Goal: Task Accomplishment & Management: Manage account settings

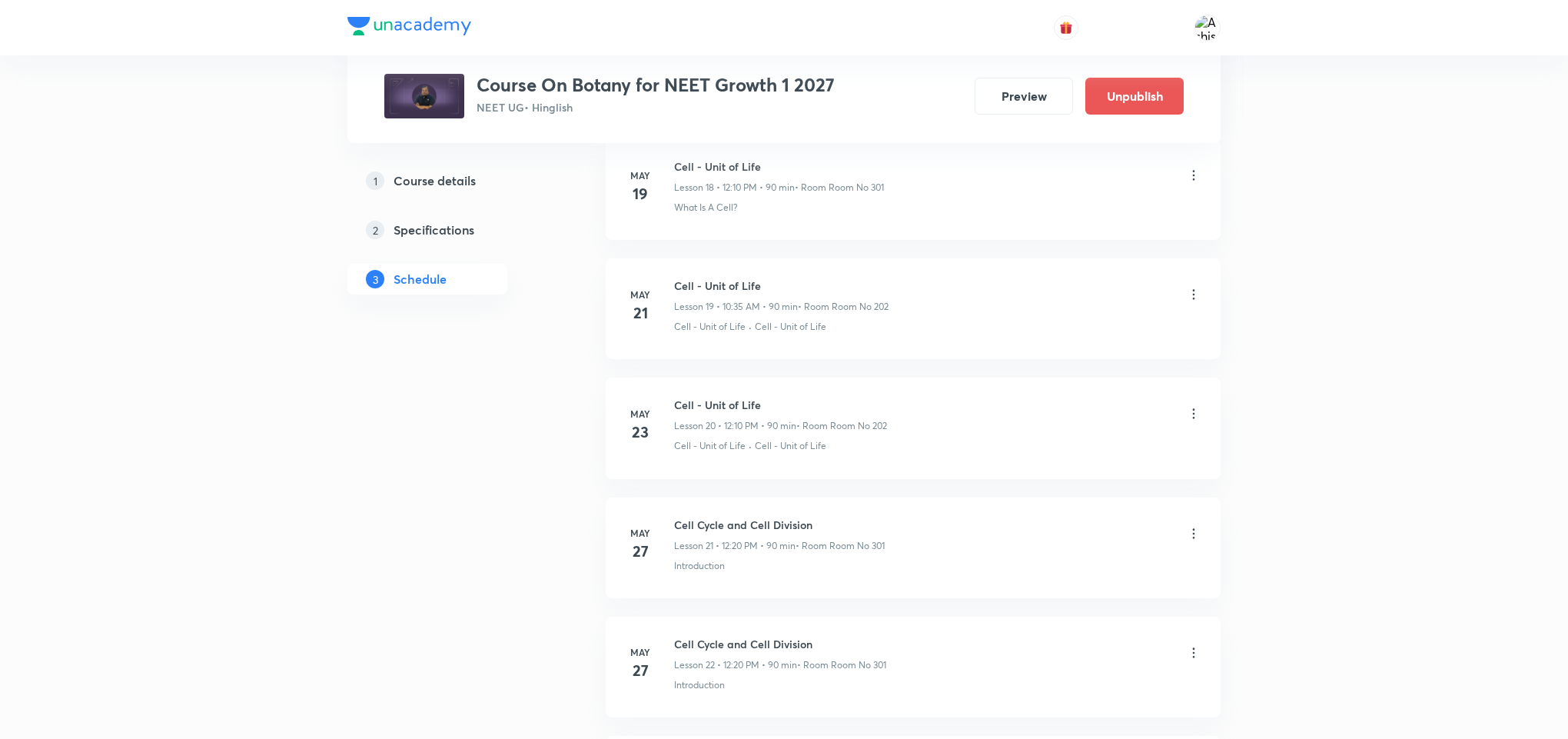
scroll to position [8211, 0]
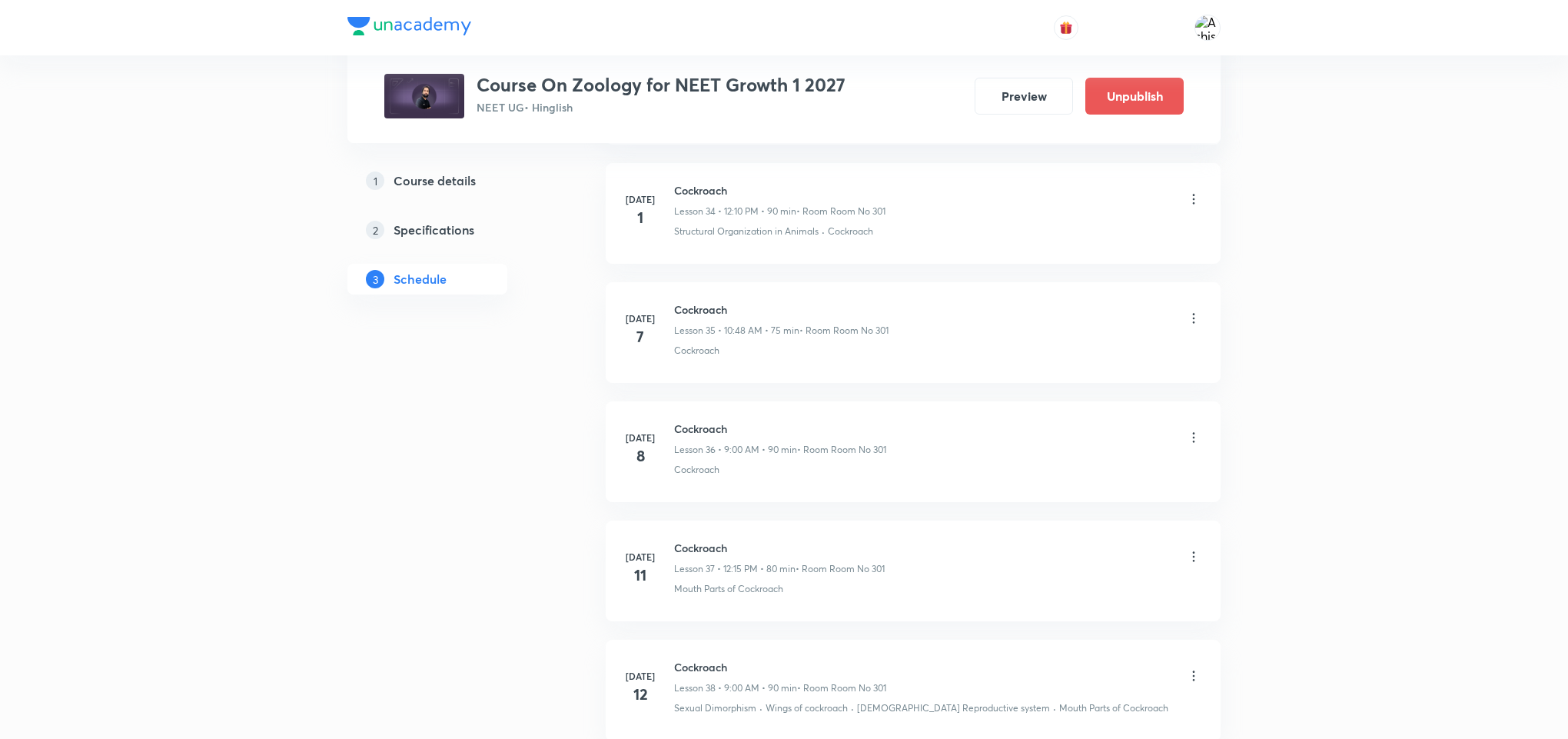
scroll to position [9983, 0]
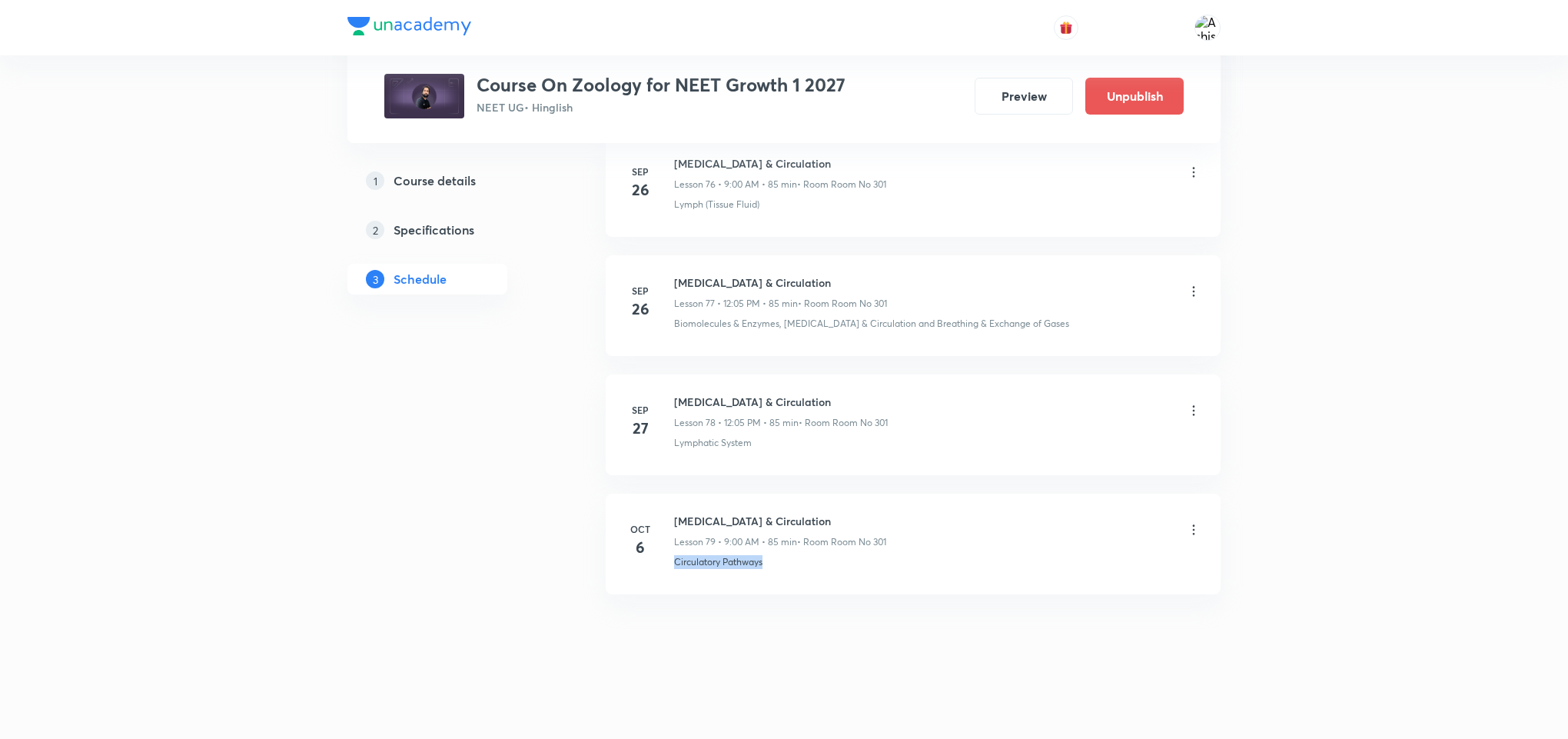
drag, startPoint x: 660, startPoint y: 574, endPoint x: 795, endPoint y: 593, distance: 136.3
click at [795, 593] on li "[DATE] [MEDICAL_DATA] & Circulation Lesson 79 • 9:00 AM • 85 min • Room Room No…" at bounding box center [912, 544] width 615 height 101
copy p "Circulatory Pathways"
drag, startPoint x: 810, startPoint y: 514, endPoint x: 670, endPoint y: 505, distance: 140.3
click at [670, 505] on li "Oct 6 Body Fluids & Circulation Lesson 79 • 9:00 AM • 85 min • Room Room No 301…" at bounding box center [912, 544] width 615 height 101
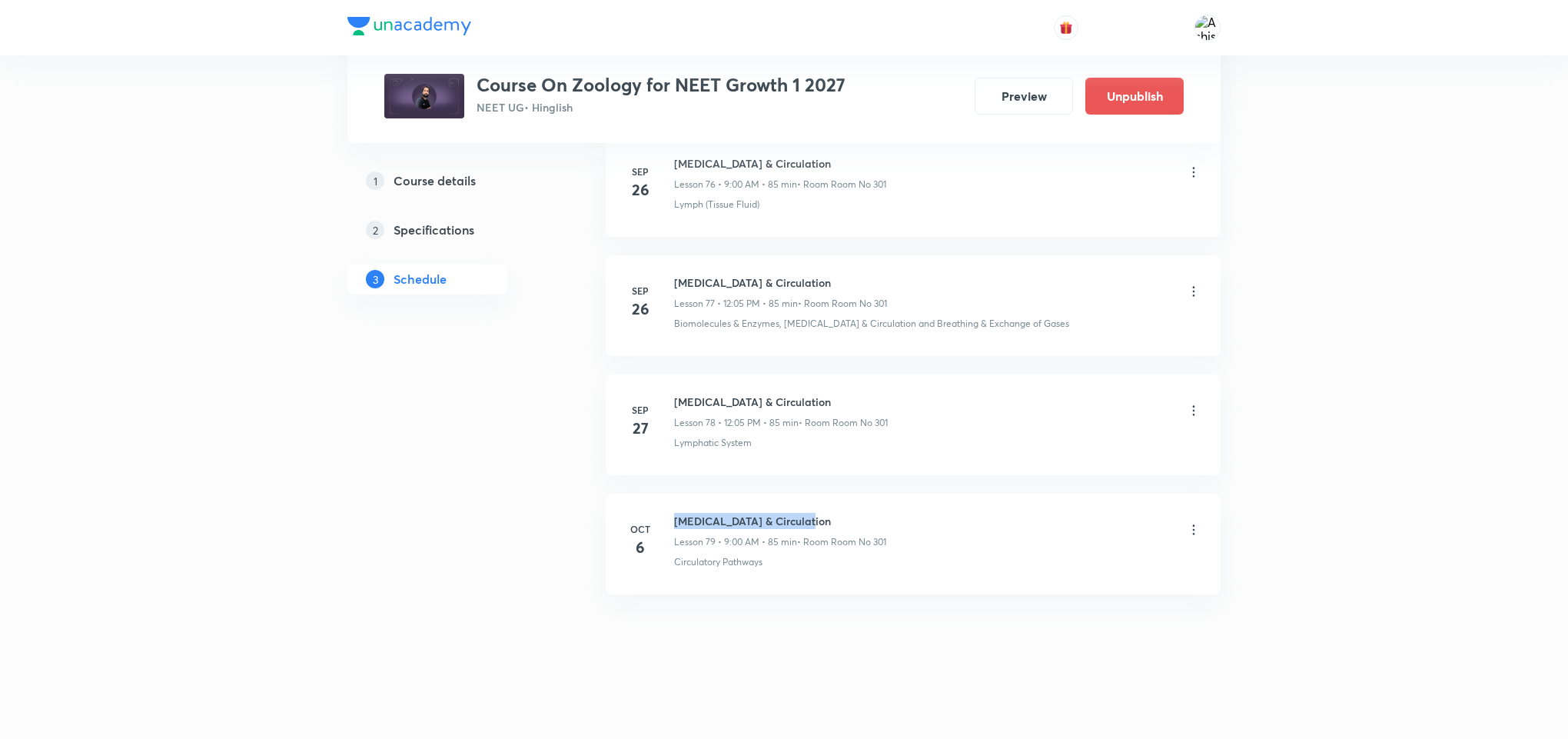
copy h6 "Body Fluids & Circulation"
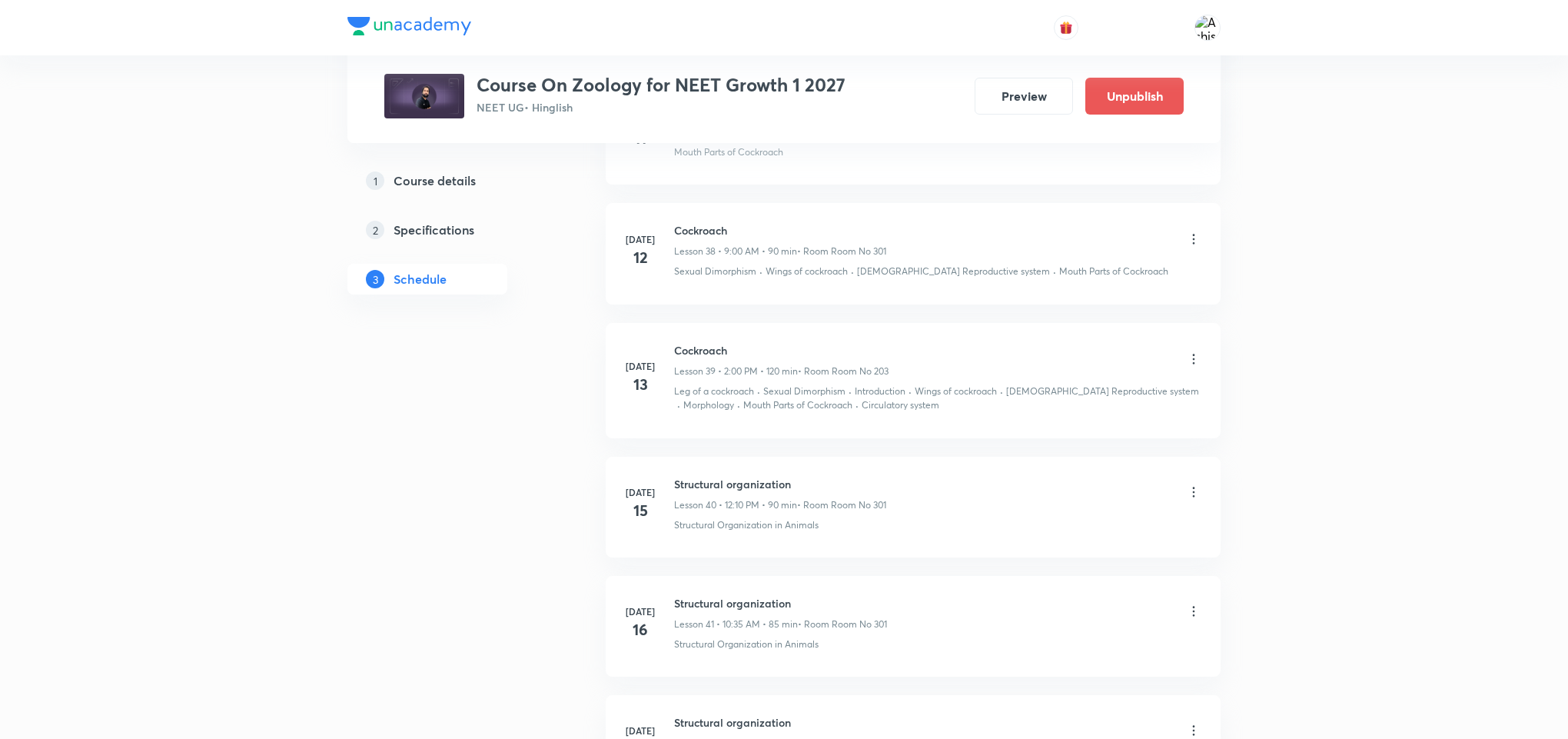
scroll to position [0, 0]
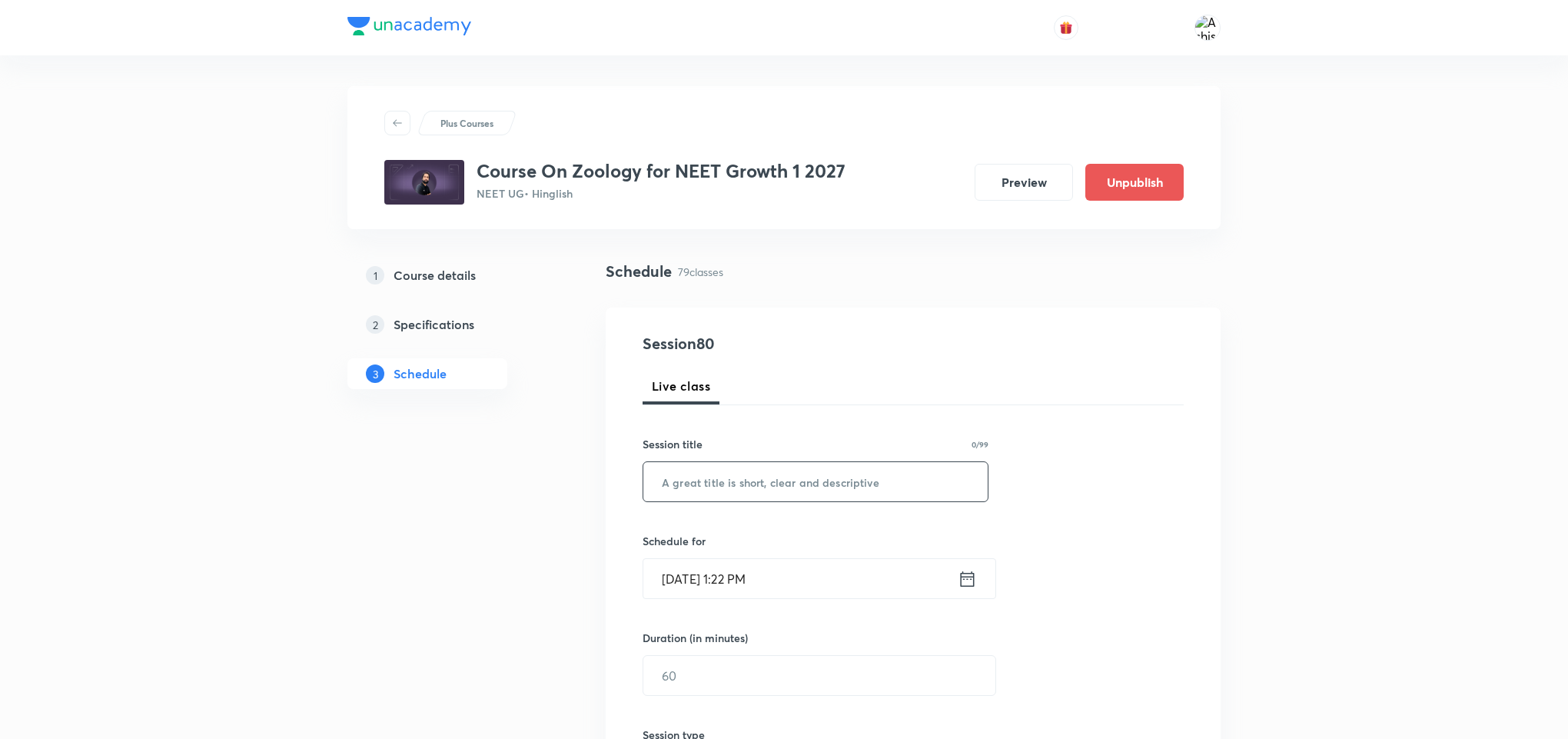
click at [764, 490] on input "text" at bounding box center [815, 481] width 344 height 39
paste input "Body Fluids & Circulation"
type input "Body Fluids & Circulation"
click at [685, 598] on div "Oct 6, 2025, 1:22 PM ​" at bounding box center [820, 578] width 354 height 41
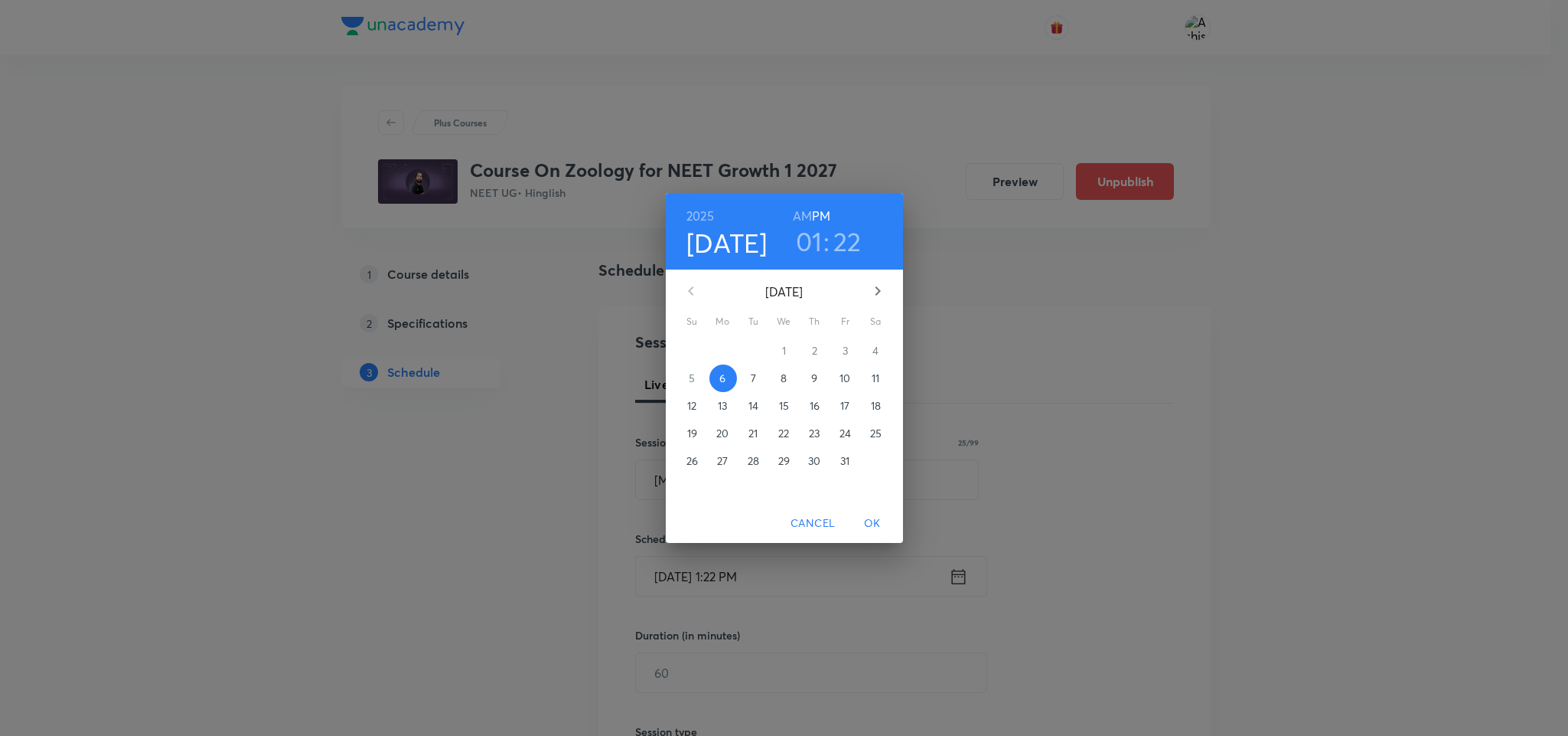
click at [756, 377] on p "7" at bounding box center [753, 378] width 5 height 16
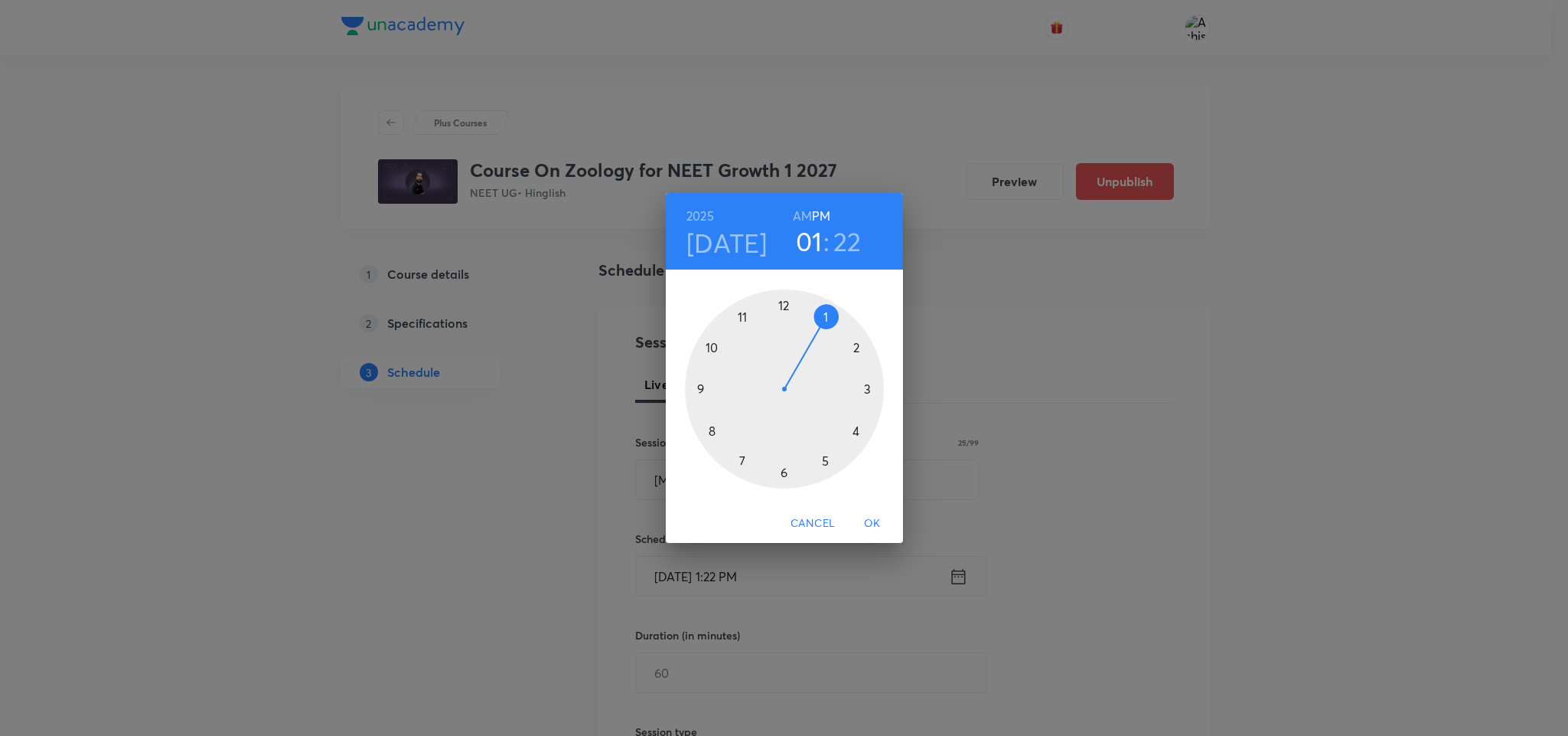
click at [781, 308] on div at bounding box center [784, 389] width 199 height 199
click at [825, 314] on div at bounding box center [784, 389] width 199 height 199
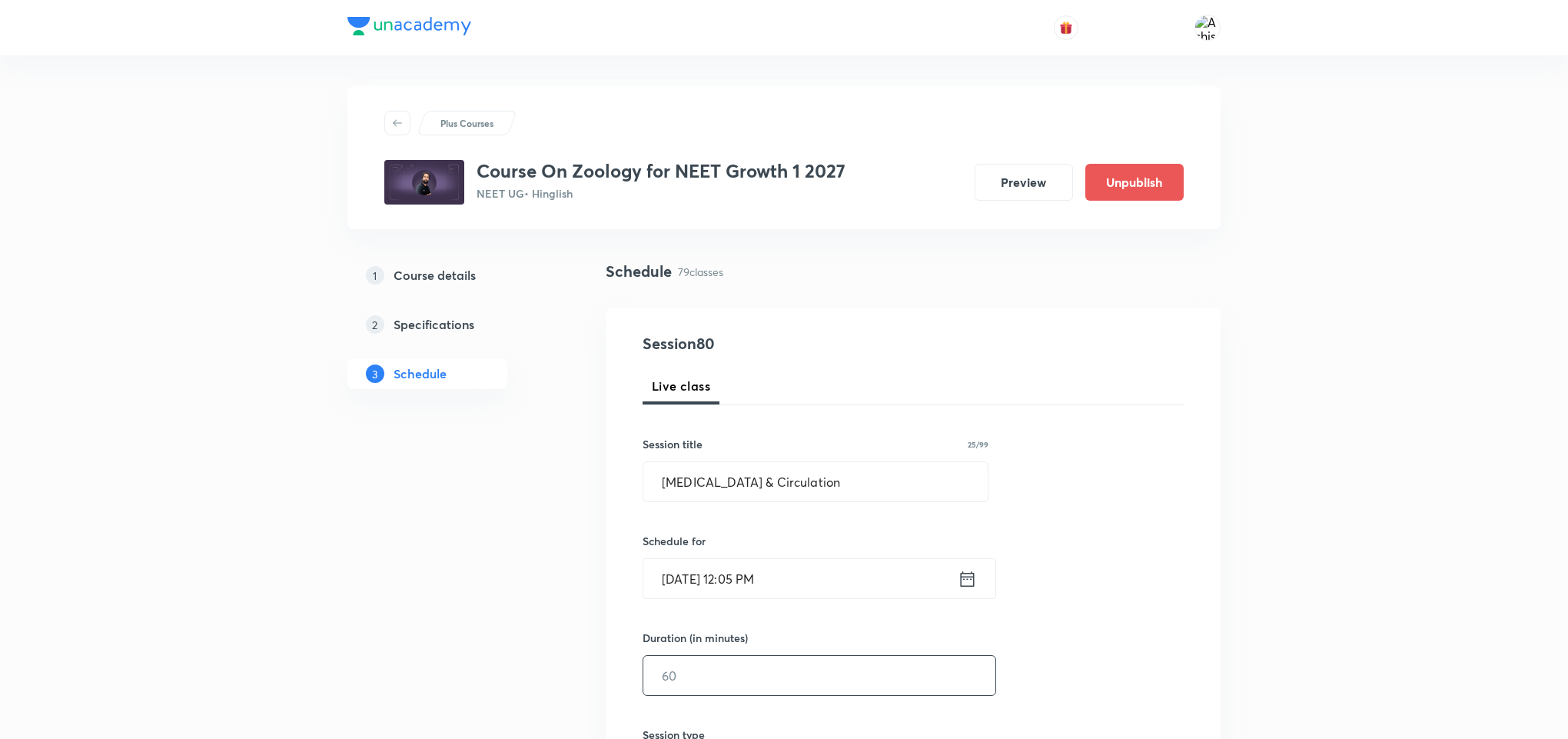
click at [699, 669] on input "text" at bounding box center [820, 675] width 352 height 39
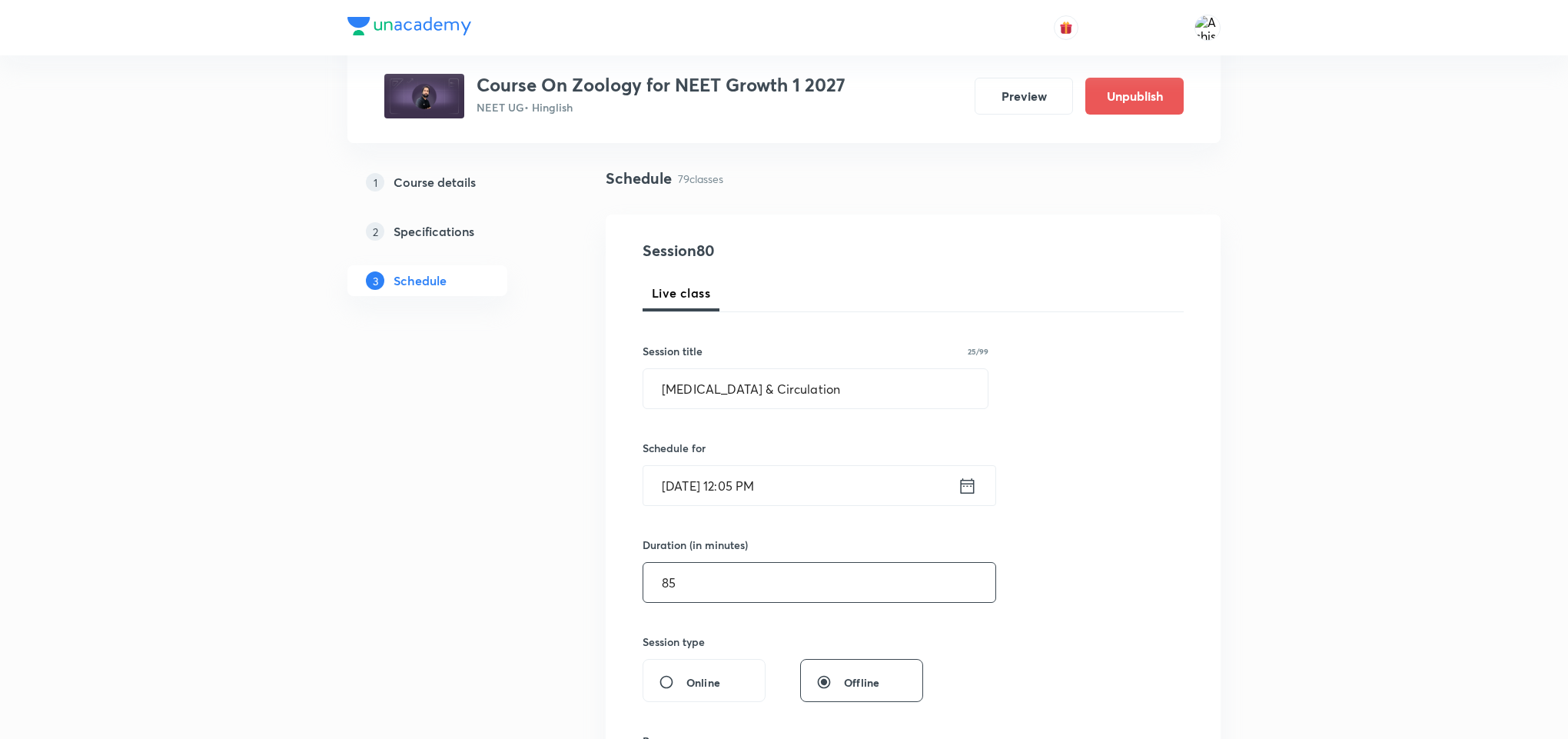
scroll to position [231, 0]
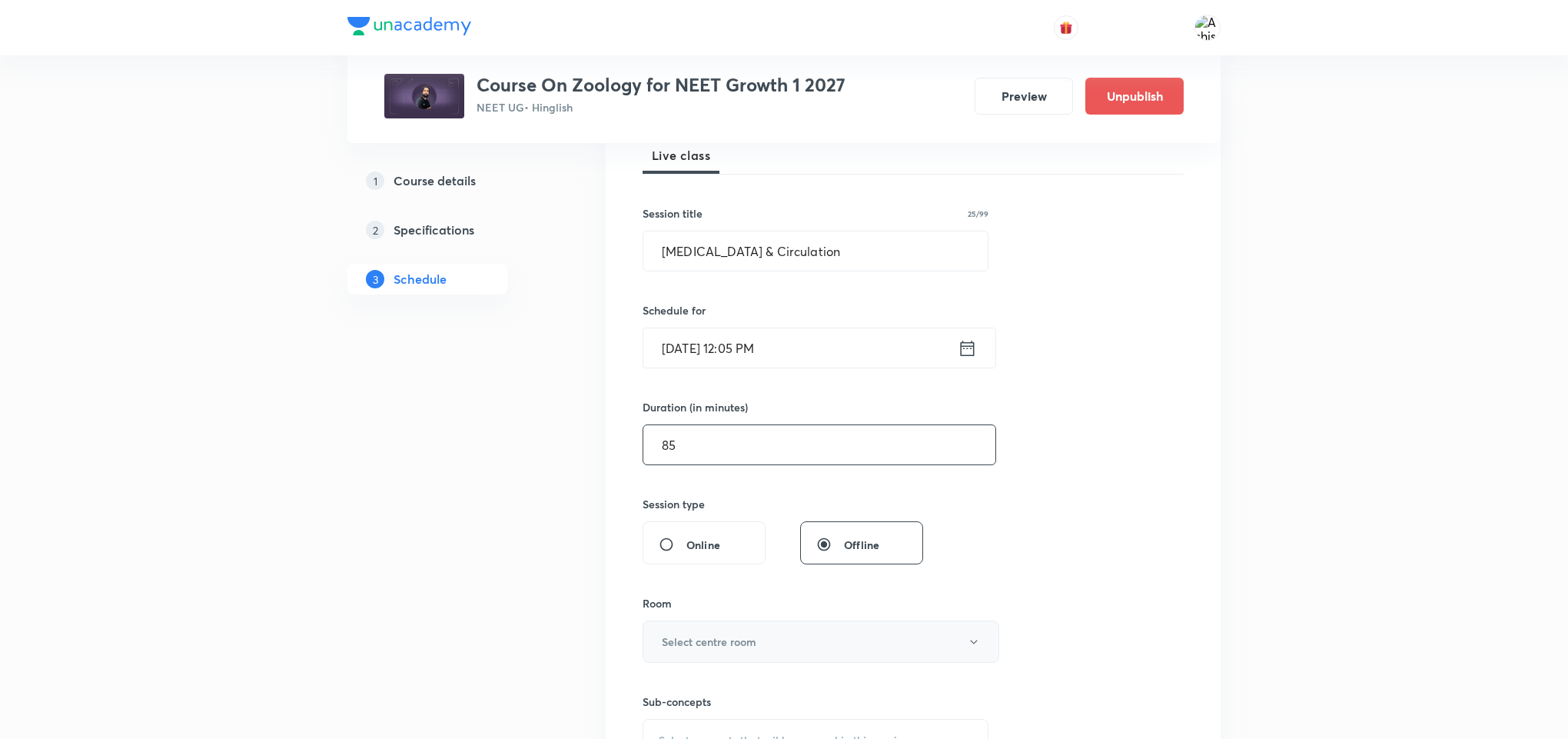
type input "85"
click at [711, 635] on h6 "Select centre room" at bounding box center [709, 641] width 95 height 16
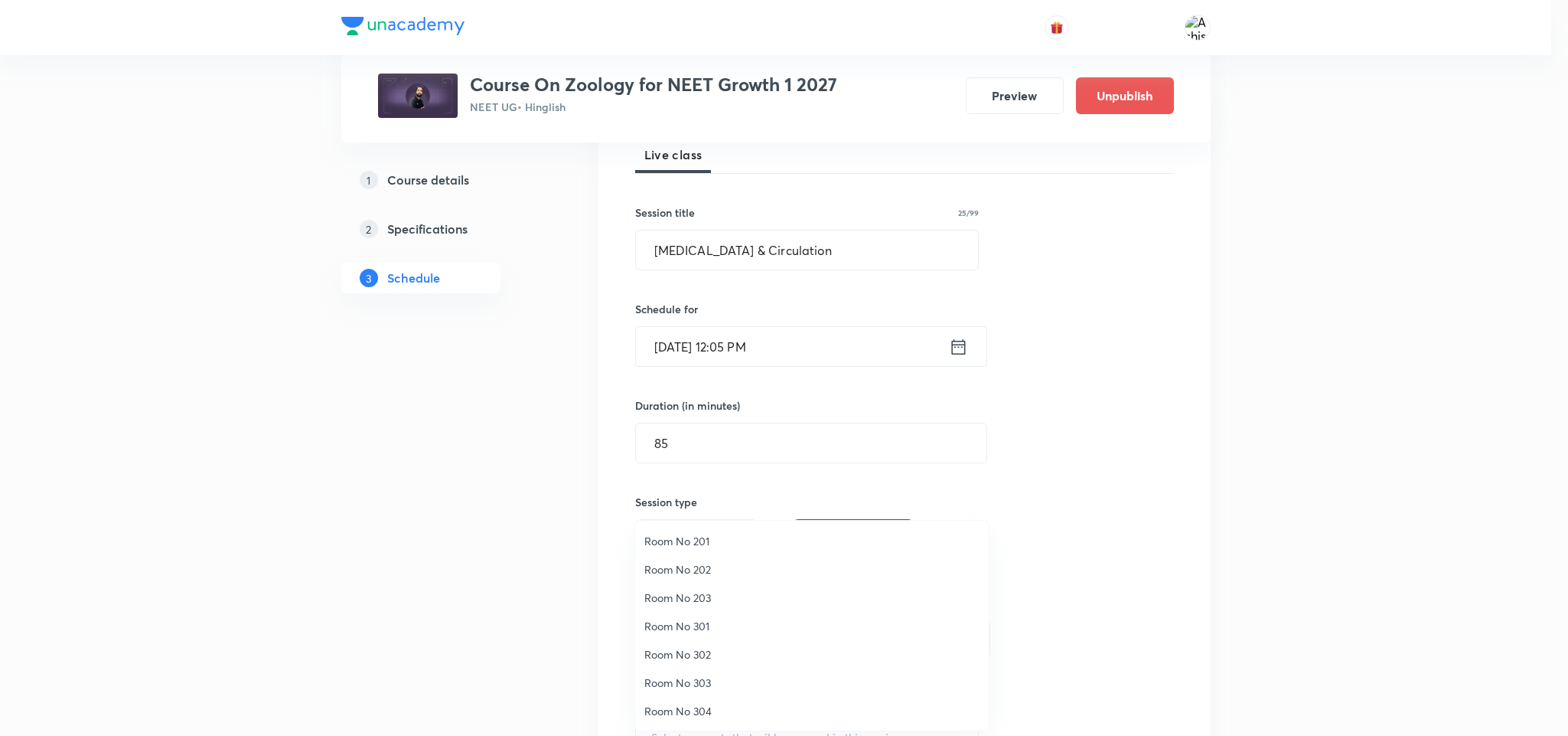
click at [708, 614] on li "Room No 301" at bounding box center [812, 625] width 353 height 29
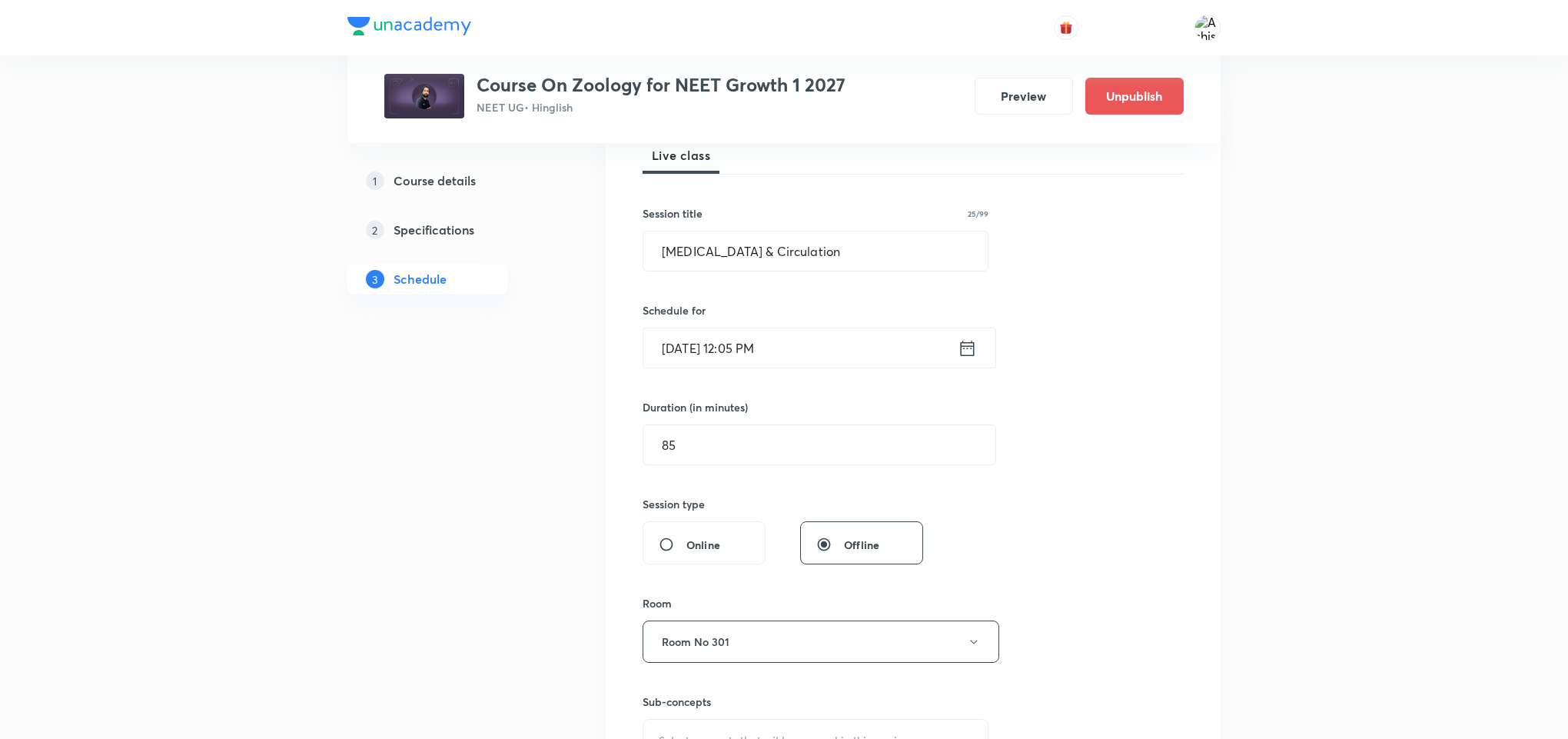
scroll to position [346, 0]
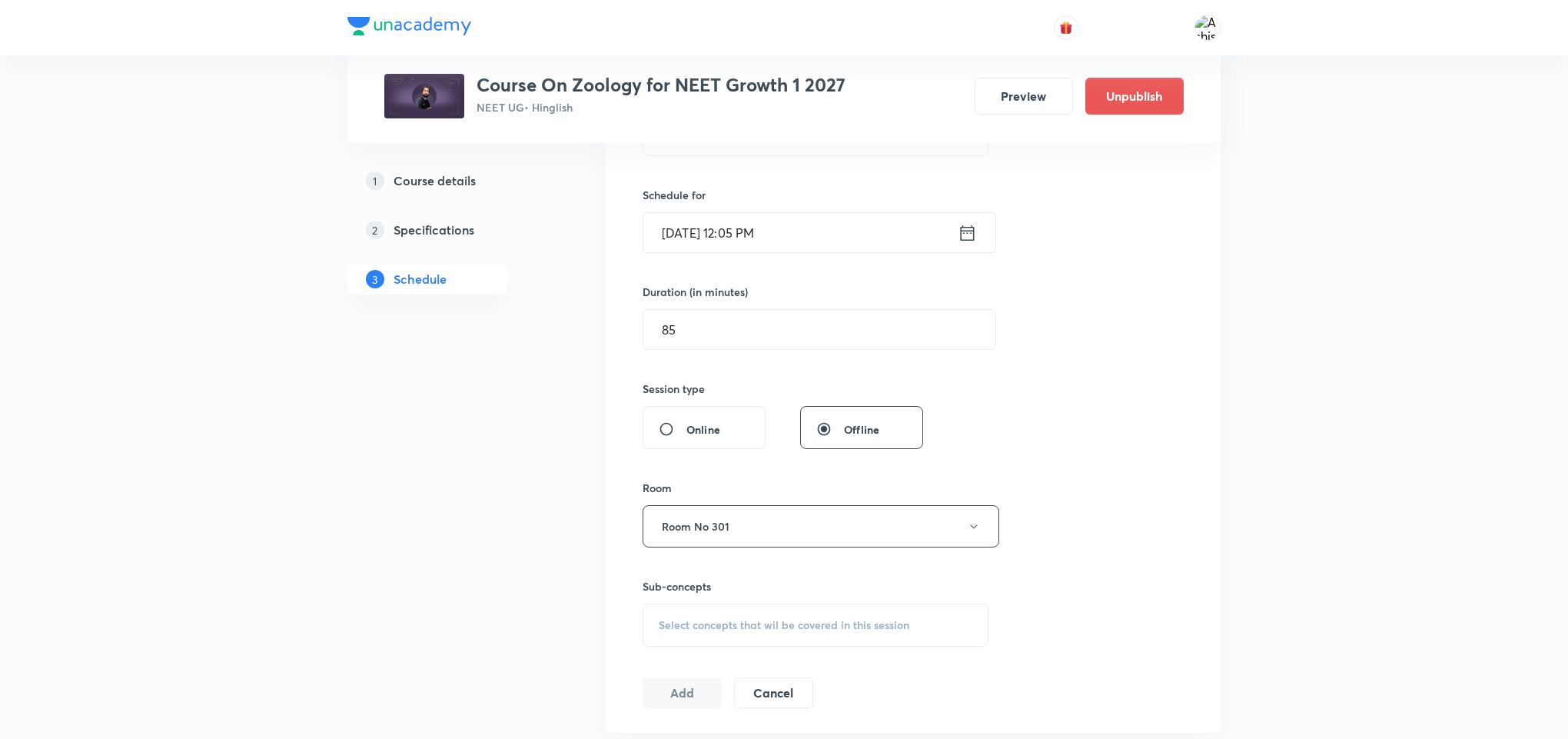
click at [749, 631] on span "Select concepts that wil be covered in this session" at bounding box center [784, 625] width 251 height 12
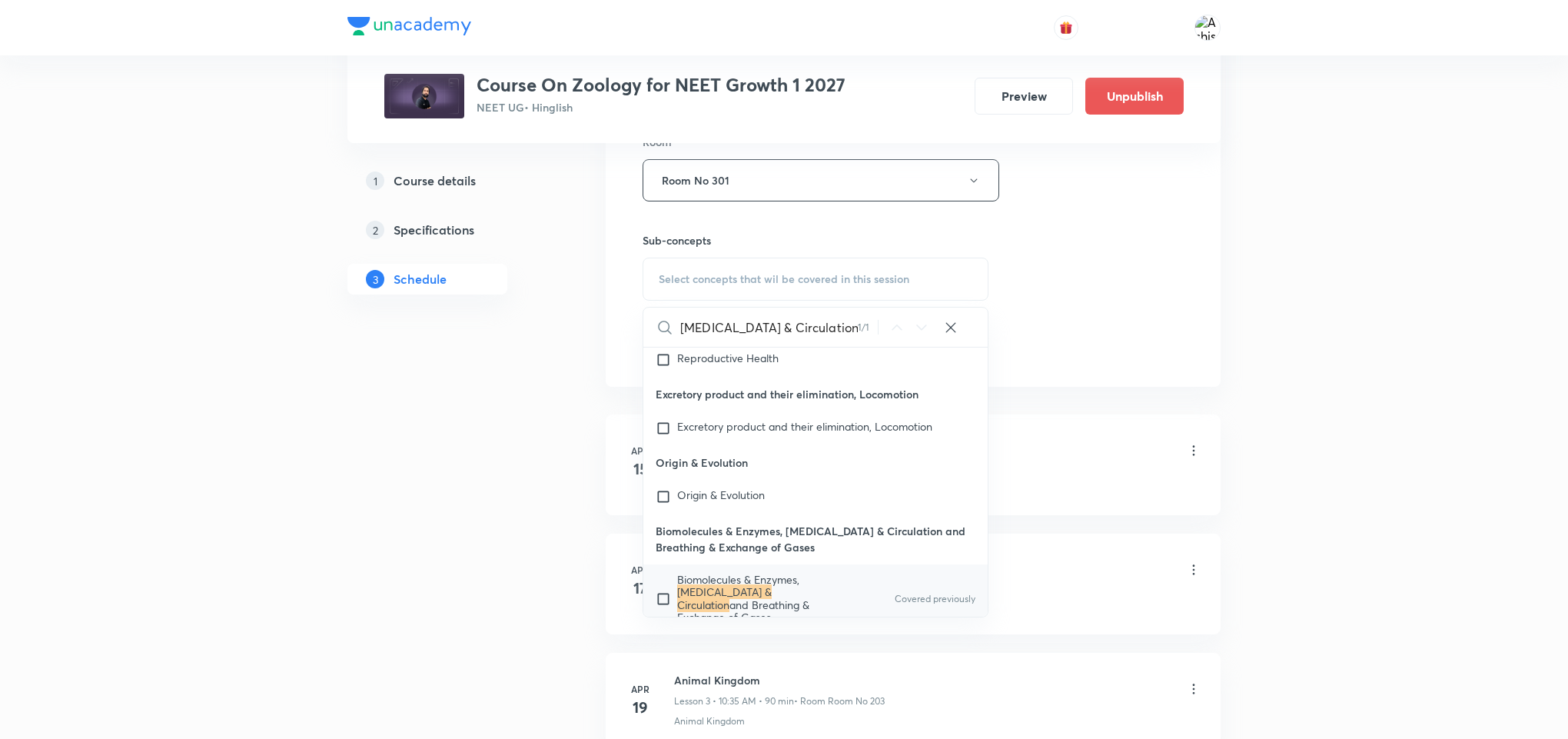
scroll to position [69770, 0]
type input "Body Fluids & Circulation"
click at [704, 584] on mark "Body Fluids & Circulation" at bounding box center [724, 597] width 95 height 27
checkbox input "true"
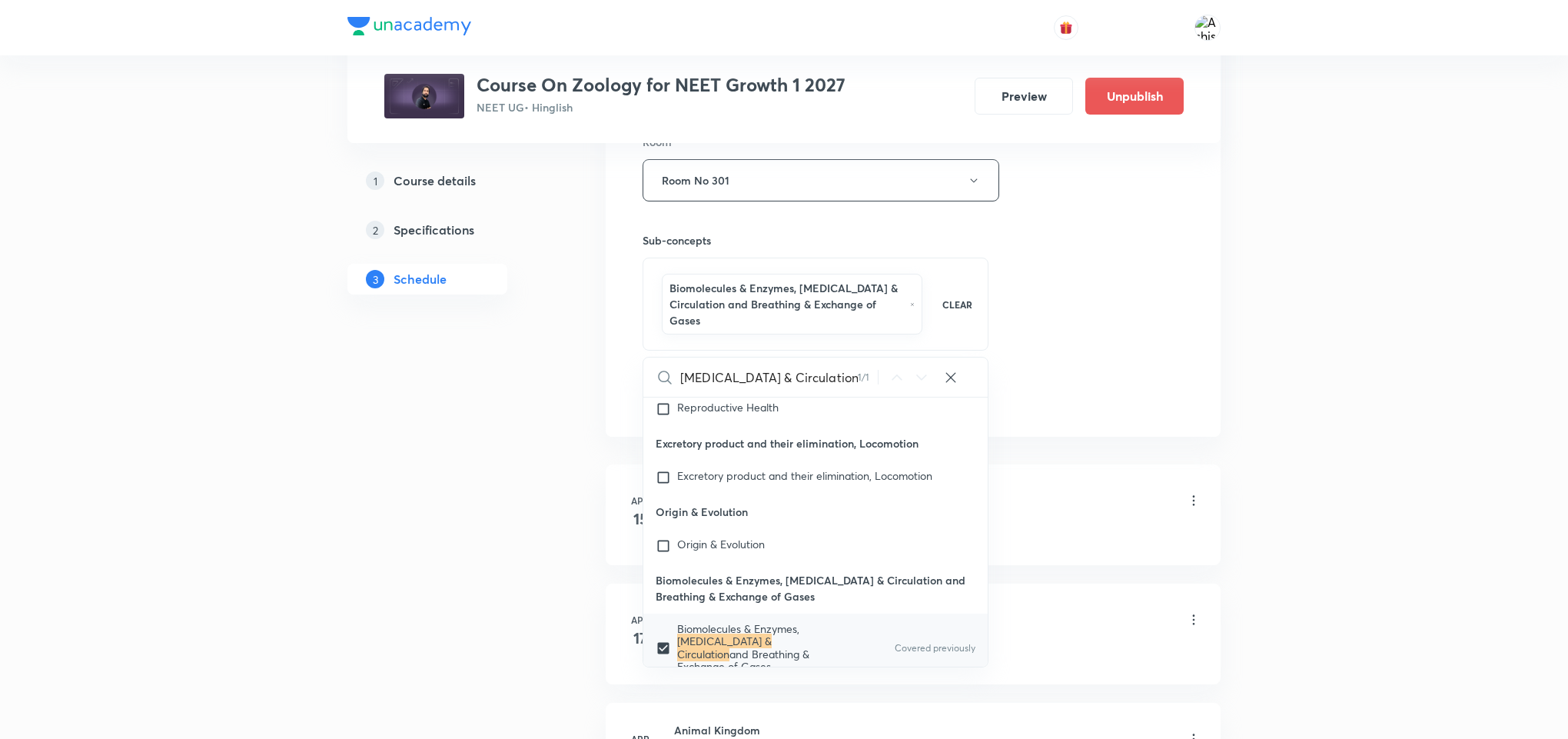
click at [1034, 411] on div "Session 80 Live class Session title 25/99 Body Fluids & Circulation ​ Schedule …" at bounding box center [913, 26] width 541 height 772
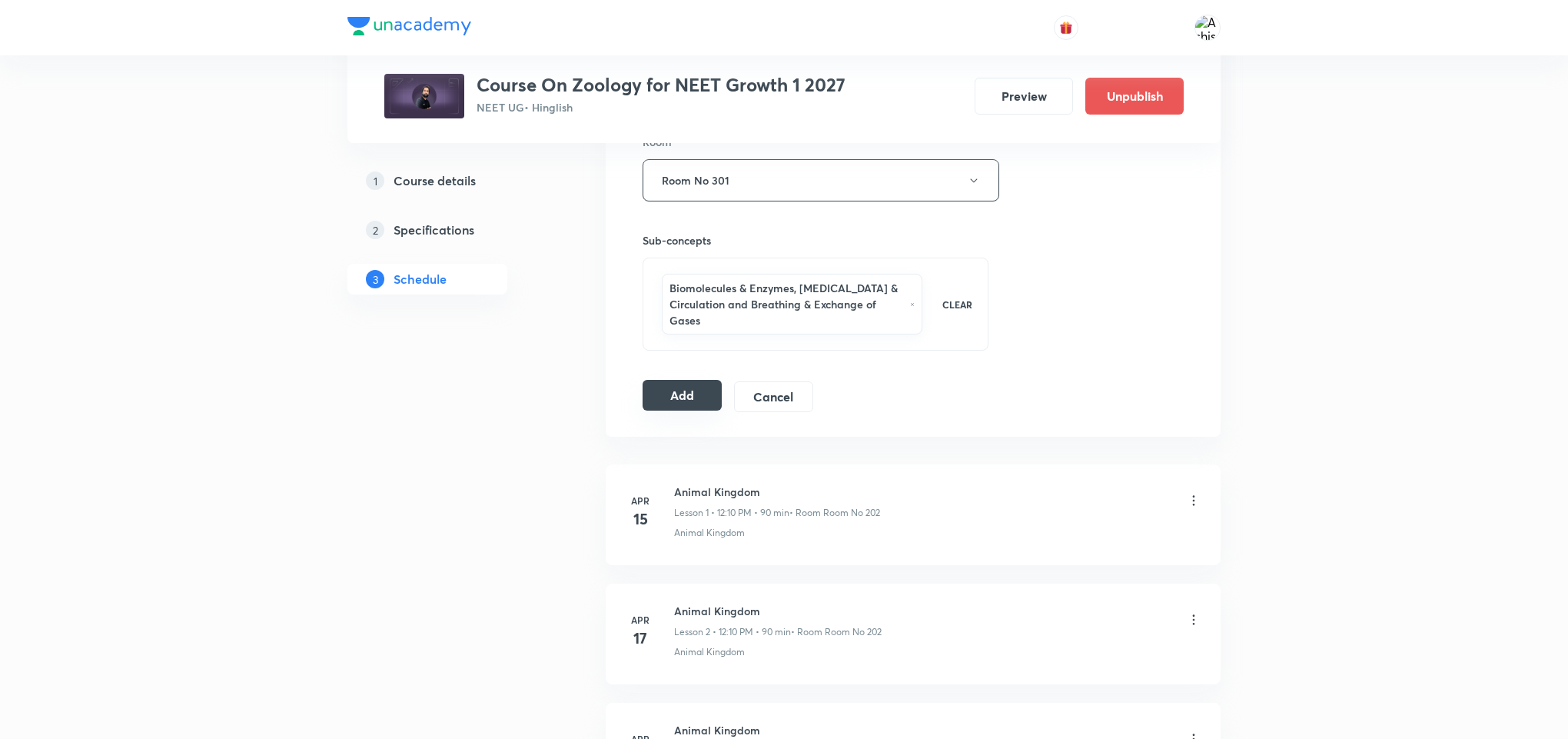
click at [688, 397] on button "Add" at bounding box center [682, 395] width 79 height 30
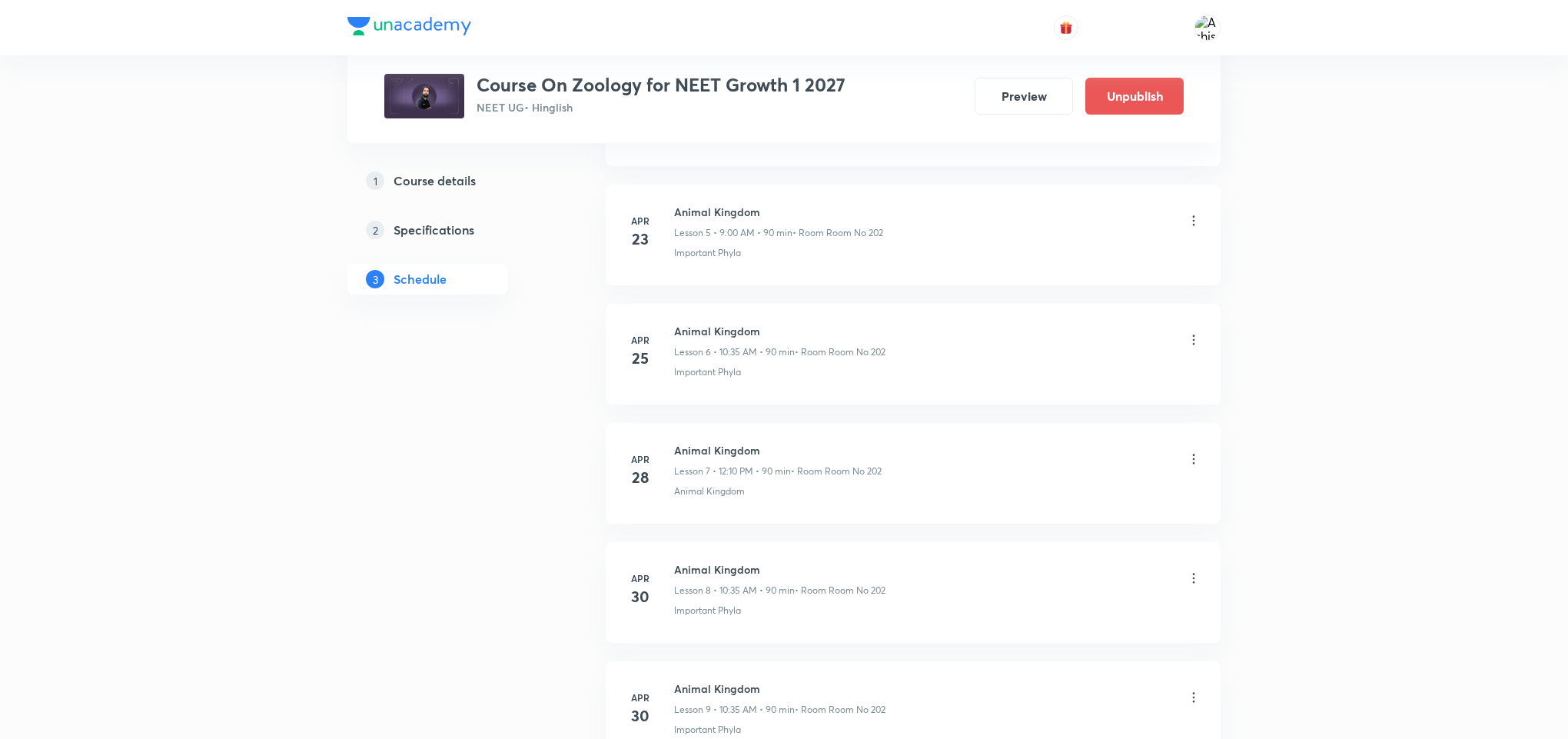
drag, startPoint x: 639, startPoint y: 164, endPoint x: 720, endPoint y: 406, distance: 255.2
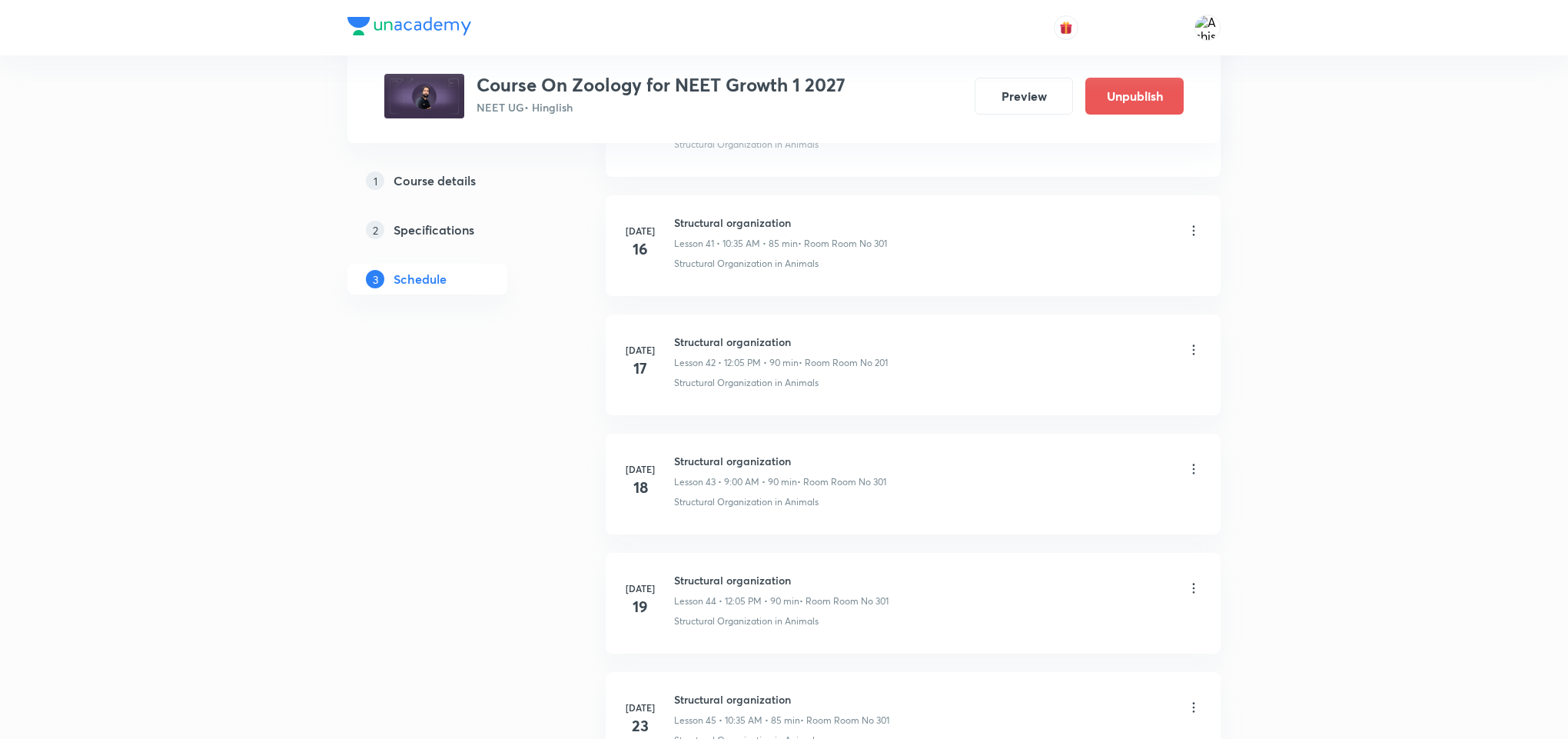
scroll to position [9394, 0]
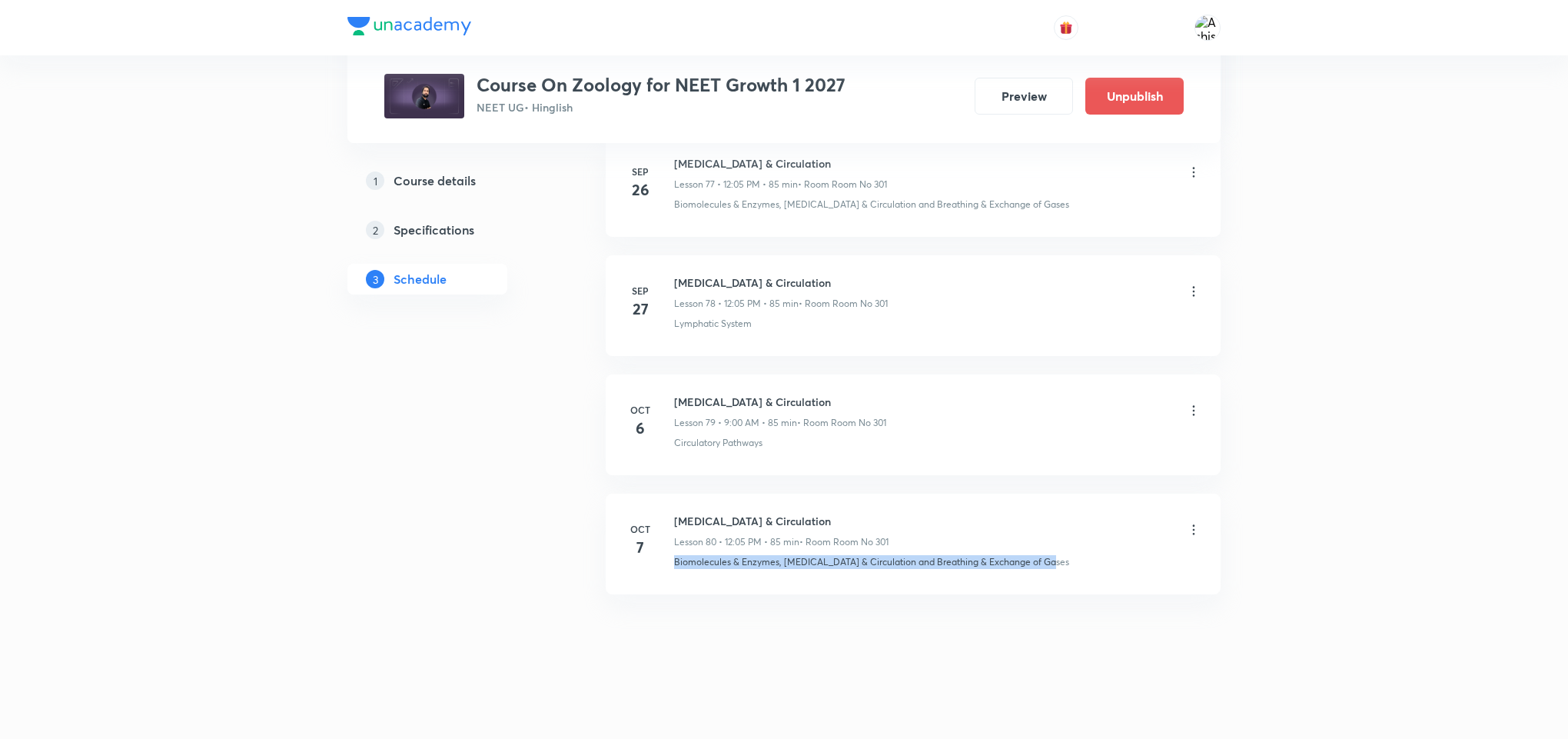
drag, startPoint x: 671, startPoint y: 566, endPoint x: 1061, endPoint y: 585, distance: 390.5
click at [1061, 585] on li "Oct 7 Body Fluids & Circulation Lesson 80 • 12:05 PM • 85 min • Room Room No 30…" at bounding box center [912, 544] width 615 height 101
copy p "Biomolecules & Enzymes, Body Fluids & Circulation and Breathing & Exchange of G…"
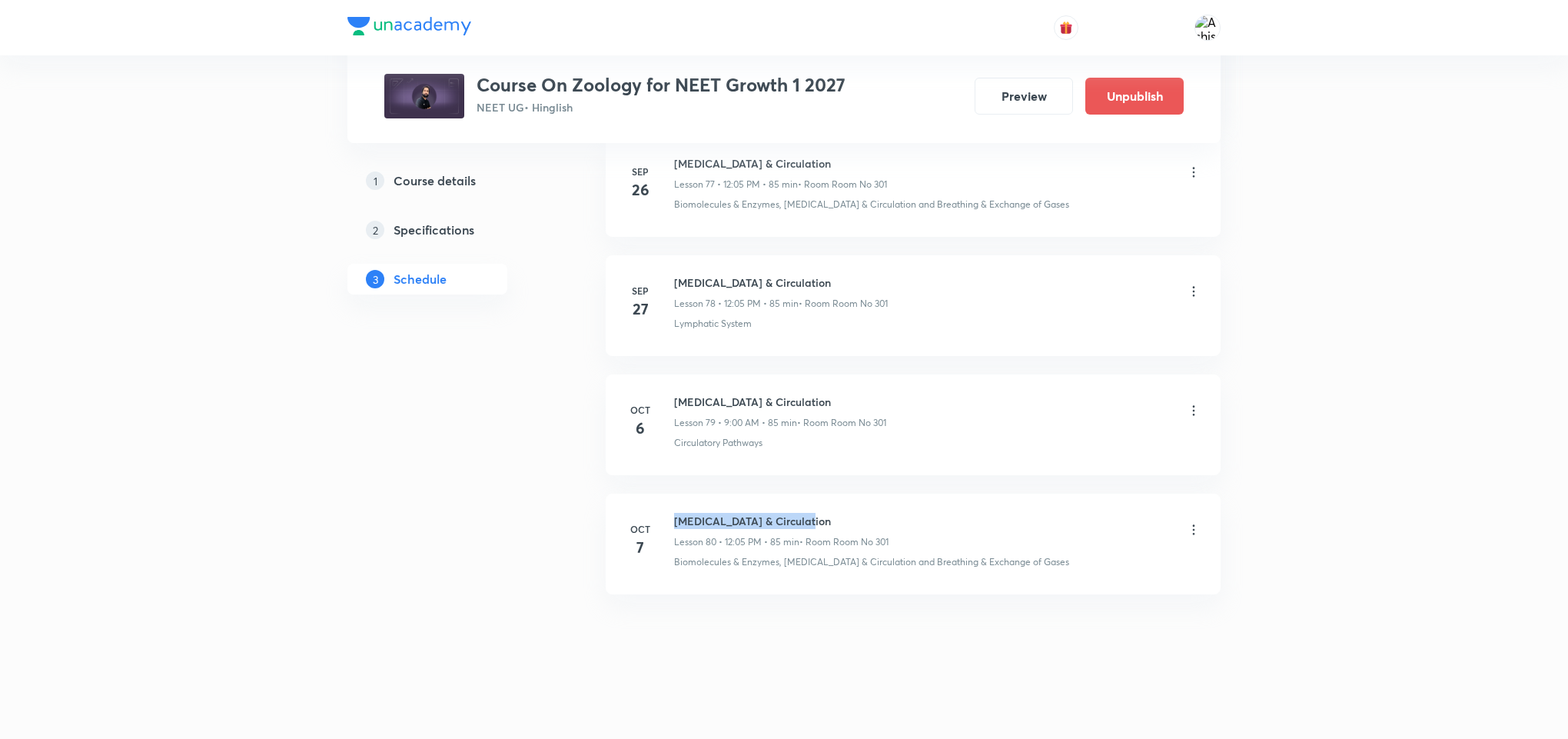
drag, startPoint x: 806, startPoint y: 514, endPoint x: 667, endPoint y: 485, distance: 142.0
copy h6 "Body Fluids & Circulation"
drag, startPoint x: 746, startPoint y: 658, endPoint x: 777, endPoint y: 535, distance: 126.8
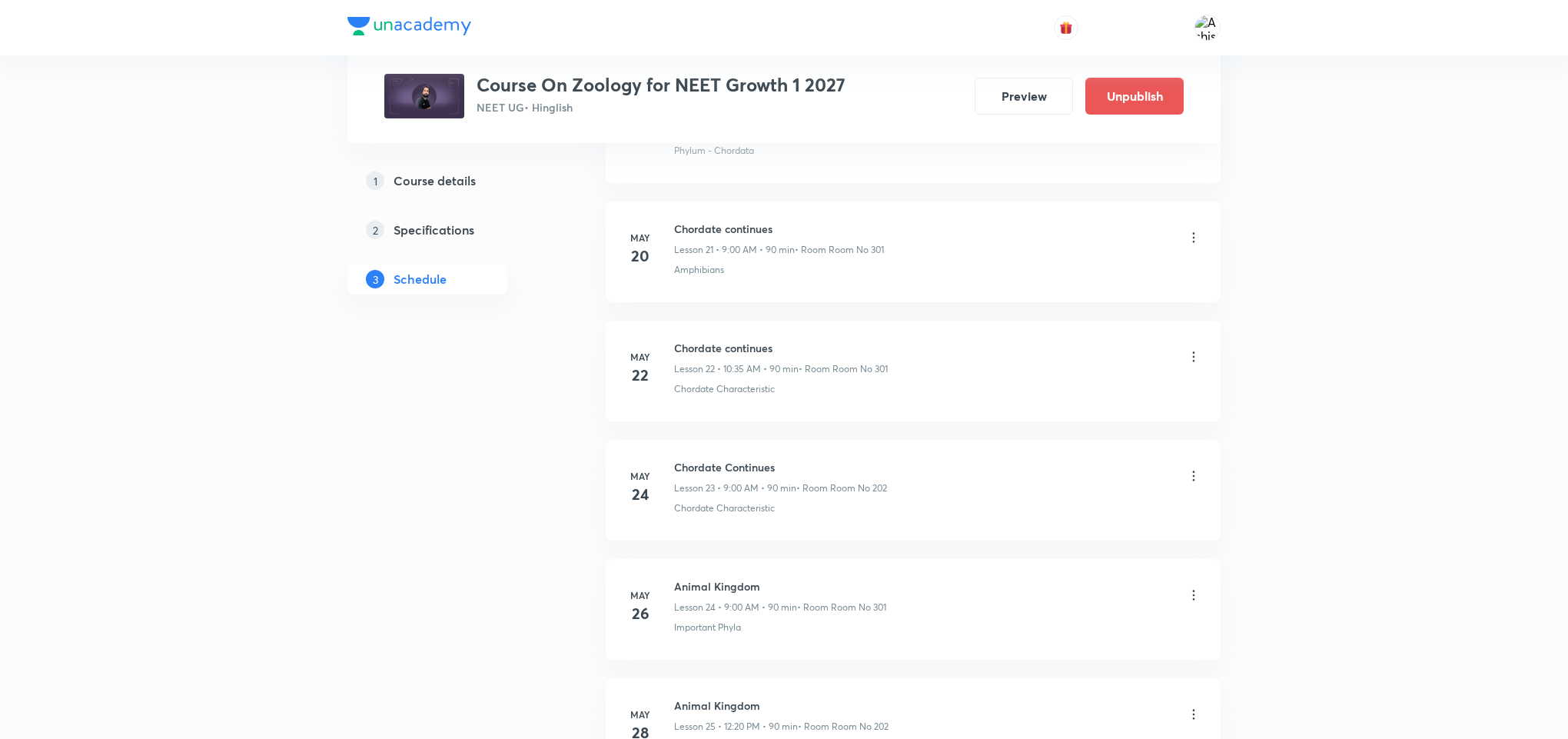
scroll to position [0, 0]
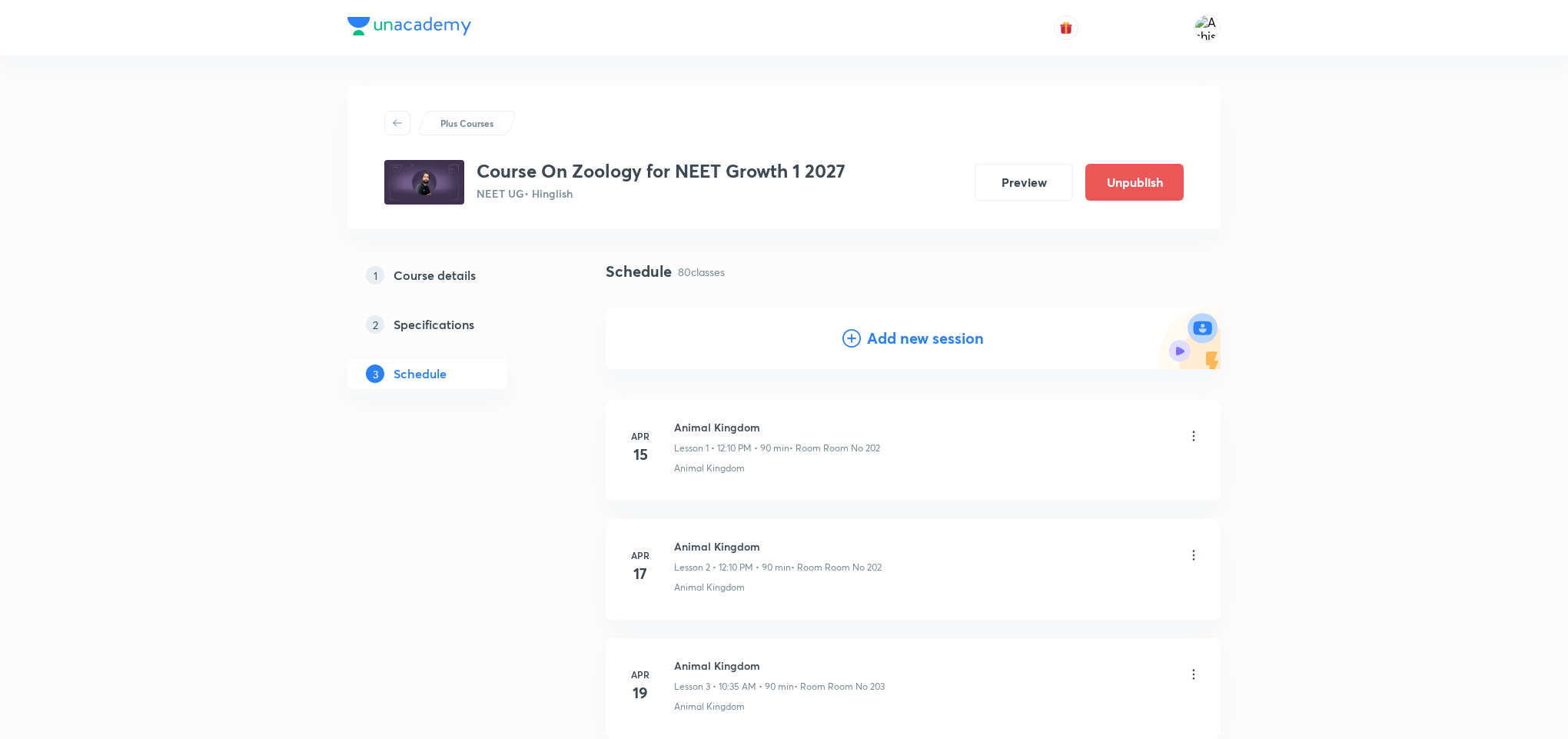
click at [885, 337] on h4 "Add new session" at bounding box center [925, 338] width 117 height 23
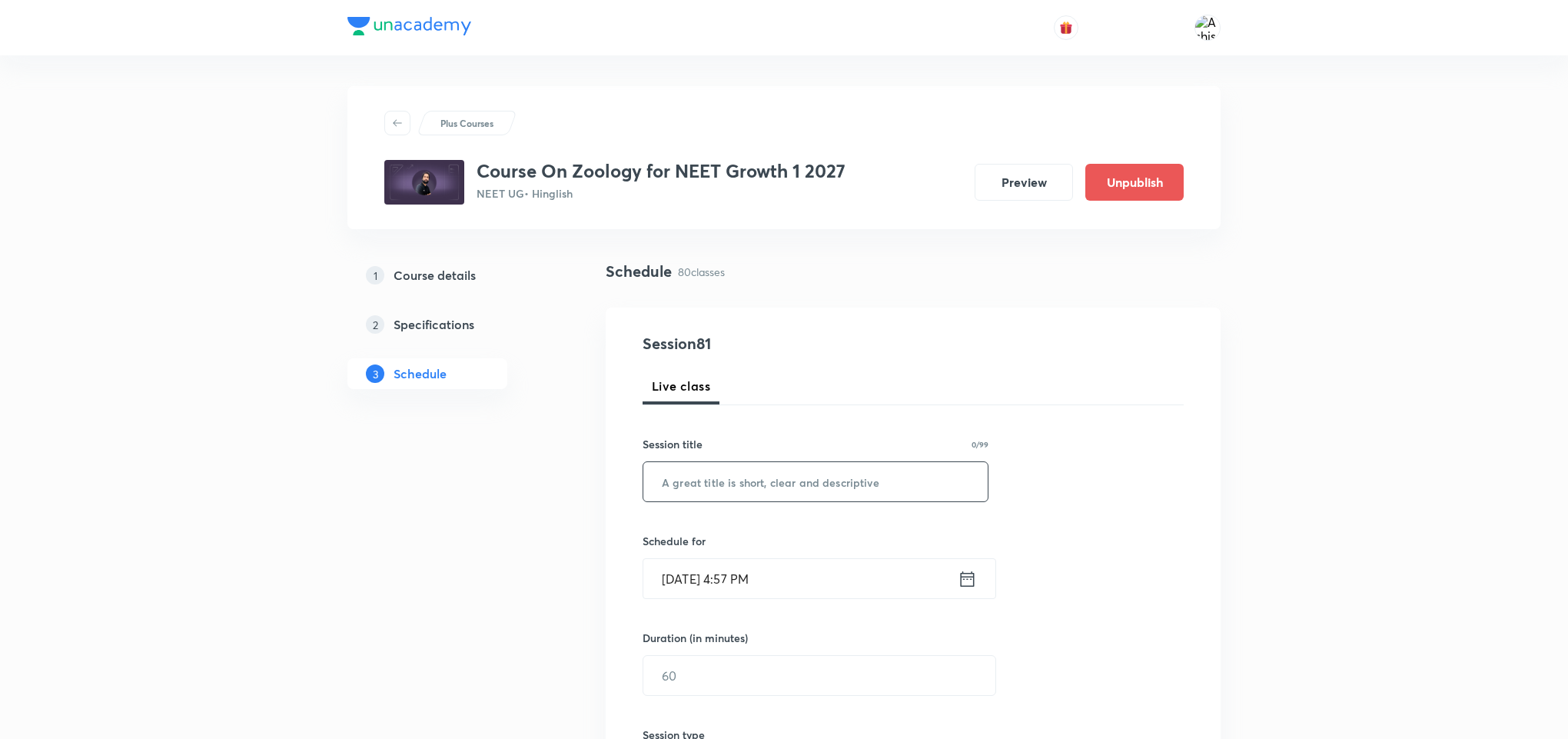
click at [706, 468] on input "text" at bounding box center [815, 481] width 344 height 39
paste input "Body Fluids & Circulation"
type input "Body Fluids & Circulation"
click at [690, 572] on input "Oct 6, 2025, 4:57 PM" at bounding box center [800, 578] width 314 height 39
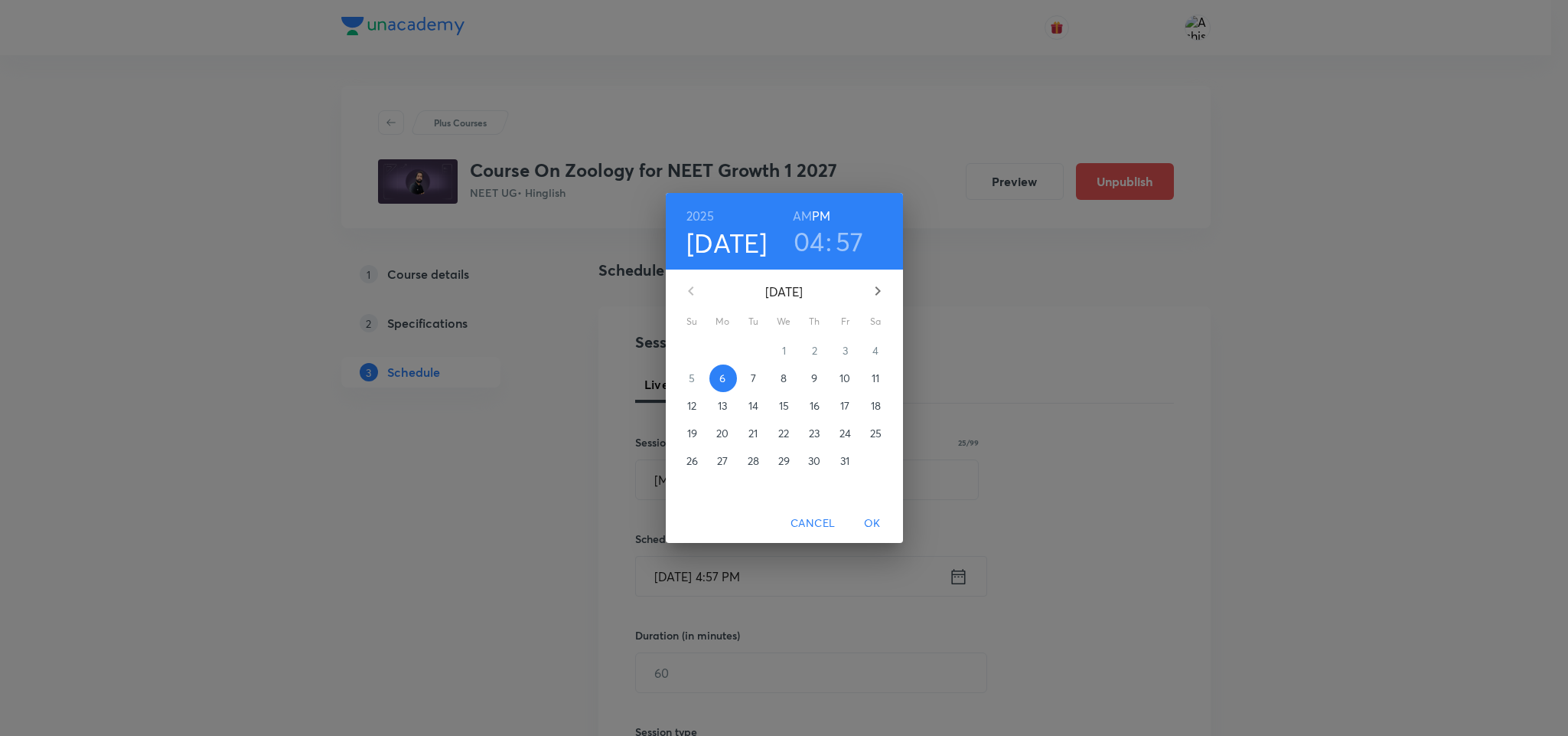
click at [785, 378] on p "8" at bounding box center [783, 378] width 6 height 16
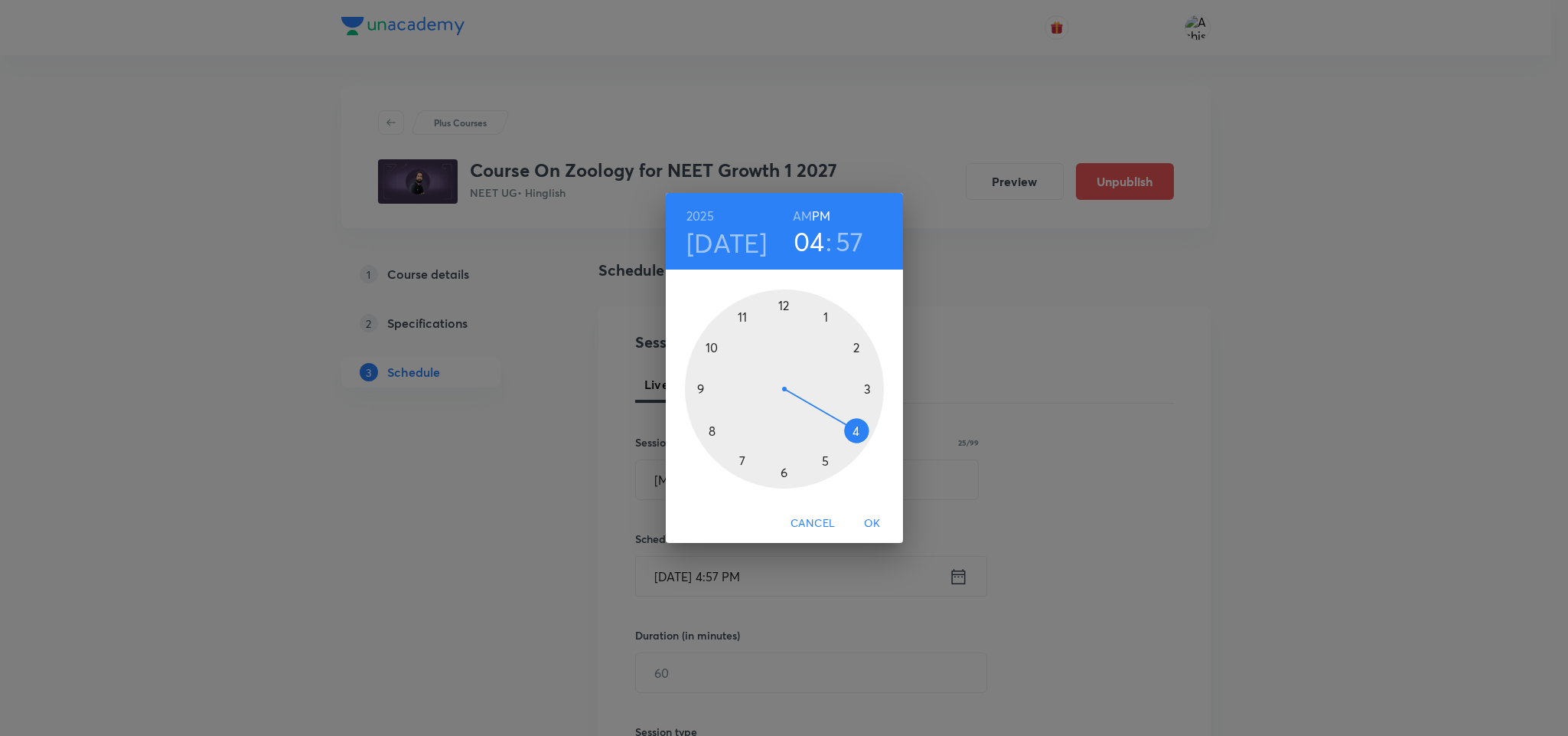
click at [707, 346] on div at bounding box center [784, 389] width 199 height 199
drag, startPoint x: 811, startPoint y: 213, endPoint x: 802, endPoint y: 219, distance: 10.8
click at [809, 214] on h6 "AM" at bounding box center [802, 216] width 19 height 22
click at [743, 464] on div at bounding box center [784, 389] width 199 height 199
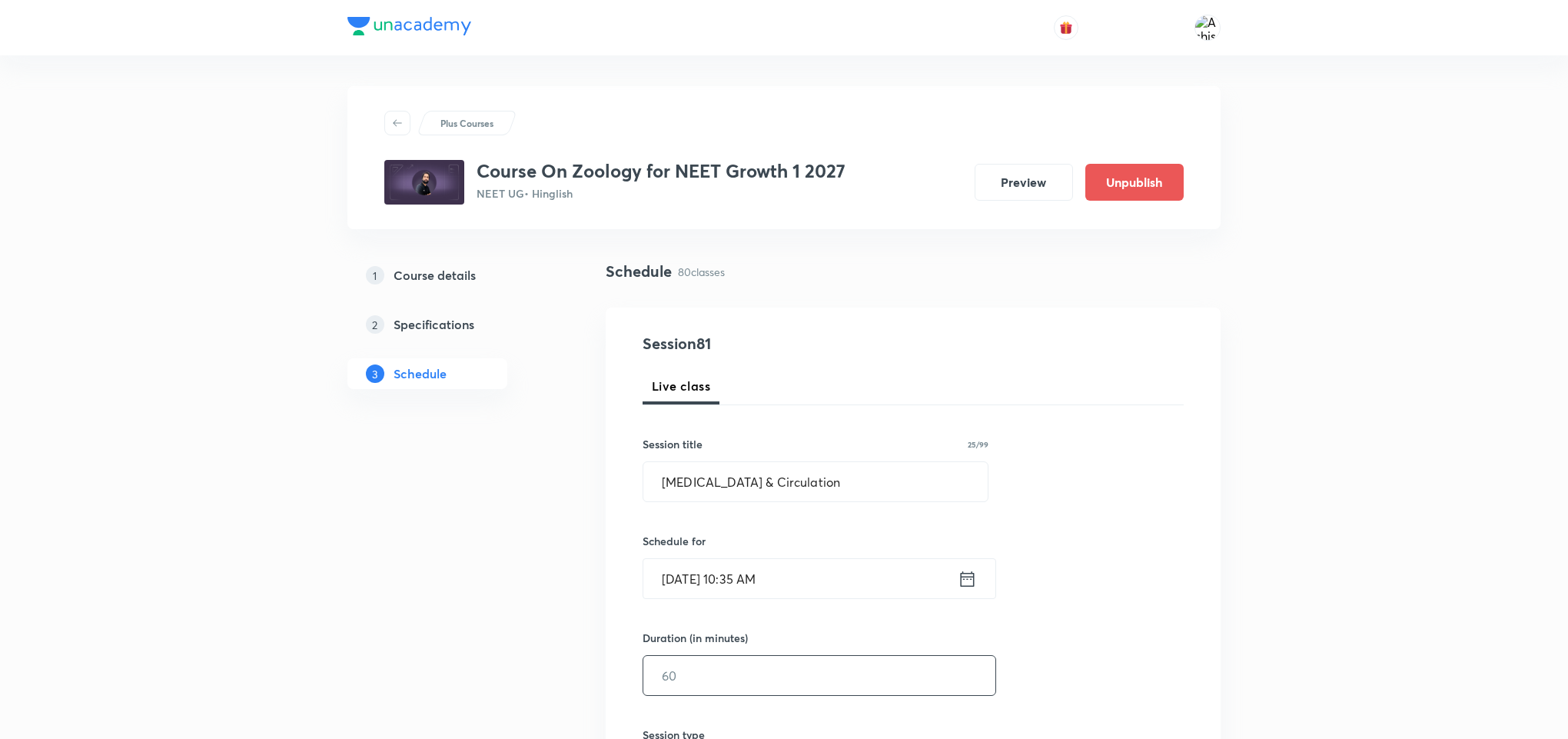
click at [715, 670] on input "text" at bounding box center [820, 675] width 352 height 39
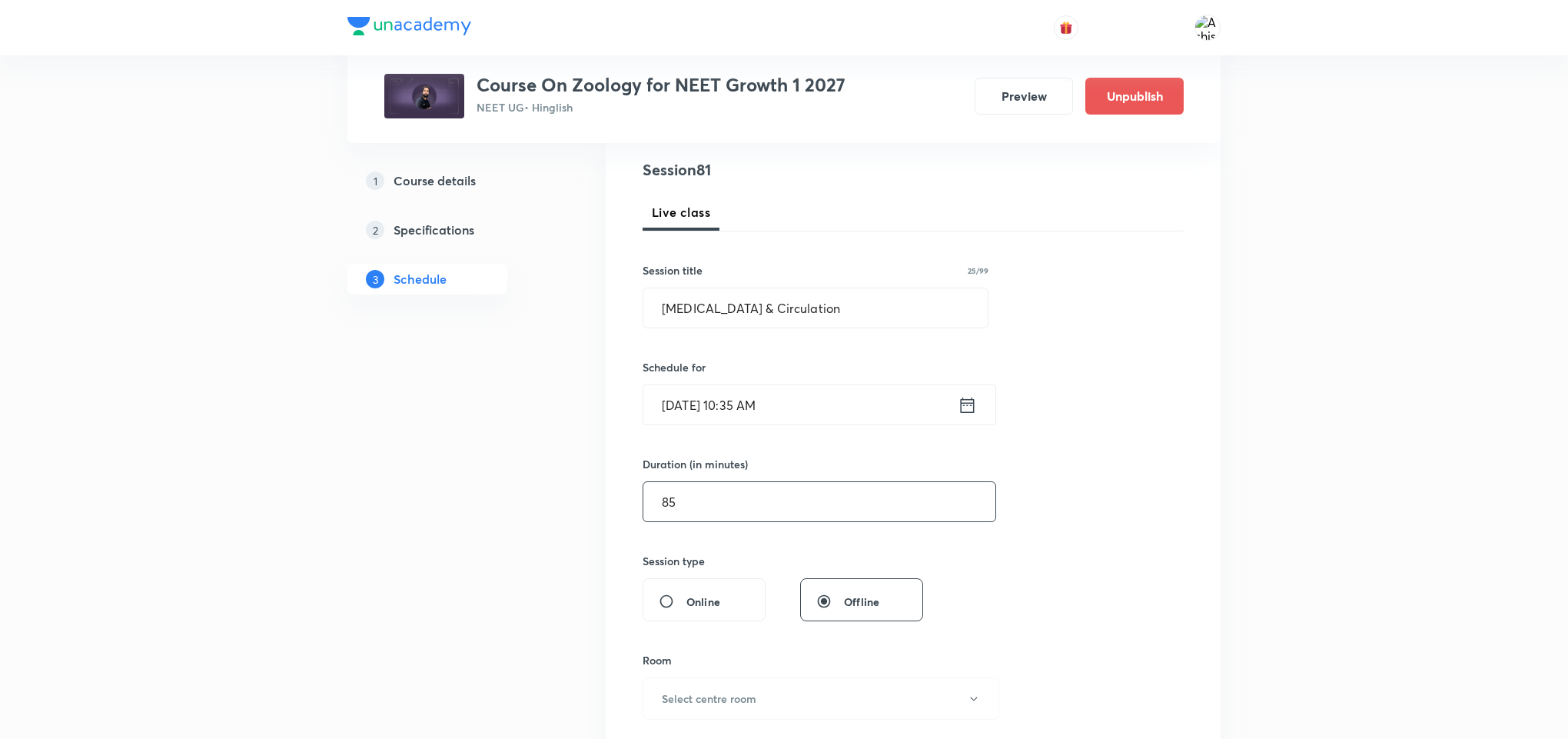
scroll to position [231, 0]
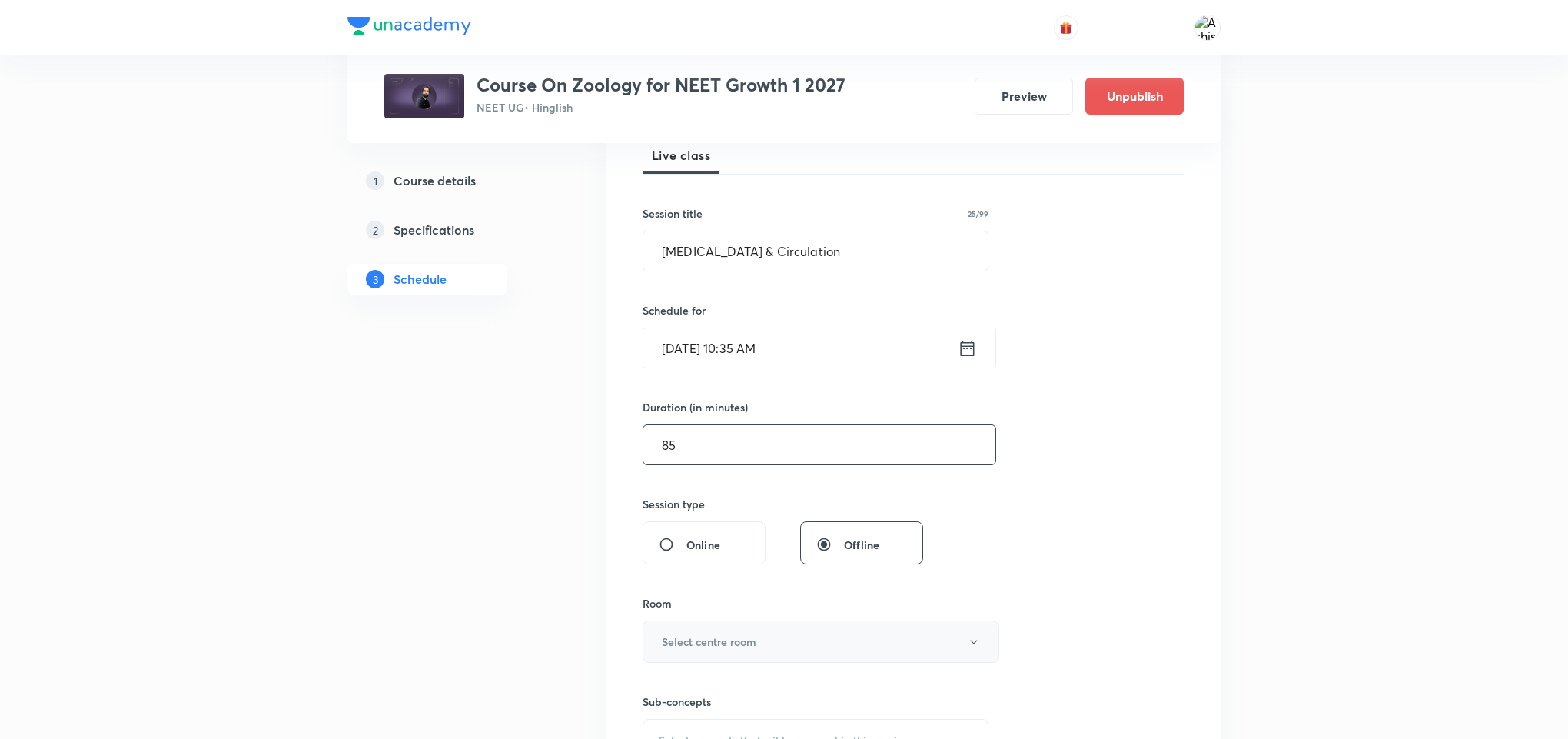
type input "85"
click at [754, 645] on h6 "Select centre room" at bounding box center [709, 641] width 95 height 16
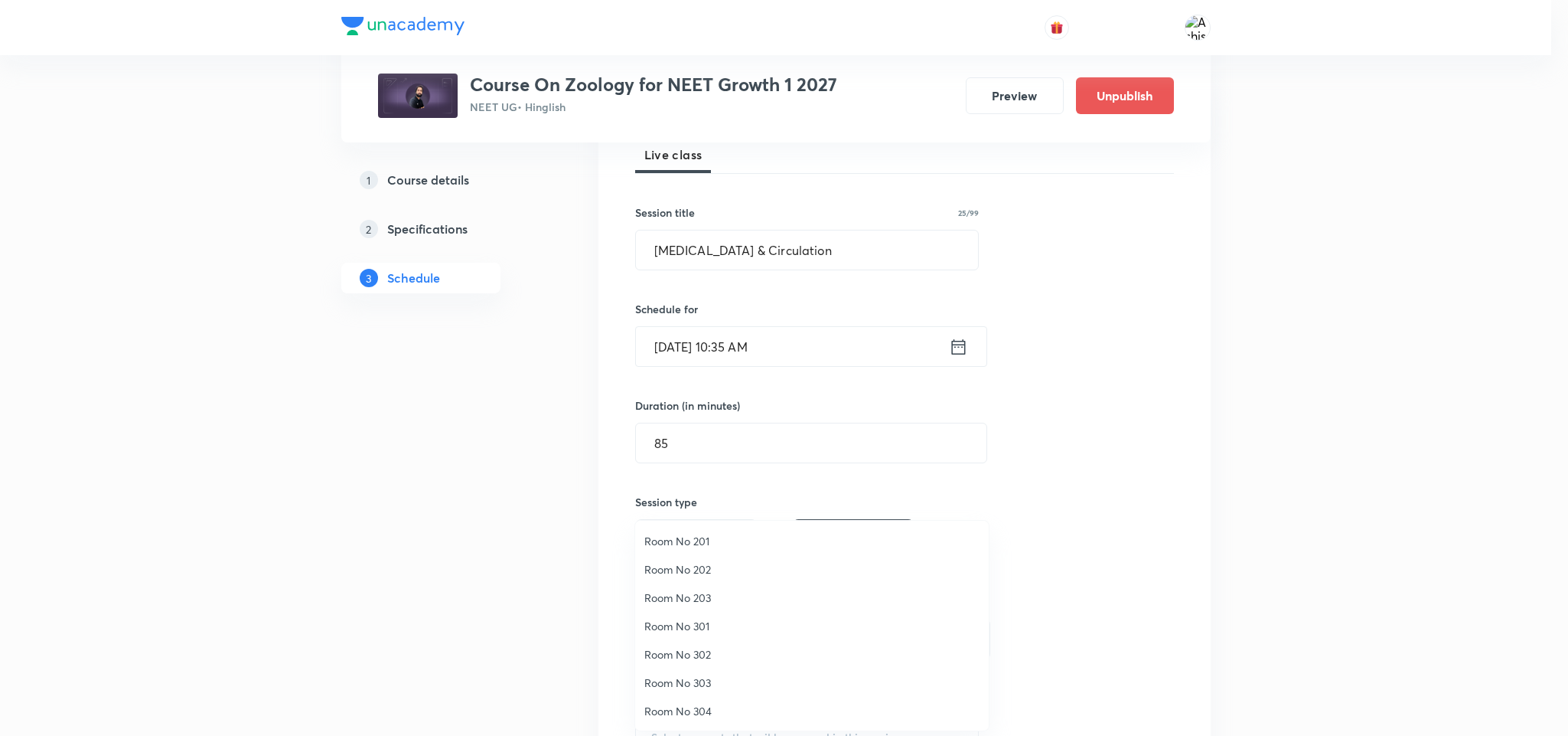
click at [705, 623] on span "Room No 301" at bounding box center [812, 625] width 335 height 16
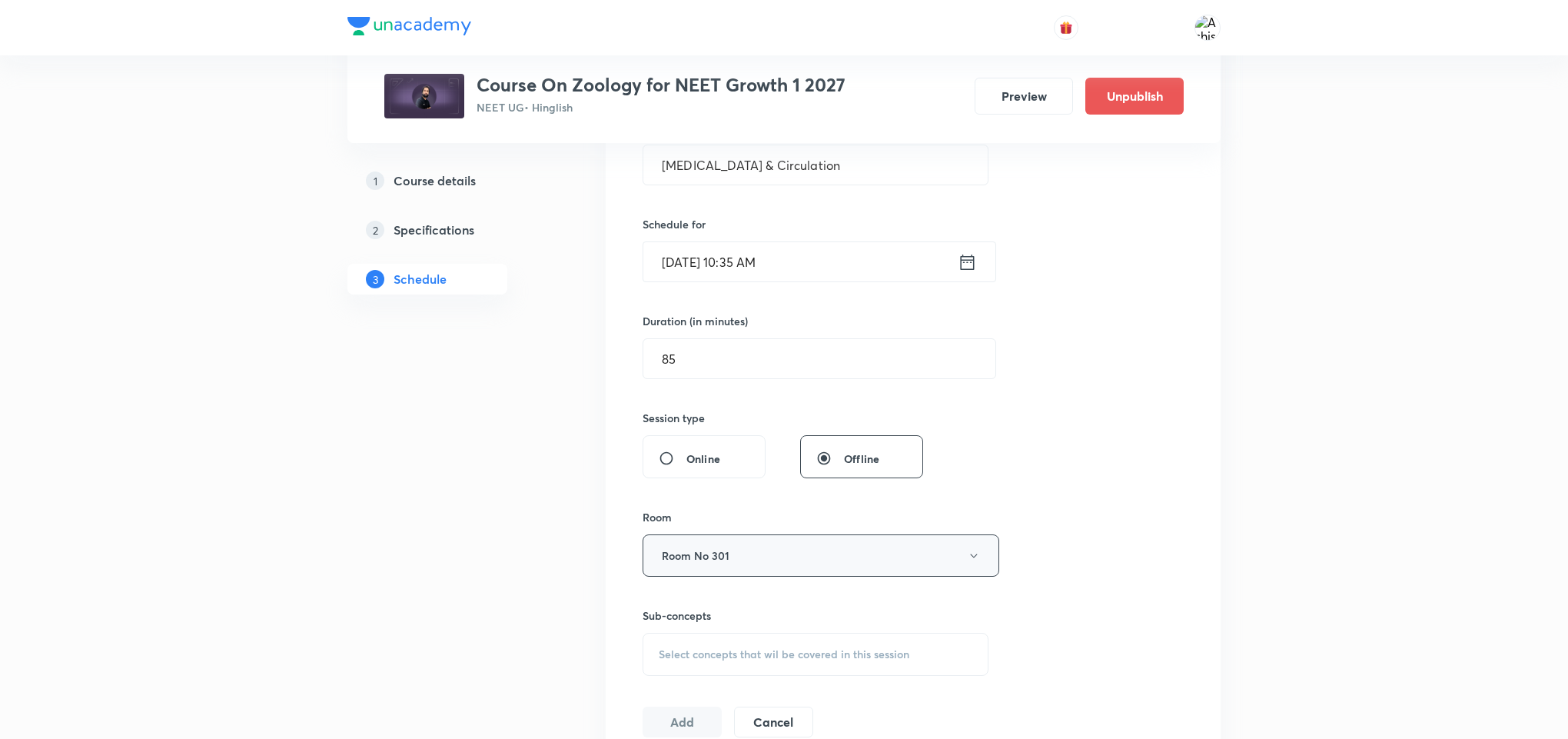
scroll to position [461, 0]
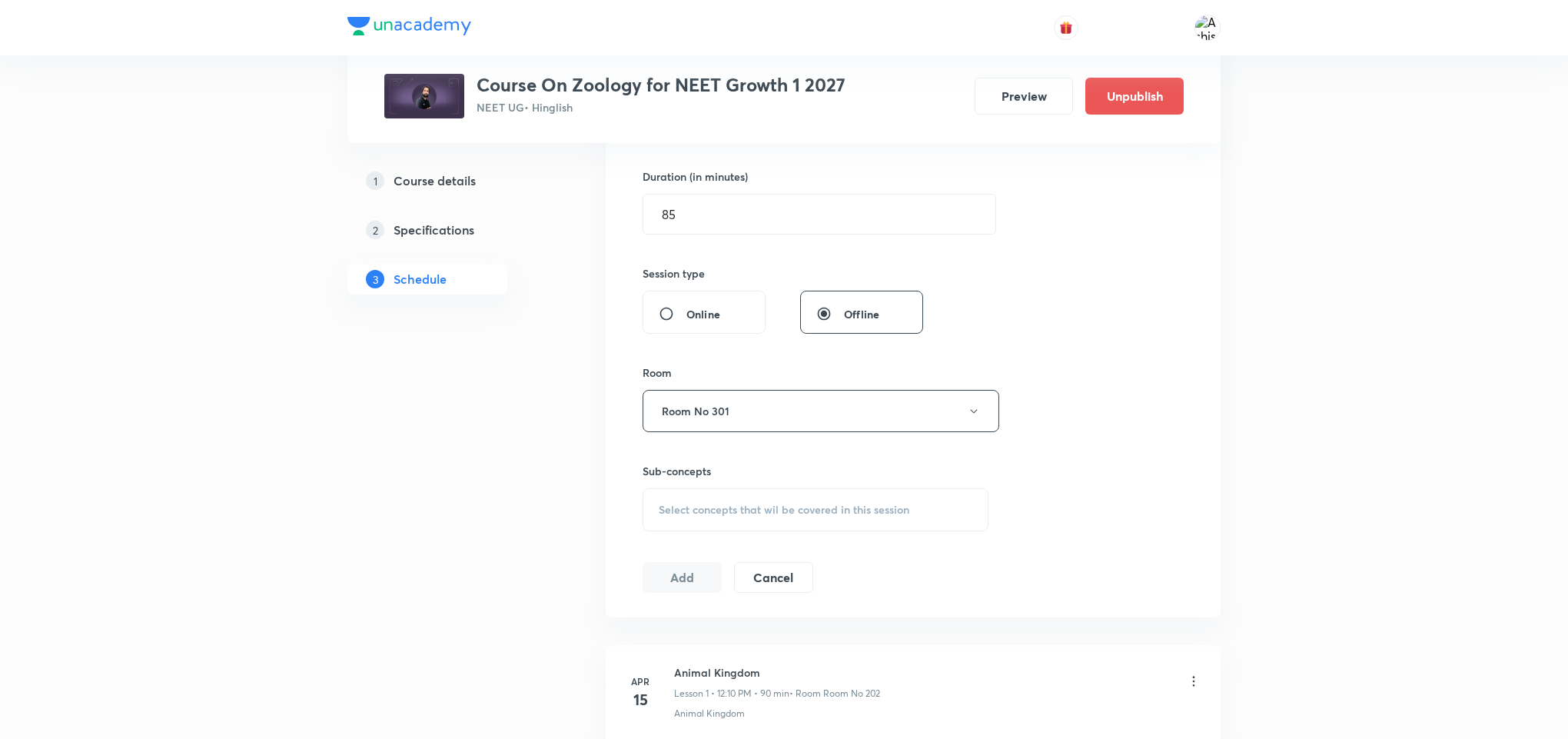
click at [732, 499] on div "Select concepts that wil be covered in this session" at bounding box center [815, 510] width 346 height 43
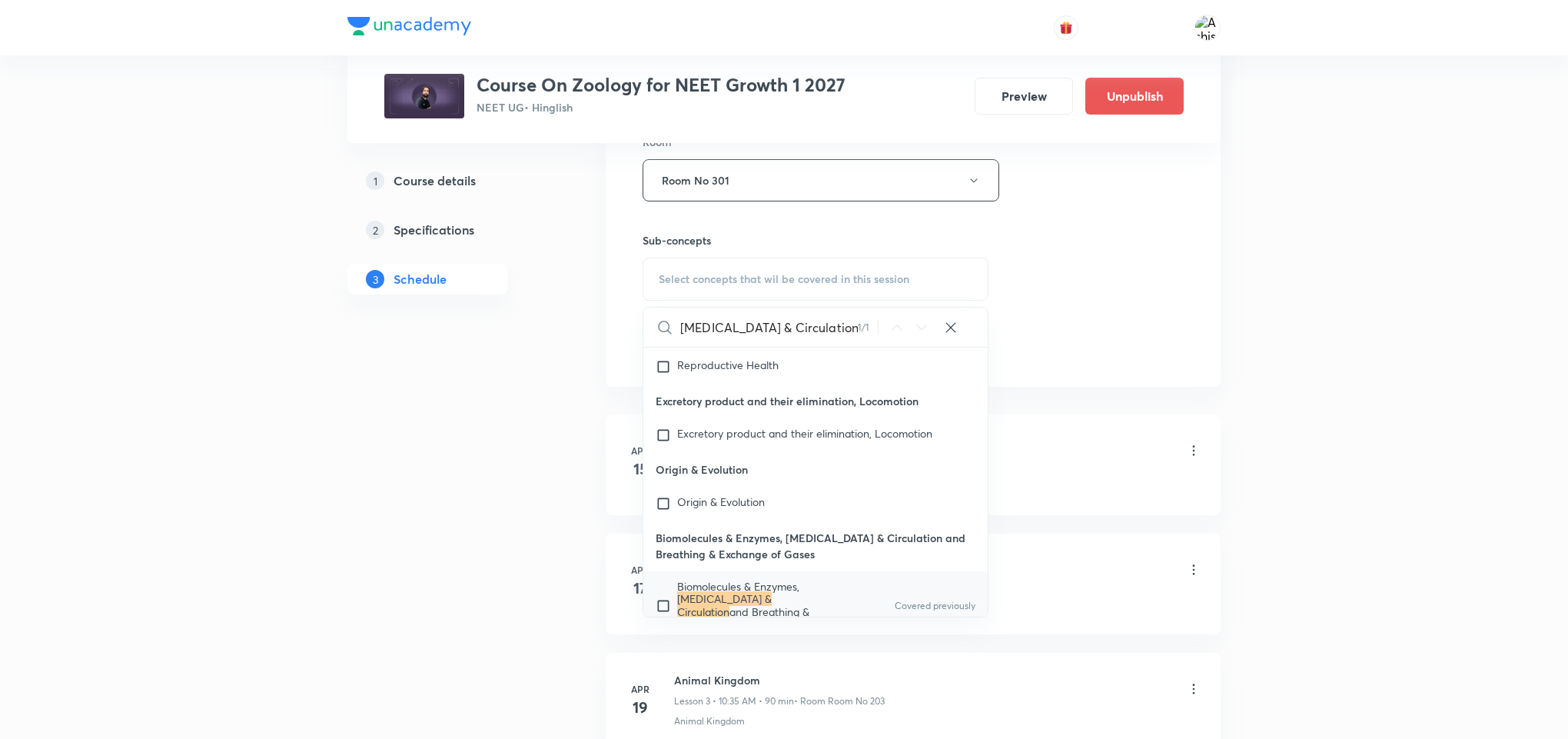
scroll to position [69770, 0]
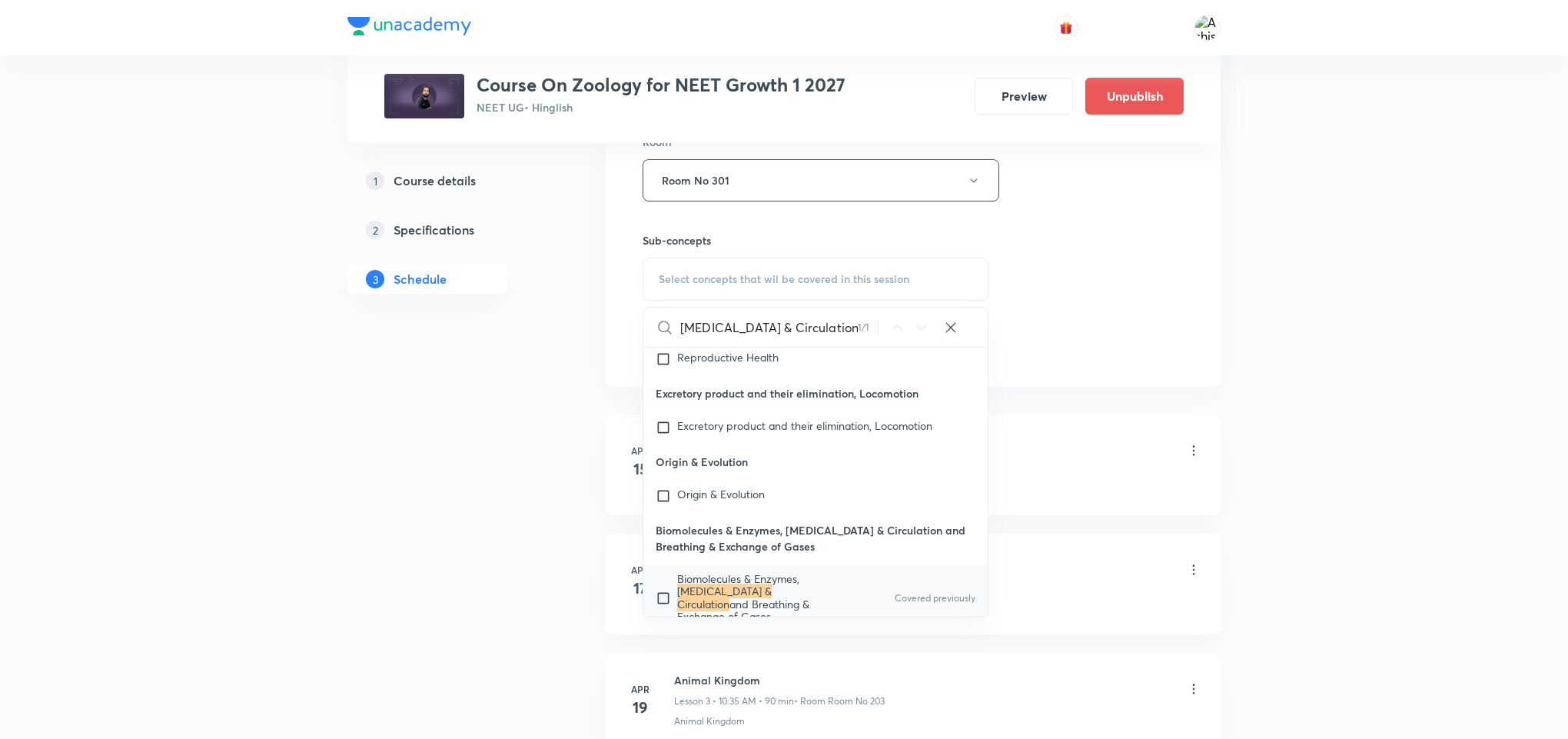
type input "Body Fluids & Circulation"
click at [746, 584] on mark "Body Fluids & Circulation" at bounding box center [724, 597] width 95 height 27
checkbox input "true"
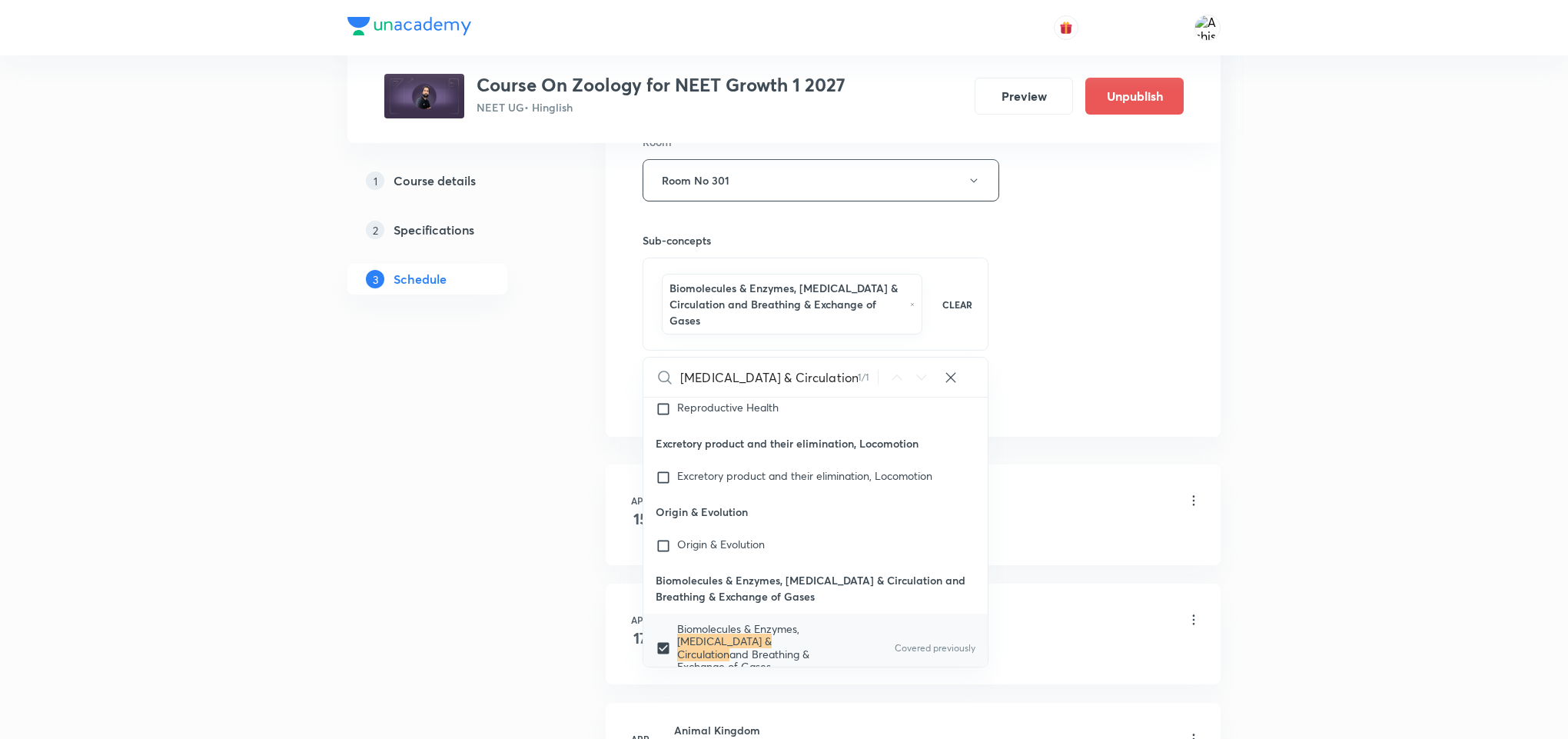
click at [1084, 340] on div "Session 81 Live class Session title 25/99 Body Fluids & Circulation ​ Schedule …" at bounding box center [913, 26] width 541 height 772
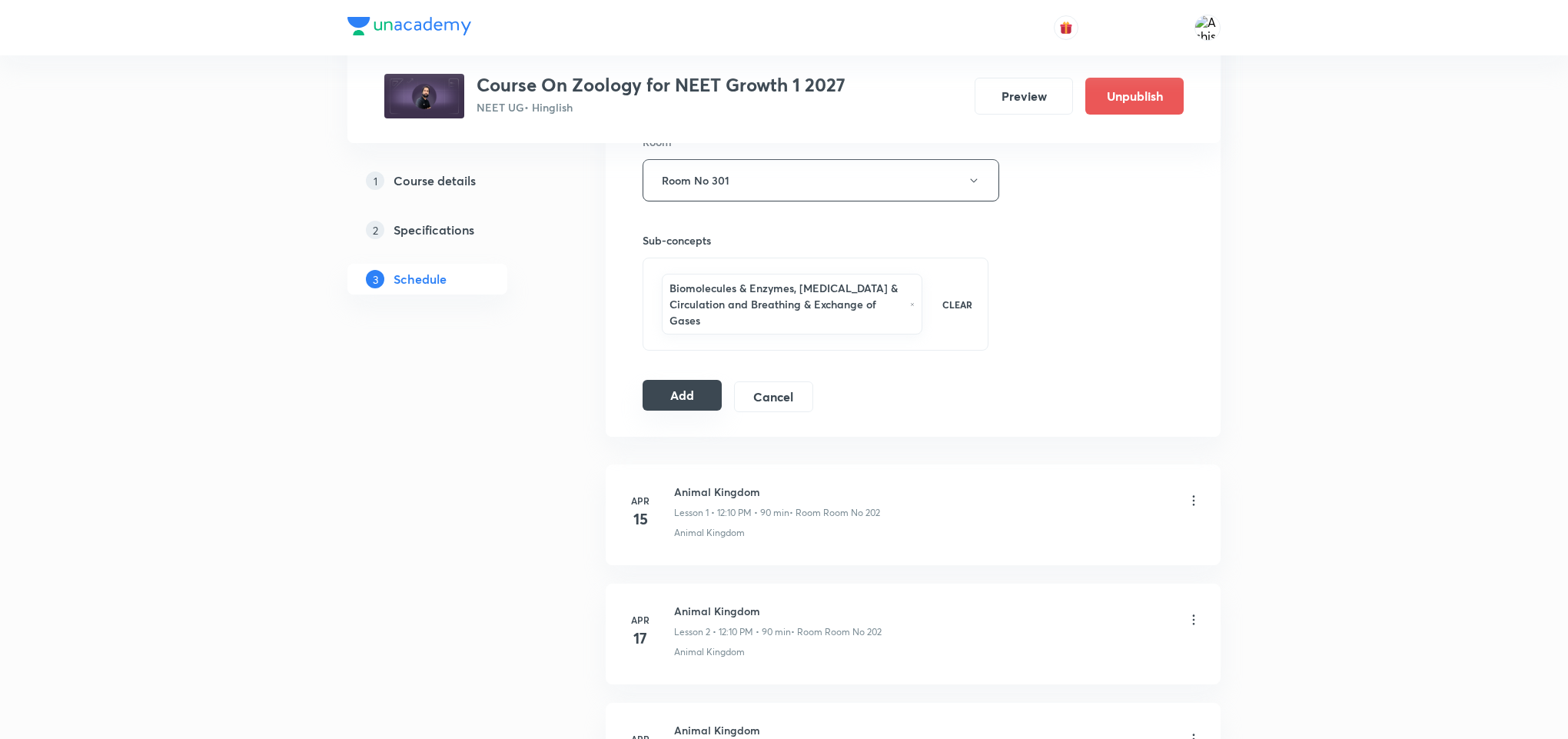
click at [681, 404] on button "Add" at bounding box center [682, 395] width 79 height 30
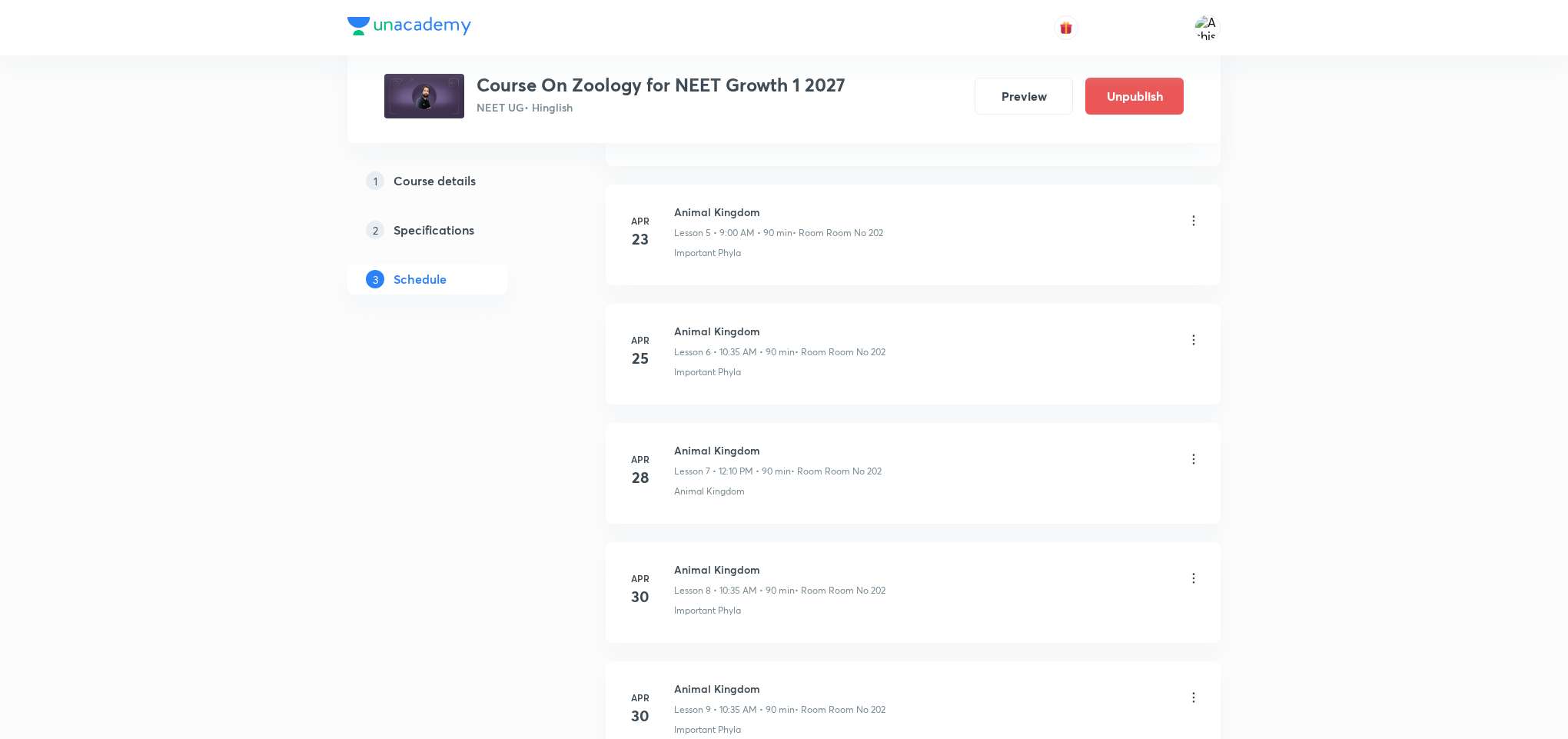
drag, startPoint x: 745, startPoint y: 112, endPoint x: 742, endPoint y: 148, distance: 36.1
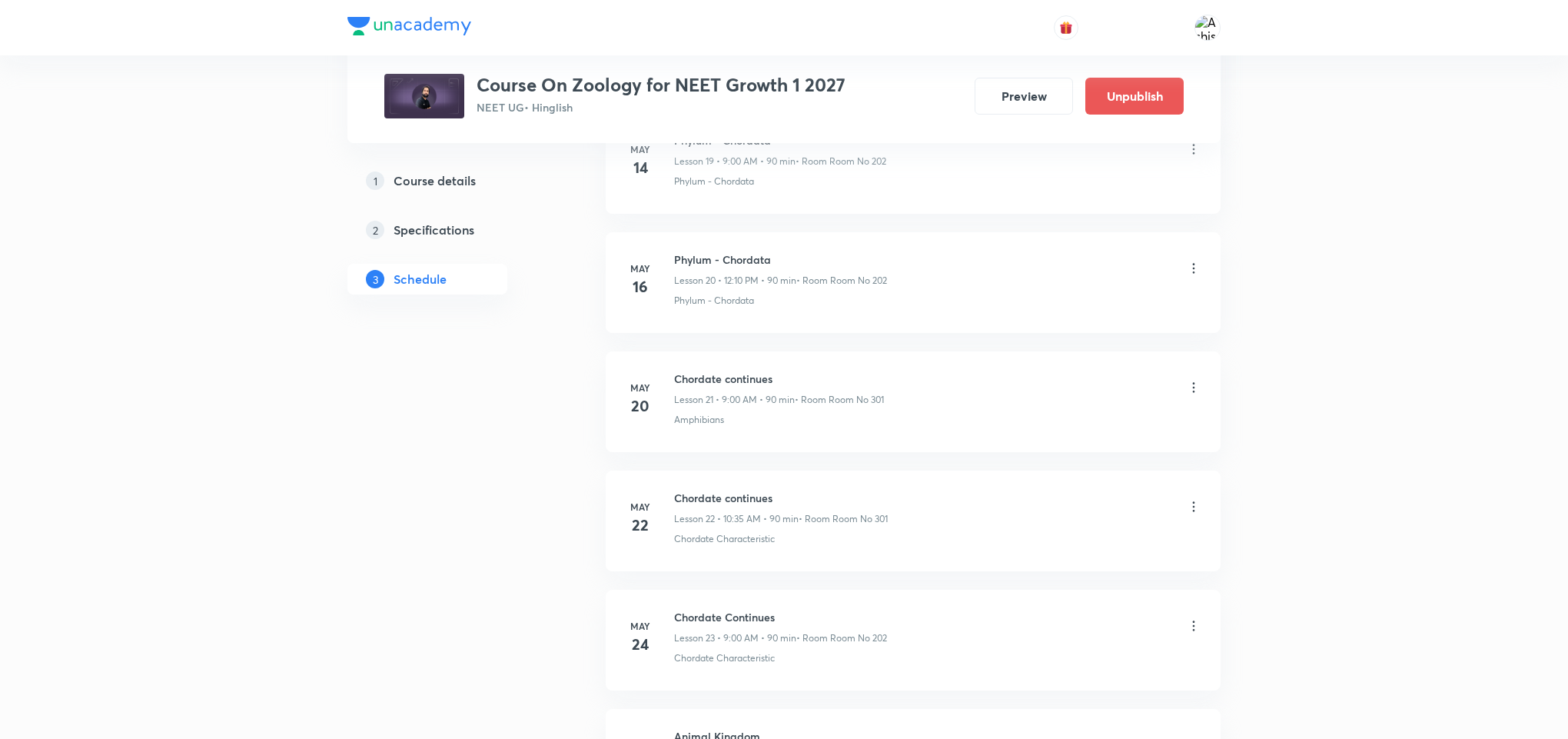
scroll to position [0, 0]
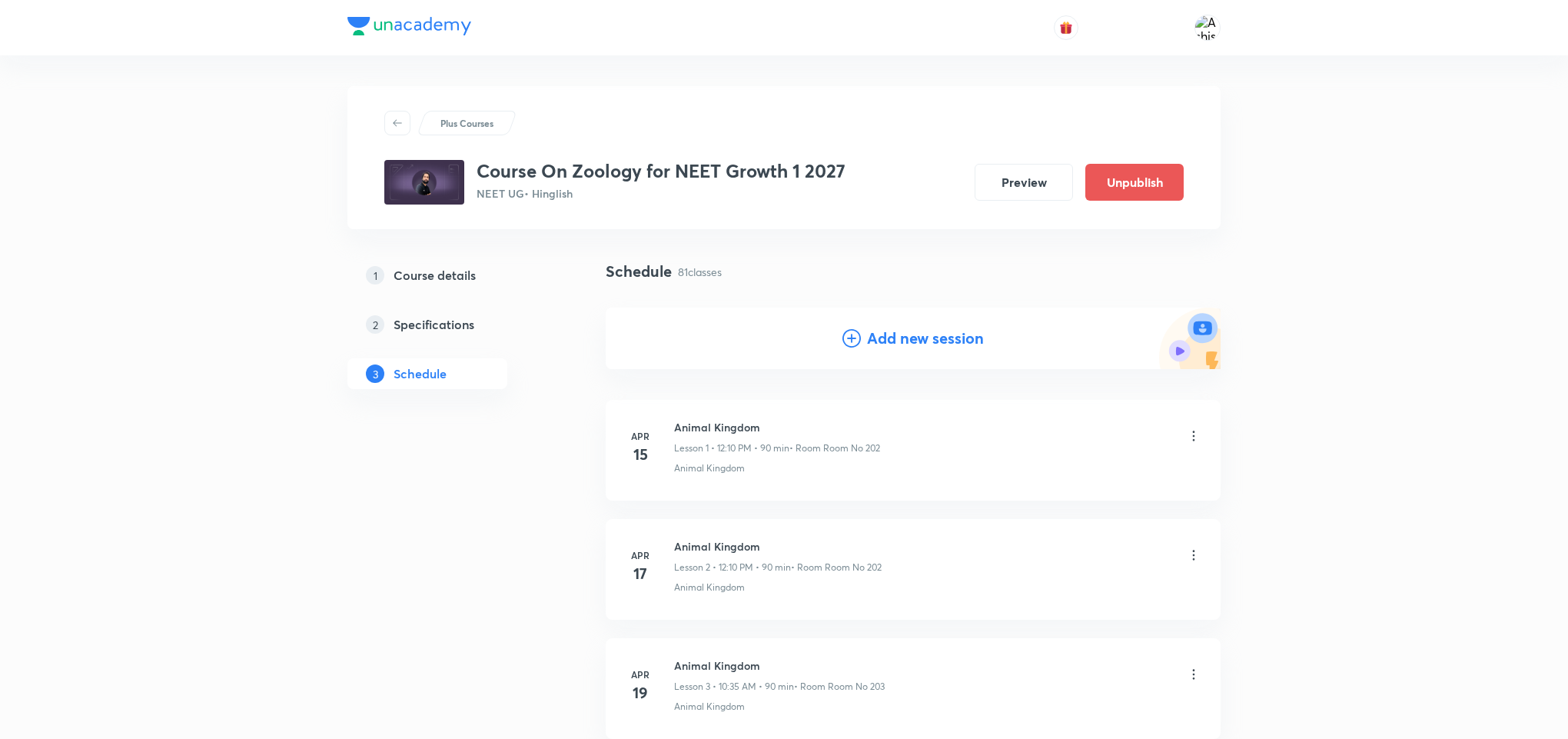
click at [849, 342] on icon at bounding box center [851, 337] width 18 height 18
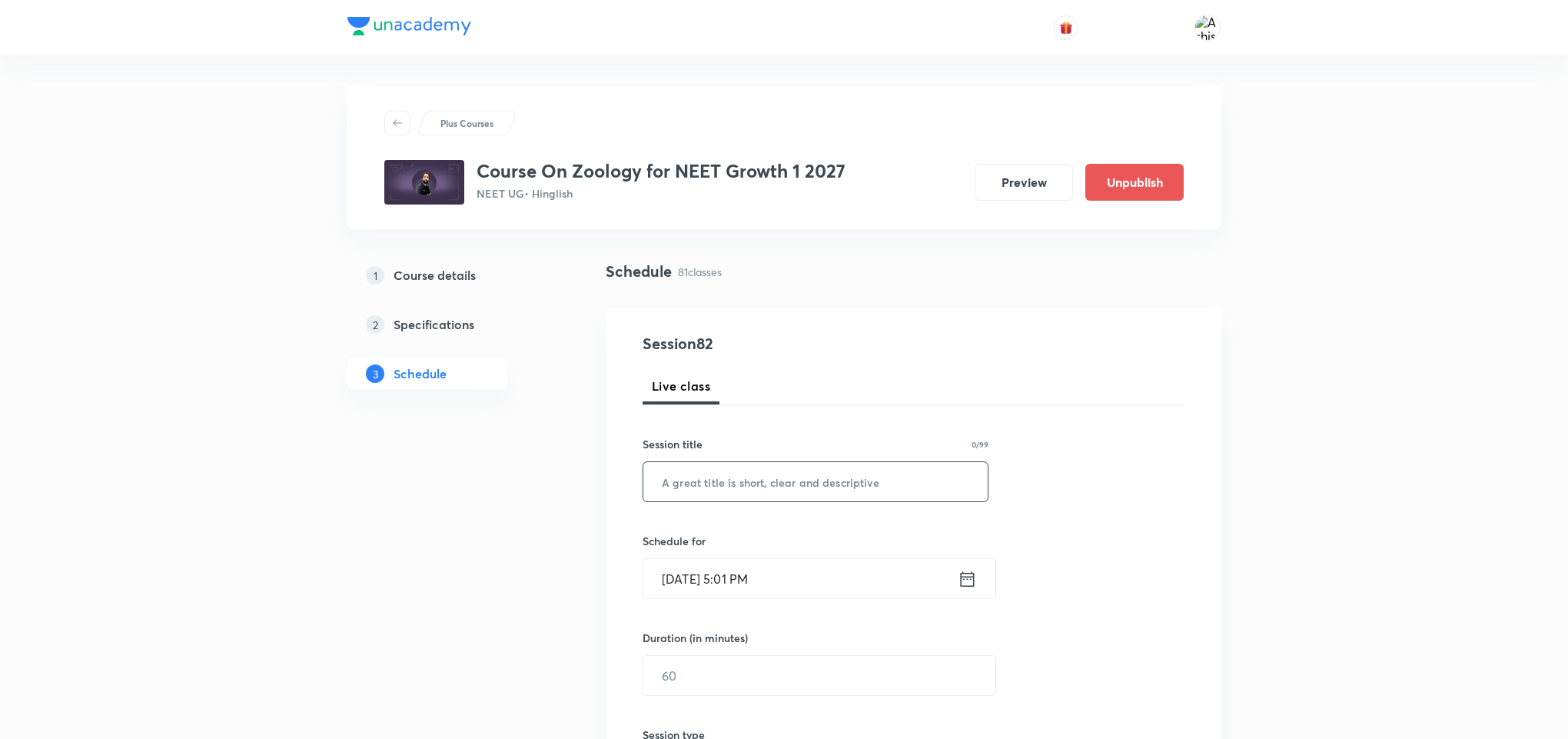
click at [788, 487] on input "text" at bounding box center [815, 481] width 344 height 39
paste input "Body Fluids & Circulation"
type input "Body Fluids & Circulation"
click at [696, 561] on input "Oct 6, 2025, 5:01 PM" at bounding box center [800, 578] width 314 height 39
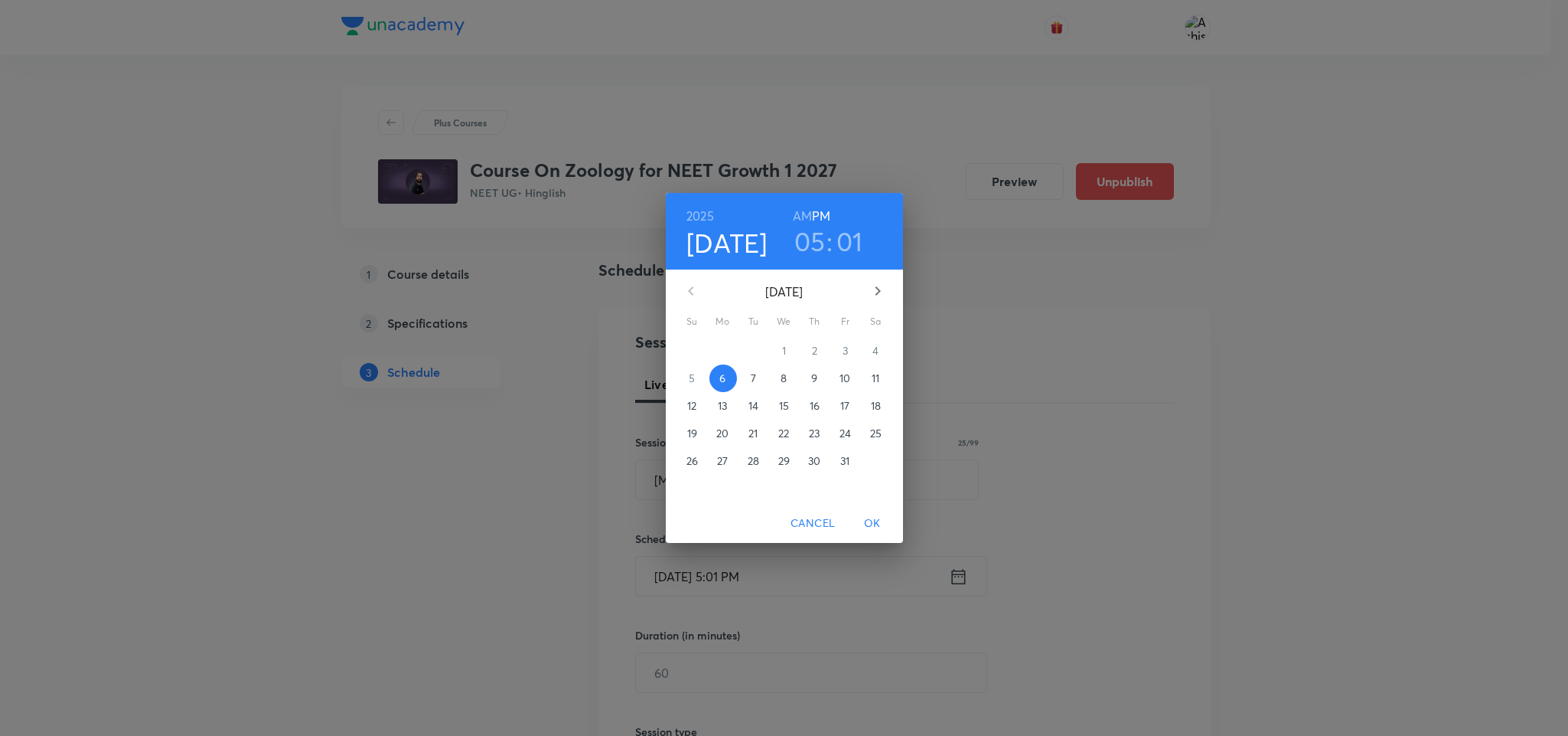
click at [838, 379] on span "10" at bounding box center [845, 378] width 28 height 16
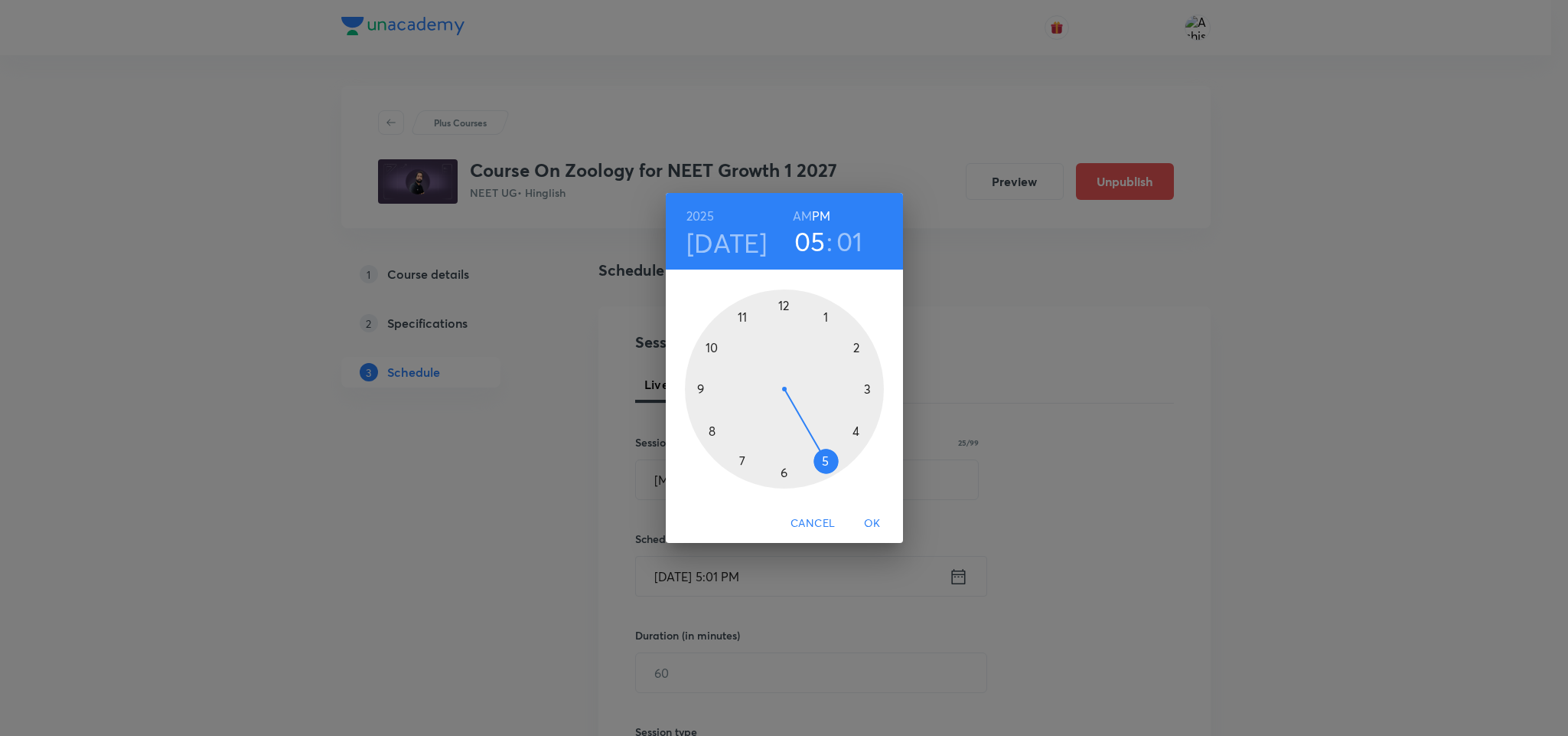
click at [804, 223] on h6 "AM" at bounding box center [802, 216] width 19 height 22
click at [700, 389] on div at bounding box center [784, 389] width 199 height 199
click at [781, 303] on div at bounding box center [784, 389] width 199 height 199
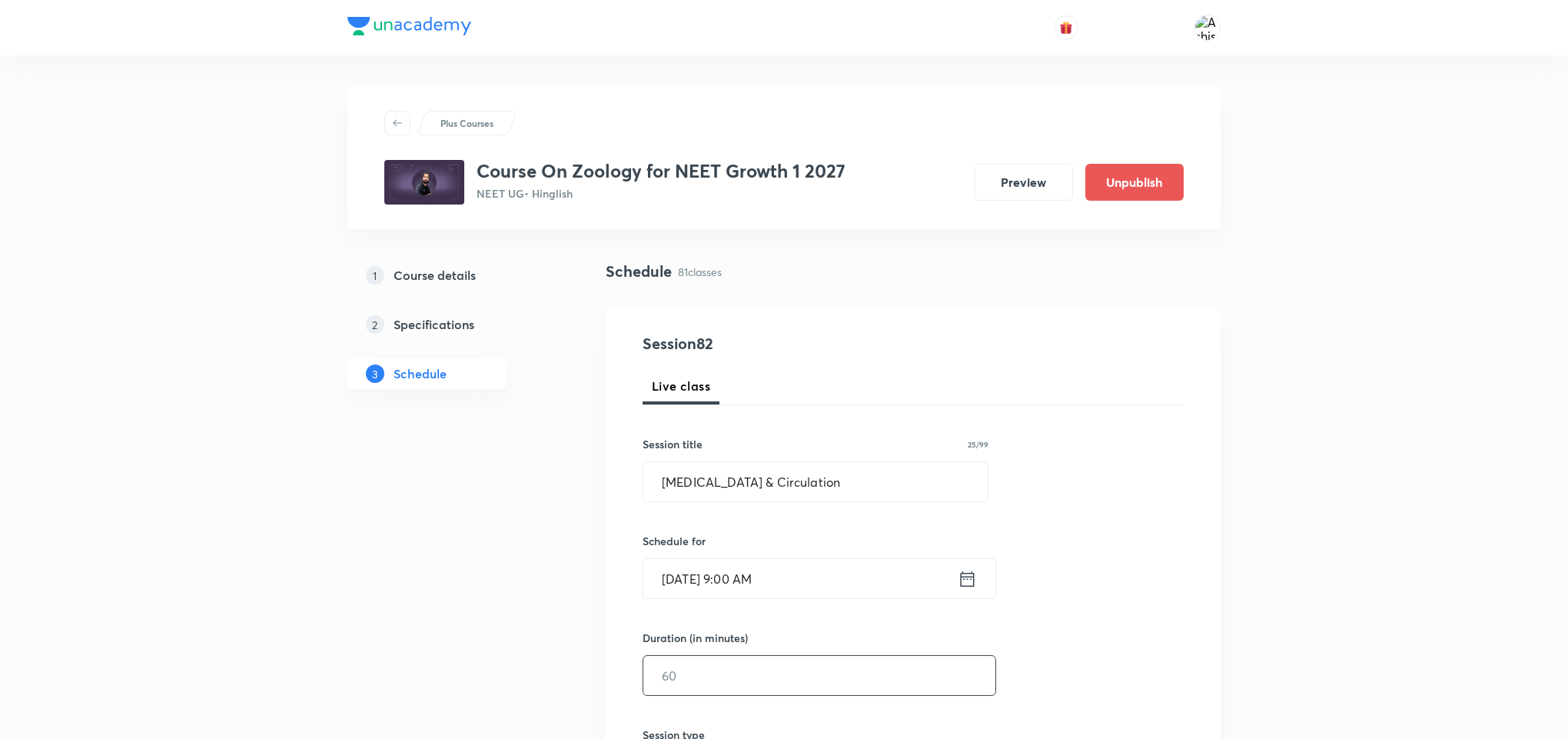
click at [740, 659] on input "text" at bounding box center [820, 675] width 352 height 39
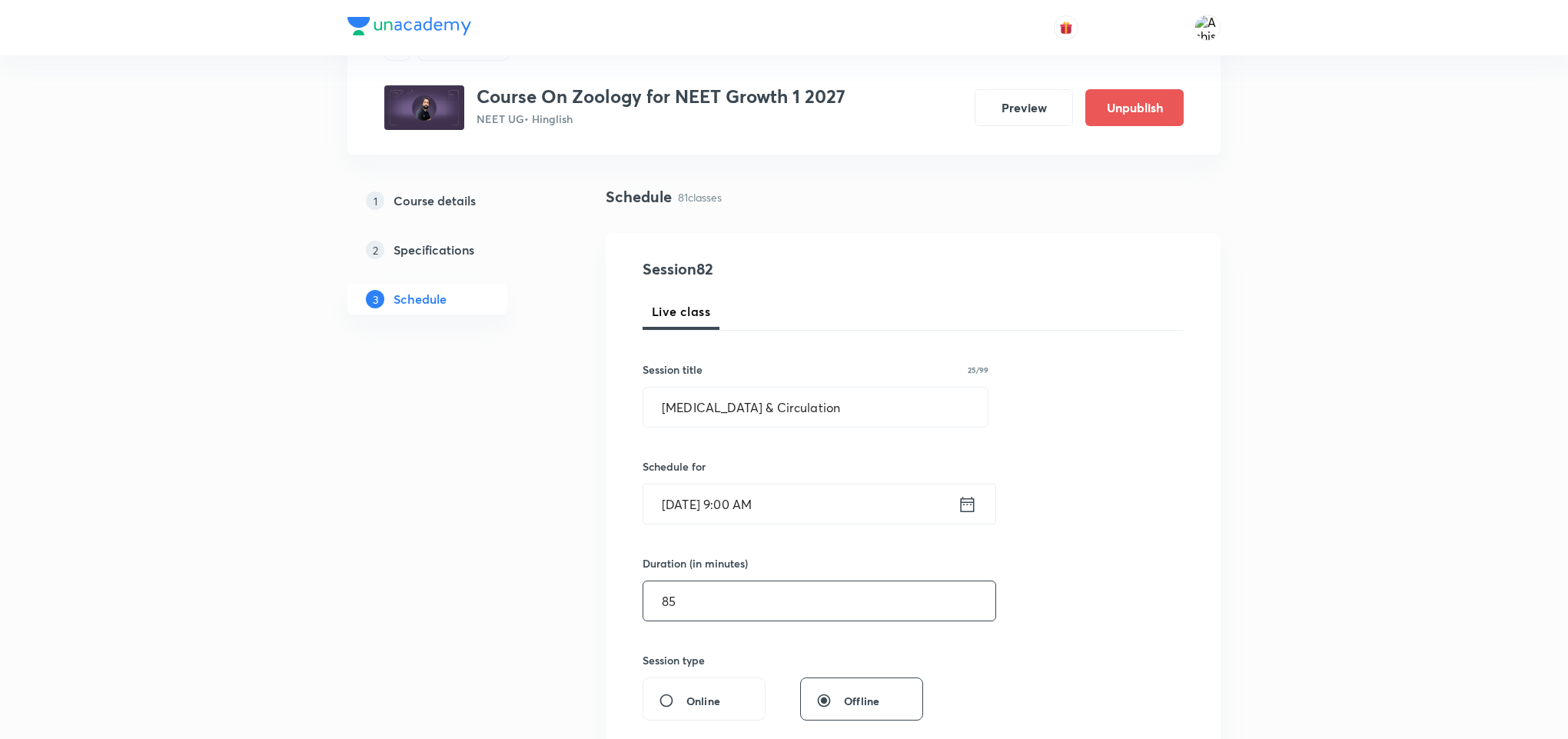
scroll to position [231, 0]
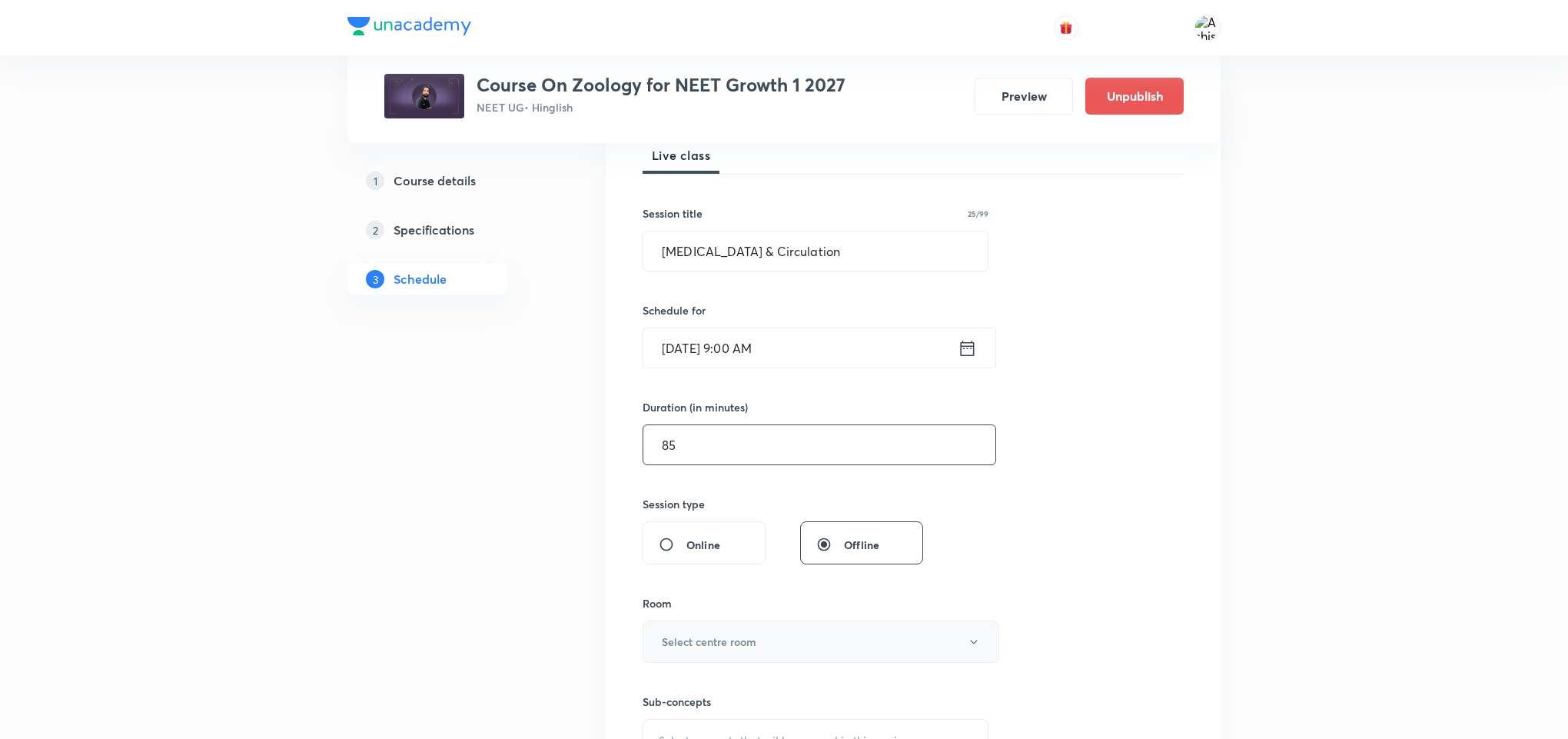
type input "85"
click at [731, 632] on button "Select centre room" at bounding box center [820, 641] width 356 height 43
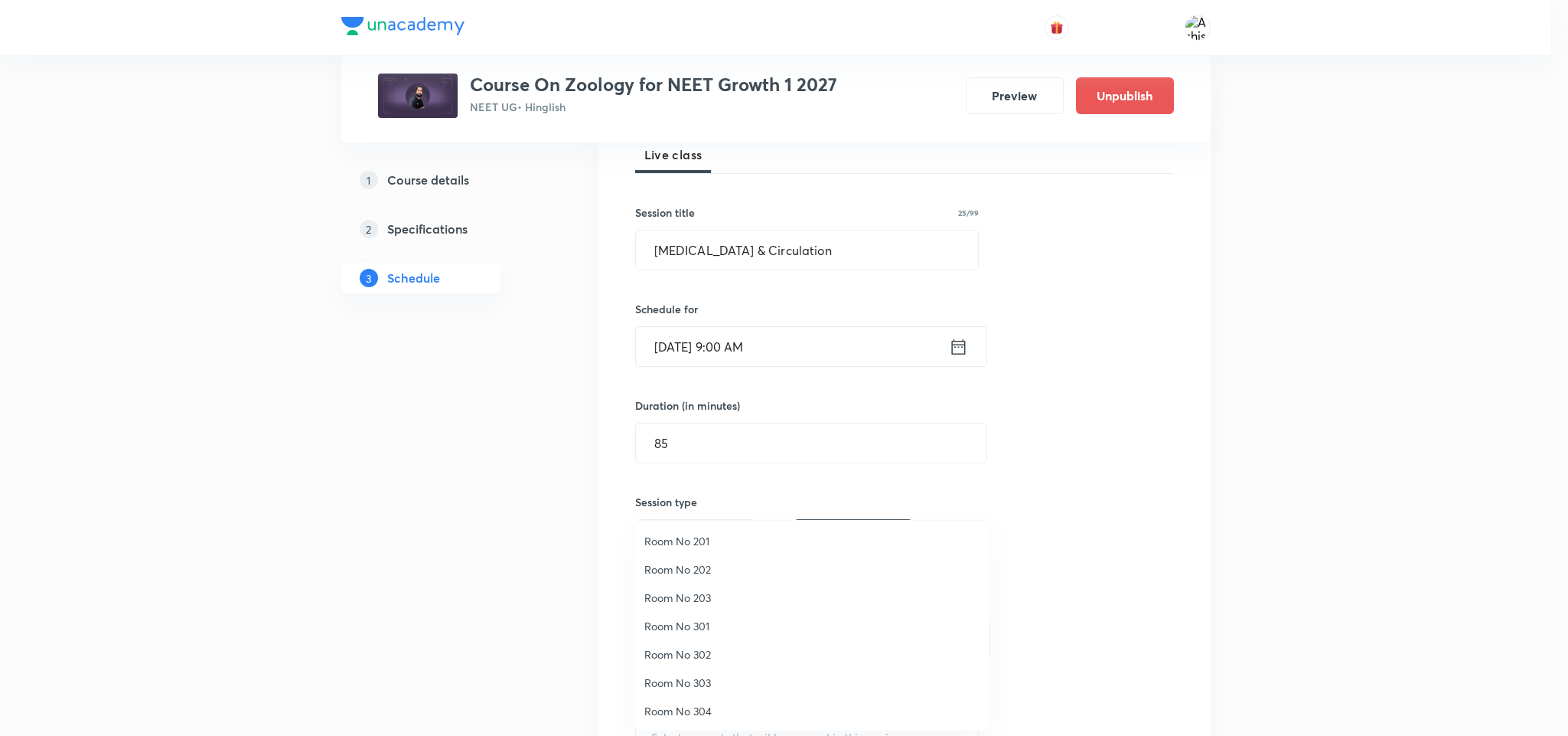
click at [697, 621] on span "Room No 301" at bounding box center [812, 625] width 335 height 16
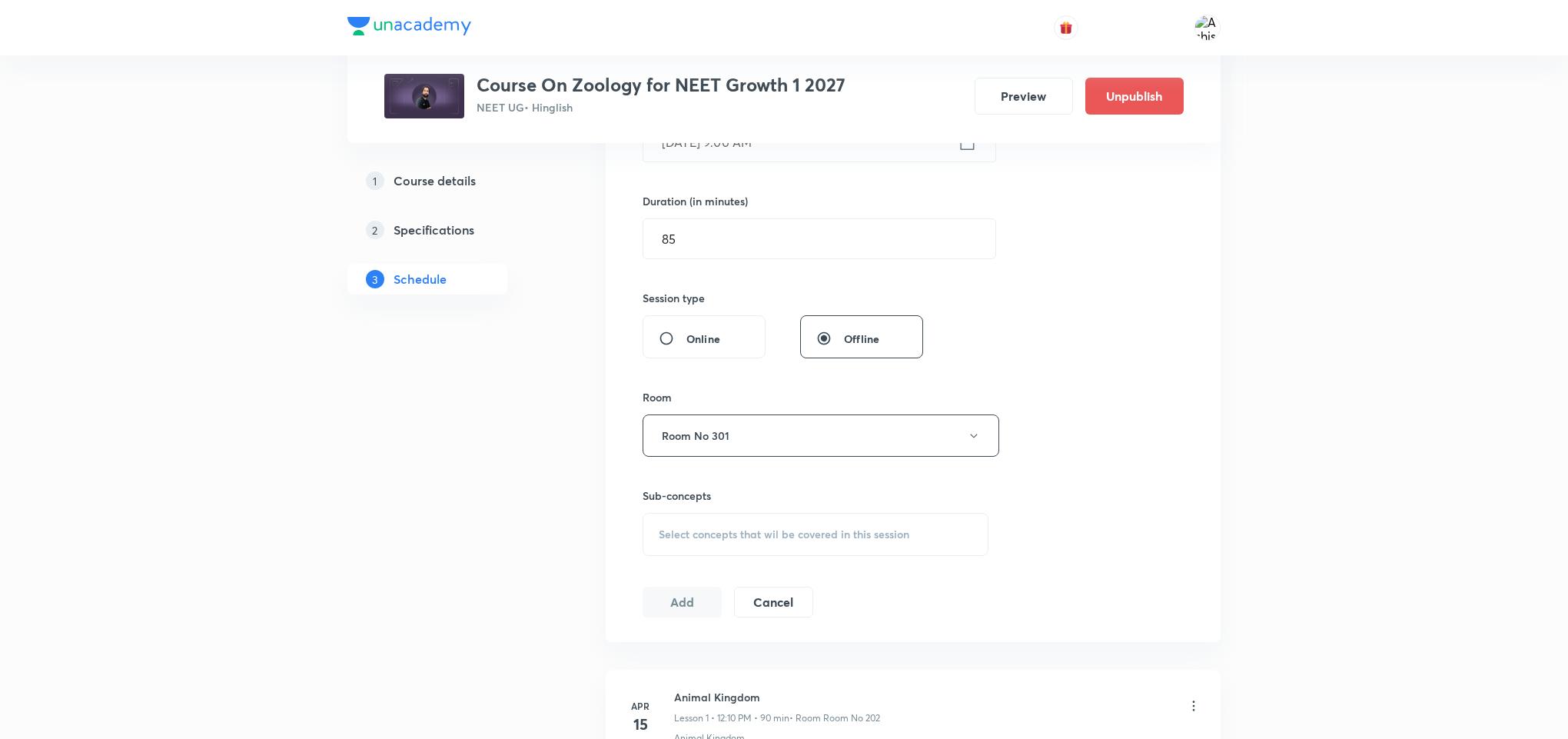
scroll to position [461, 0]
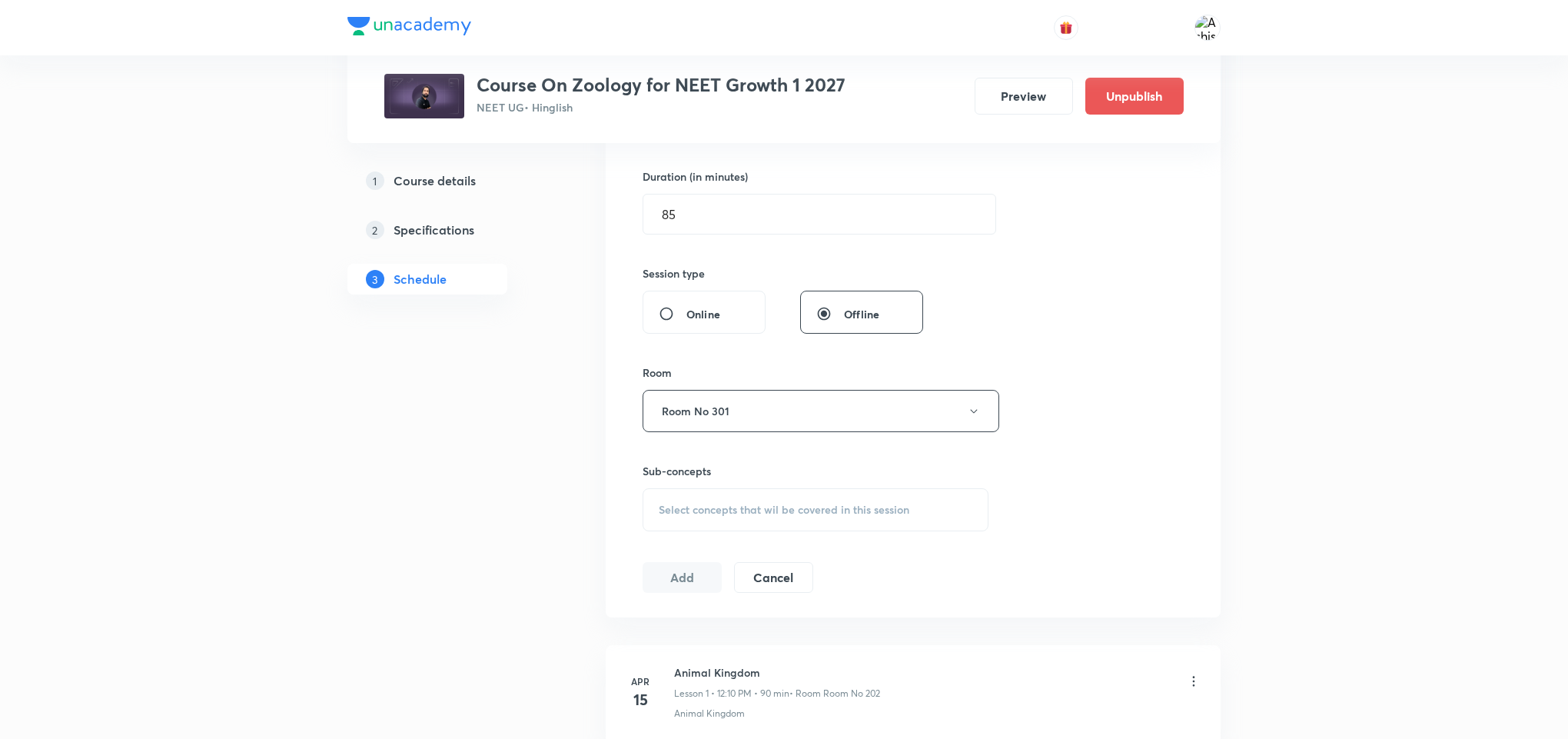
click at [767, 516] on span "Select concepts that wil be covered in this session" at bounding box center [784, 510] width 251 height 12
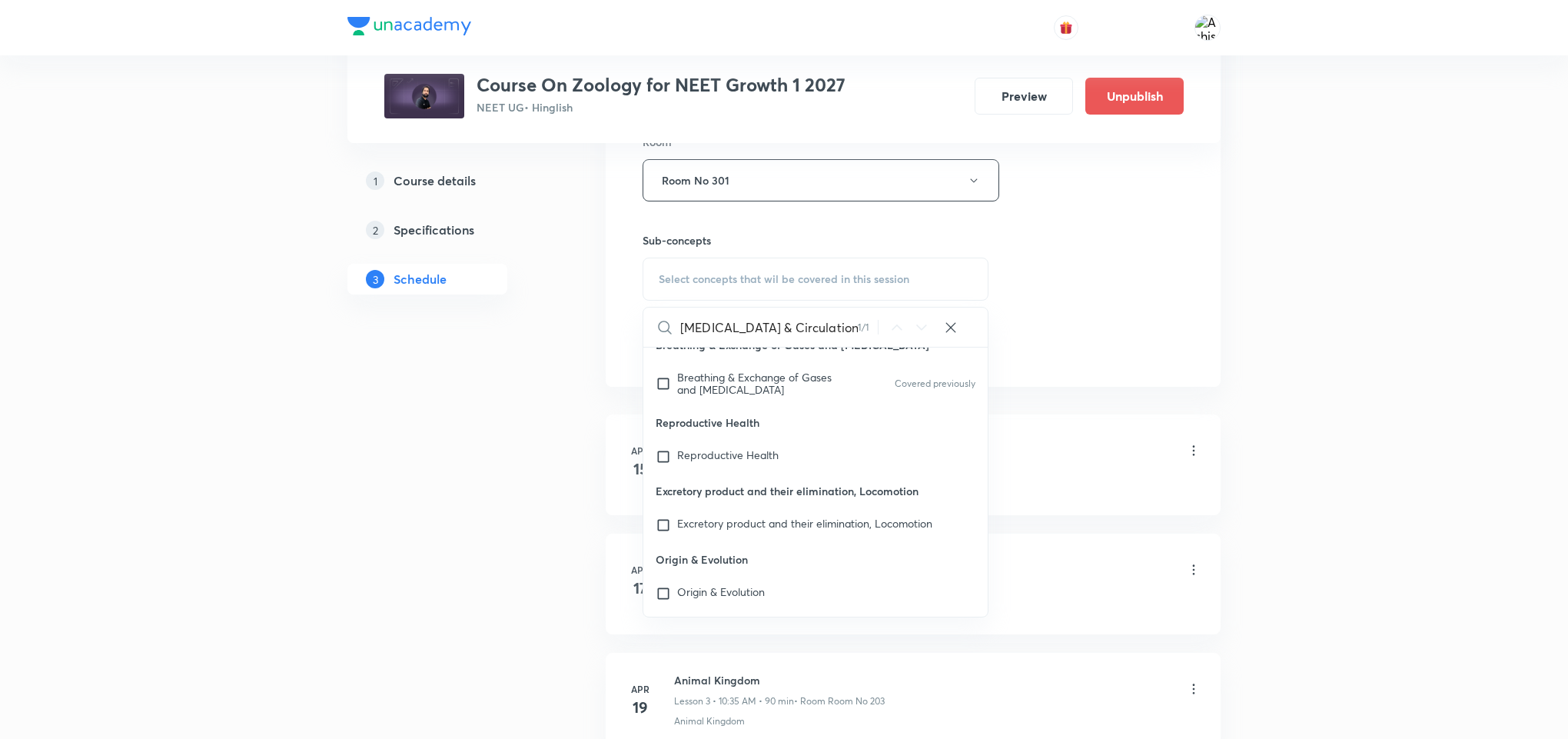
scroll to position [69770, 0]
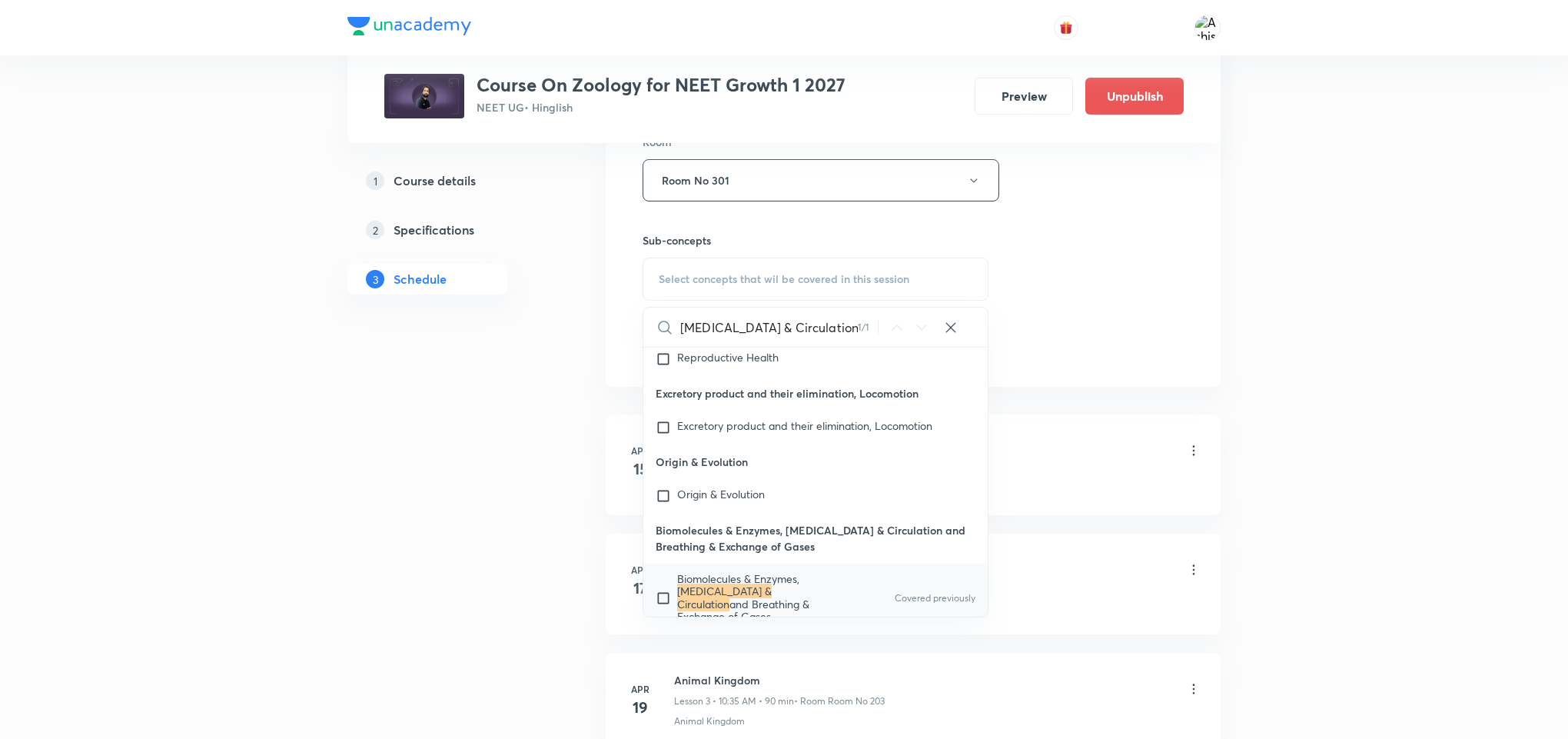
type input "Body Fluids & Circulation"
click at [711, 597] on span "and Breathing & Exchange of Gases" at bounding box center [743, 610] width 132 height 27
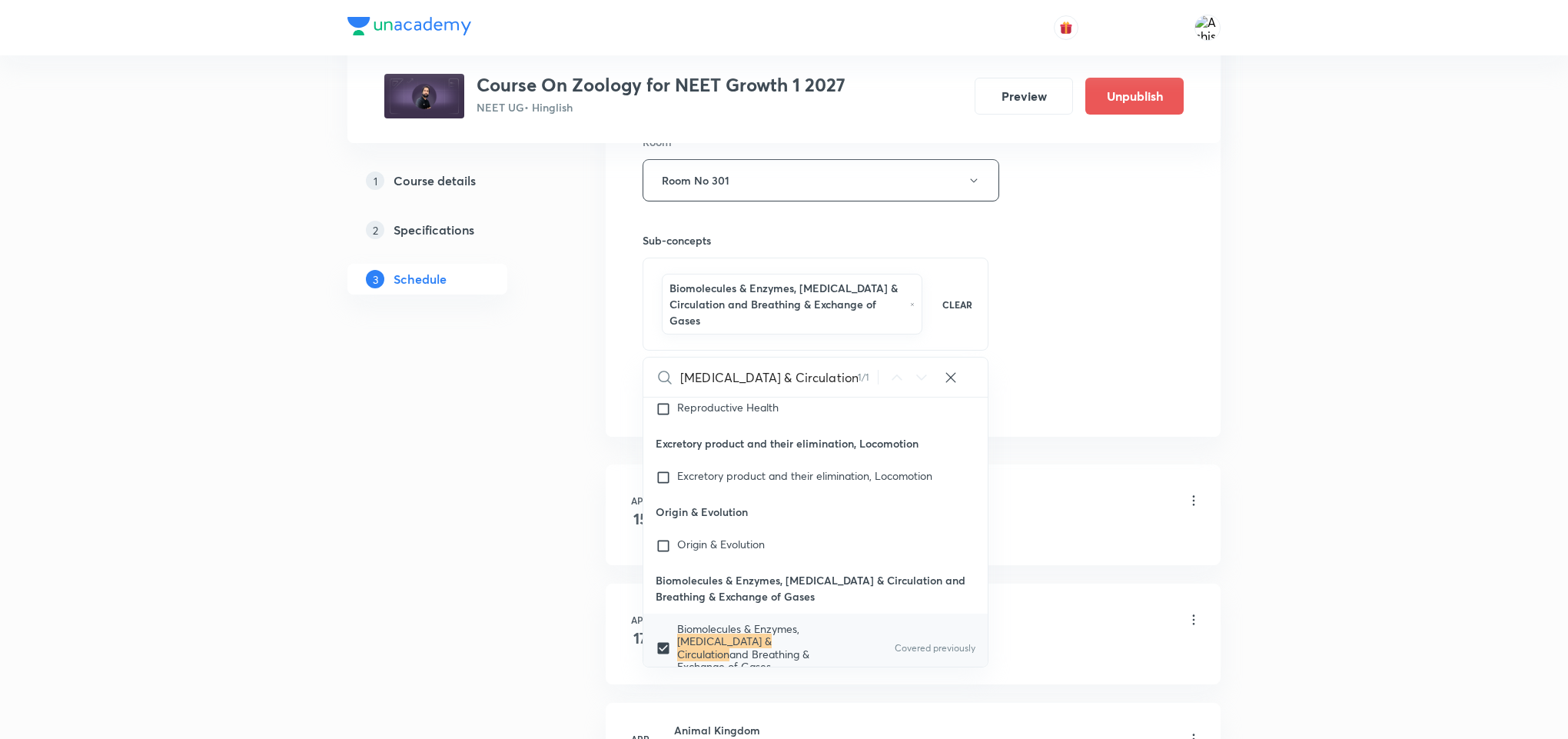
checkbox input "true"
click at [1022, 427] on div "Session 82 Live class Session title 25/99 Body Fluids & Circulation ​ Schedule …" at bounding box center [912, 26] width 615 height 821
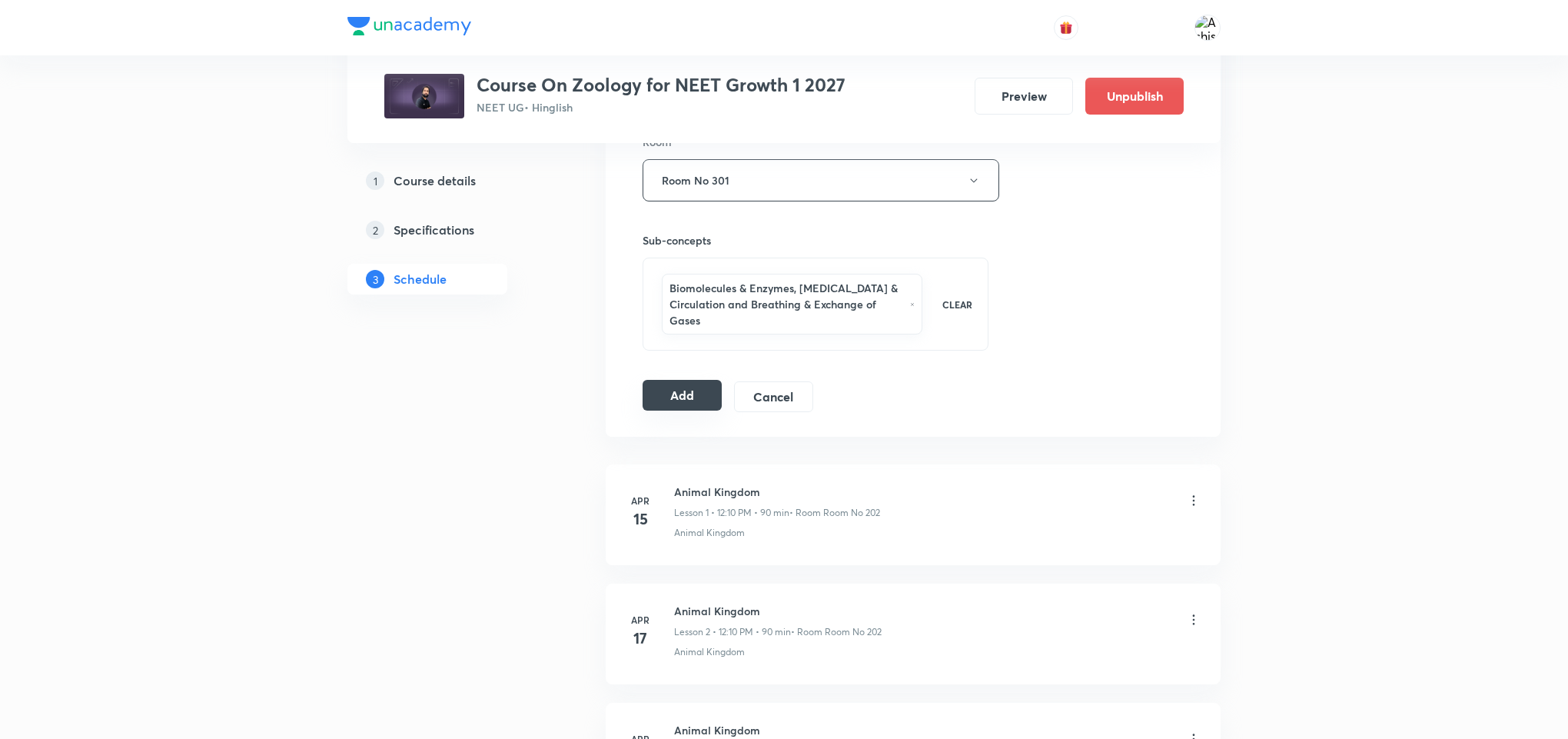
click at [701, 402] on button "Add" at bounding box center [682, 395] width 79 height 30
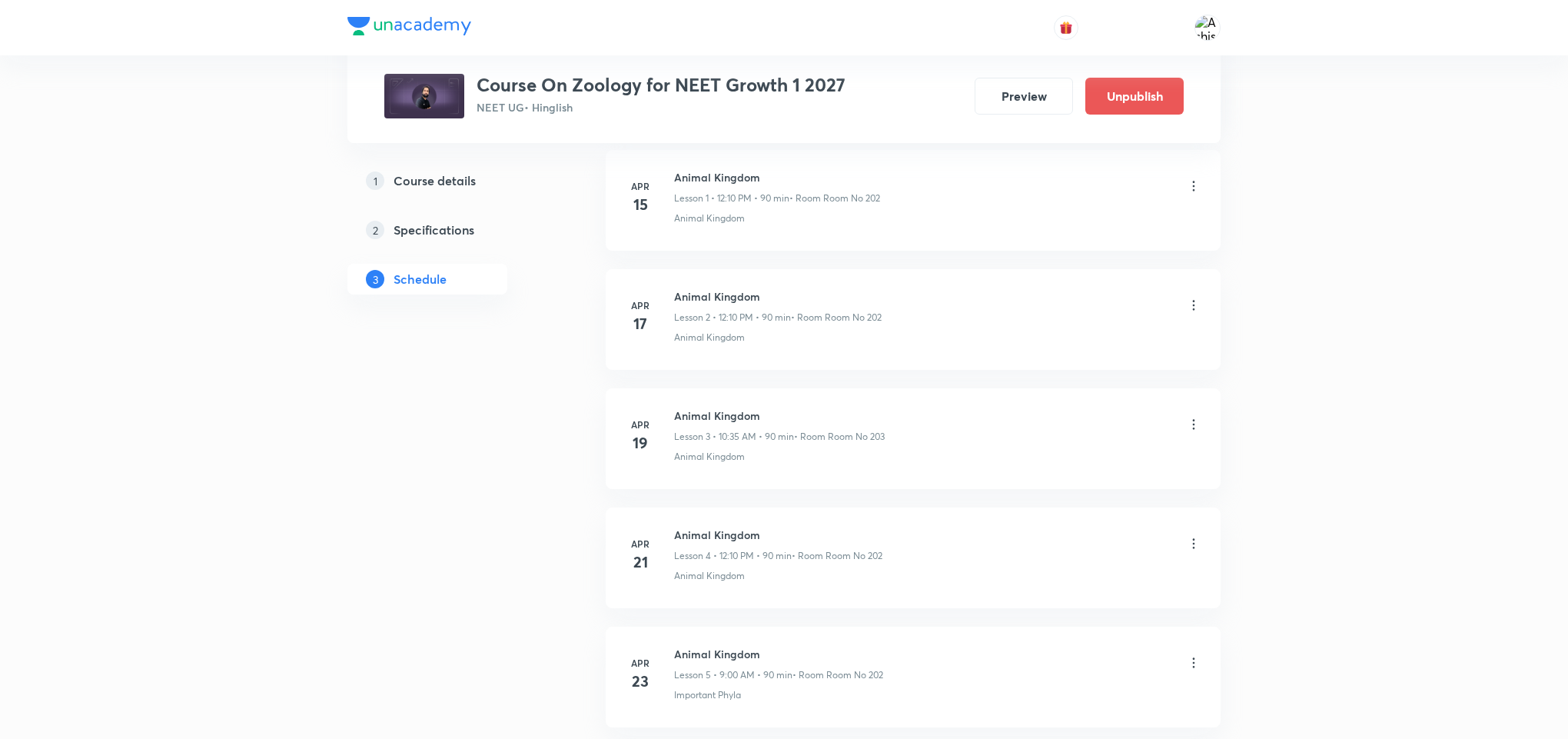
scroll to position [0, 0]
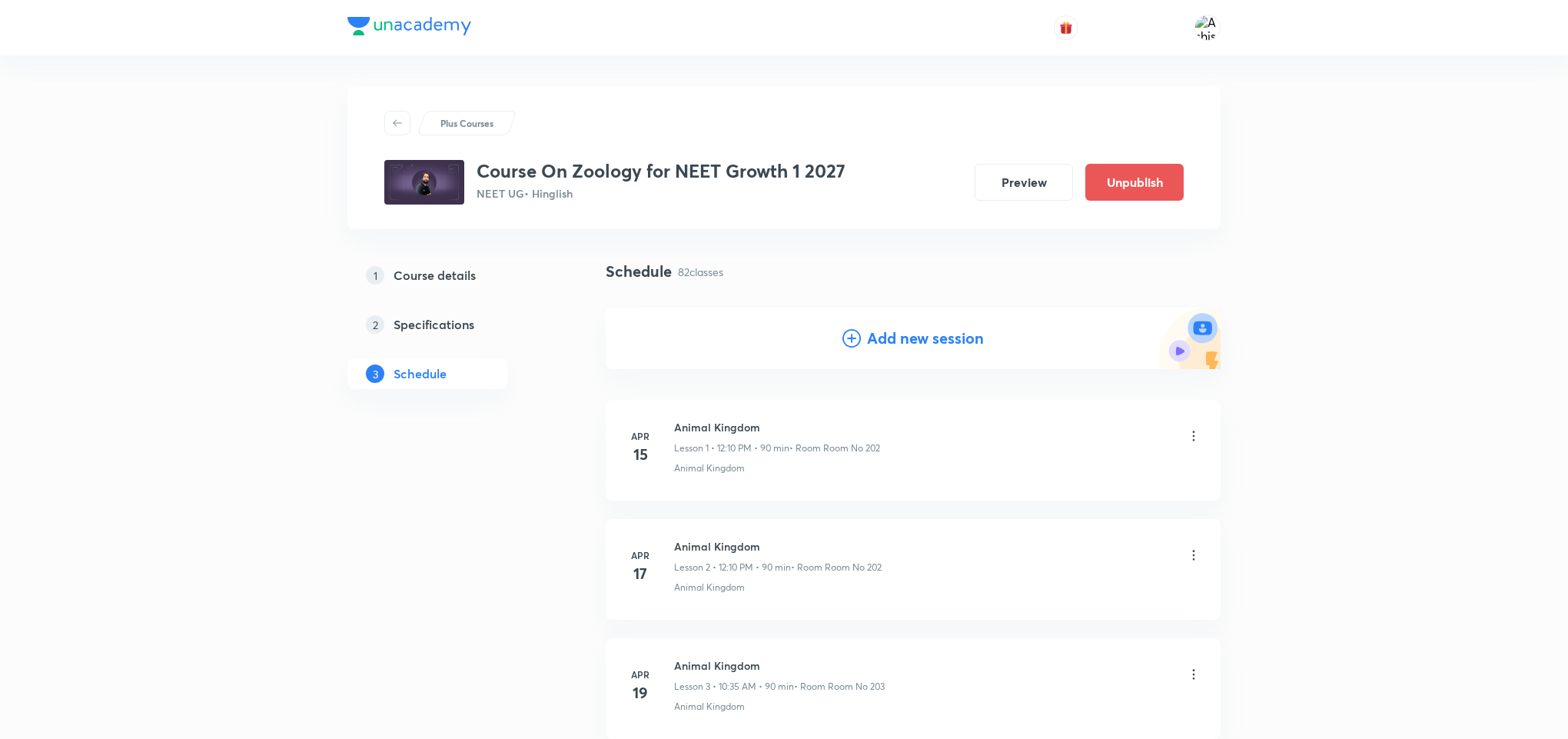
click at [883, 340] on h4 "Add new session" at bounding box center [925, 338] width 117 height 23
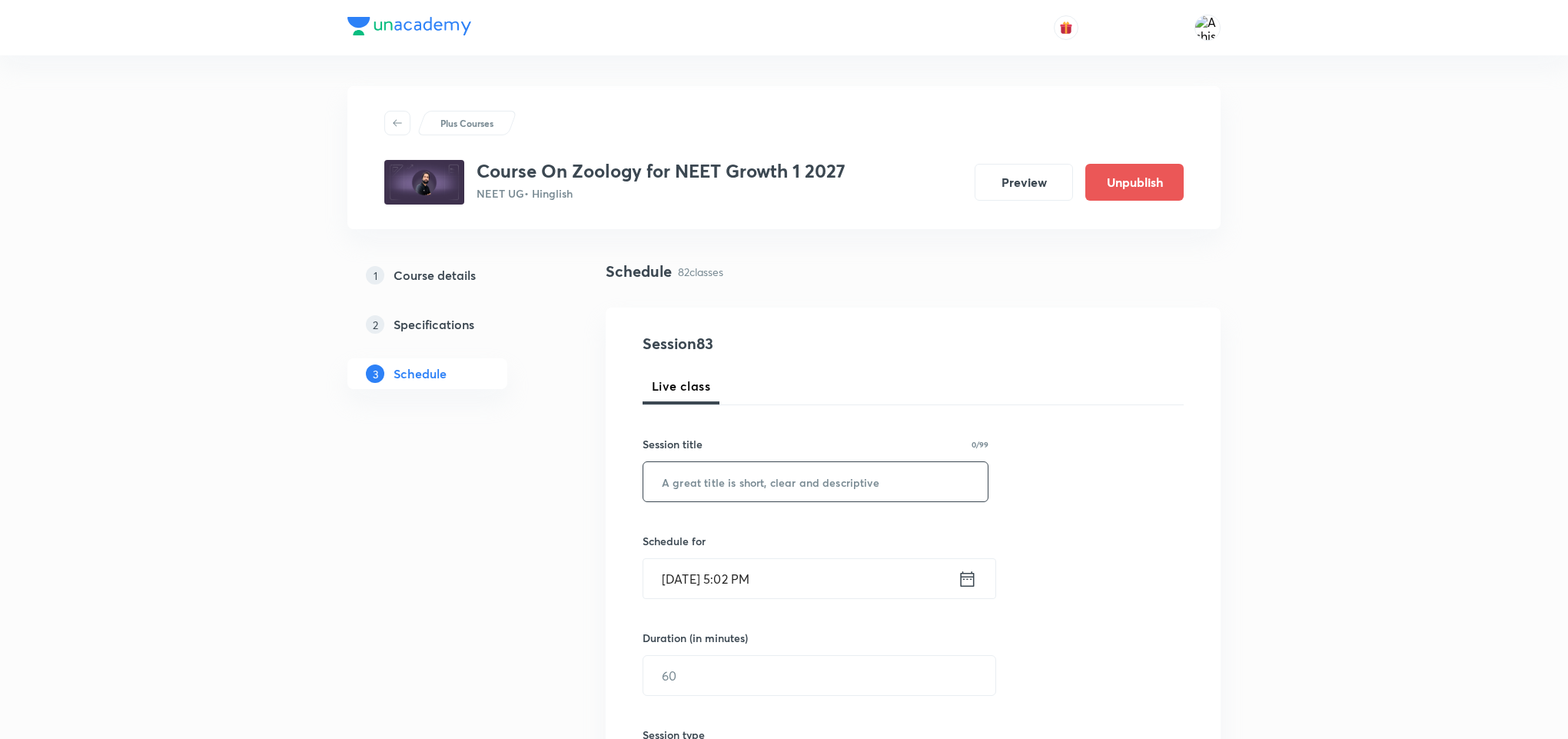
click at [679, 475] on input "text" at bounding box center [815, 481] width 344 height 39
paste input "Body Fluids & Circulation"
type input "Body Fluids & Circulation"
click at [694, 572] on input "Oct 6, 2025, 5:02 PM" at bounding box center [800, 578] width 314 height 39
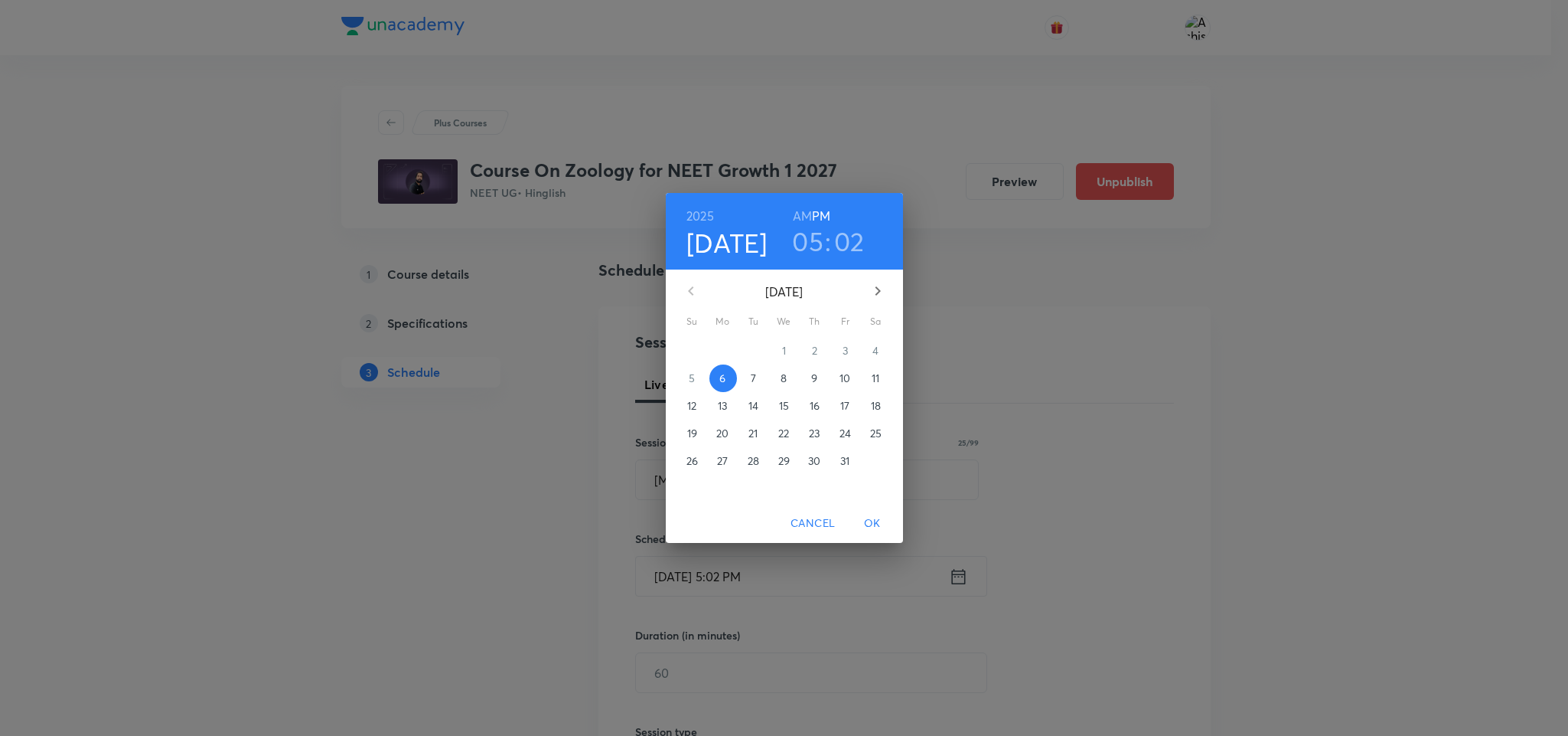
click at [872, 377] on p "11" at bounding box center [875, 378] width 8 height 16
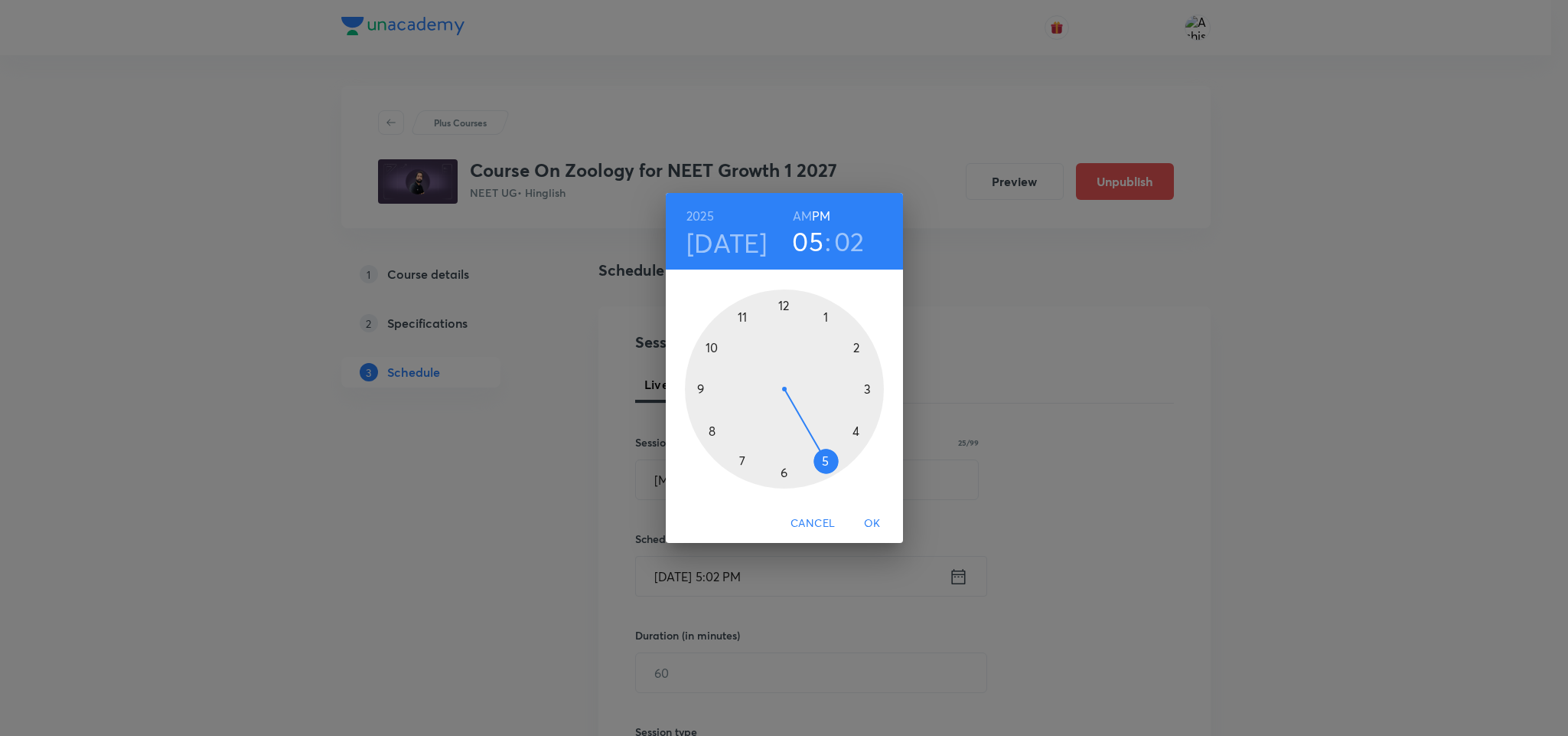
drag, startPoint x: 806, startPoint y: 200, endPoint x: 802, endPoint y: 212, distance: 12.6
click at [804, 203] on div "2025 Oct 11 05 : 02 AM PM" at bounding box center [784, 231] width 237 height 77
click at [801, 213] on h6 "AM" at bounding box center [802, 216] width 19 height 22
click at [714, 346] on div at bounding box center [784, 389] width 199 height 199
click at [740, 464] on div at bounding box center [784, 389] width 199 height 199
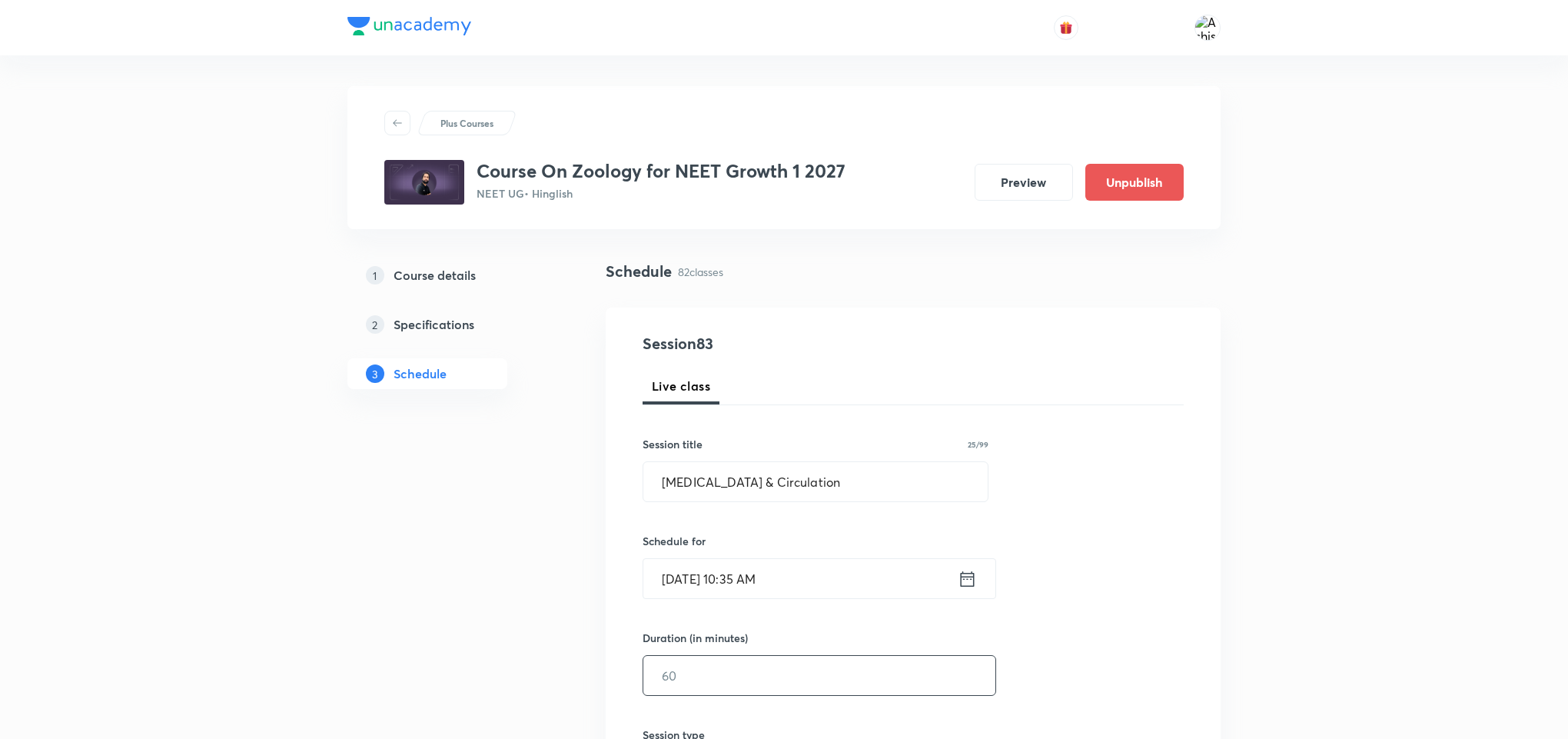
click at [670, 674] on input "text" at bounding box center [820, 675] width 352 height 39
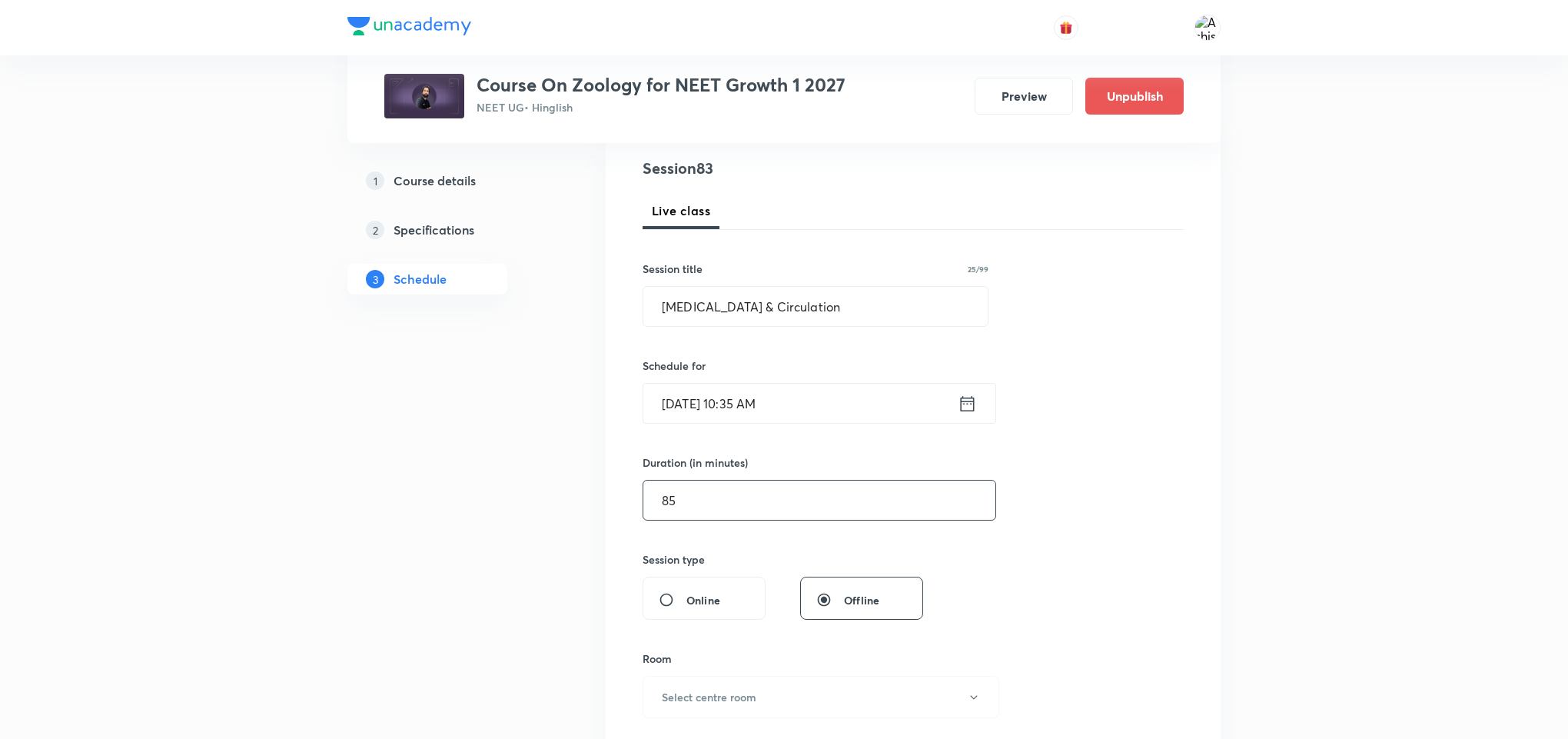
scroll to position [231, 0]
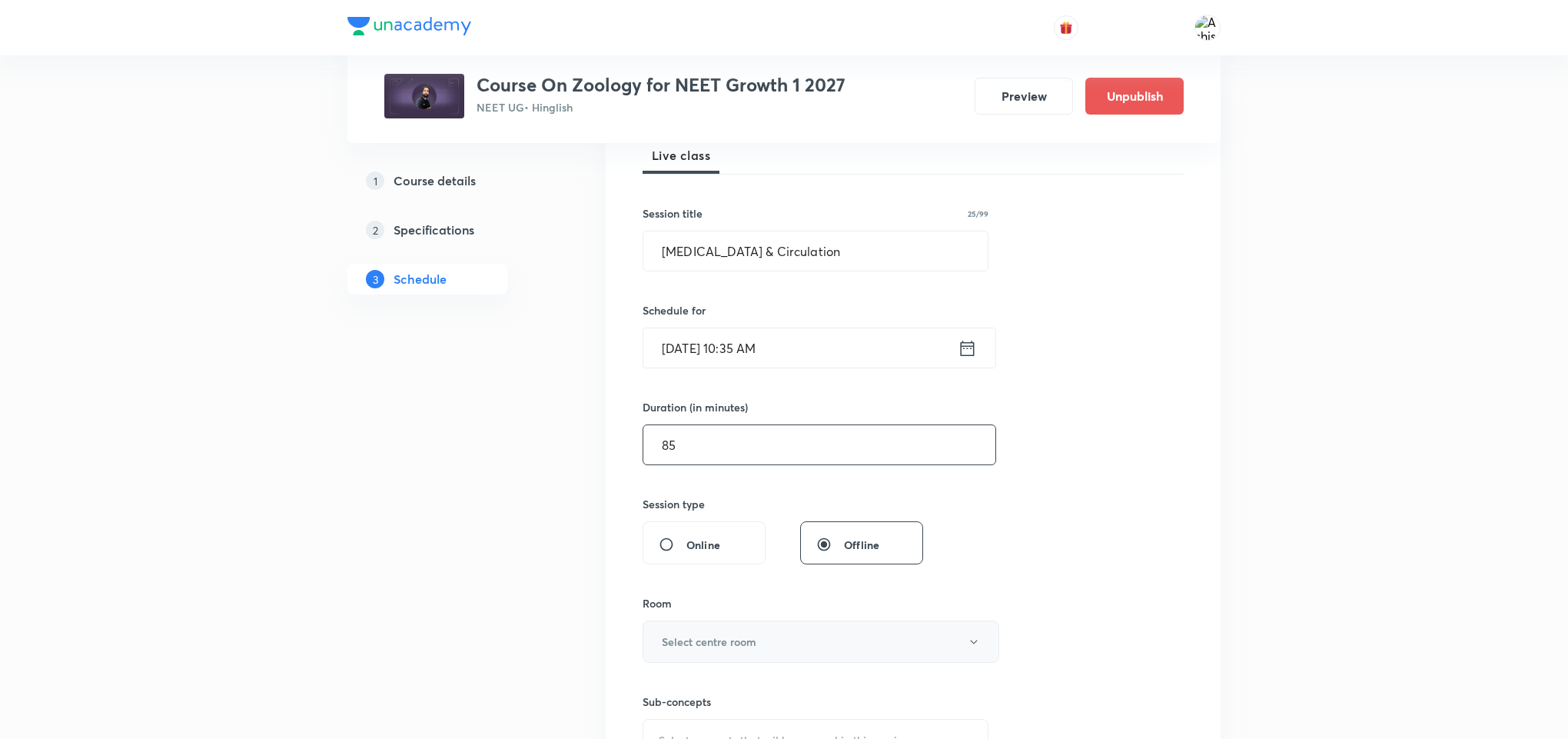
type input "85"
click at [710, 638] on h6 "Select centre room" at bounding box center [709, 641] width 95 height 16
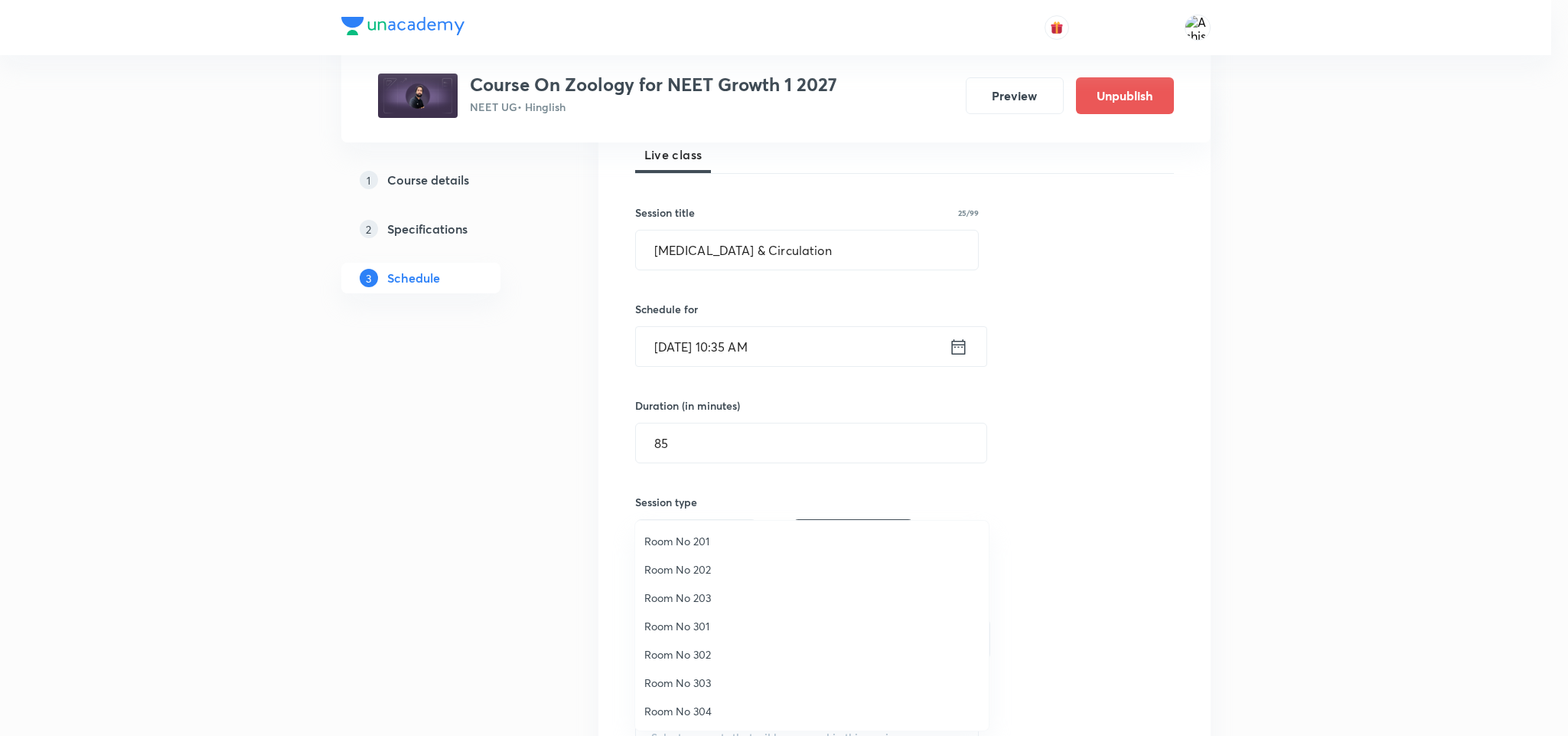
click at [698, 627] on span "Room No 301" at bounding box center [812, 625] width 335 height 16
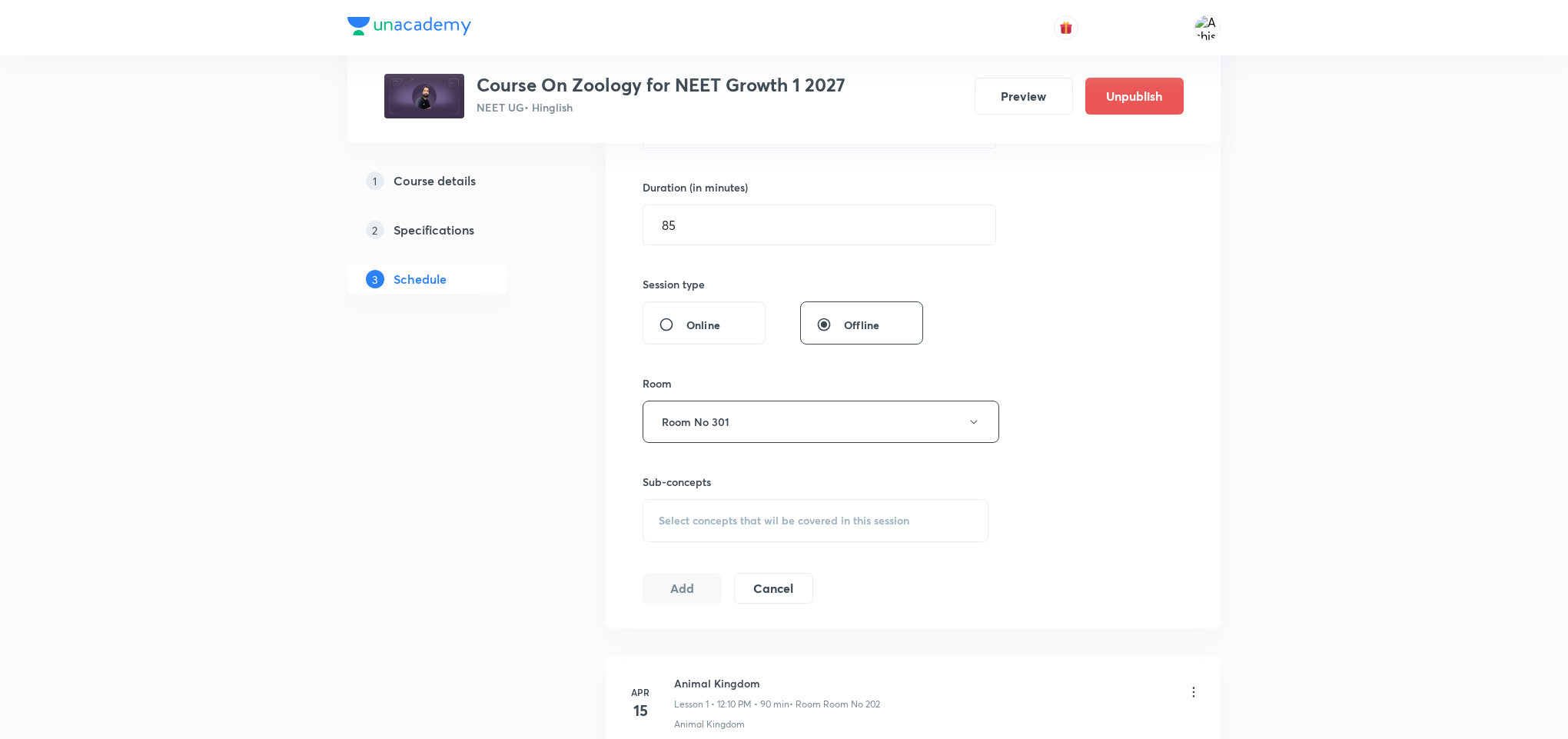
scroll to position [461, 0]
click at [734, 521] on div "Select concepts that wil be covered in this session" at bounding box center [815, 510] width 346 height 43
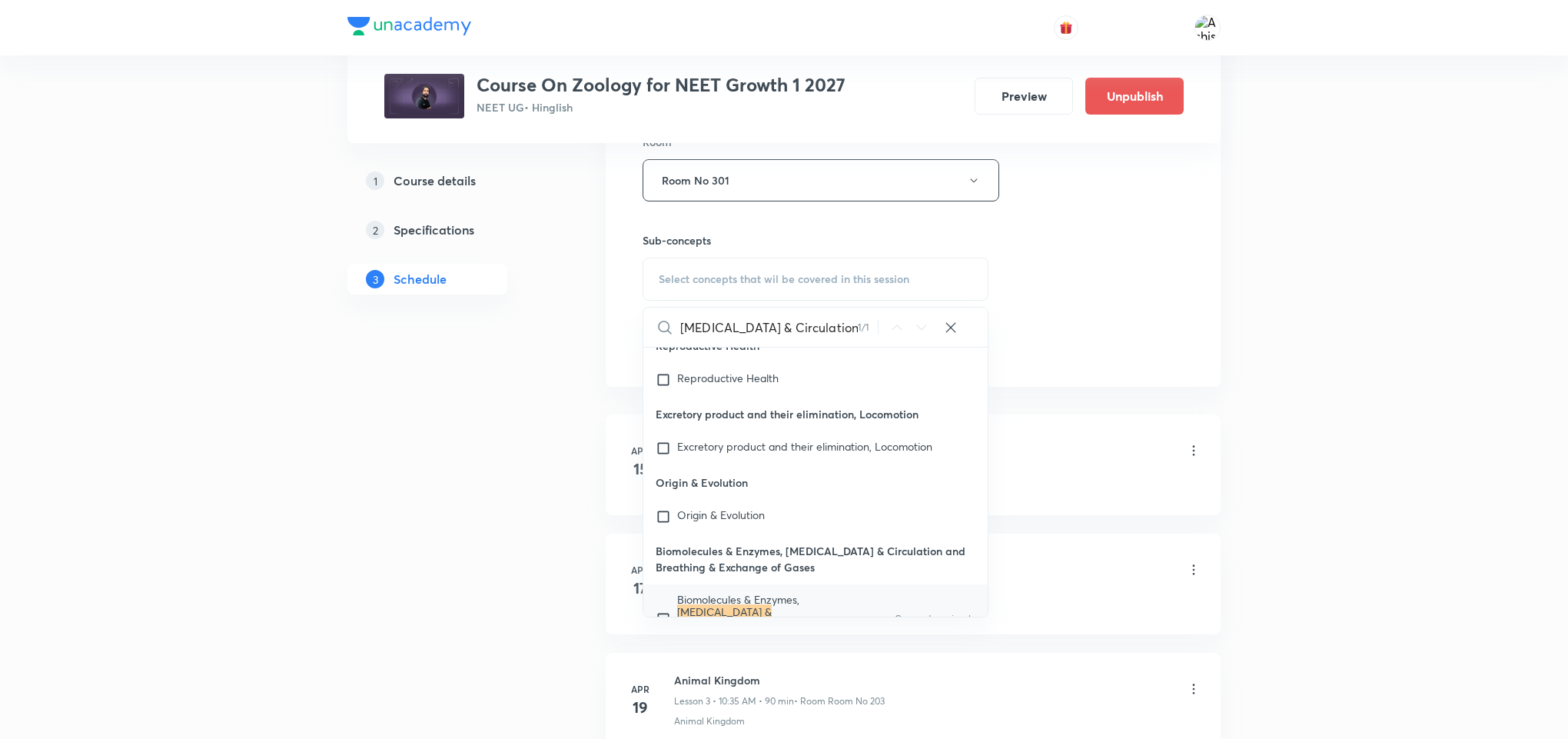
scroll to position [69770, 0]
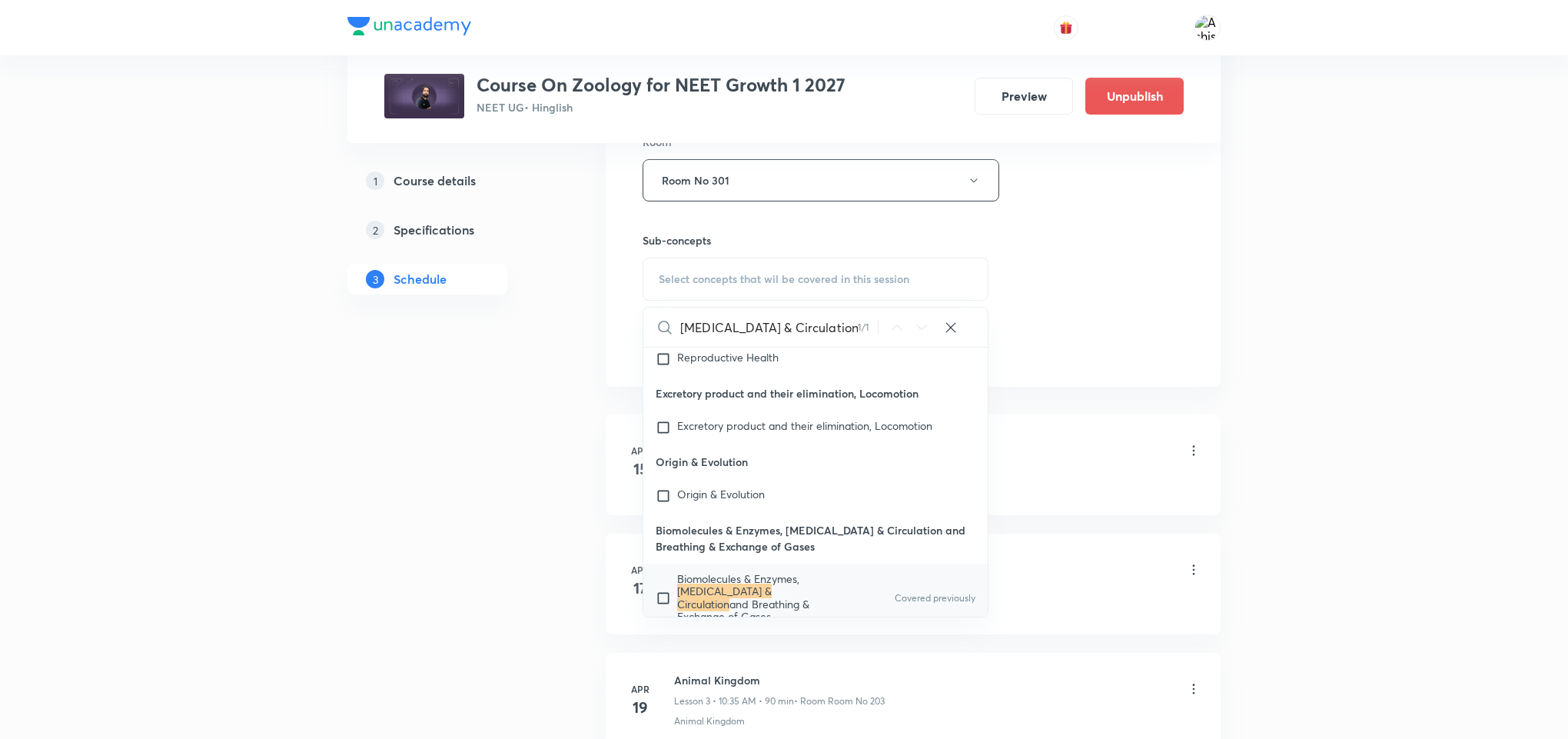
type input "Body Fluids & Circulation"
click at [666, 572] on input "checkbox" at bounding box center [666, 597] width 22 height 49
checkbox input "true"
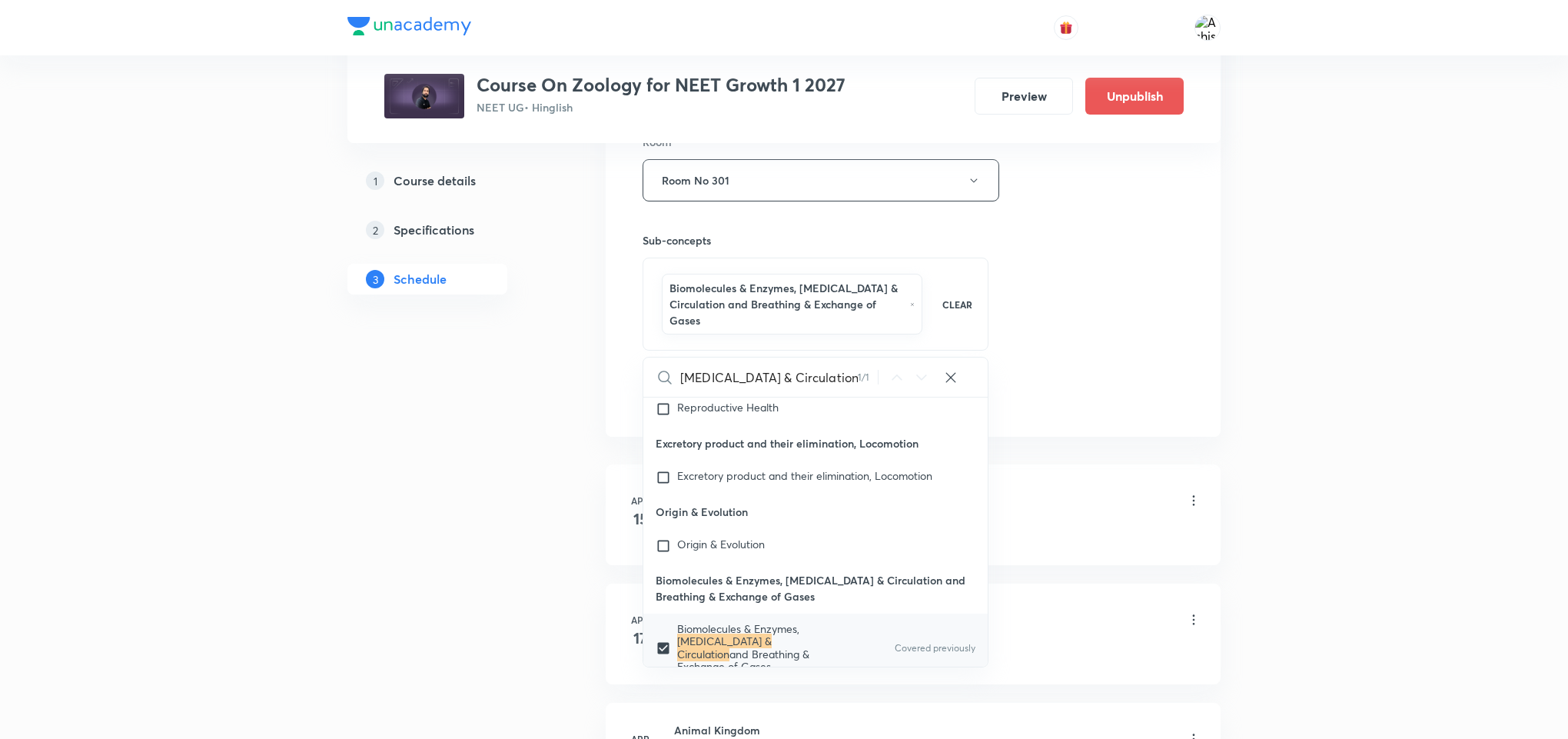
drag, startPoint x: 1126, startPoint y: 328, endPoint x: 1087, endPoint y: 335, distance: 39.6
click at [1121, 328] on div "Session 83 Live class Session title 25/99 Body Fluids & Circulation ​ Schedule …" at bounding box center [913, 26] width 541 height 772
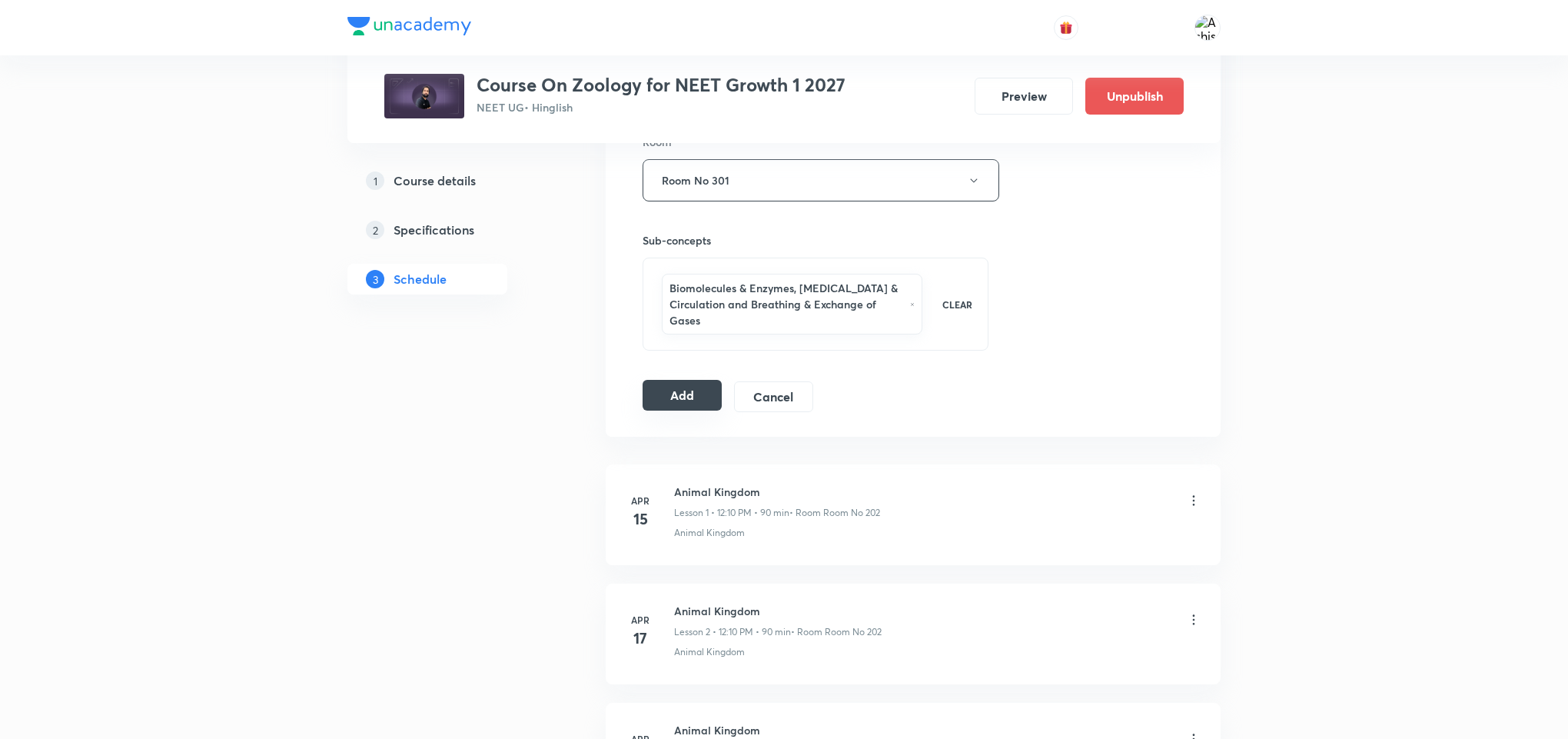
click at [683, 409] on button "Add" at bounding box center [682, 395] width 79 height 30
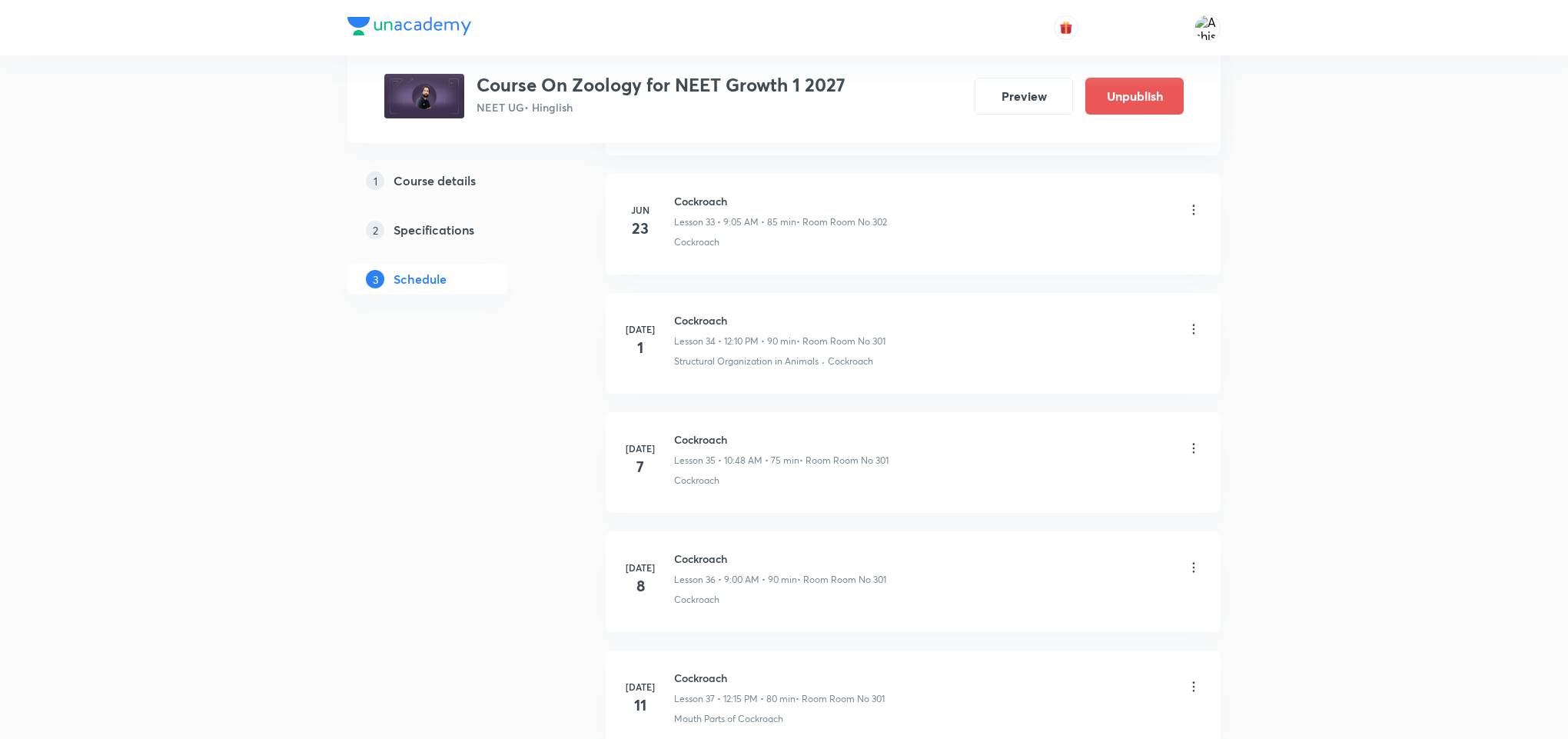
scroll to position [9754, 0]
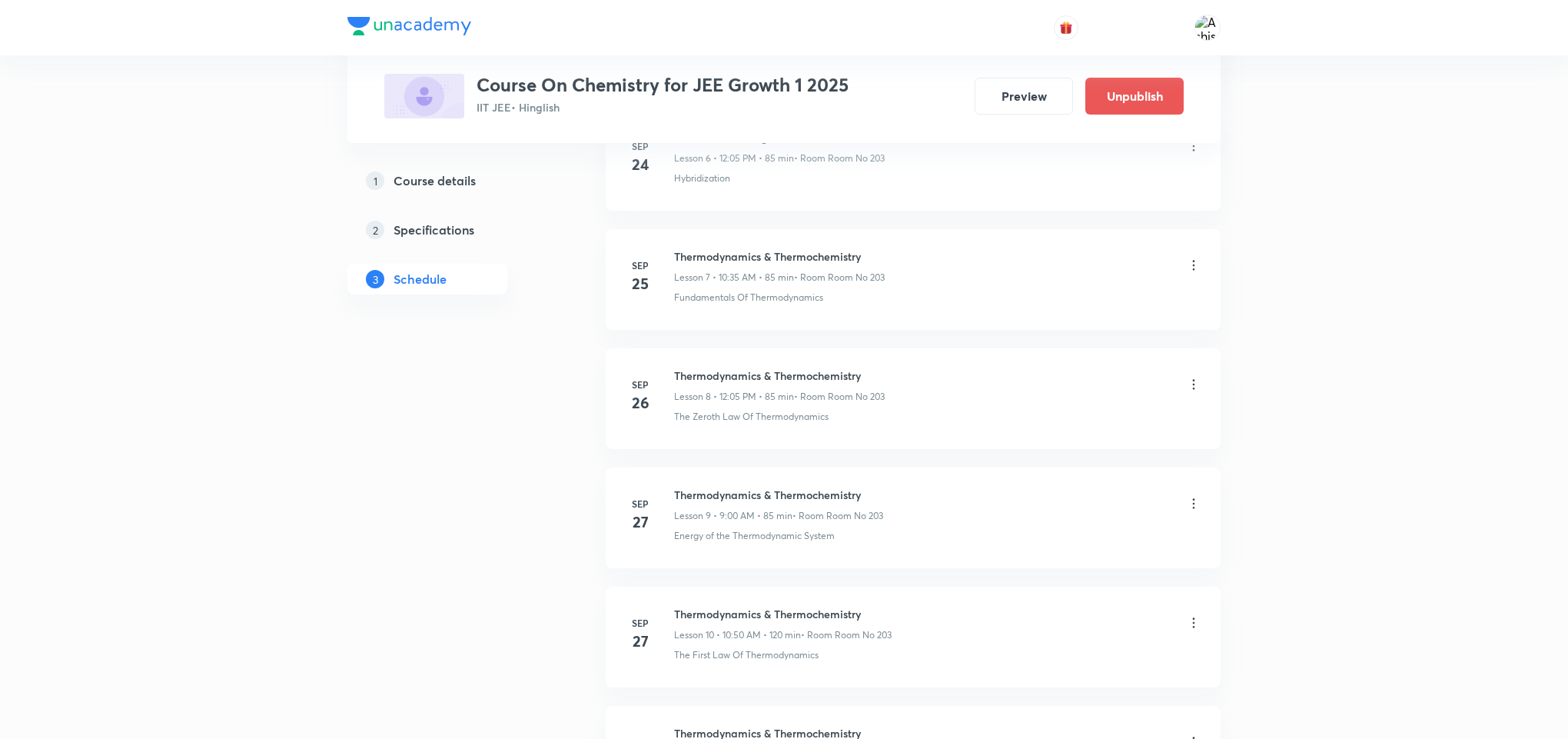
scroll to position [1815, 0]
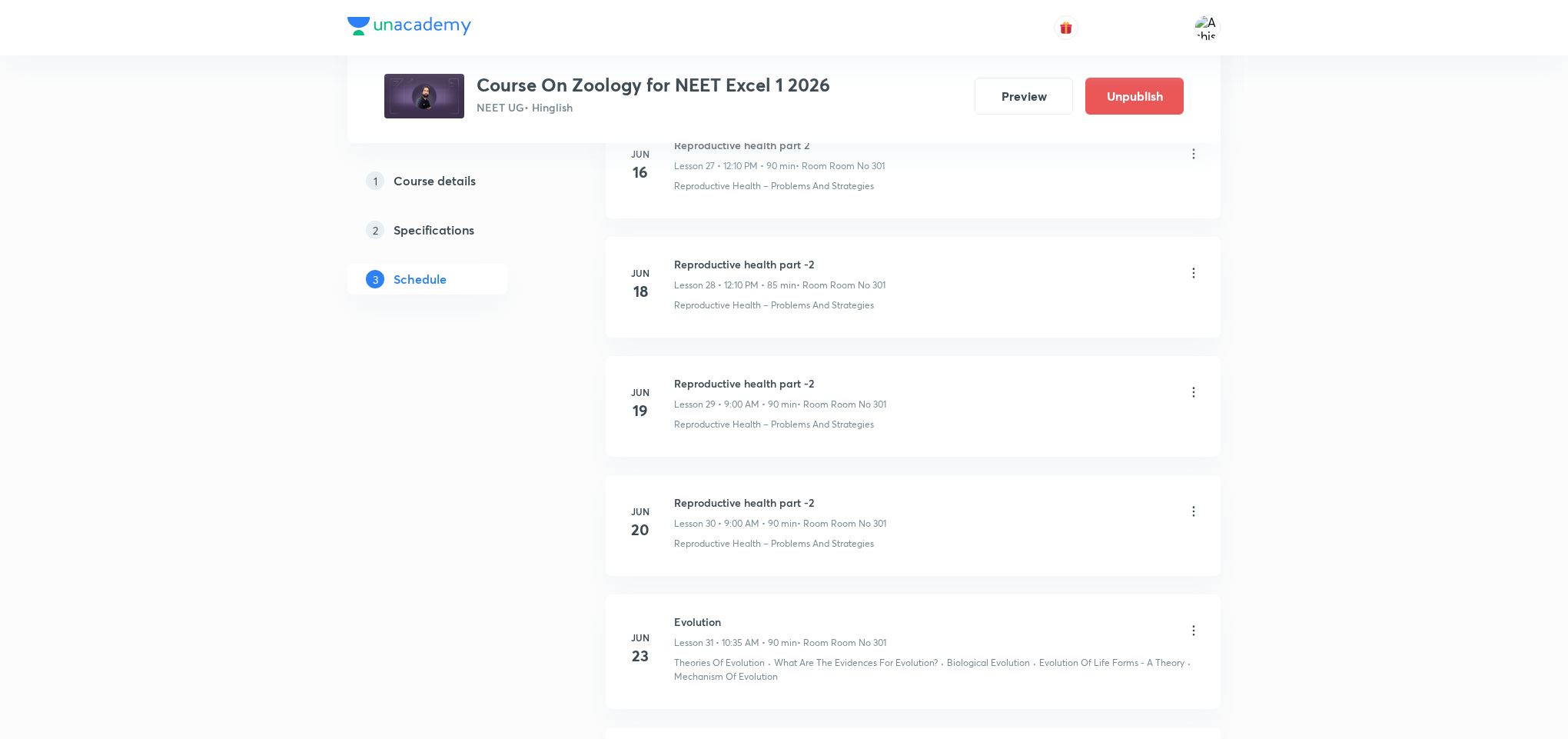
scroll to position [7297, 0]
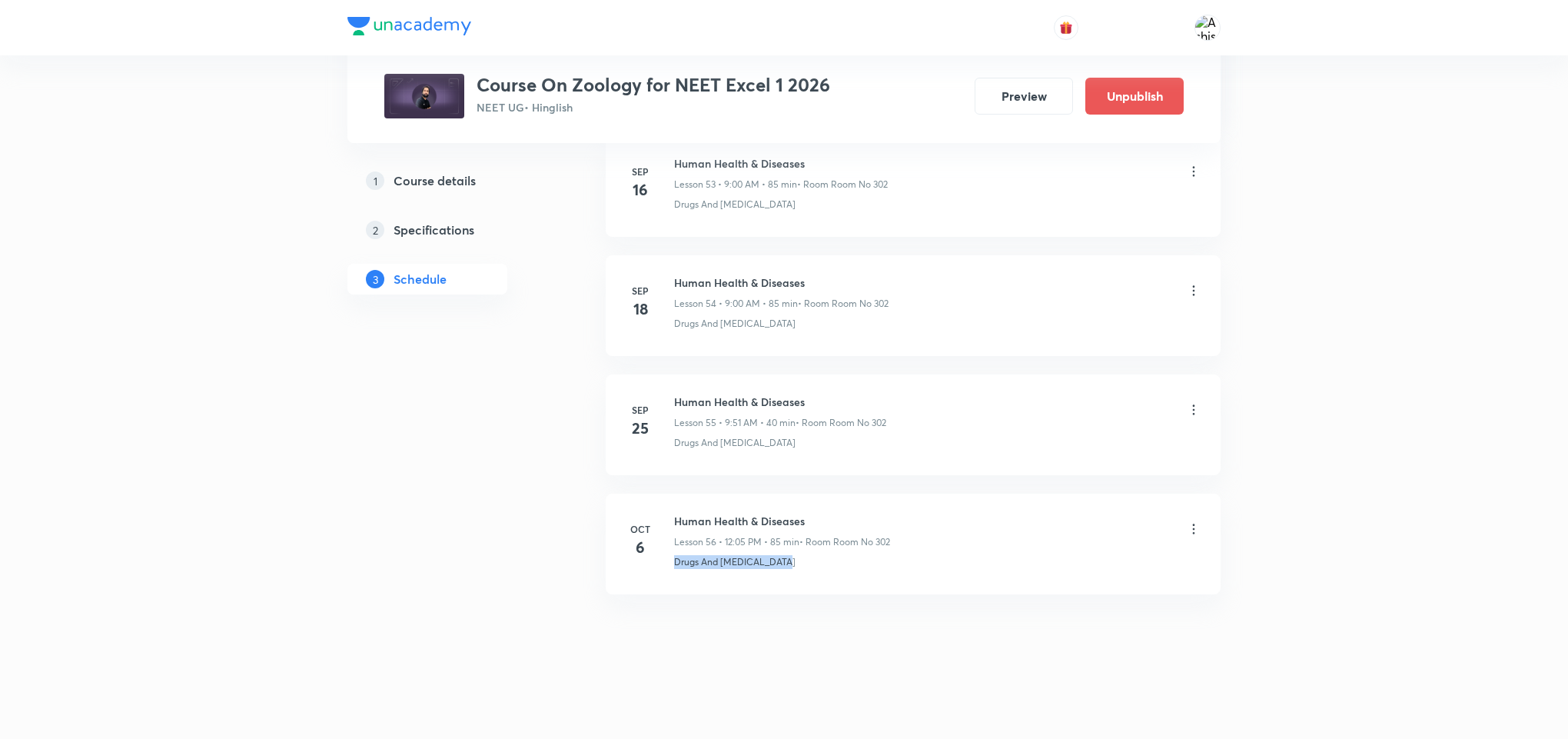
drag, startPoint x: 671, startPoint y: 570, endPoint x: 819, endPoint y: 598, distance: 150.6
copy p "Drugs And Alcohol Abuse"
drag, startPoint x: 816, startPoint y: 517, endPoint x: 678, endPoint y: 487, distance: 141.2
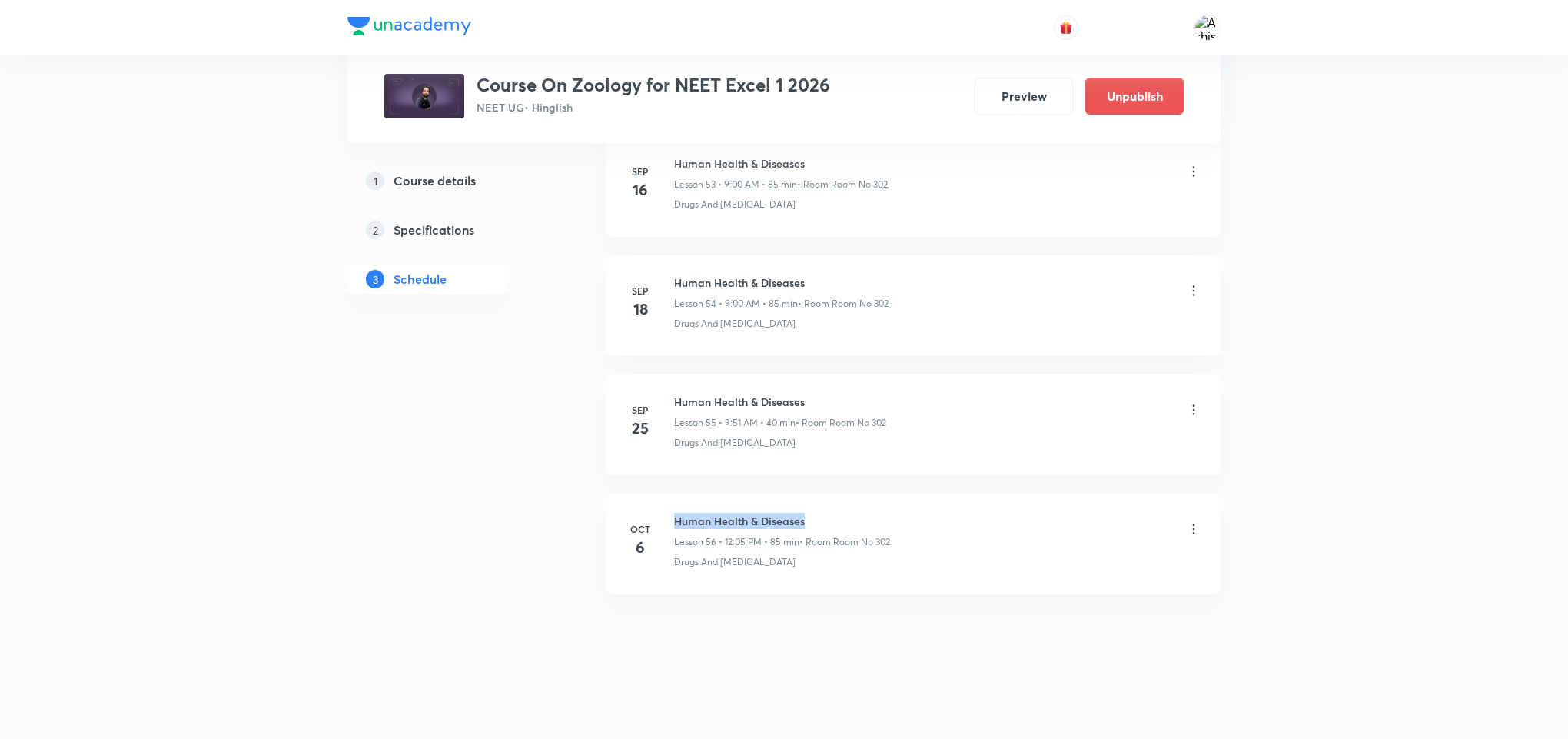
copy h6 "Human Health & Diseases"
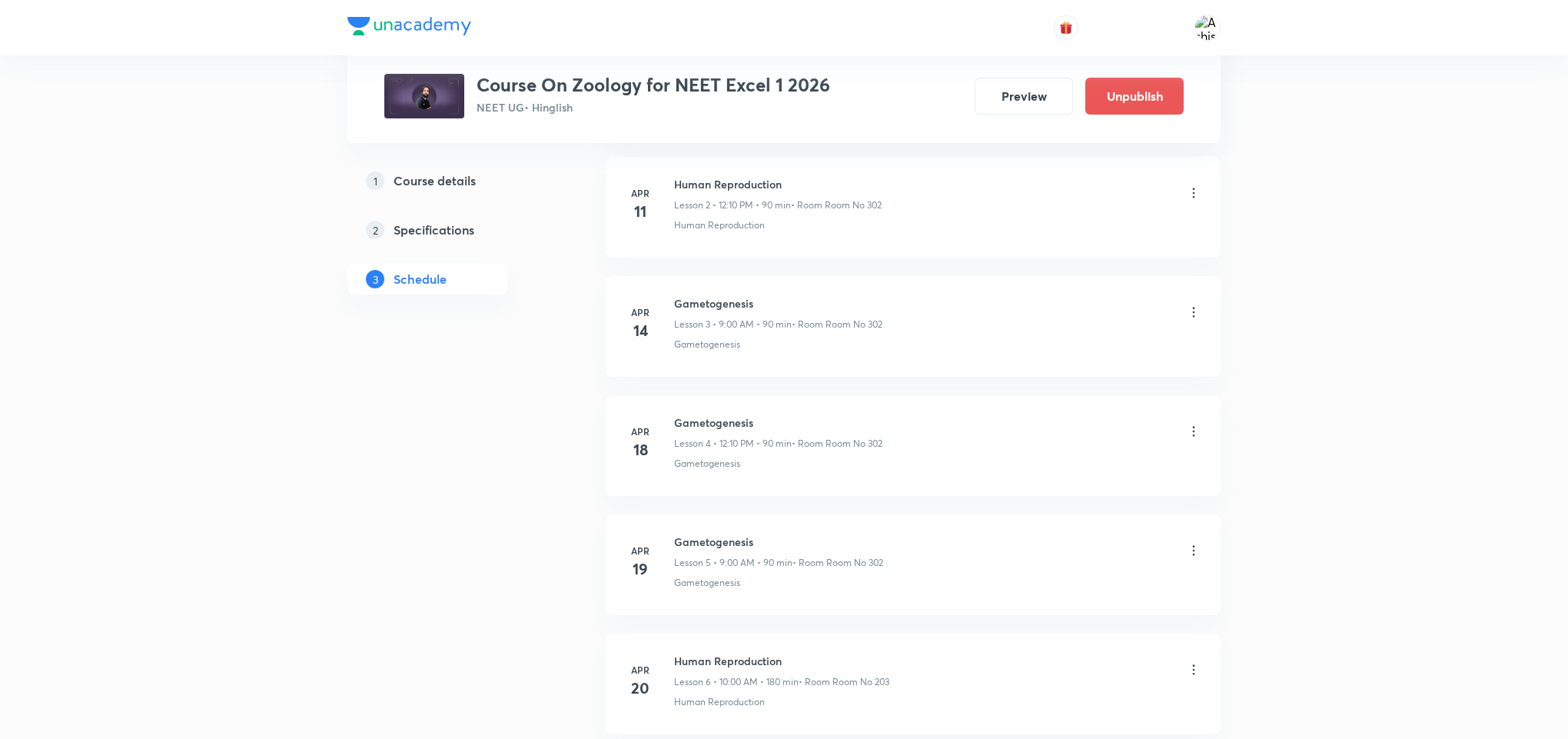
scroll to position [0, 0]
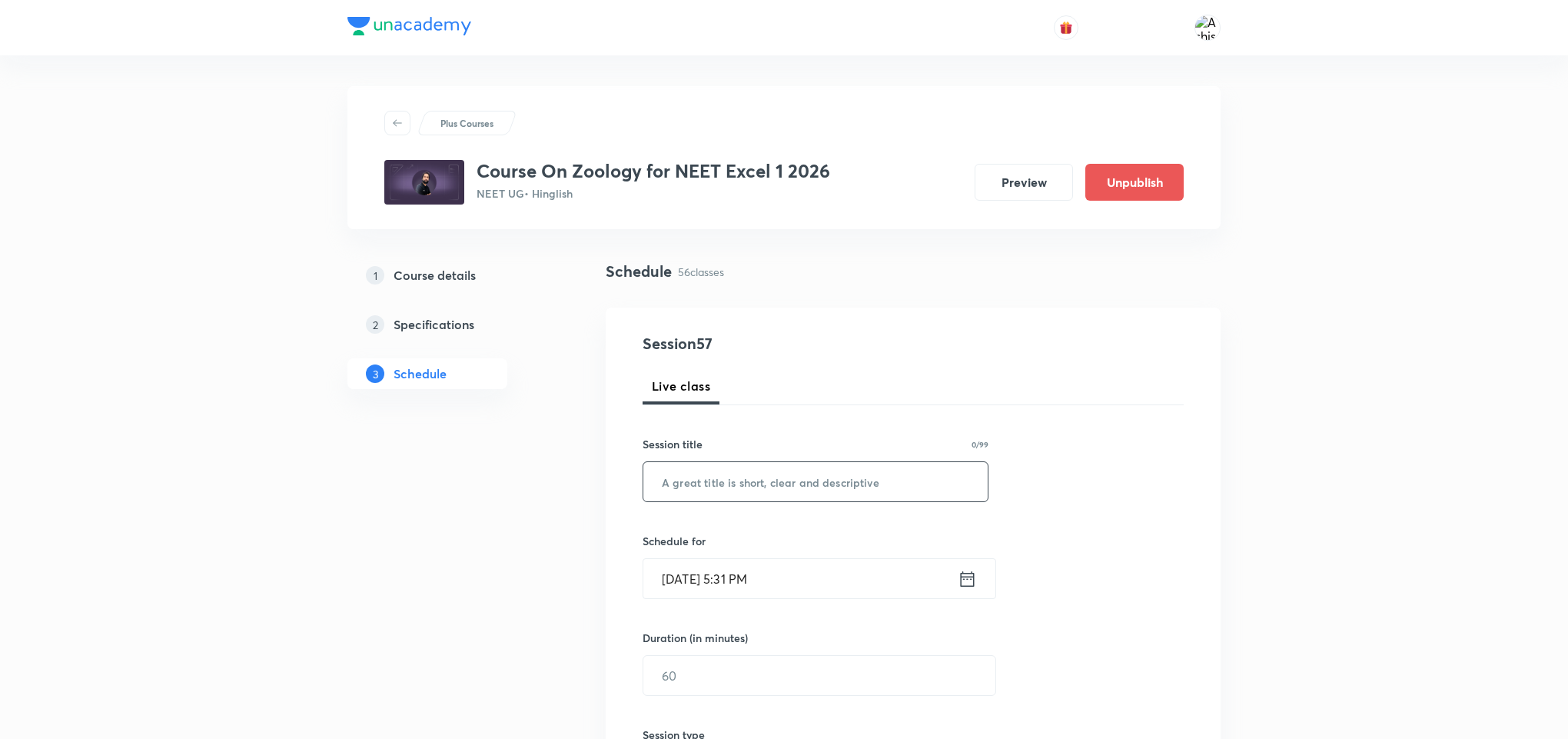
click at [787, 491] on input "text" at bounding box center [815, 481] width 344 height 39
paste input "Human Health & Diseases"
type input "Human Health & Diseases"
click at [694, 578] on input "Oct 6, 2025, 5:31 PM" at bounding box center [800, 578] width 314 height 39
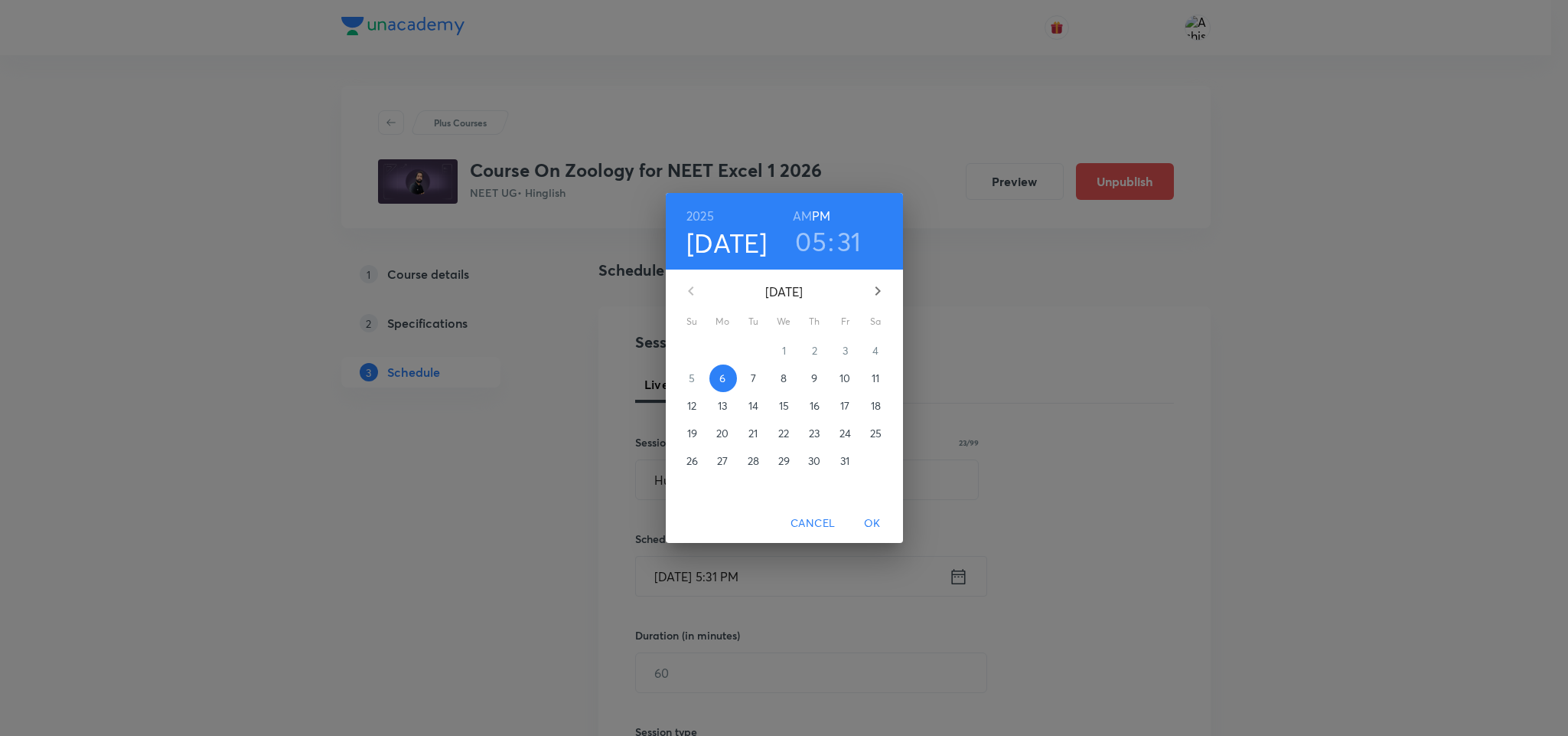
click at [747, 384] on span "7" at bounding box center [754, 378] width 28 height 16
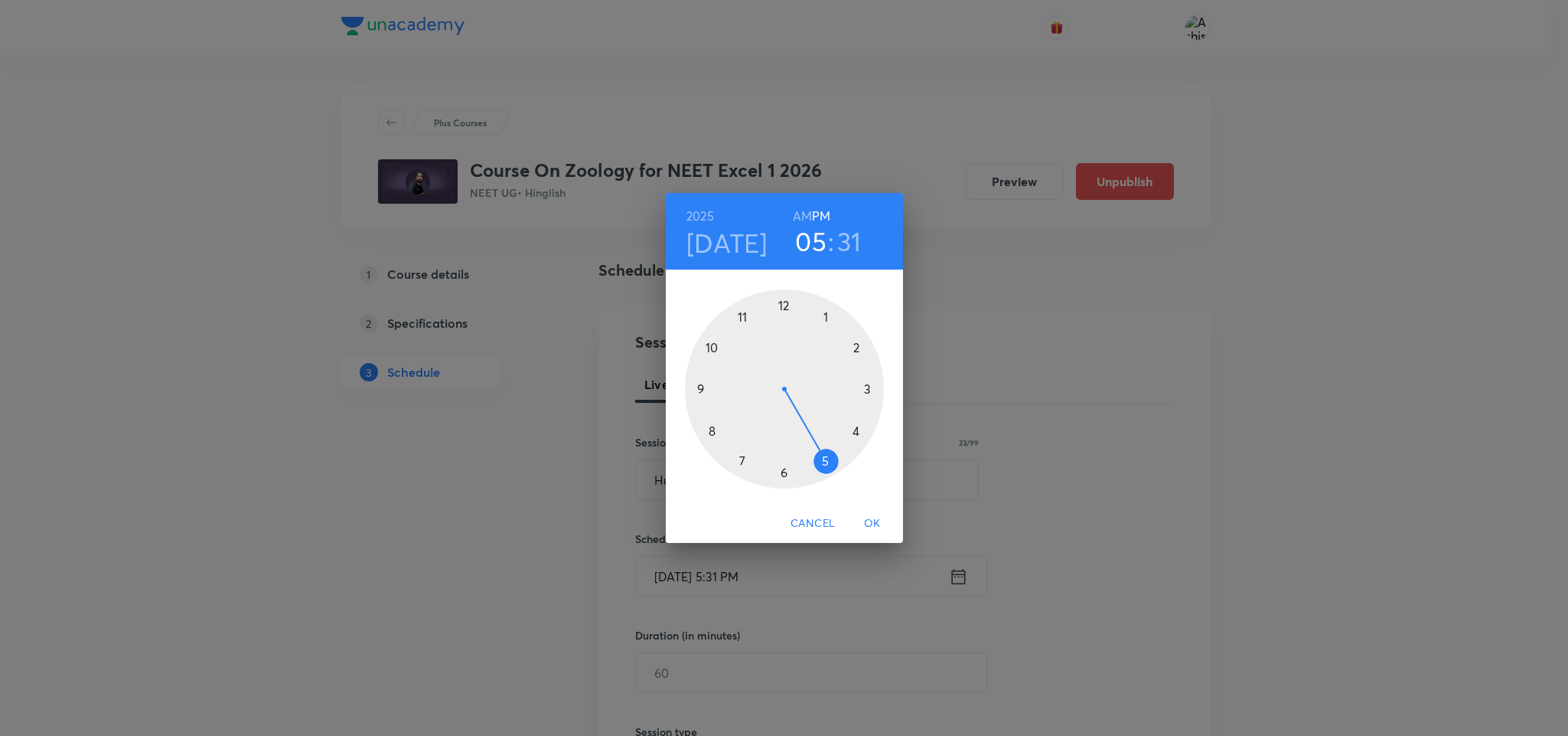
click at [802, 214] on h6 "AM" at bounding box center [802, 216] width 19 height 22
click at [700, 388] on div at bounding box center [784, 389] width 199 height 199
click at [783, 303] on div at bounding box center [784, 389] width 199 height 199
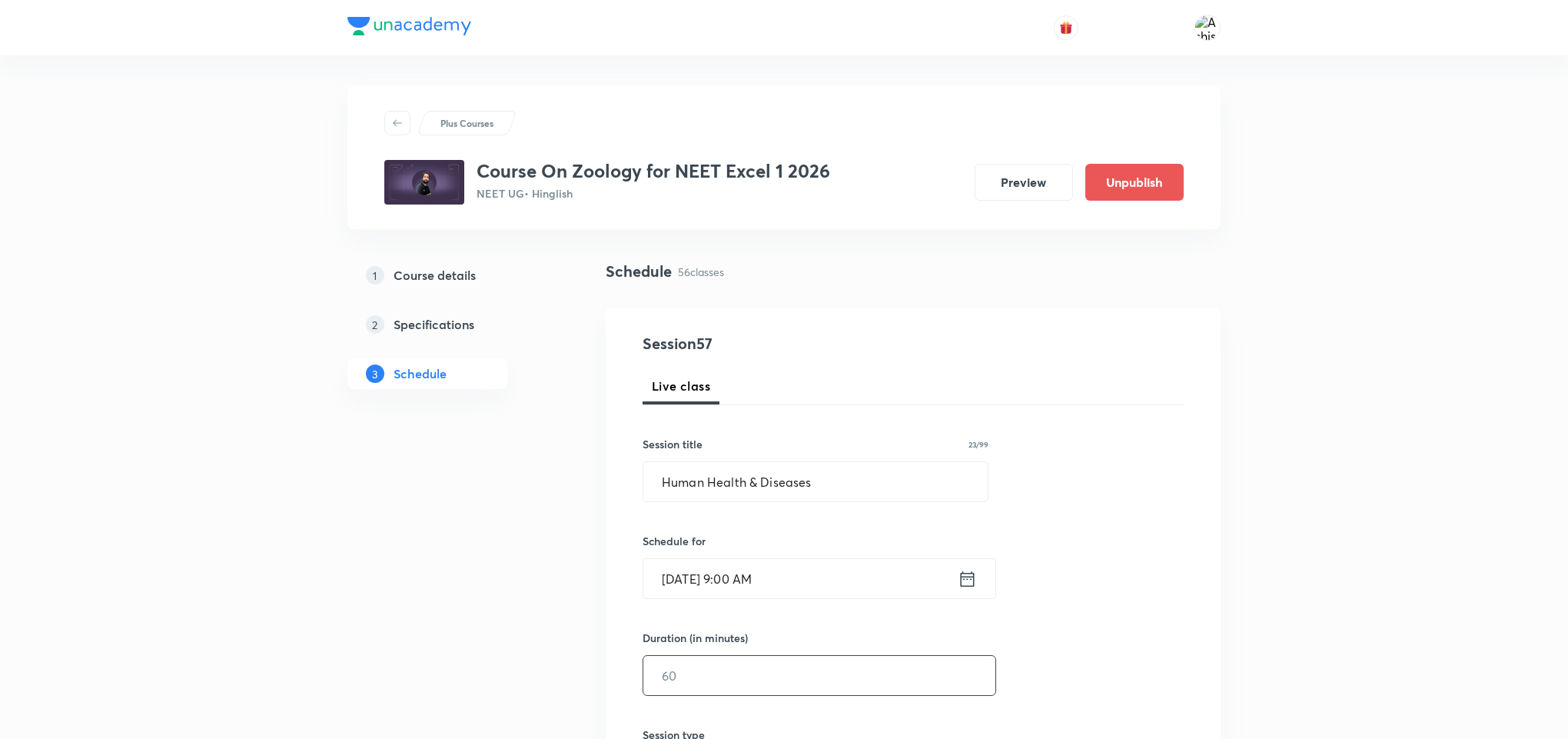
click at [696, 683] on input "text" at bounding box center [820, 675] width 352 height 39
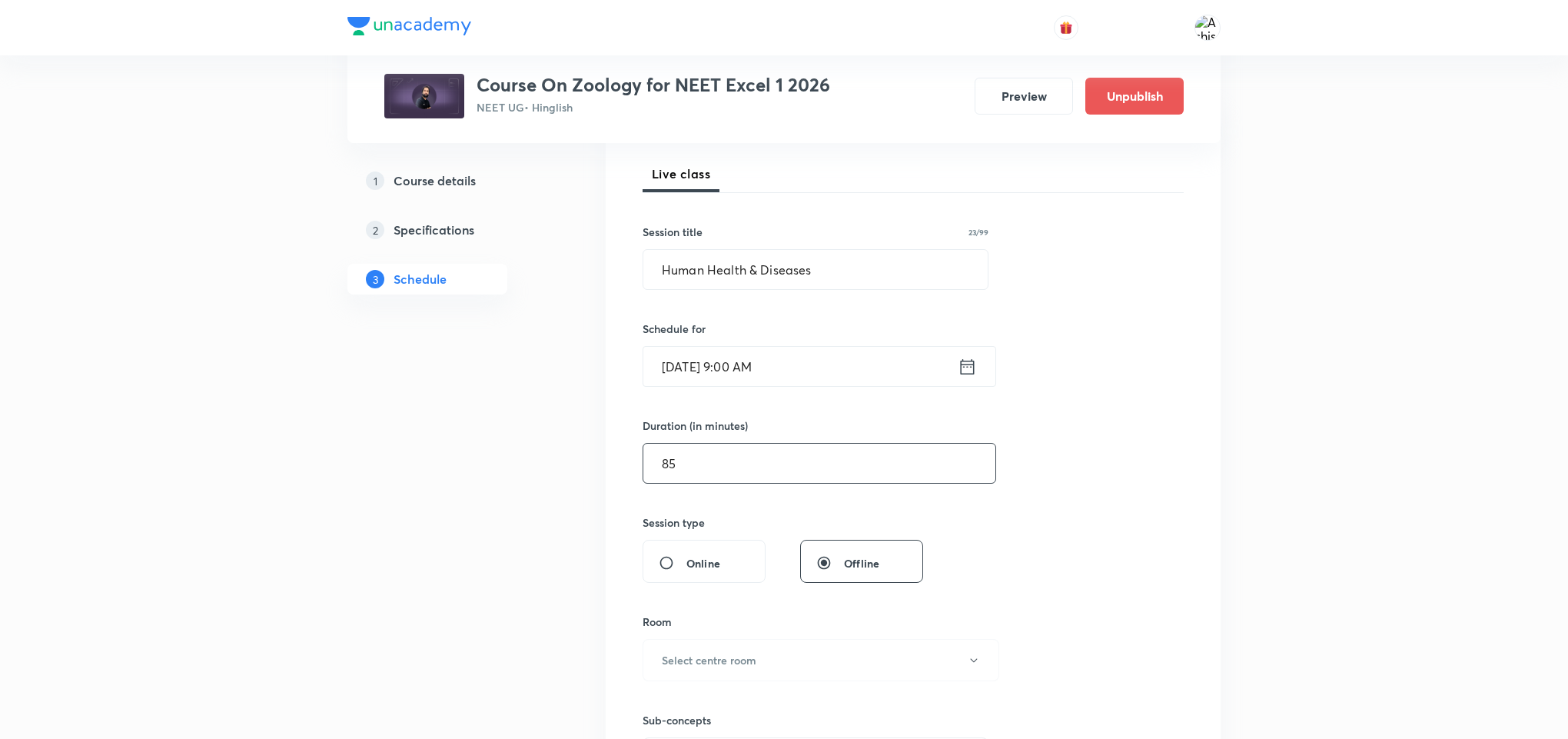
scroll to position [231, 0]
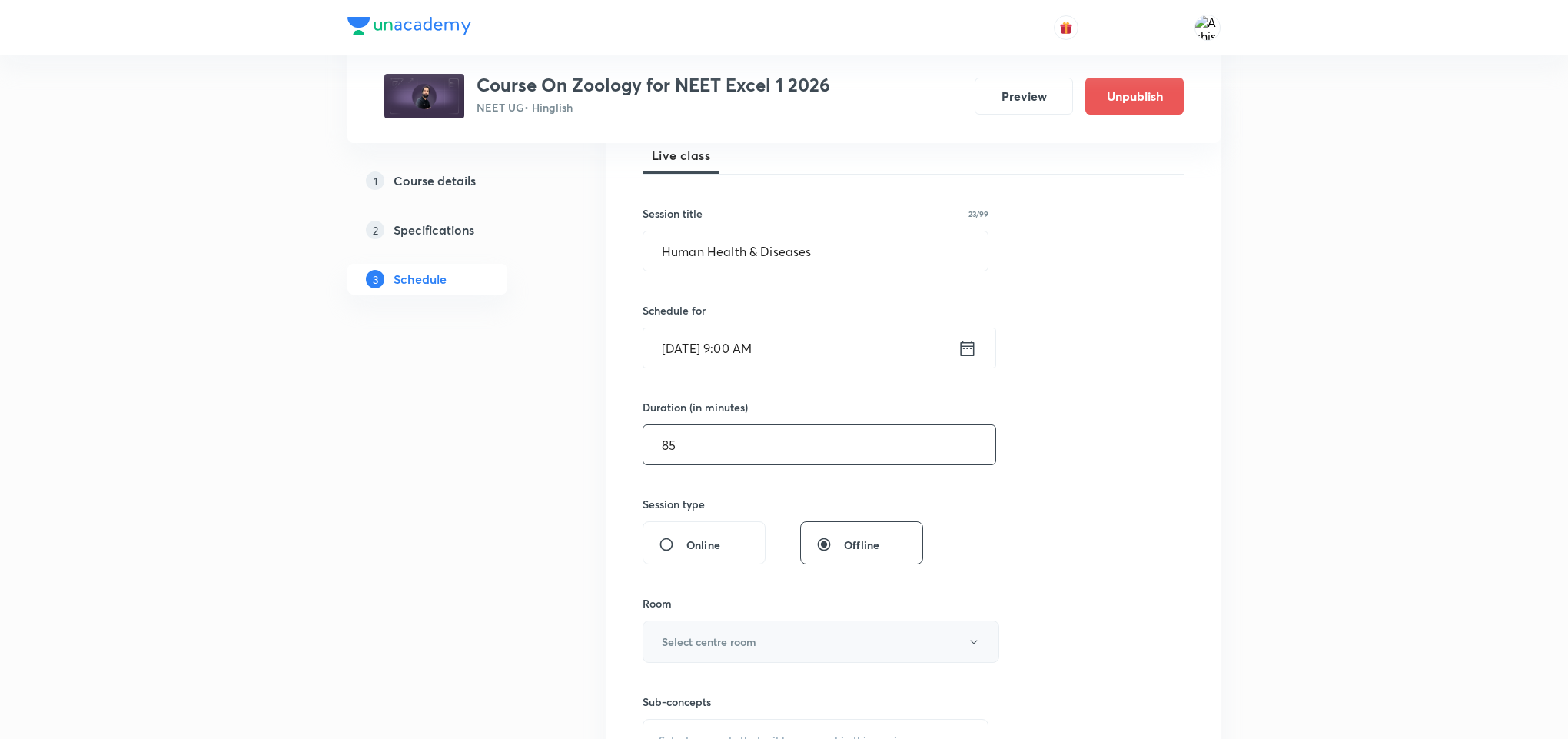
type input "85"
click at [727, 649] on h6 "Select centre room" at bounding box center [709, 641] width 95 height 16
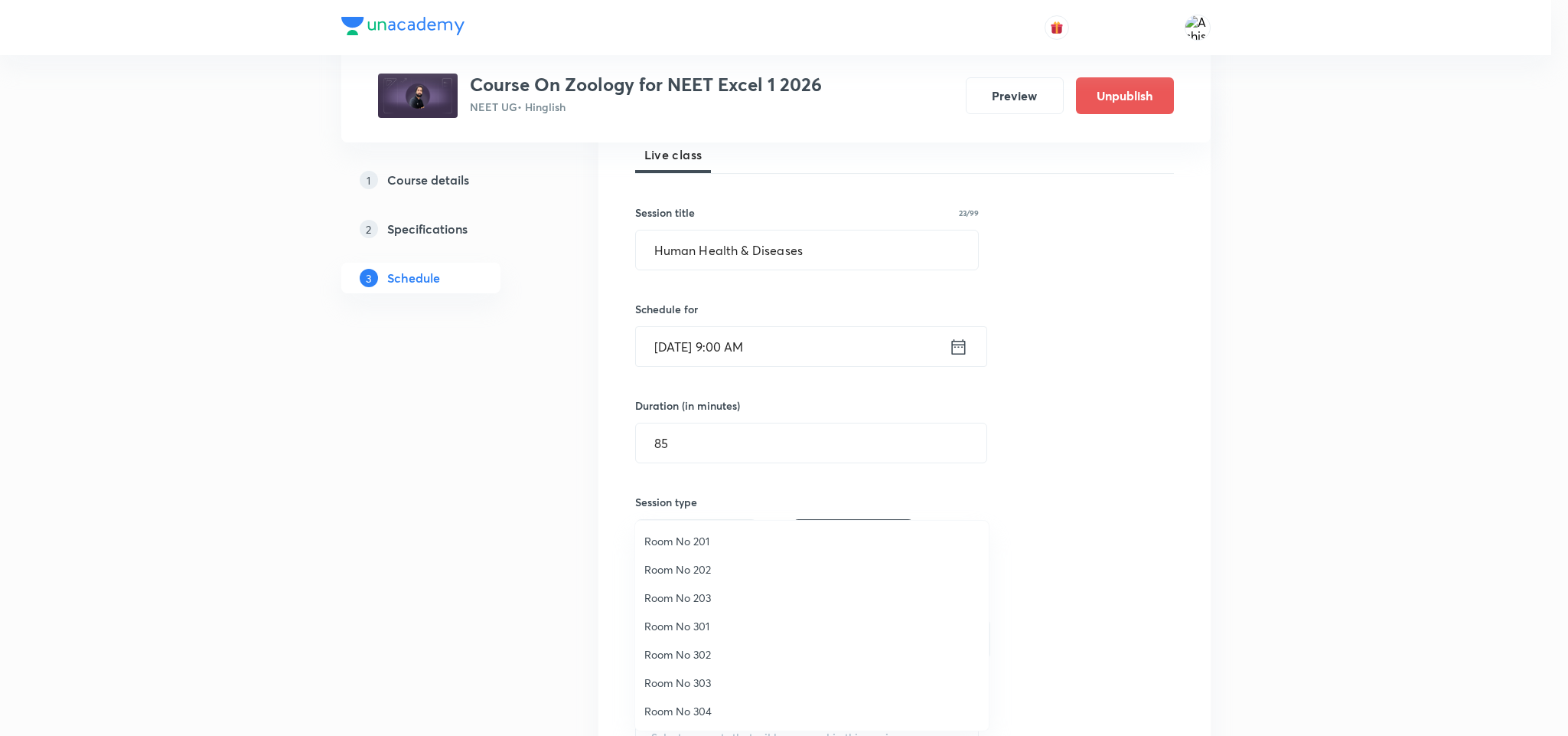
click at [708, 652] on span "Room No 302" at bounding box center [812, 654] width 335 height 16
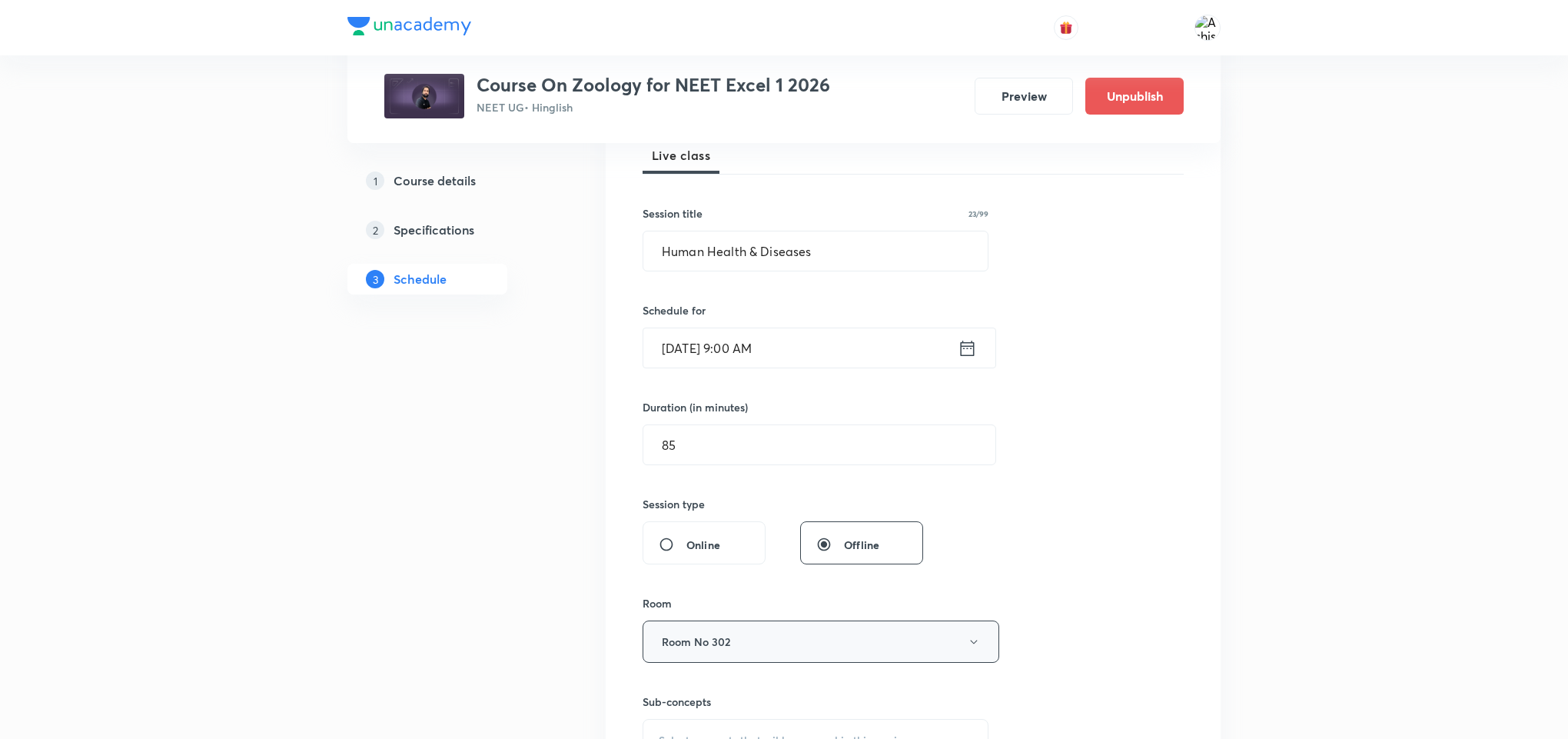
scroll to position [346, 0]
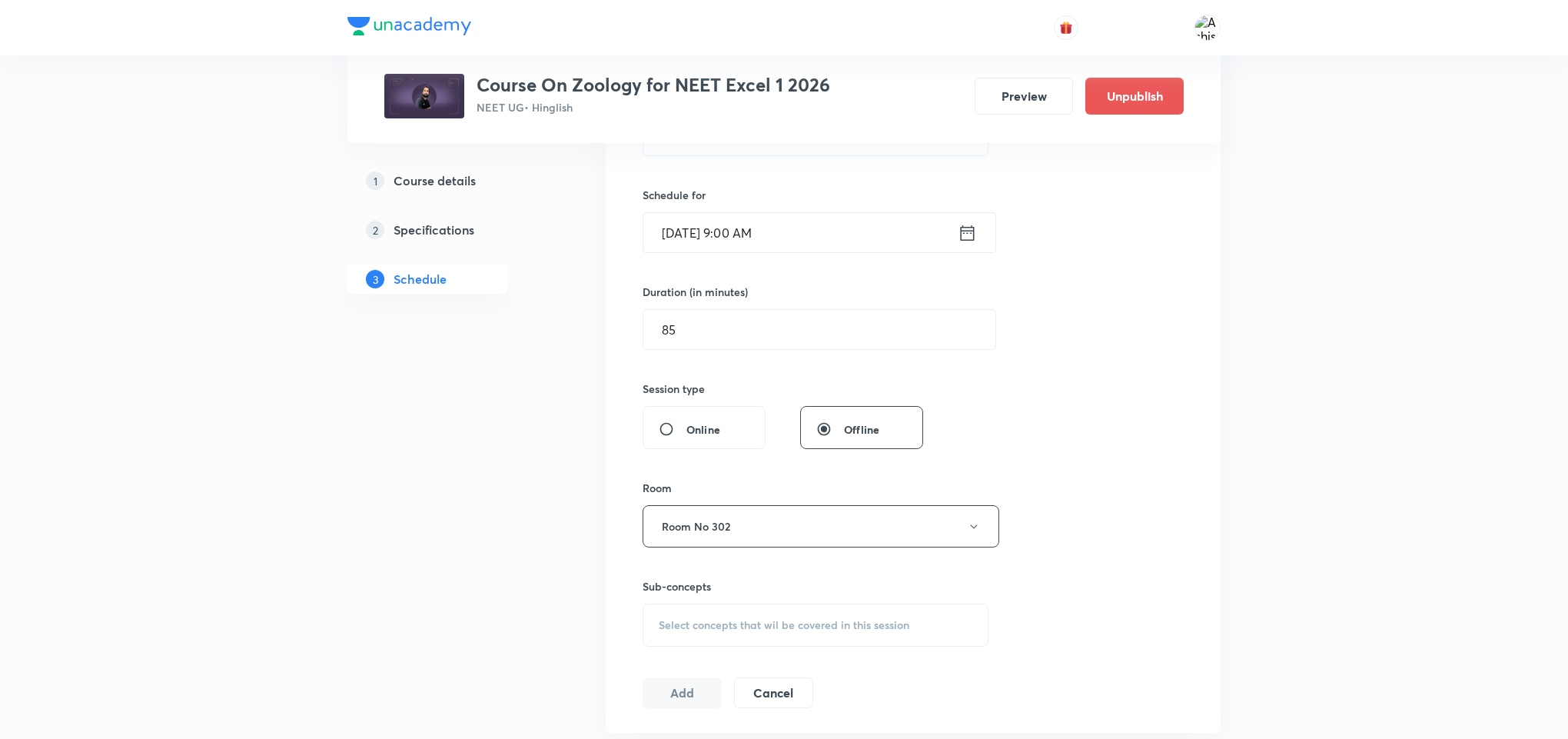
click at [715, 618] on div "Select concepts that wil be covered in this session" at bounding box center [815, 625] width 346 height 43
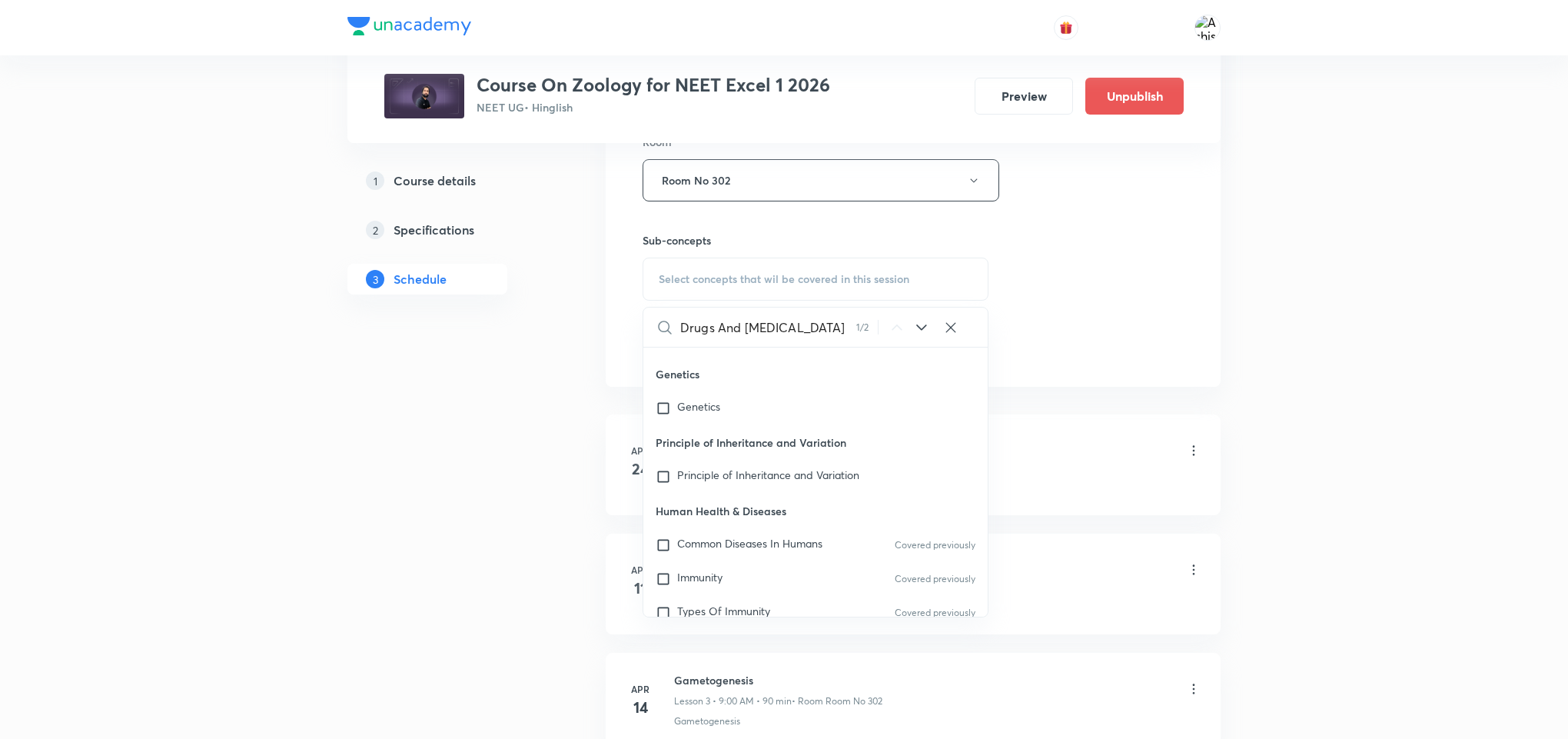
scroll to position [12344, 0]
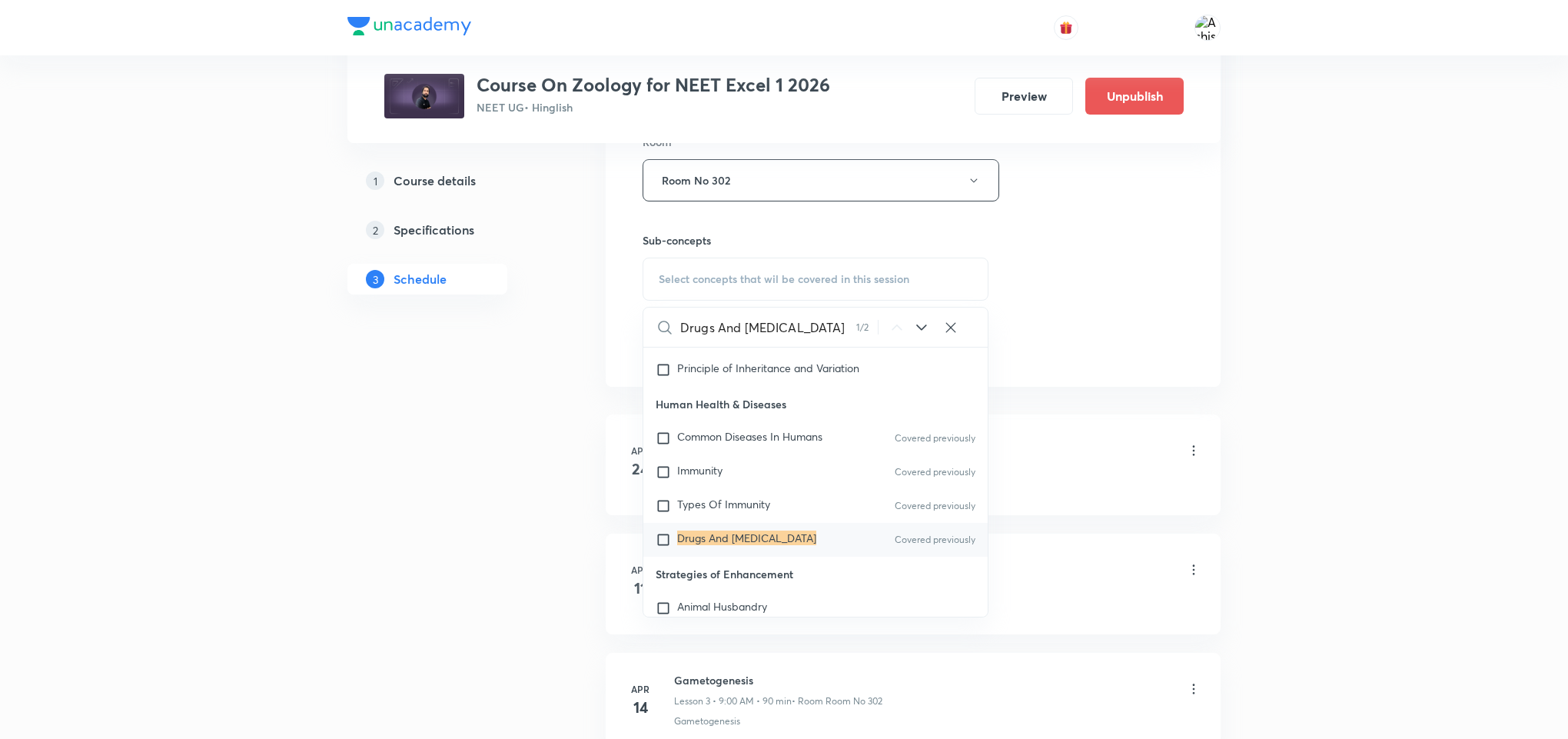
type input "Drugs And Alcohol Abuse"
click at [840, 540] on div "Drugs And Alcohol Abuse Covered previously" at bounding box center [815, 540] width 344 height 34
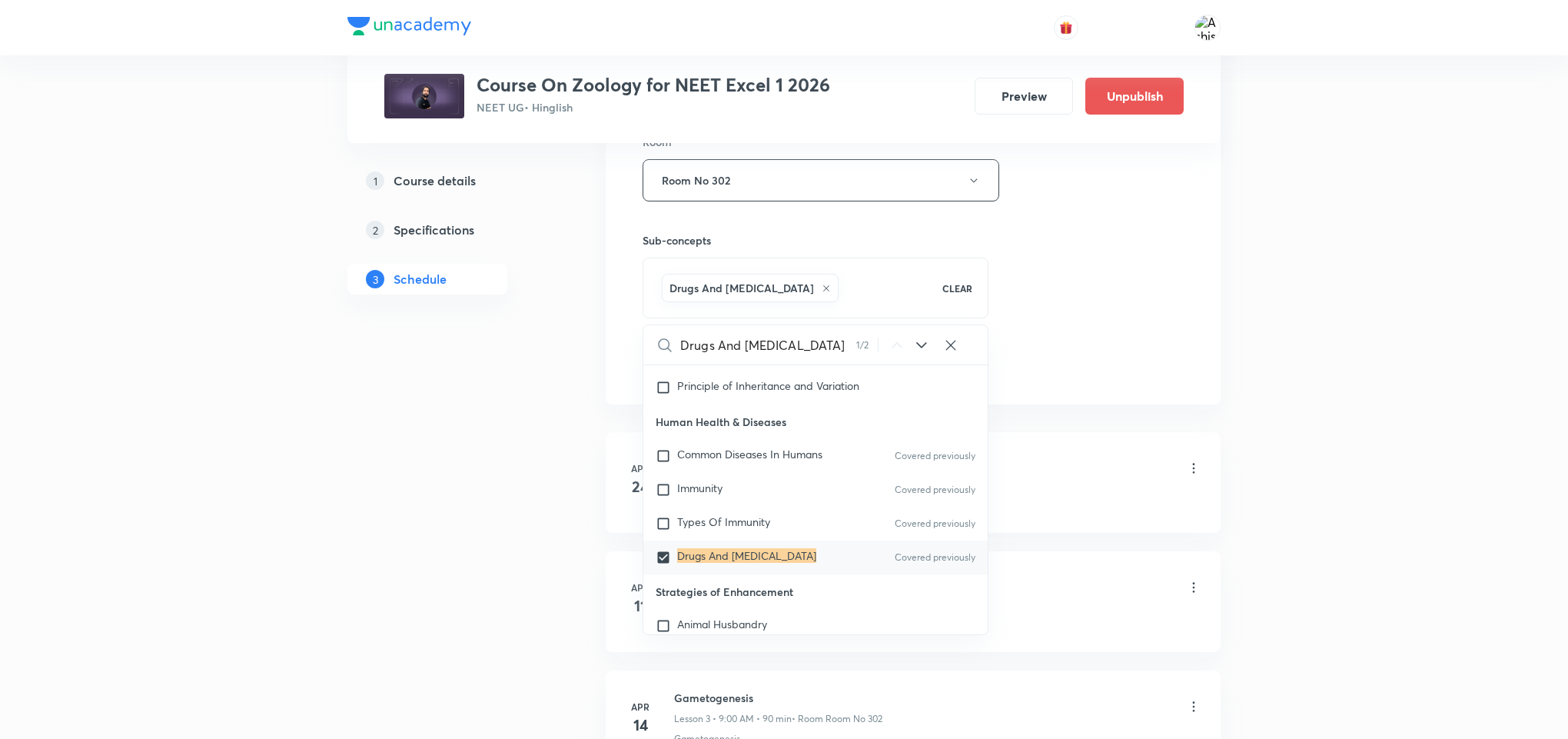
checkbox input "true"
click at [1091, 342] on div "Session 57 Live class Session title 23/99 Human Health & Diseases ​ Schedule fo…" at bounding box center [913, 10] width 541 height 740
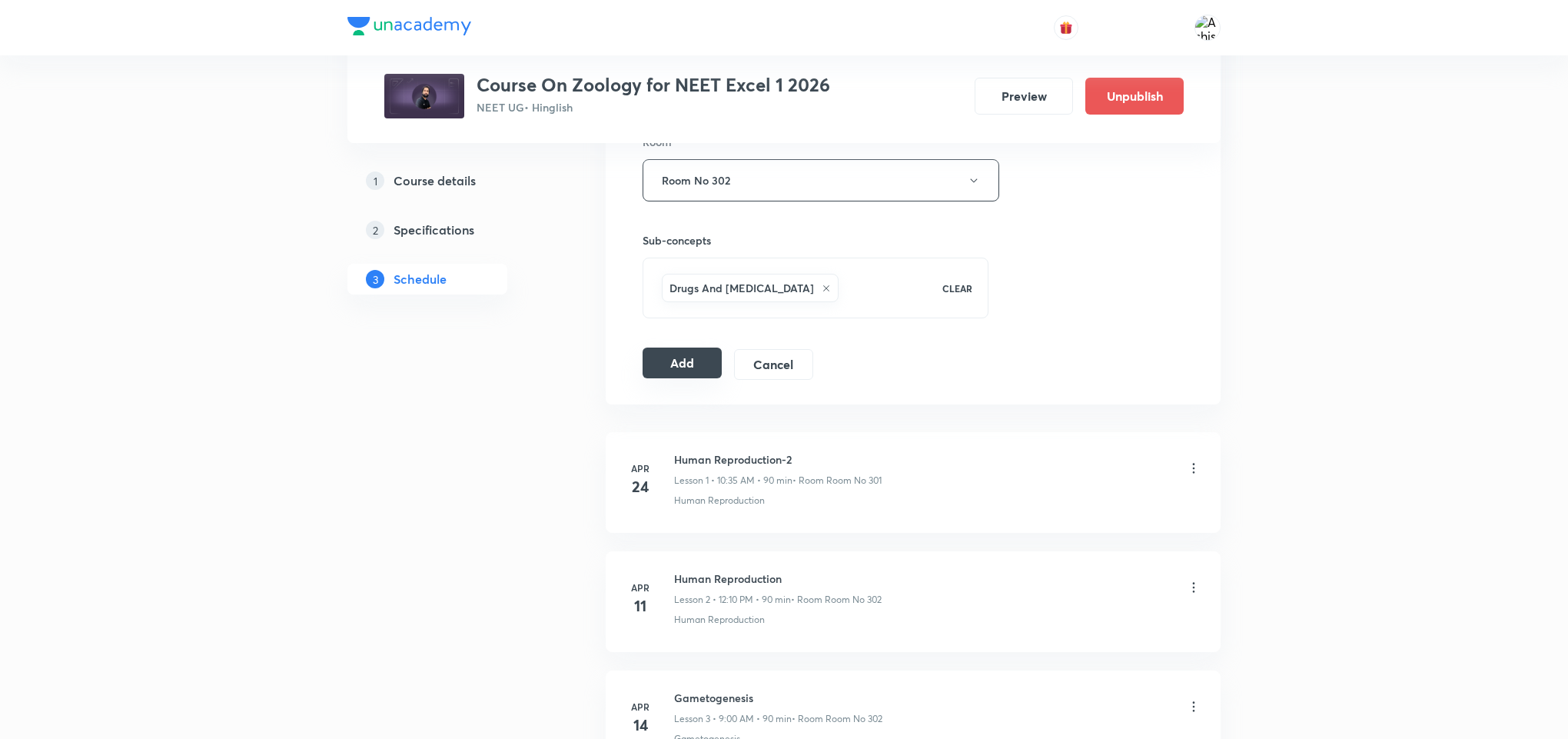
click at [694, 361] on button "Add" at bounding box center [682, 363] width 79 height 30
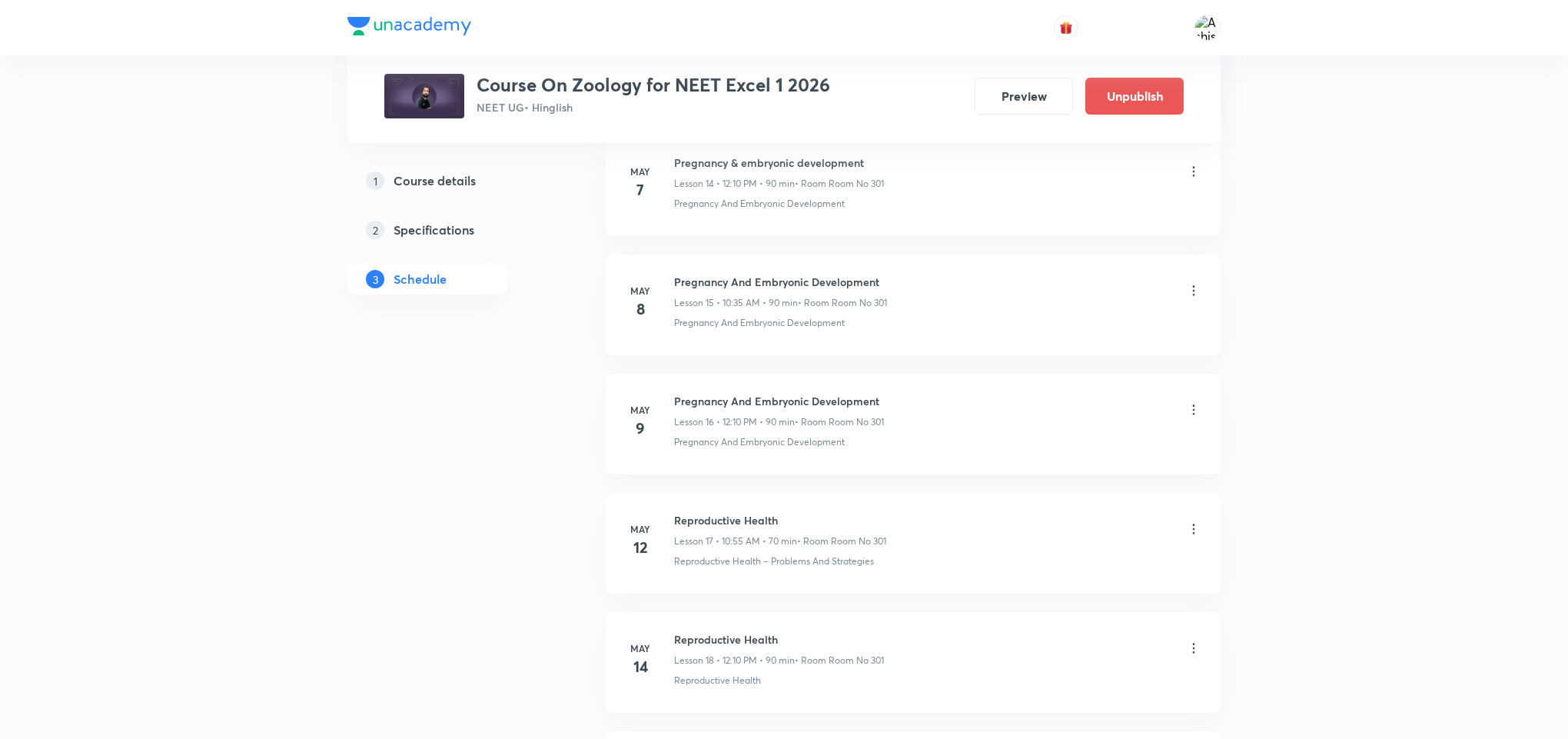
scroll to position [6707, 0]
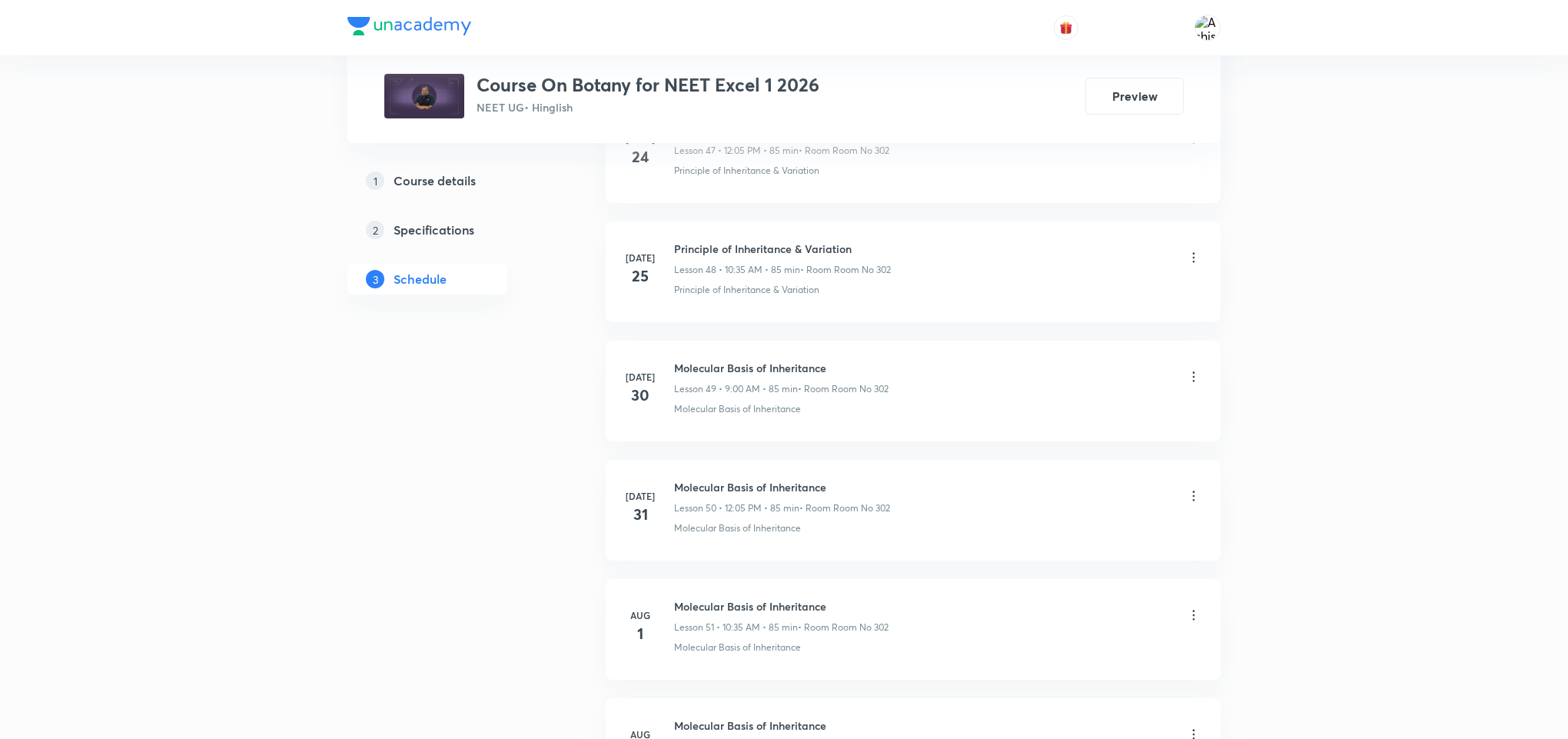
scroll to position [9370, 0]
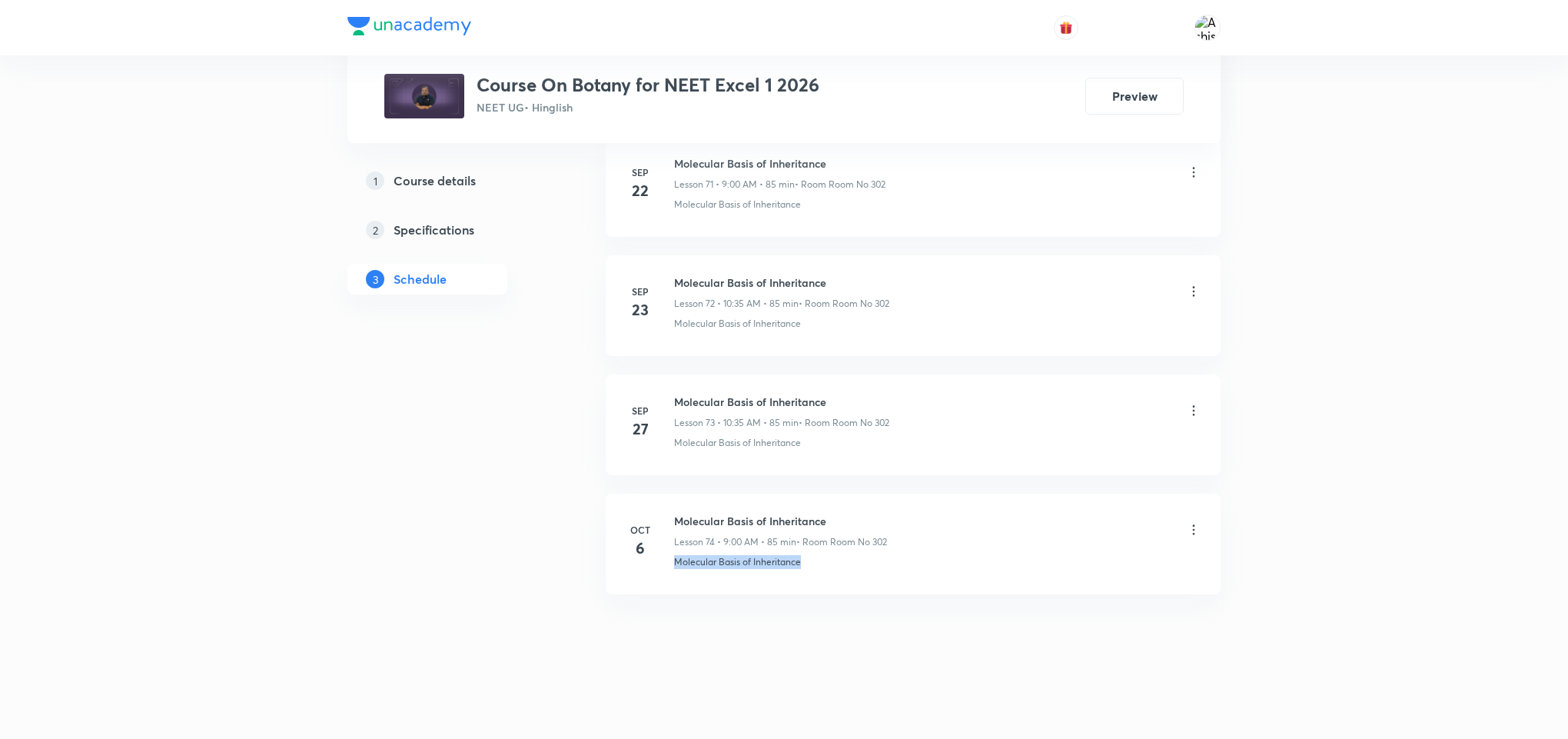
drag, startPoint x: 841, startPoint y: 560, endPoint x: 667, endPoint y: 598, distance: 178.1
copy p "Molecular Basis of Inheritance"
drag, startPoint x: 752, startPoint y: 627, endPoint x: 784, endPoint y: 261, distance: 367.4
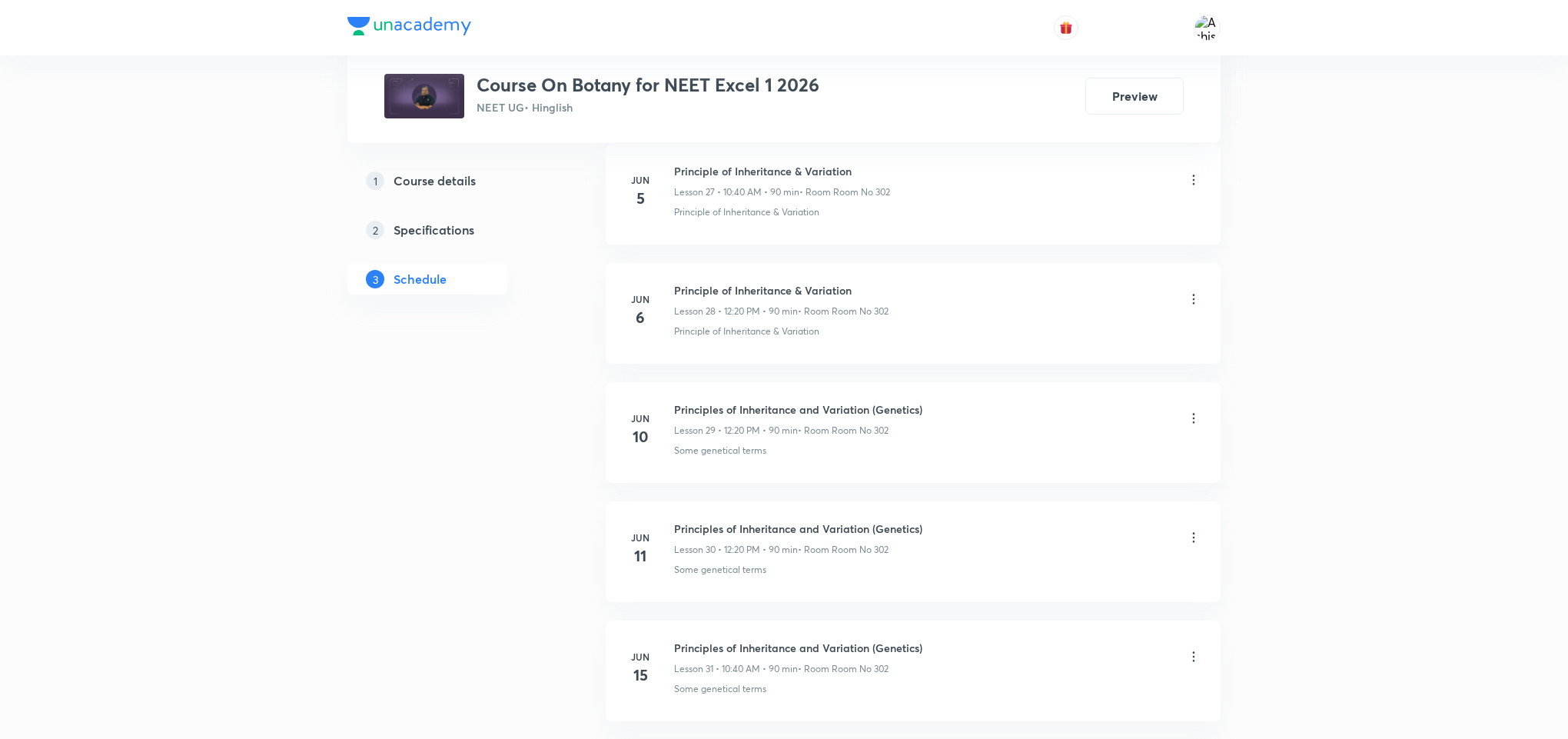
scroll to position [0, 0]
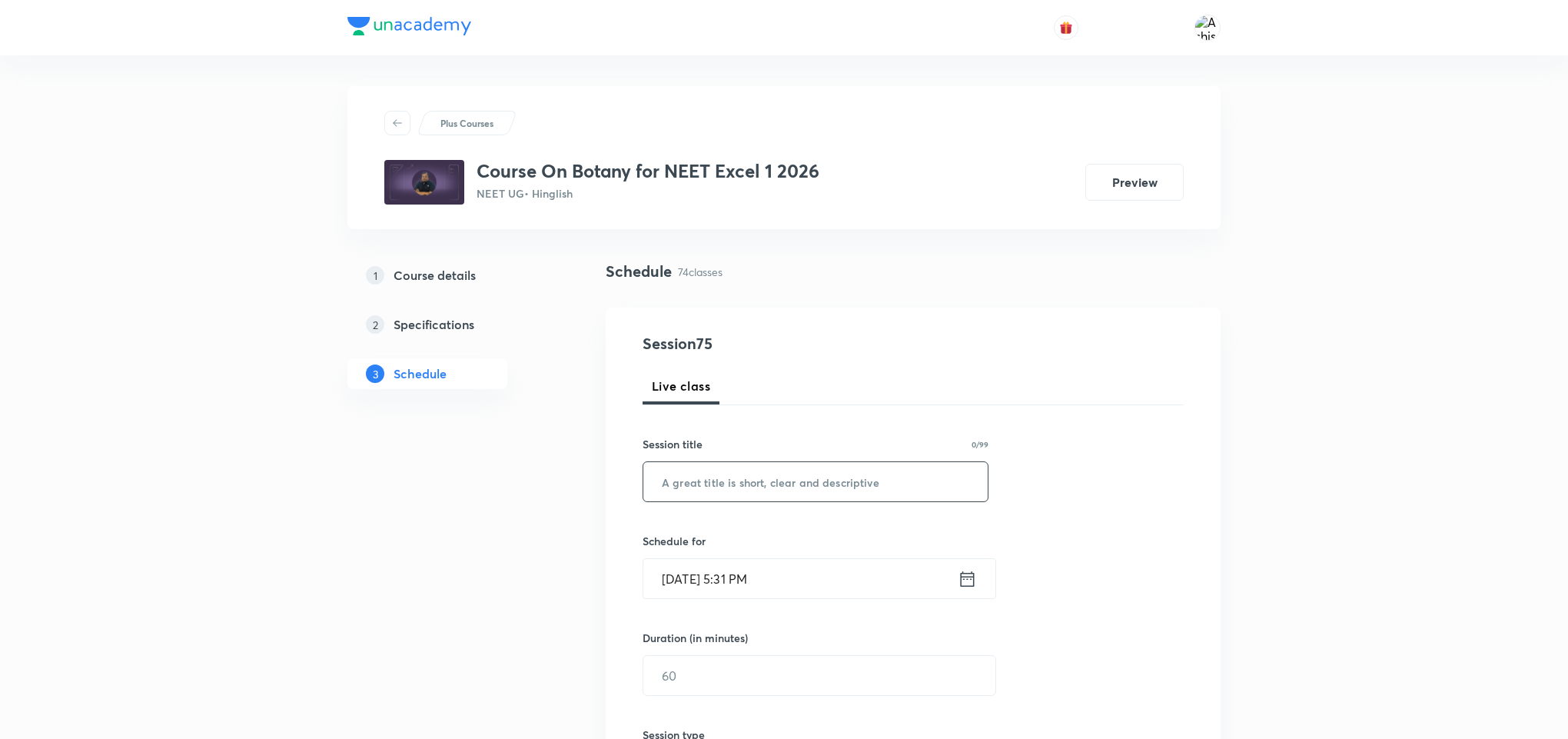
click at [824, 463] on input "text" at bounding box center [815, 481] width 344 height 39
paste input "Molecular Basis of Inheritance"
type input "Molecular Basis of Inheritance"
click at [693, 572] on input "Oct 6, 2025, 5:31 PM" at bounding box center [800, 578] width 314 height 39
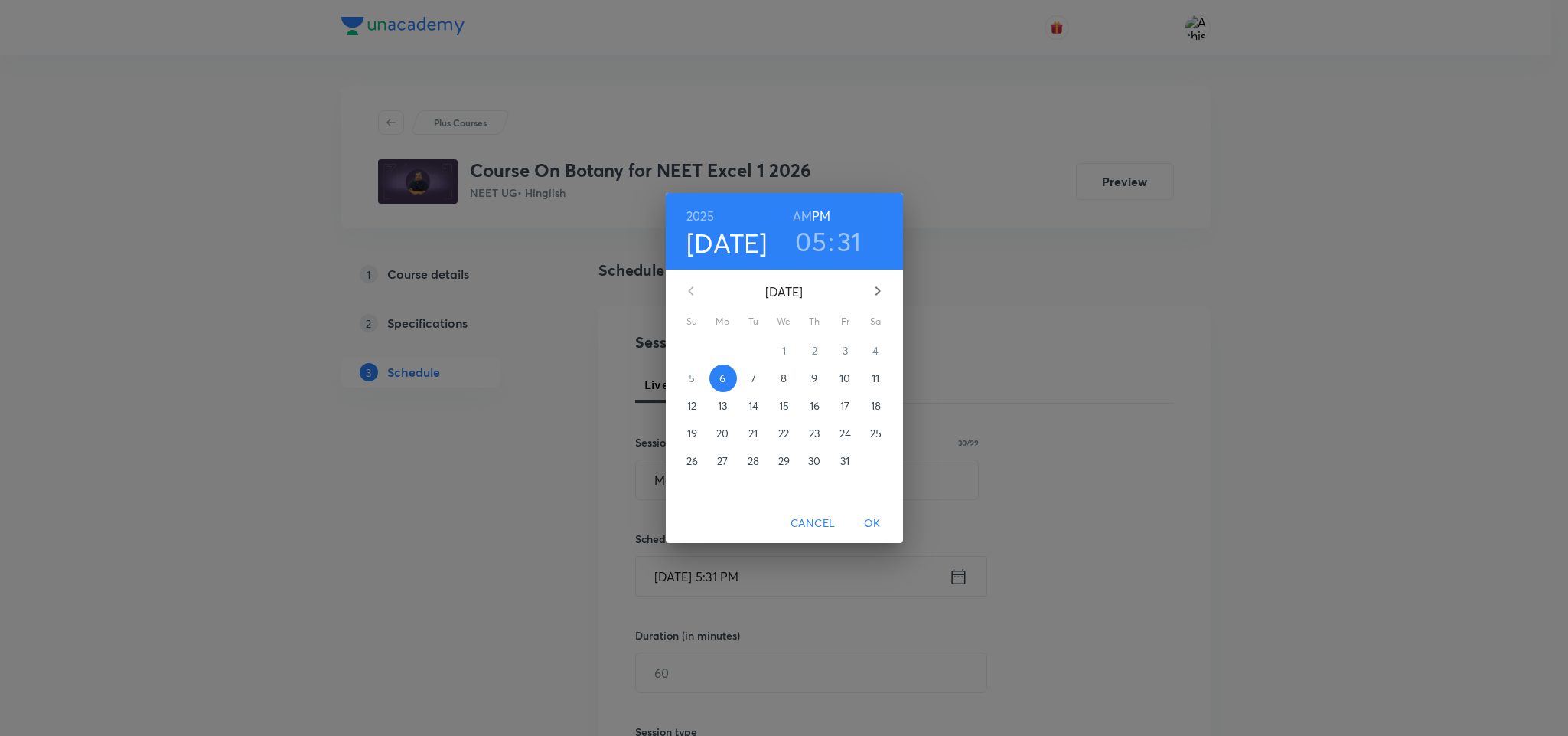
click at [754, 384] on p "7" at bounding box center [753, 378] width 5 height 16
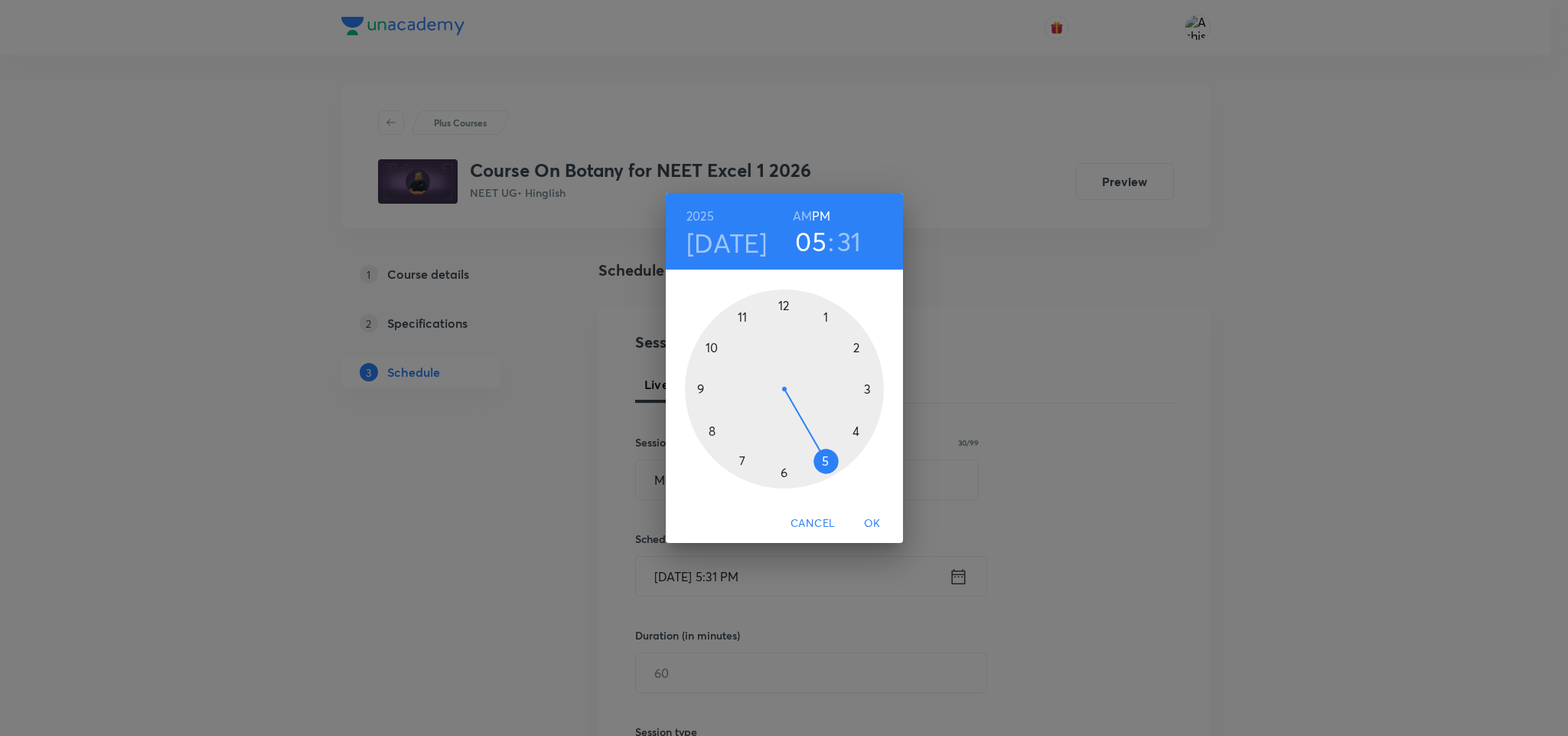
click at [806, 214] on h6 "AM" at bounding box center [802, 216] width 19 height 22
click at [715, 345] on div at bounding box center [784, 389] width 199 height 199
click at [743, 461] on div at bounding box center [784, 389] width 199 height 199
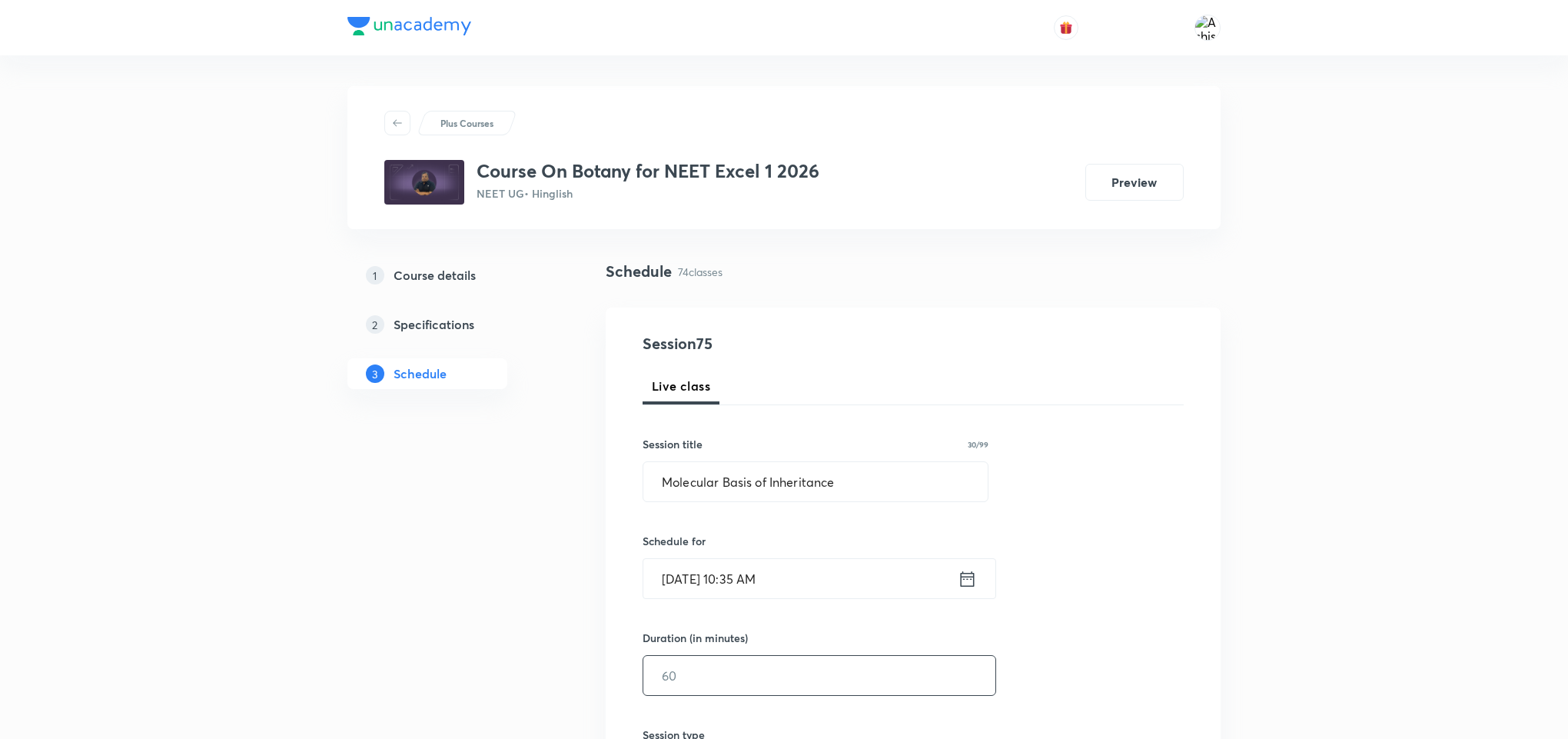
click at [697, 678] on input "text" at bounding box center [820, 675] width 352 height 39
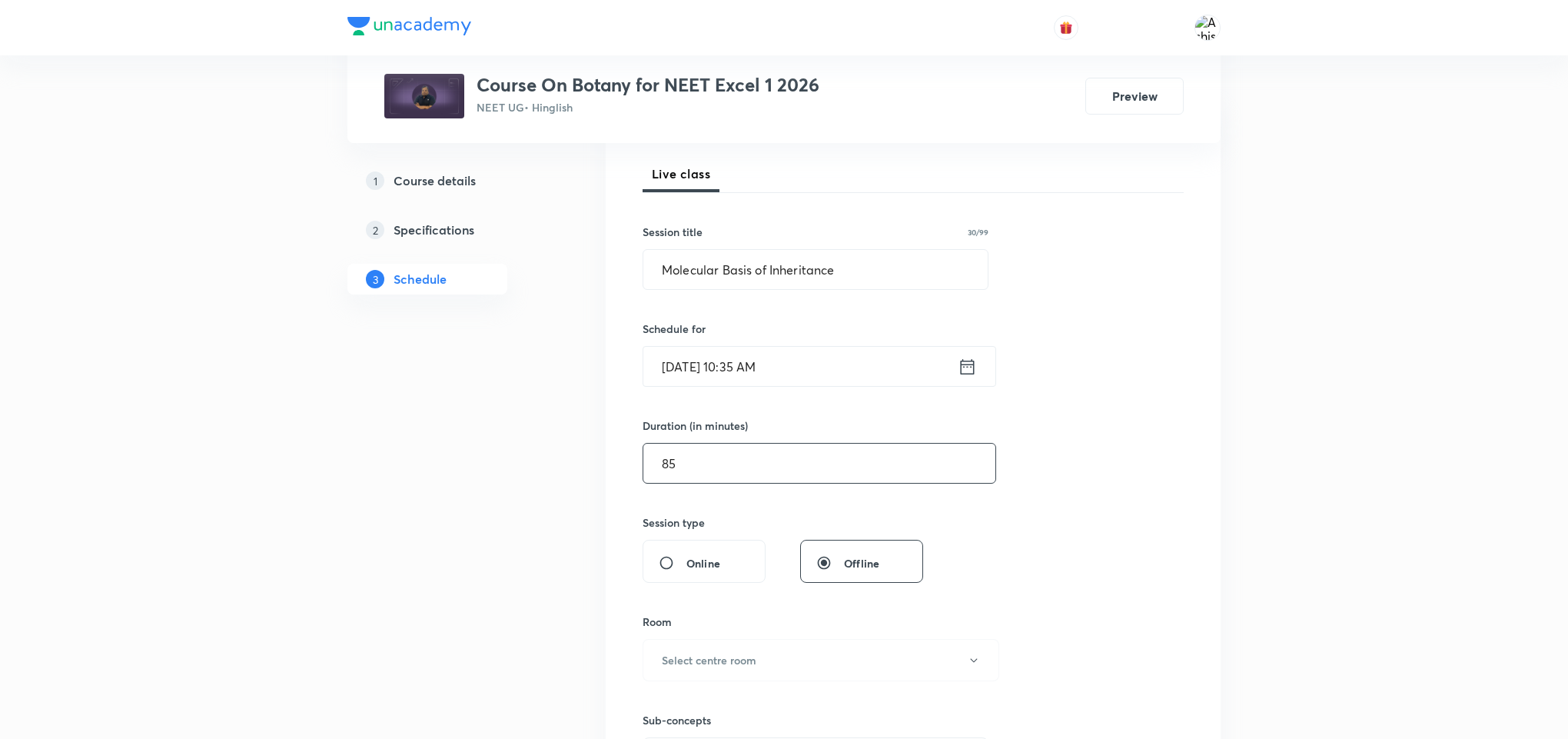
scroll to position [231, 0]
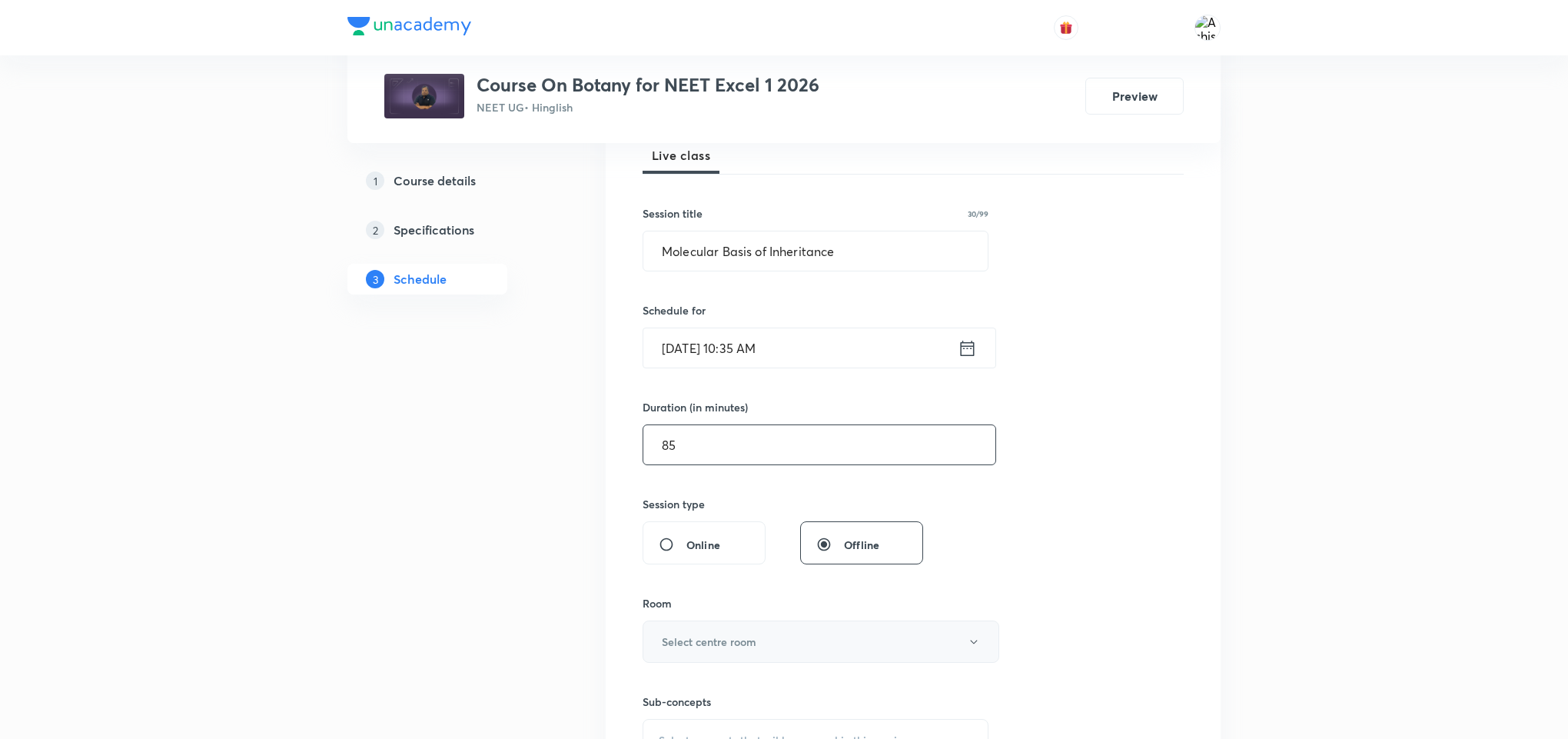
type input "85"
click at [722, 637] on h6 "Select centre room" at bounding box center [709, 641] width 95 height 16
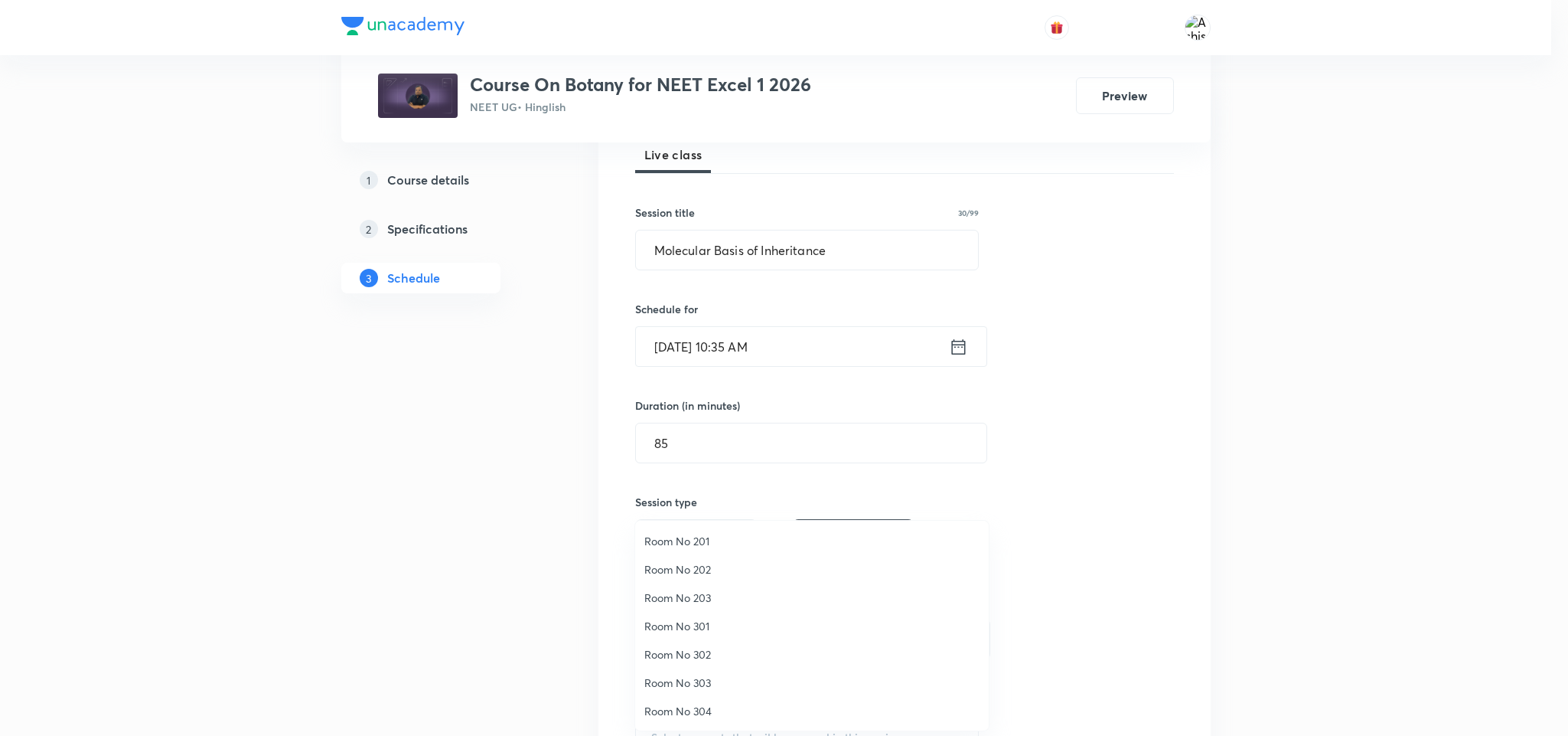
click at [708, 637] on li "Room No 301" at bounding box center [812, 625] width 353 height 29
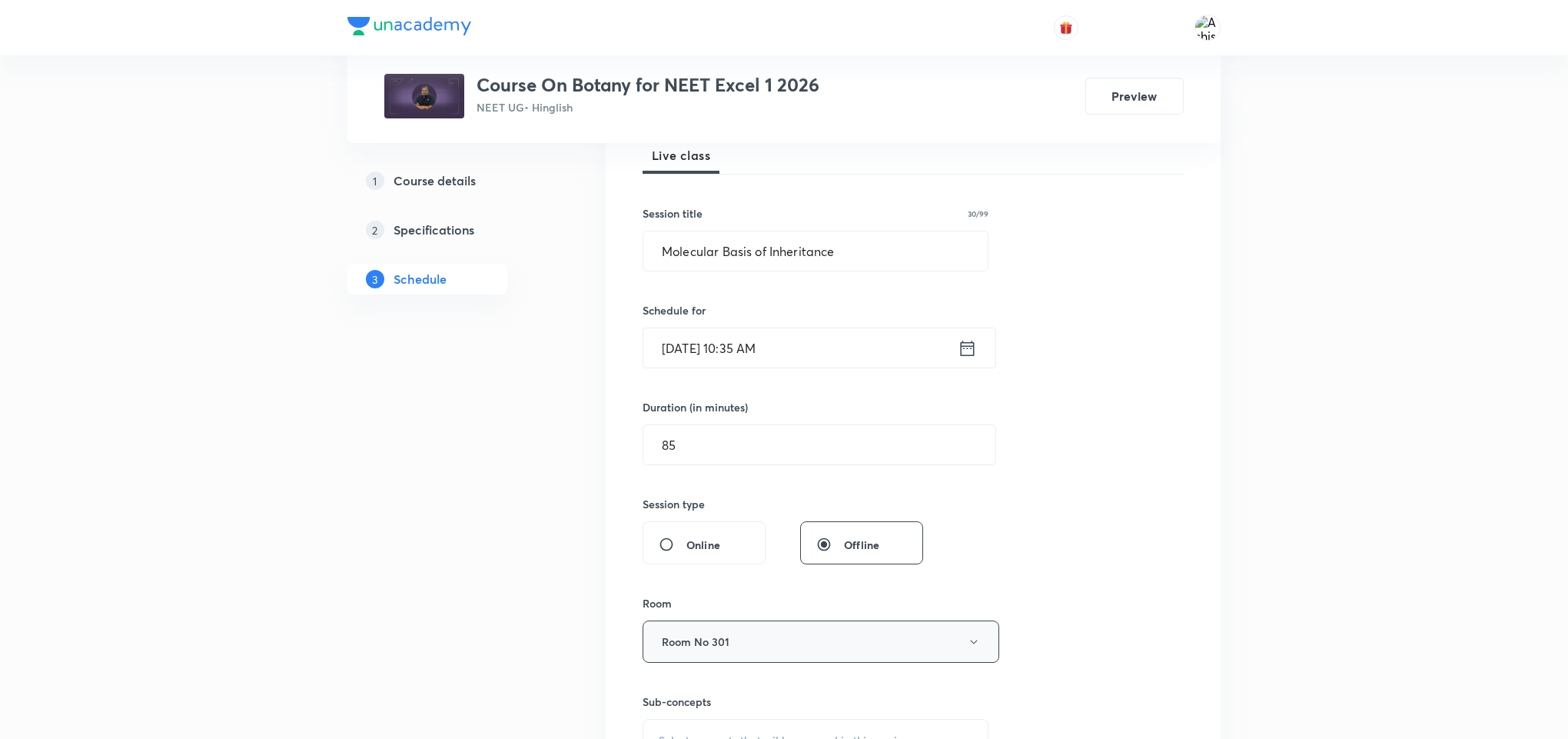
click at [717, 632] on button "Room No 301" at bounding box center [820, 641] width 356 height 43
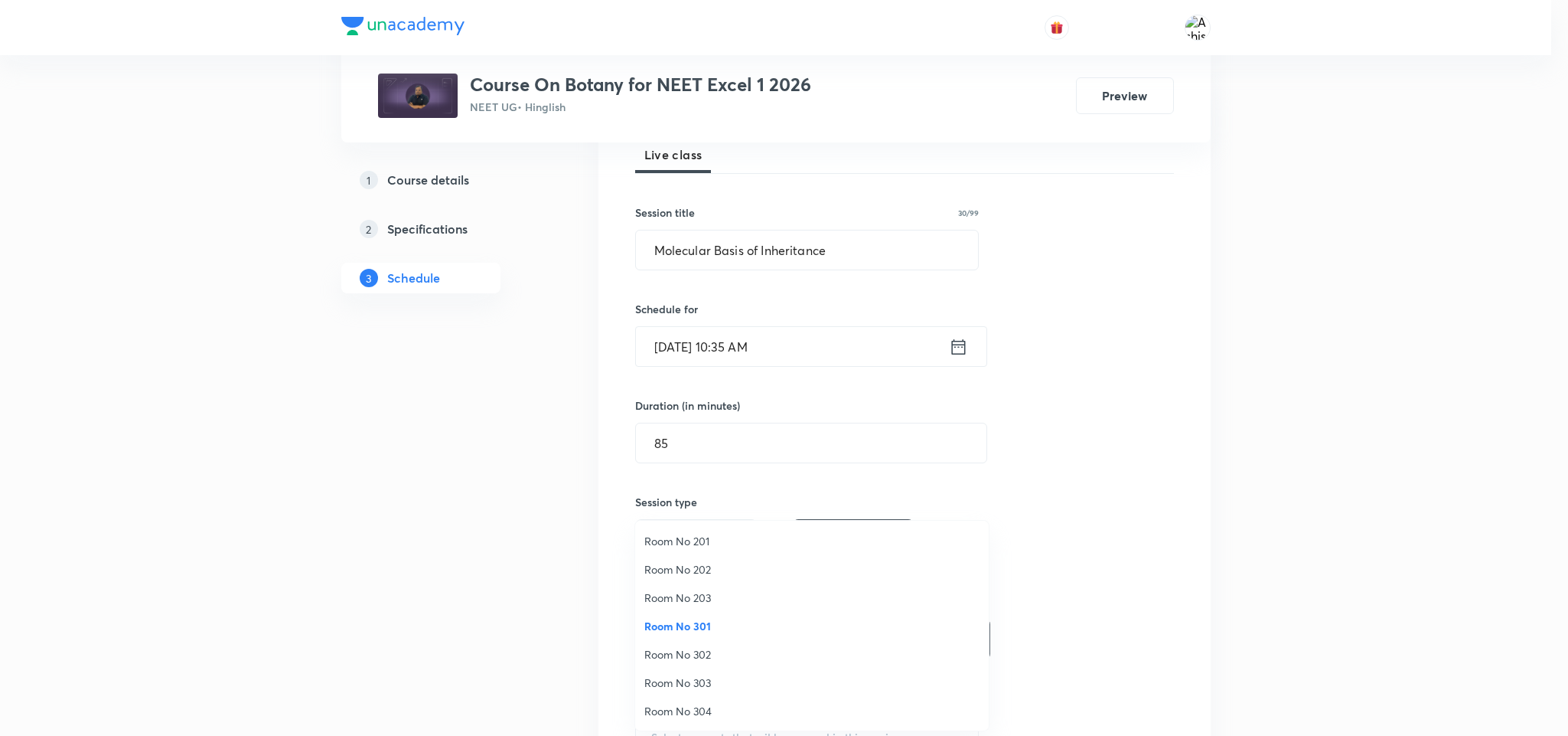
drag, startPoint x: 705, startPoint y: 662, endPoint x: 724, endPoint y: 642, distance: 27.6
click at [703, 660] on span "Room No 302" at bounding box center [812, 654] width 335 height 16
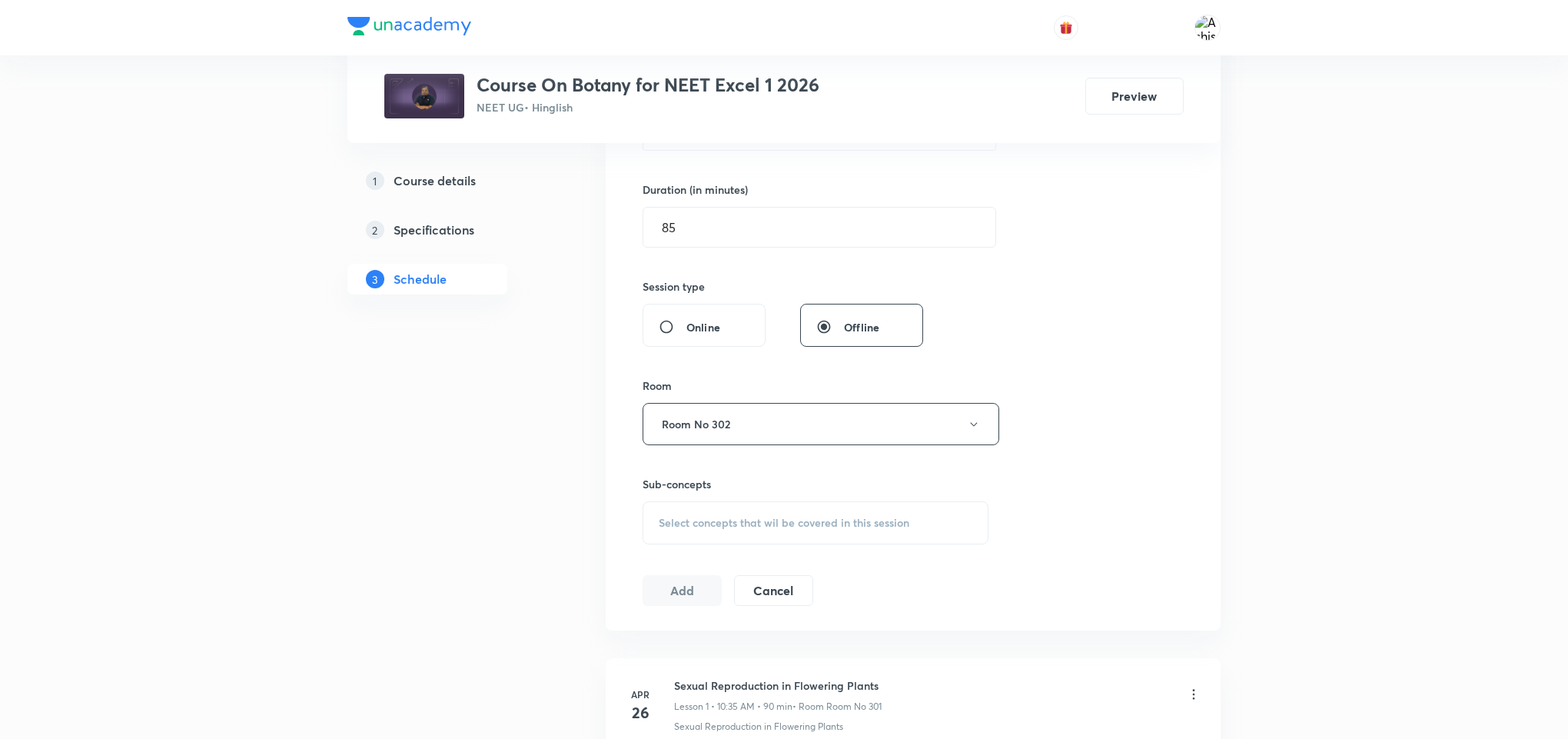
scroll to position [461, 0]
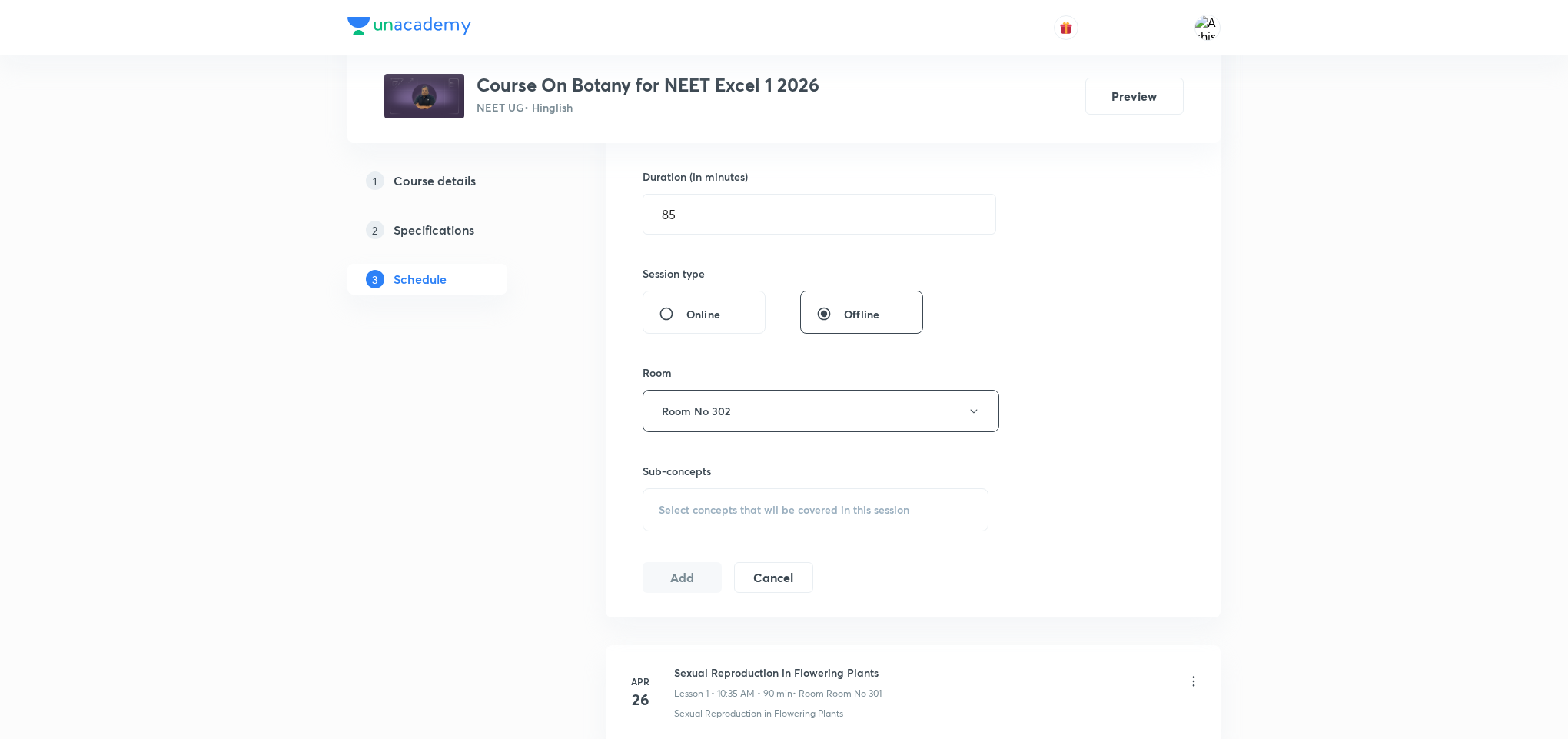
click at [713, 516] on span "Select concepts that wil be covered in this session" at bounding box center [784, 510] width 251 height 12
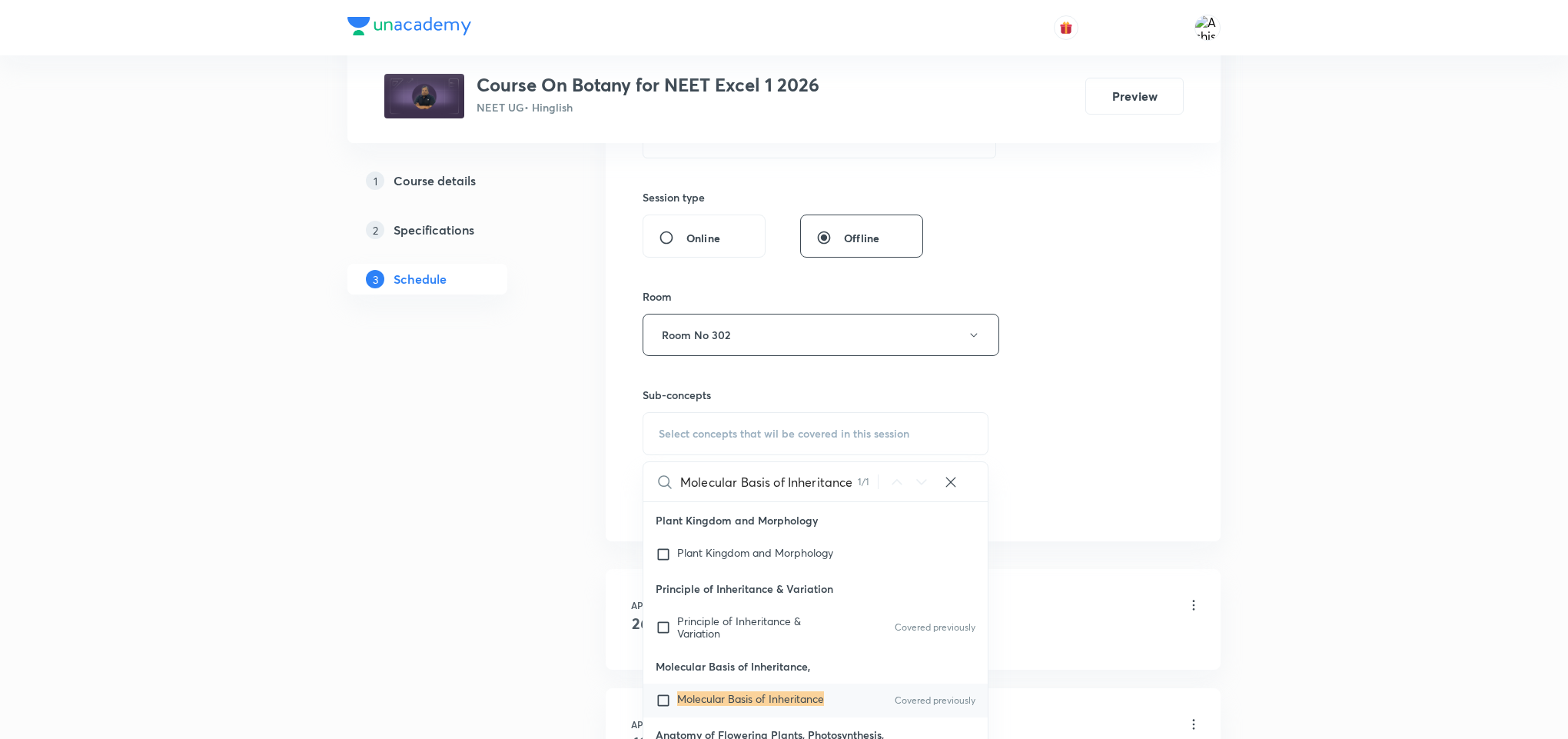
scroll to position [692, 0]
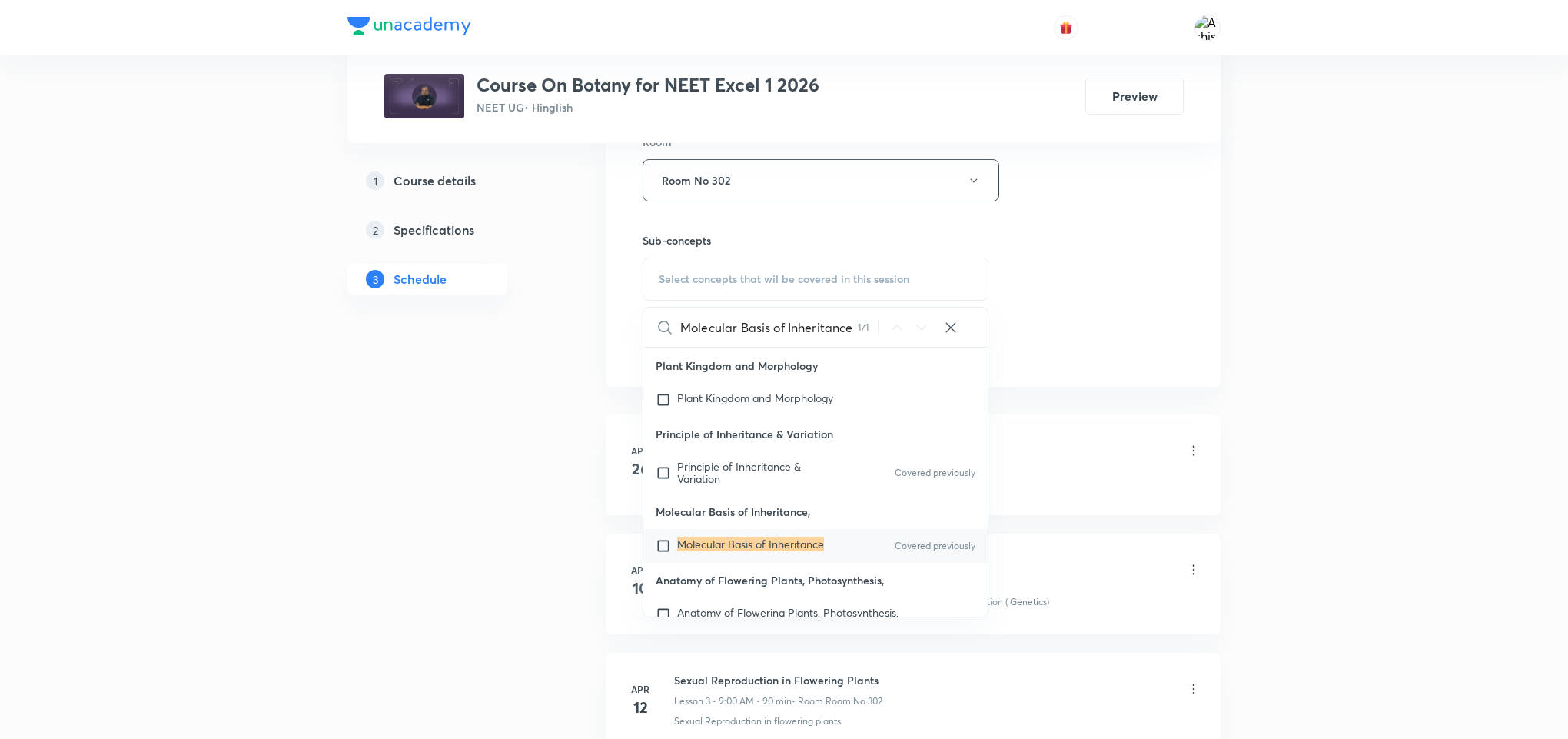
type input "Molecular Basis of Inheritance"
click at [785, 543] on mark "Molecular Basis of Inheritance" at bounding box center [750, 544] width 147 height 15
checkbox input "true"
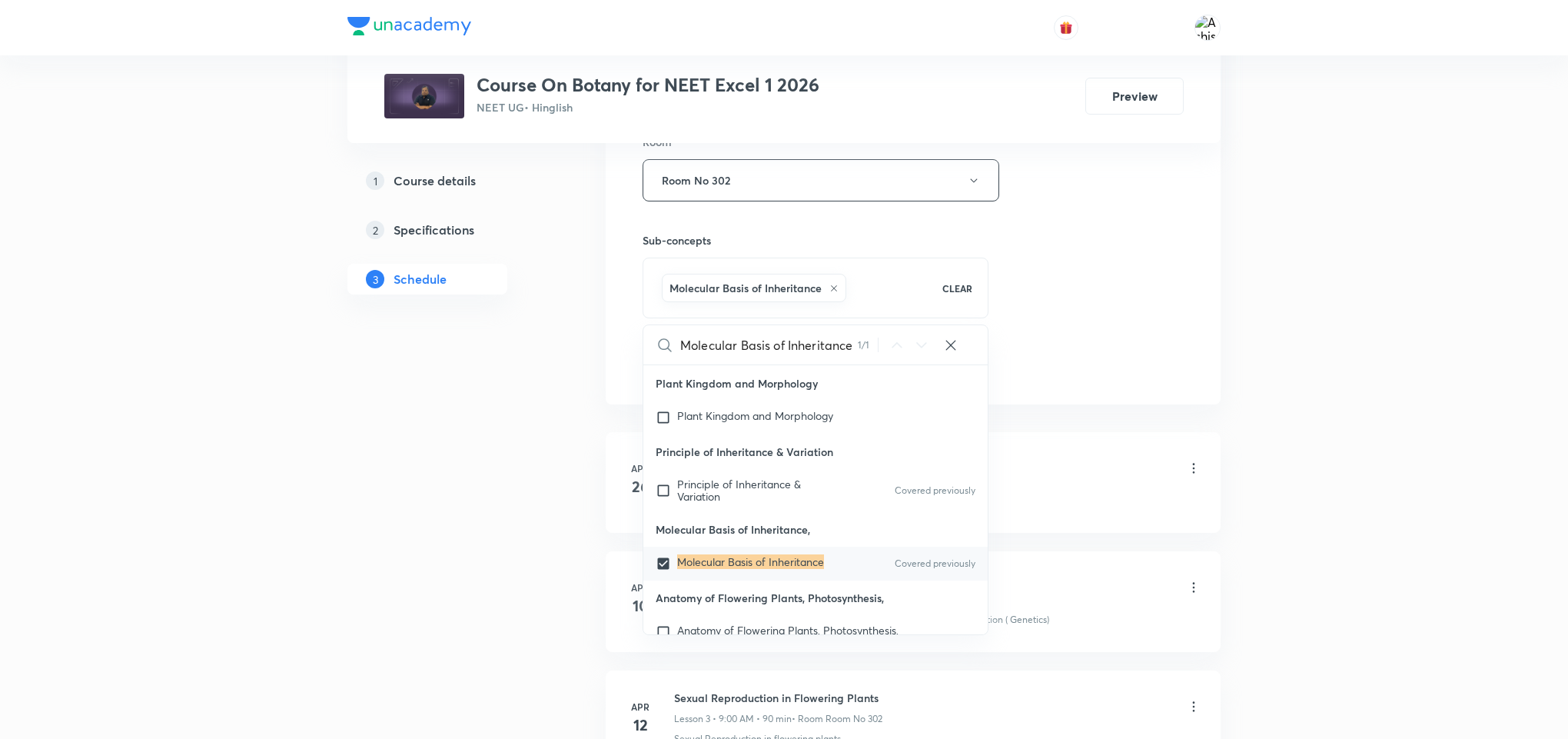
click at [1050, 314] on div "Session 75 Live class Session title 30/99 Molecular Basis of Inheritance ​ Sche…" at bounding box center [913, 10] width 541 height 740
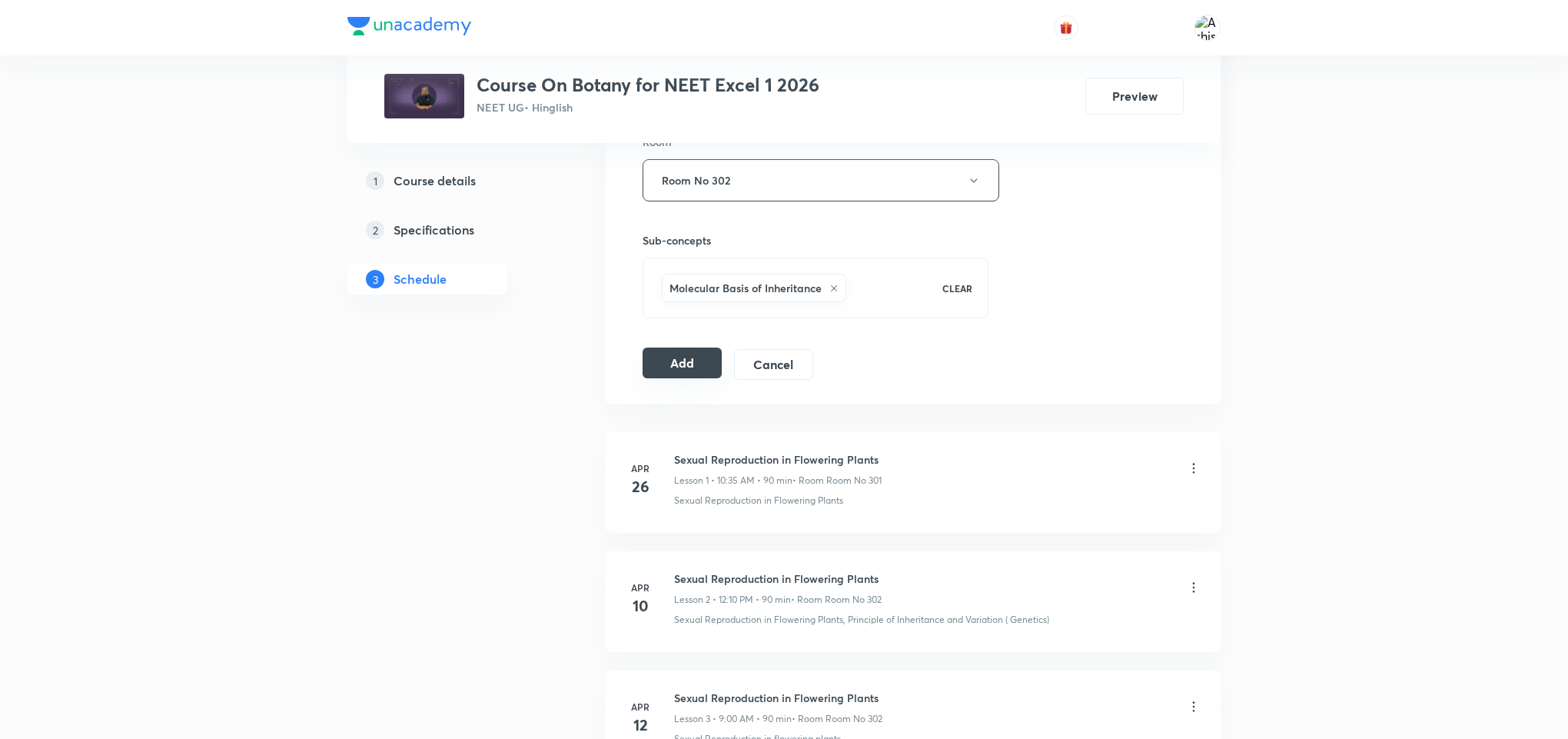
click at [679, 370] on button "Add" at bounding box center [682, 363] width 79 height 30
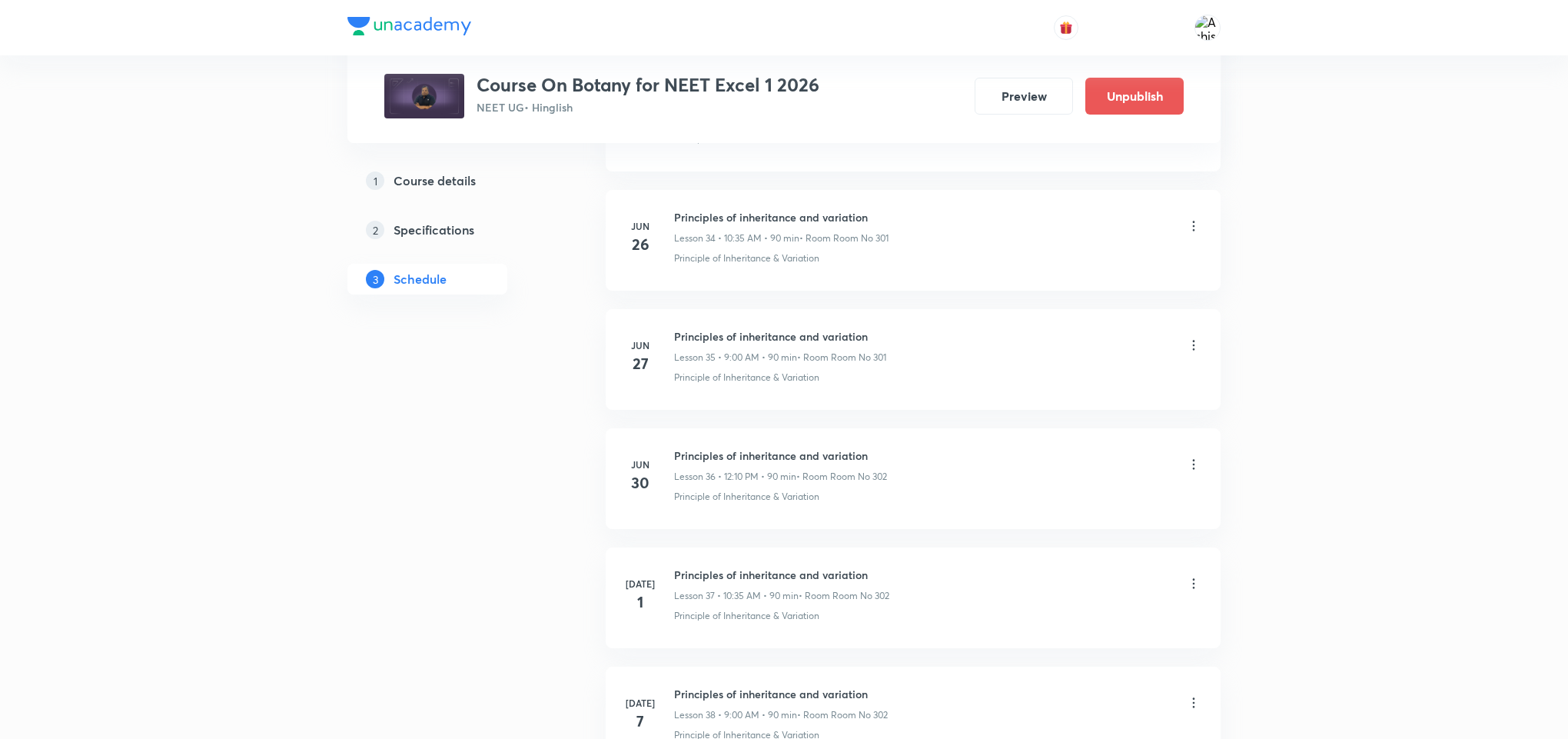
scroll to position [8780, 0]
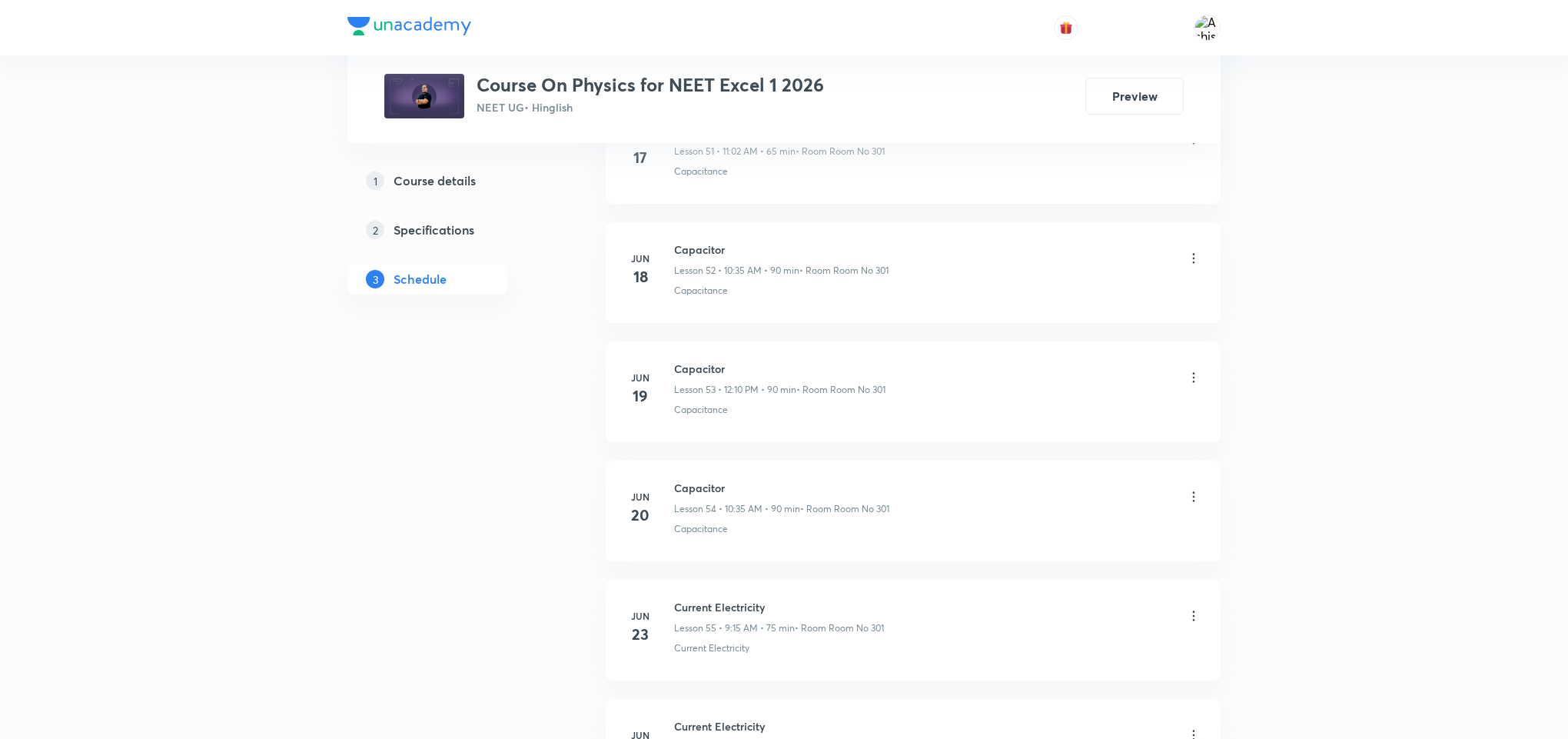
scroll to position [13759, 0]
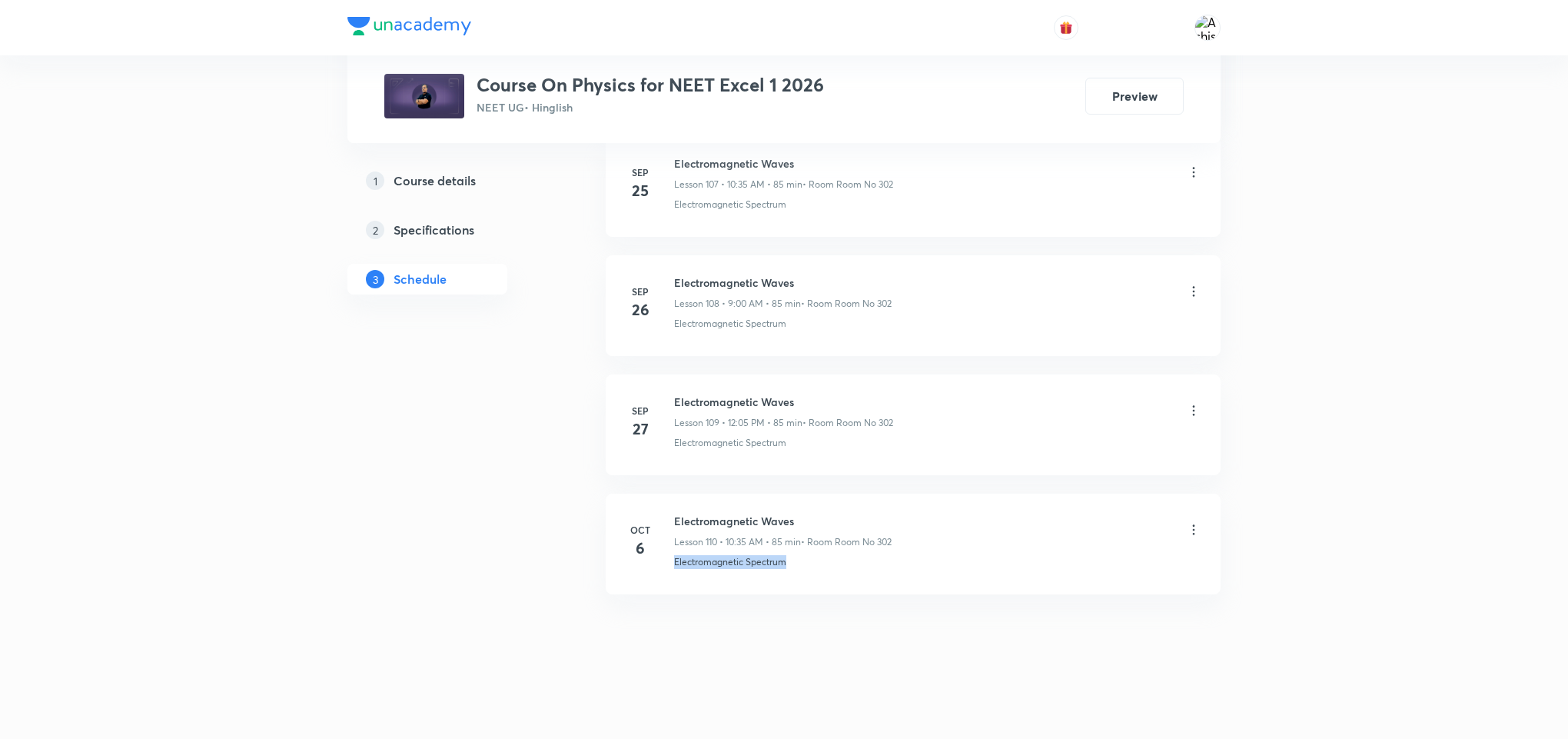
drag, startPoint x: 792, startPoint y: 564, endPoint x: 671, endPoint y: 591, distance: 124.0
click at [671, 591] on li "[DATE] Electromagnetic Waves Lesson 110 • 10:35 AM • 85 min • Room Room No 302 …" at bounding box center [912, 544] width 615 height 101
copy p "Electromagnetic Spectrum"
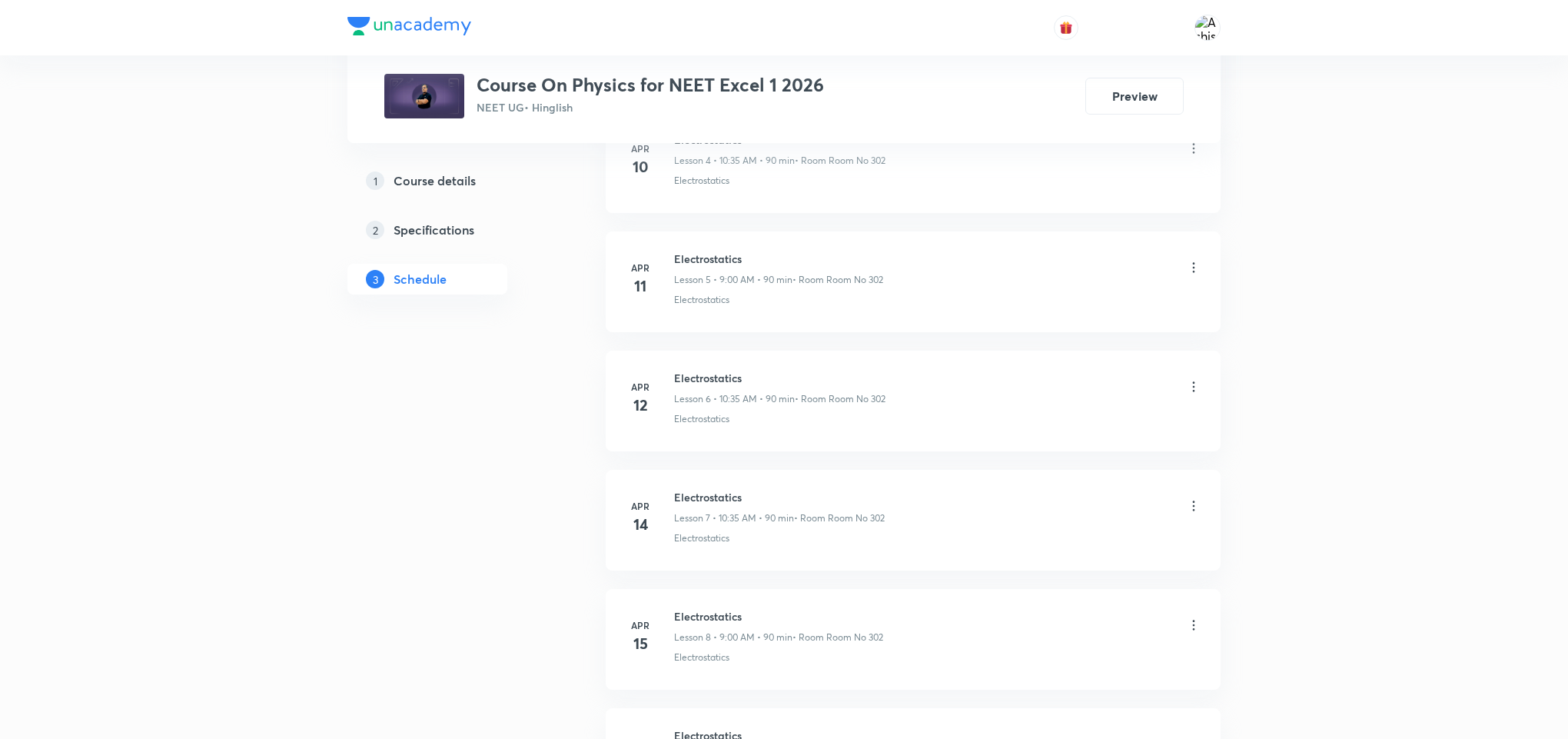
scroll to position [0, 0]
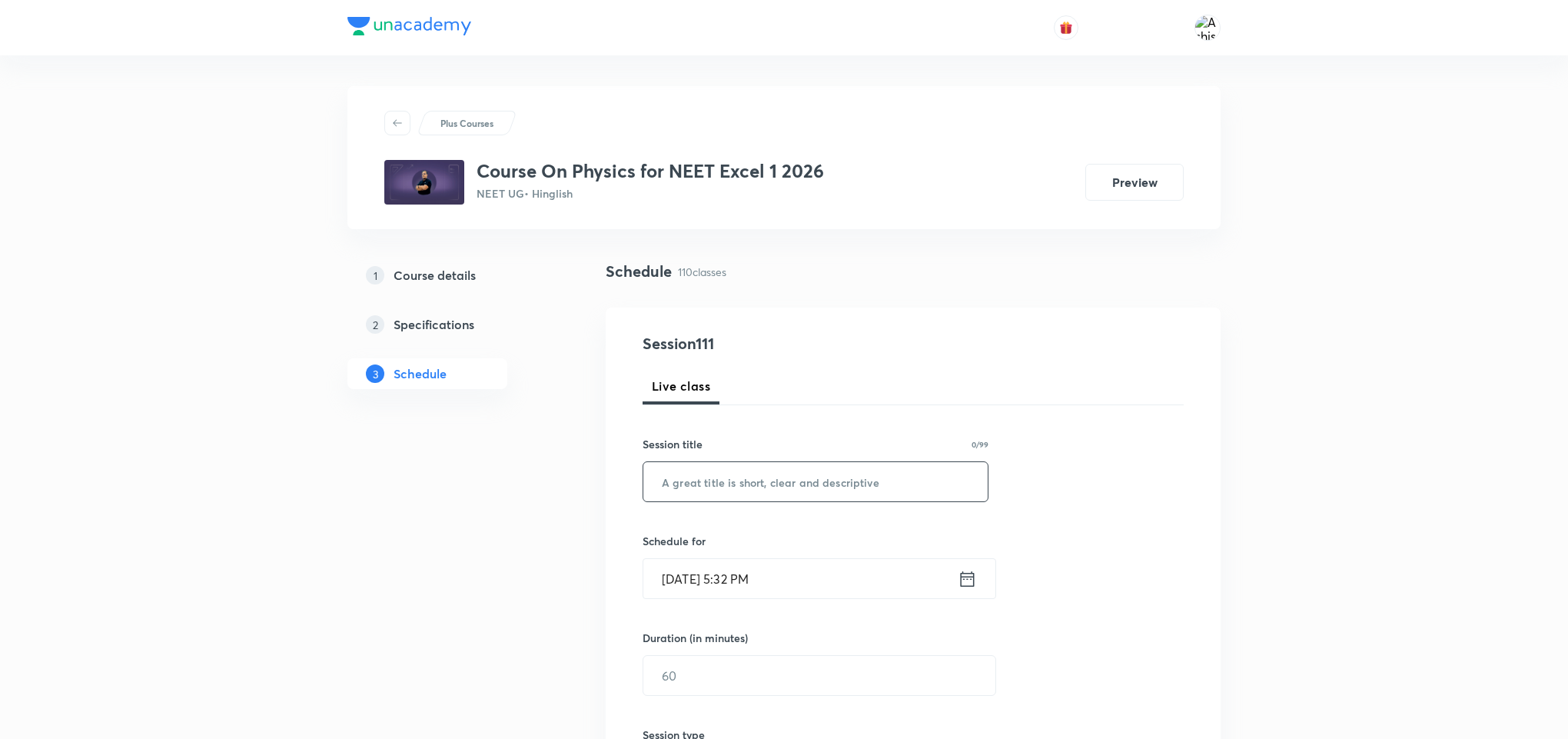
click at [817, 484] on input "text" at bounding box center [815, 481] width 344 height 39
paste input "Electromagnetic Spectrum"
type input "Electromagnetic Spectrum"
click at [693, 579] on input "[DATE] 5:32 PM" at bounding box center [800, 578] width 314 height 39
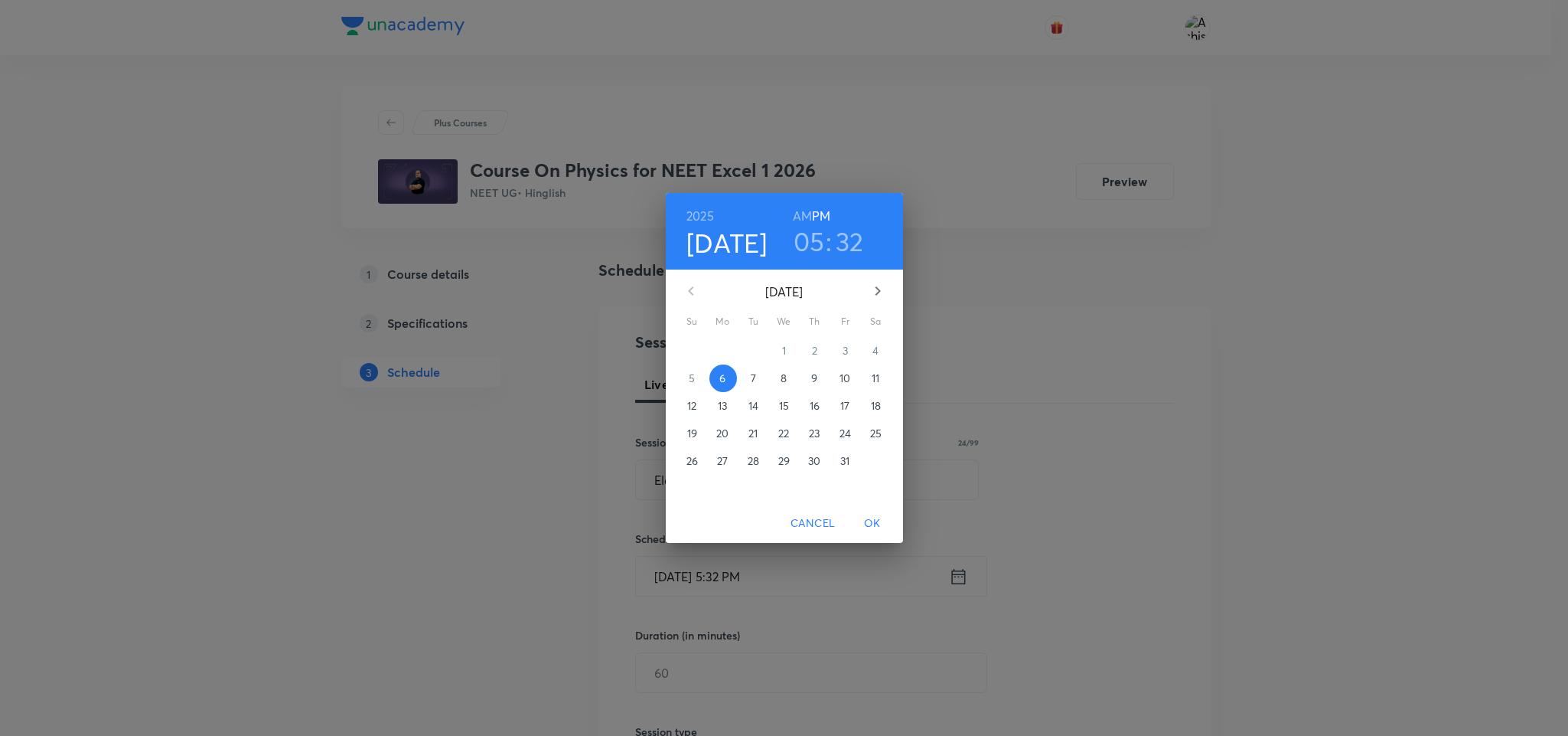
click at [756, 375] on p "7" at bounding box center [753, 378] width 5 height 16
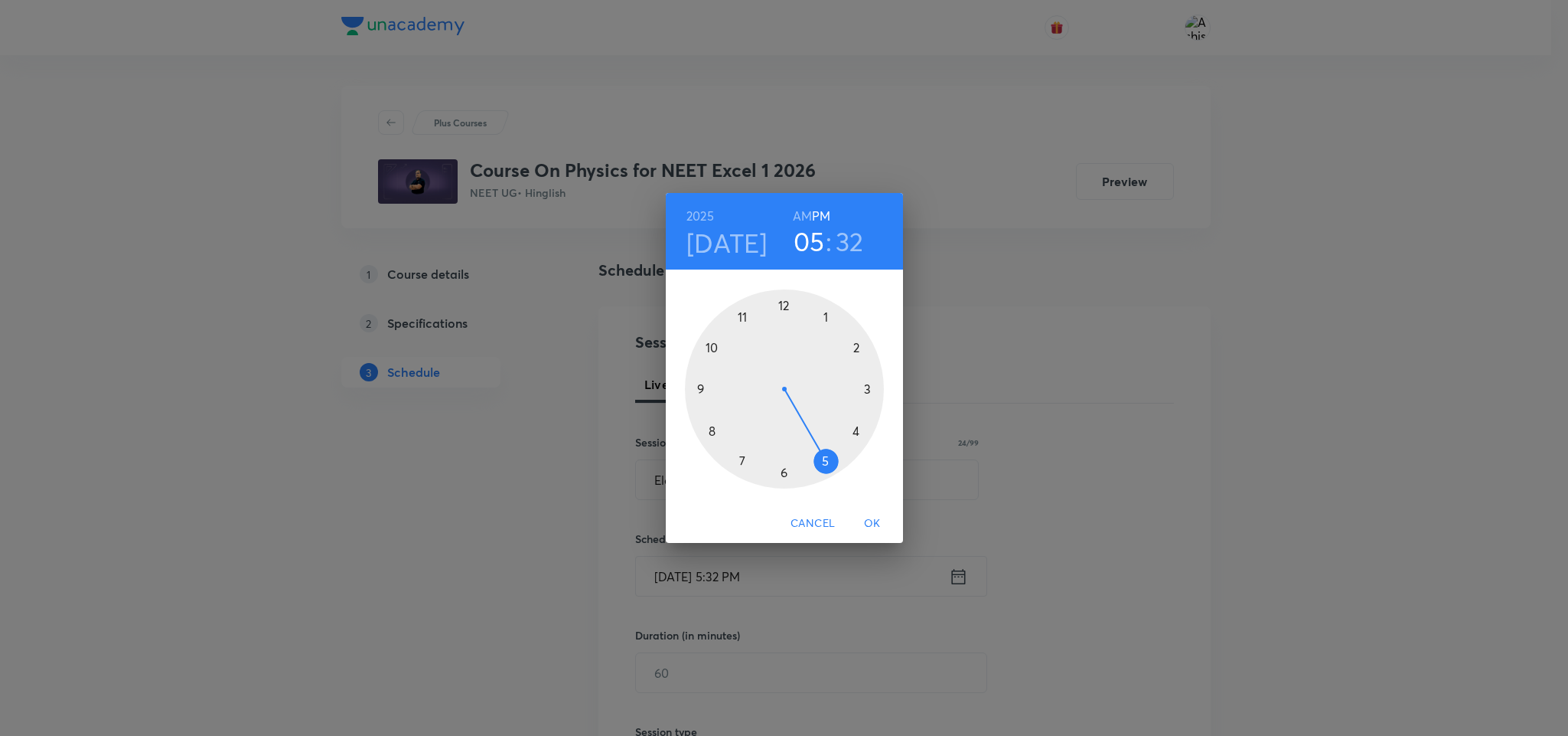
click at [784, 308] on div at bounding box center [784, 389] width 199 height 199
click at [825, 314] on div at bounding box center [784, 389] width 199 height 199
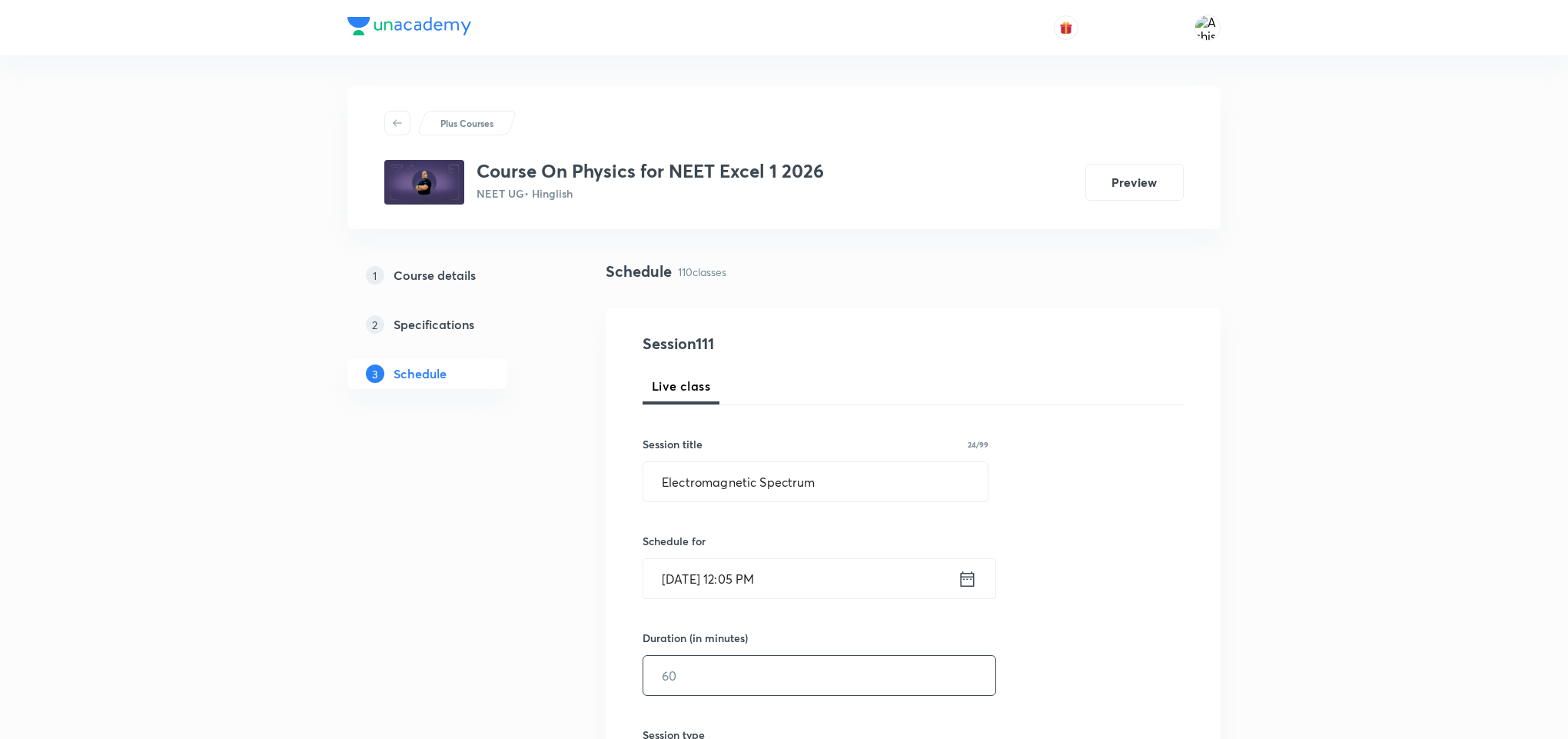
click at [717, 693] on input "text" at bounding box center [820, 675] width 352 height 39
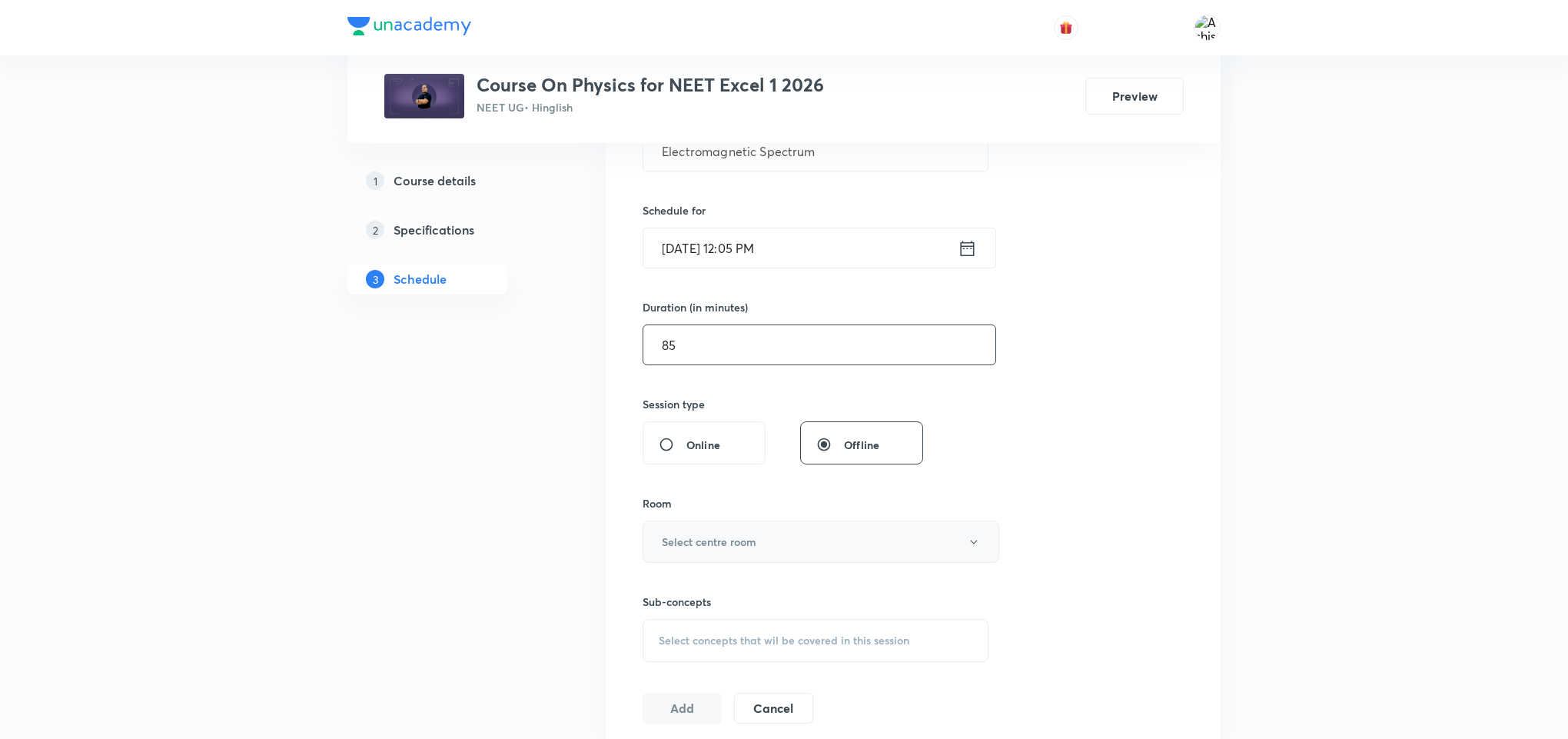
scroll to position [346, 0]
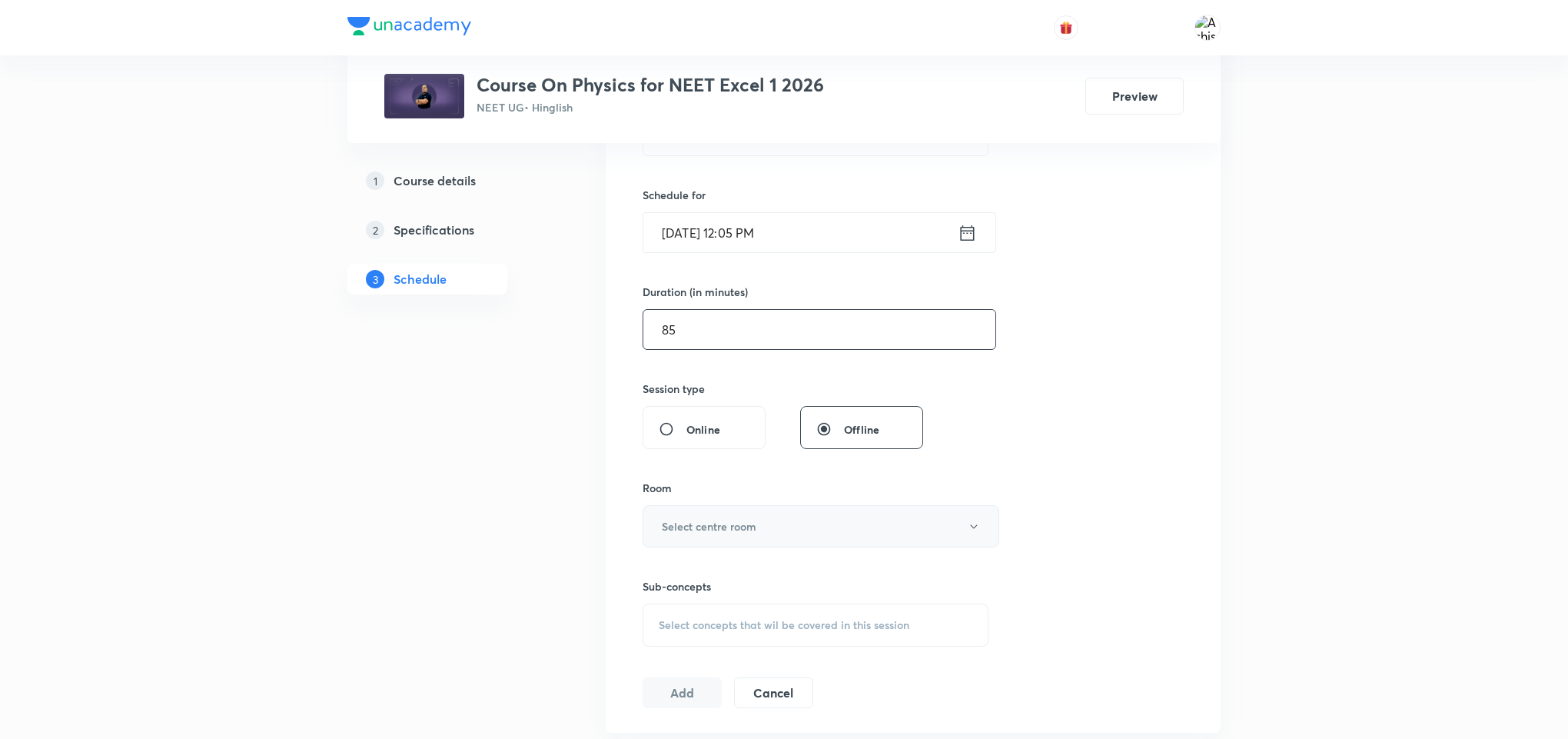
type input "85"
click at [732, 526] on h6 "Select centre room" at bounding box center [709, 526] width 95 height 16
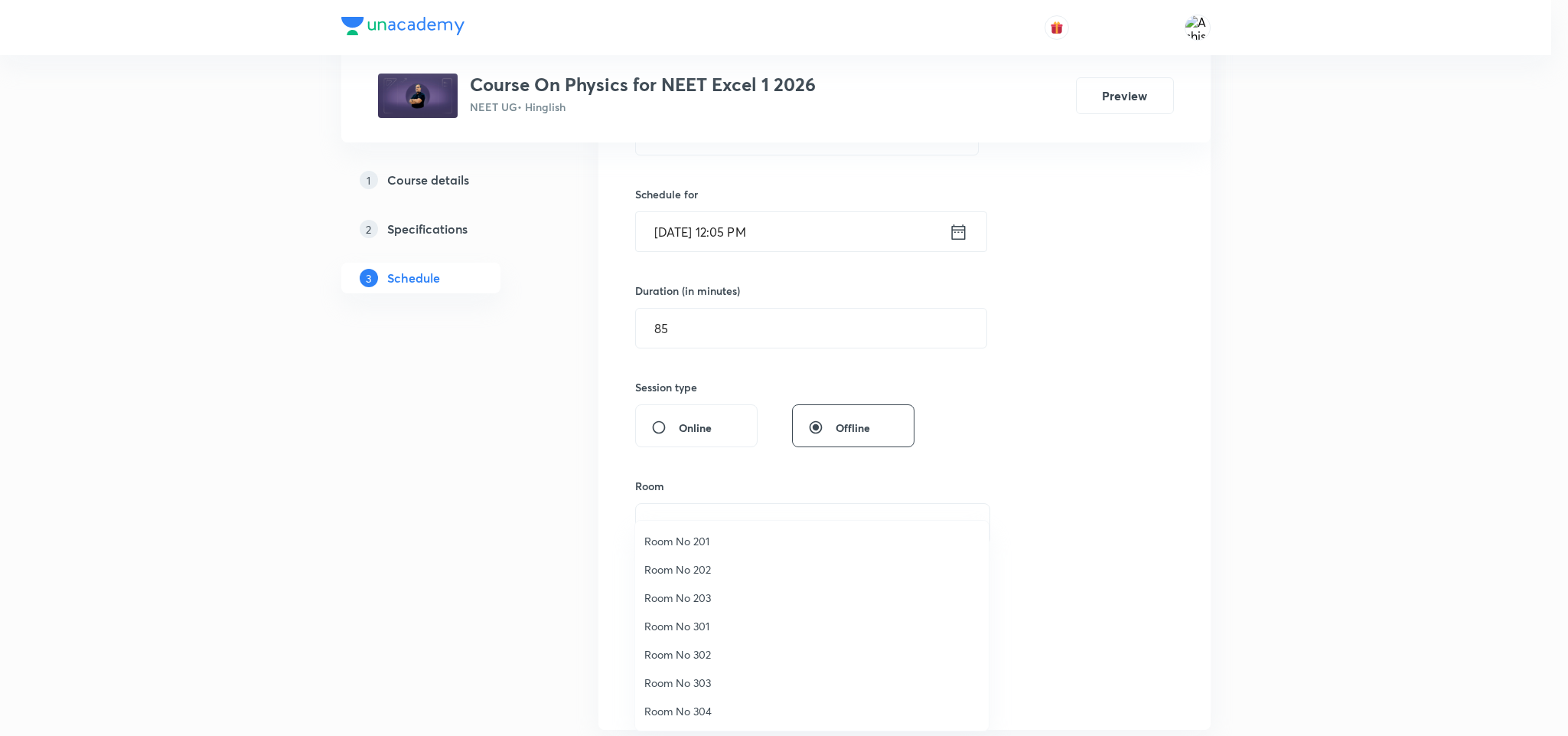
click at [701, 650] on span "Room No 302" at bounding box center [812, 654] width 335 height 16
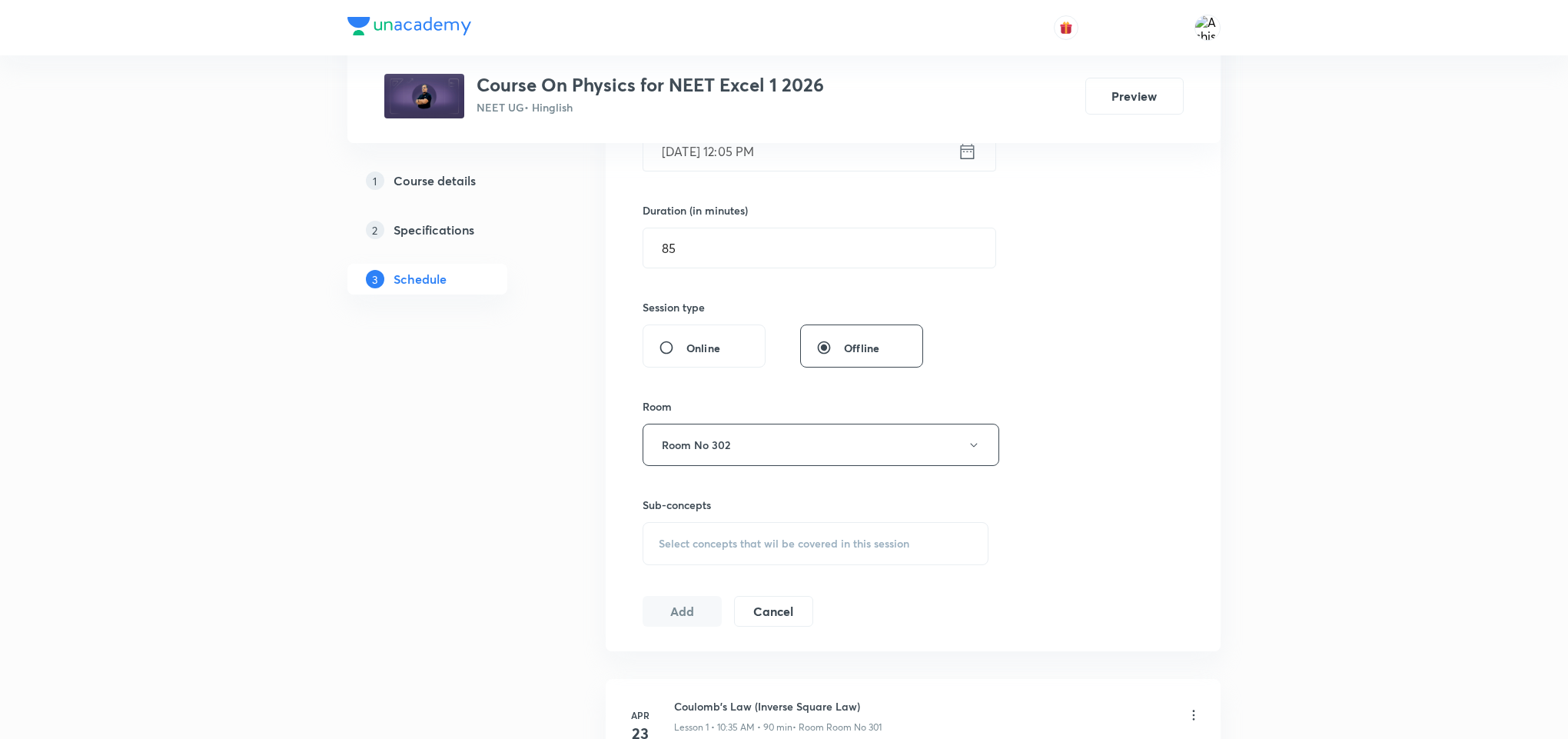
scroll to position [461, 0]
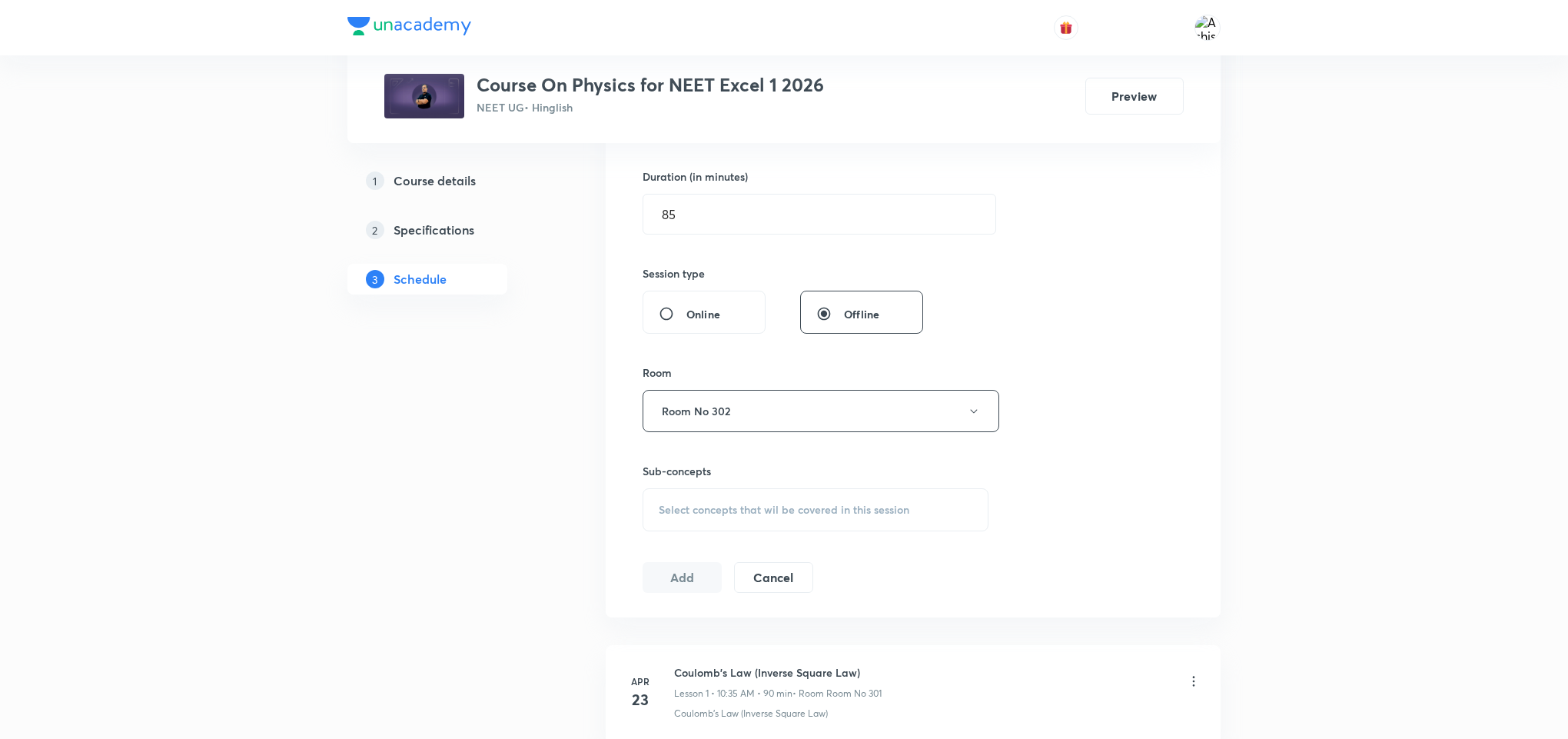
click at [740, 504] on span "Select concepts that wil be covered in this session" at bounding box center [784, 510] width 251 height 12
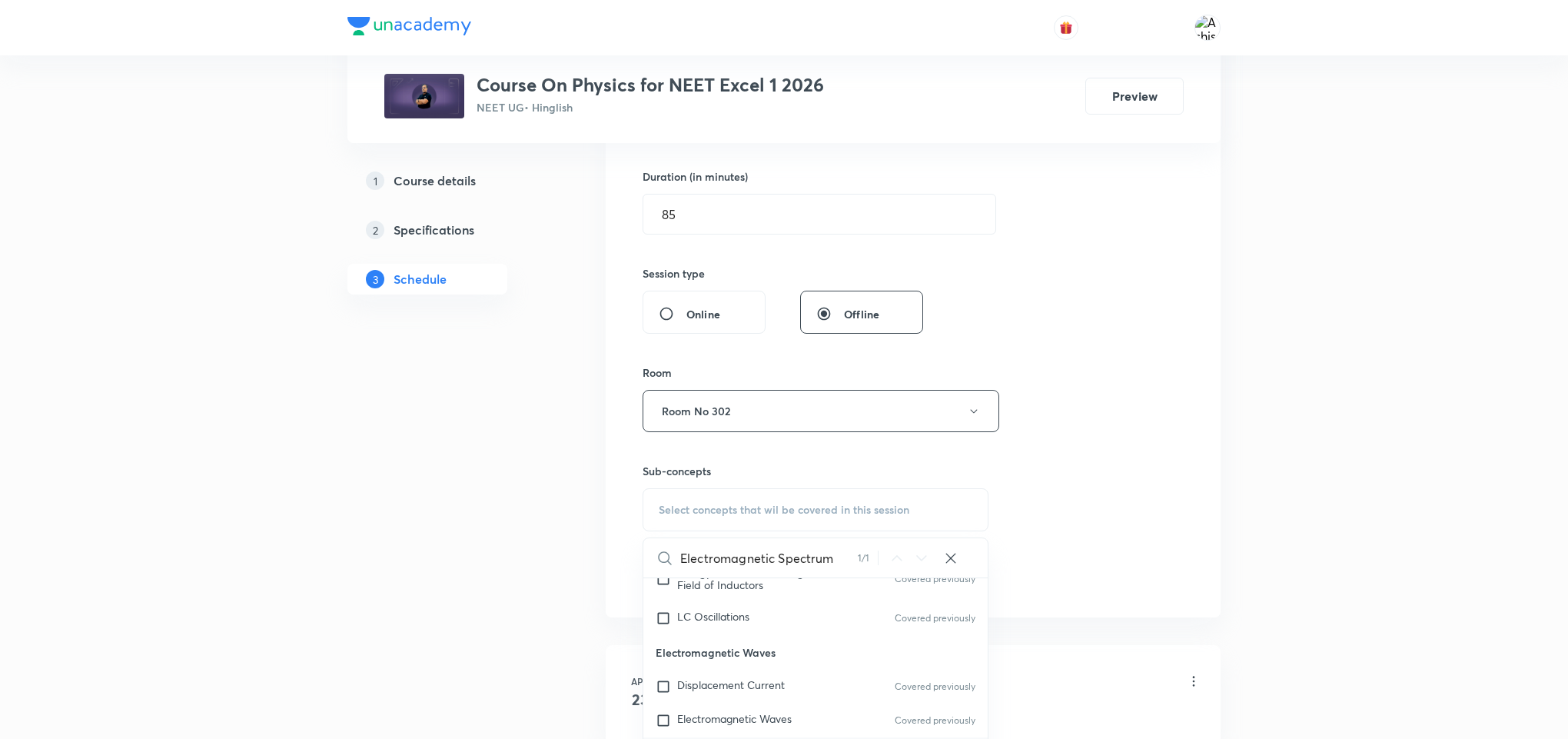
scroll to position [15320, 0]
click at [722, 558] on input "Electromagnetic Spectrum" at bounding box center [768, 557] width 178 height 39
paste input "Ray Optics"
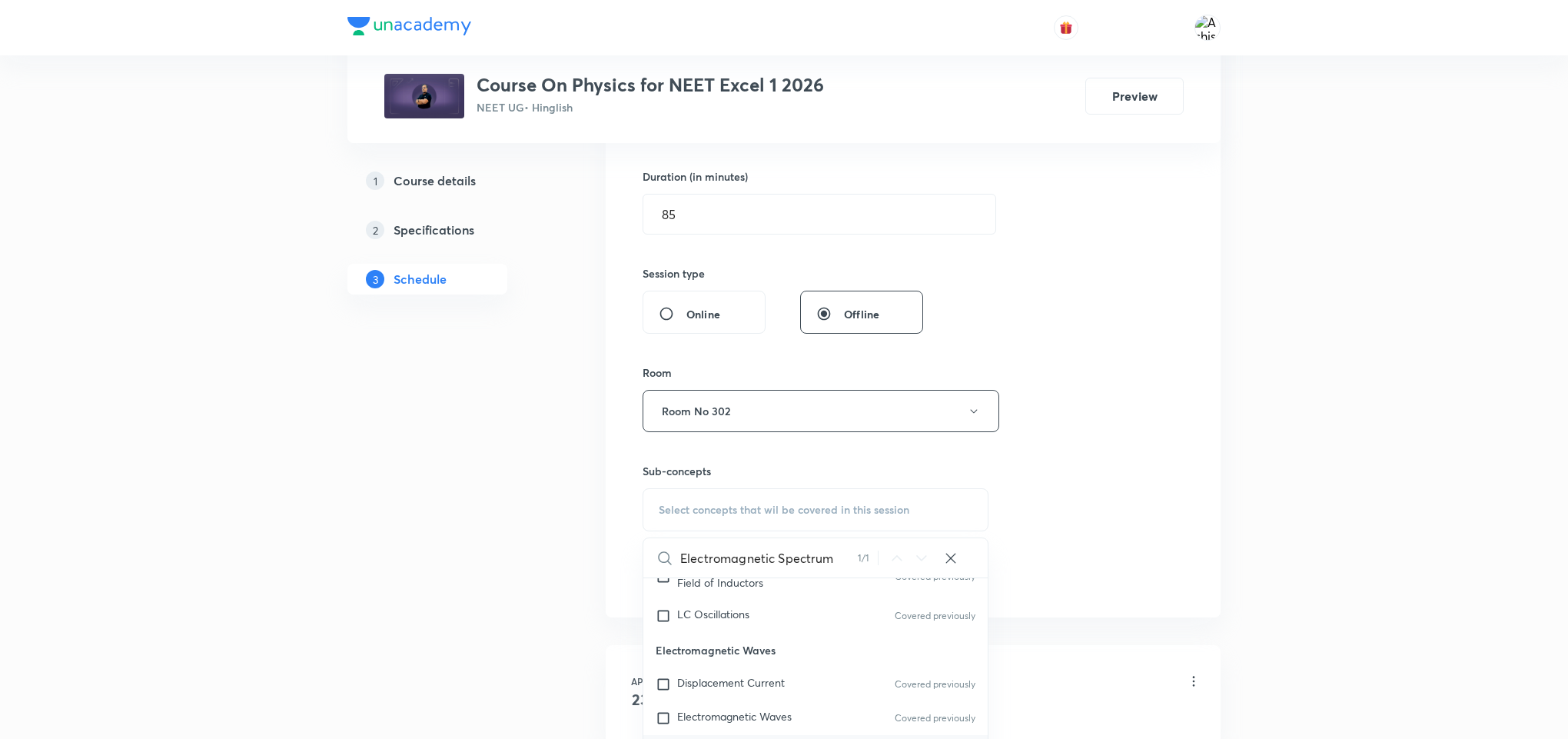
type input "Ray Optics"
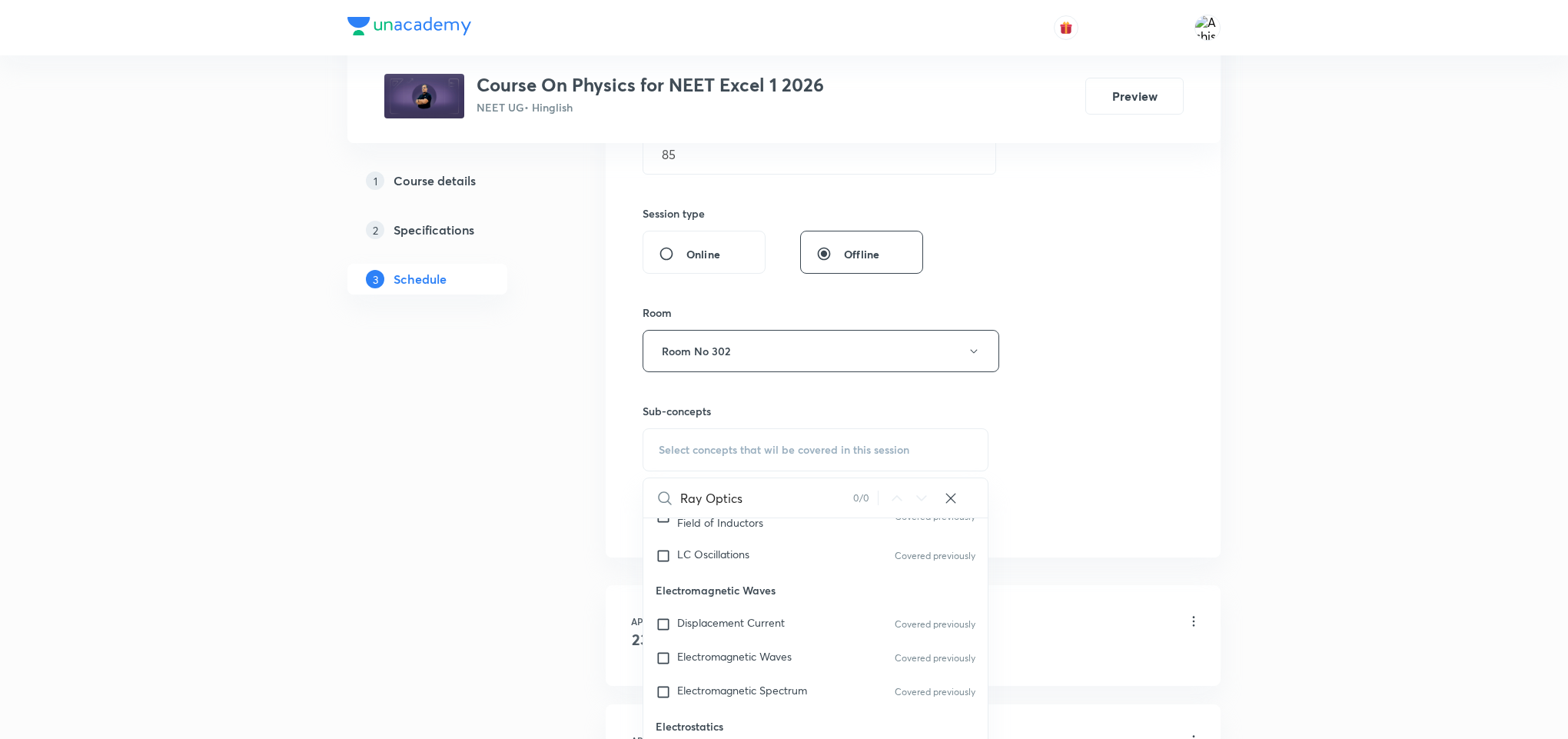
scroll to position [577, 0]
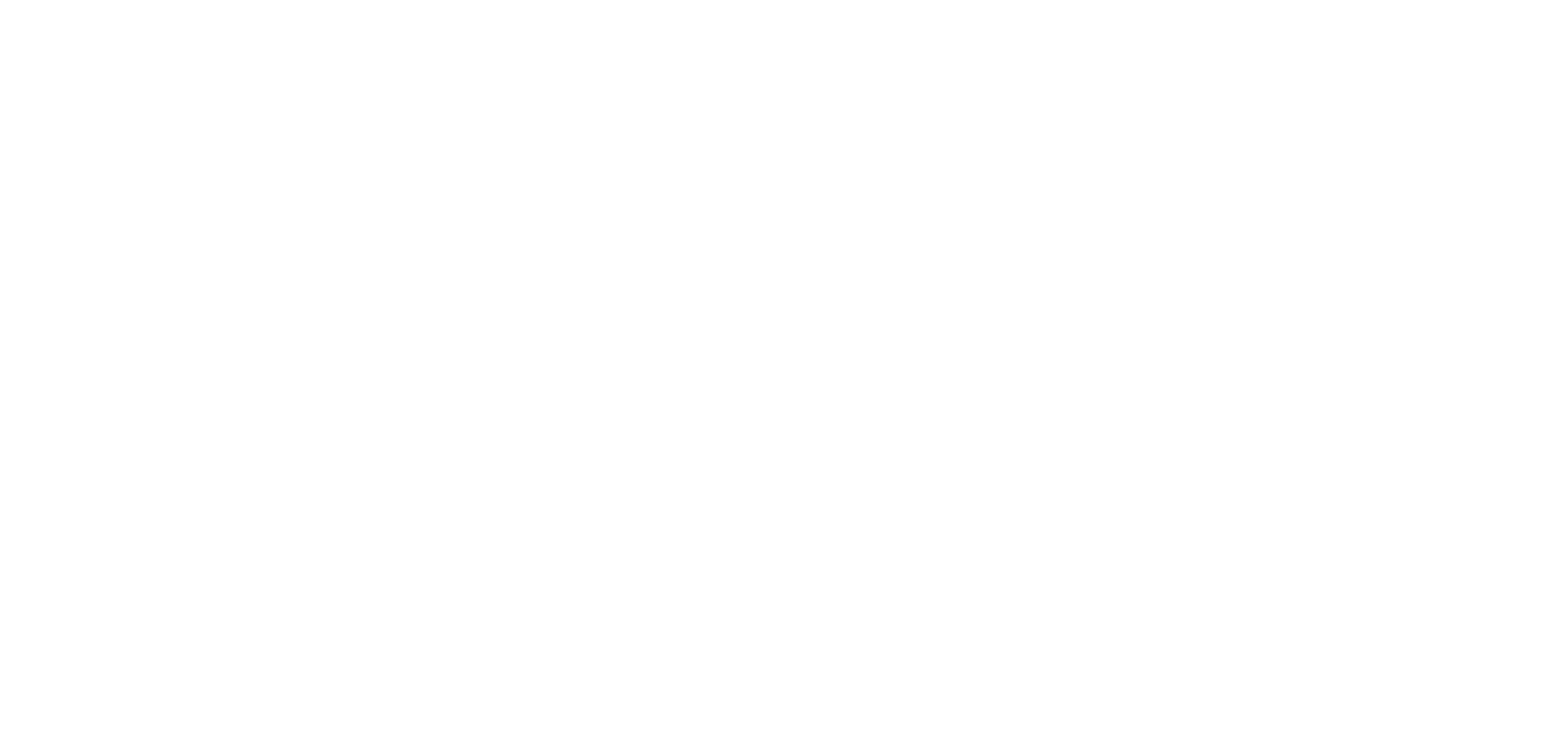
scroll to position [0, 0]
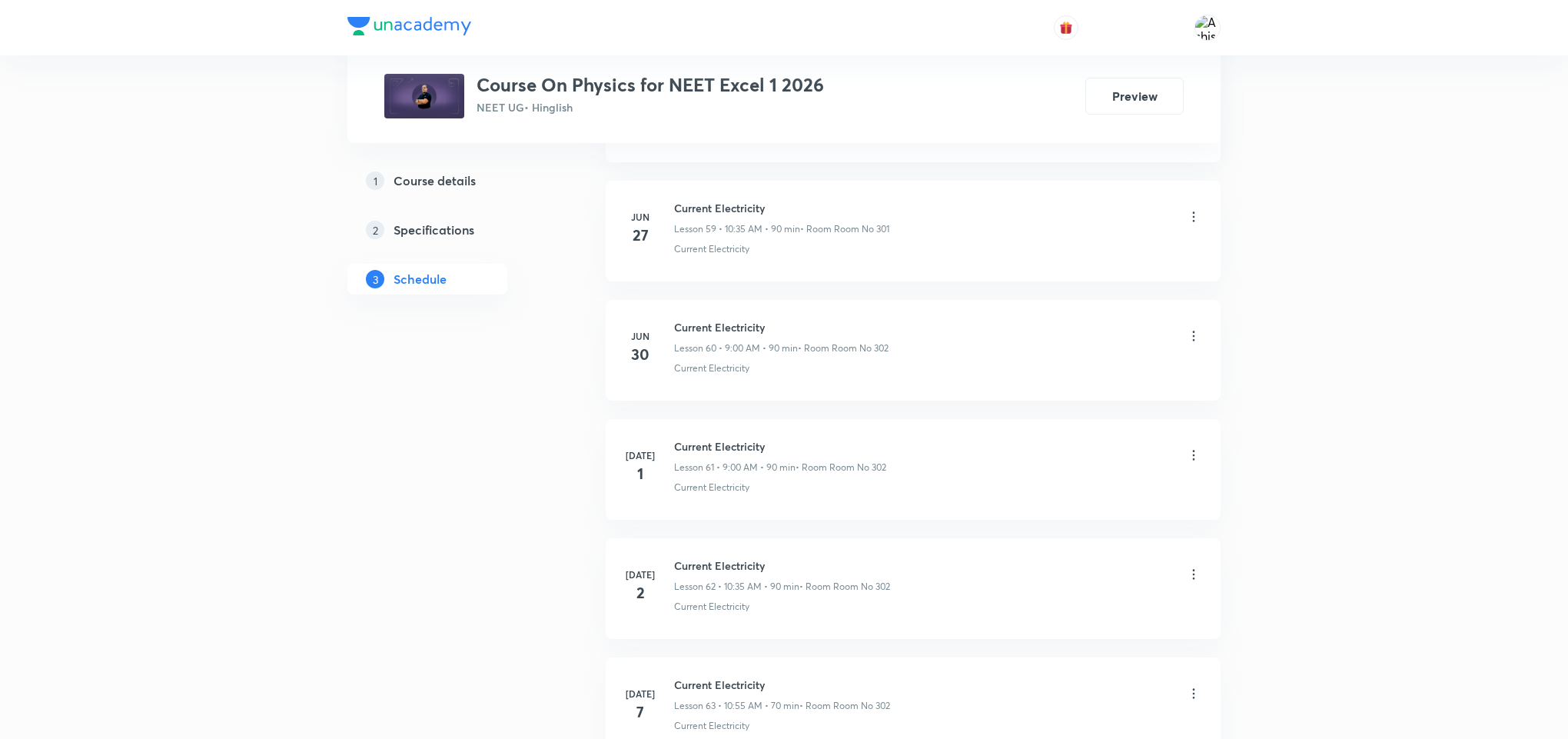
scroll to position [13759, 0]
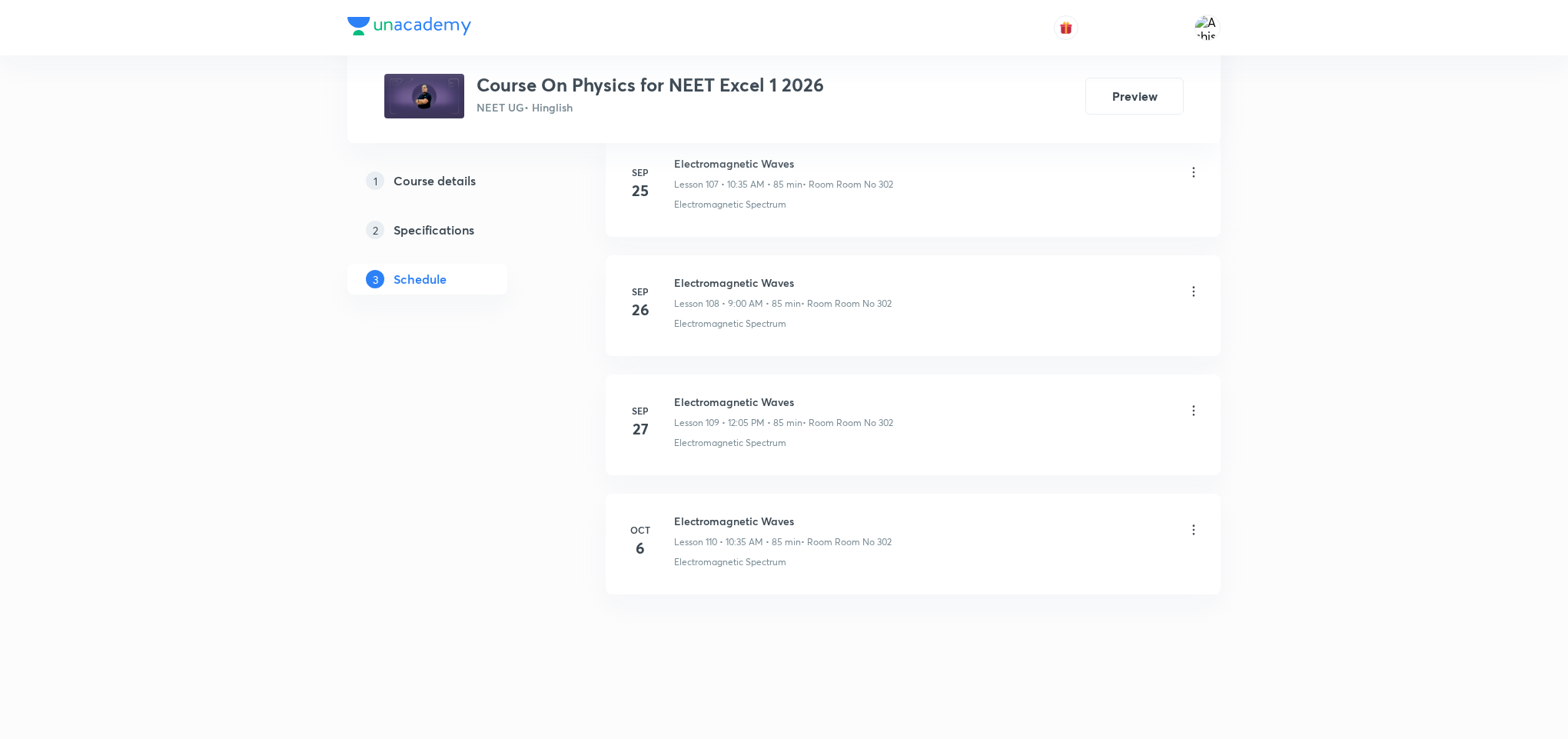
drag, startPoint x: 753, startPoint y: 644, endPoint x: 781, endPoint y: 544, distance: 103.8
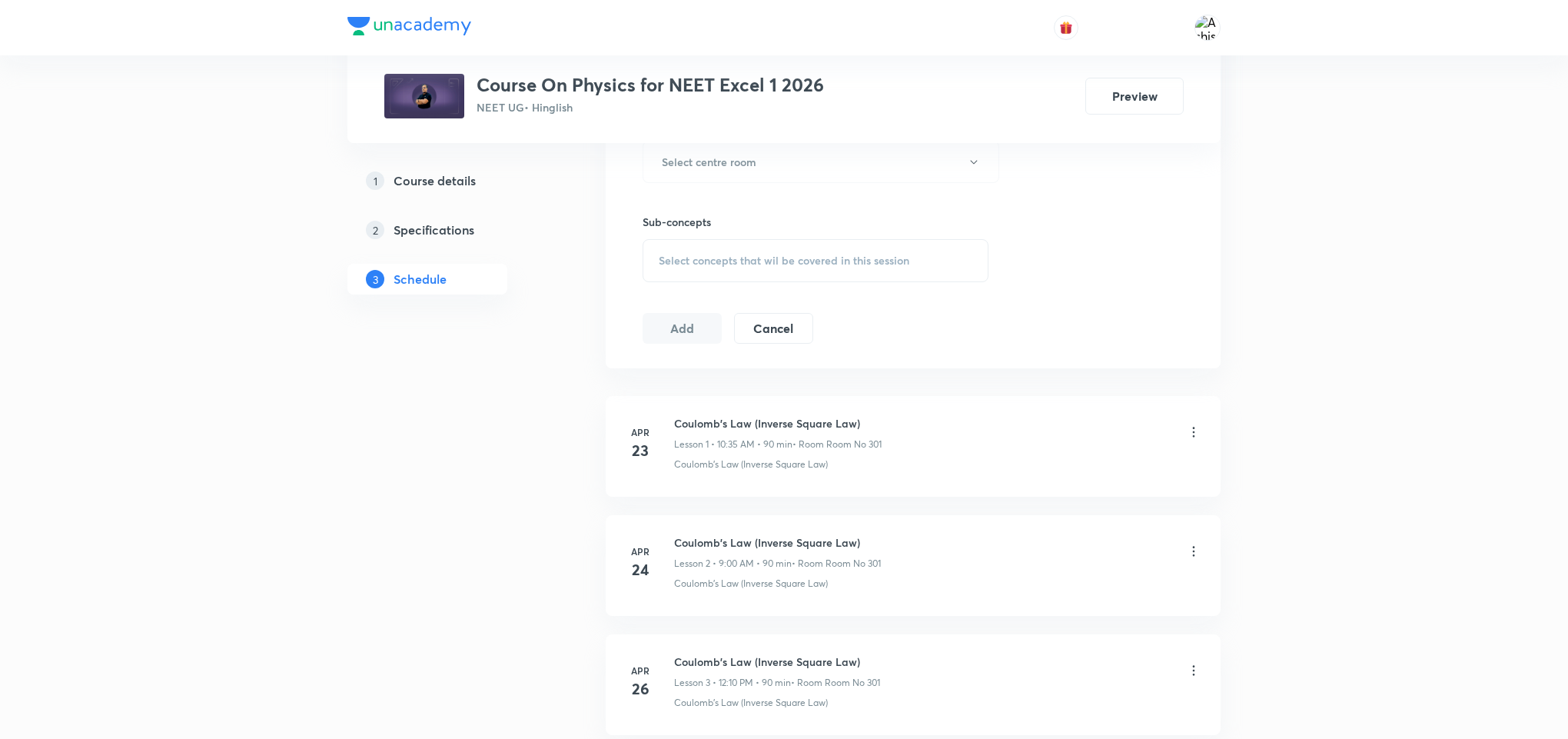
scroll to position [463, 0]
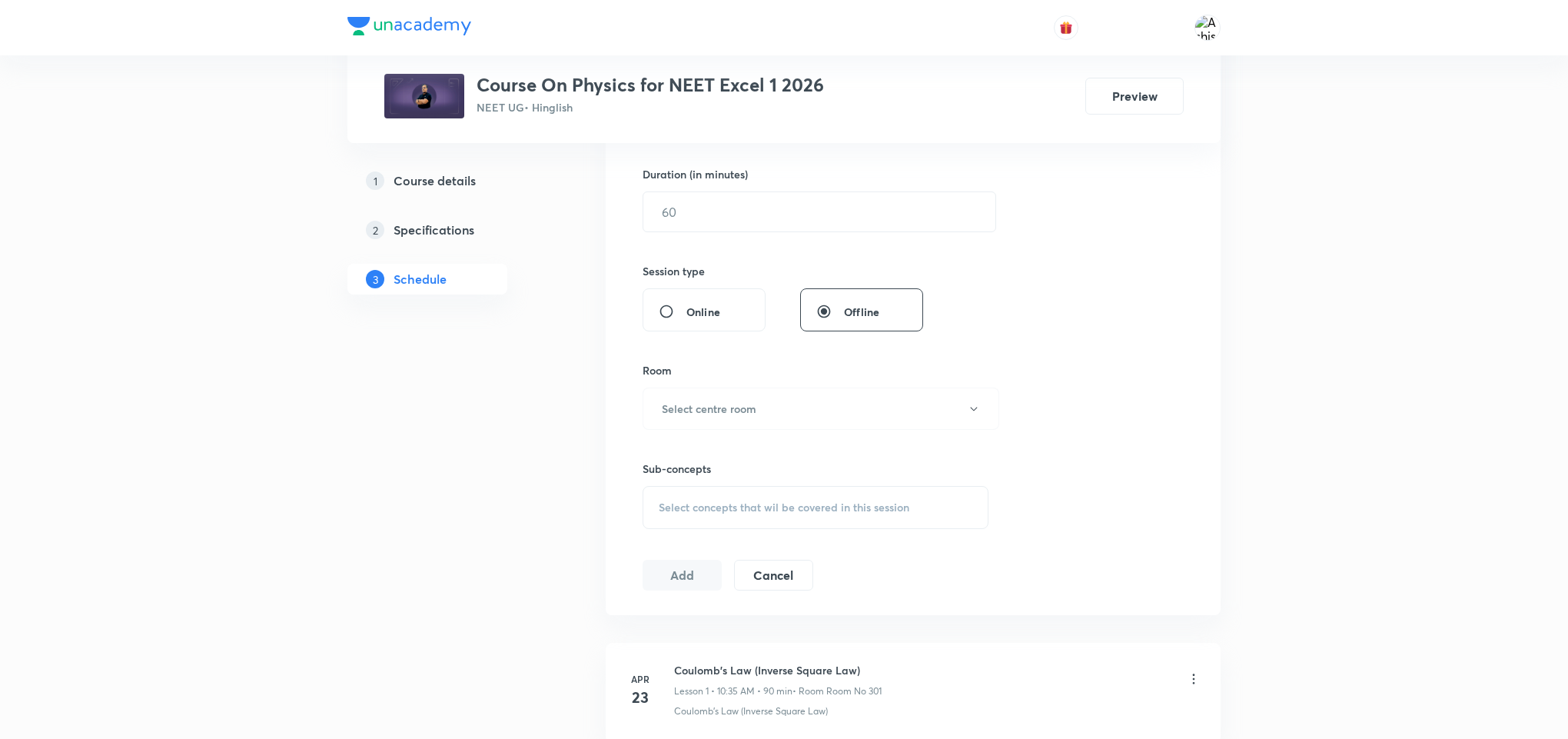
click at [781, 505] on span "Select concepts that wil be covered in this session" at bounding box center [784, 507] width 251 height 12
drag, startPoint x: 702, startPoint y: 564, endPoint x: 755, endPoint y: 564, distance: 53.0
click at [755, 564] on input "Ray Optics" at bounding box center [766, 555] width 173 height 39
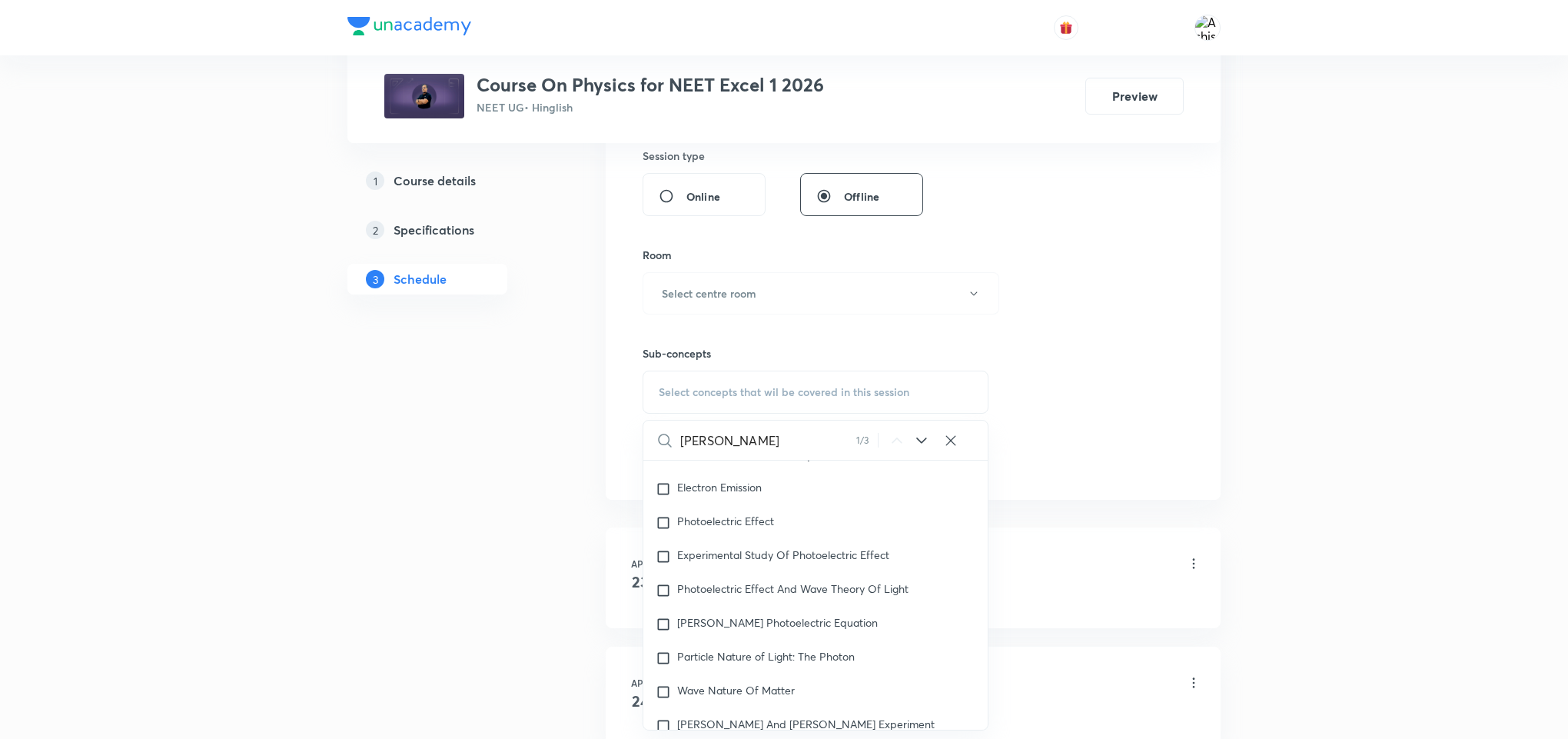
scroll to position [19317, 0]
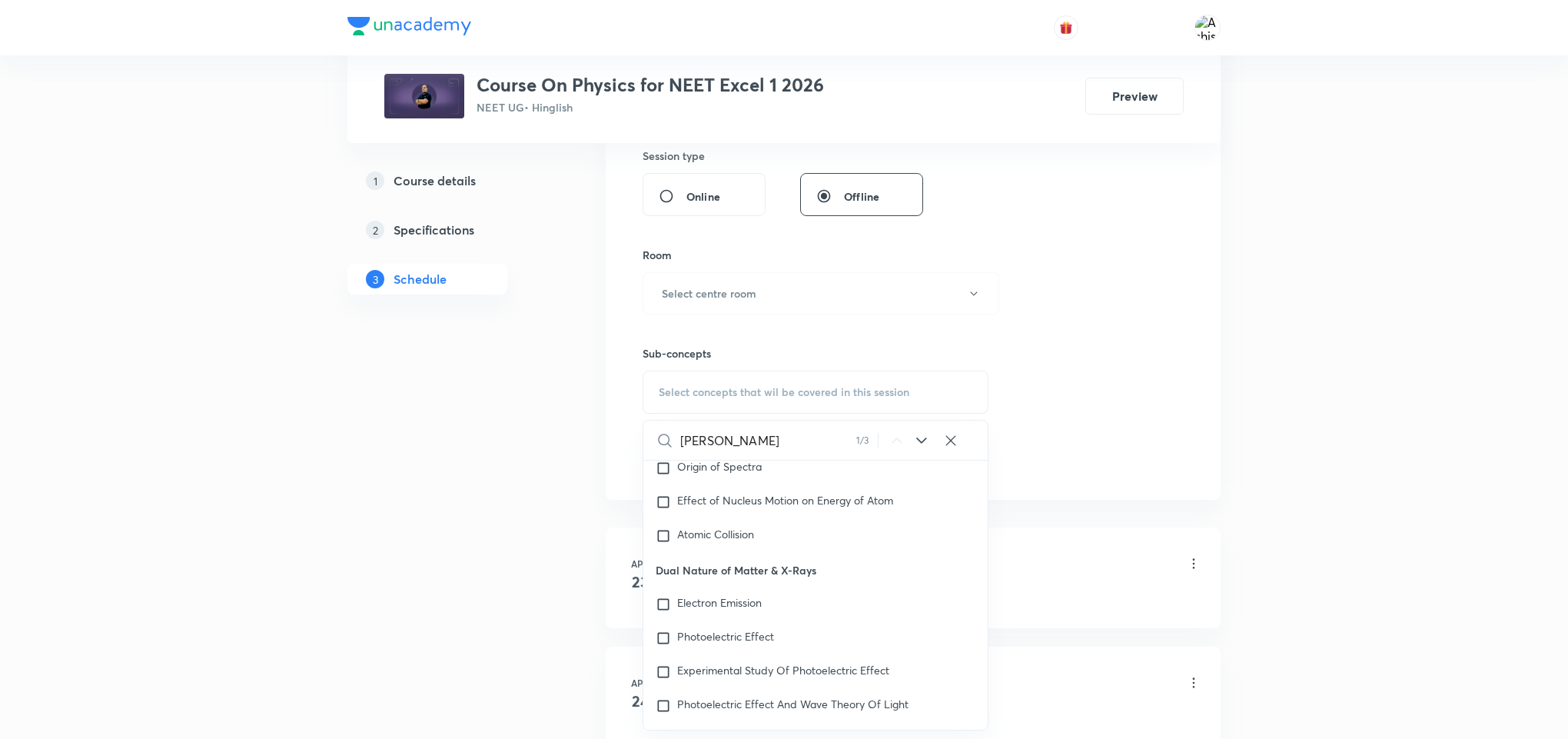
type input "[PERSON_NAME]"
click at [913, 436] on icon at bounding box center [921, 440] width 18 height 18
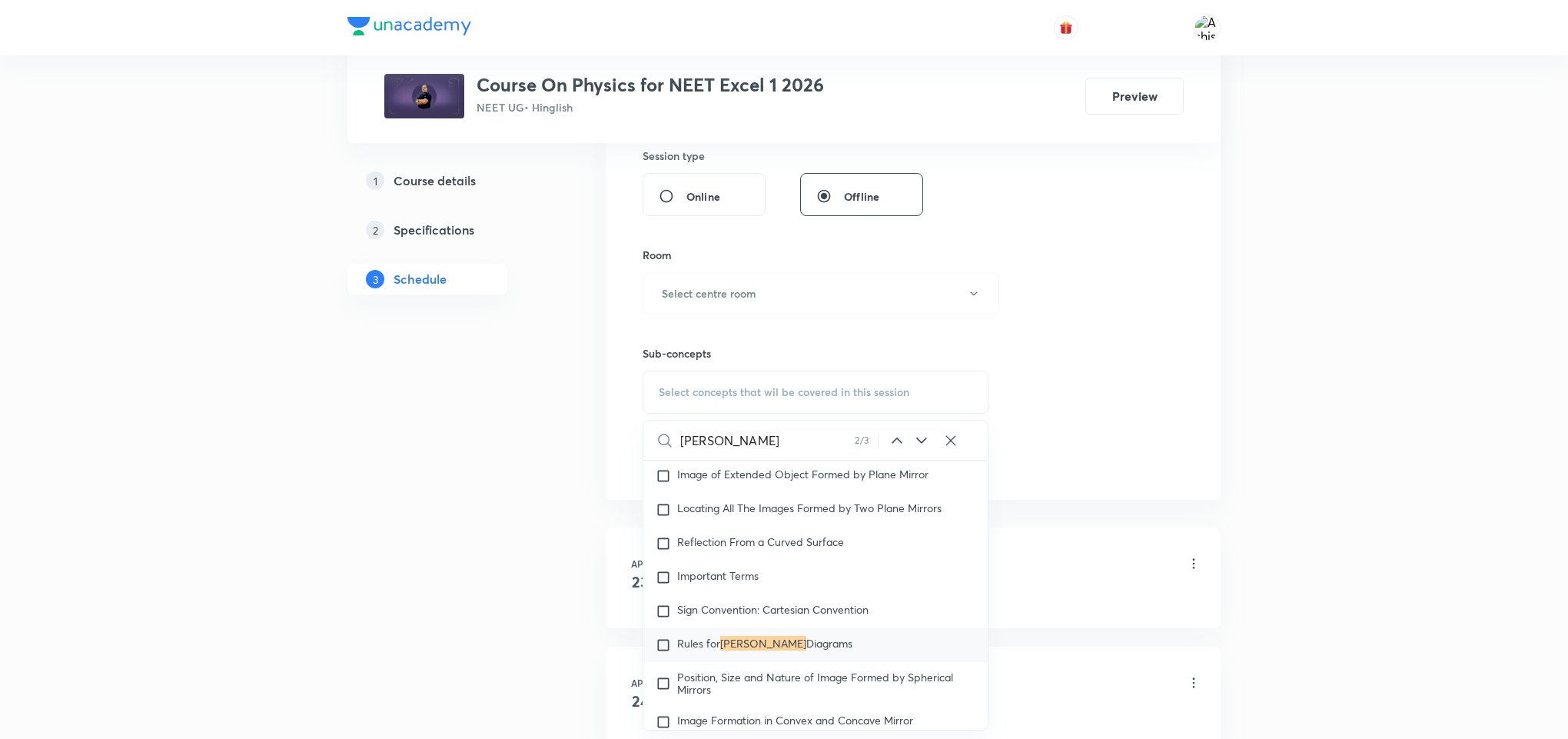
scroll to position [21728, 0]
click at [913, 449] on icon at bounding box center [921, 440] width 18 height 18
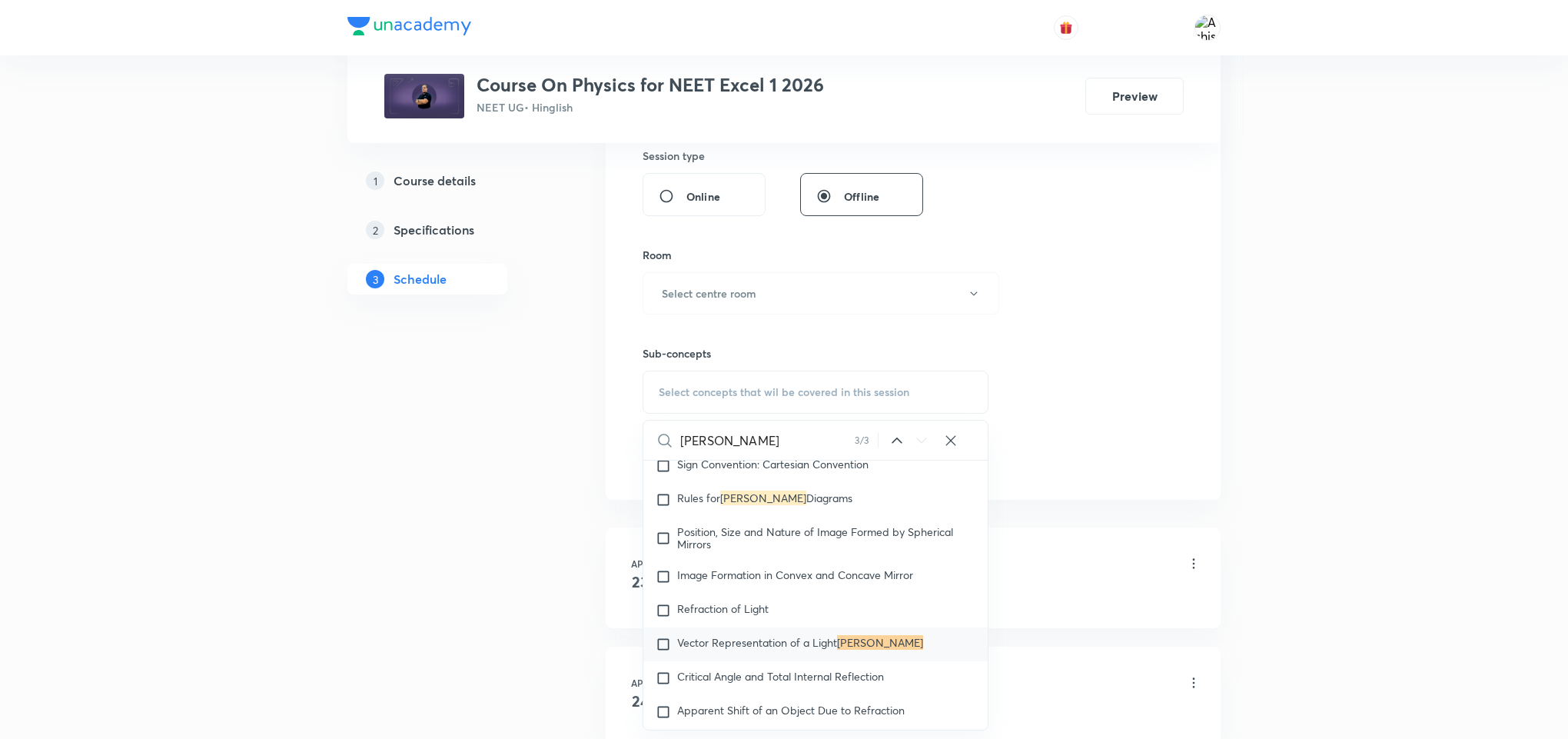
click at [913, 449] on icon at bounding box center [921, 440] width 18 height 18
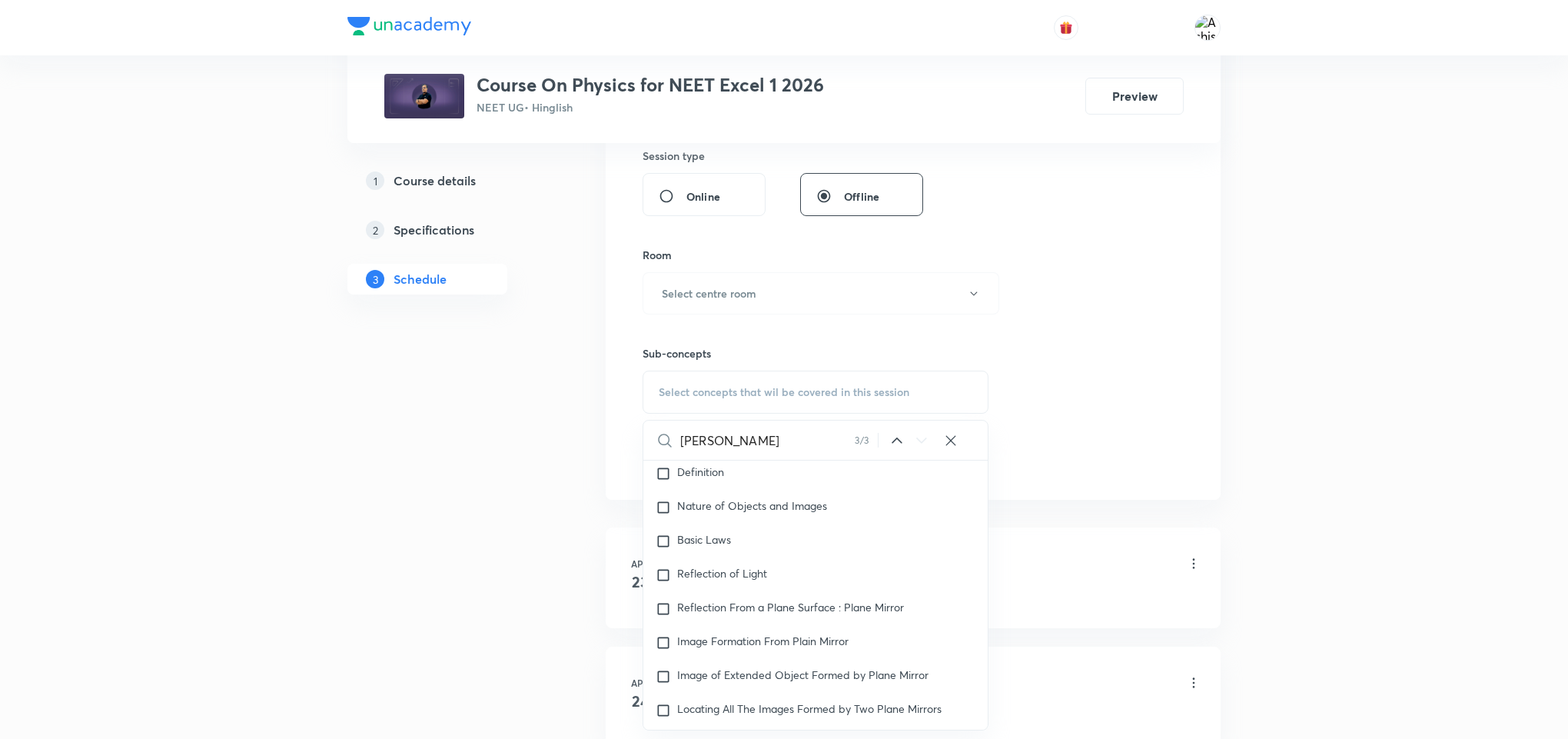
scroll to position [21411, 0]
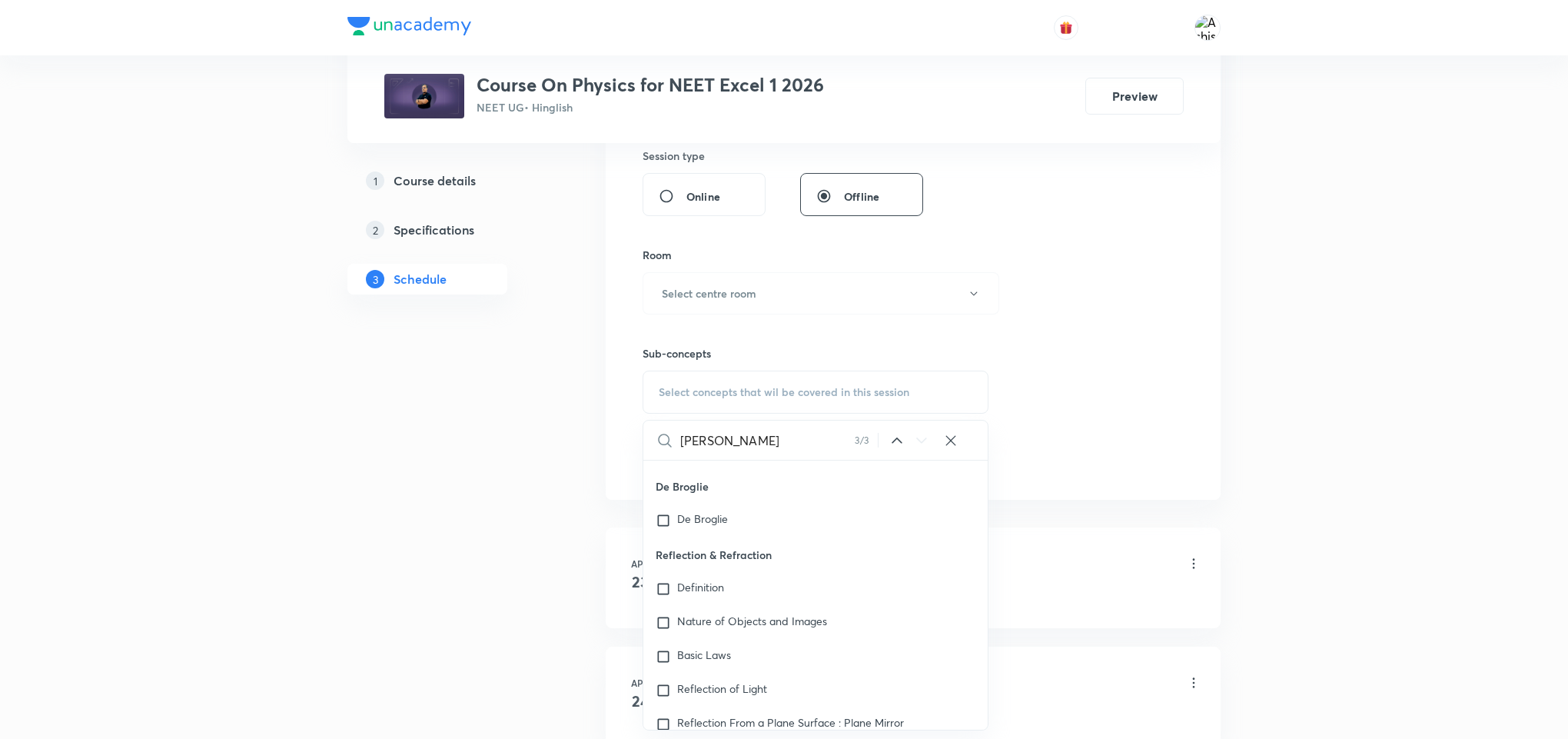
click at [899, 436] on icon at bounding box center [897, 440] width 18 height 18
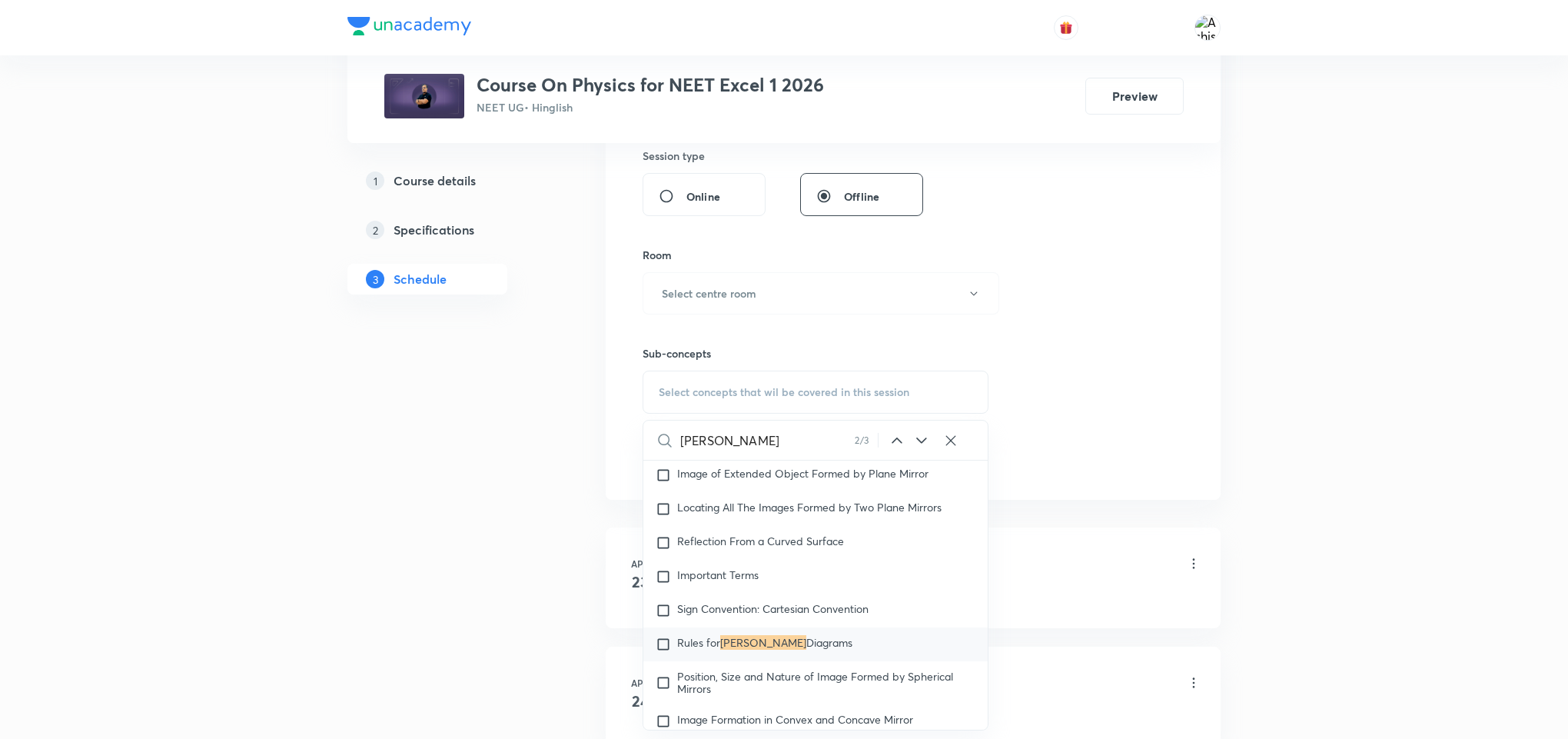
click at [899, 436] on icon at bounding box center [897, 440] width 18 height 18
click at [693, 448] on input "[PERSON_NAME]" at bounding box center [768, 440] width 176 height 39
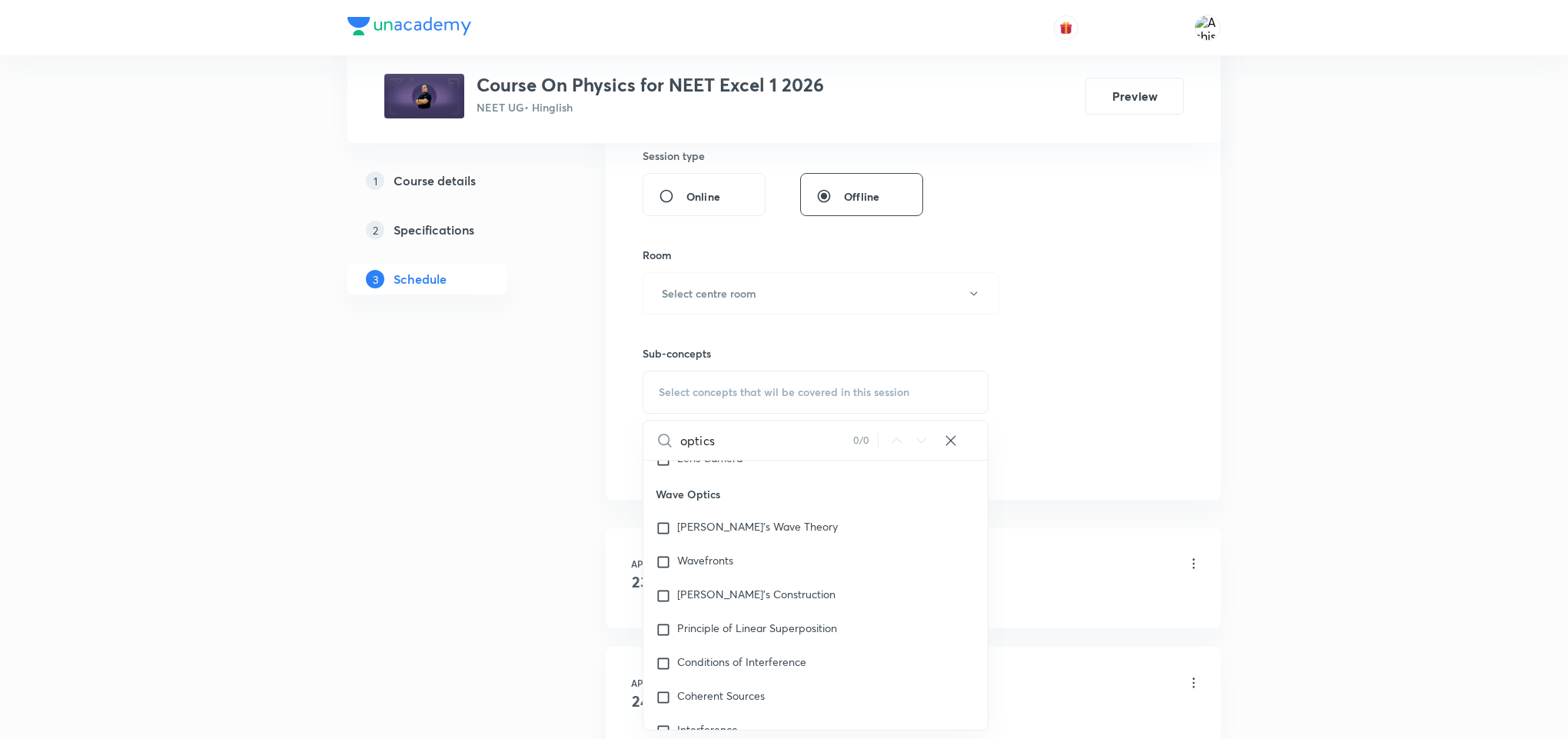
scroll to position [22790, 0]
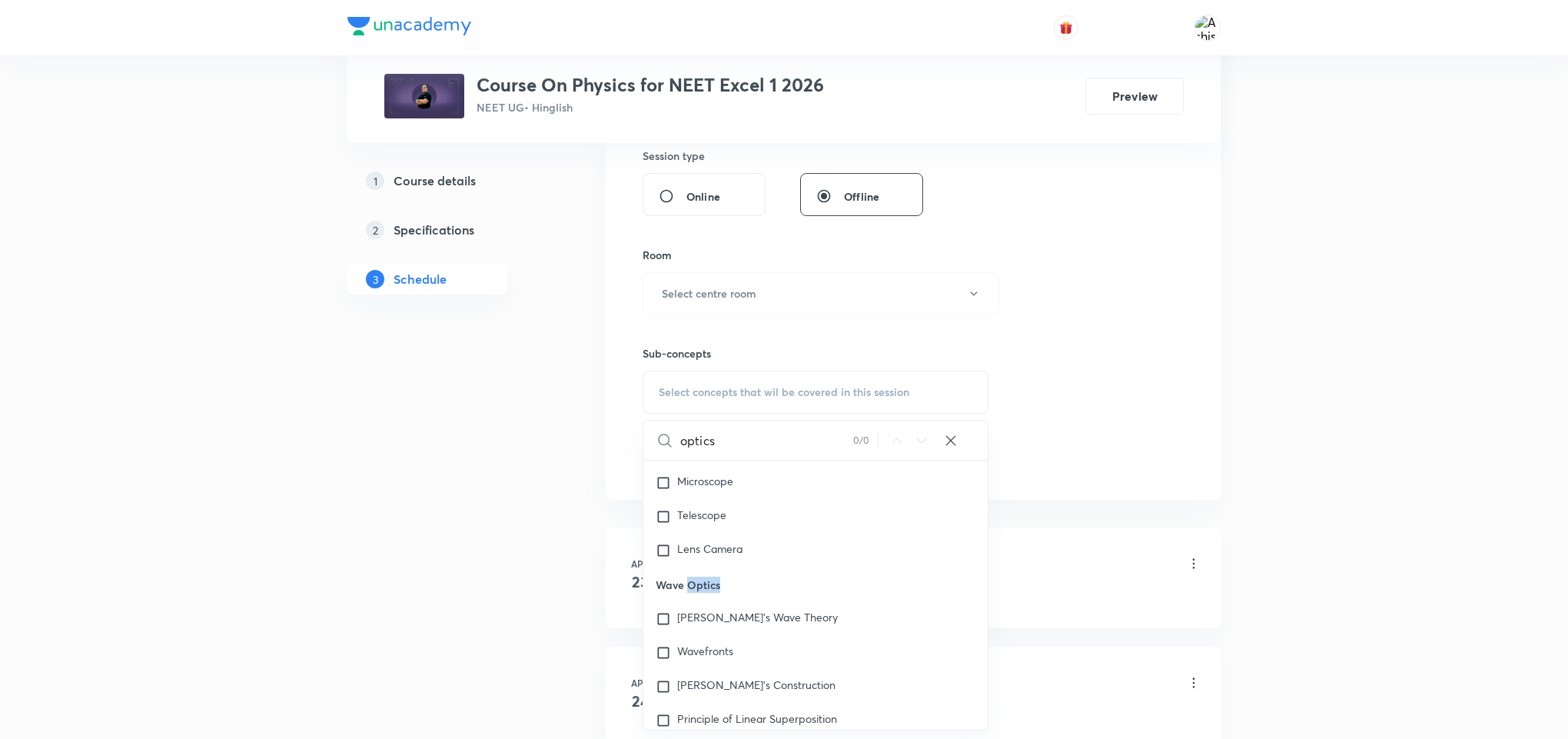
drag, startPoint x: 687, startPoint y: 602, endPoint x: 722, endPoint y: 606, distance: 35.2
click at [722, 602] on p "Wave Optics" at bounding box center [815, 585] width 344 height 35
copy p "Optics"
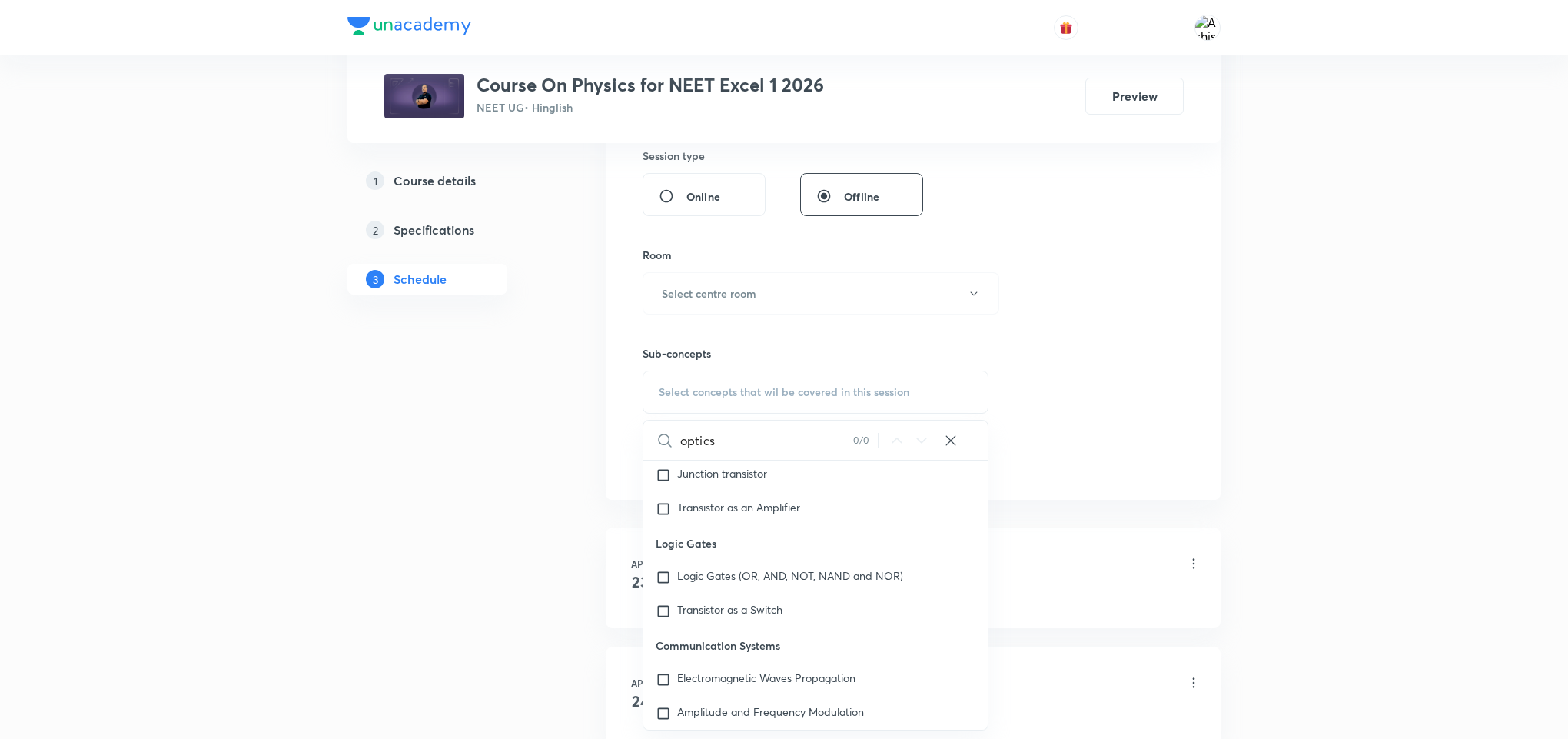
click at [701, 436] on input "optics" at bounding box center [766, 440] width 173 height 39
paste input "O"
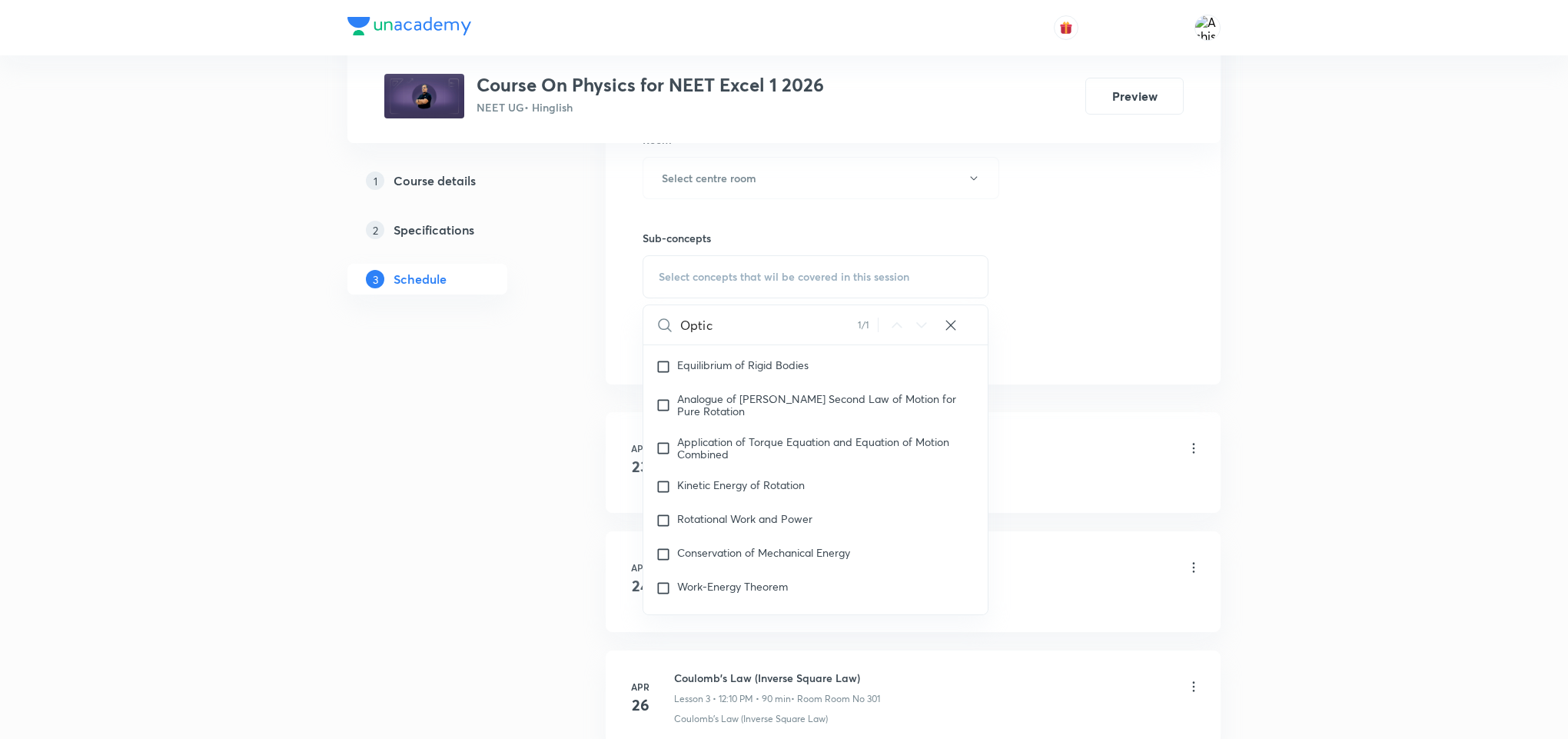
scroll to position [4736, 0]
type input "Optic"
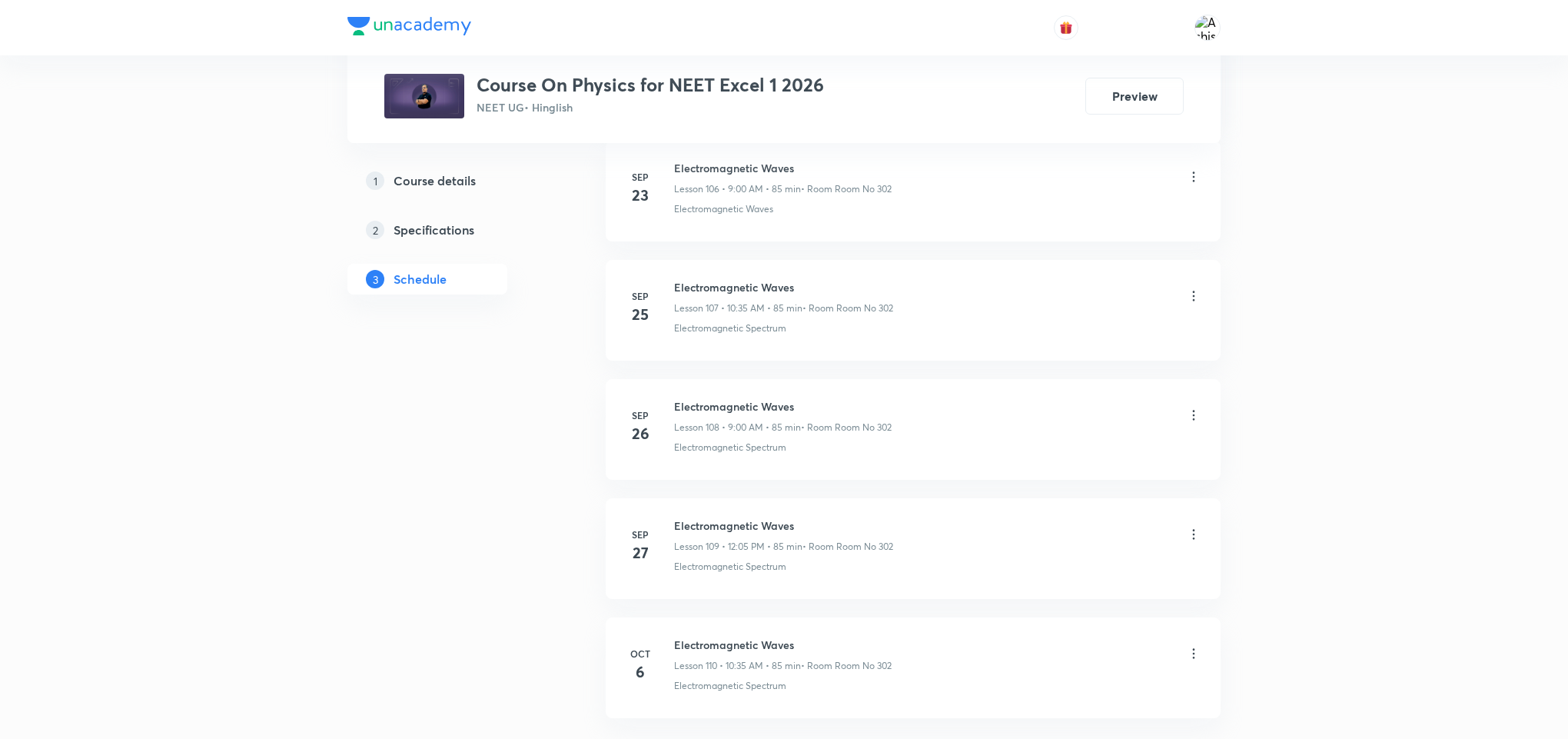
scroll to position [13759, 0]
drag, startPoint x: 803, startPoint y: 564, endPoint x: 678, endPoint y: 584, distance: 126.6
click at [696, 584] on li "Oct 6 Electromagnetic Waves Lesson 110 • 10:35 AM • 85 min • Room Room No 302 E…" at bounding box center [912, 544] width 615 height 101
drag, startPoint x: 670, startPoint y: 584, endPoint x: 662, endPoint y: 592, distance: 11.3
click at [662, 592] on li "Oct 6 Electromagnetic Waves Lesson 110 • 10:35 AM • 85 min • Room Room No 302 E…" at bounding box center [912, 544] width 615 height 101
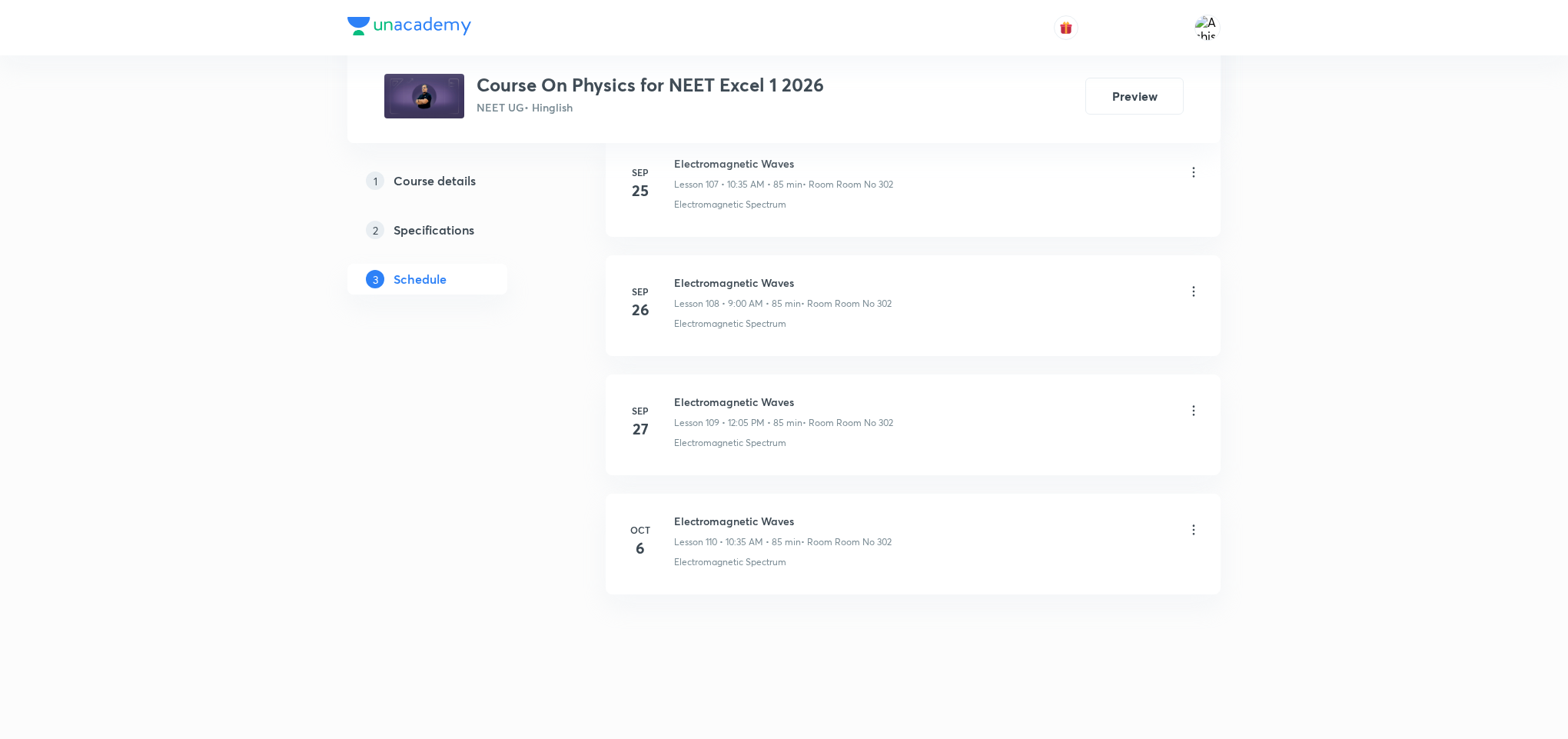
click at [703, 585] on li "Oct 6 Electromagnetic Waves Lesson 110 • 10:35 AM • 85 min • Room Room No 302 E…" at bounding box center [912, 544] width 615 height 101
drag, startPoint x: 672, startPoint y: 567, endPoint x: 794, endPoint y: 586, distance: 123.5
click at [794, 586] on li "Oct 6 Electromagnetic Waves Lesson 110 • 10:35 AM • 85 min • Room Room No 302 E…" at bounding box center [912, 544] width 615 height 101
copy p "Electromagnetic Spectrum"
drag, startPoint x: 805, startPoint y: 517, endPoint x: 663, endPoint y: 507, distance: 142.4
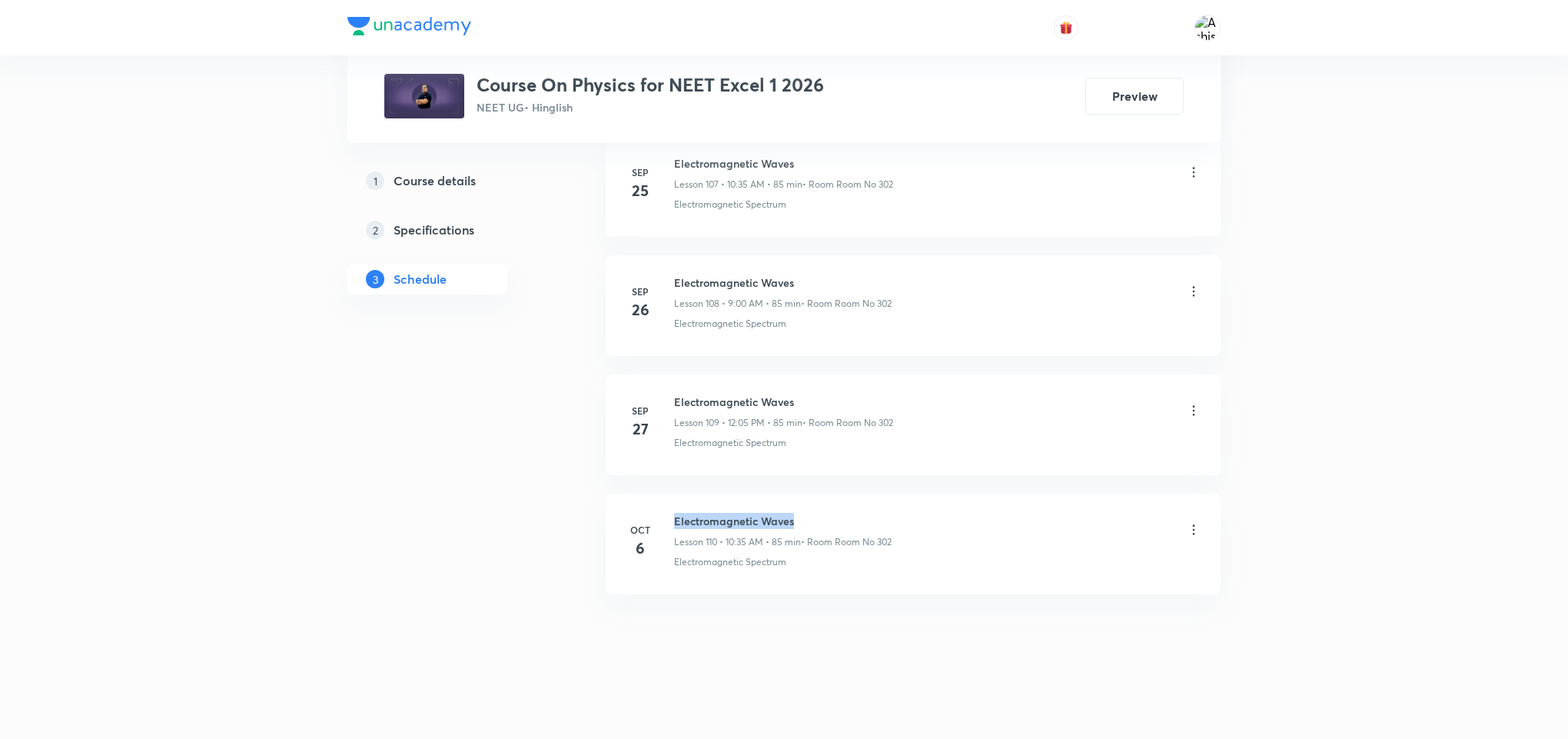
click at [663, 507] on li "Oct 6 Electromagnetic Waves Lesson 110 • 10:35 AM • 85 min • Room Room No 302 E…" at bounding box center [912, 544] width 615 height 101
copy h6 "Electromagnetic Waves"
drag, startPoint x: 823, startPoint y: 624, endPoint x: 820, endPoint y: 579, distance: 45.1
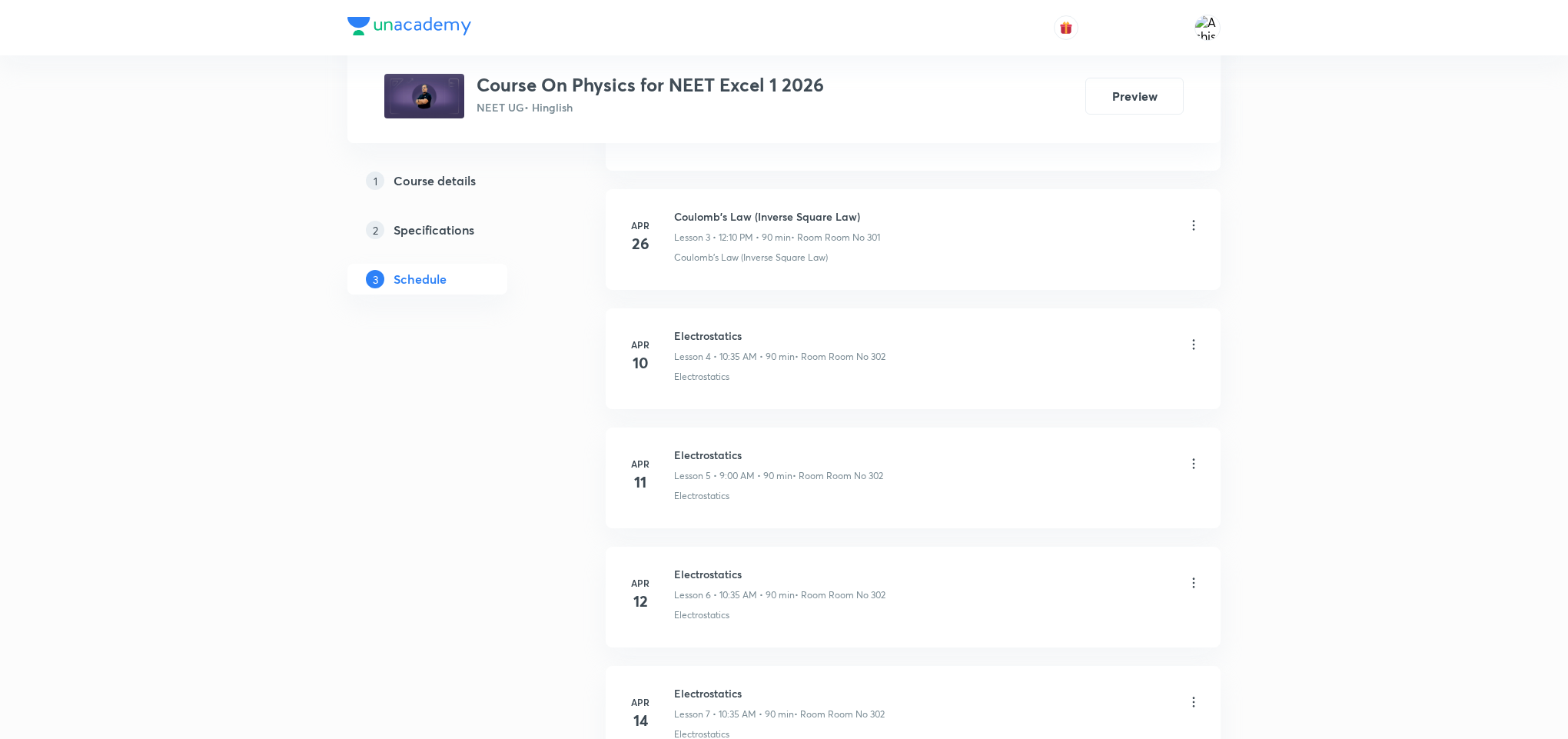
scroll to position [0, 0]
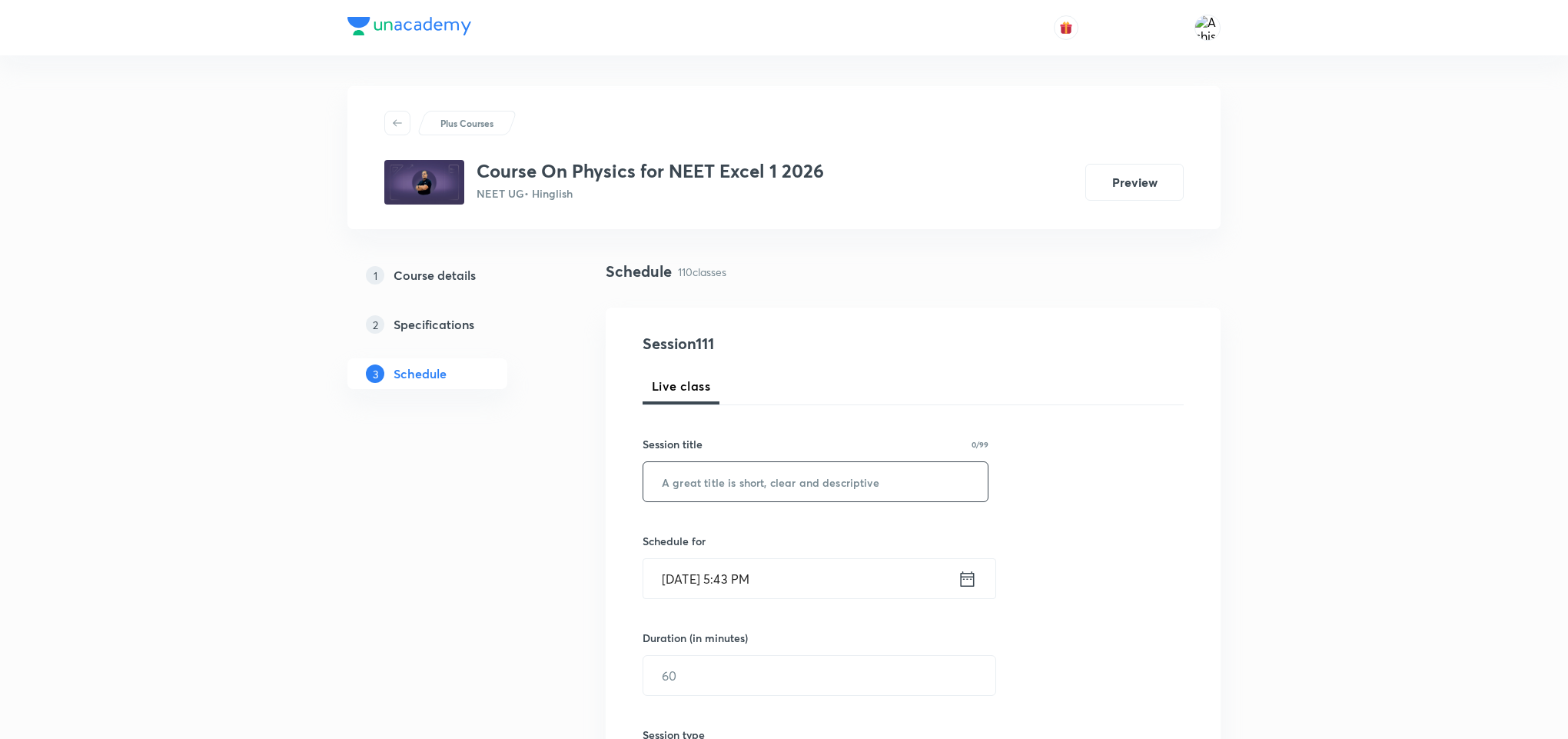
click at [784, 487] on input "text" at bounding box center [815, 481] width 344 height 39
paste input "Electromagnetic Waves"
type input "Electromagnetic Waves"
click at [694, 560] on input "Oct 6, 2025, 5:43 PM" at bounding box center [800, 578] width 314 height 39
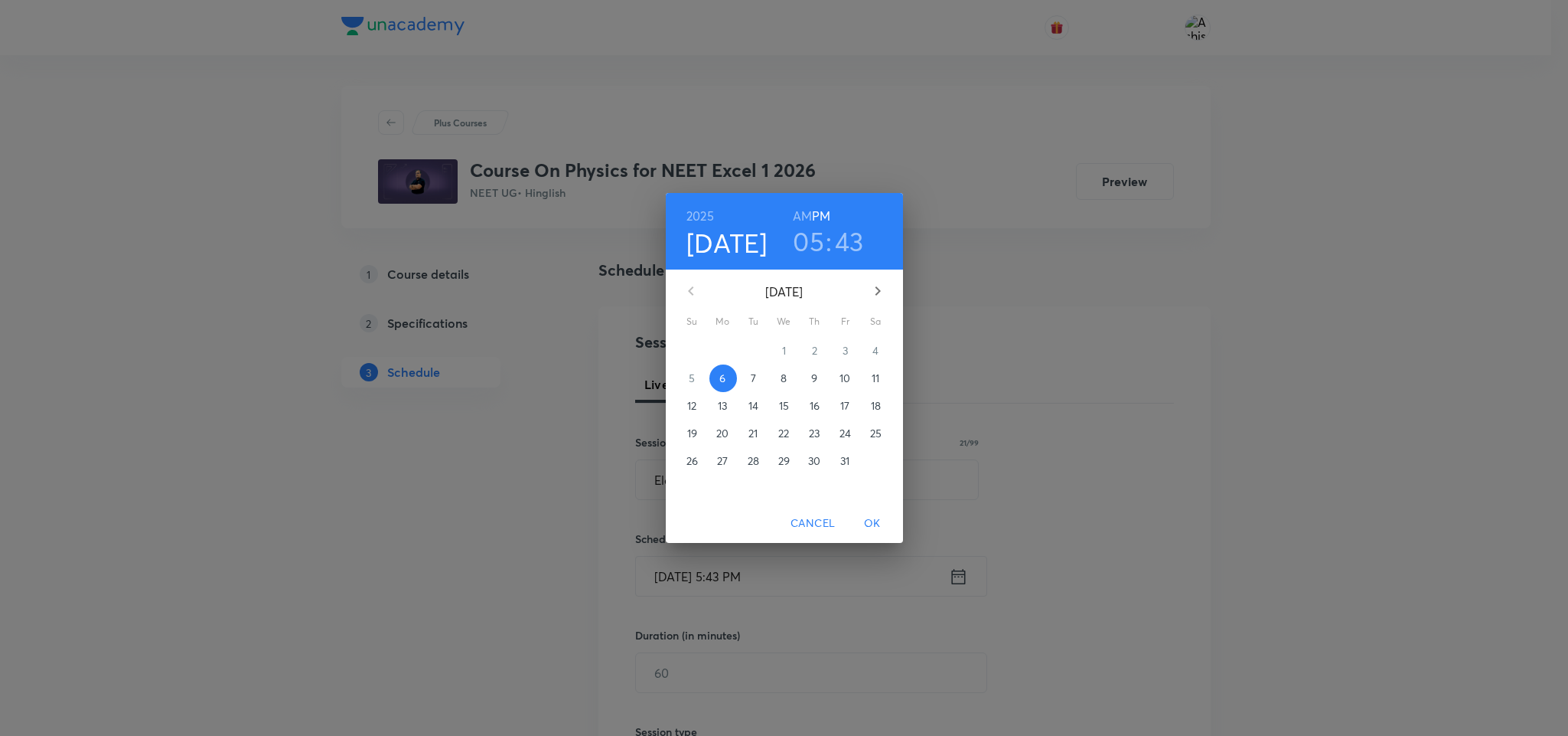
click at [754, 382] on p "7" at bounding box center [753, 378] width 5 height 16
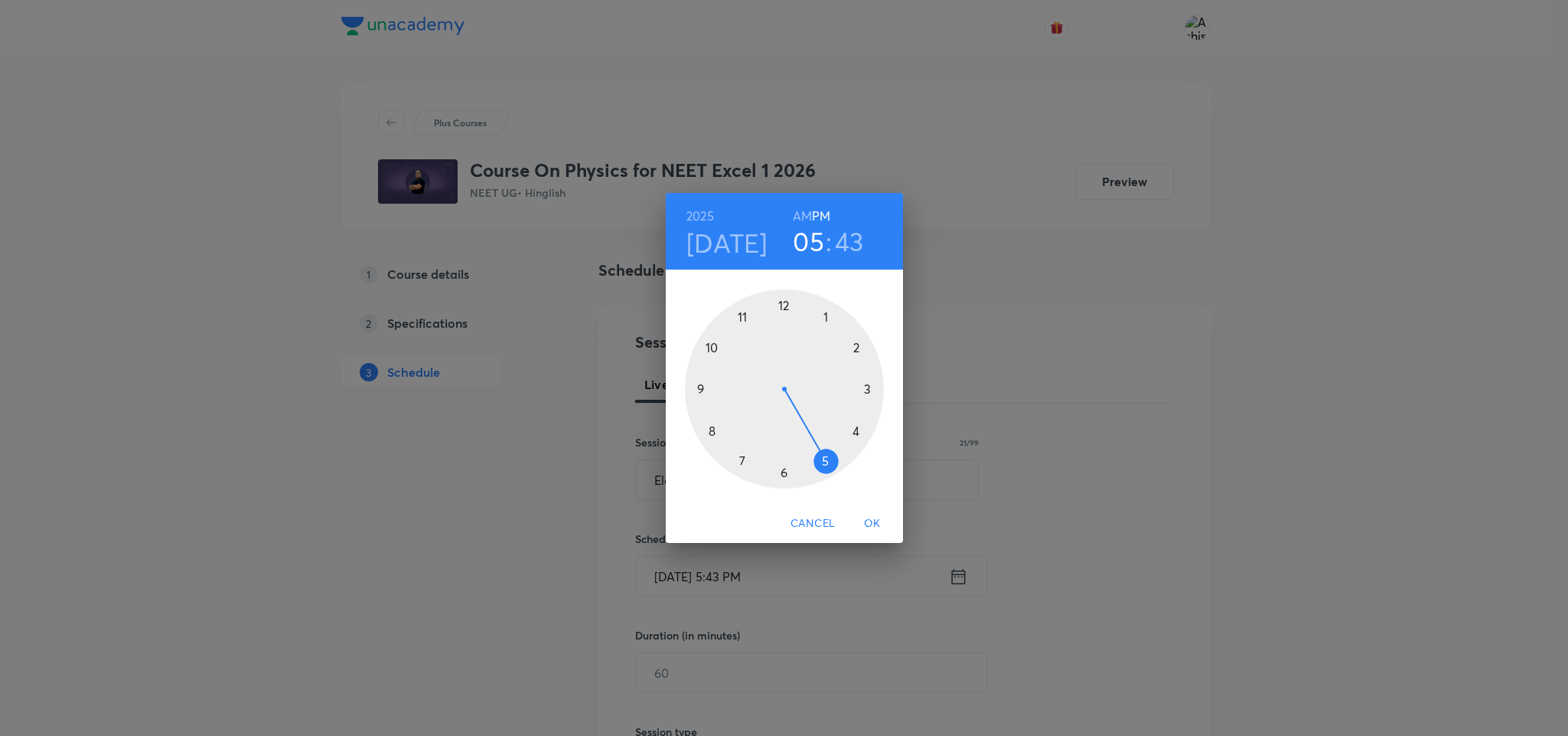
click at [783, 308] on div at bounding box center [784, 389] width 199 height 199
click at [825, 318] on div at bounding box center [784, 389] width 199 height 199
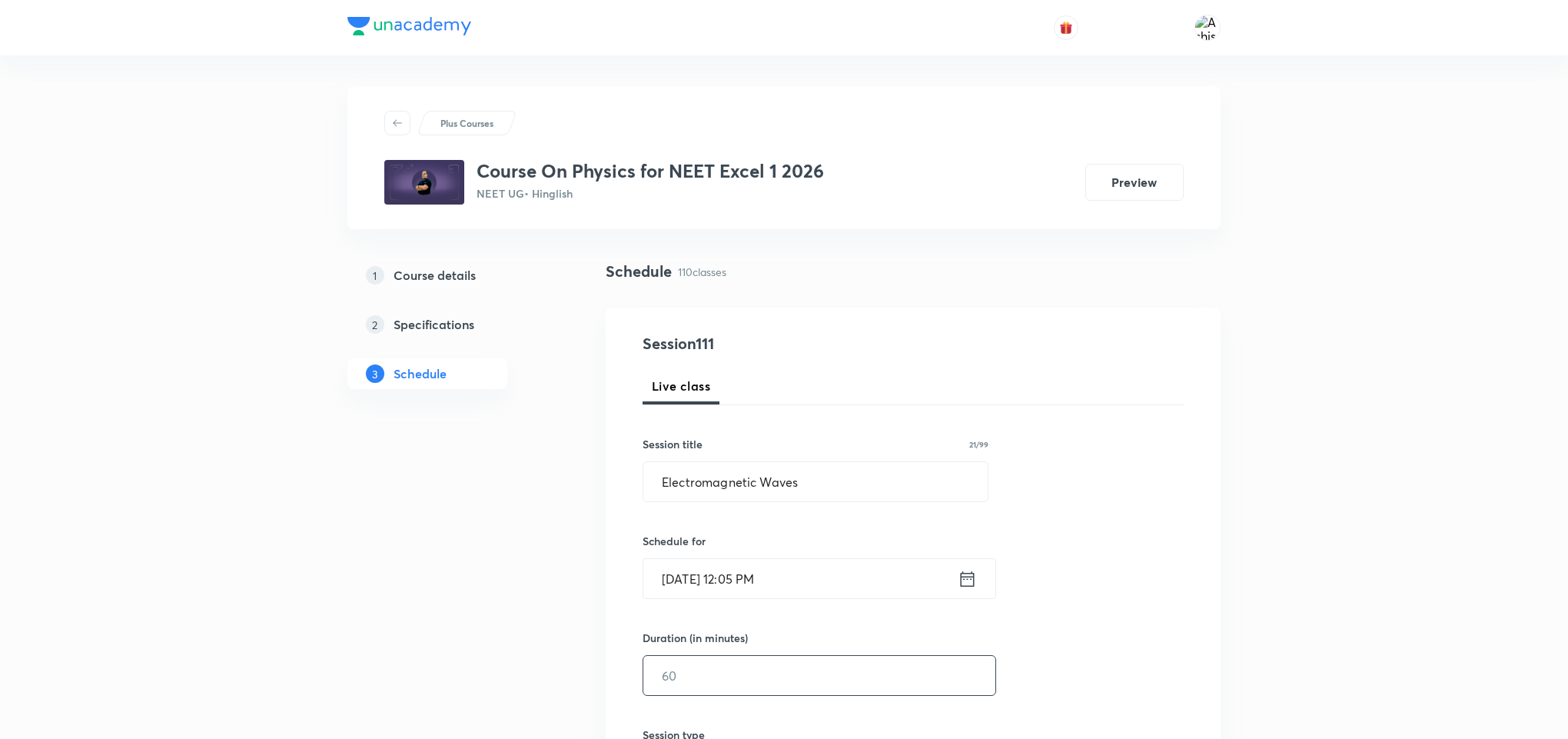
click at [700, 663] on input "text" at bounding box center [820, 675] width 352 height 39
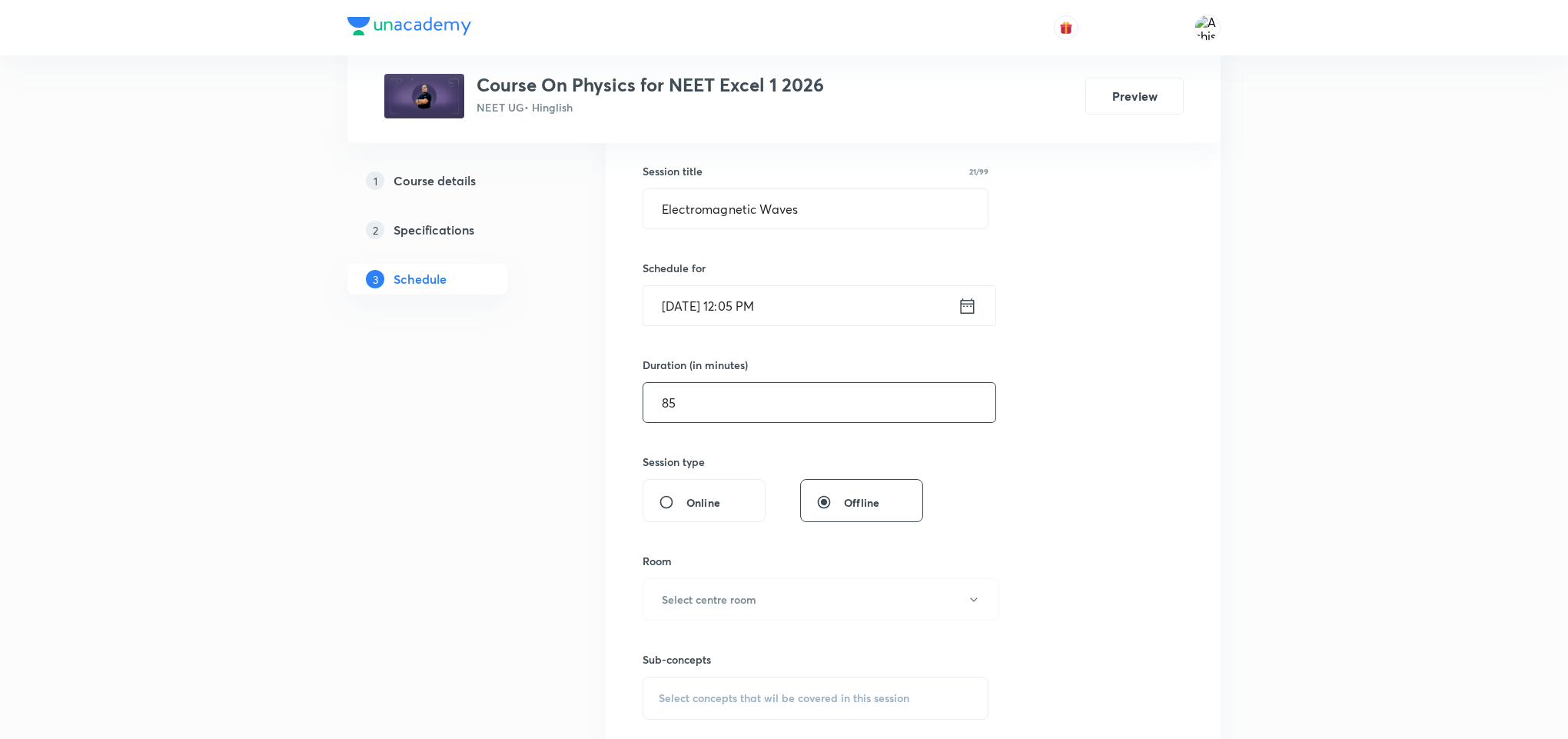
scroll to position [346, 0]
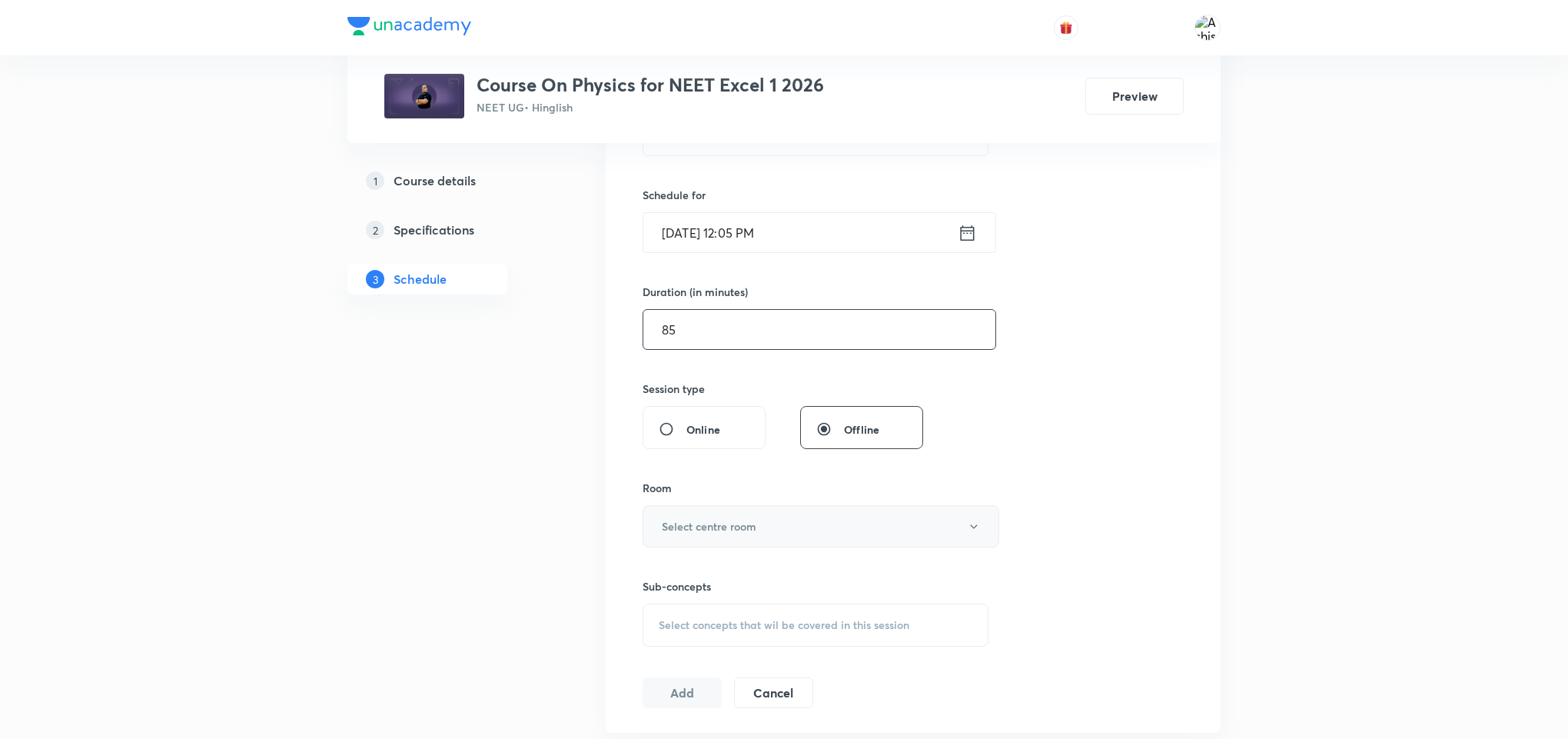
type input "85"
click at [718, 522] on h6 "Select centre room" at bounding box center [709, 526] width 95 height 16
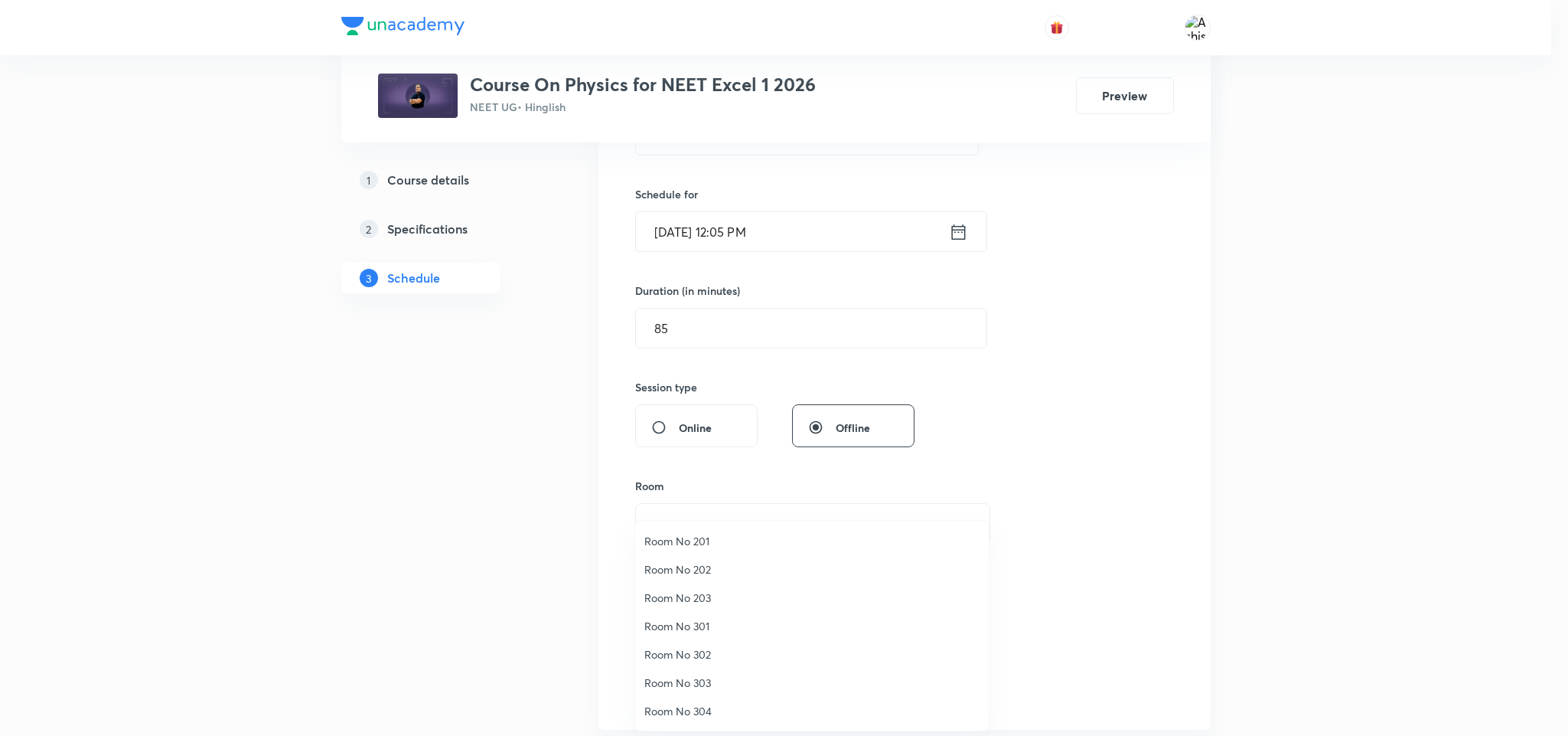
click at [703, 653] on span "Room No 302" at bounding box center [812, 654] width 335 height 16
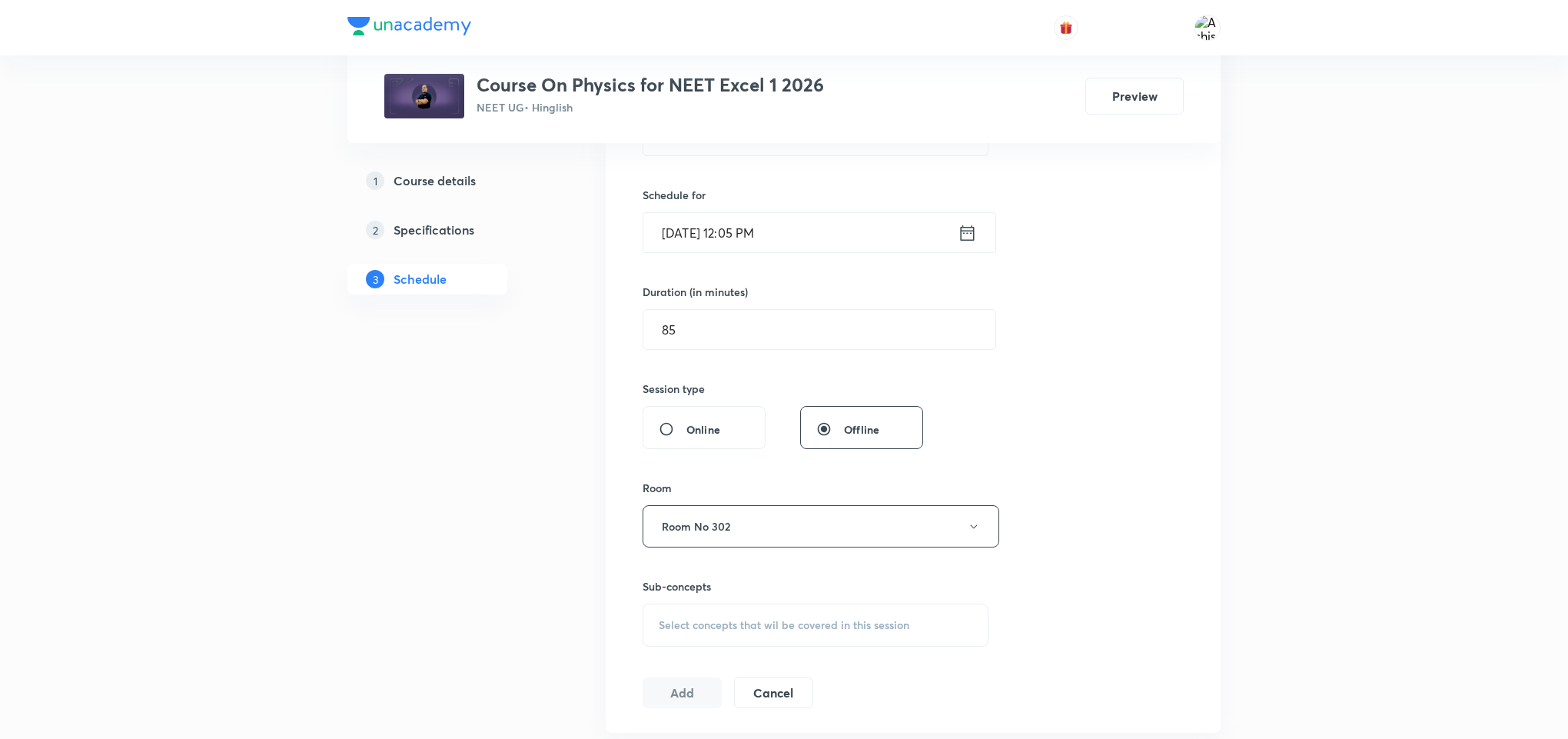
click at [740, 630] on span "Select concepts that wil be covered in this session" at bounding box center [784, 625] width 251 height 12
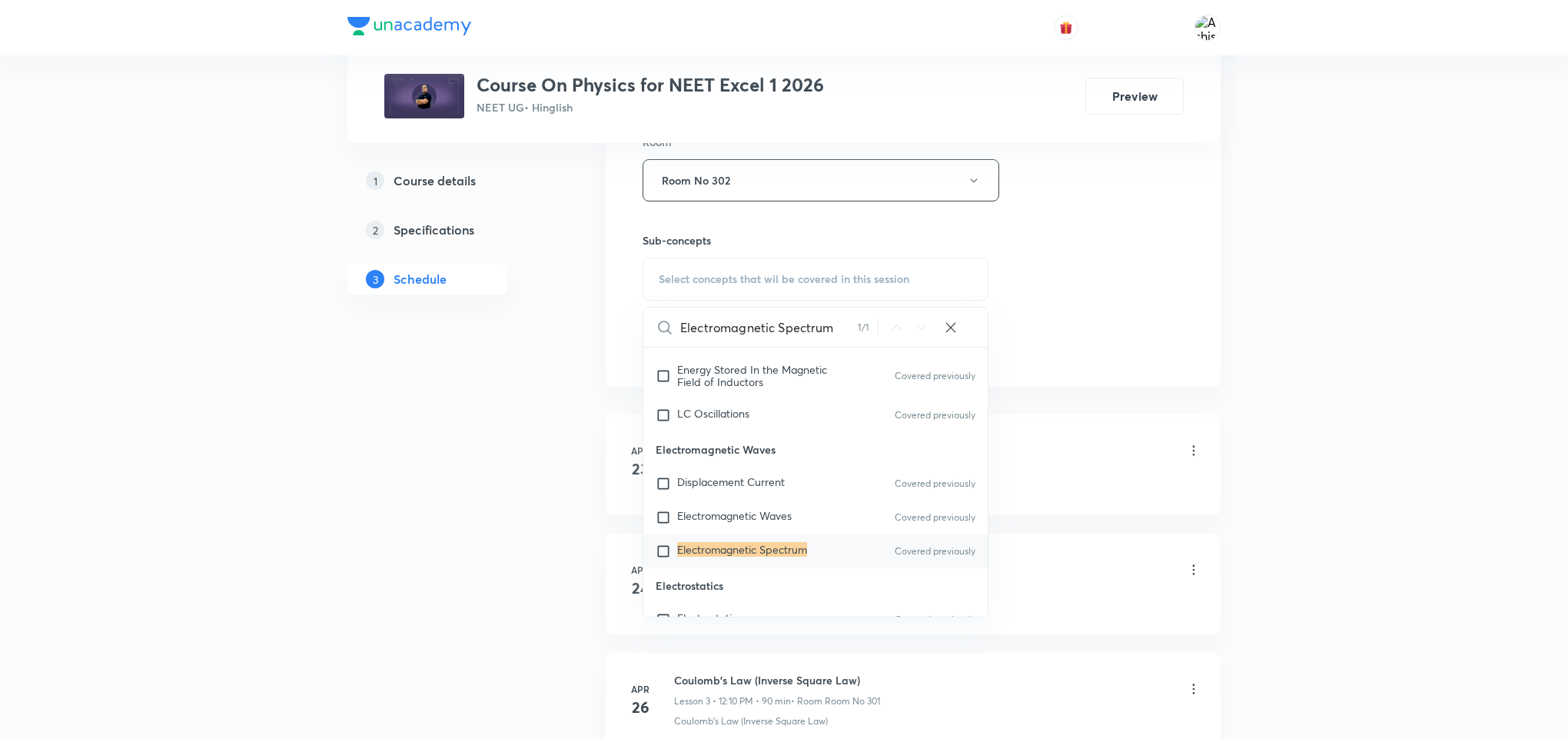
scroll to position [15320, 0]
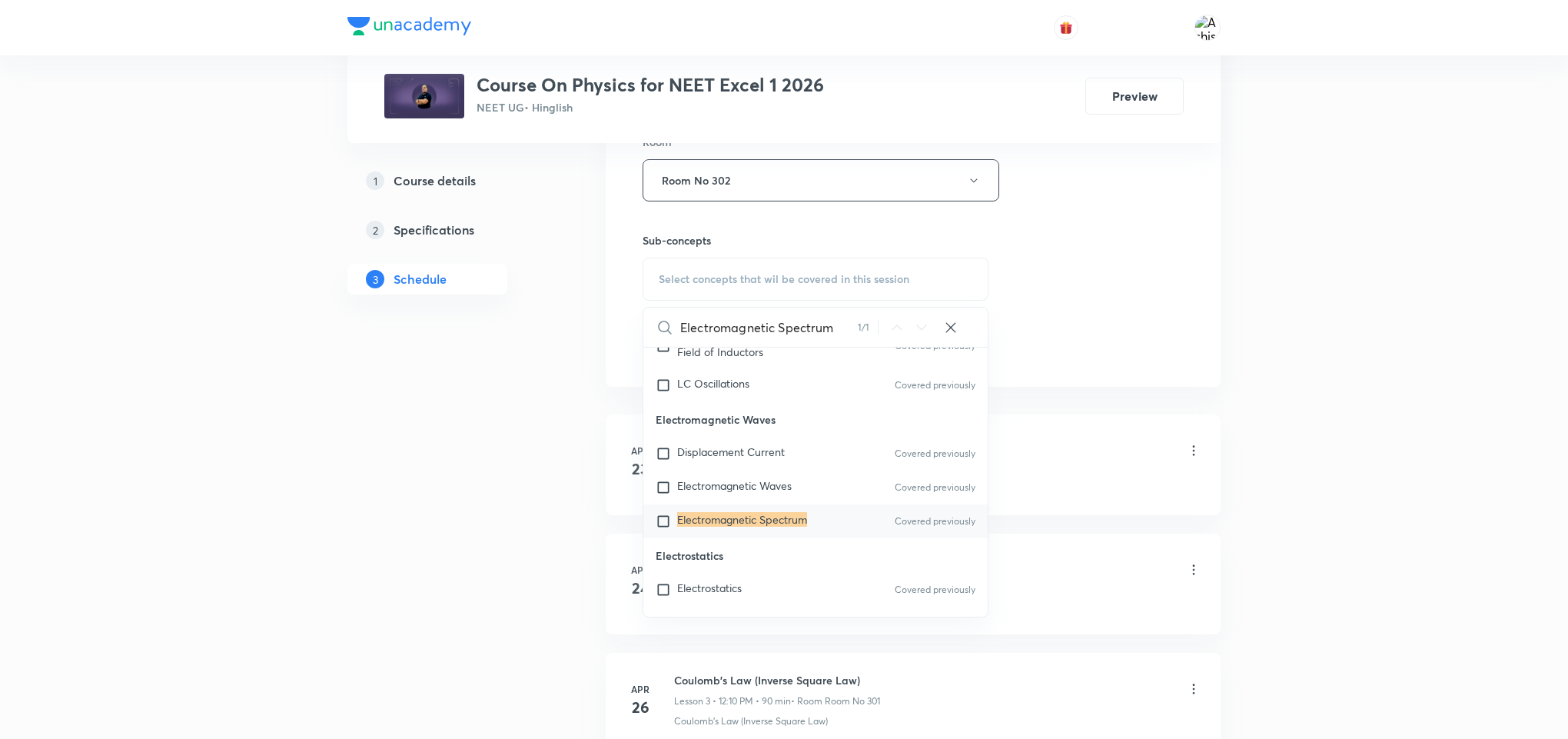
type input "Electromagnetic Spectrum"
click at [759, 526] on mark "Electromagnetic Spectrum" at bounding box center [742, 519] width 130 height 15
checkbox input "true"
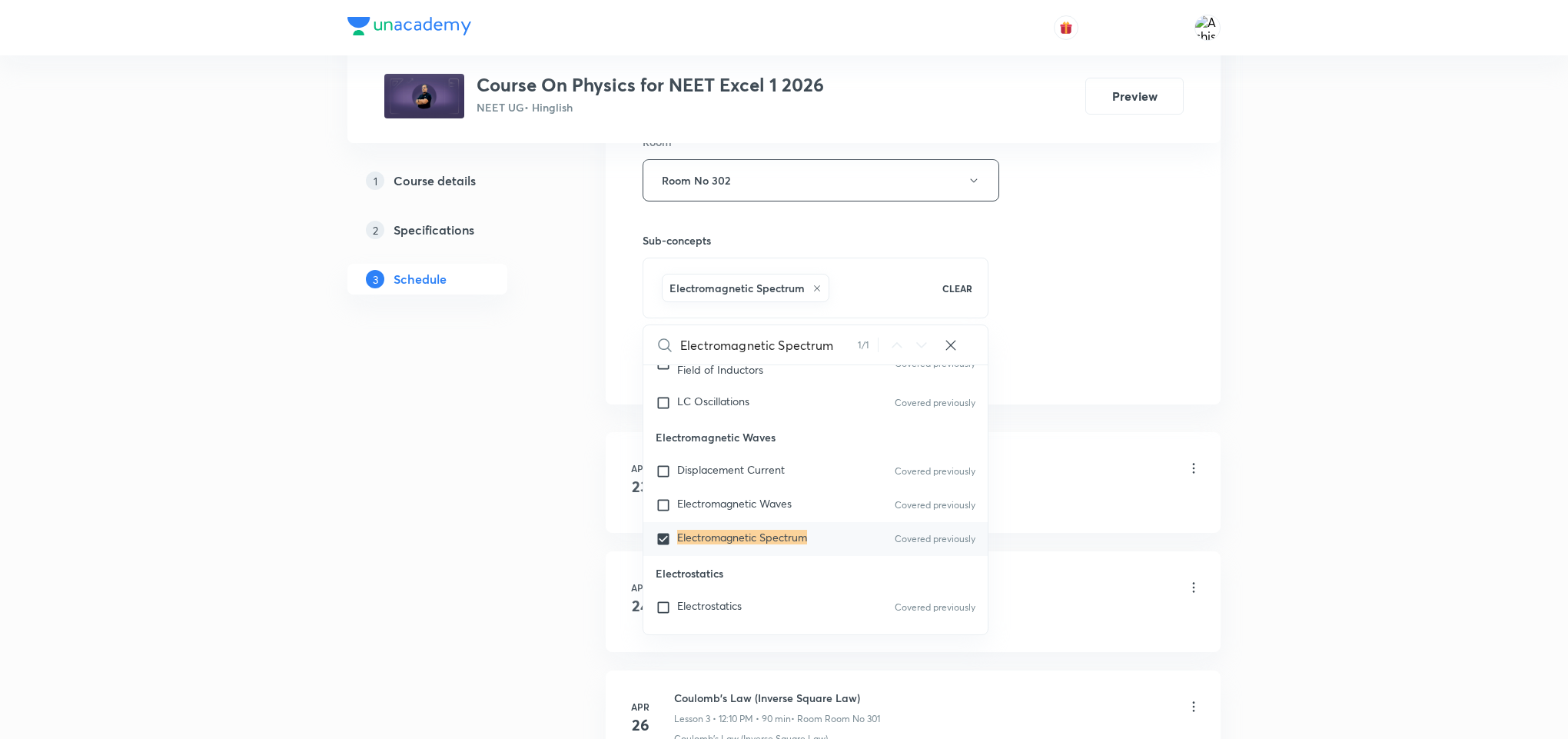
click at [1051, 395] on div "Session 111 Live class Session title 21/99 Electromagnetic Waves ​ Schedule for…" at bounding box center [912, 10] width 615 height 788
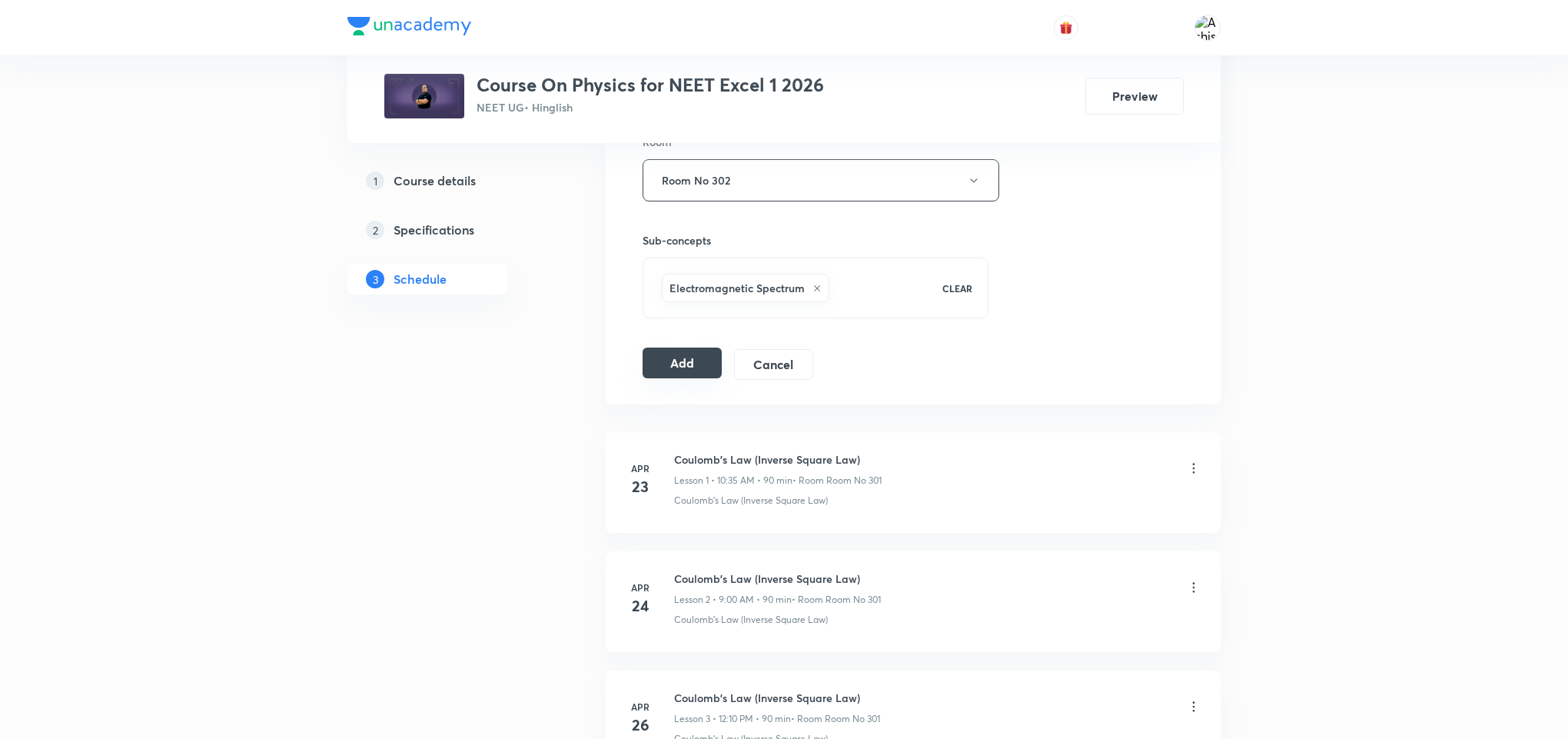
click at [696, 367] on button "Add" at bounding box center [682, 363] width 79 height 30
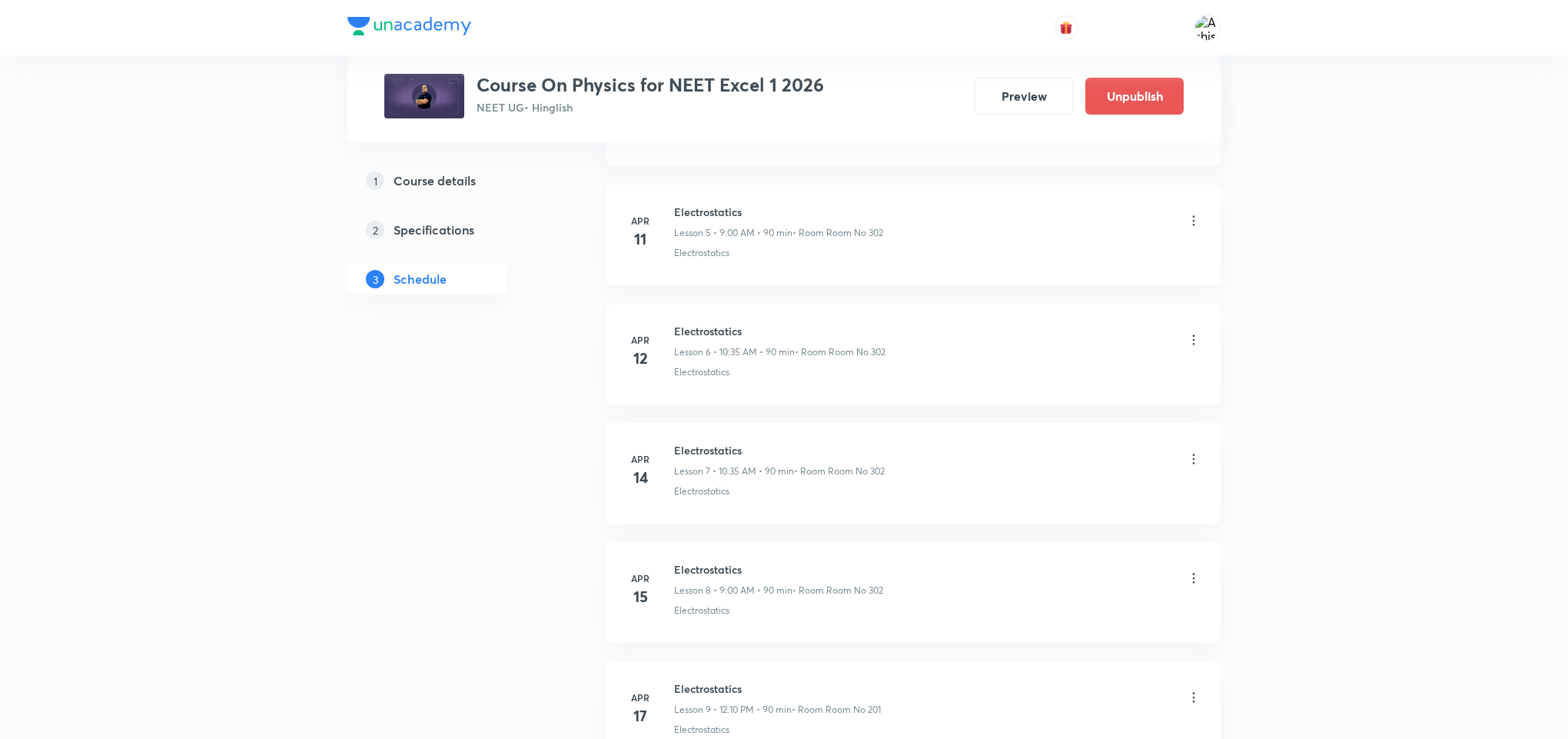
drag, startPoint x: 795, startPoint y: 118, endPoint x: 807, endPoint y: 490, distance: 372.2
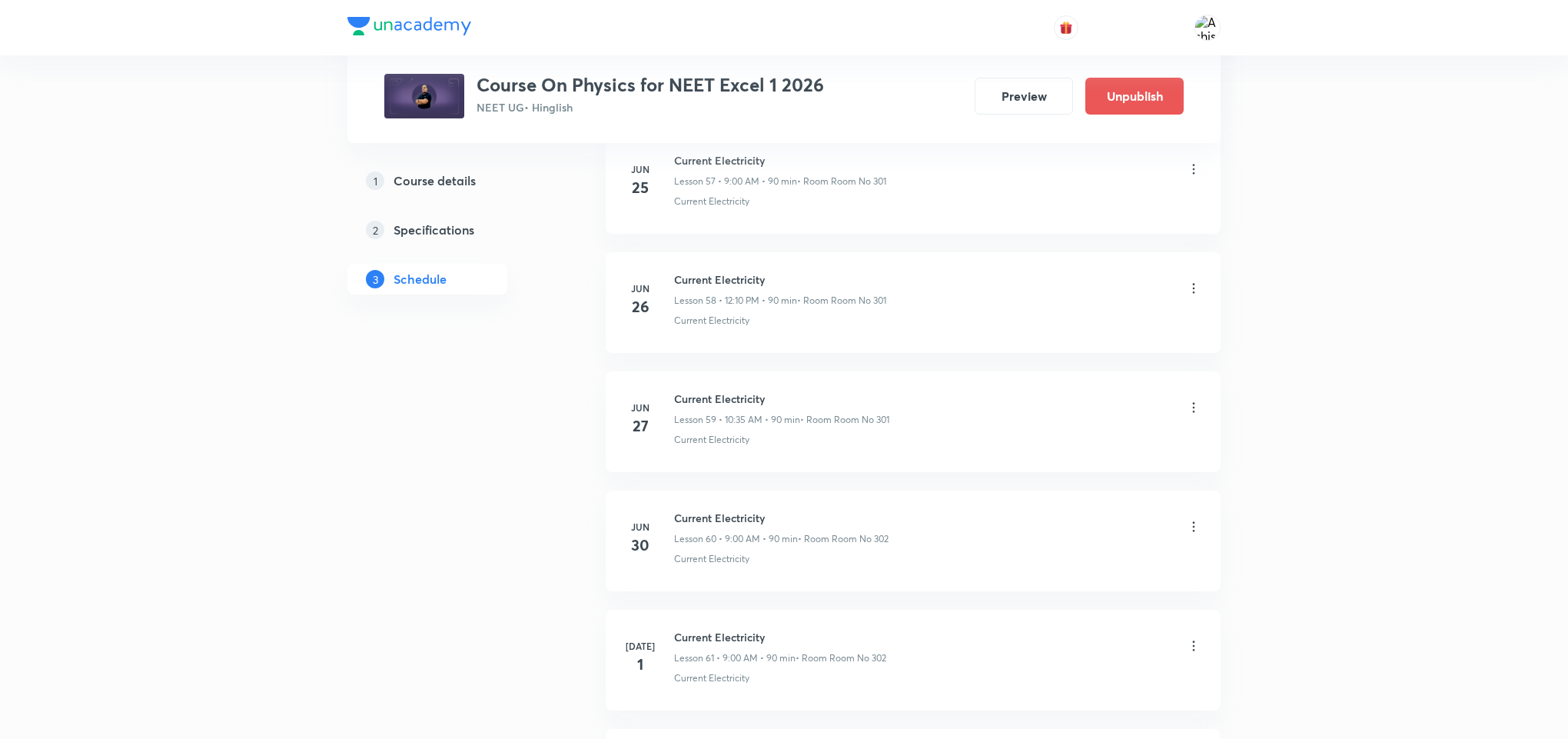
scroll to position [13169, 0]
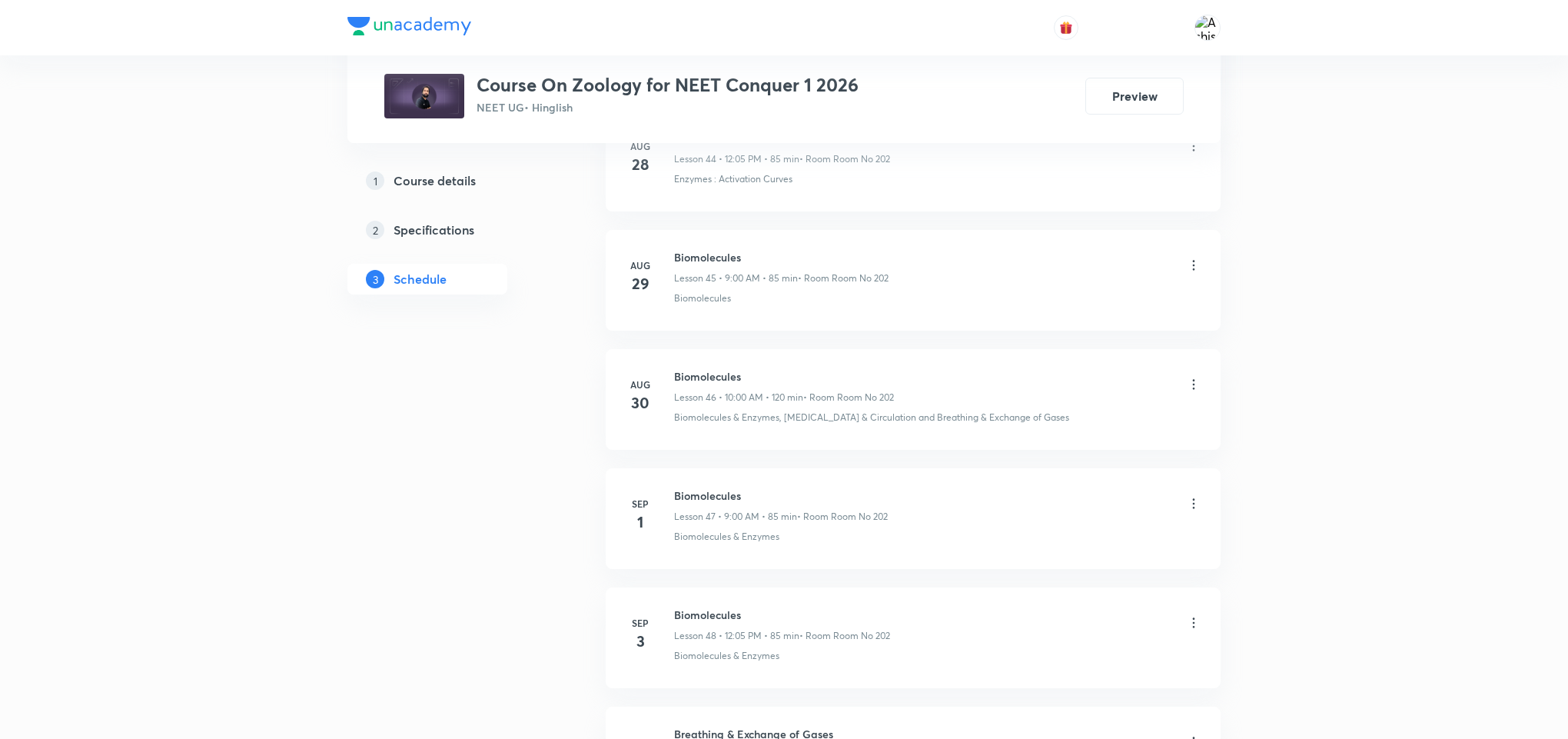
scroll to position [7727, 0]
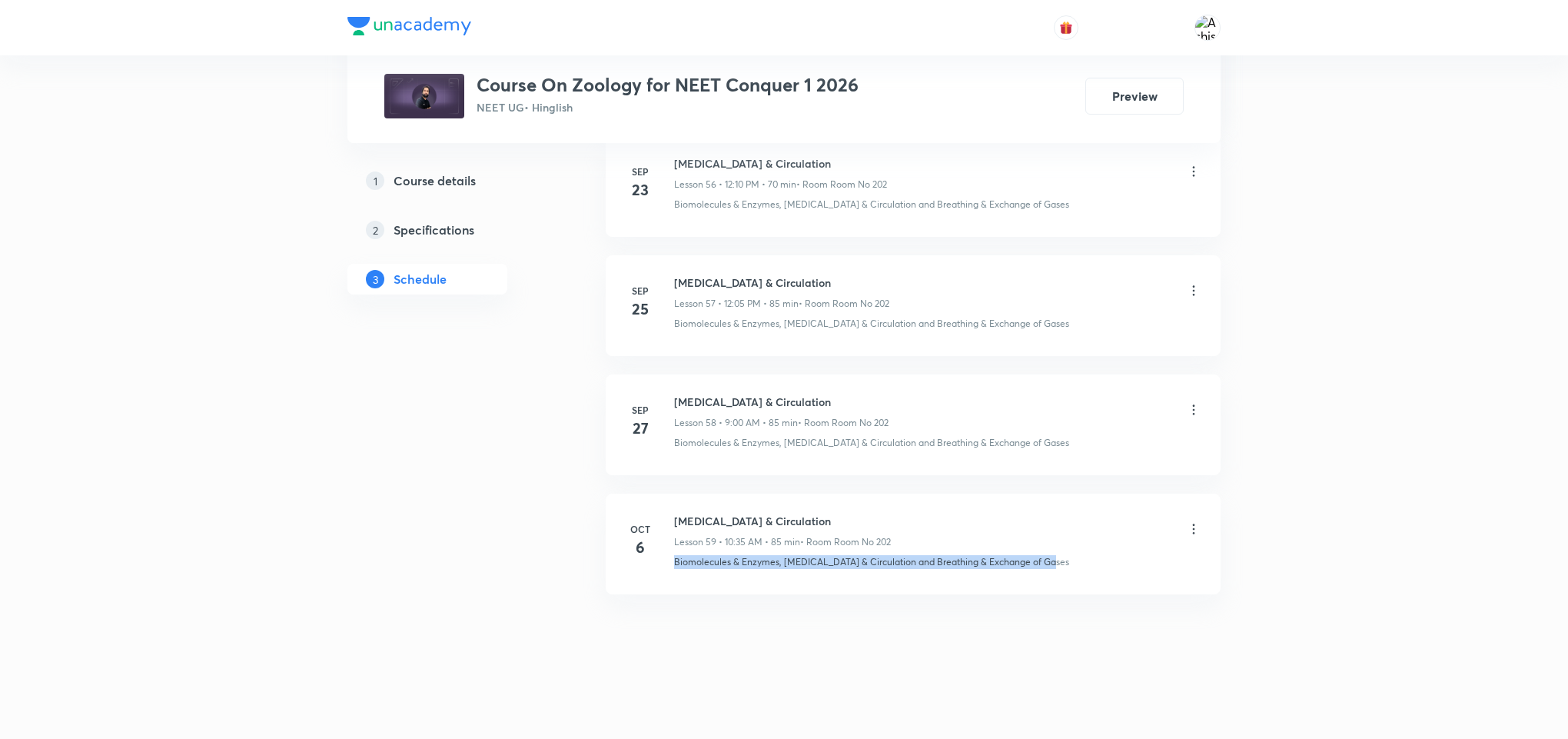
drag, startPoint x: 663, startPoint y: 574, endPoint x: 1081, endPoint y: 564, distance: 418.1
click at [1081, 564] on li "[DATE] [MEDICAL_DATA] & Circulation Lesson 59 • 10:35 AM • 85 min • Room Room N…" at bounding box center [912, 544] width 615 height 101
copy p "Biomolecules & Enzymes, [MEDICAL_DATA] & Circulation and Breathing & Exchange o…"
click at [788, 524] on h6 "[MEDICAL_DATA] & Circulation" at bounding box center [782, 520] width 217 height 16
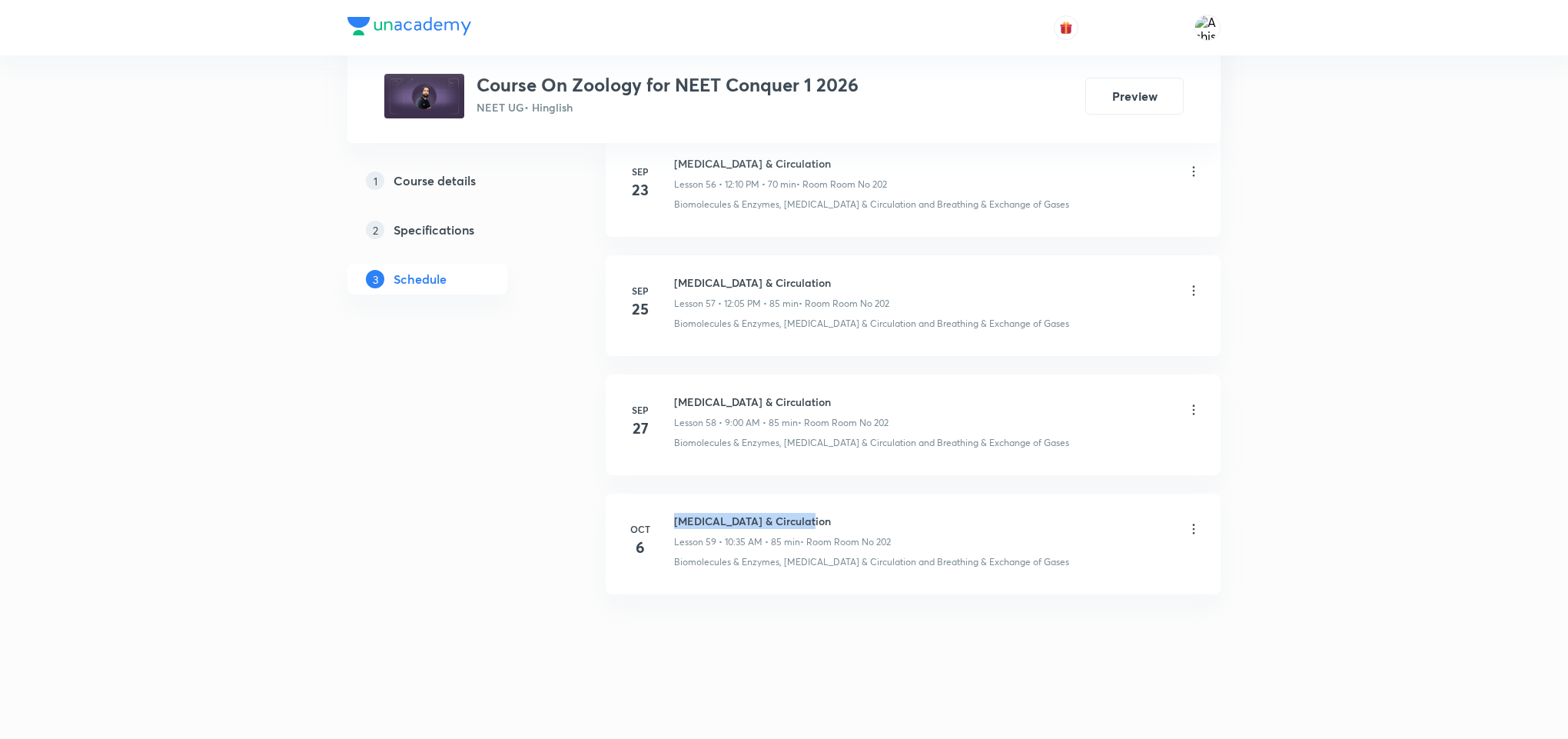
drag, startPoint x: 812, startPoint y: 517, endPoint x: 674, endPoint y: 506, distance: 138.4
click at [674, 506] on li "[DATE] [MEDICAL_DATA] & Circulation Lesson 59 • 10:35 AM • 85 min • Room Room N…" at bounding box center [912, 544] width 615 height 101
copy h6 "[MEDICAL_DATA] & Circulation"
drag, startPoint x: 821, startPoint y: 631, endPoint x: 828, endPoint y: 595, distance: 36.7
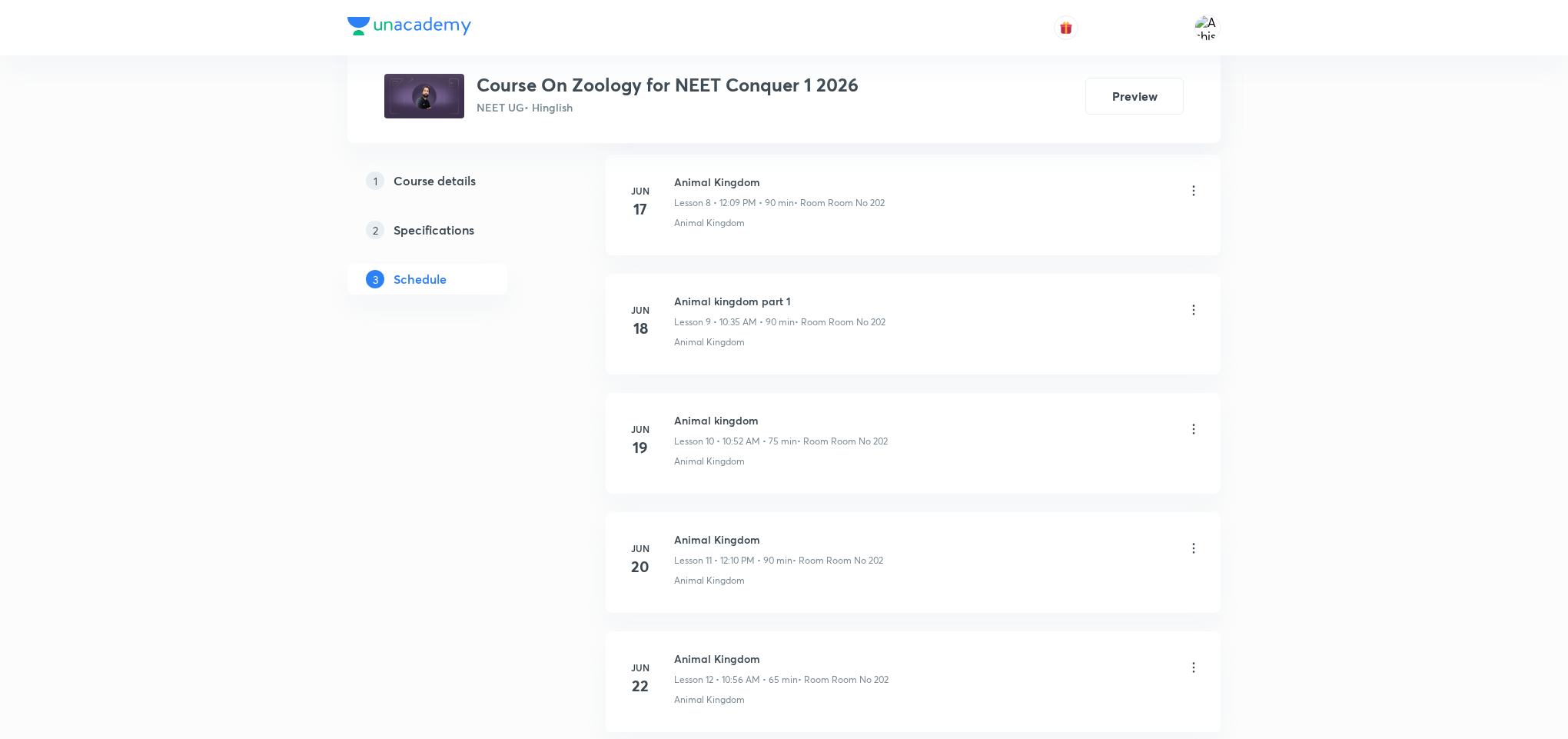
scroll to position [0, 0]
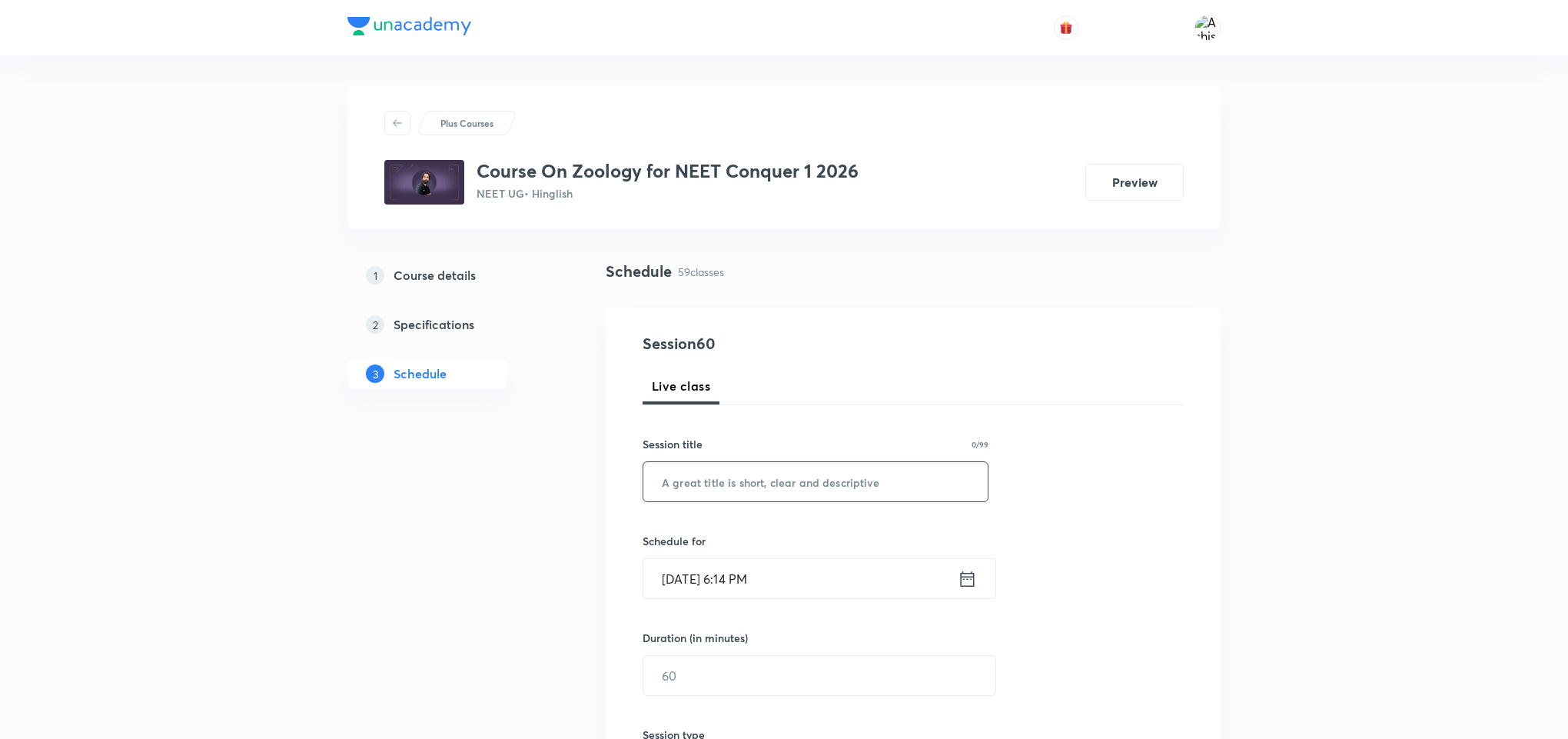
click at [766, 477] on input "text" at bounding box center [815, 481] width 344 height 39
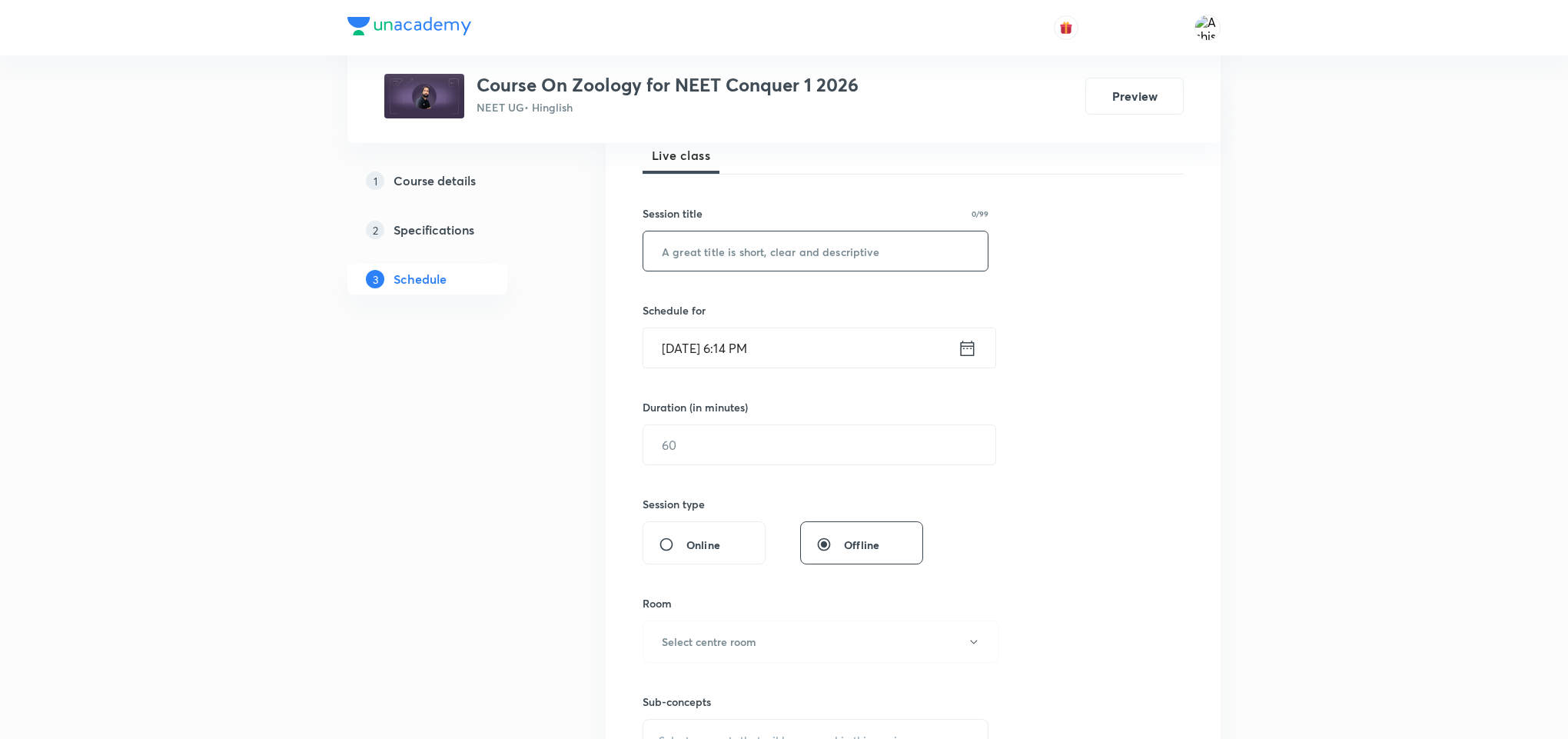
scroll to position [115, 0]
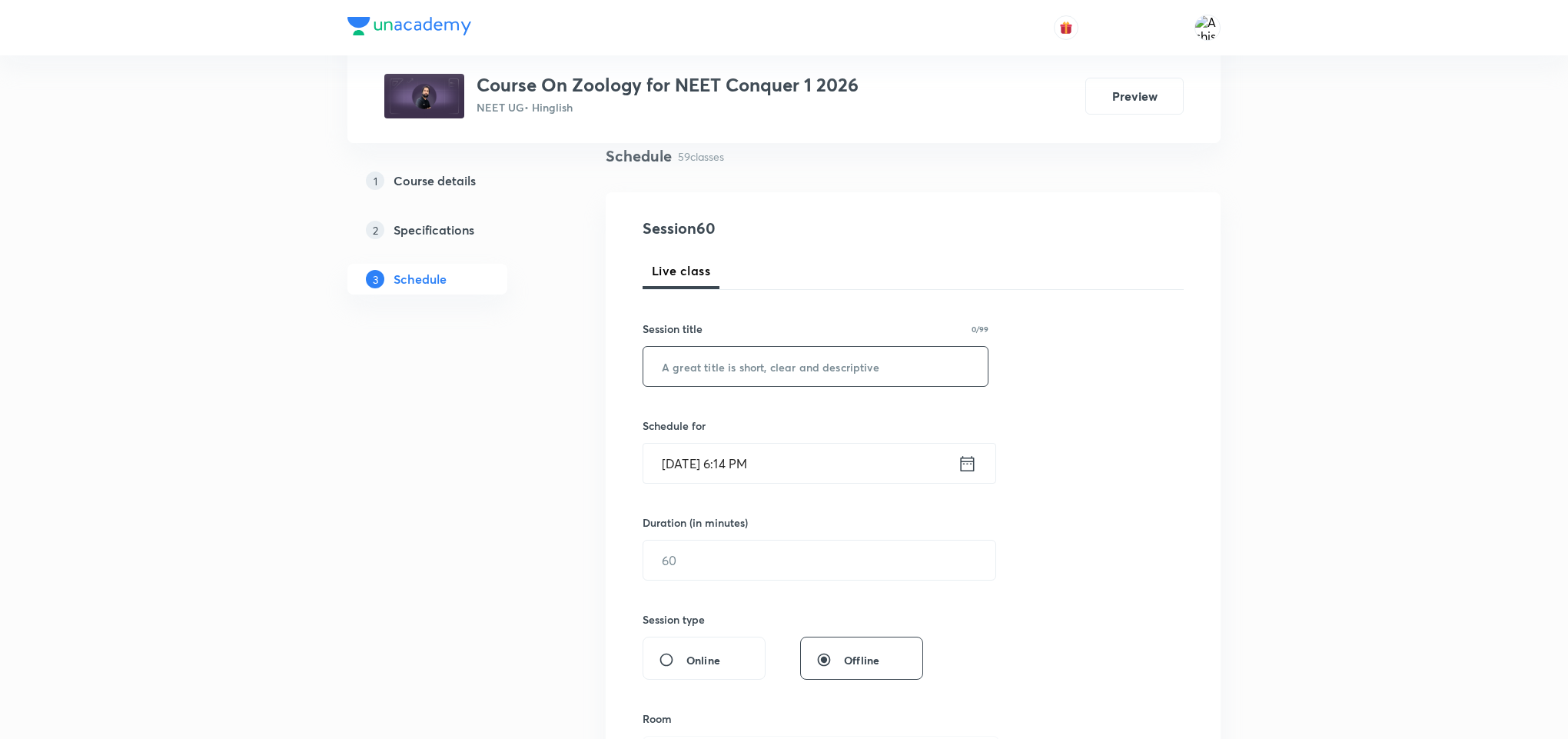
paste input "text"
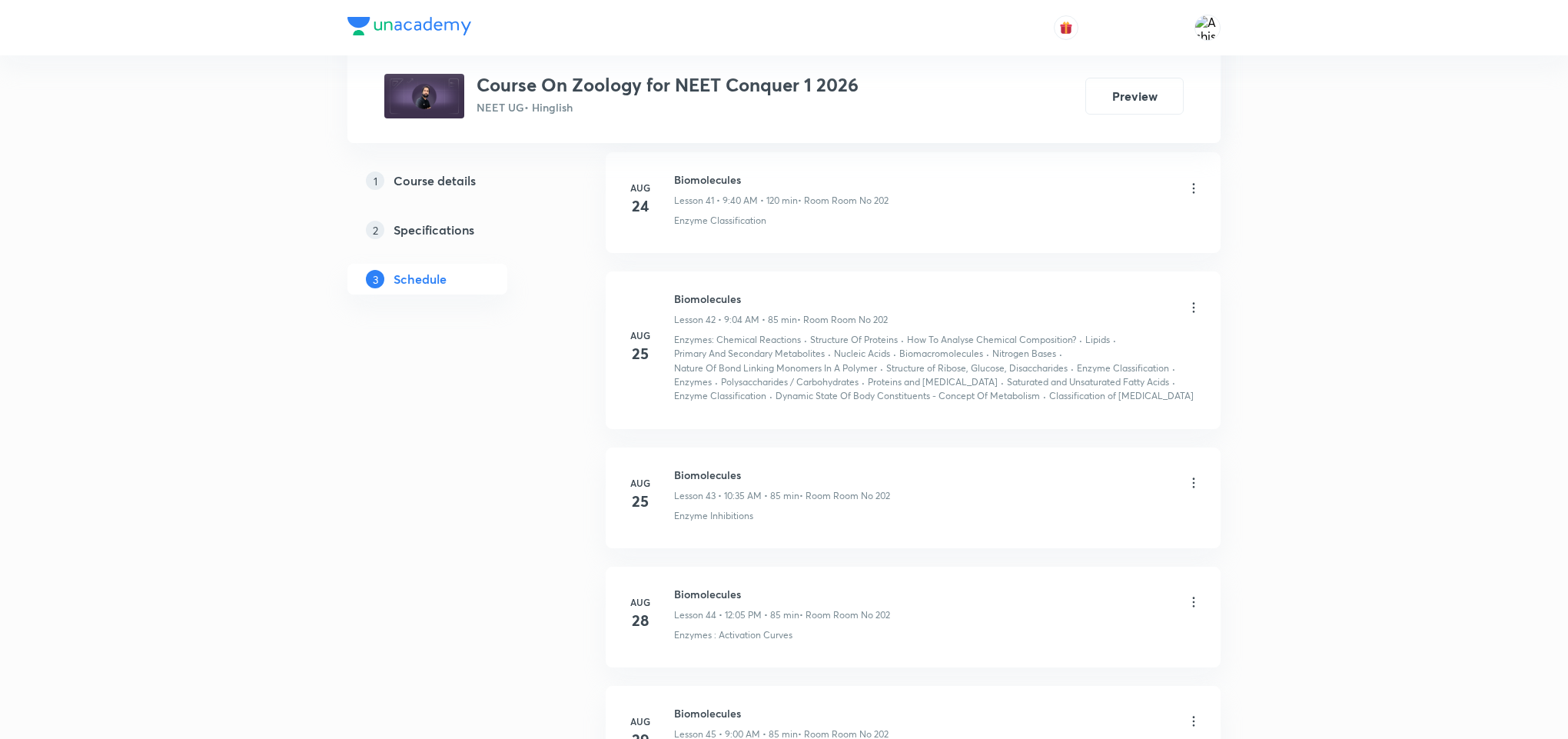
scroll to position [7727, 0]
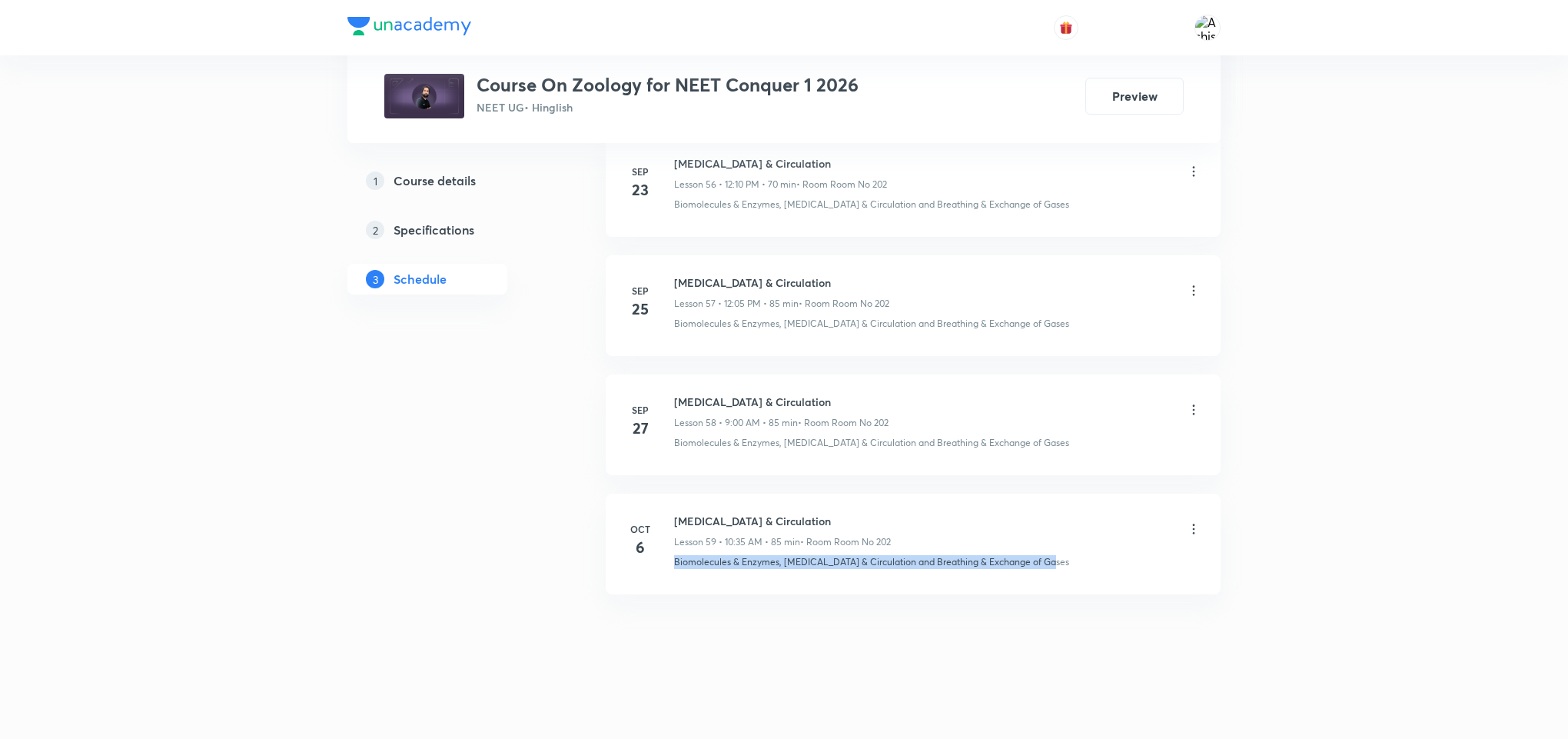
drag, startPoint x: 995, startPoint y: 596, endPoint x: 1238, endPoint y: 611, distance: 243.5
copy p "Biomolecules & Enzymes, [MEDICAL_DATA] & Circulation and Breathing & Exchange o…"
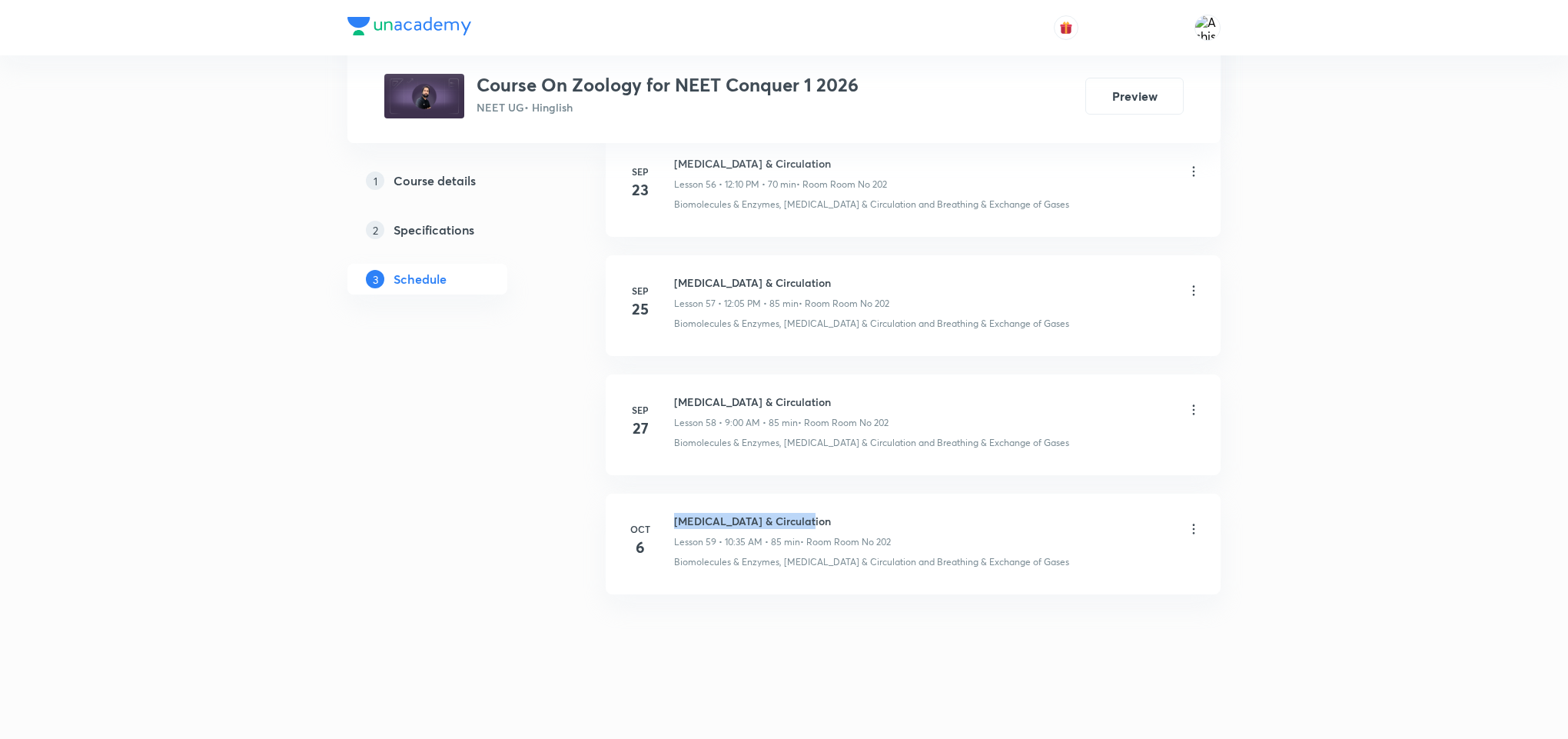
drag, startPoint x: 805, startPoint y: 520, endPoint x: 674, endPoint y: 505, distance: 131.9
click at [674, 505] on li "[DATE] [MEDICAL_DATA] & Circulation Lesson 59 • 10:35 AM • 85 min • Room Room N…" at bounding box center [912, 544] width 615 height 101
copy h6 "[MEDICAL_DATA] & Circulation"
drag, startPoint x: 791, startPoint y: 665, endPoint x: 800, endPoint y: 499, distance: 166.2
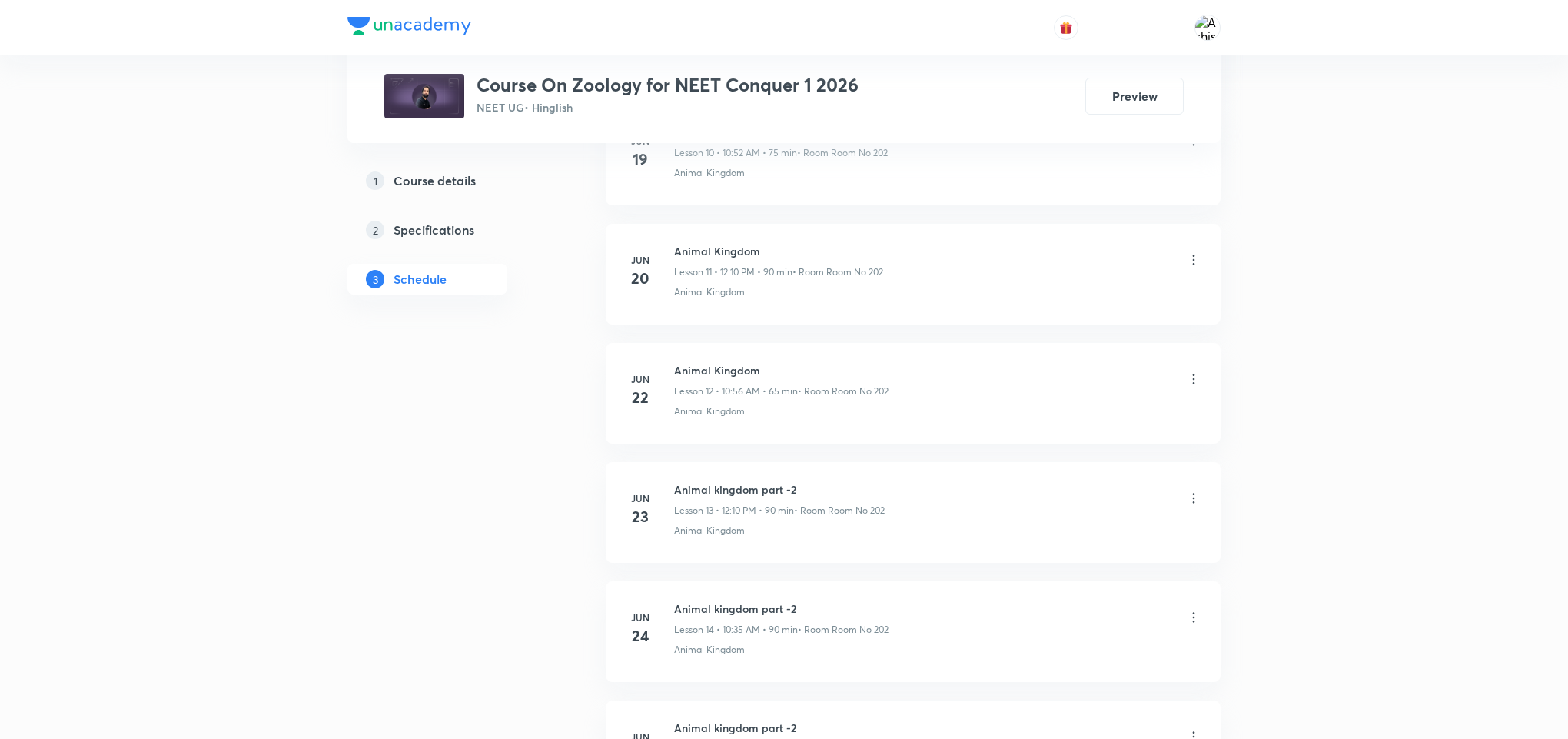
scroll to position [0, 0]
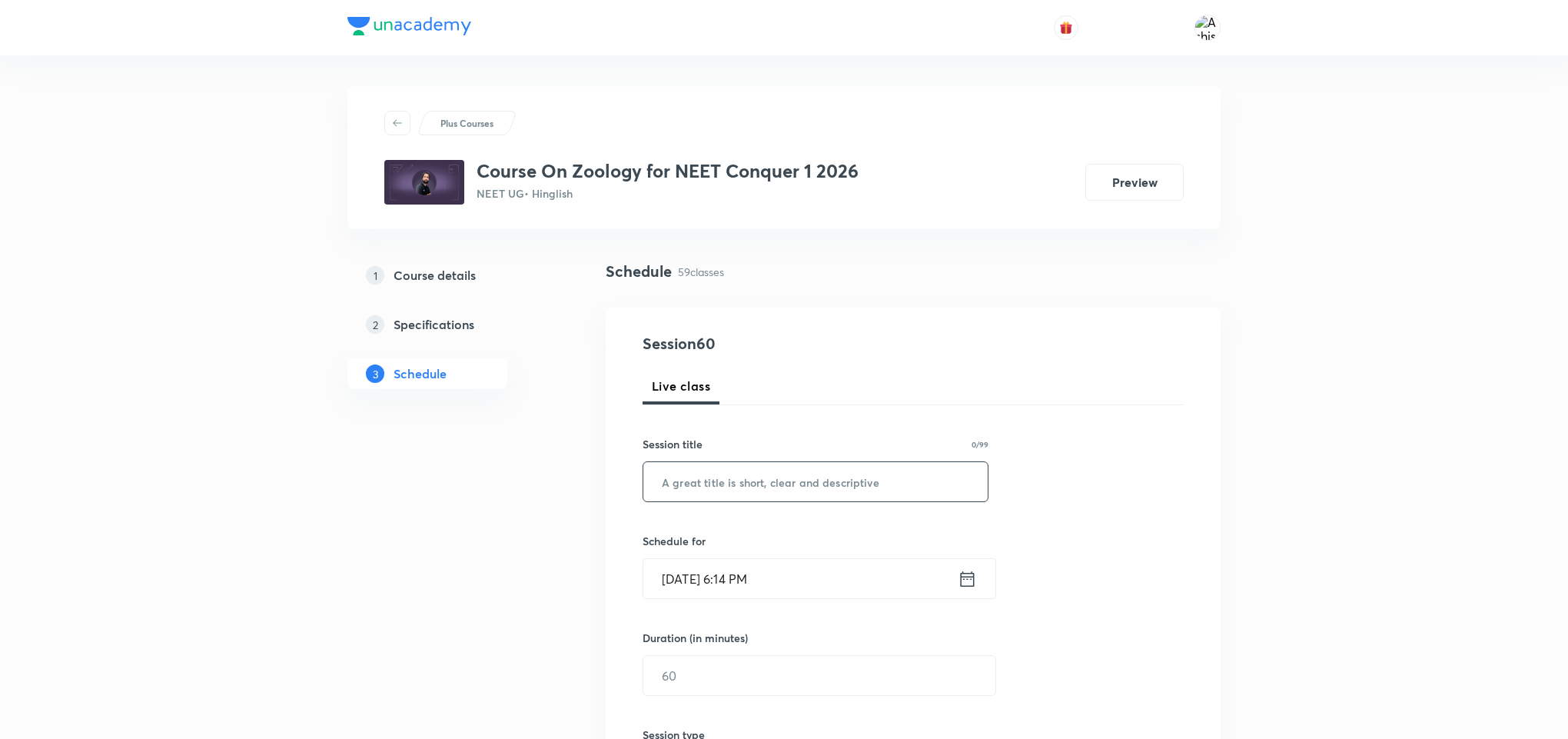
click at [715, 487] on input "text" at bounding box center [815, 481] width 344 height 39
paste input "[MEDICAL_DATA] & Circulation"
type input "[MEDICAL_DATA] & Circulation"
click at [687, 585] on input "[DATE] 6:14 PM" at bounding box center [800, 578] width 314 height 39
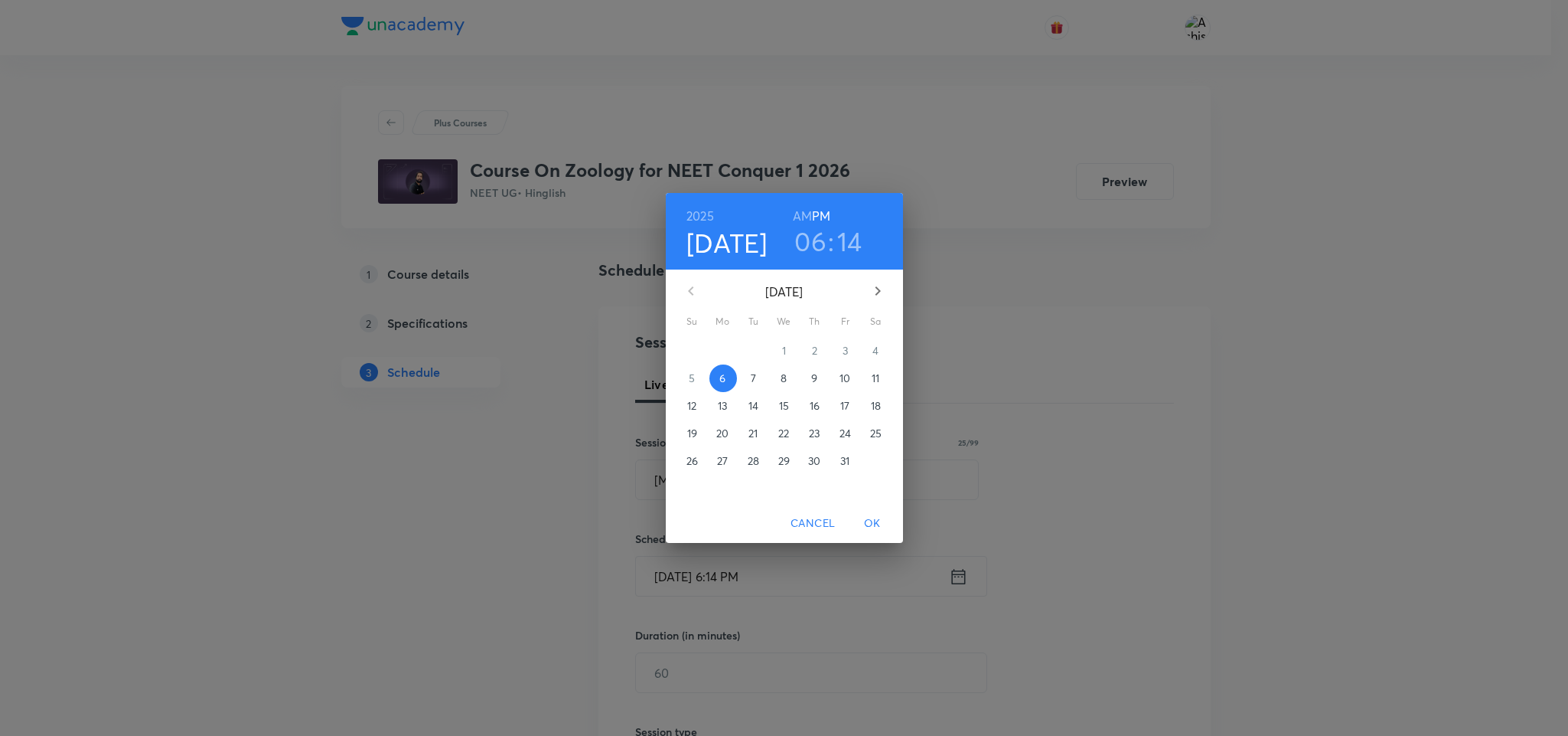
click at [757, 373] on span "7" at bounding box center [754, 378] width 28 height 16
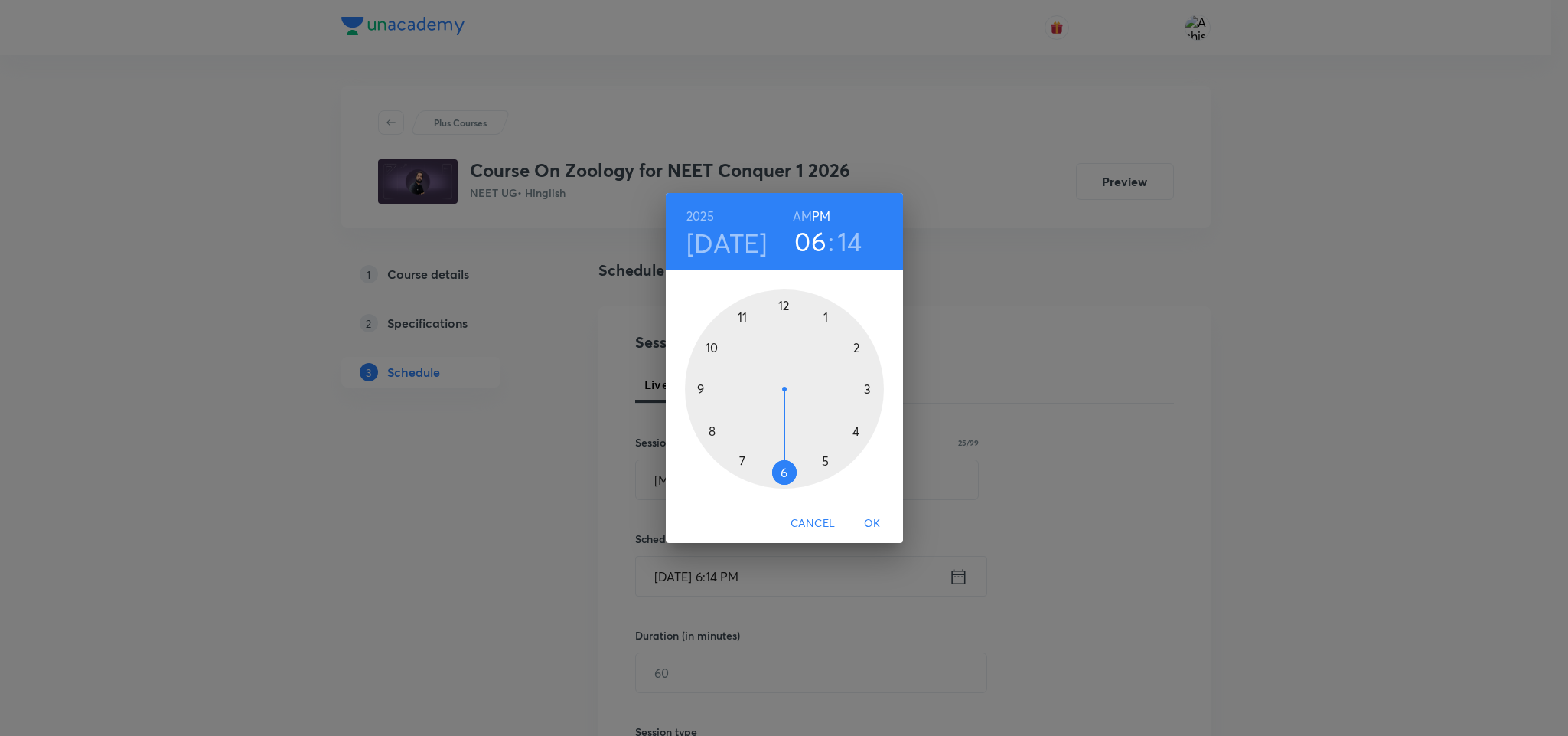
click at [798, 216] on h6 "AM" at bounding box center [802, 216] width 19 height 22
click at [700, 384] on div at bounding box center [784, 389] width 199 height 199
click at [788, 301] on div at bounding box center [784, 389] width 199 height 199
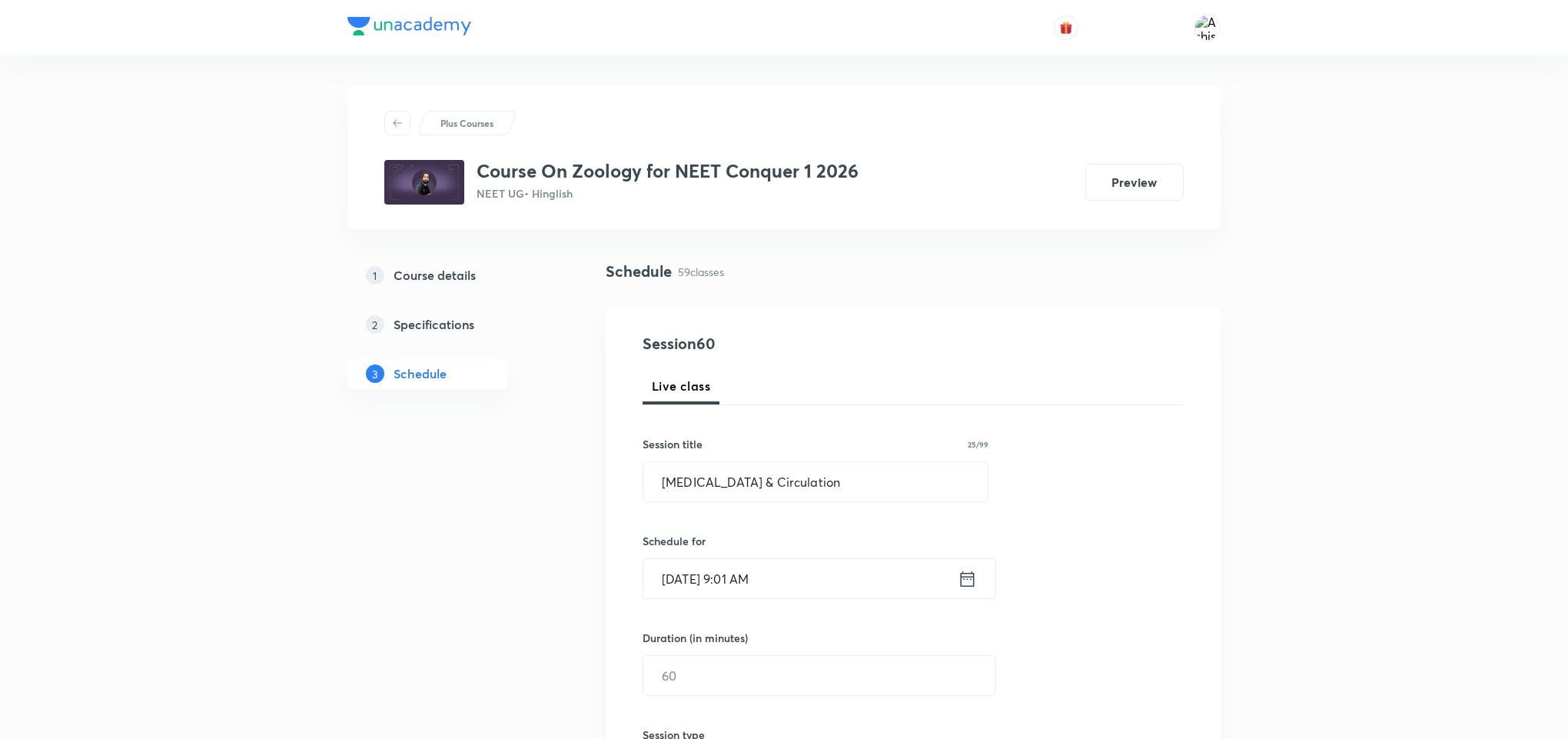
click at [752, 571] on input "[DATE] 9:01 AM" at bounding box center [800, 578] width 314 height 39
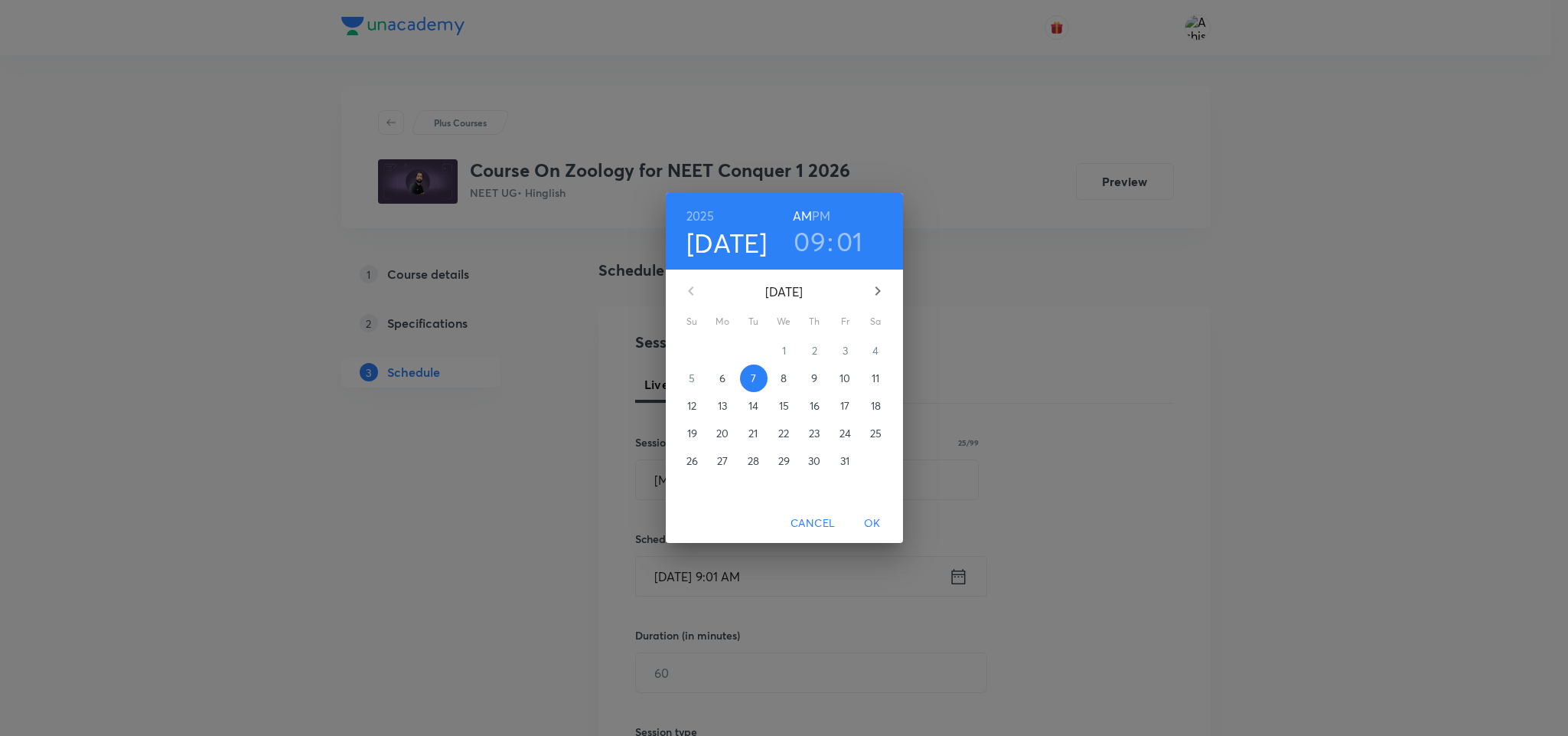
click at [838, 245] on h3 "01" at bounding box center [850, 241] width 27 height 32
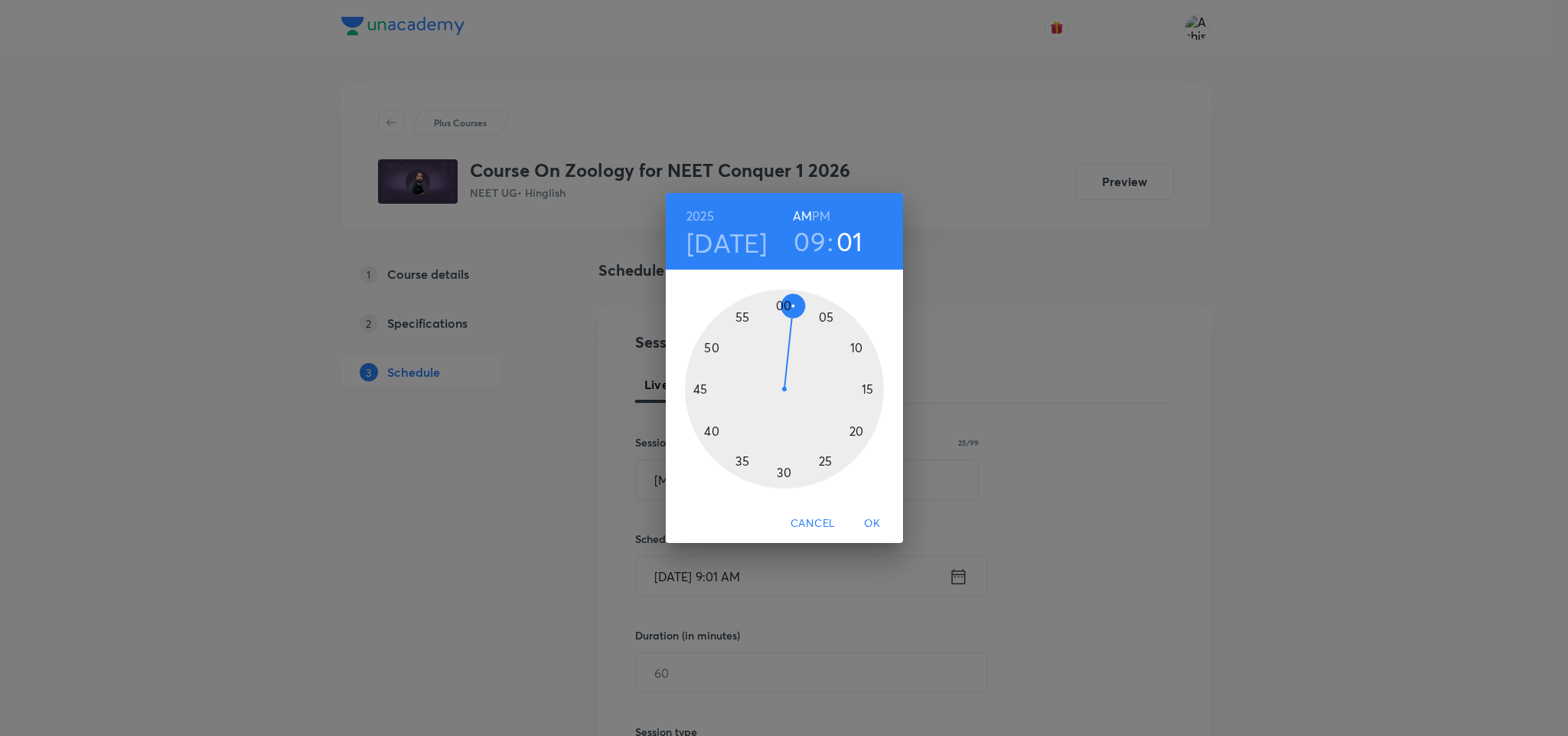
click at [783, 301] on div at bounding box center [784, 389] width 199 height 199
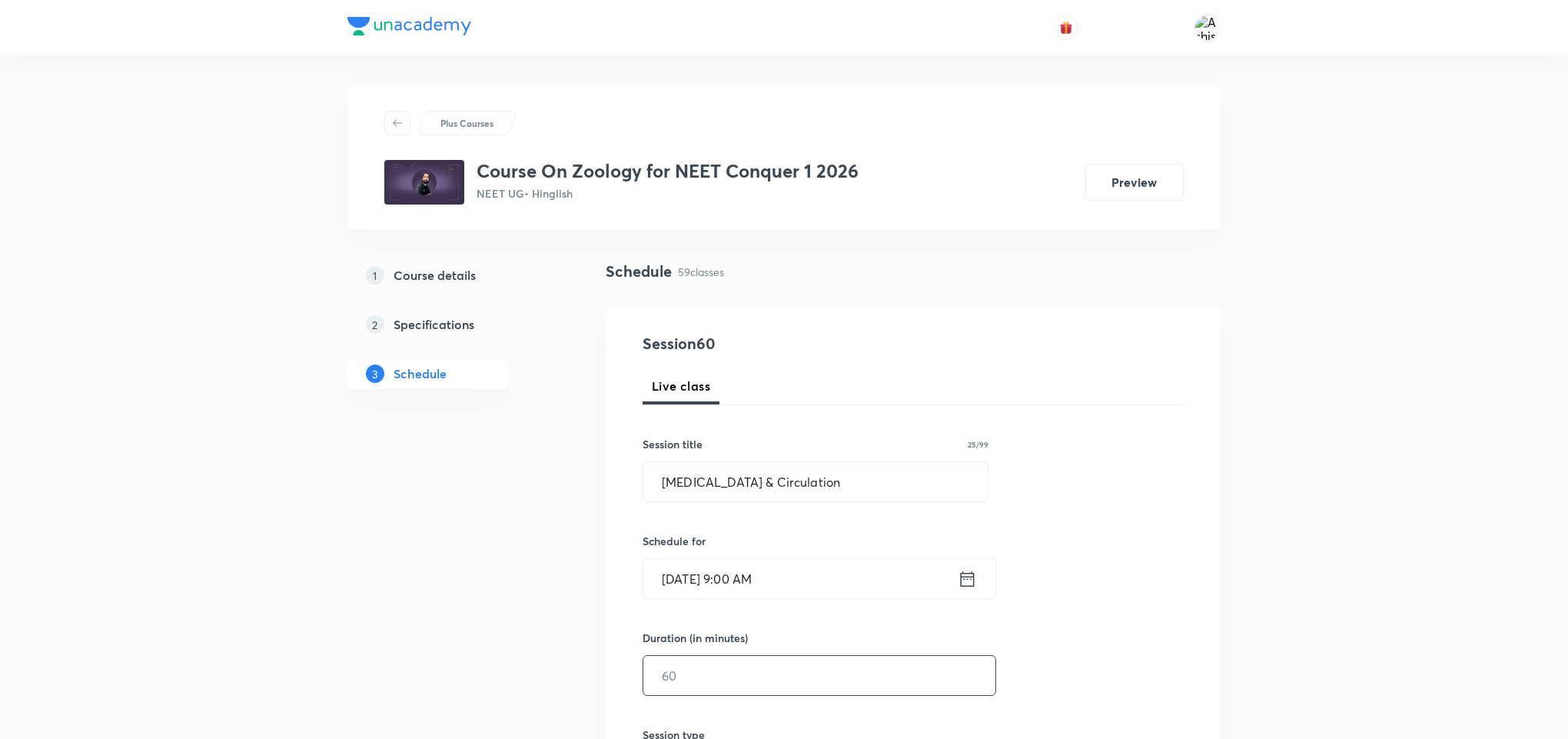
click at [731, 665] on input "text" at bounding box center [820, 675] width 352 height 39
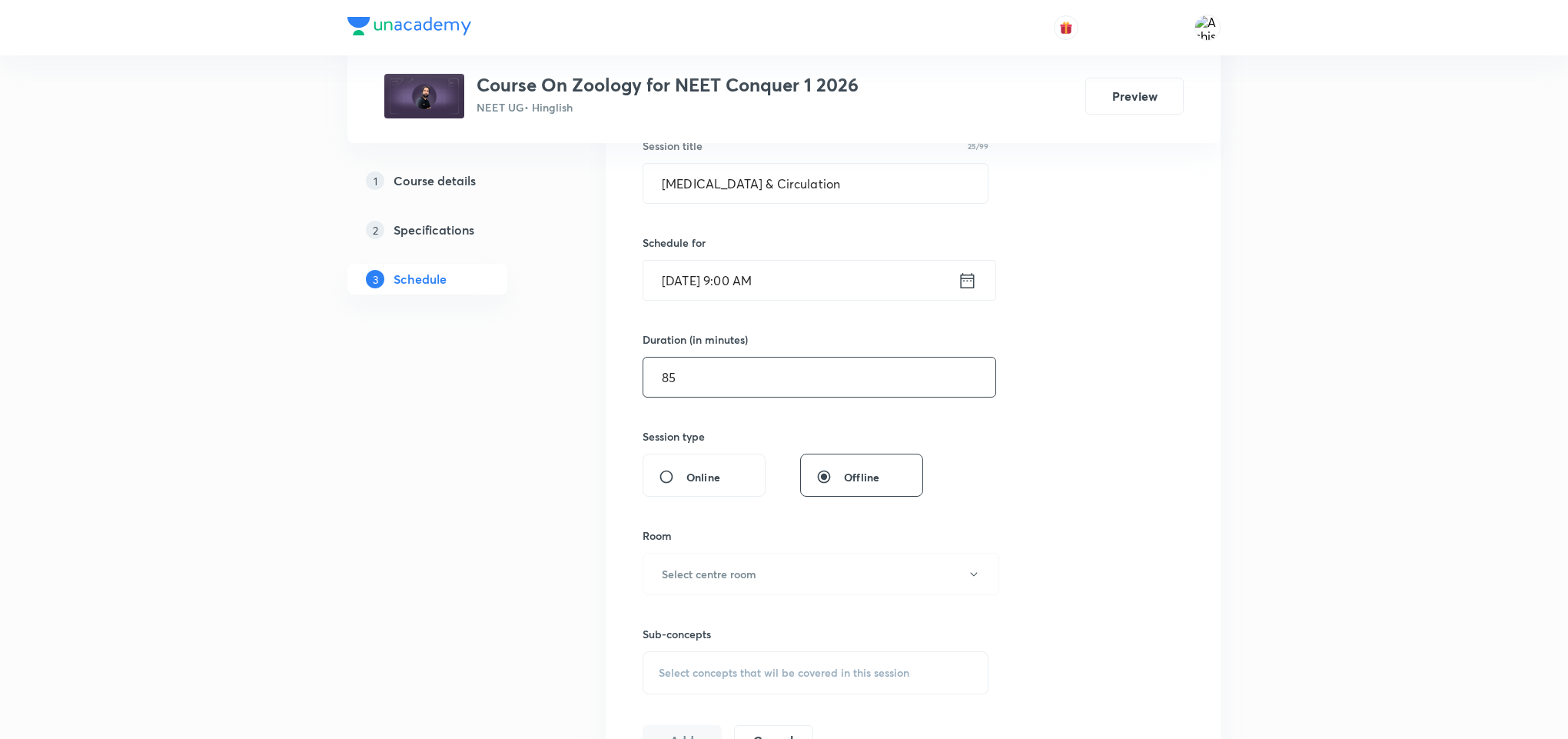
scroll to position [346, 0]
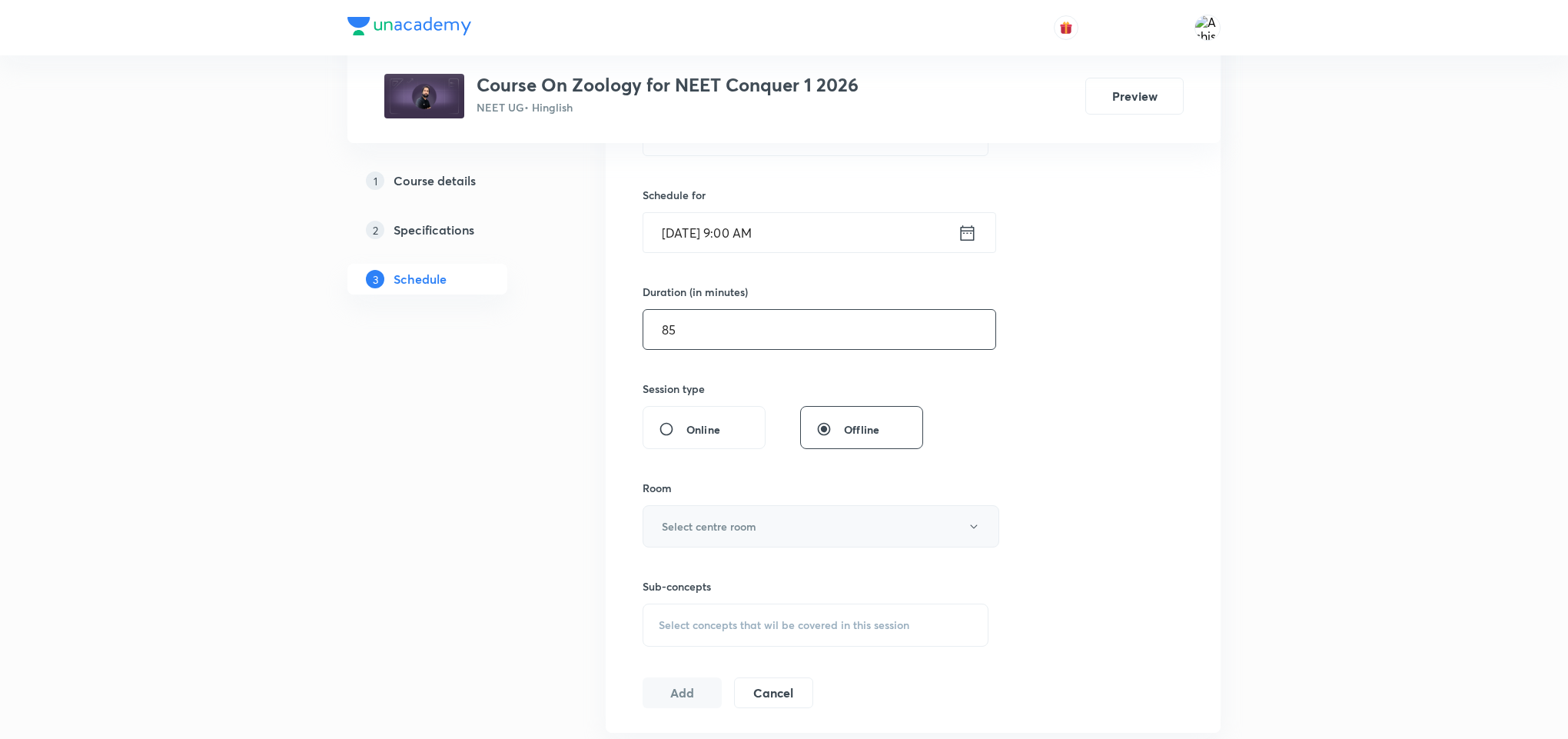
type input "85"
click at [735, 520] on h6 "Select centre room" at bounding box center [709, 526] width 95 height 16
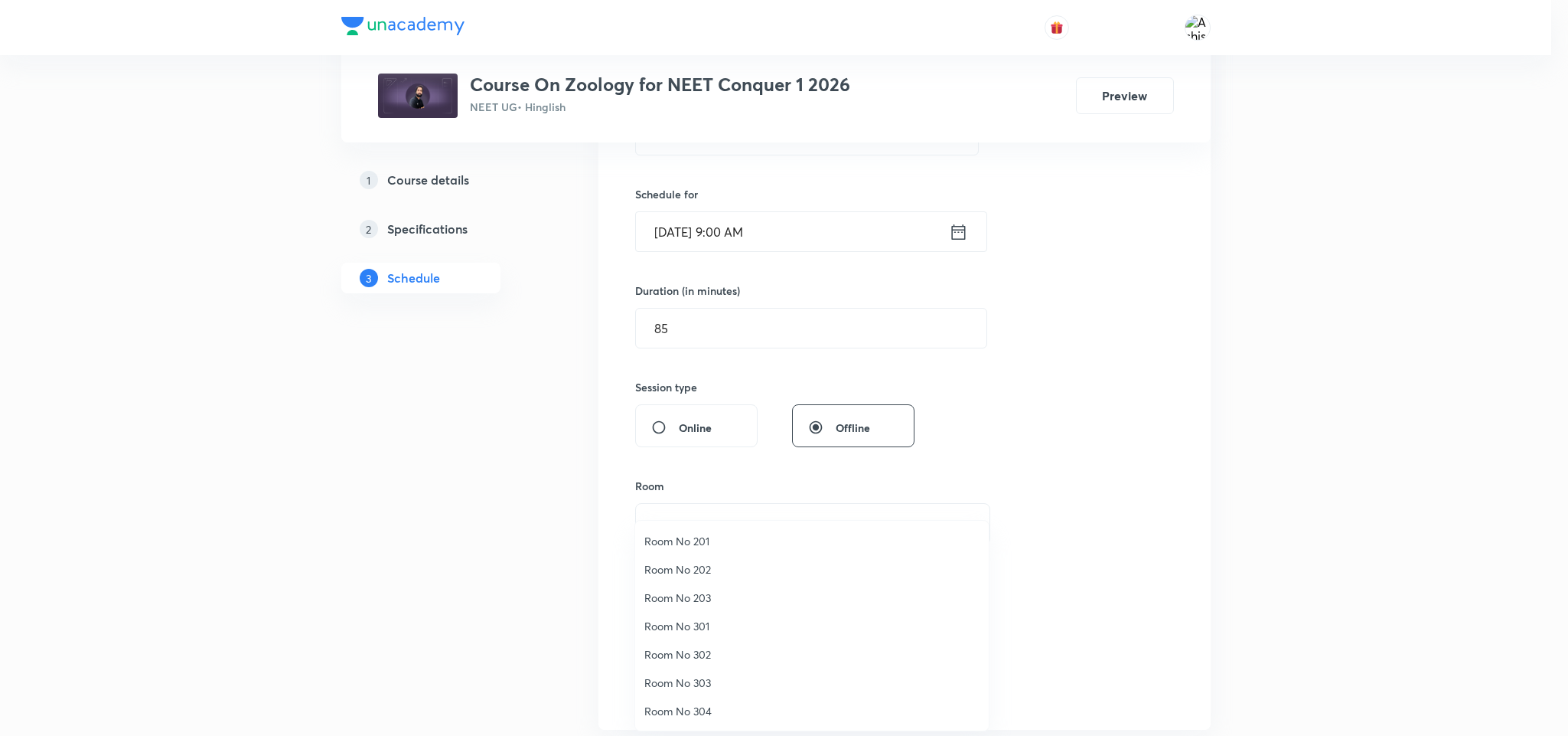
click at [705, 570] on span "Room No 202" at bounding box center [812, 569] width 335 height 16
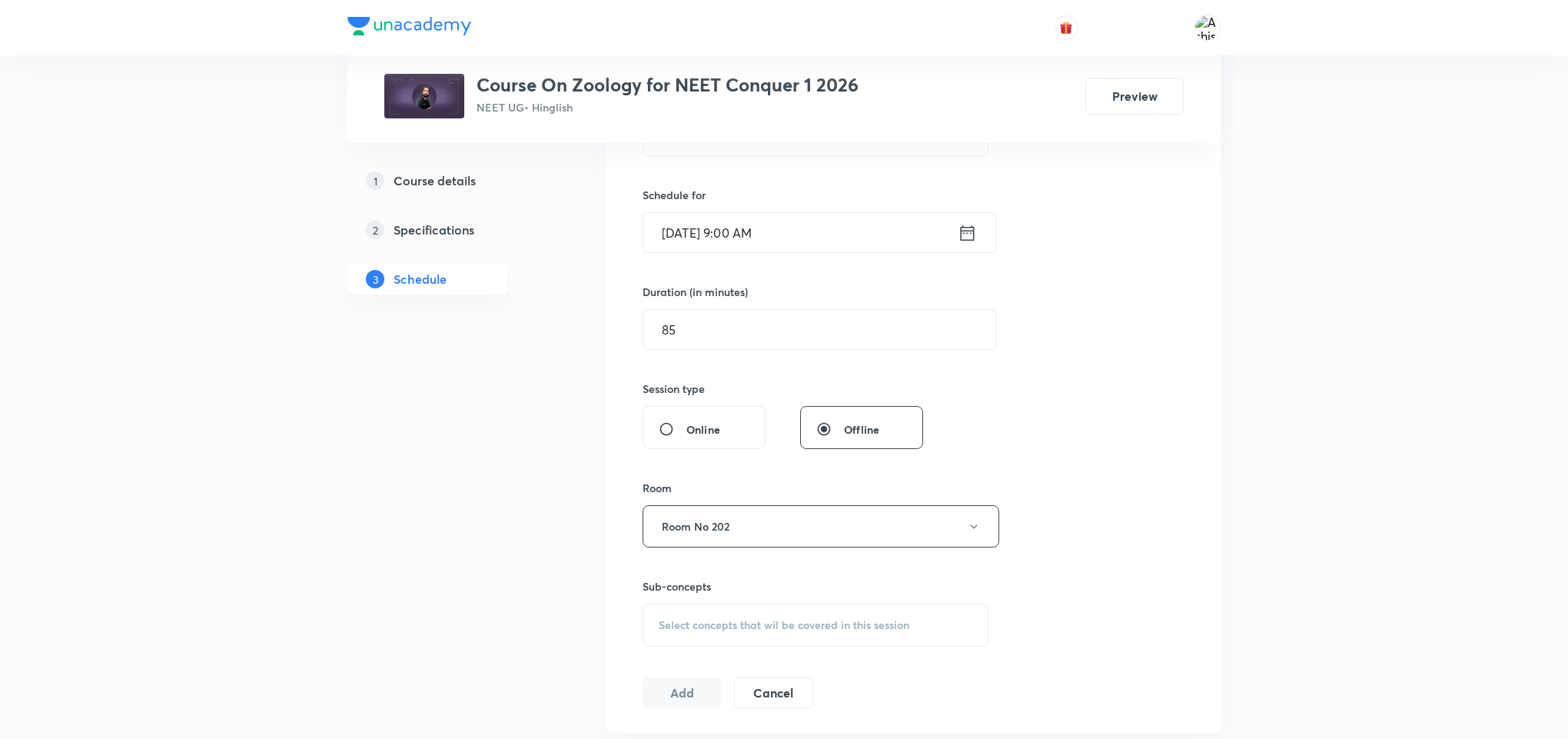
click at [683, 618] on span "Select concepts that wil be covered in this session" at bounding box center [784, 625] width 251 height 12
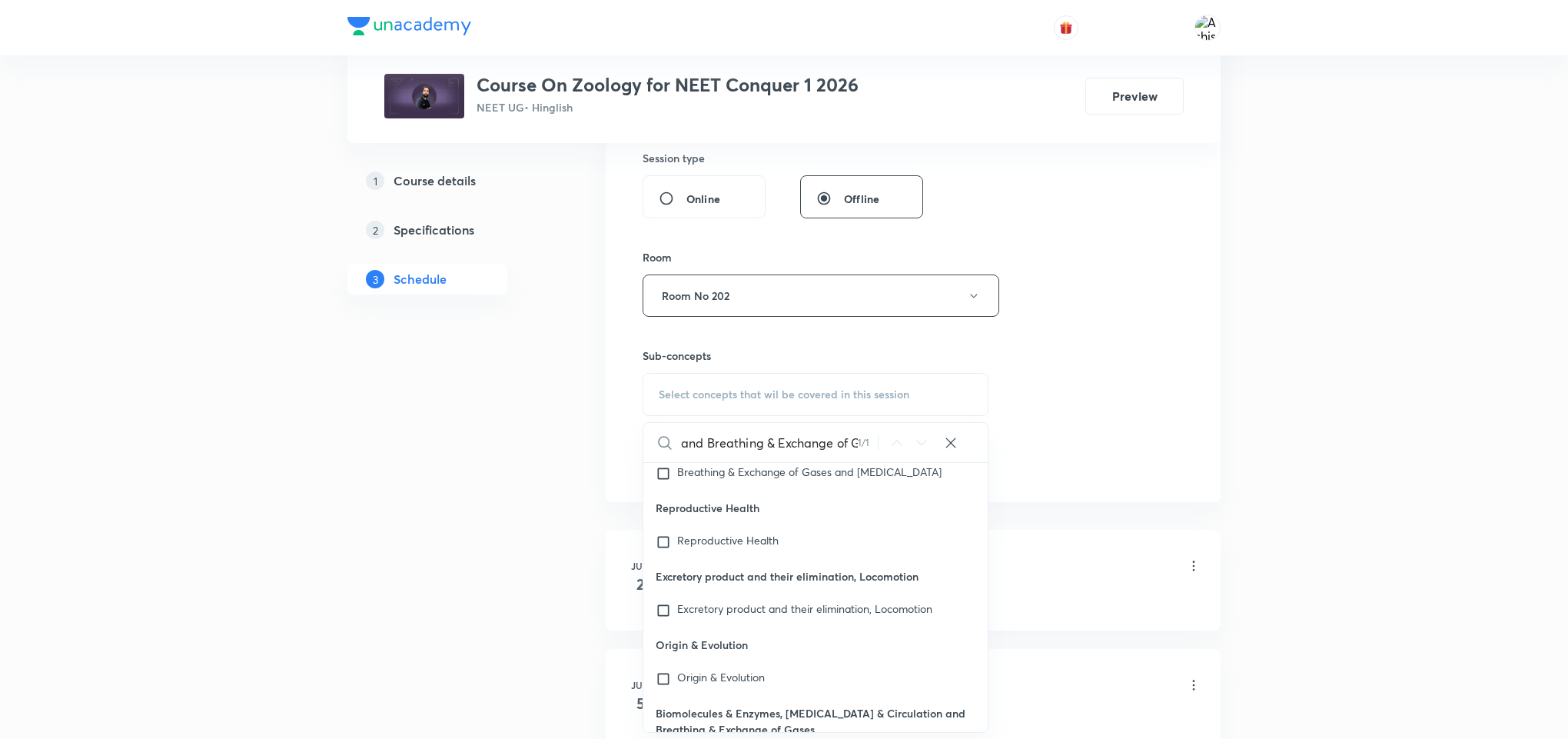
scroll to position [70714, 0]
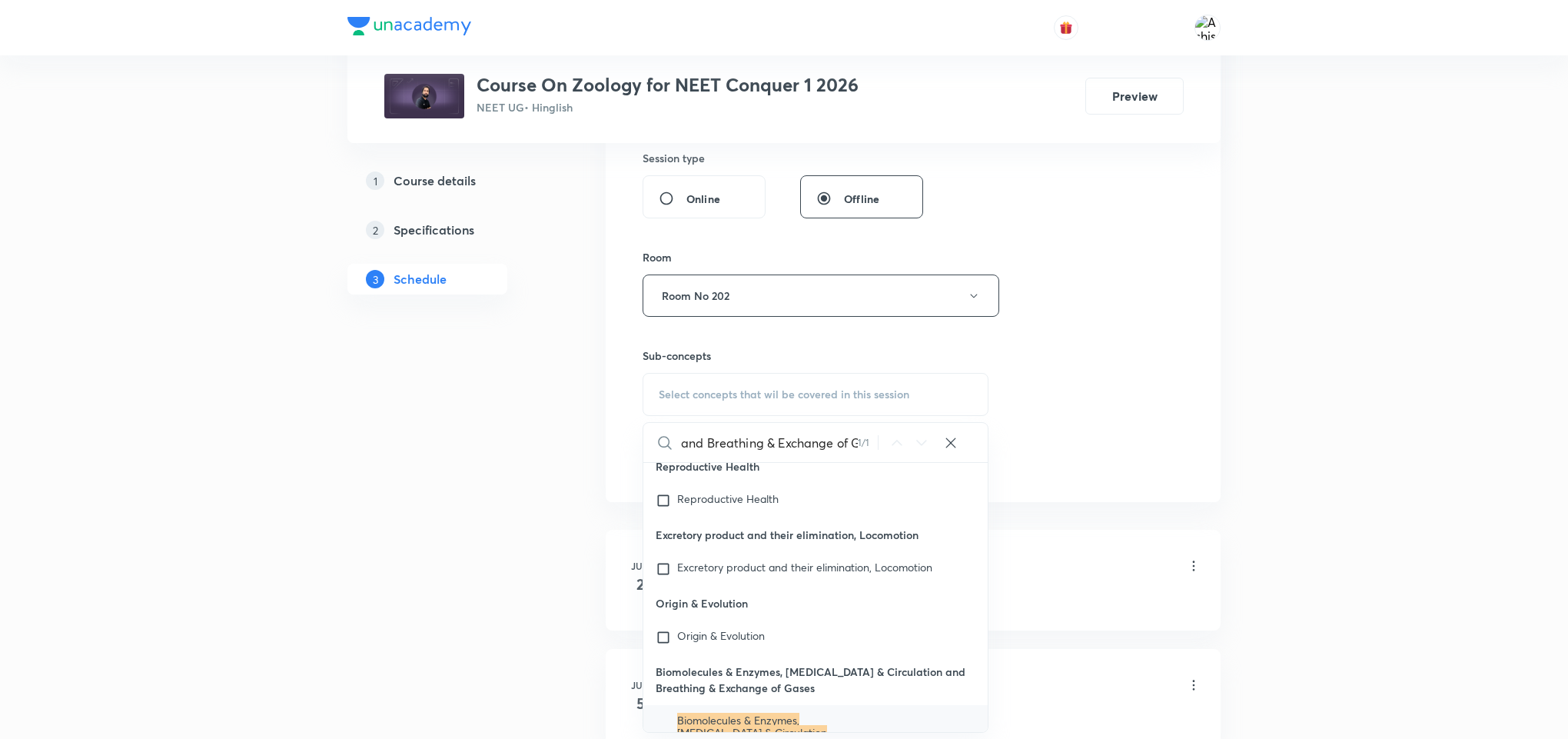
type input "Biomolecules & Enzymes, [MEDICAL_DATA] & Circulation and Breathing & Exchange o…"
click at [768, 713] on mark "Biomolecules & Enzymes, [MEDICAL_DATA] & Circulation and Breathing & Exchange o…" at bounding box center [752, 738] width 150 height 51
checkbox input "true"
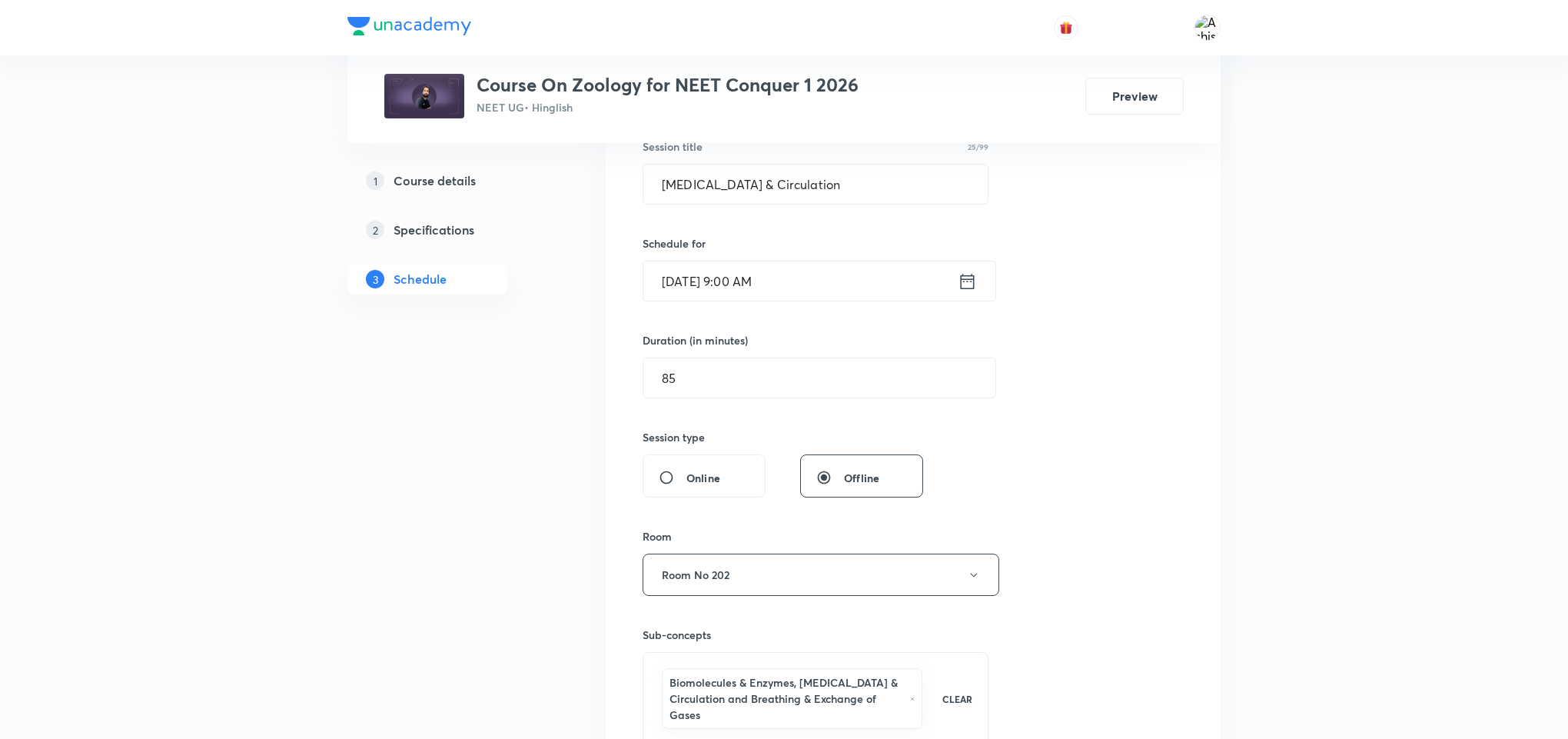
scroll to position [231, 0]
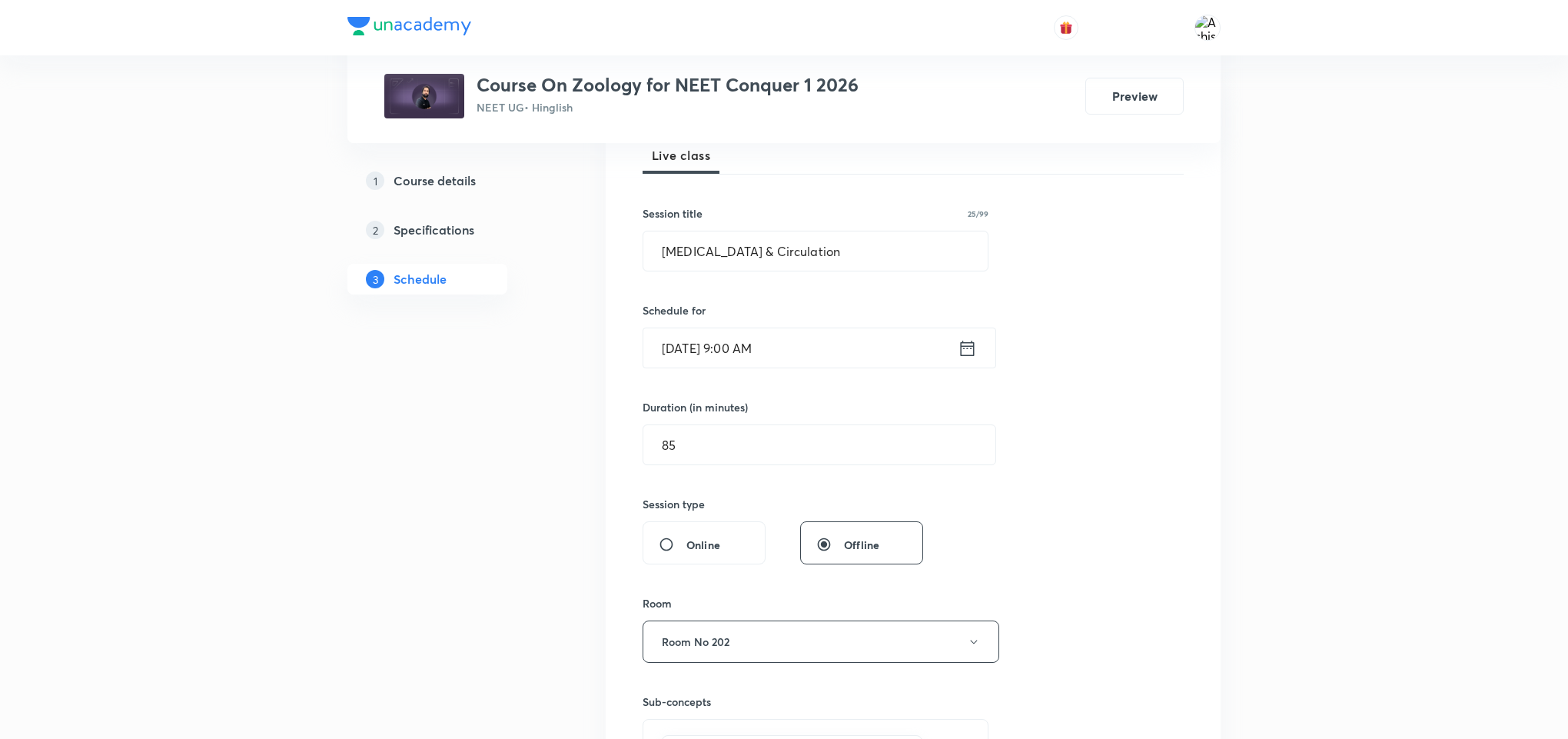
click at [763, 354] on input "[DATE] 9:00 AM" at bounding box center [800, 347] width 314 height 39
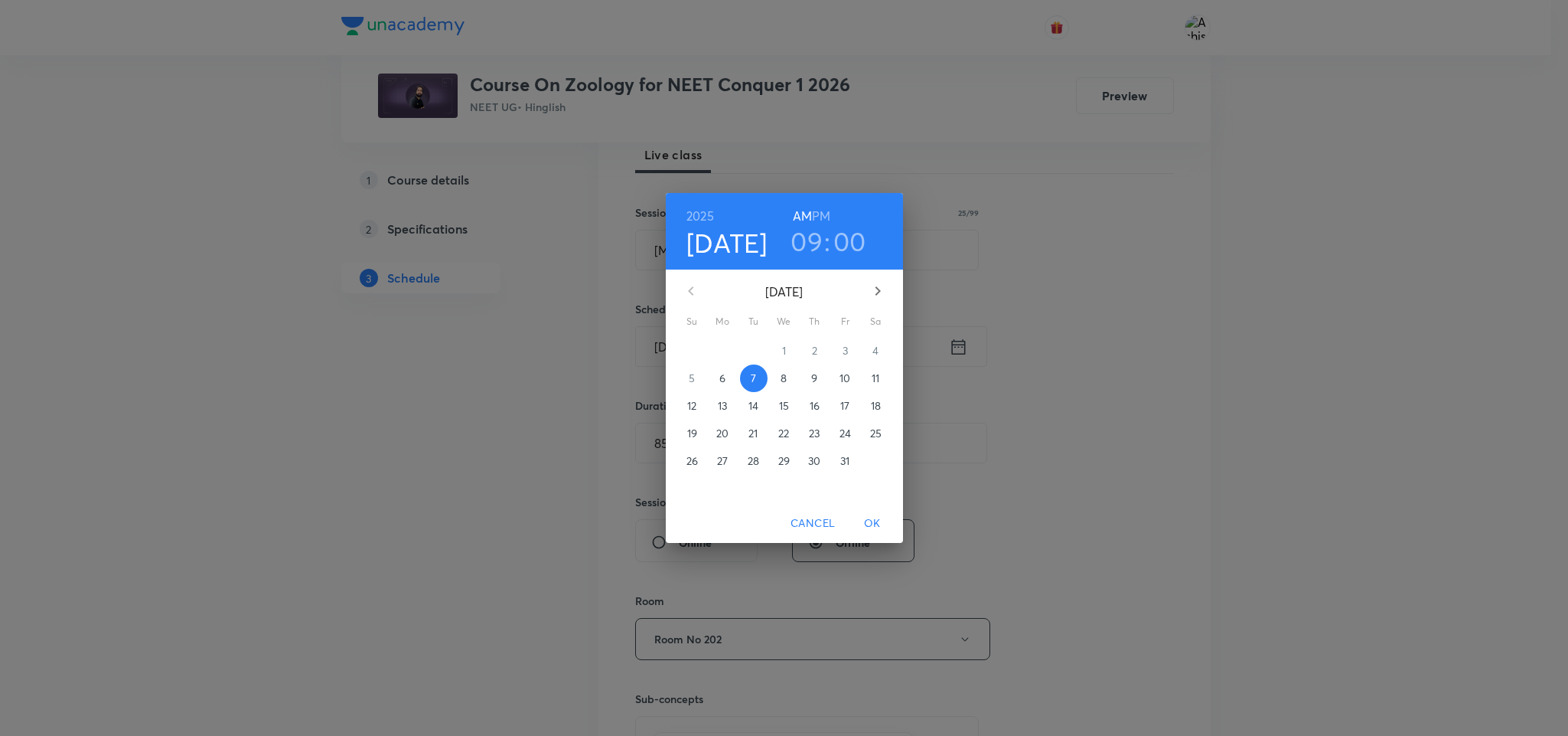
click at [812, 232] on h3 "09" at bounding box center [806, 241] width 32 height 32
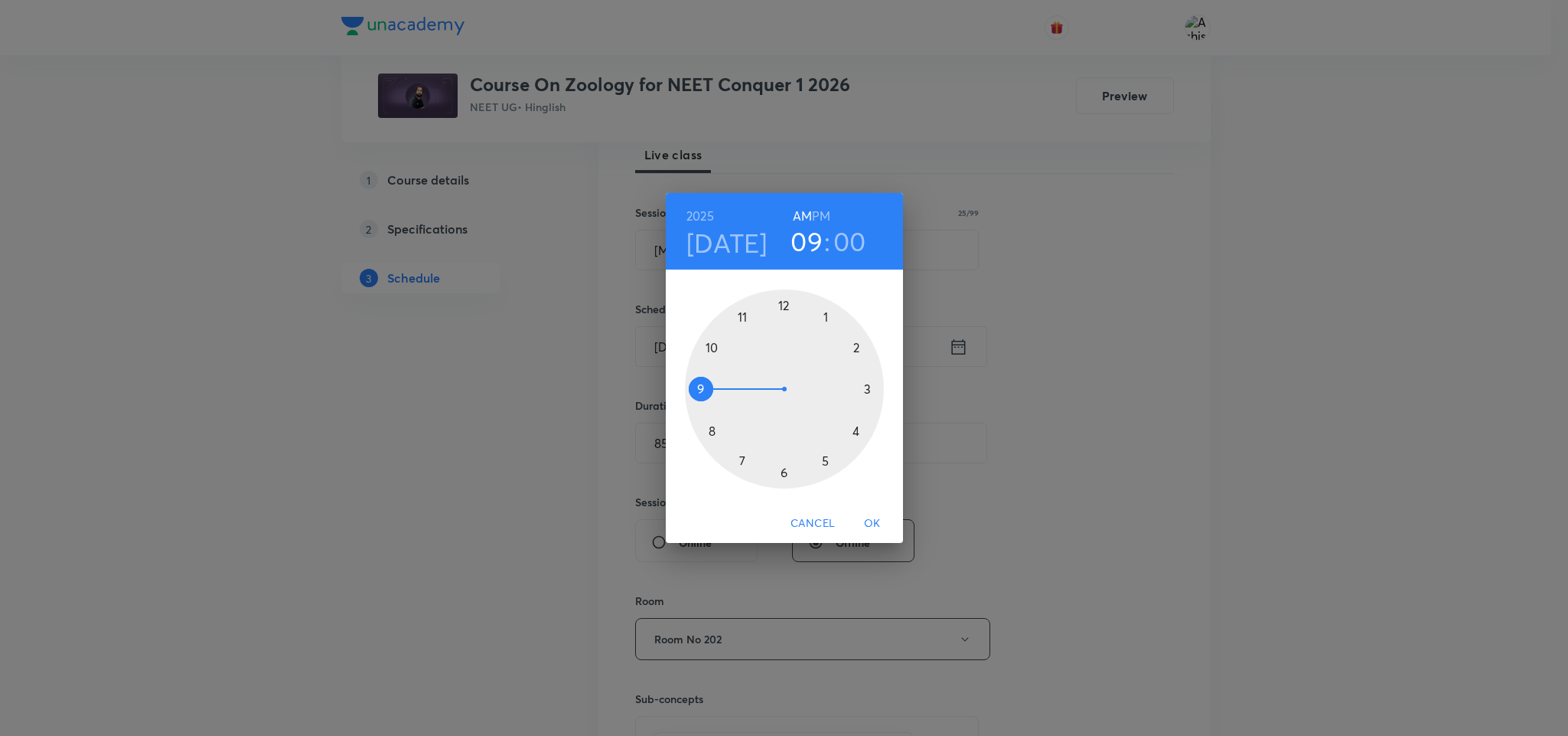
click at [712, 347] on div at bounding box center [784, 389] width 199 height 199
click at [740, 462] on div at bounding box center [784, 389] width 199 height 199
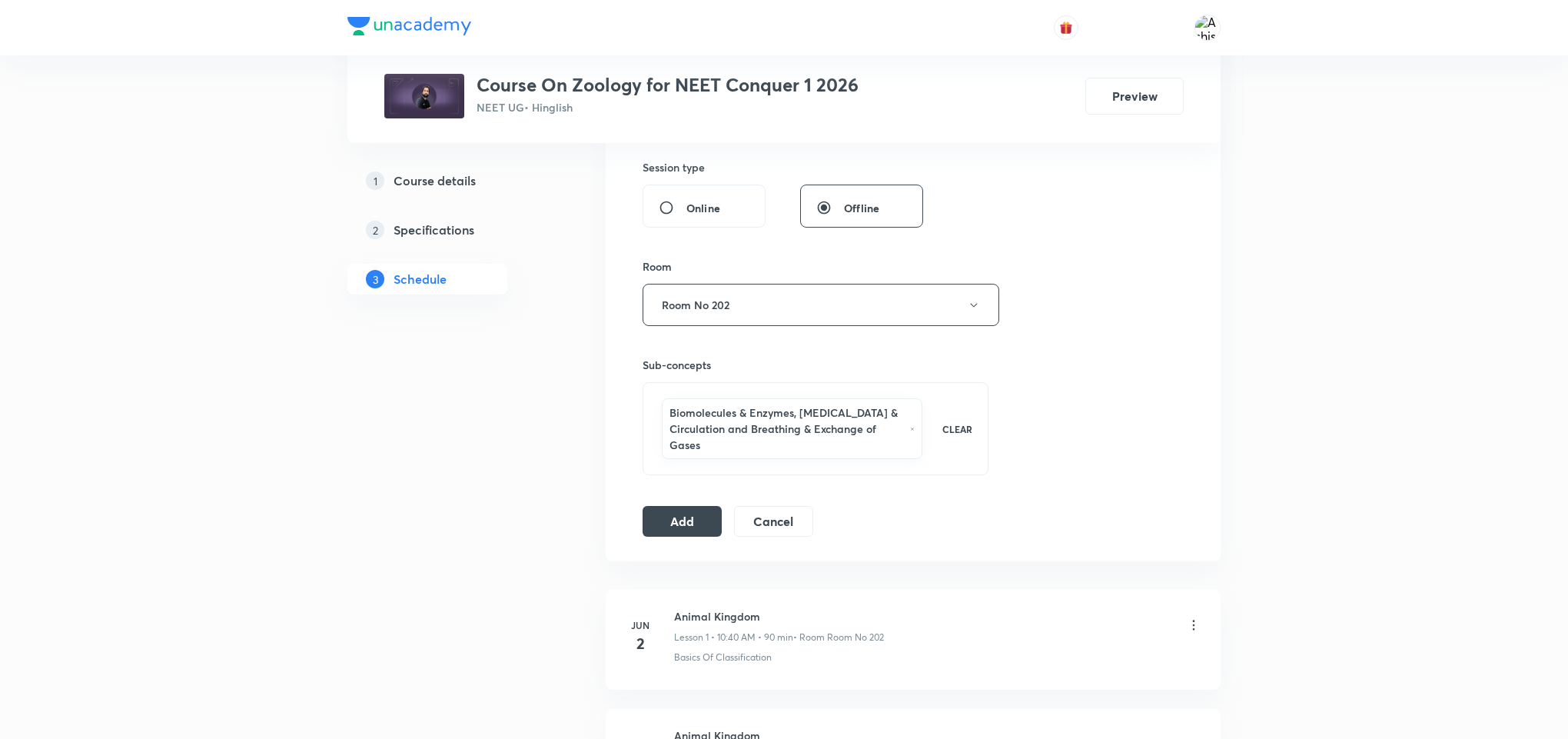
scroll to position [577, 0]
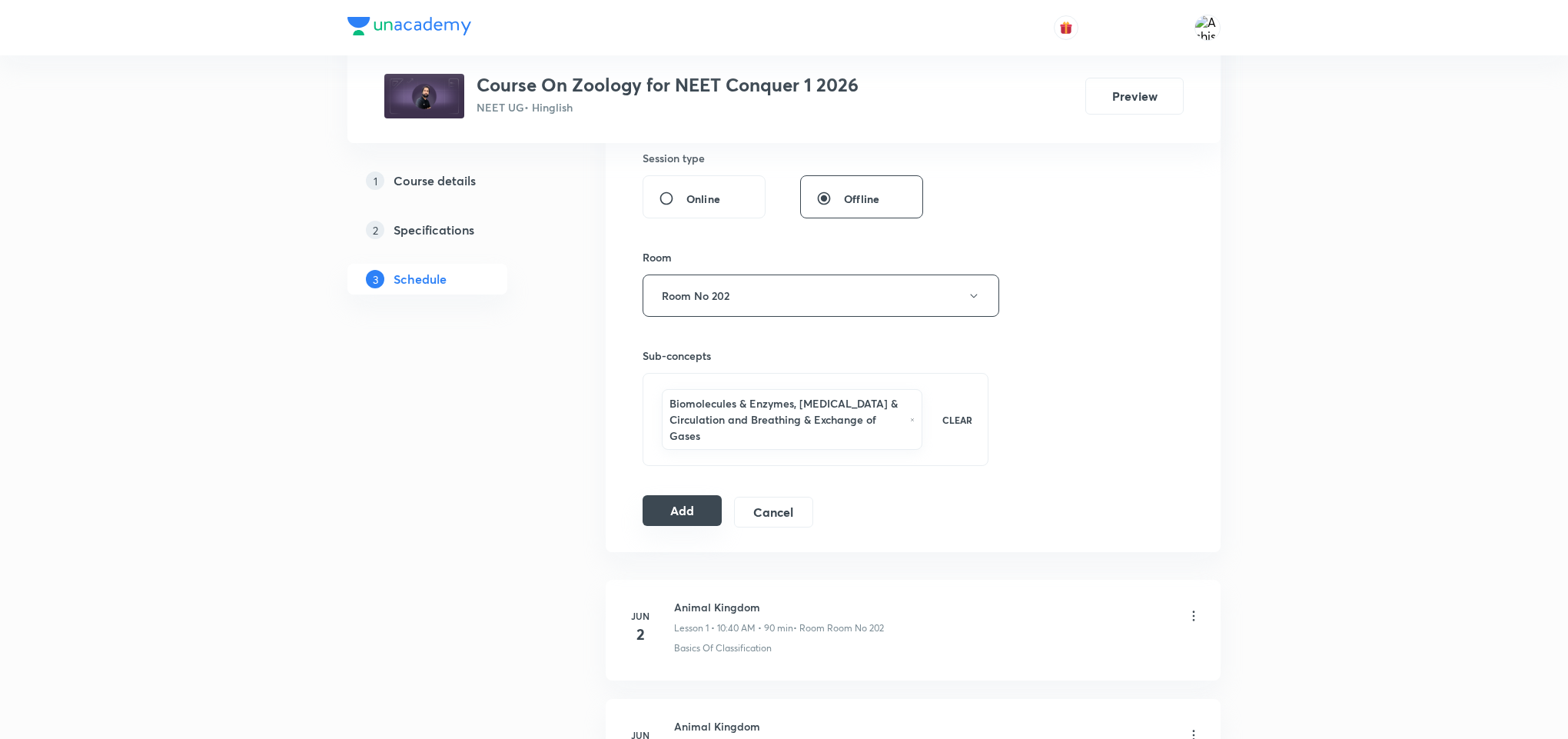
click at [674, 512] on button "Add" at bounding box center [682, 510] width 79 height 30
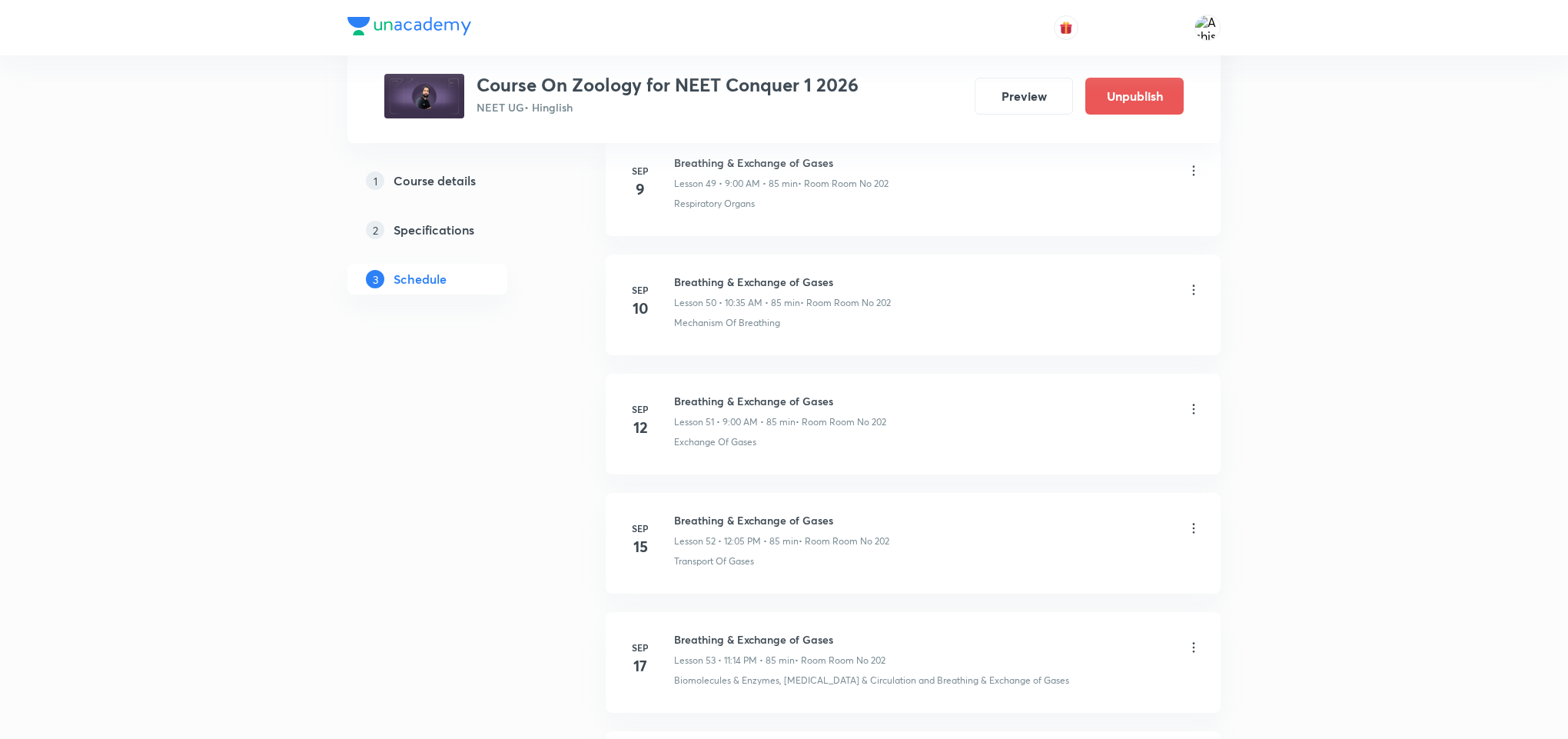
scroll to position [7136, 0]
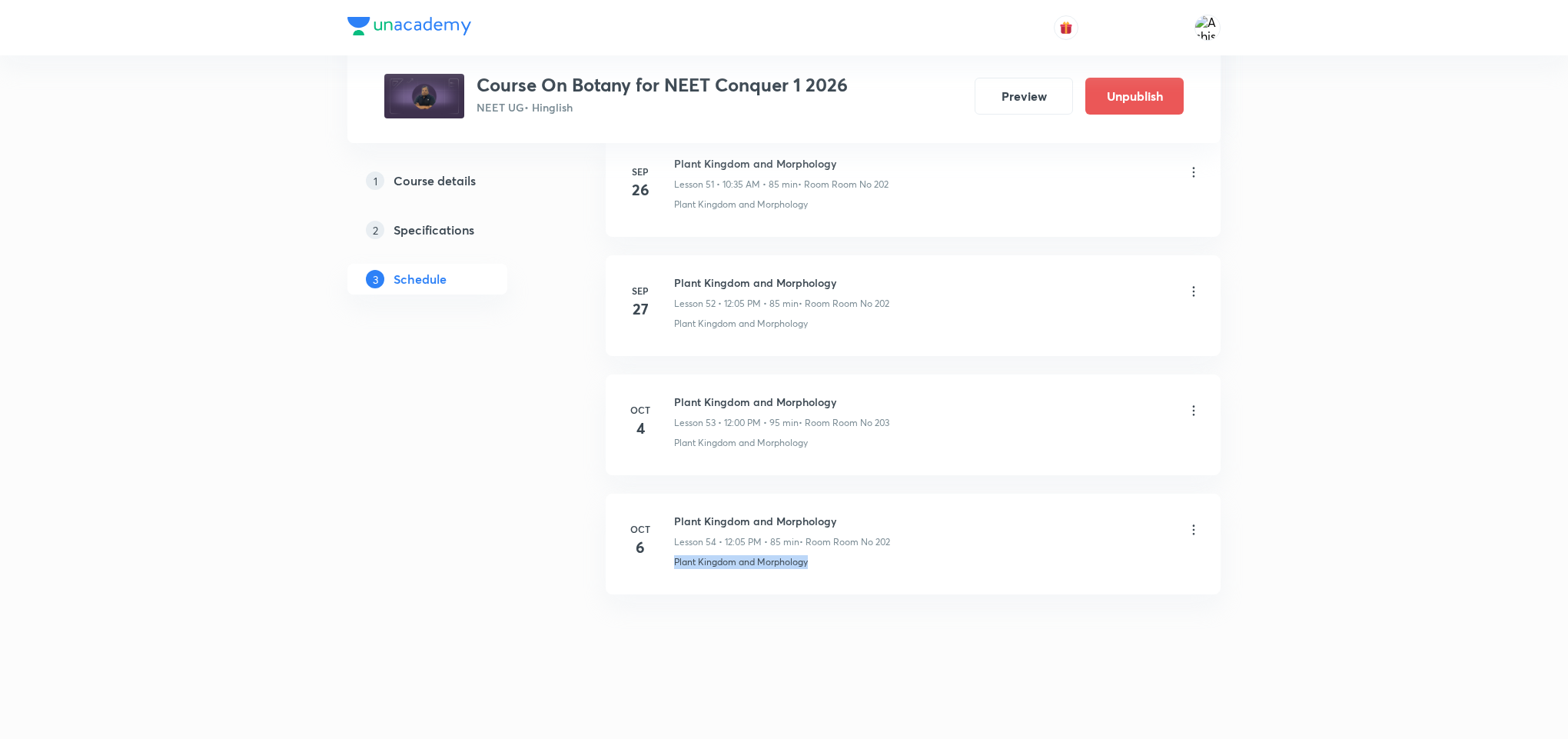
drag, startPoint x: 831, startPoint y: 560, endPoint x: 670, endPoint y: 602, distance: 166.4
copy p "Plant Kingdom and Morphology"
drag, startPoint x: 729, startPoint y: 656, endPoint x: 759, endPoint y: 578, distance: 83.6
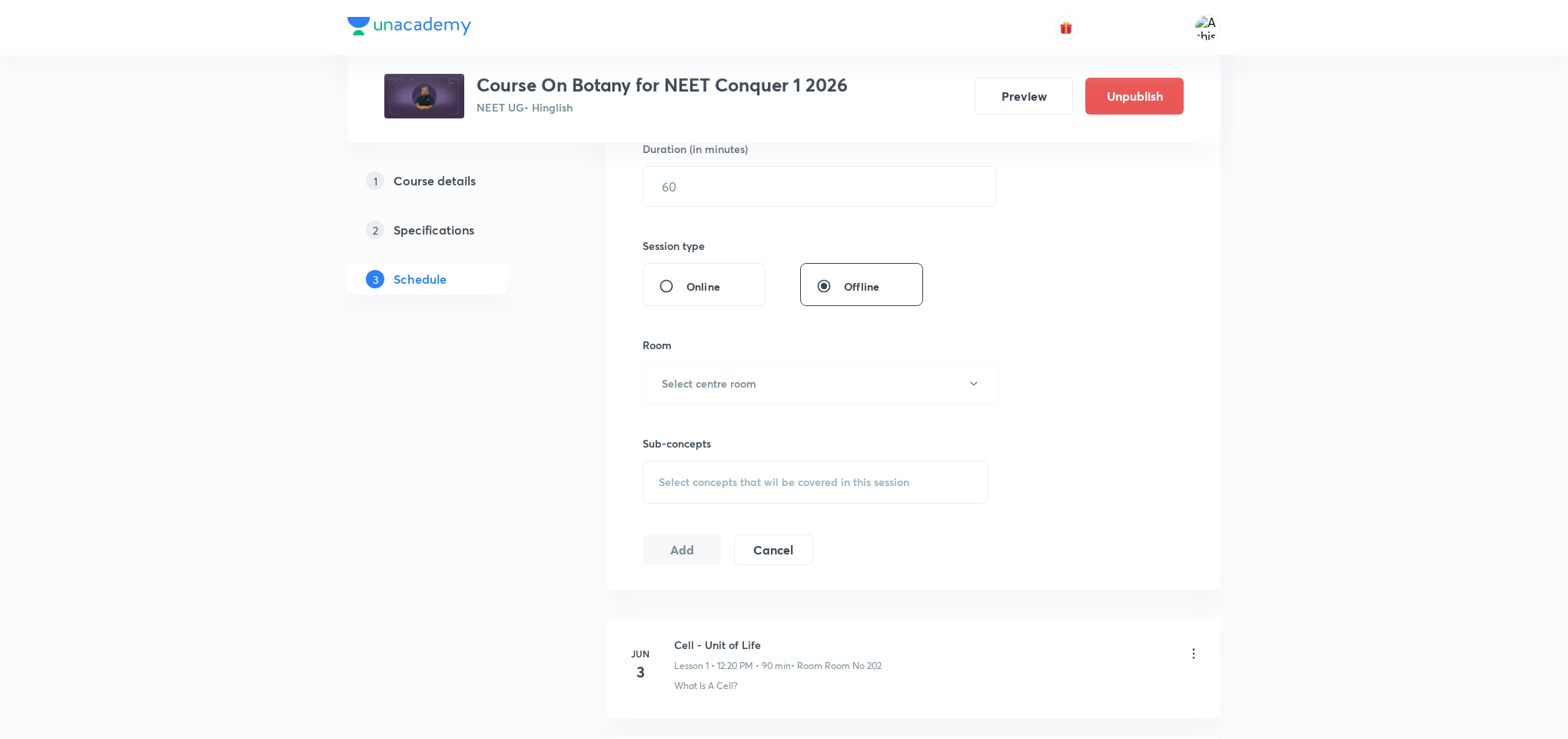
scroll to position [0, 0]
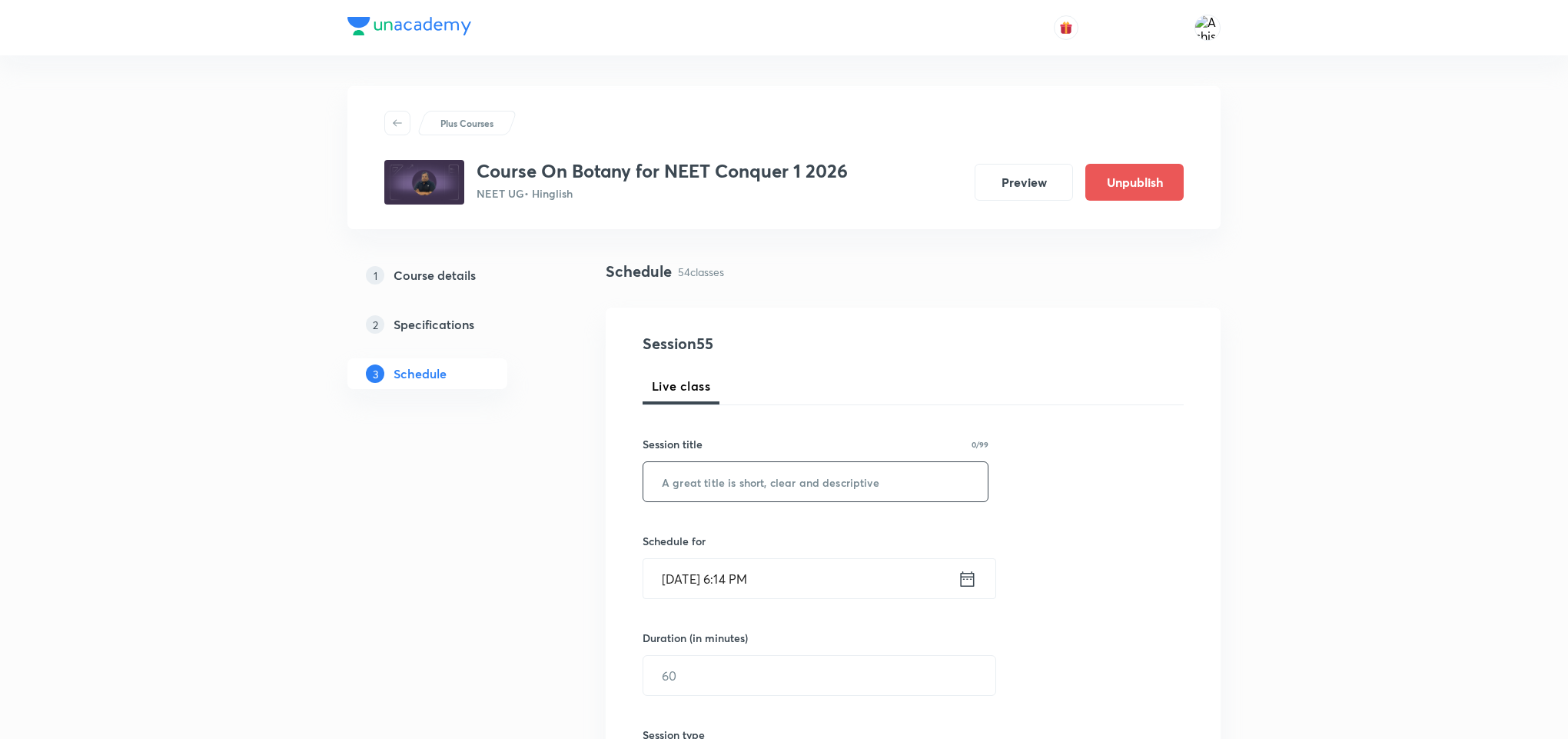
click at [771, 477] on input "text" at bounding box center [815, 481] width 344 height 39
paste input "Plant Kingdom and Morphology"
type input "Plant Kingdom and Morphology"
click at [690, 592] on input "[DATE] 6:14 PM" at bounding box center [800, 578] width 314 height 39
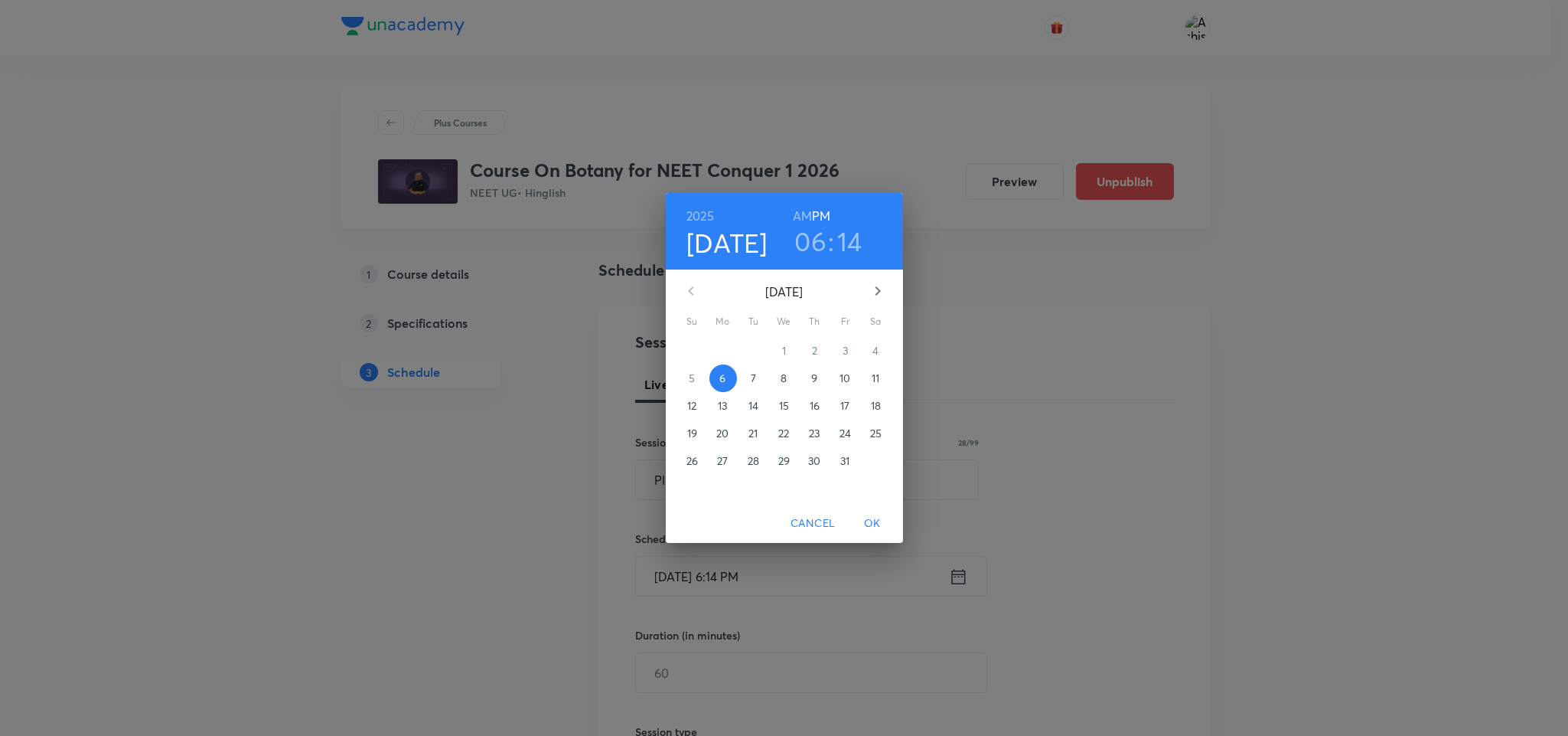
click at [750, 384] on p "7" at bounding box center [753, 378] width 5 height 16
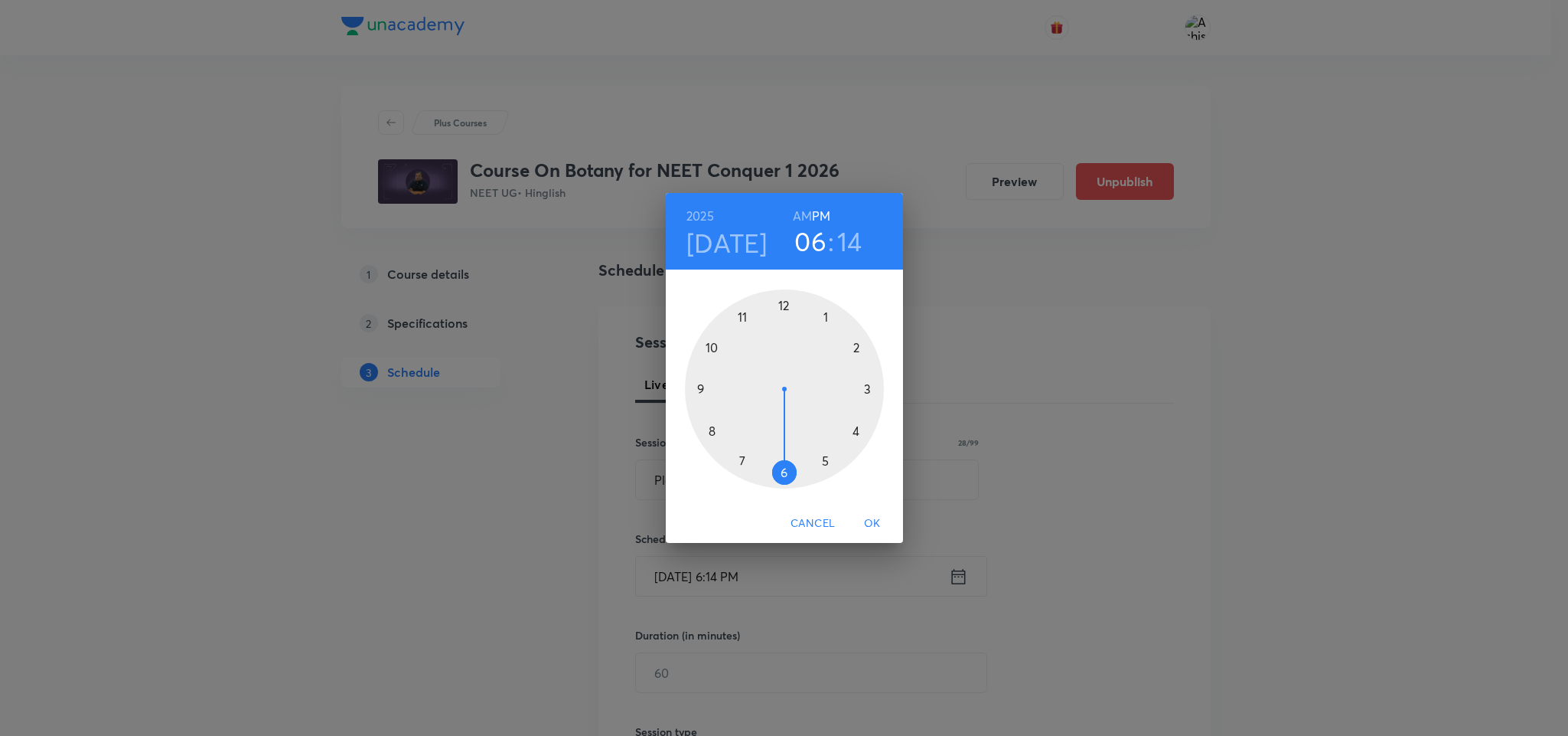
click at [785, 304] on div at bounding box center [784, 389] width 199 height 199
click at [825, 317] on div at bounding box center [784, 389] width 199 height 199
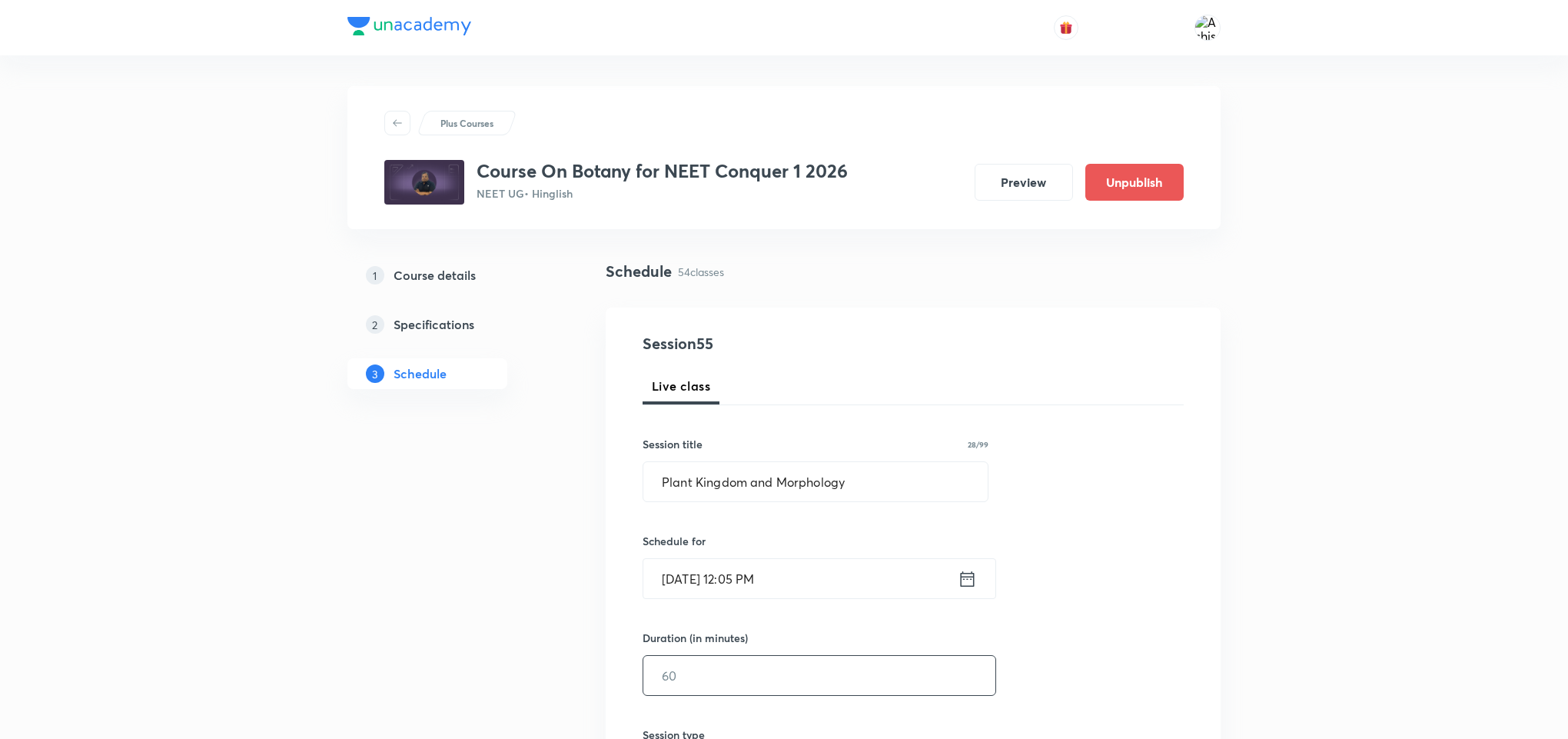
click at [734, 660] on input "text" at bounding box center [820, 675] width 352 height 39
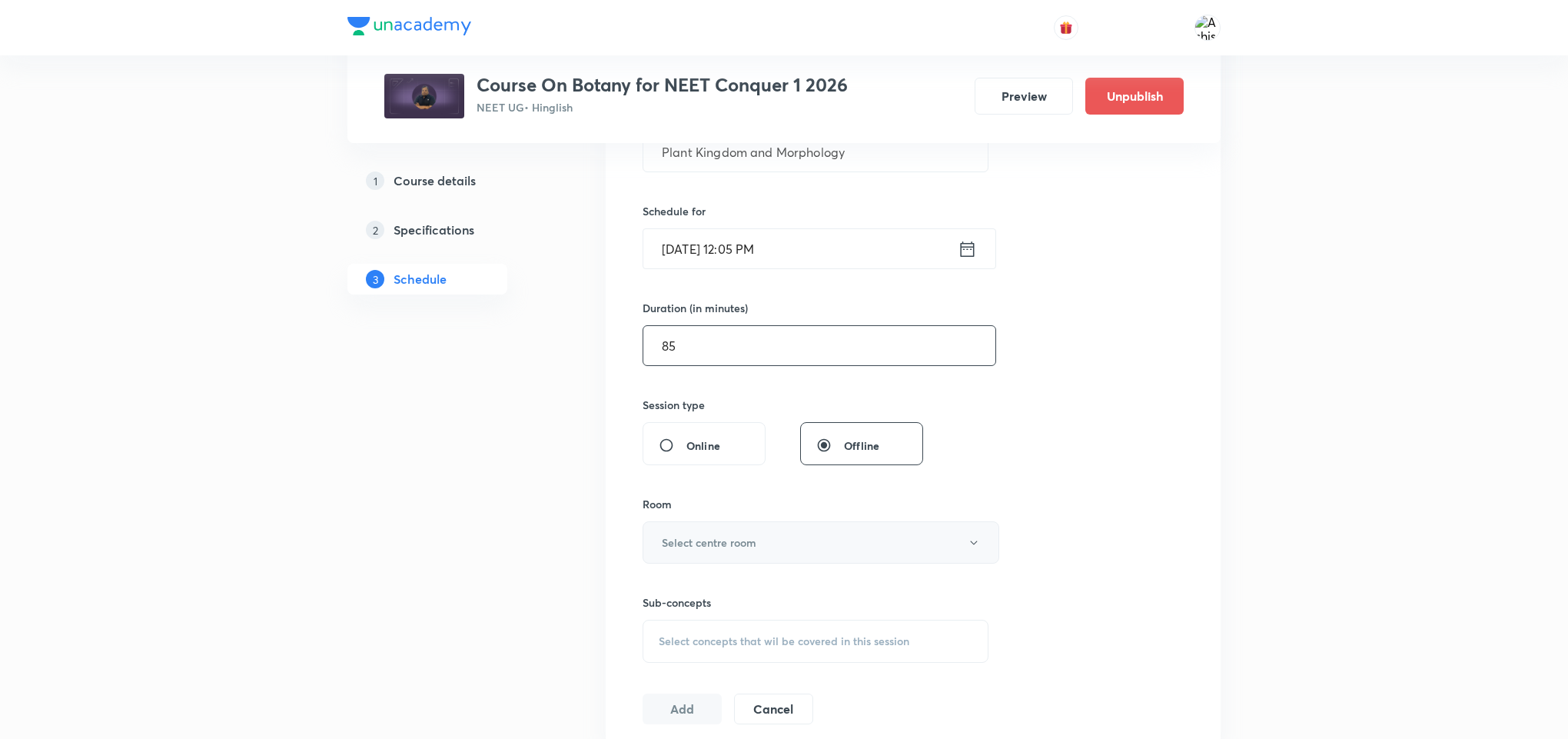
scroll to position [346, 0]
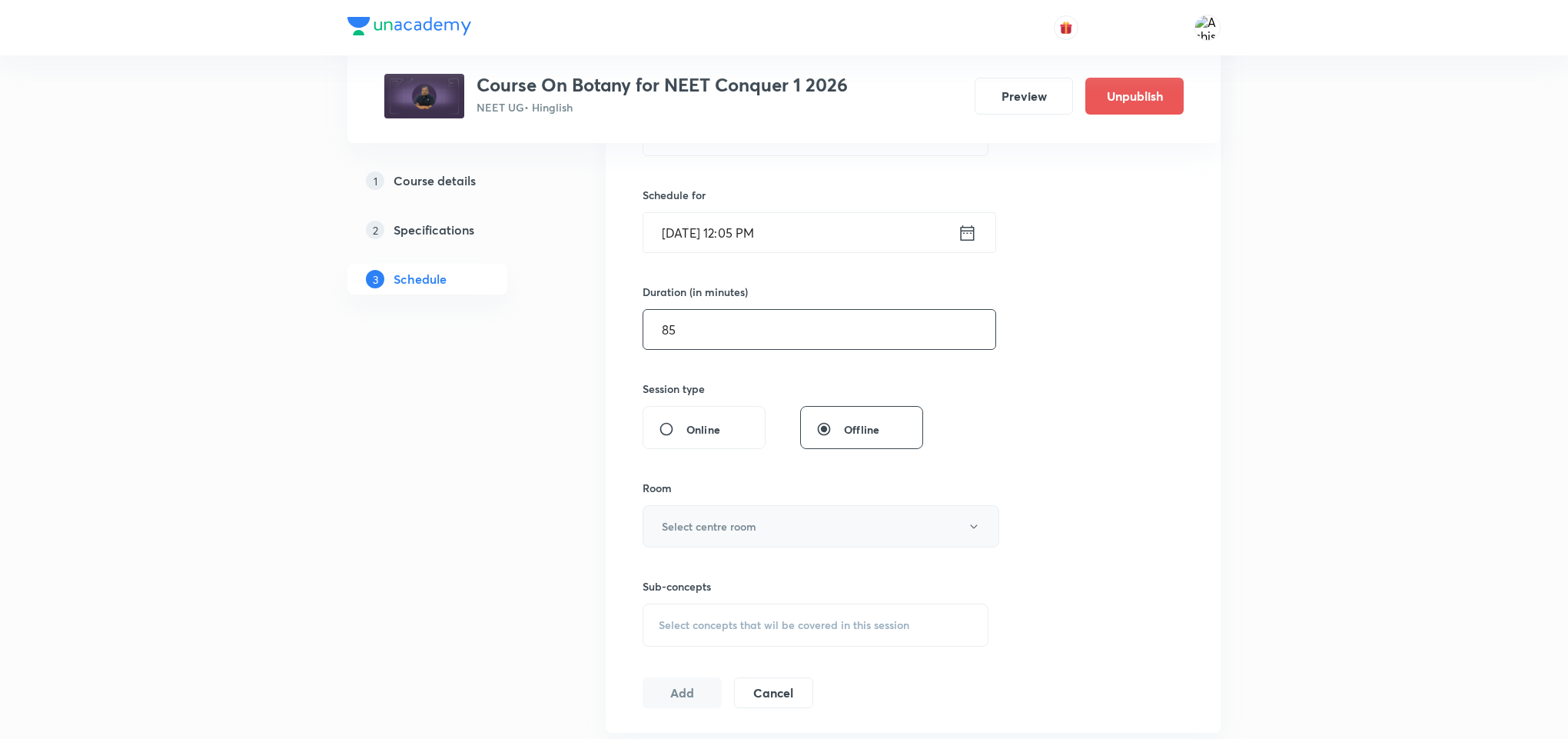
type input "85"
click at [718, 508] on button "Select centre room" at bounding box center [820, 526] width 356 height 43
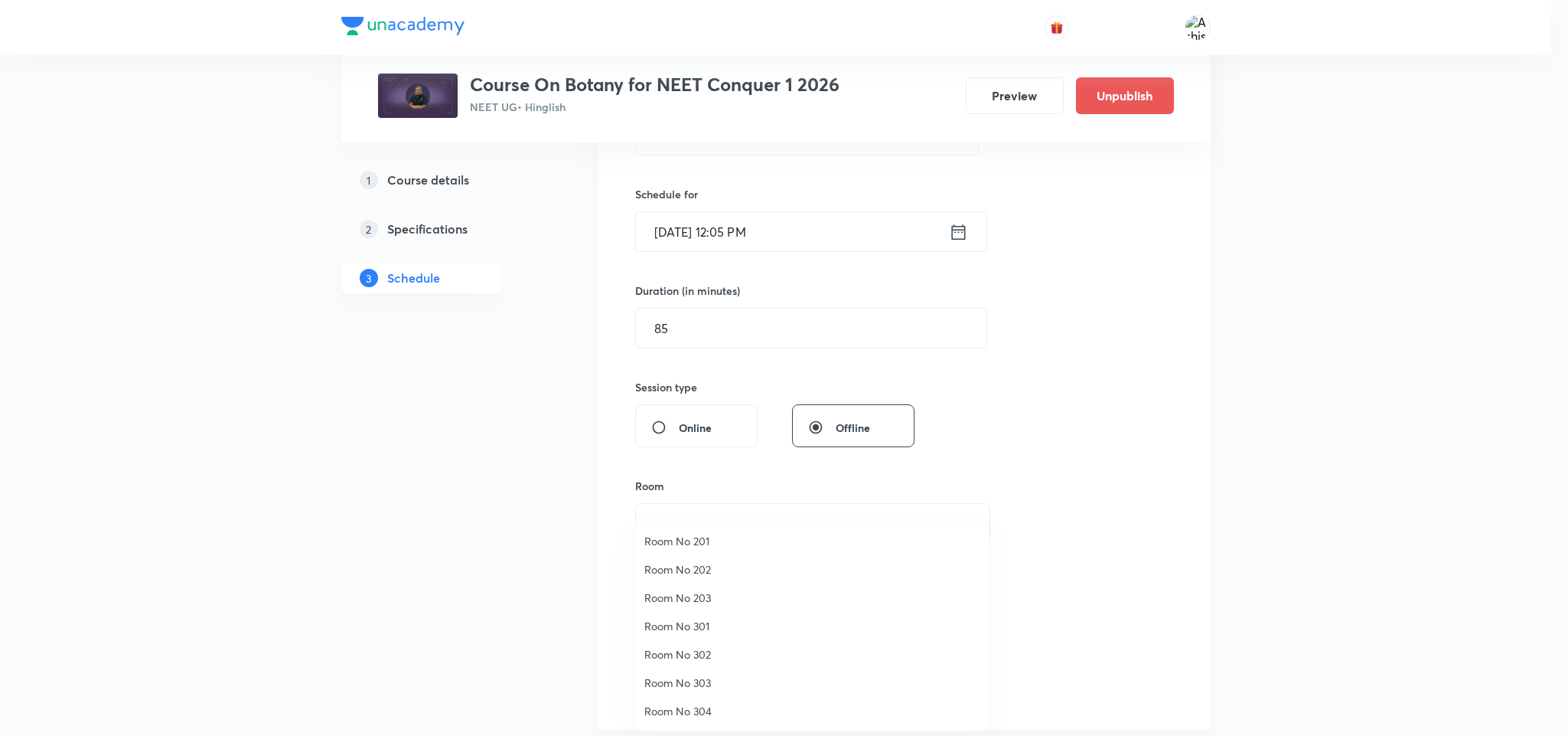
click at [710, 584] on li "Room No 203" at bounding box center [812, 597] width 353 height 29
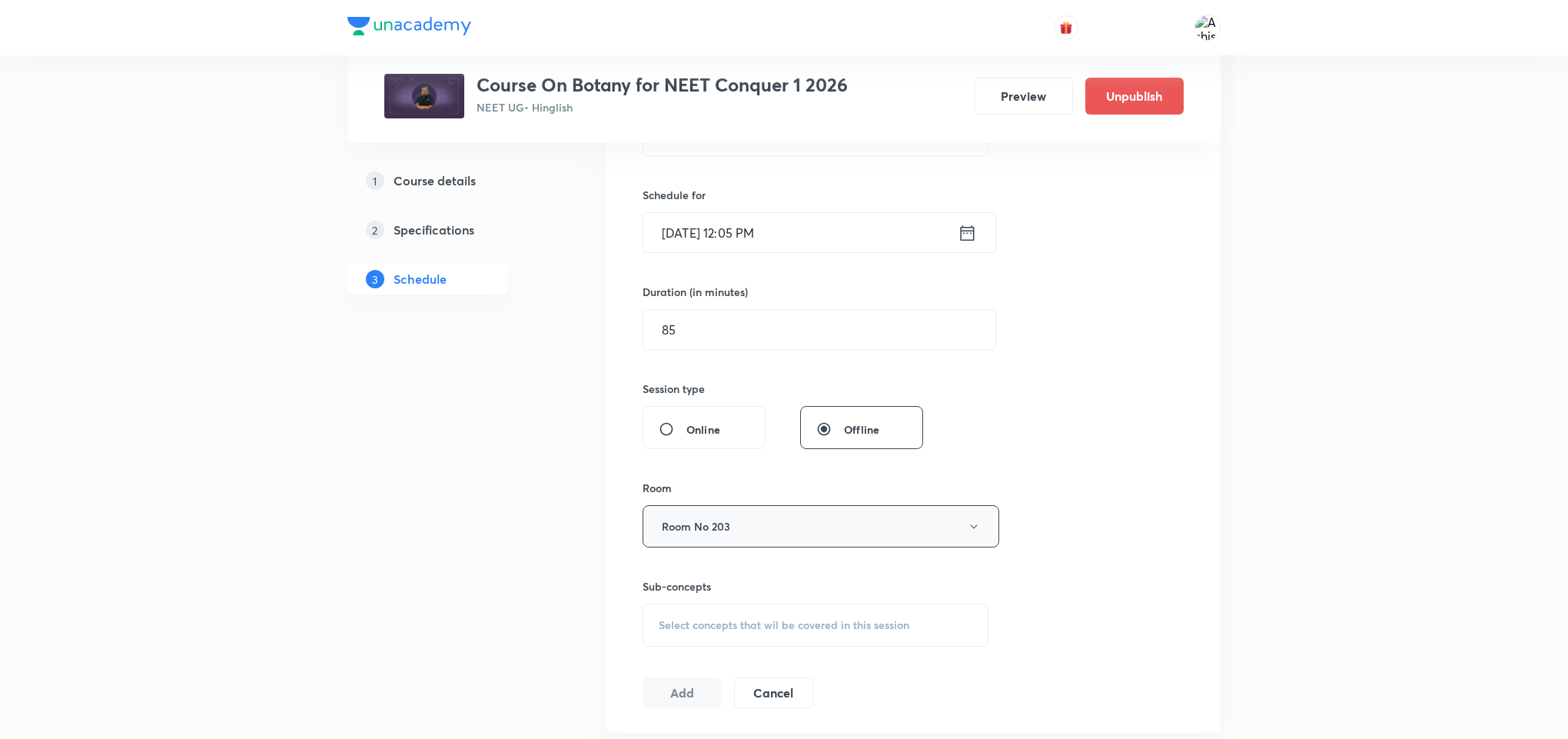
click at [718, 535] on button "Room No 203" at bounding box center [820, 526] width 356 height 43
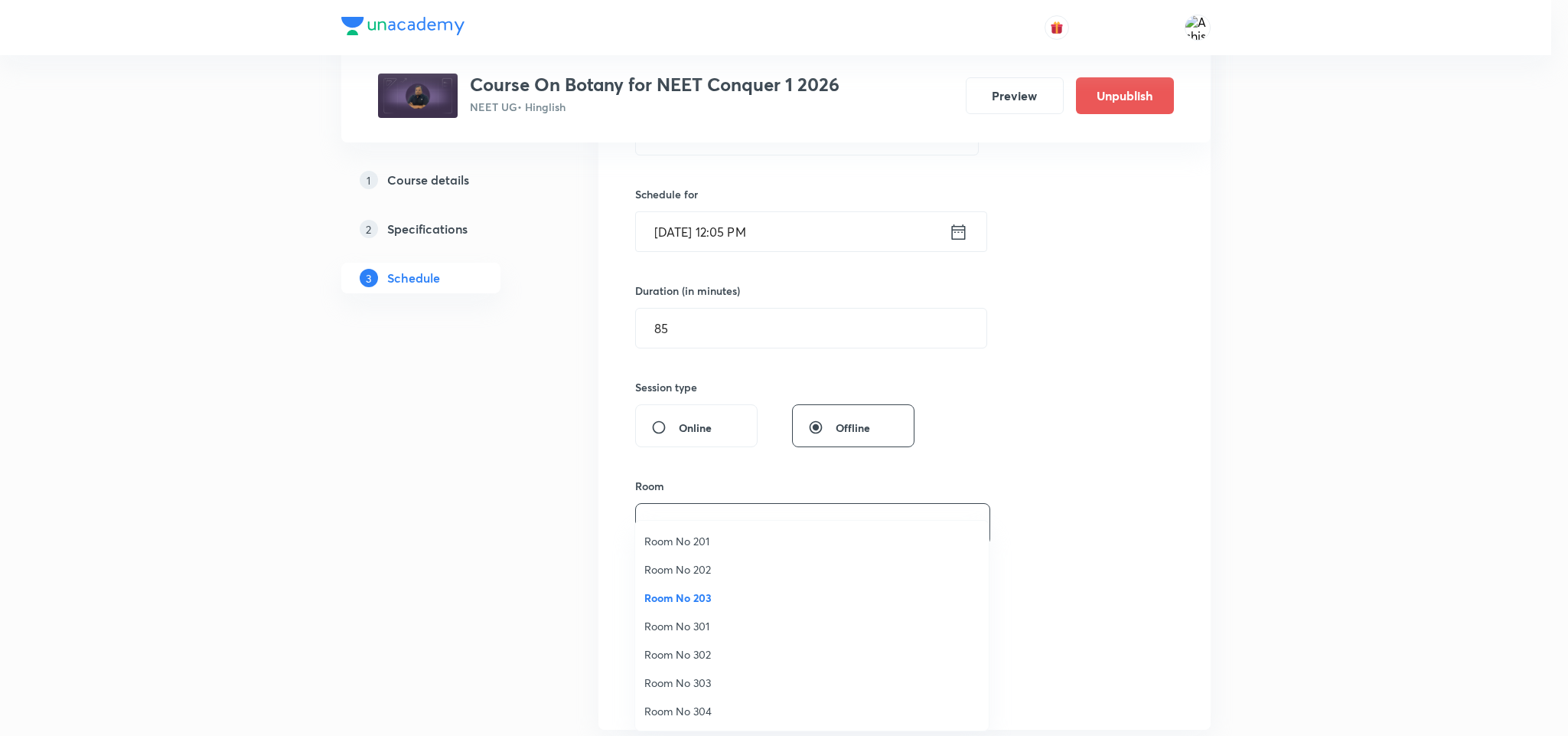
drag, startPoint x: 699, startPoint y: 566, endPoint x: 771, endPoint y: 551, distance: 73.5
click at [699, 565] on span "Room No 202" at bounding box center [812, 569] width 335 height 16
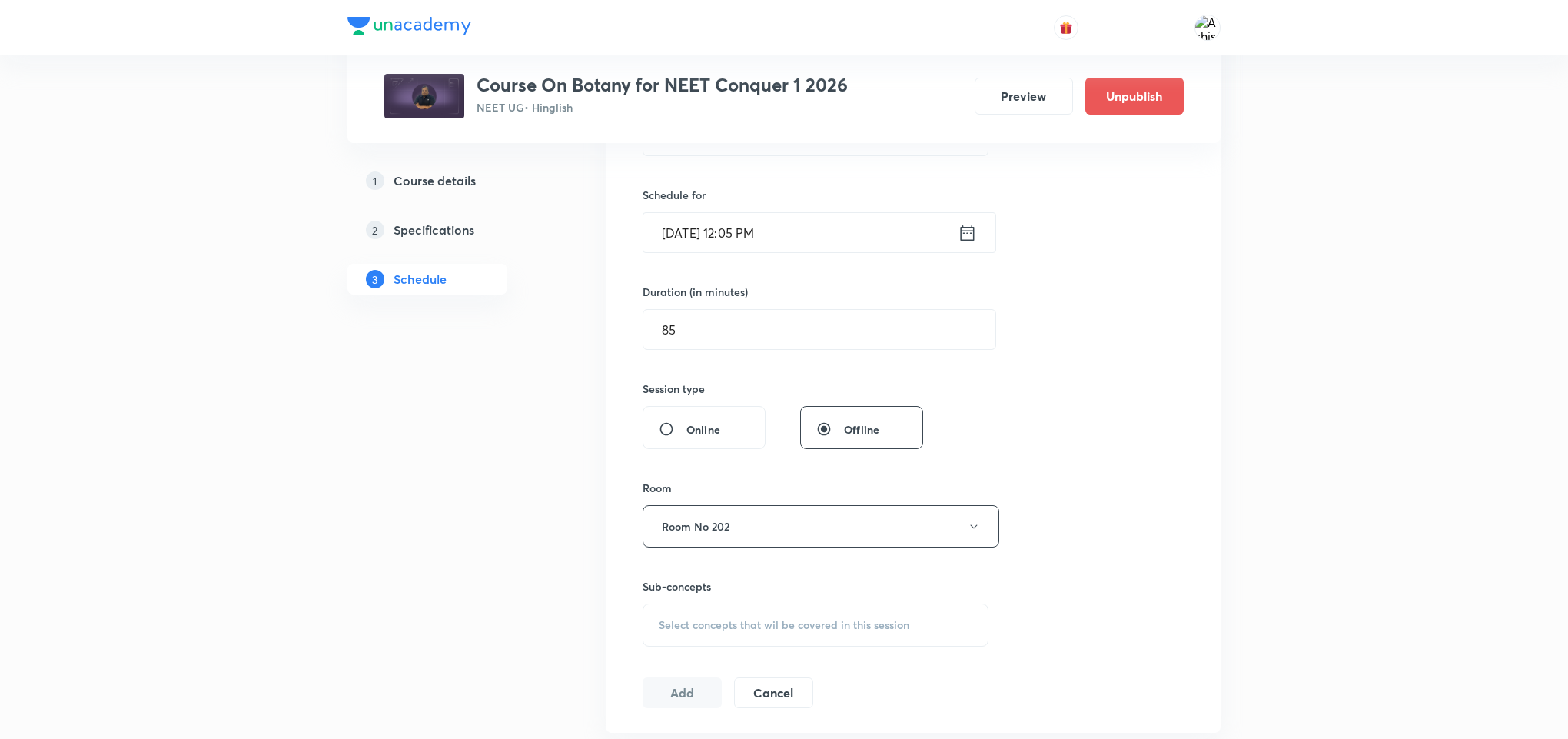
click at [702, 628] on span "Select concepts that wil be covered in this session" at bounding box center [784, 625] width 251 height 12
drag, startPoint x: 759, startPoint y: 676, endPoint x: 870, endPoint y: 676, distance: 111.0
click at [870, 676] on div "Plant Kingdom and Morphology 0 / 0 ​" at bounding box center [815, 672] width 344 height 39
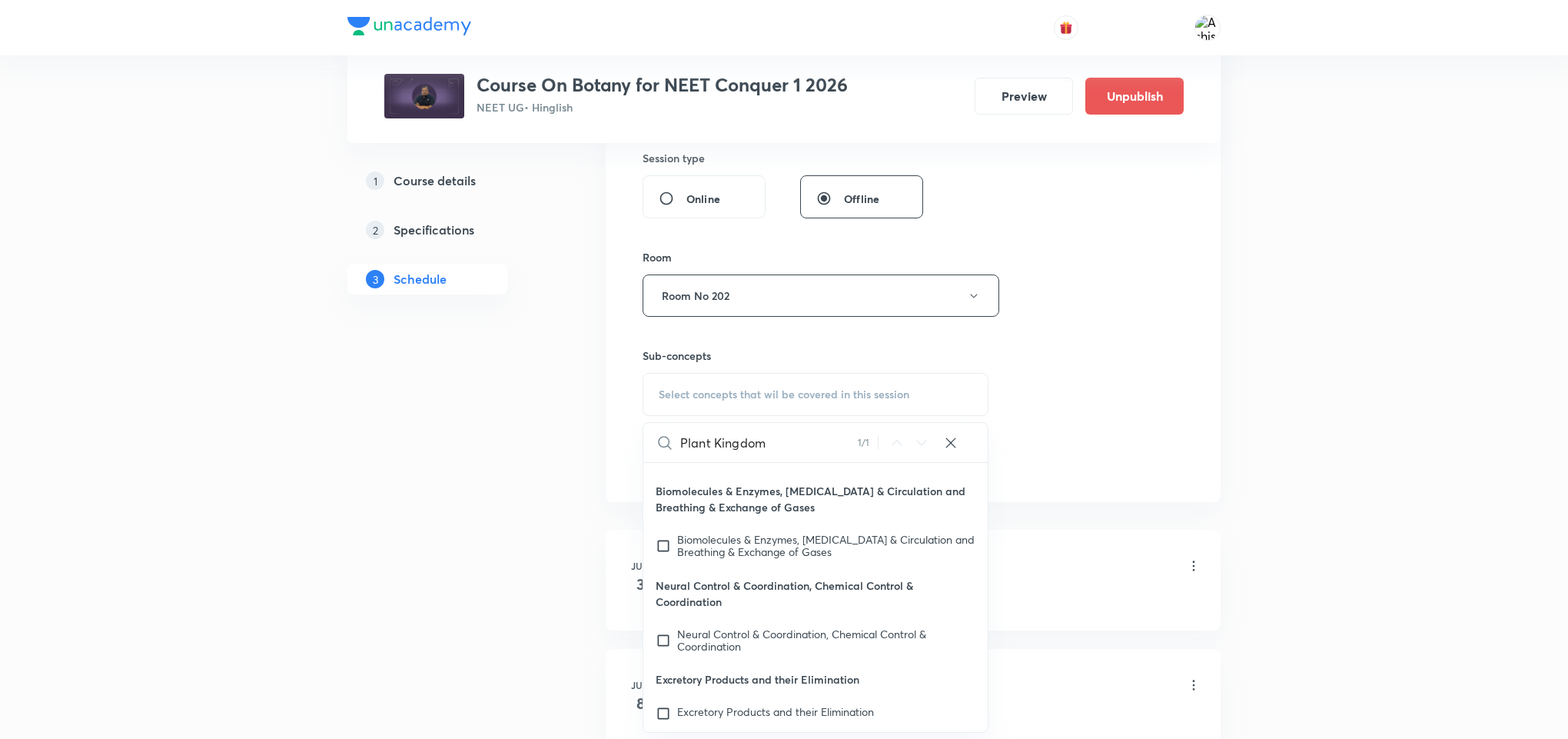
scroll to position [70917, 0]
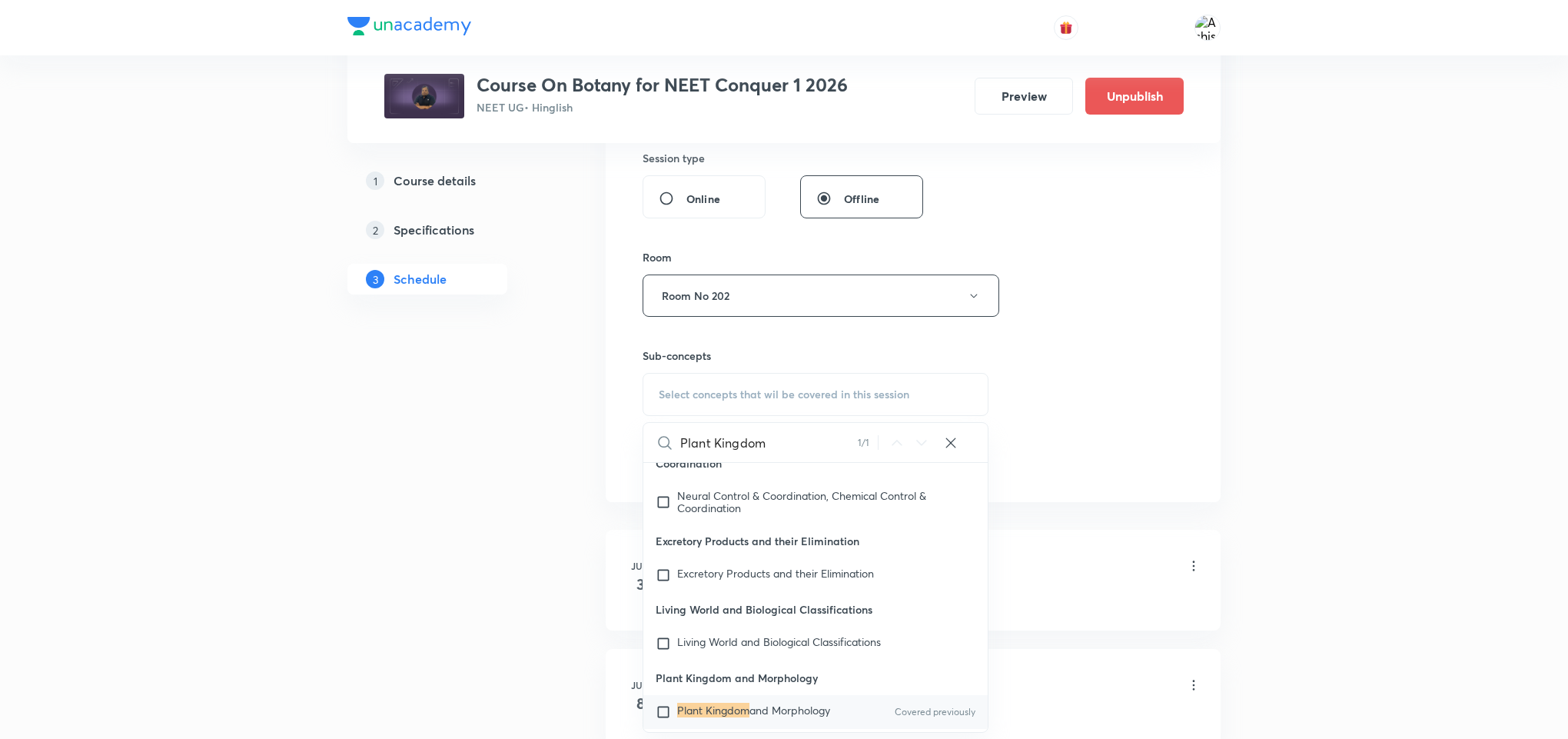
type input "Plant Kingdom"
click at [715, 703] on mark "Plant Kingdom" at bounding box center [713, 710] width 72 height 15
checkbox input "true"
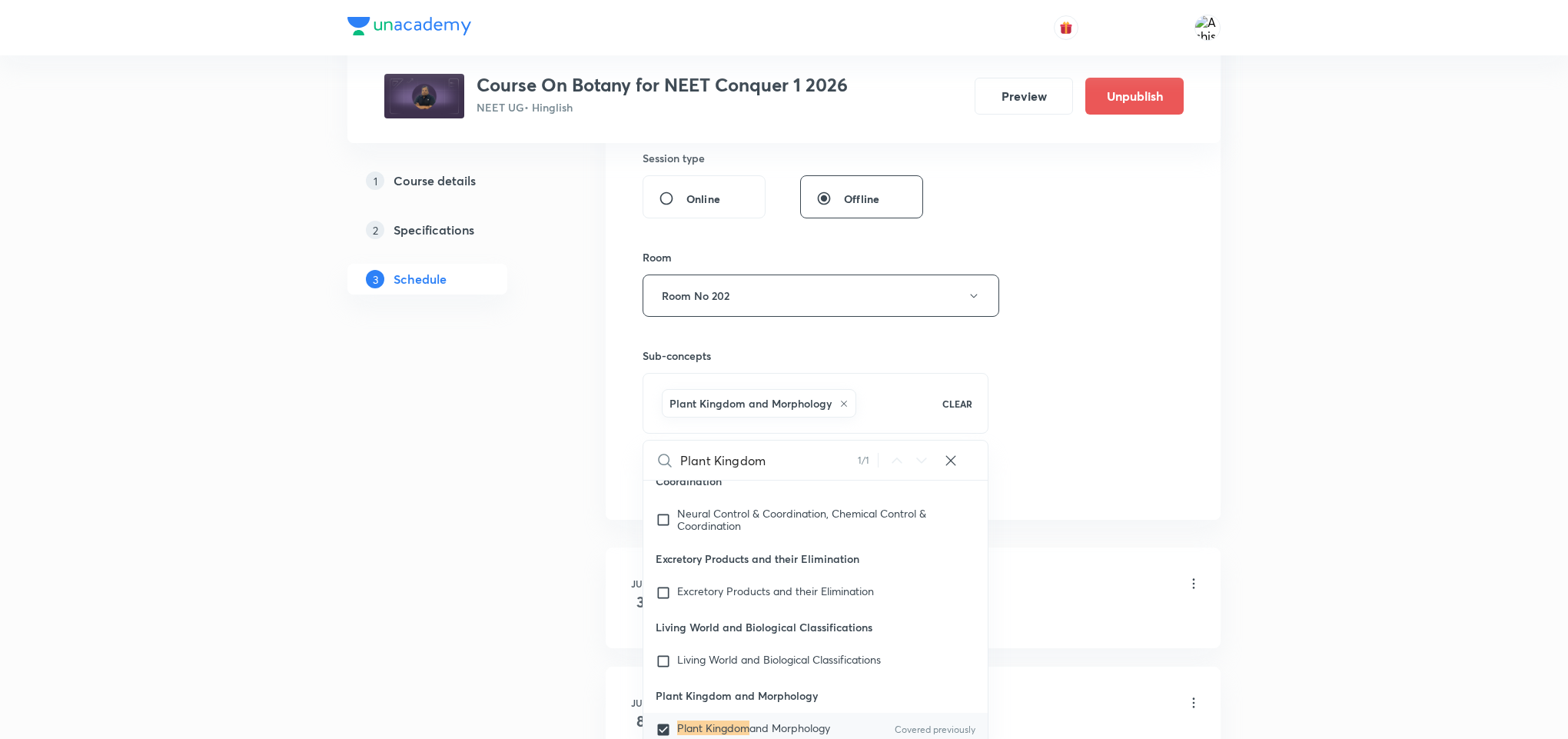
drag, startPoint x: 1071, startPoint y: 369, endPoint x: 739, endPoint y: 489, distance: 353.0
click at [1070, 370] on div "Session 55 Live class Session title 28/99 Plant Kingdom and Morphology ​ Schedu…" at bounding box center [913, 125] width 541 height 740
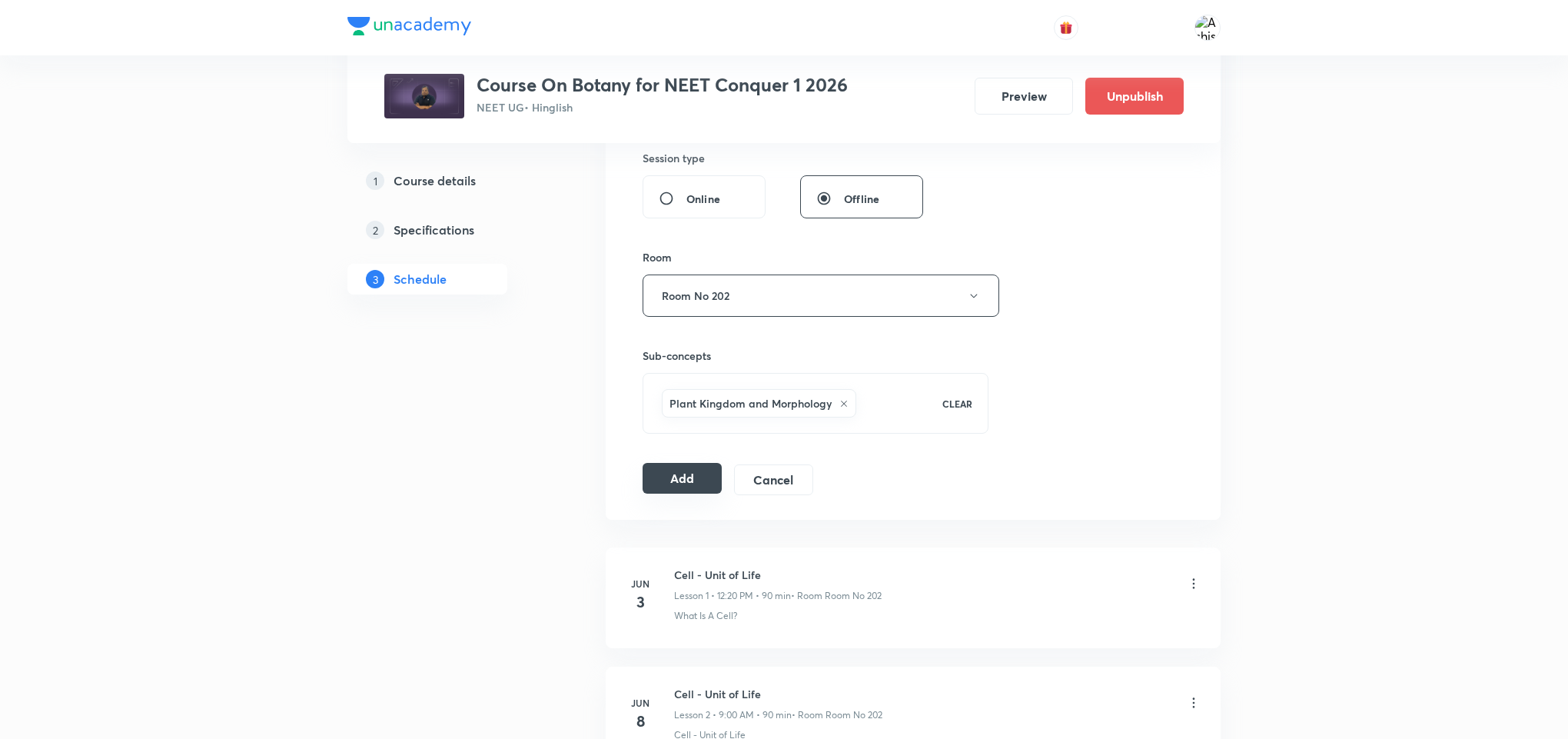
click at [666, 490] on button "Add" at bounding box center [682, 478] width 79 height 30
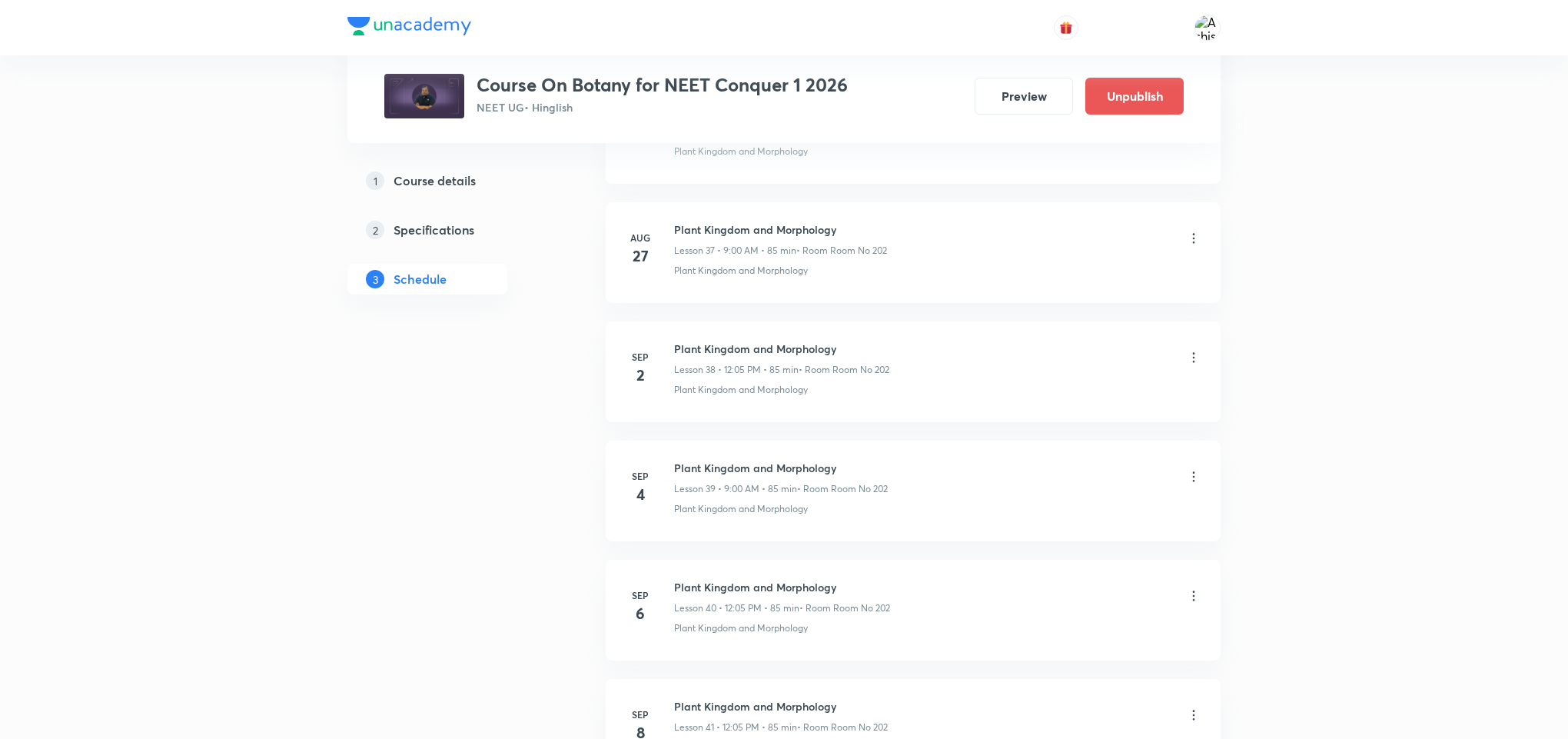
scroll to position [6382, 0]
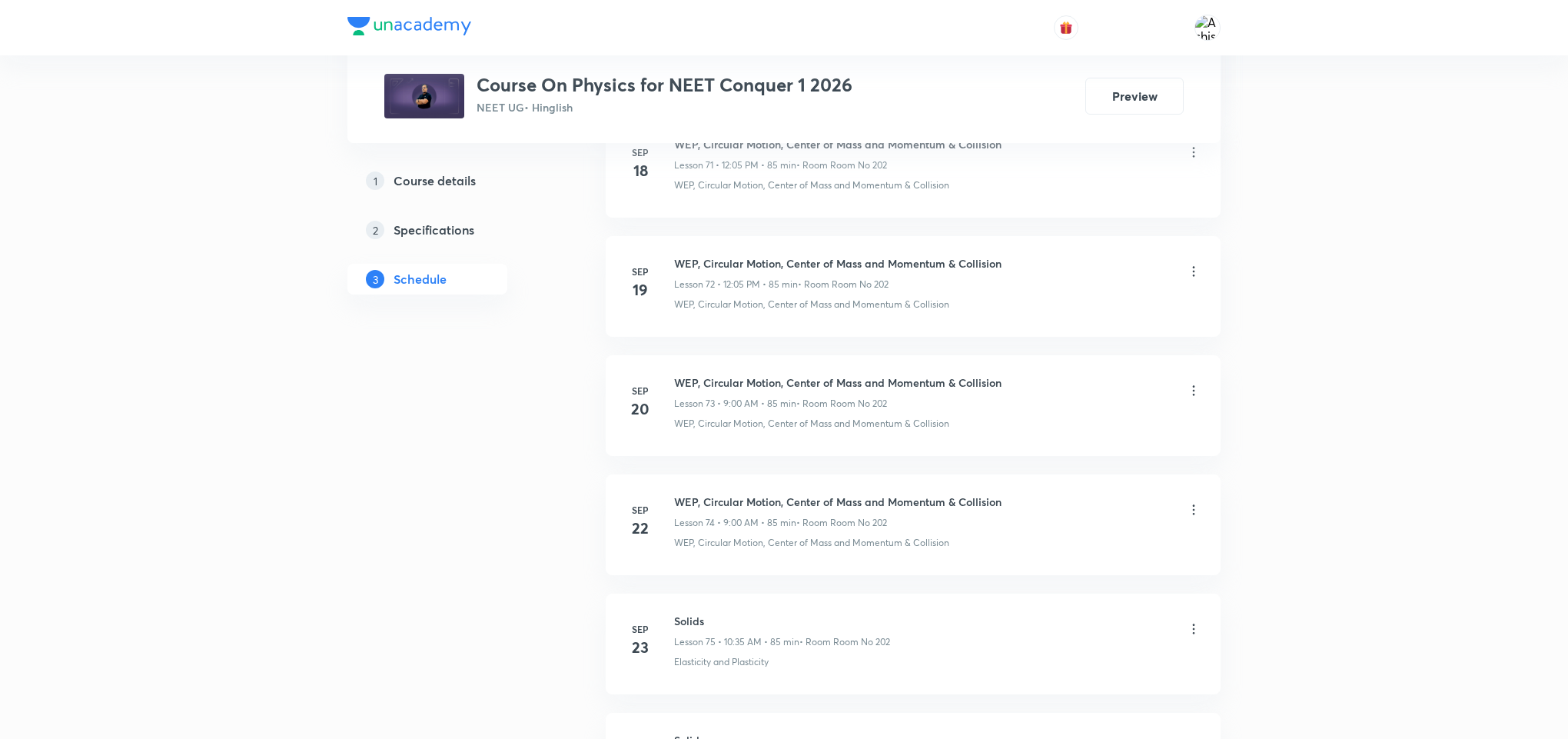
scroll to position [10211, 0]
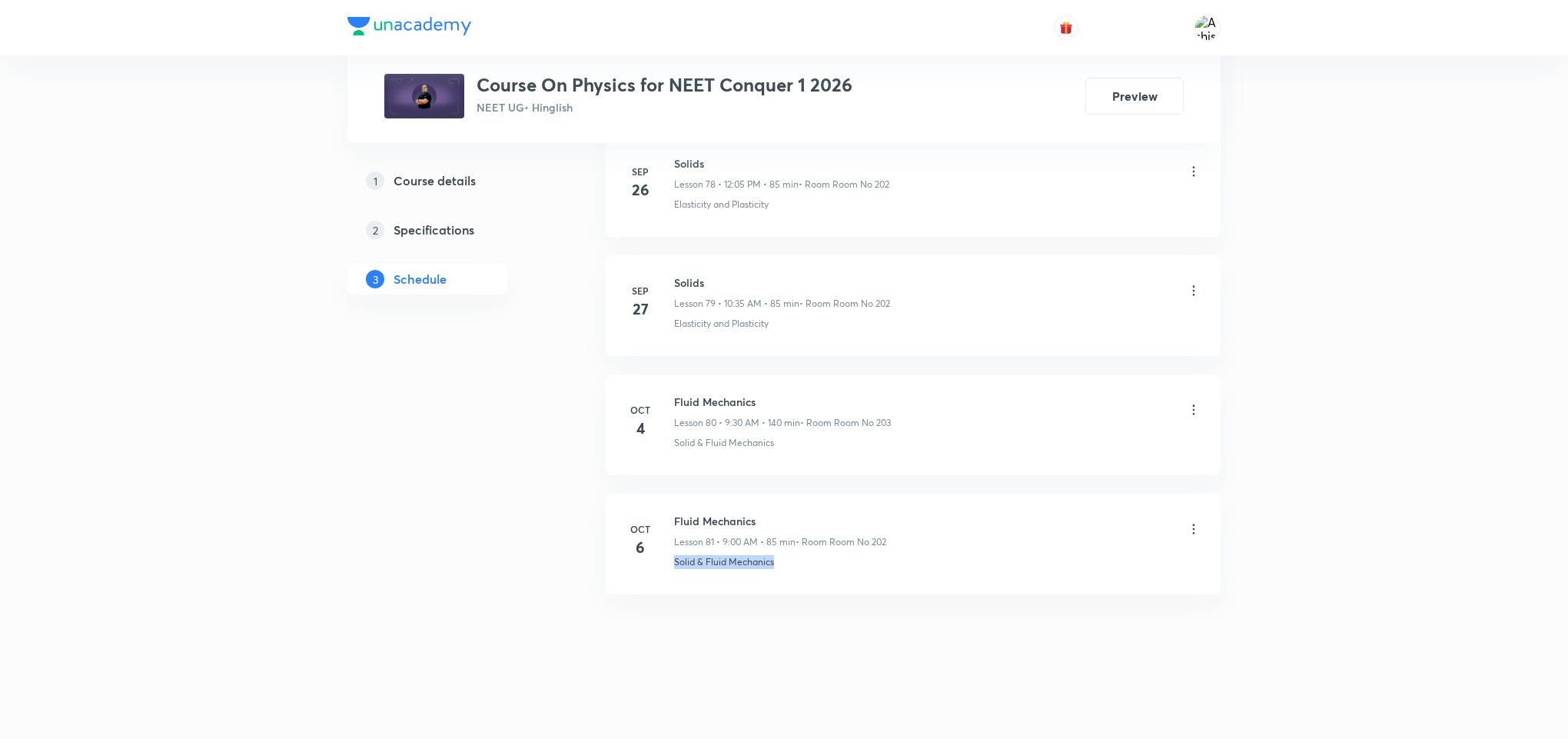
drag, startPoint x: 794, startPoint y: 572, endPoint x: 666, endPoint y: 599, distance: 130.8
copy p "Solid & Fluid Mechanics"
click at [679, 556] on p "Solid & Fluid Mechanics" at bounding box center [723, 562] width 100 height 14
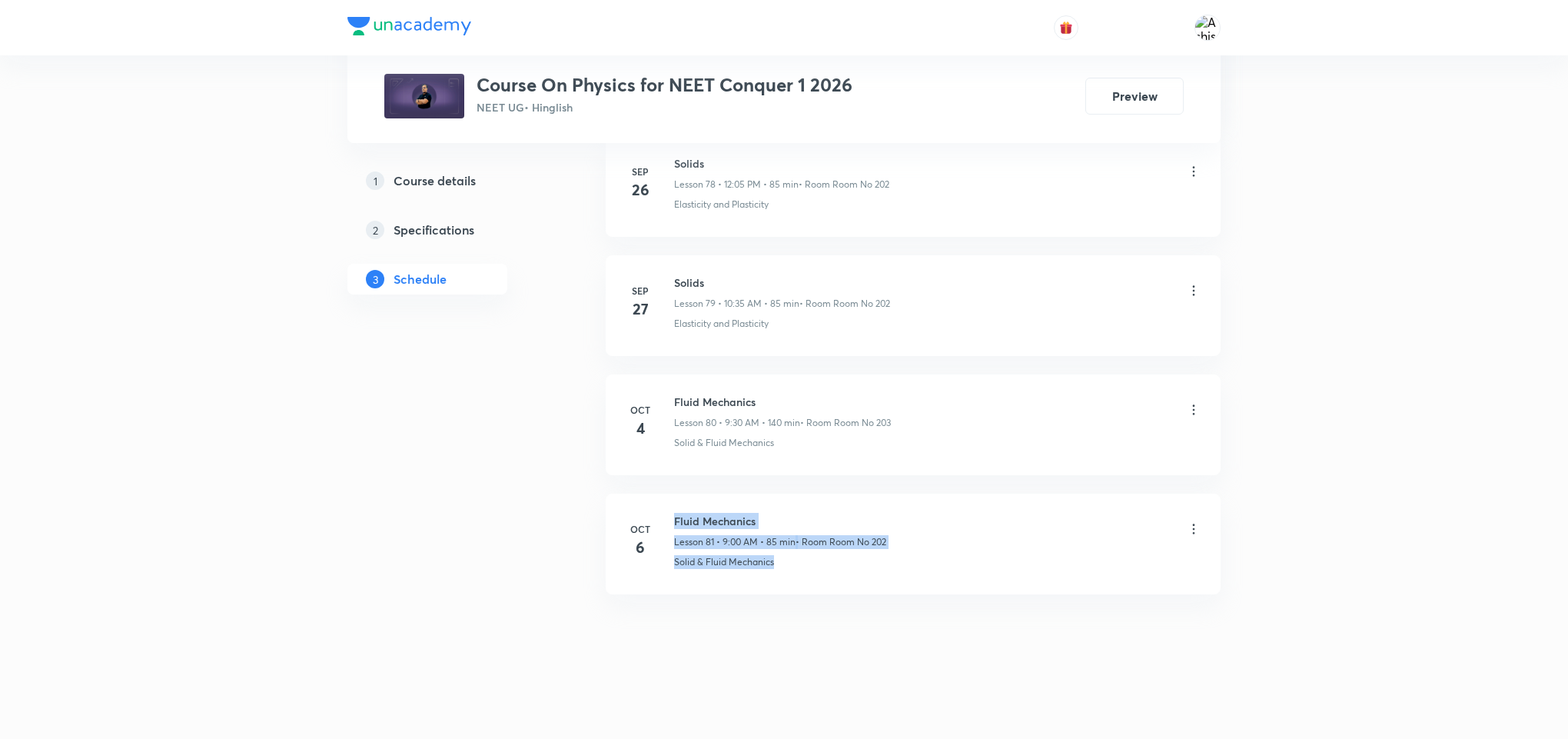
drag, startPoint x: 670, startPoint y: 557, endPoint x: 794, endPoint y: 570, distance: 124.7
click at [794, 570] on li "[DATE] Fluid Mechanics Lesson 81 • 9:00 AM • 85 min • Room Room No 202 Solid & …" at bounding box center [912, 544] width 615 height 101
click at [794, 582] on li "[DATE] Fluid Mechanics Lesson 81 • 9:00 AM • 85 min • Room Room No 202 Solid & …" at bounding box center [912, 544] width 615 height 101
drag, startPoint x: 788, startPoint y: 571, endPoint x: 659, endPoint y: 592, distance: 130.7
click at [659, 592] on li "[DATE] Fluid Mechanics Lesson 81 • 9:00 AM • 85 min • Room Room No 202 Solid & …" at bounding box center [912, 544] width 615 height 101
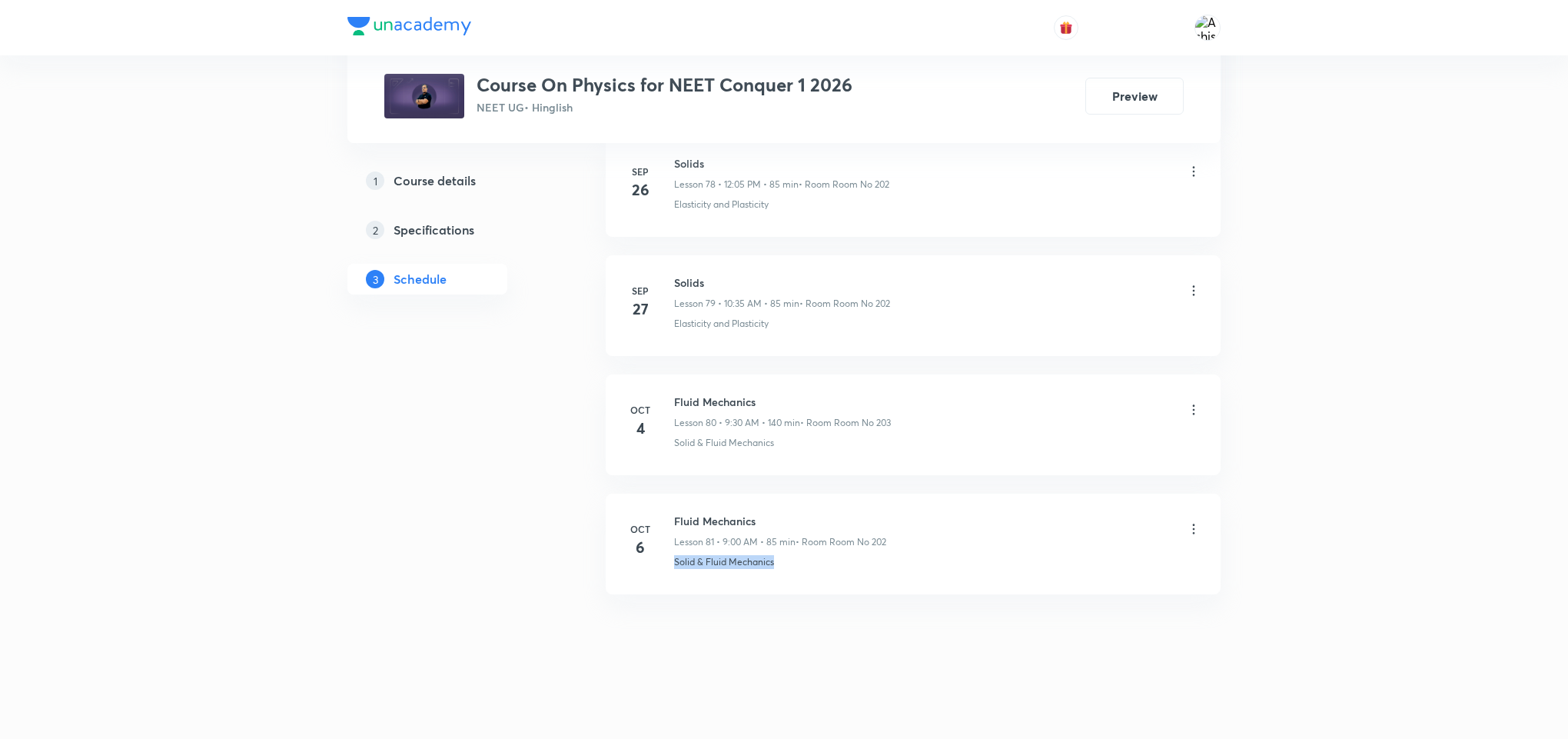
copy p "Solid & Fluid Mechanics"
drag, startPoint x: 761, startPoint y: 513, endPoint x: 667, endPoint y: 496, distance: 95.5
click at [667, 496] on li "[DATE] Fluid Mechanics Lesson 81 • 9:00 AM • 85 min • Room Room No 202 Solid & …" at bounding box center [912, 544] width 615 height 101
copy h6 "Fluid Mechanics"
drag, startPoint x: 801, startPoint y: 645, endPoint x: 791, endPoint y: 484, distance: 161.3
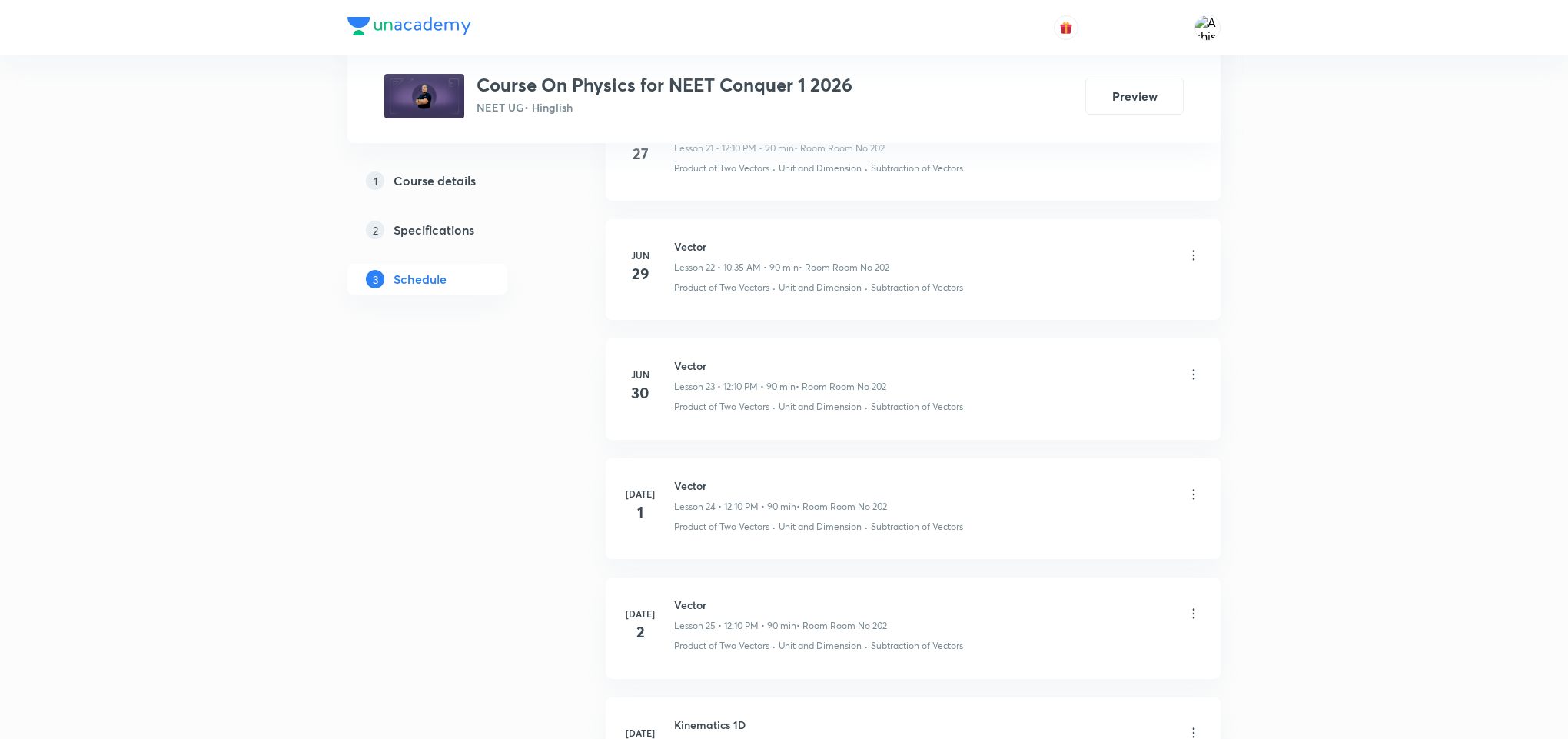
scroll to position [0, 0]
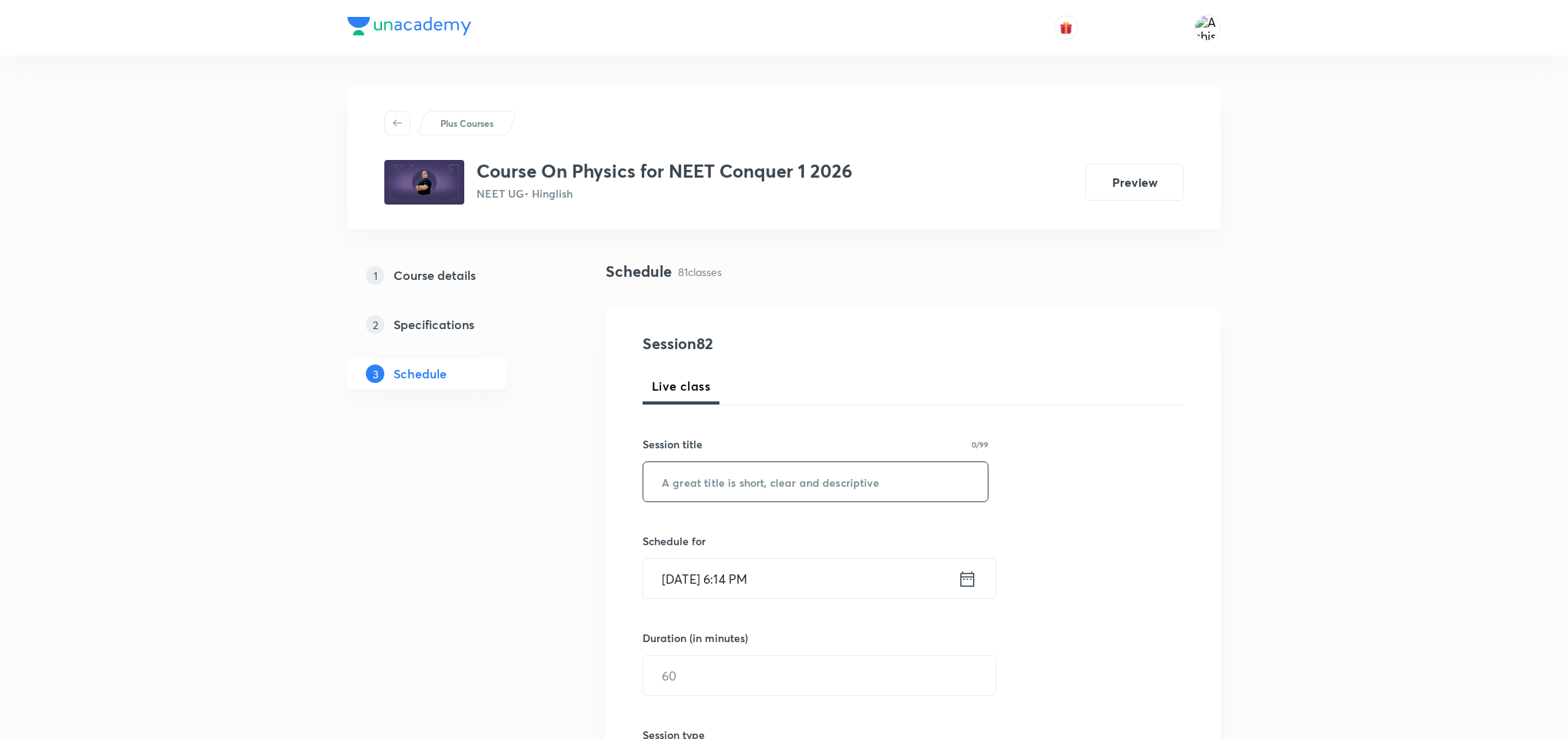
click at [778, 474] on input "text" at bounding box center [815, 481] width 344 height 39
paste input "Fluid Mechanics"
type input "Fluid Mechanics"
click at [679, 579] on input "[DATE] 6:14 PM" at bounding box center [800, 578] width 314 height 39
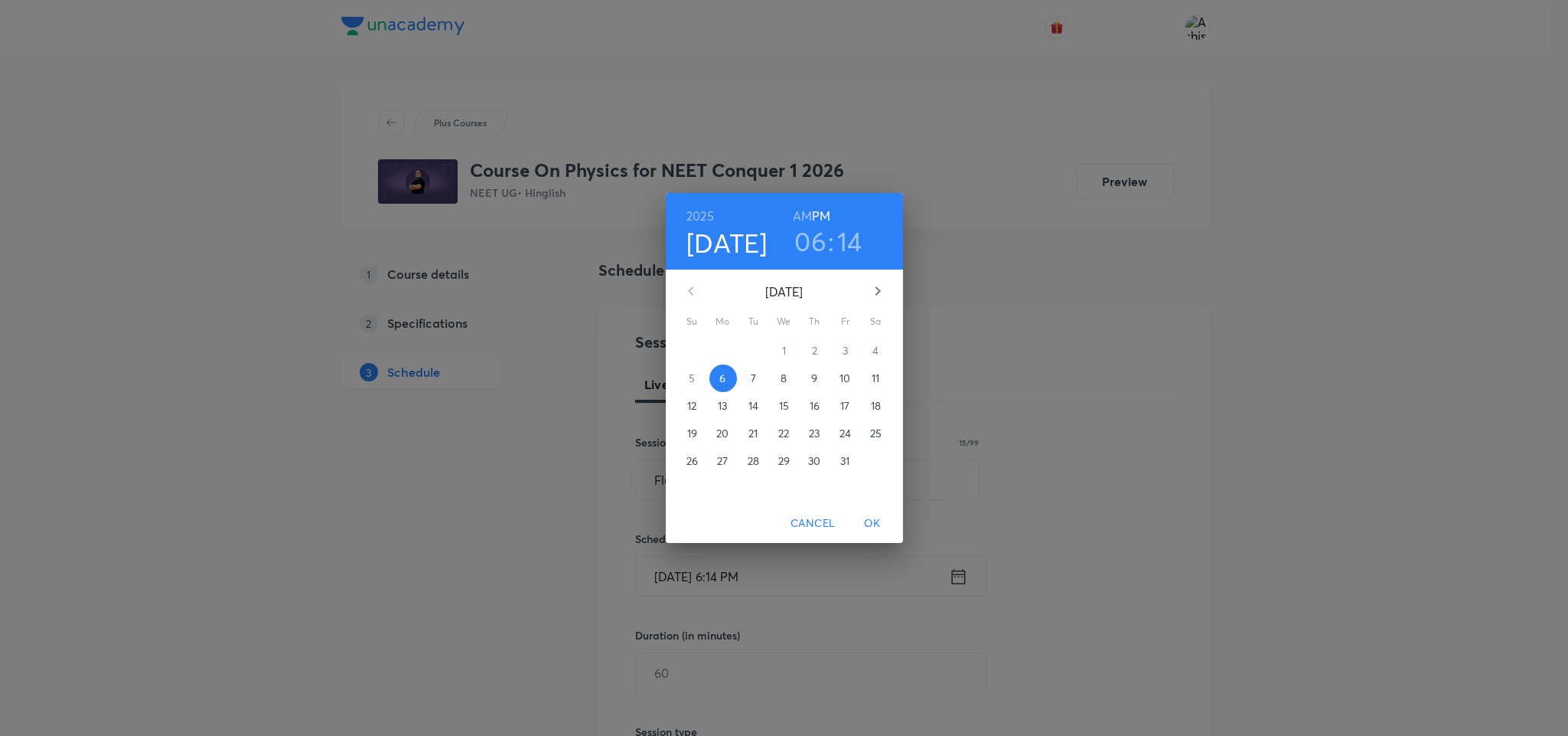
click at [751, 371] on p "7" at bounding box center [753, 378] width 5 height 16
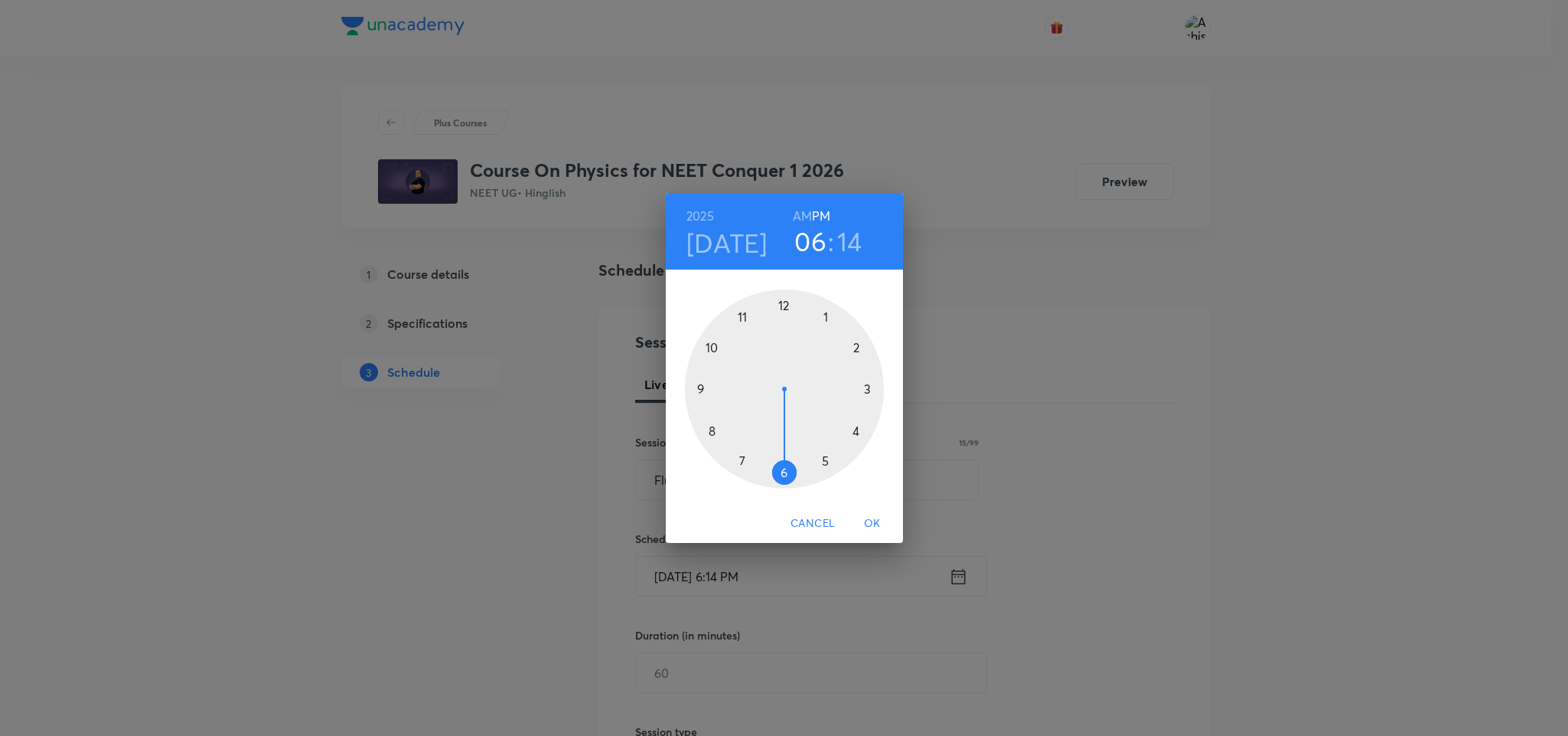
click at [808, 212] on h6 "AM" at bounding box center [802, 216] width 19 height 22
click at [703, 386] on div at bounding box center [784, 389] width 199 height 199
click at [784, 299] on div at bounding box center [784, 389] width 199 height 199
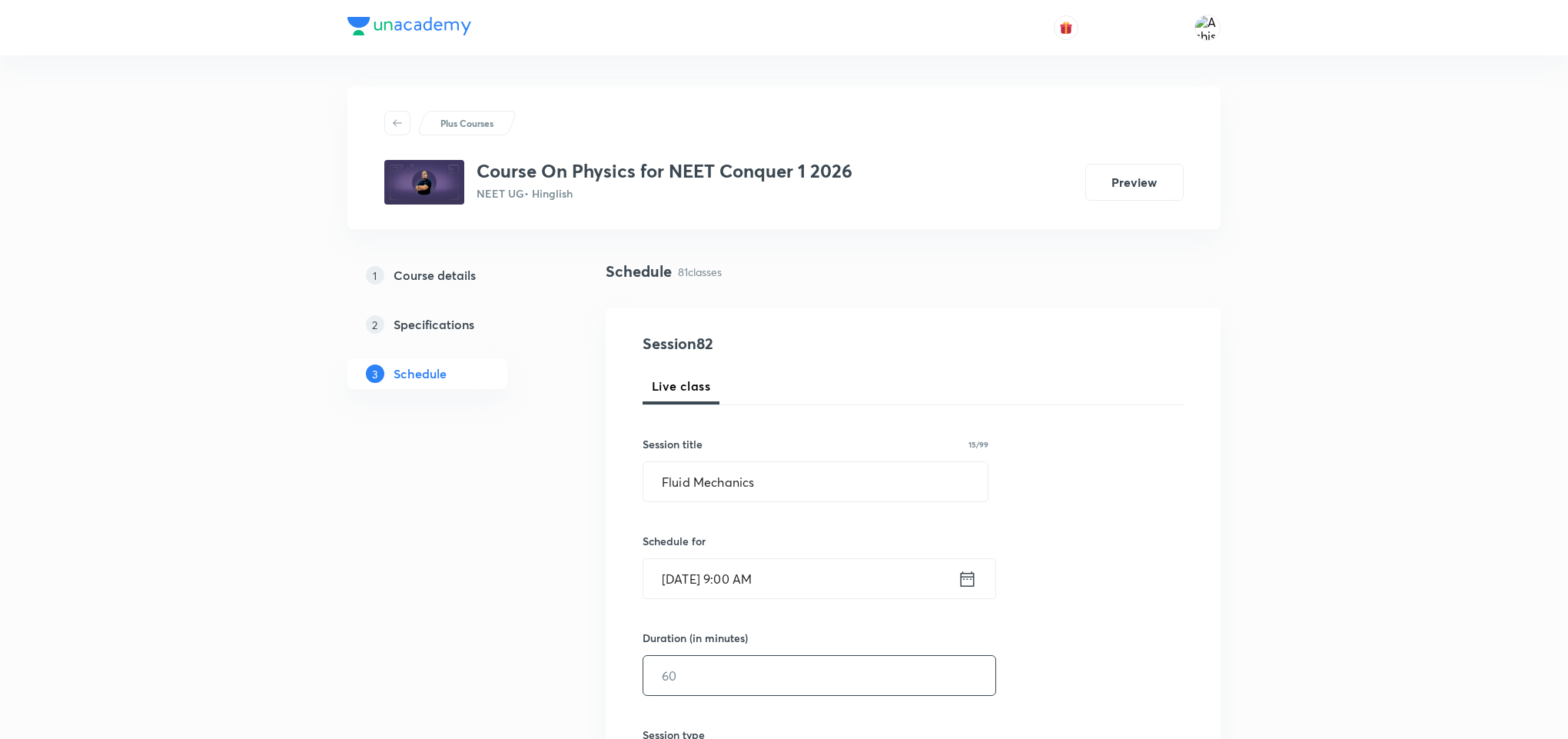
click at [768, 674] on input "text" at bounding box center [820, 675] width 352 height 39
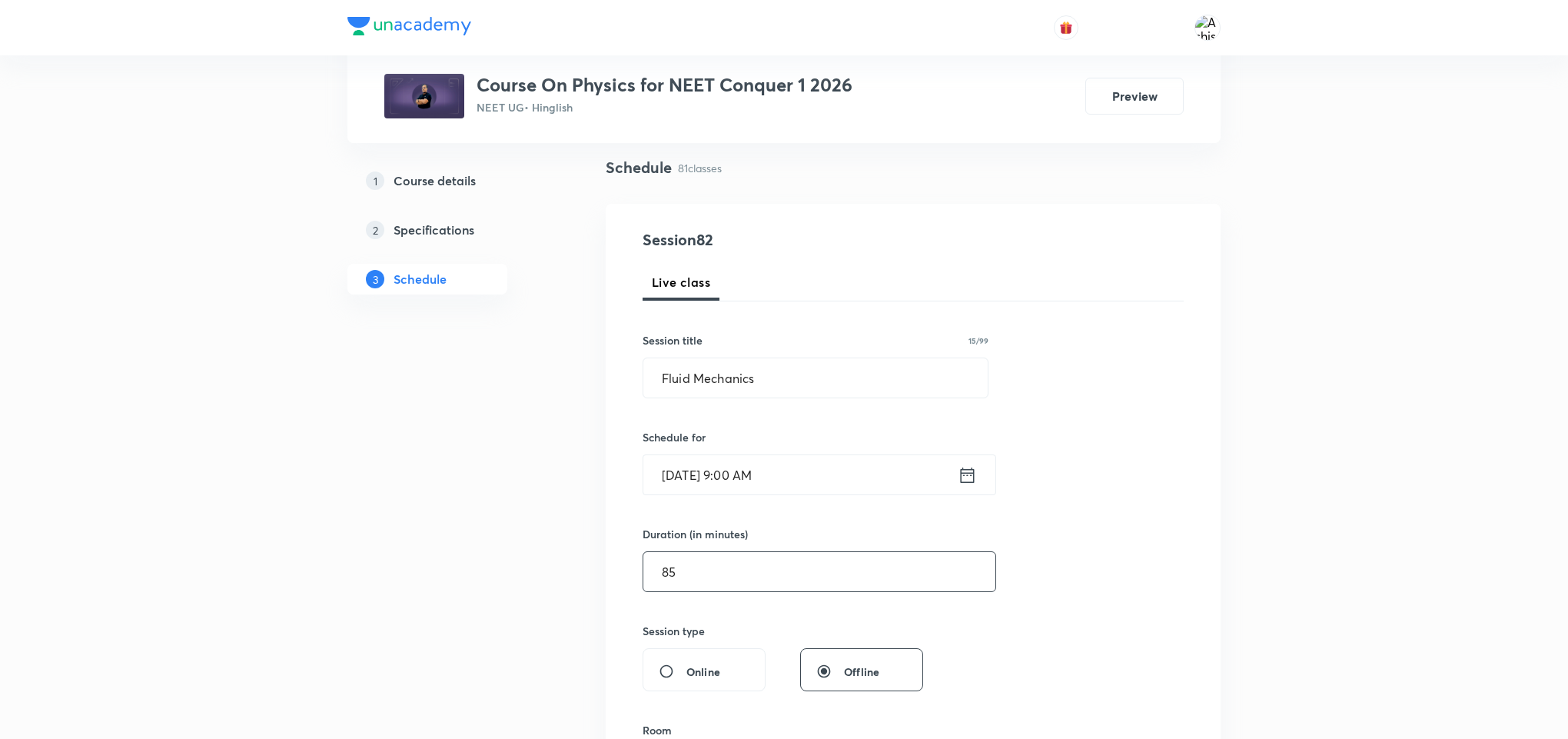
scroll to position [231, 0]
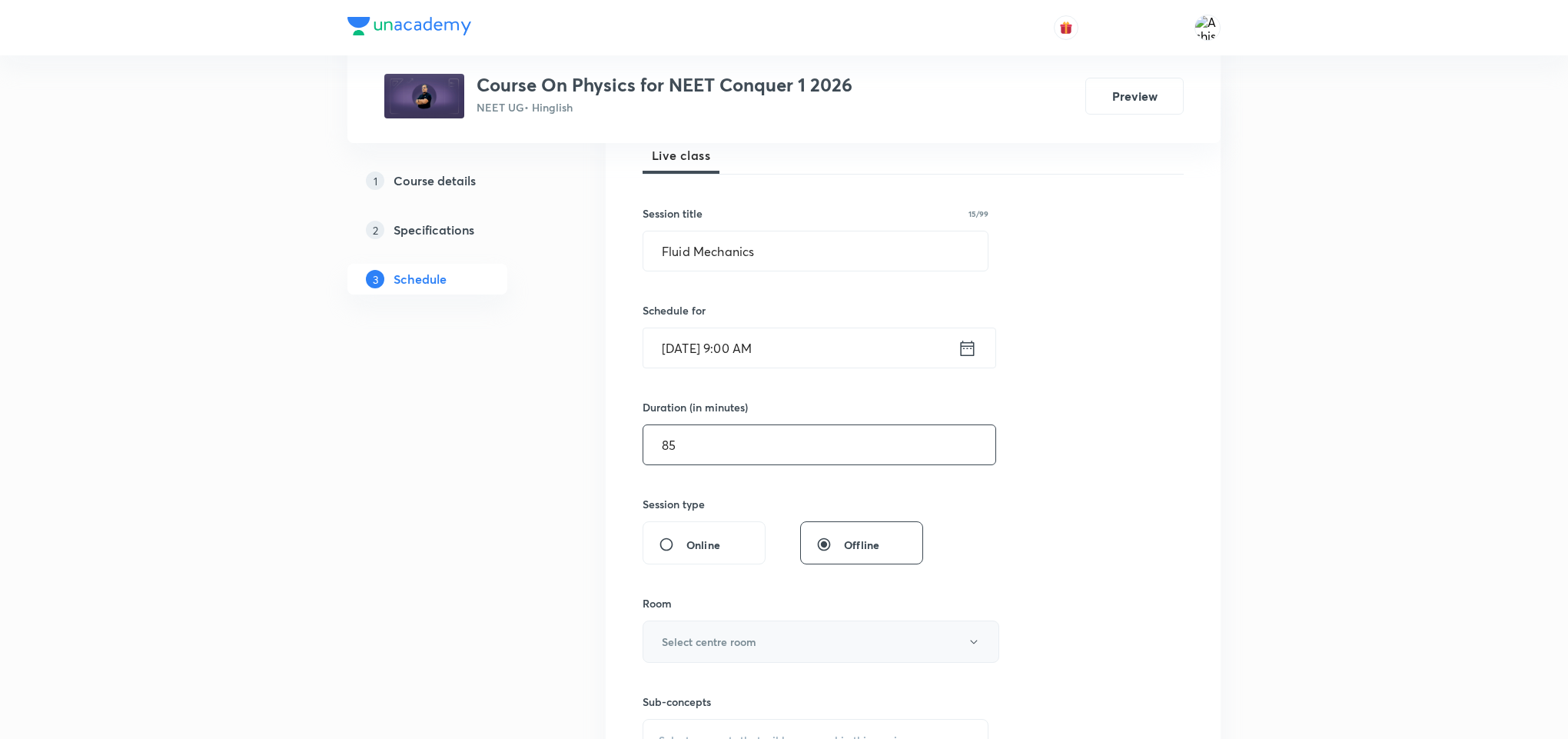
type input "85"
click at [755, 639] on h6 "Select centre room" at bounding box center [709, 641] width 95 height 16
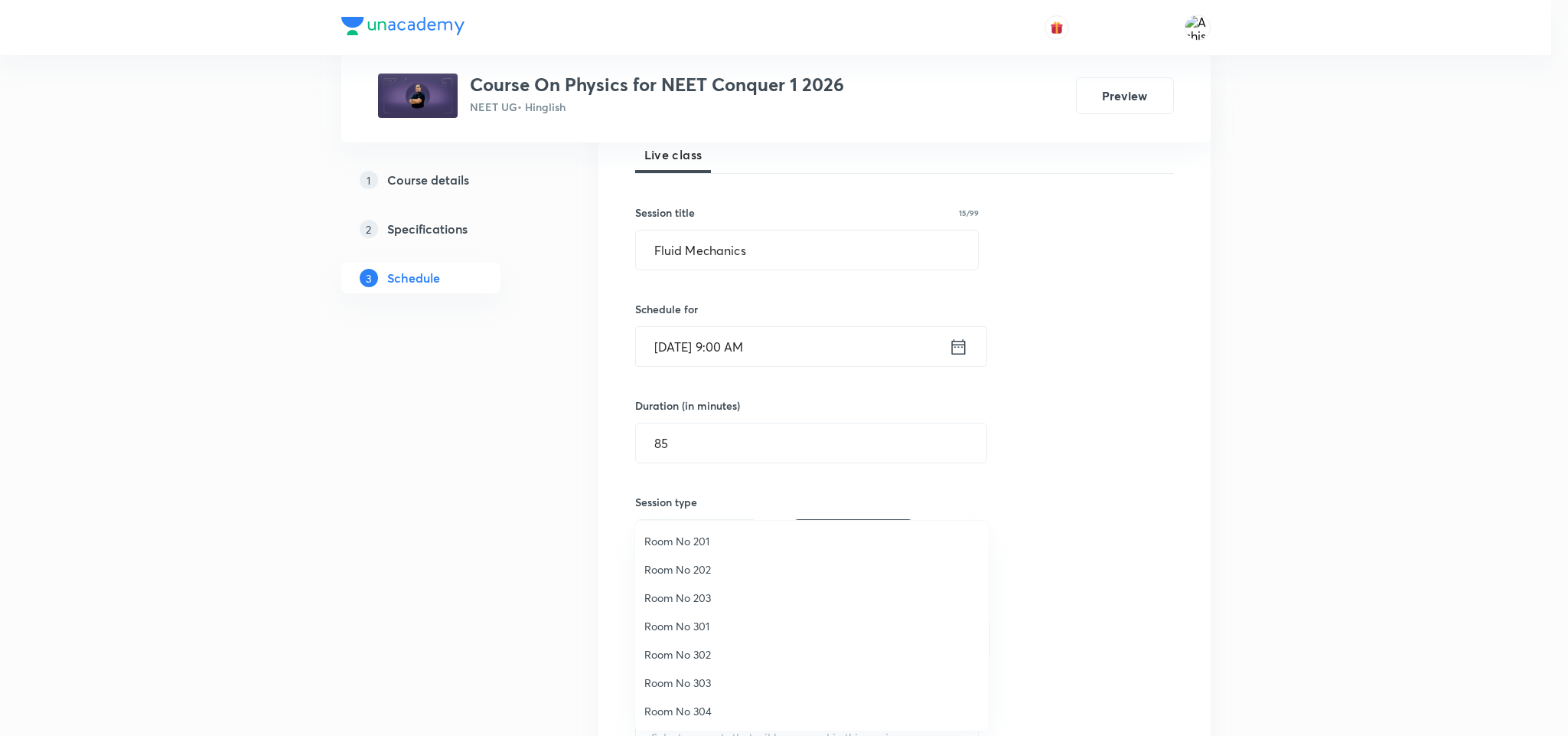
drag, startPoint x: 711, startPoint y: 574, endPoint x: 742, endPoint y: 551, distance: 38.6
click at [712, 573] on span "Room No 202" at bounding box center [812, 569] width 335 height 16
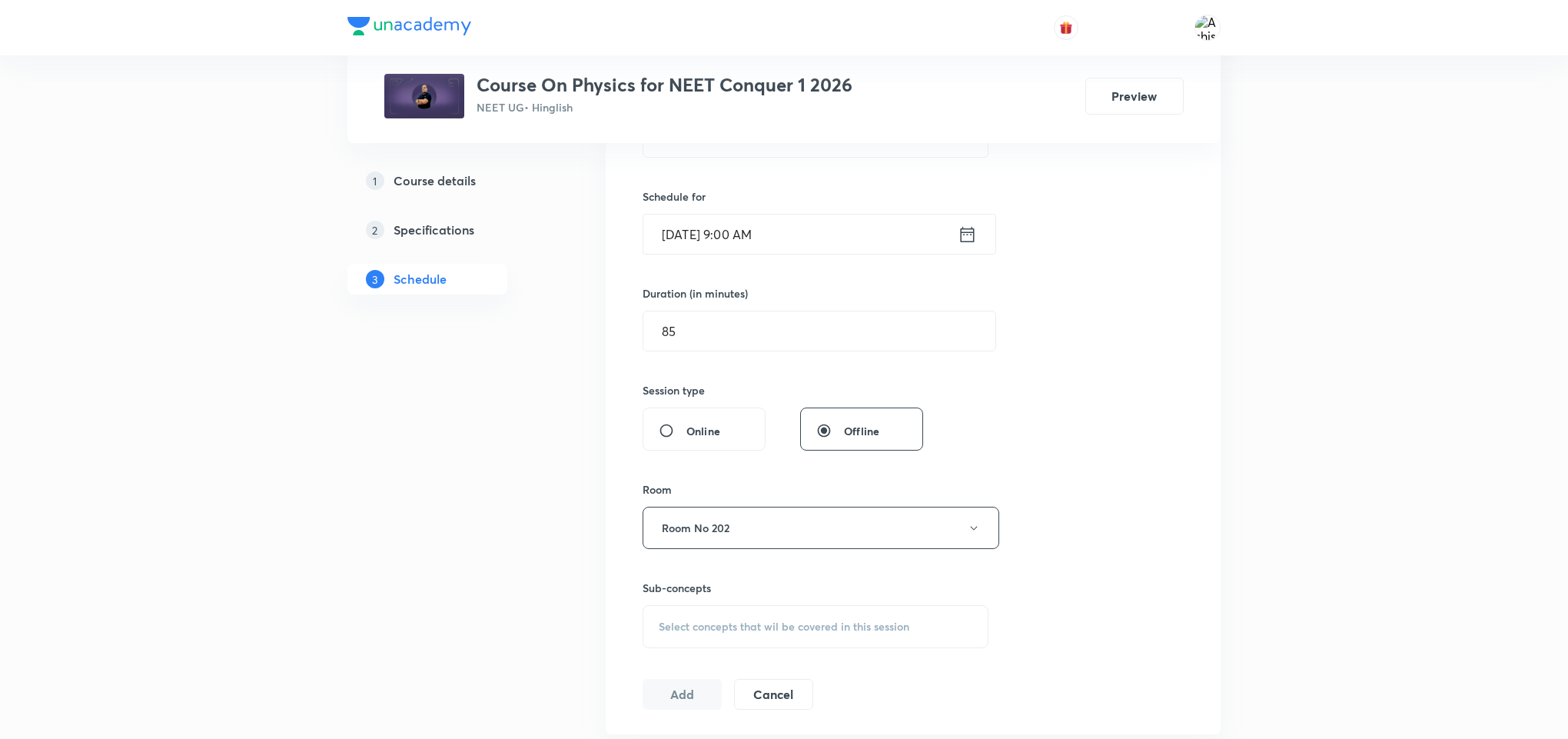
scroll to position [346, 0]
click at [764, 627] on span "Select concepts that wil be covered in this session" at bounding box center [784, 625] width 251 height 12
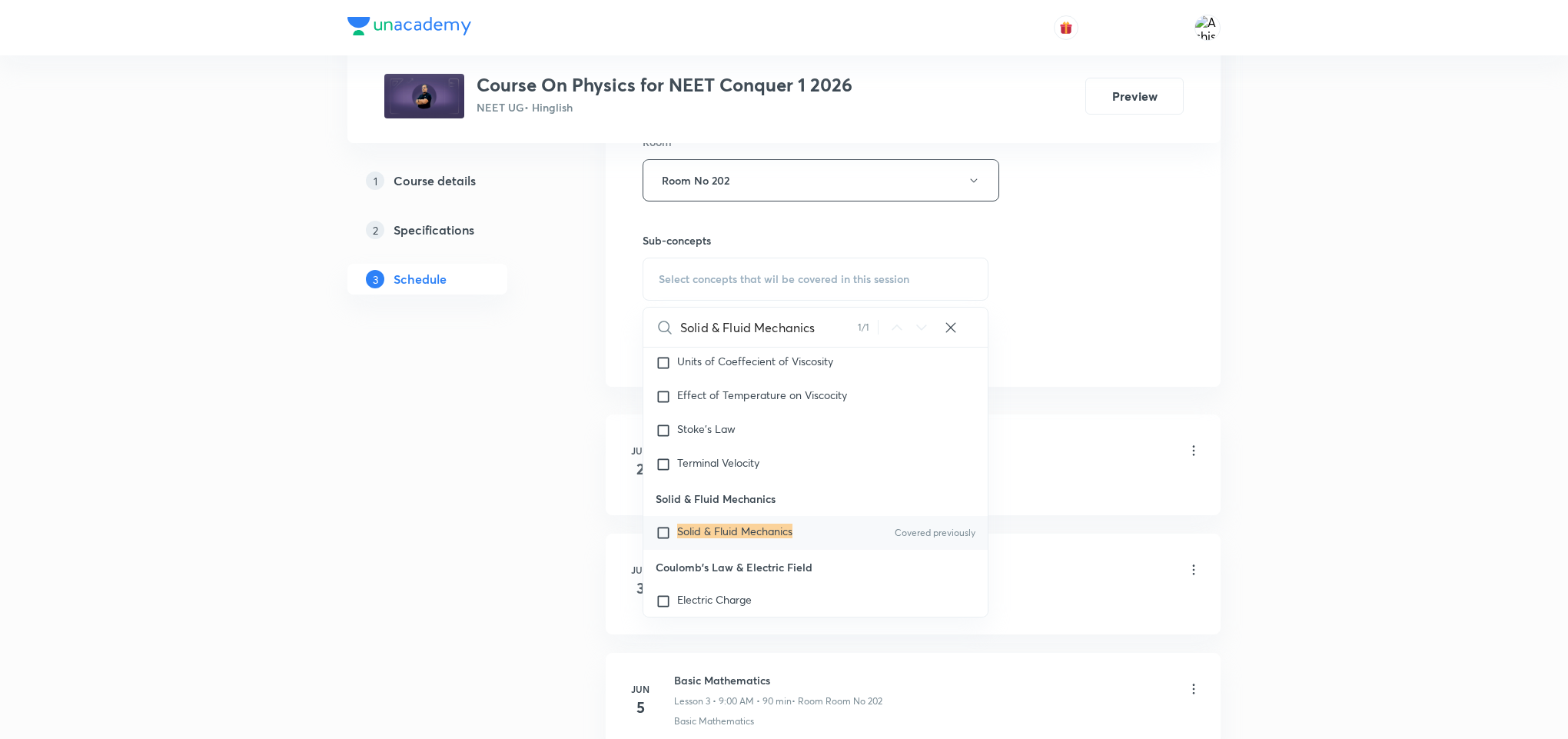
scroll to position [9897, 0]
type input "Solid & Fluid Mechanics"
click at [717, 535] on mark "Solid & Fluid Mechanics" at bounding box center [735, 527] width 115 height 15
checkbox input "true"
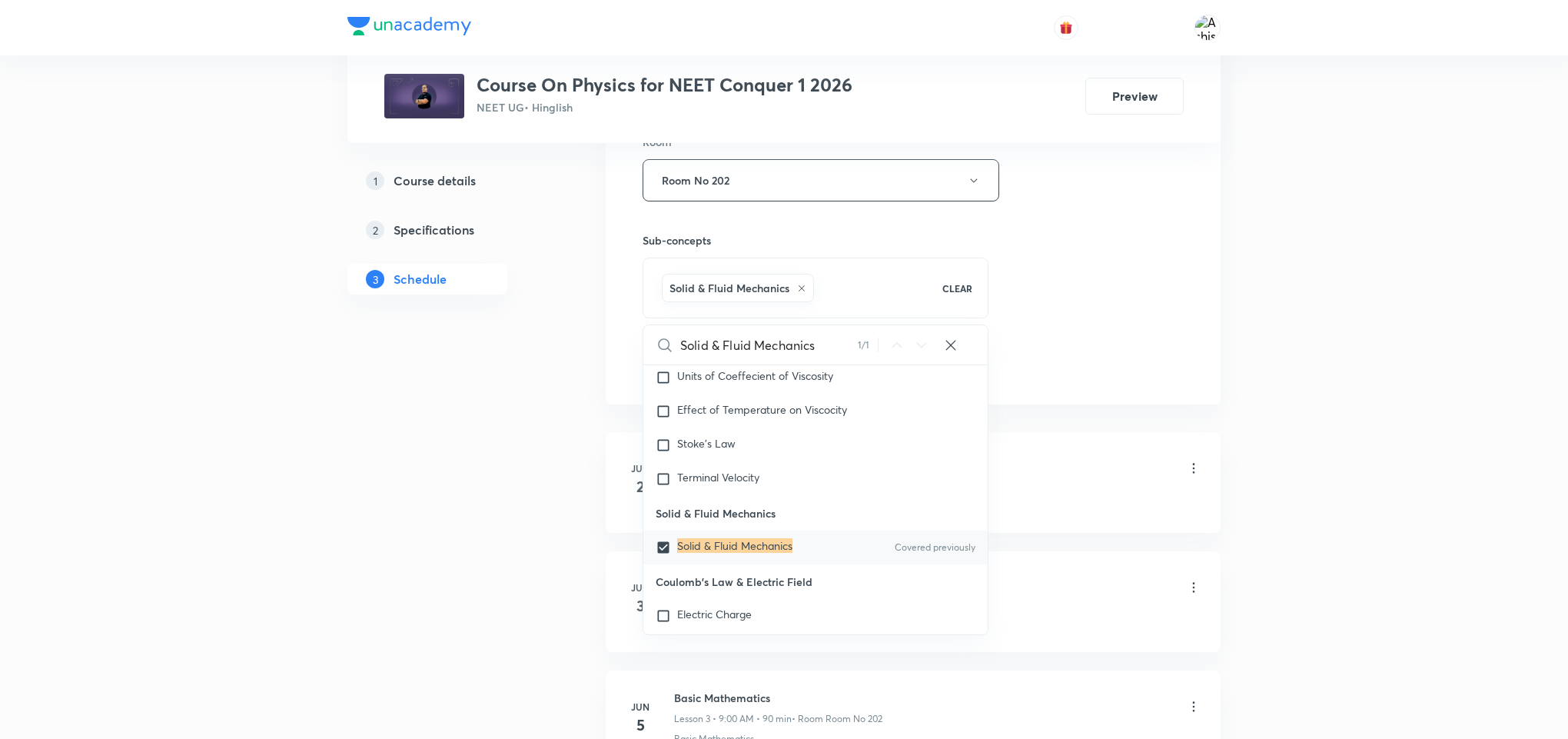
click at [1142, 363] on div "Session 82 Live class Session title 15/99 Fluid Mechanics ​ Schedule for Oct 7,…" at bounding box center [913, 10] width 541 height 740
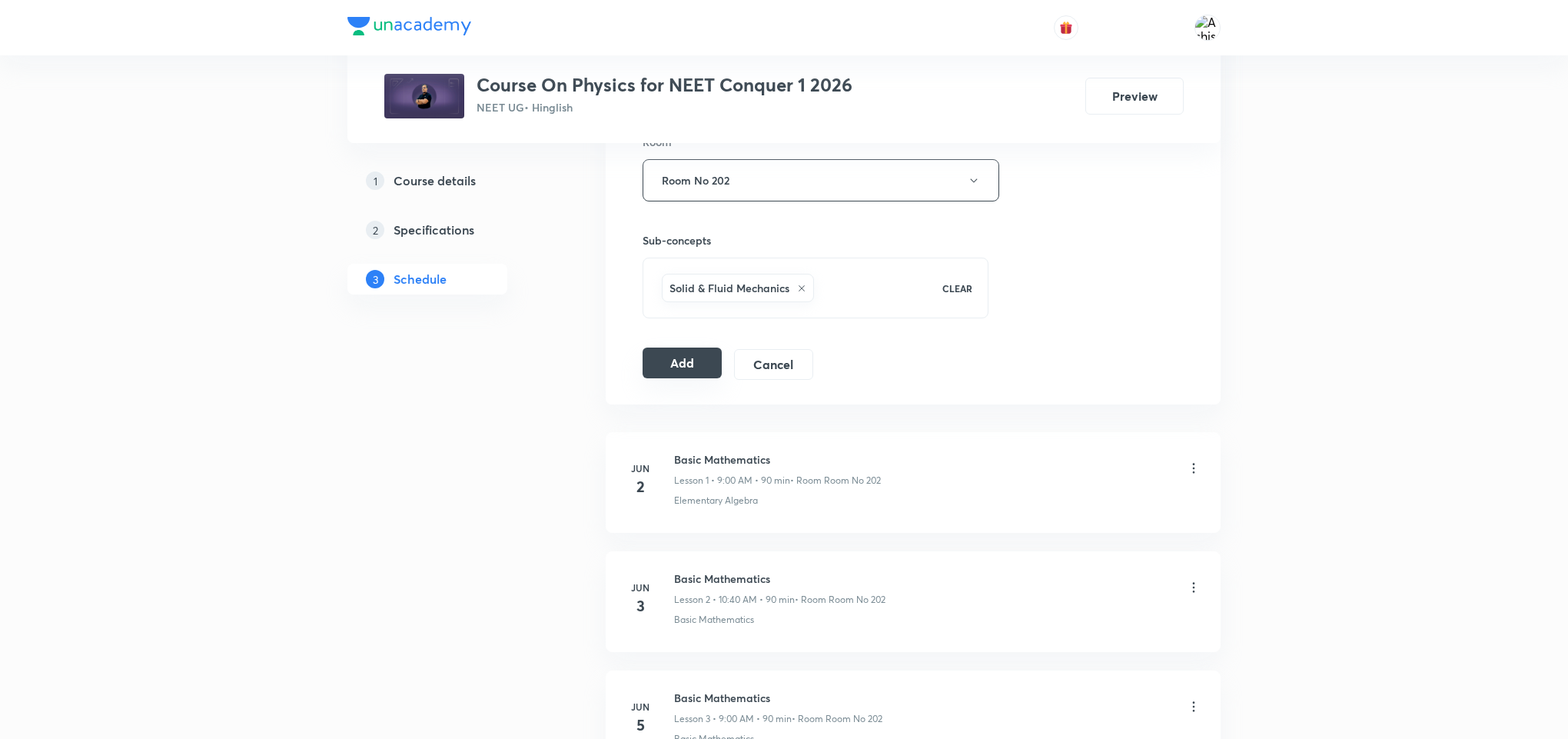
click at [680, 369] on button "Add" at bounding box center [682, 363] width 79 height 30
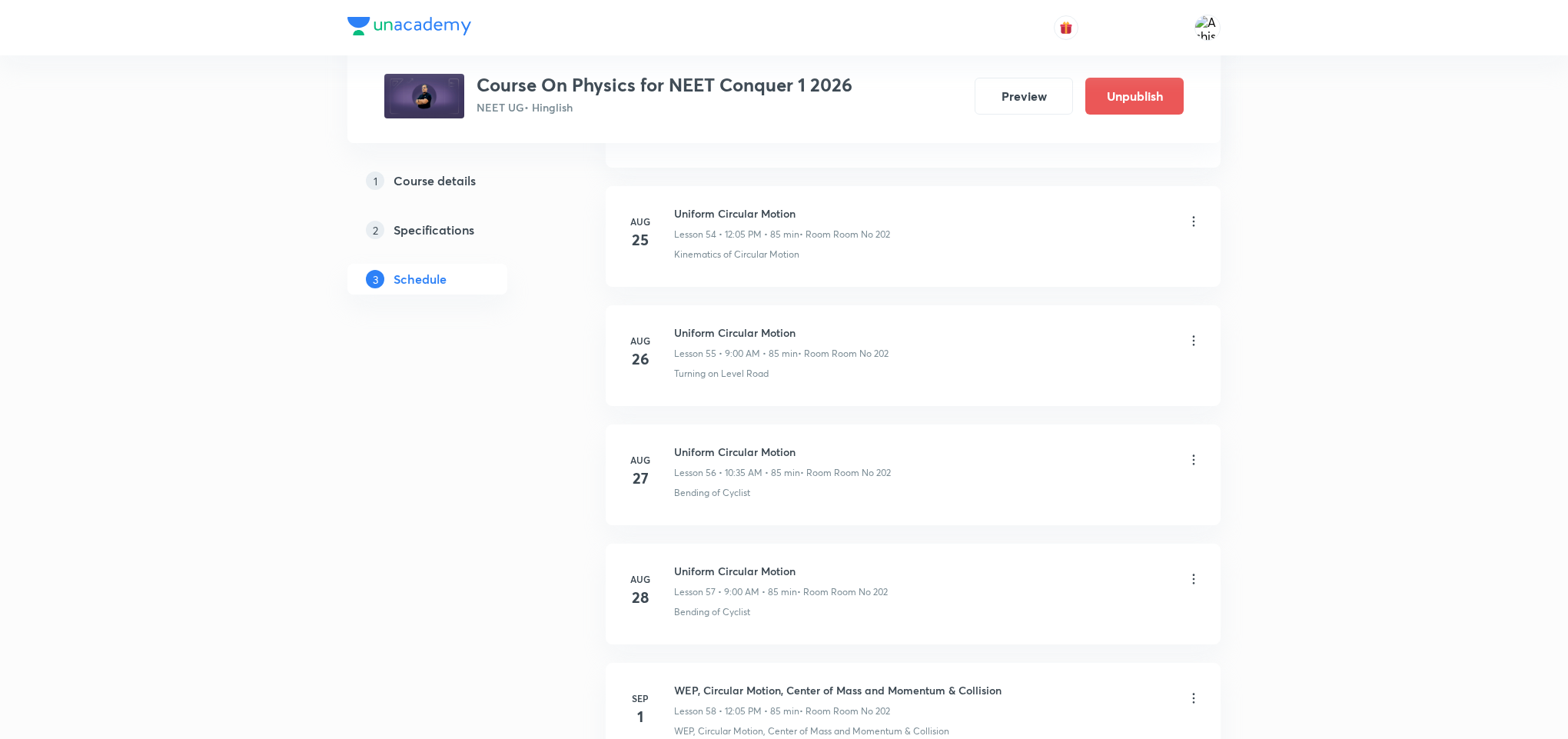
scroll to position [9622, 0]
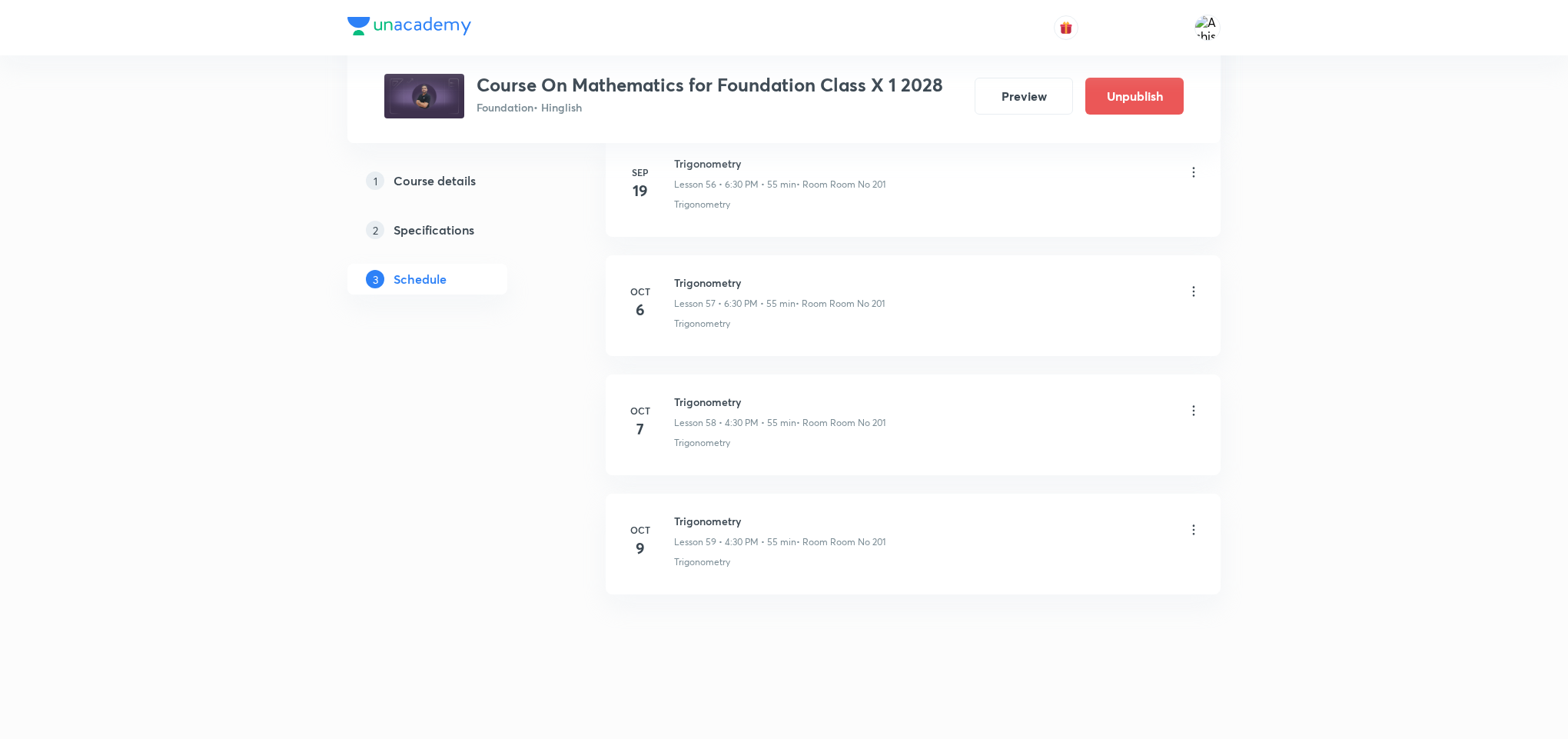
click at [1186, 535] on icon at bounding box center [1194, 530] width 16 height 16
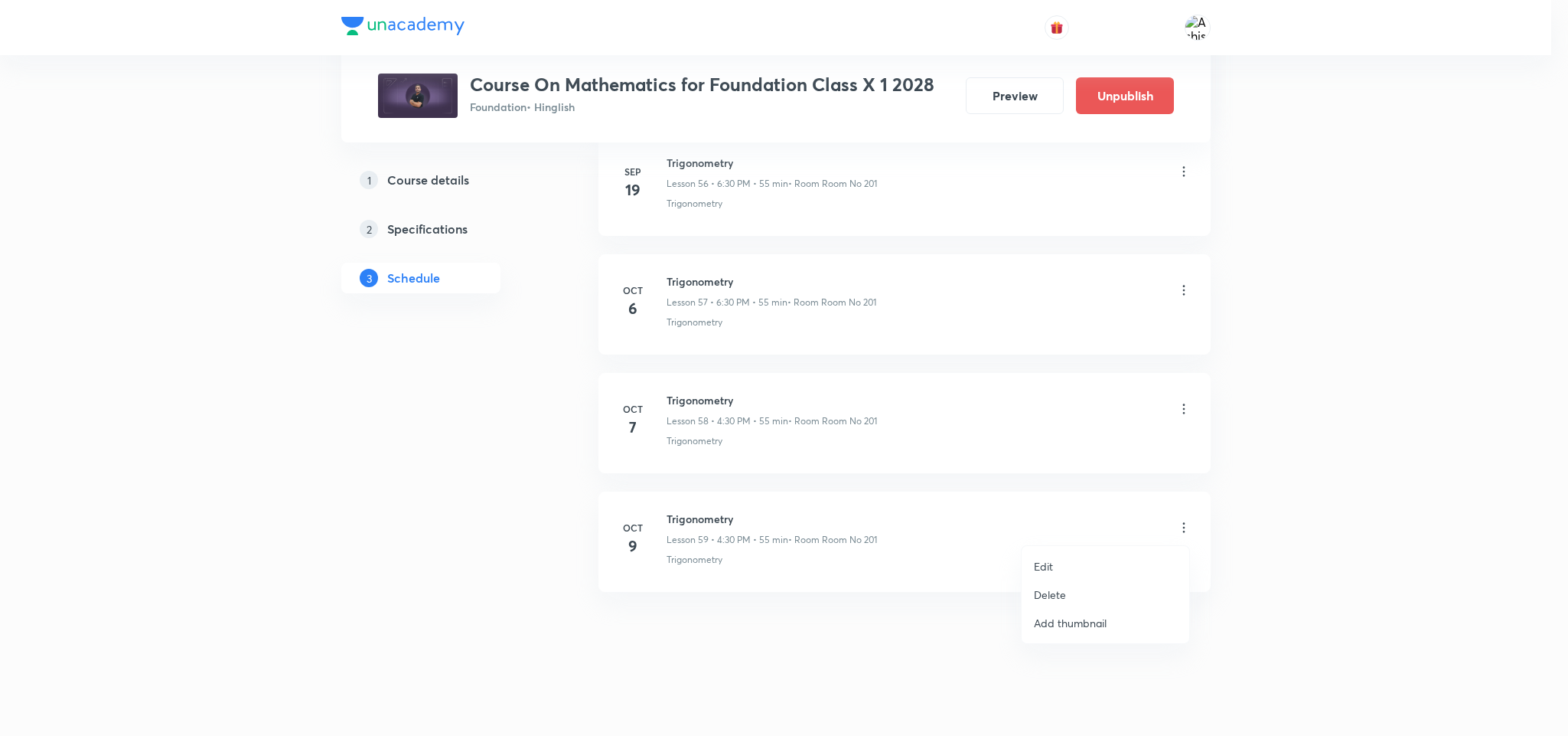
click at [730, 637] on div at bounding box center [784, 368] width 1568 height 736
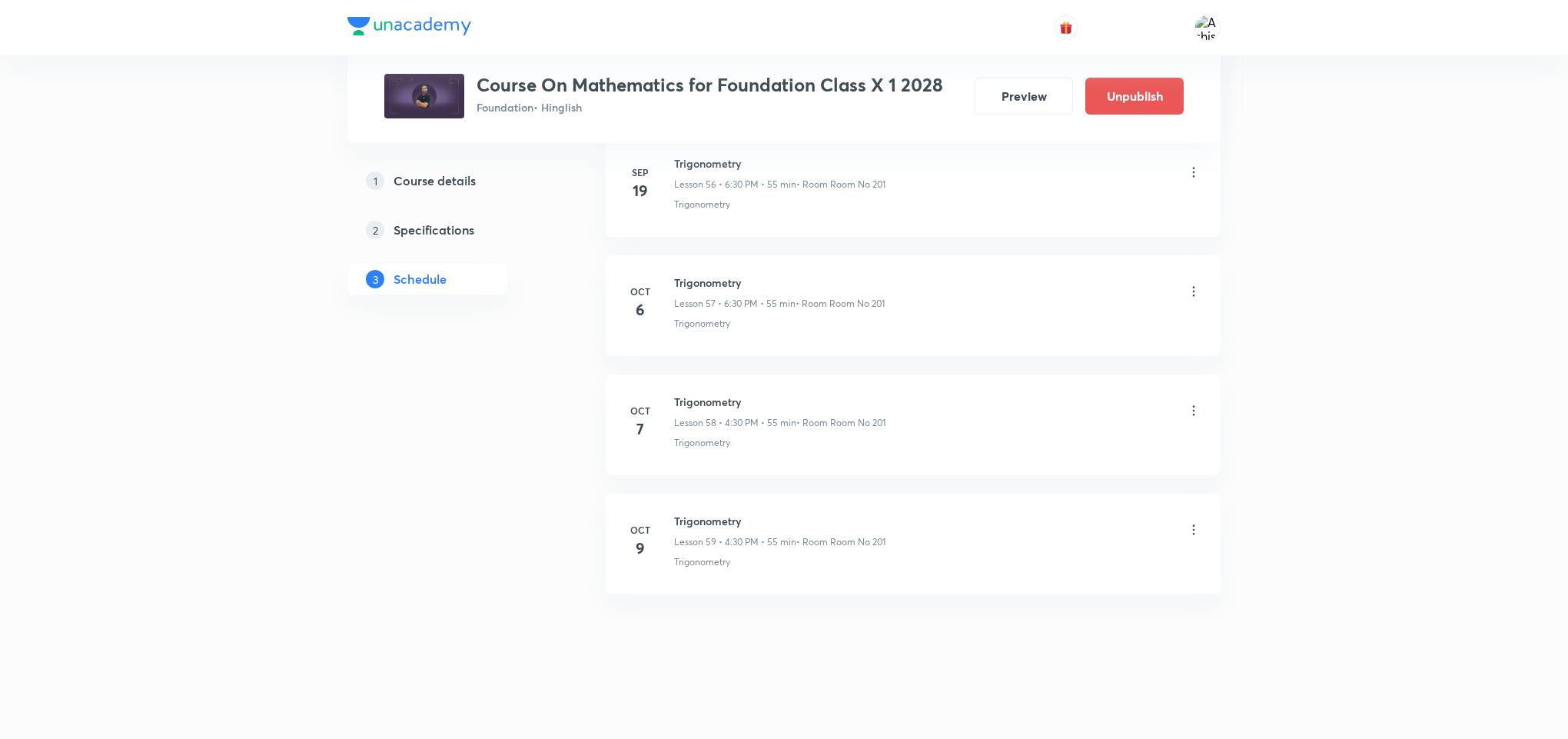
scroll to position [7528, 0]
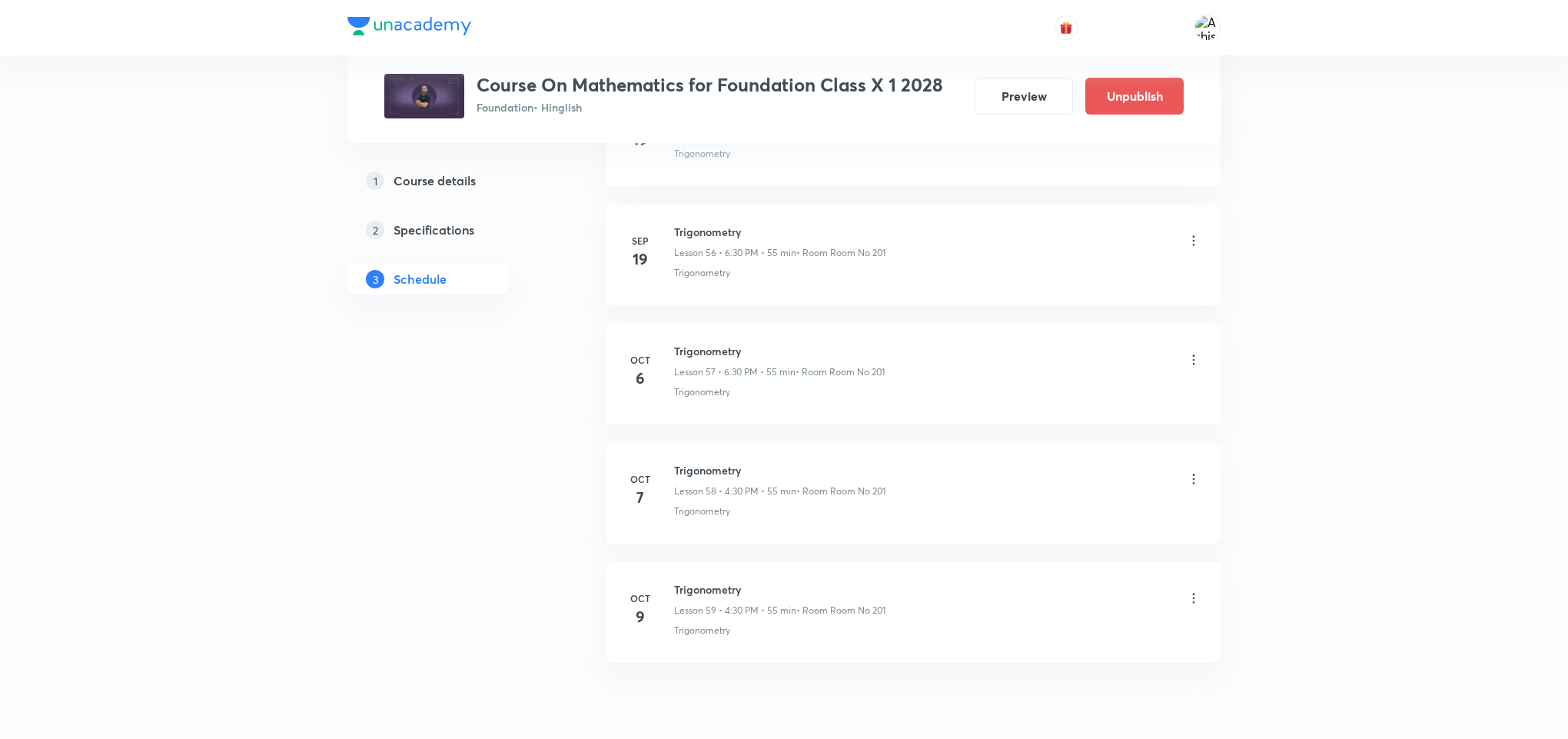
click at [1198, 368] on icon at bounding box center [1194, 360] width 16 height 16
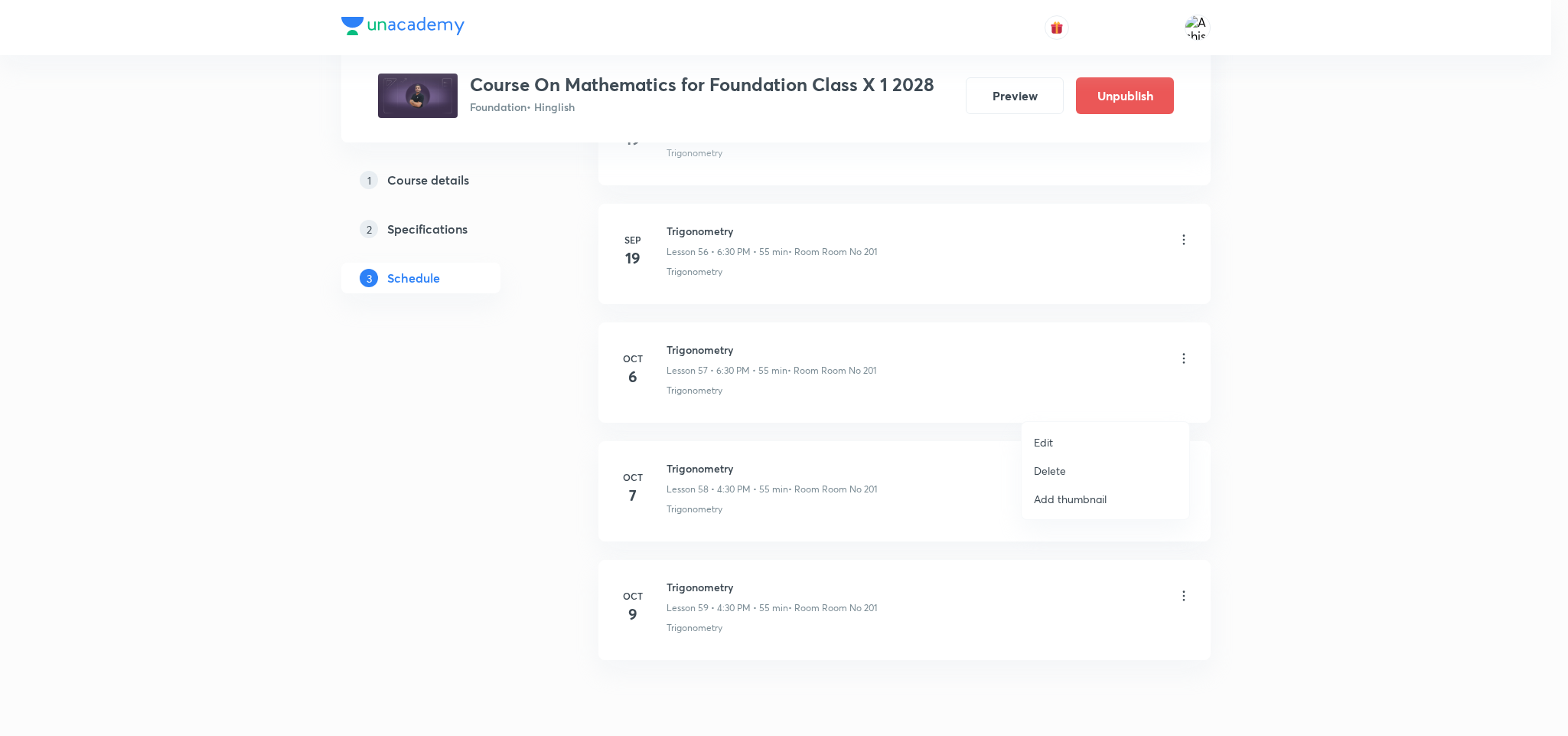
click at [1042, 467] on p "Delete" at bounding box center [1049, 470] width 32 height 16
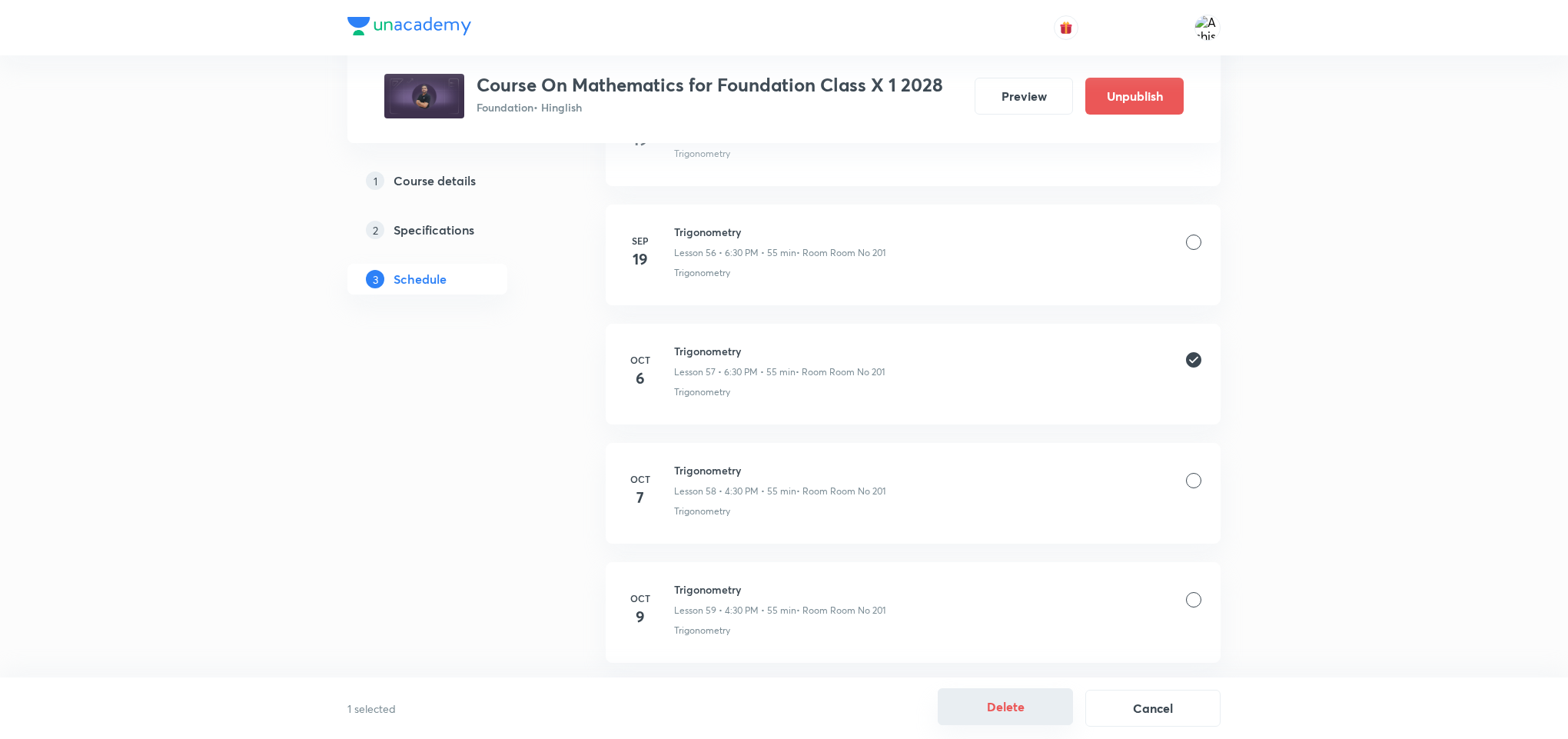
click at [999, 700] on button "Delete" at bounding box center [1005, 706] width 135 height 37
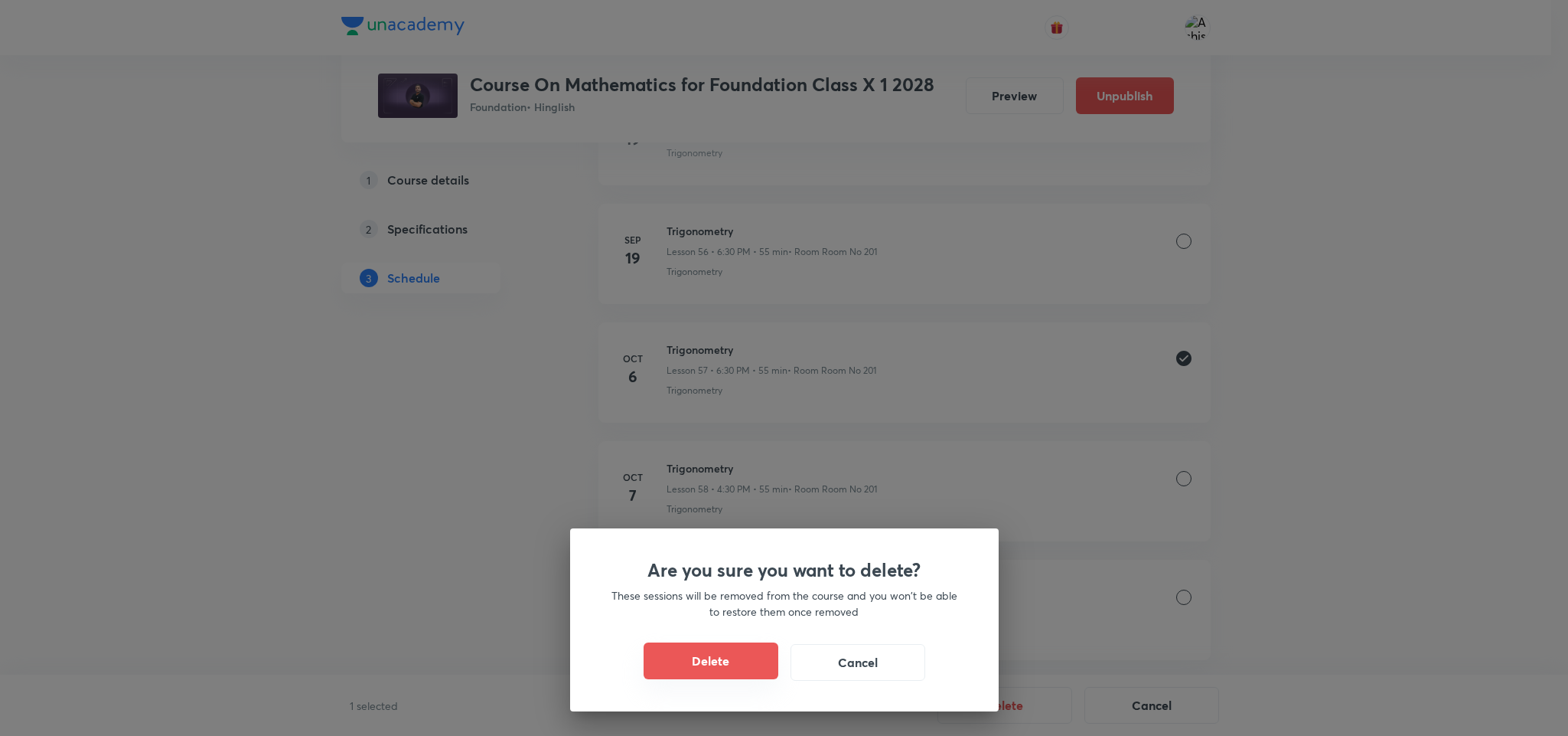
click at [686, 657] on button "Delete" at bounding box center [711, 661] width 135 height 37
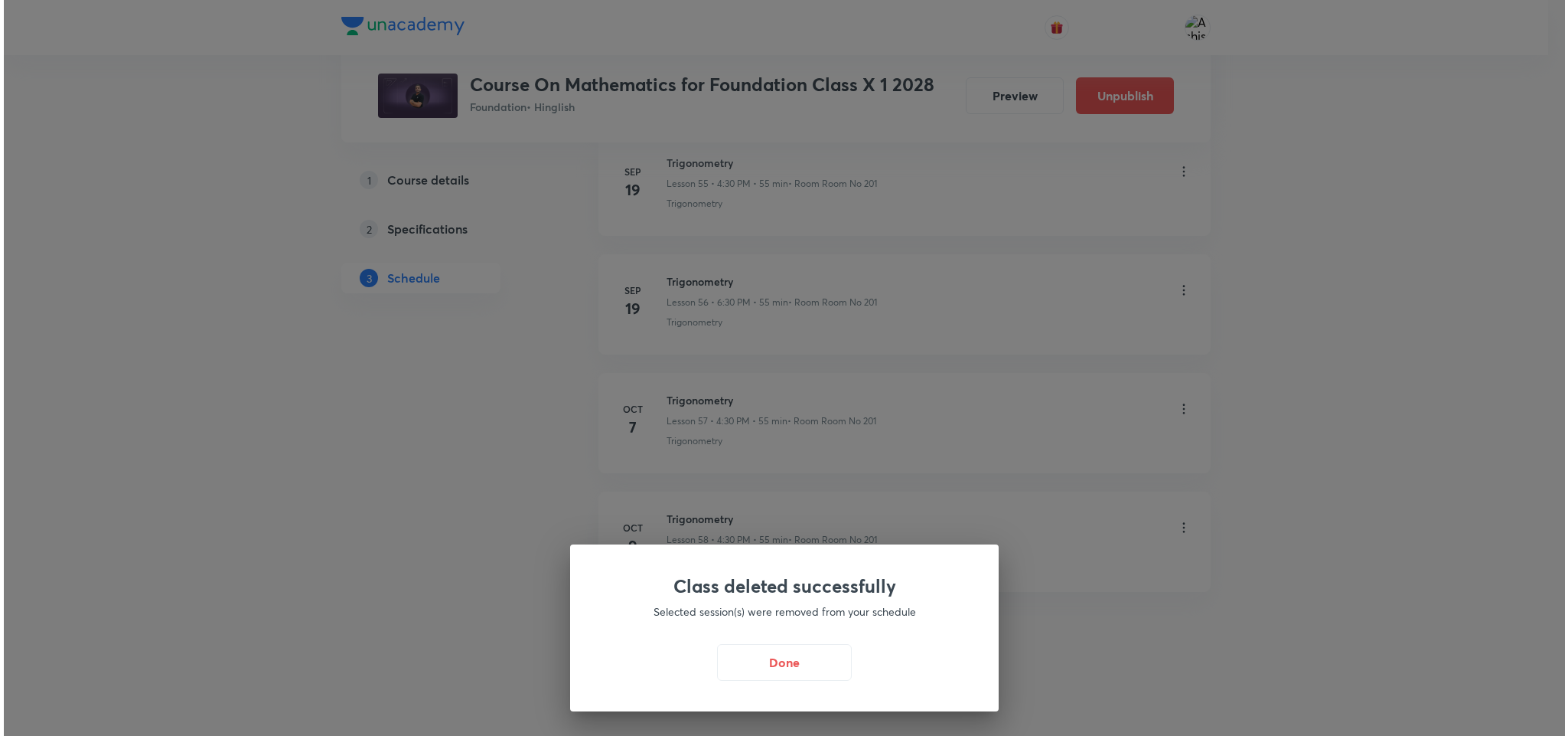
scroll to position [7493, 0]
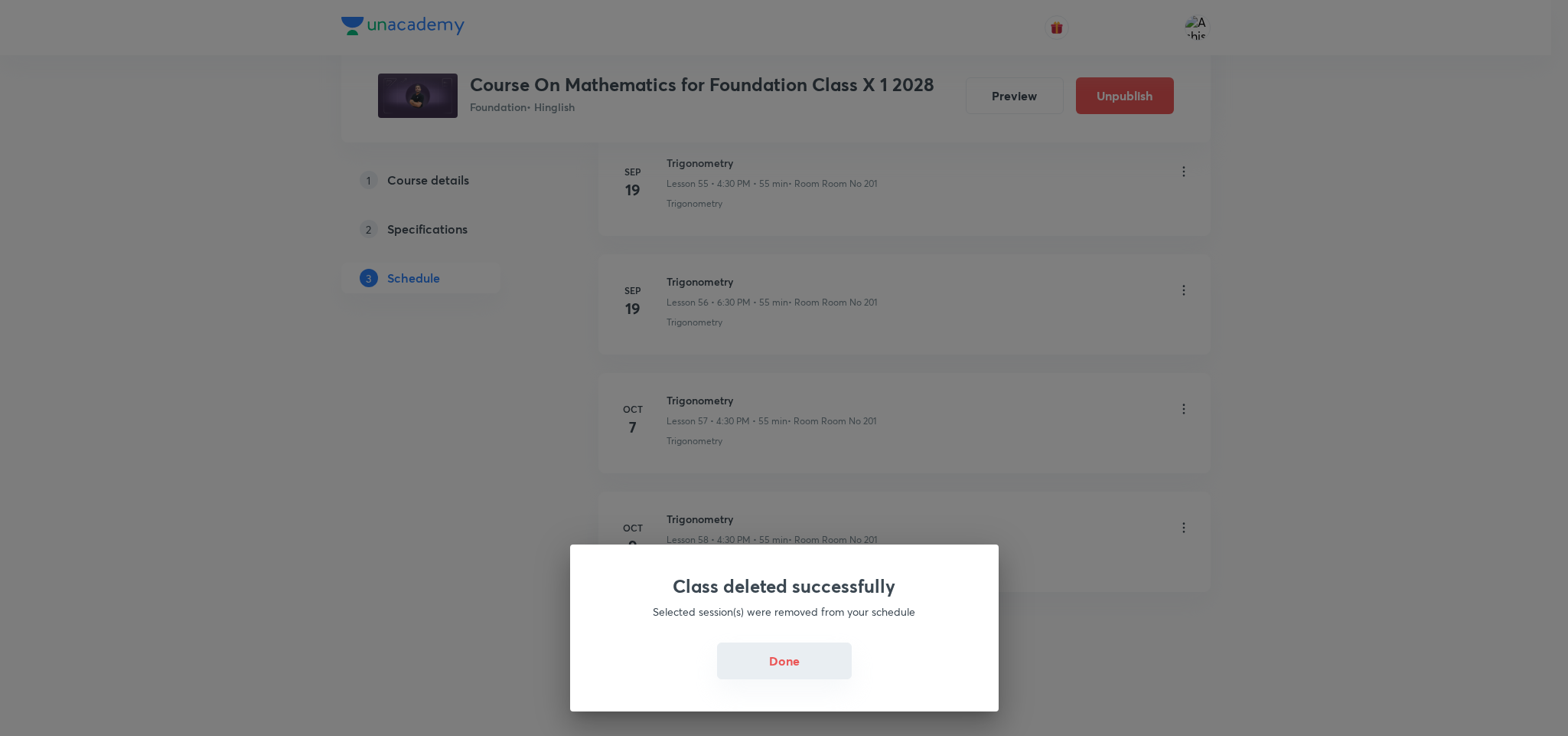
click at [754, 662] on button "Done" at bounding box center [784, 661] width 135 height 37
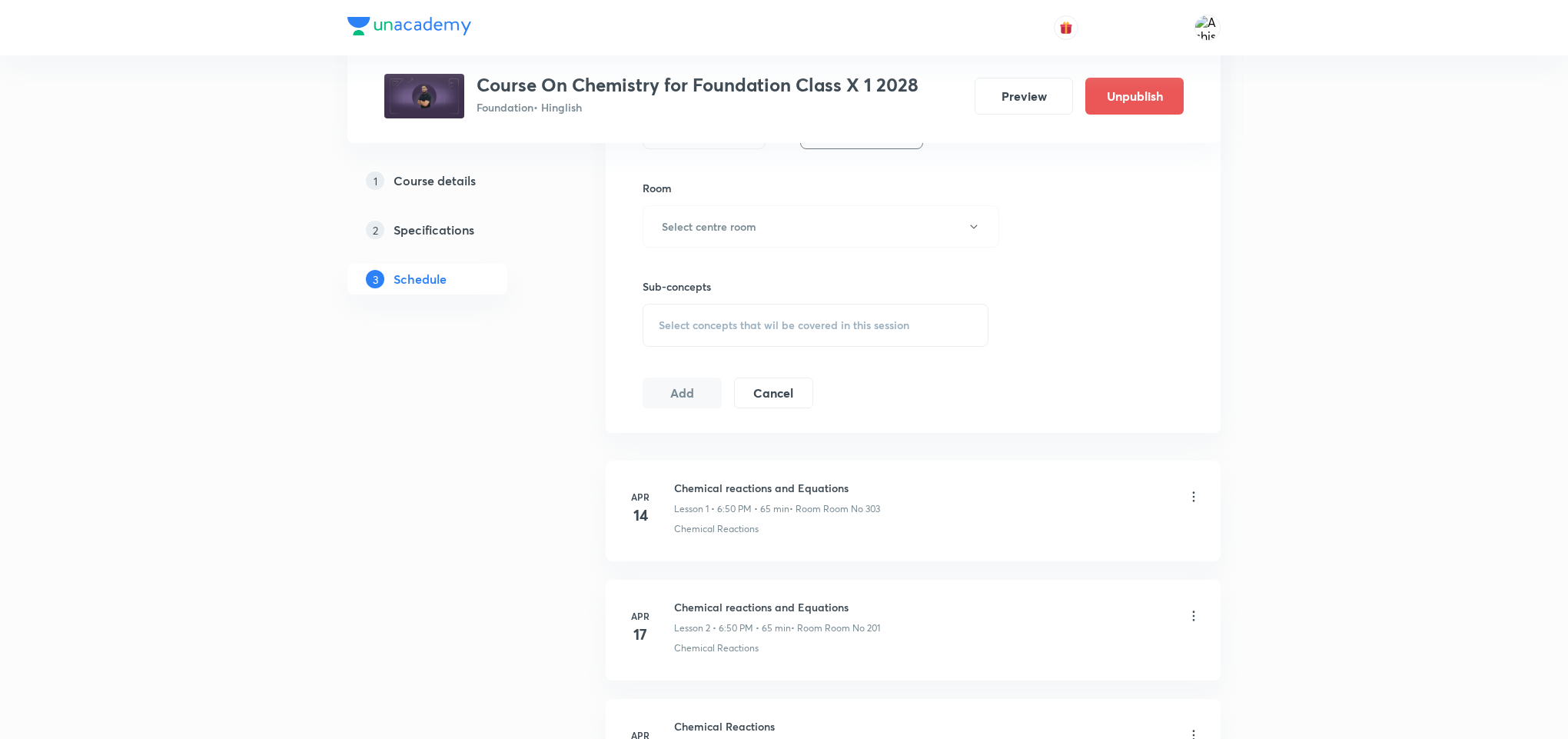
scroll to position [5549, 0]
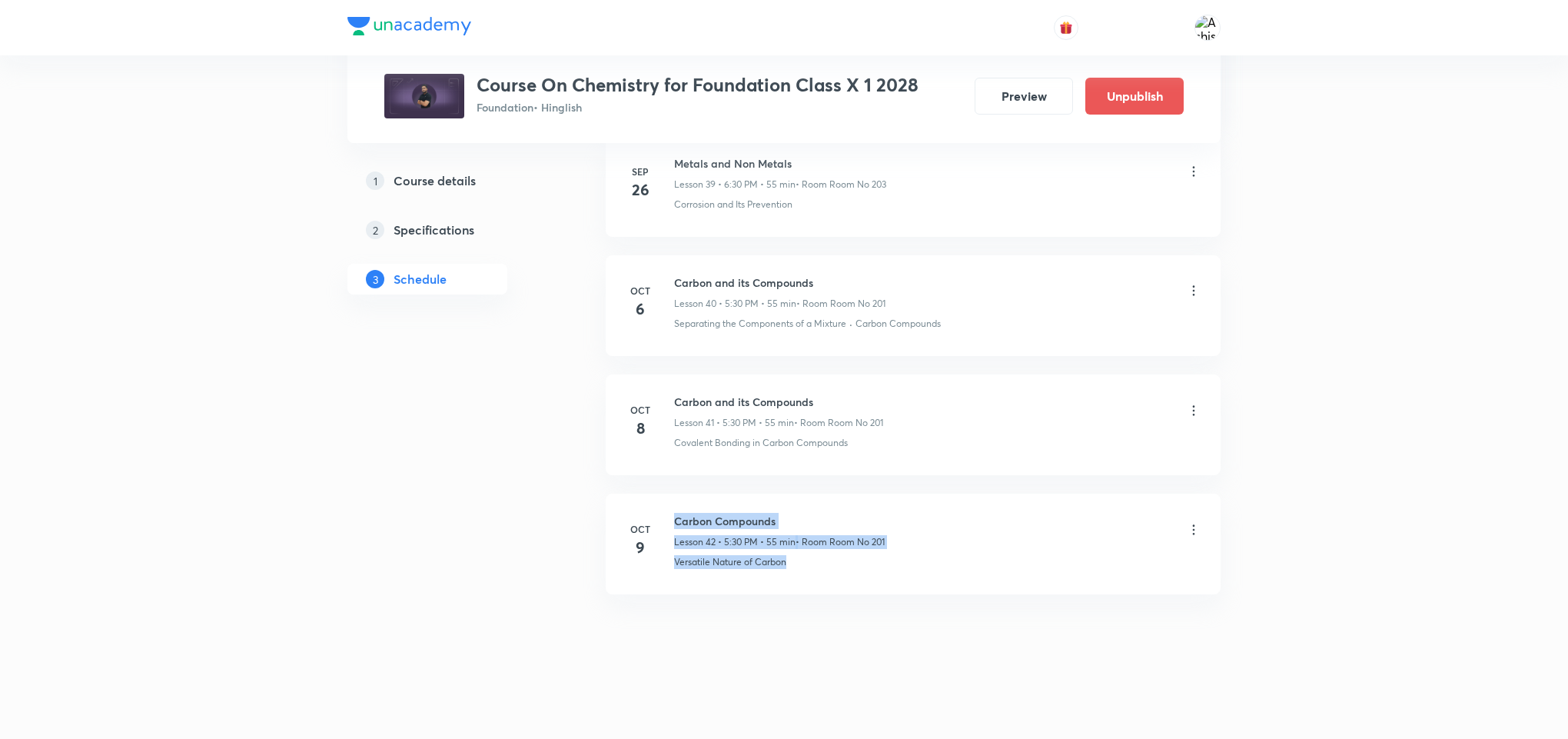
drag, startPoint x: 802, startPoint y: 553, endPoint x: 649, endPoint y: 591, distance: 157.6
click at [649, 591] on li "[DATE] Carbon Compounds Lesson 42 • 5:30 PM • 55 min • Room Room No 201 Versati…" at bounding box center [912, 544] width 615 height 101
copy div "Carbon Compounds Lesson 42 • 5:30 PM • 55 min • Room Room No 201 Versatile Natu…"
drag, startPoint x: 755, startPoint y: 635, endPoint x: 780, endPoint y: 585, distance: 55.9
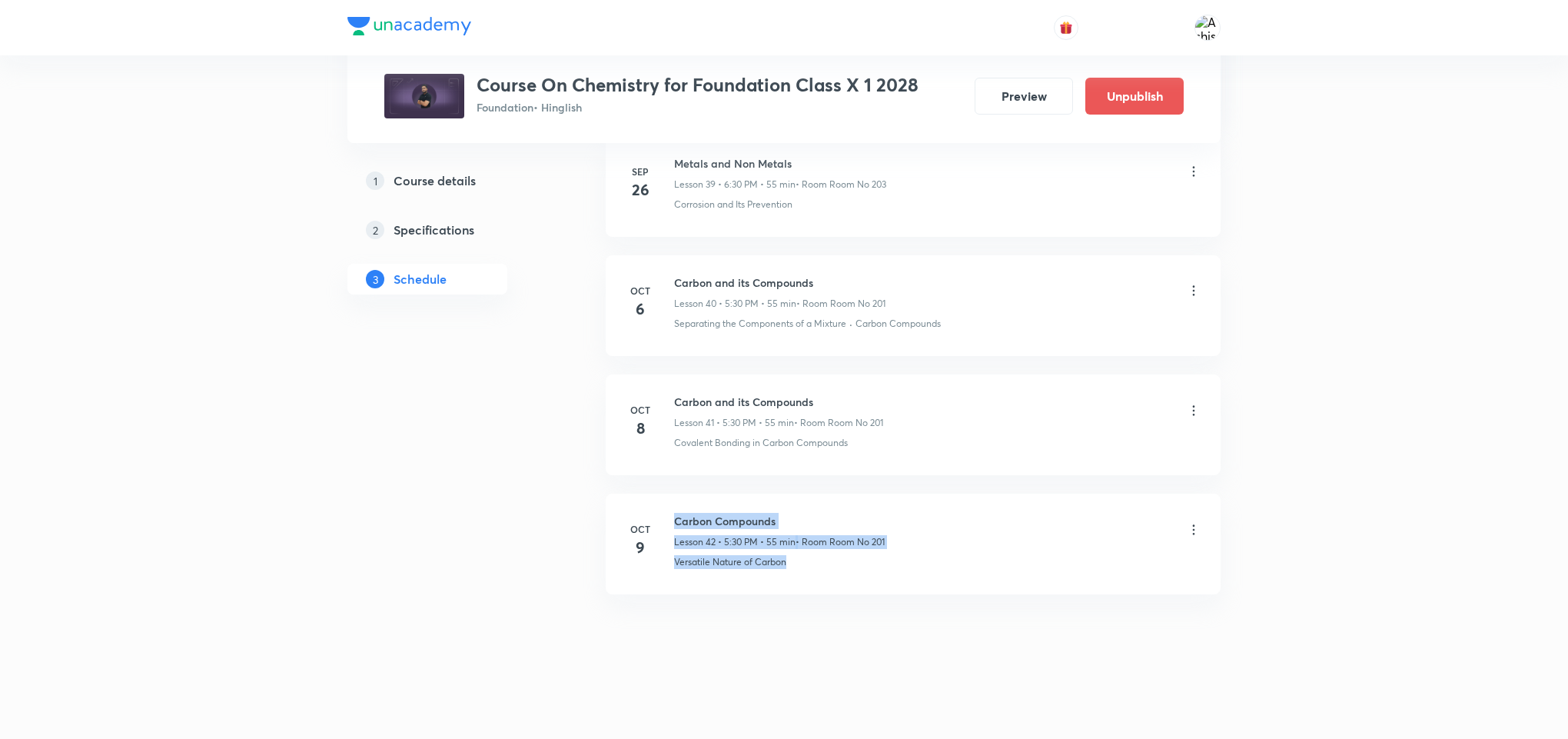
click at [807, 567] on div "Versatile Nature of Carbon" at bounding box center [938, 562] width 527 height 14
click at [781, 496] on li "[DATE] Carbon Compounds Lesson 42 • 5:30 PM • 55 min • Room Room No 201 Versati…" at bounding box center [912, 544] width 615 height 101
click at [777, 549] on p "Lesson 42 • 5:30 PM • 55 min" at bounding box center [735, 542] width 121 height 14
drag, startPoint x: 799, startPoint y: 558, endPoint x: 656, endPoint y: 599, distance: 148.8
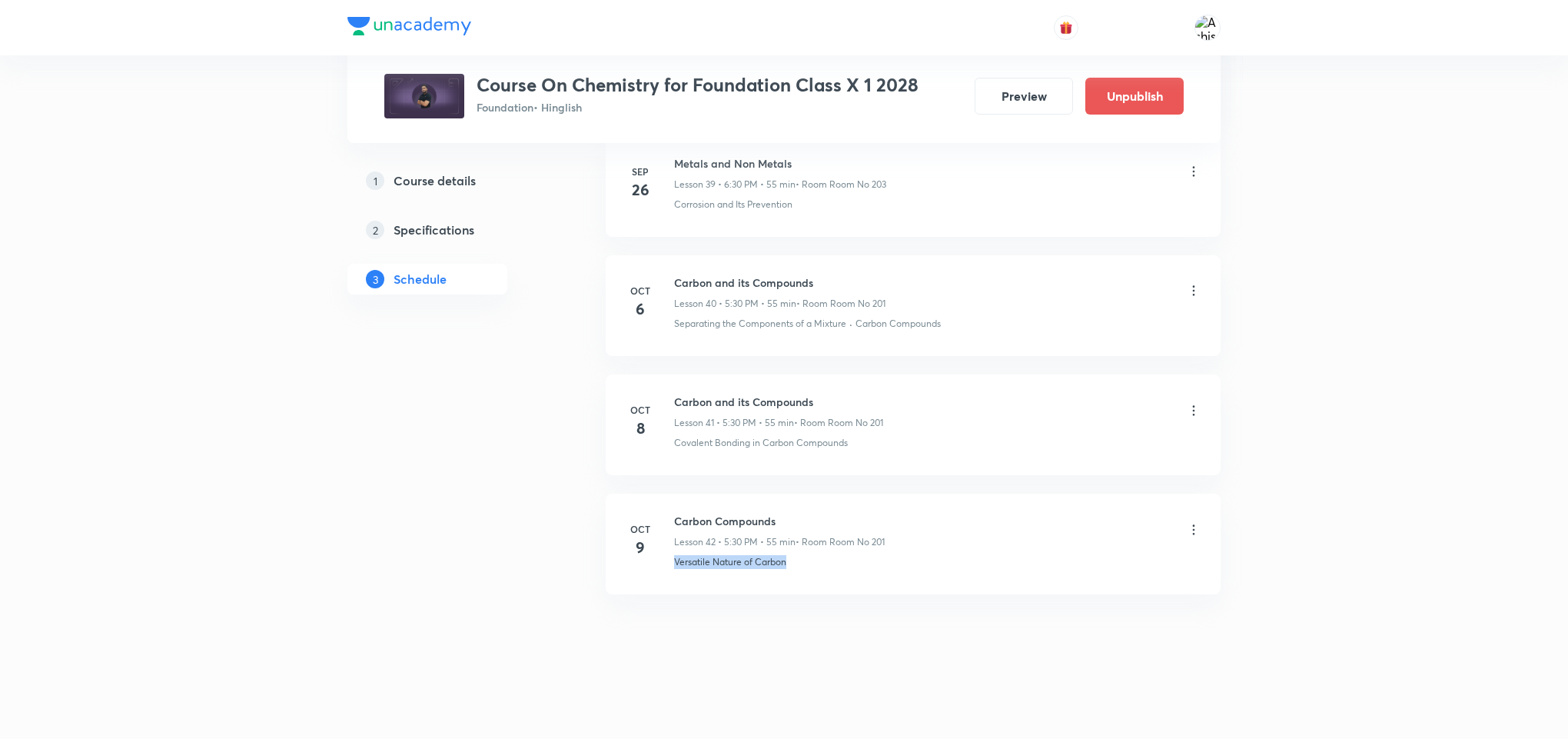
copy p "Versatile Nature of Carbon"
drag, startPoint x: 784, startPoint y: 512, endPoint x: 671, endPoint y: 512, distance: 113.0
click at [671, 512] on li "[DATE] Carbon Compounds Lesson 42 • 5:30 PM • 55 min • Room Room No 201 Versati…" at bounding box center [912, 544] width 615 height 101
copy h6 "Carbon Compounds"
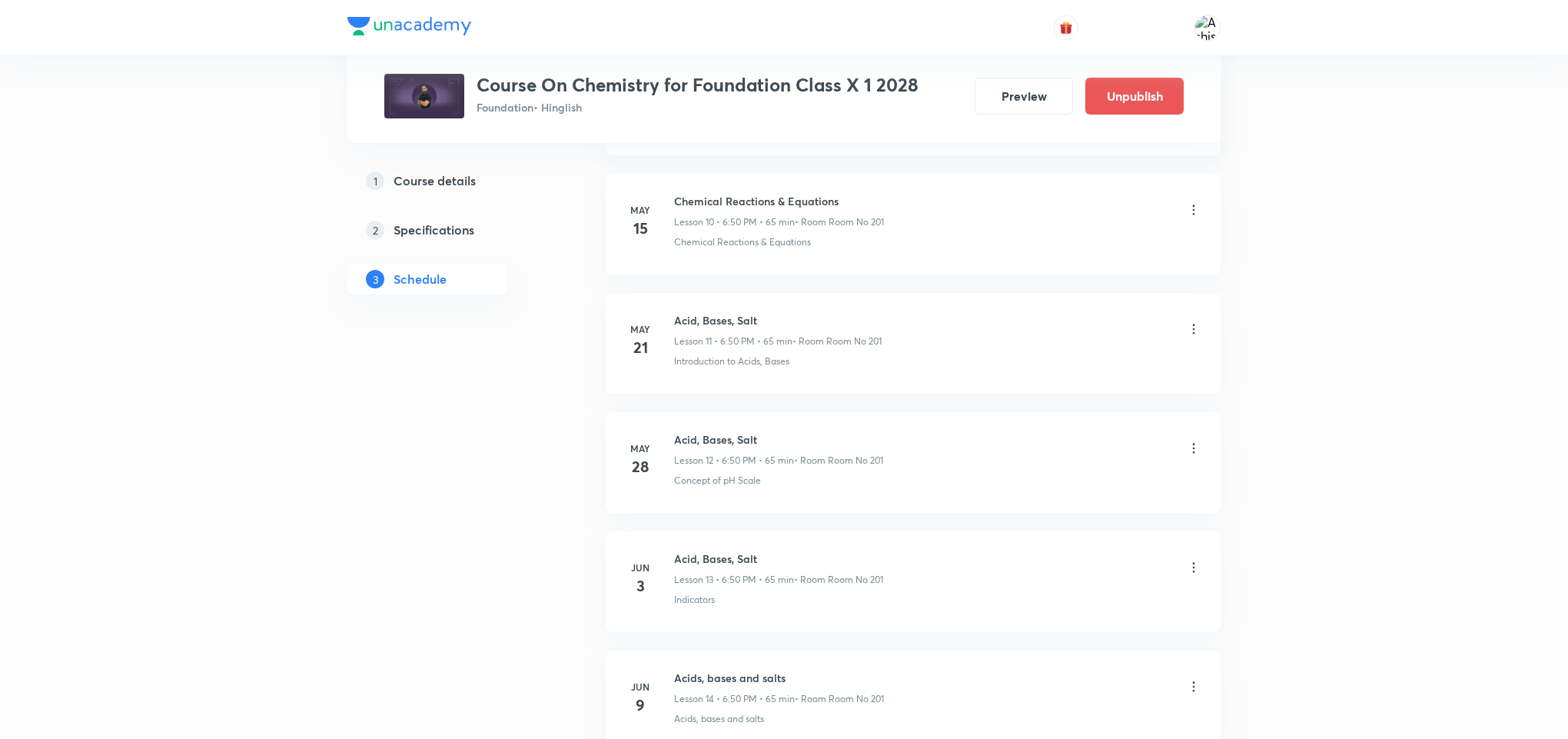
scroll to position [0, 0]
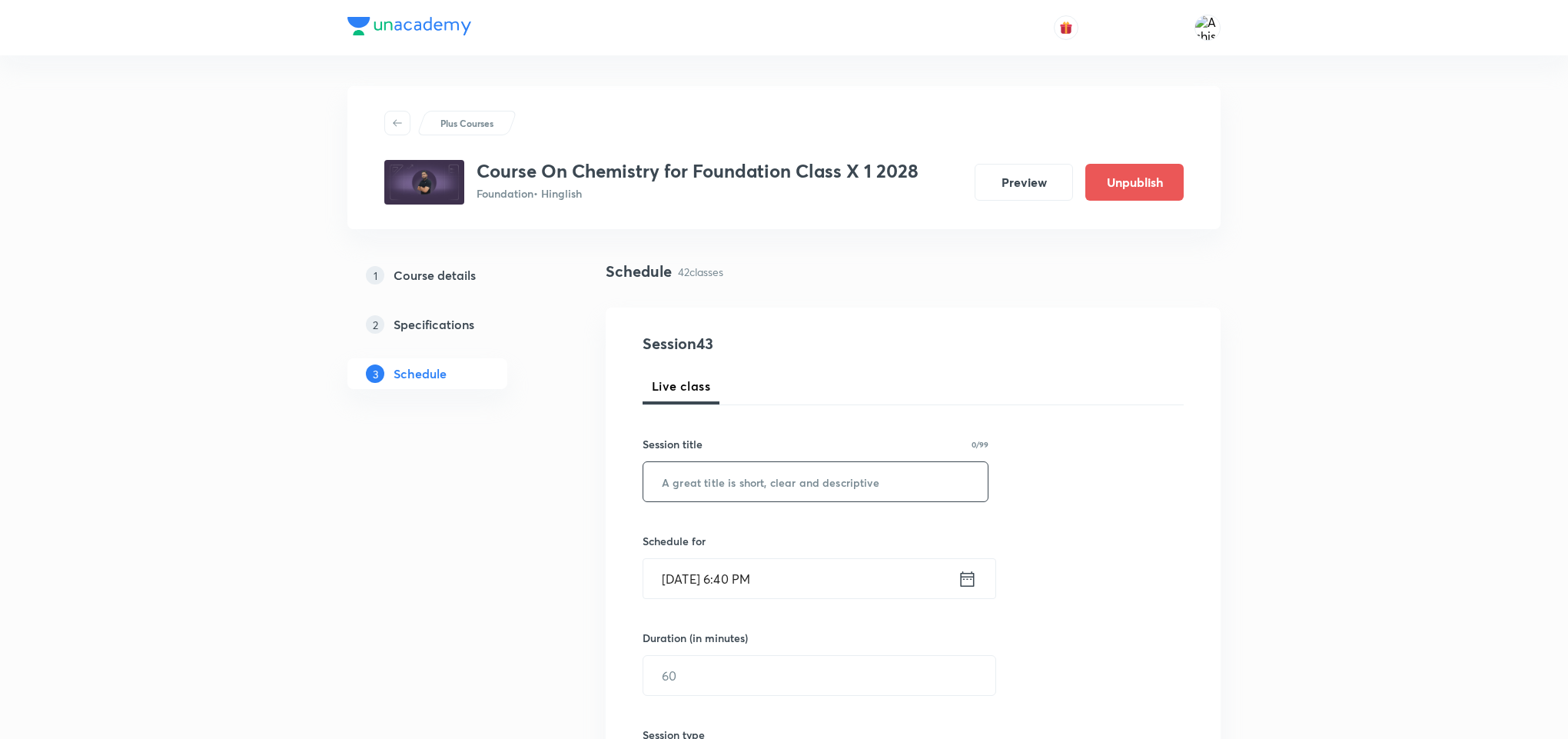
click at [775, 499] on input "text" at bounding box center [815, 481] width 344 height 39
paste input "Carbon Compounds"
type input "Carbon Compounds"
click at [693, 567] on input "[DATE] 6:40 PM" at bounding box center [800, 578] width 314 height 39
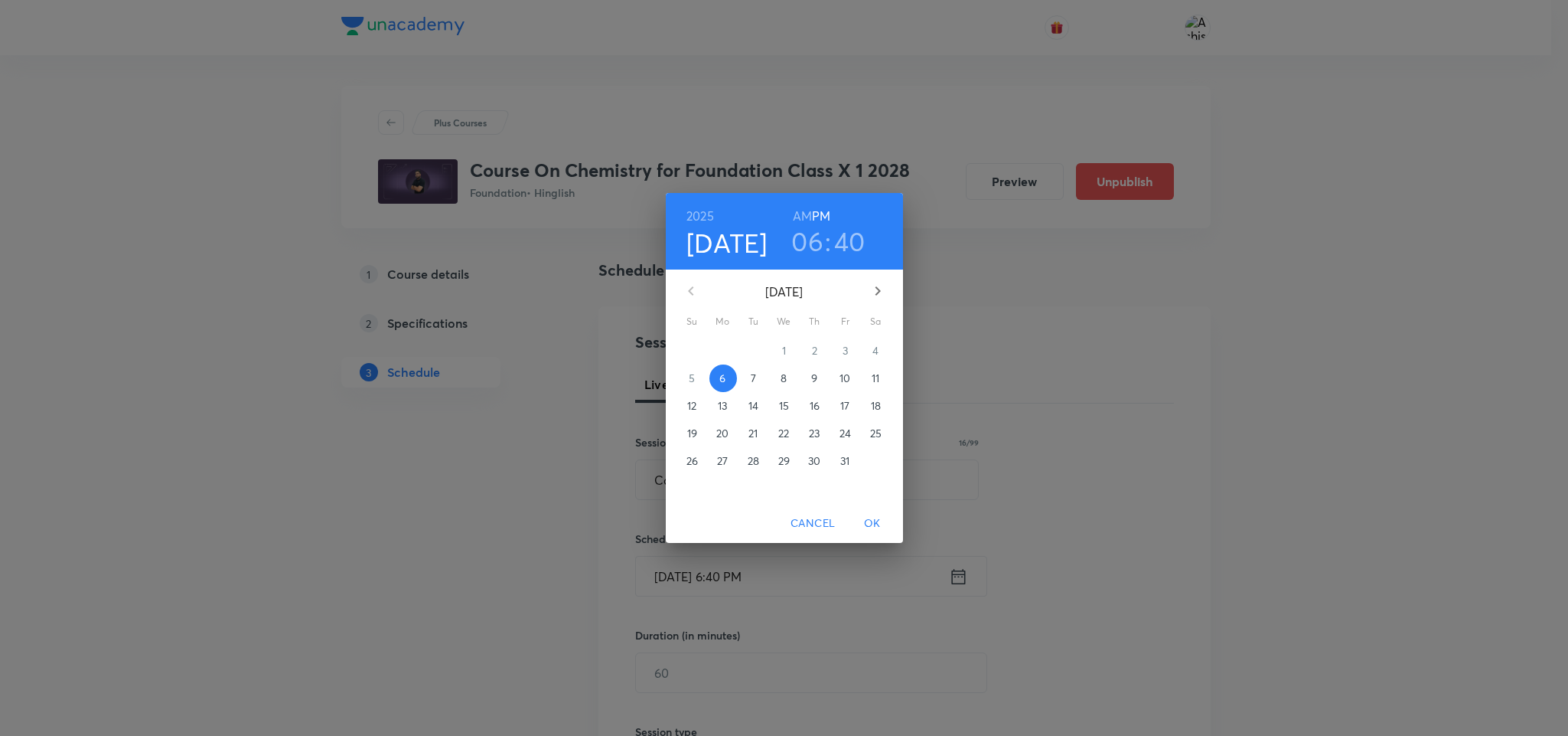
click at [847, 244] on h3 "40" at bounding box center [850, 241] width 31 height 32
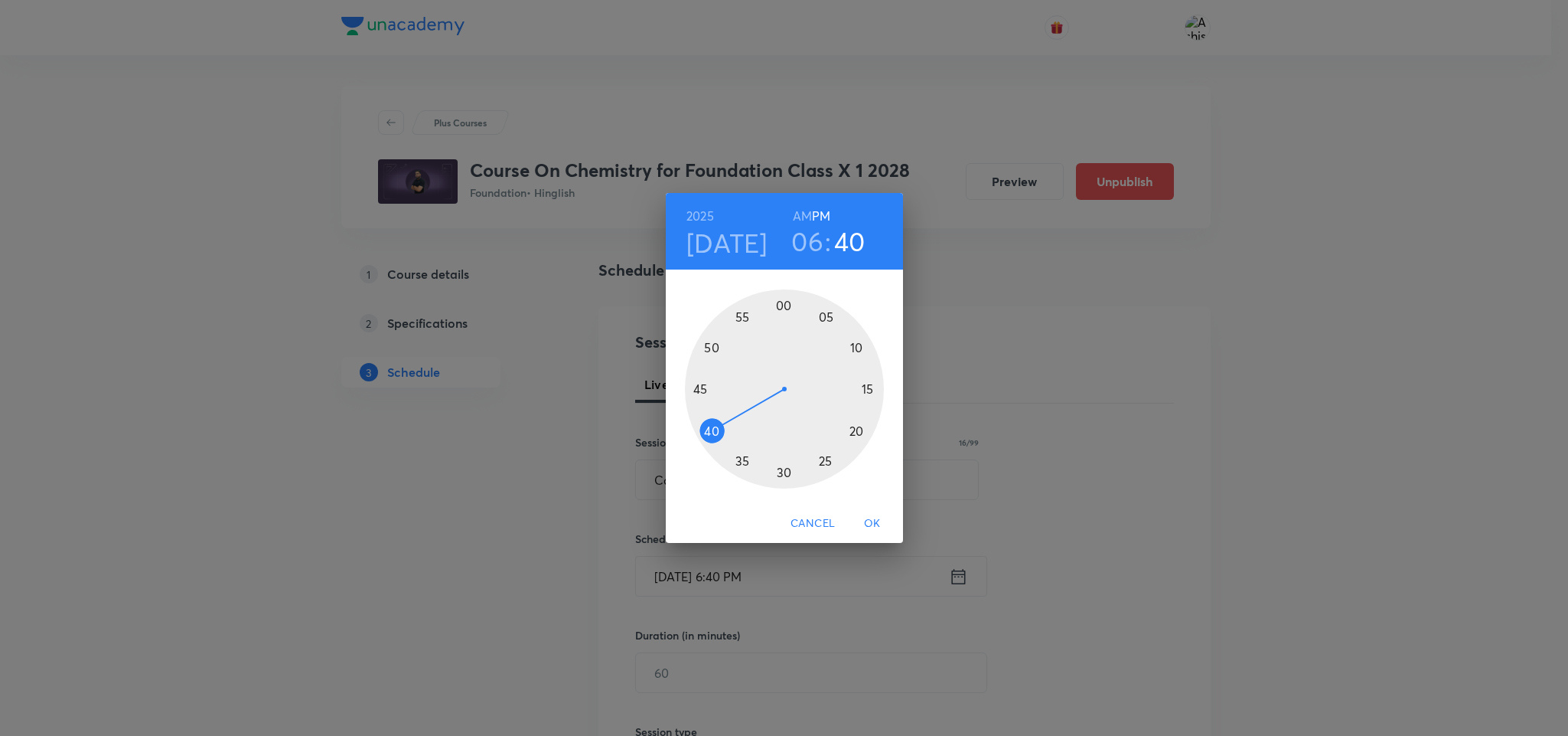
click at [705, 390] on div at bounding box center [784, 389] width 199 height 199
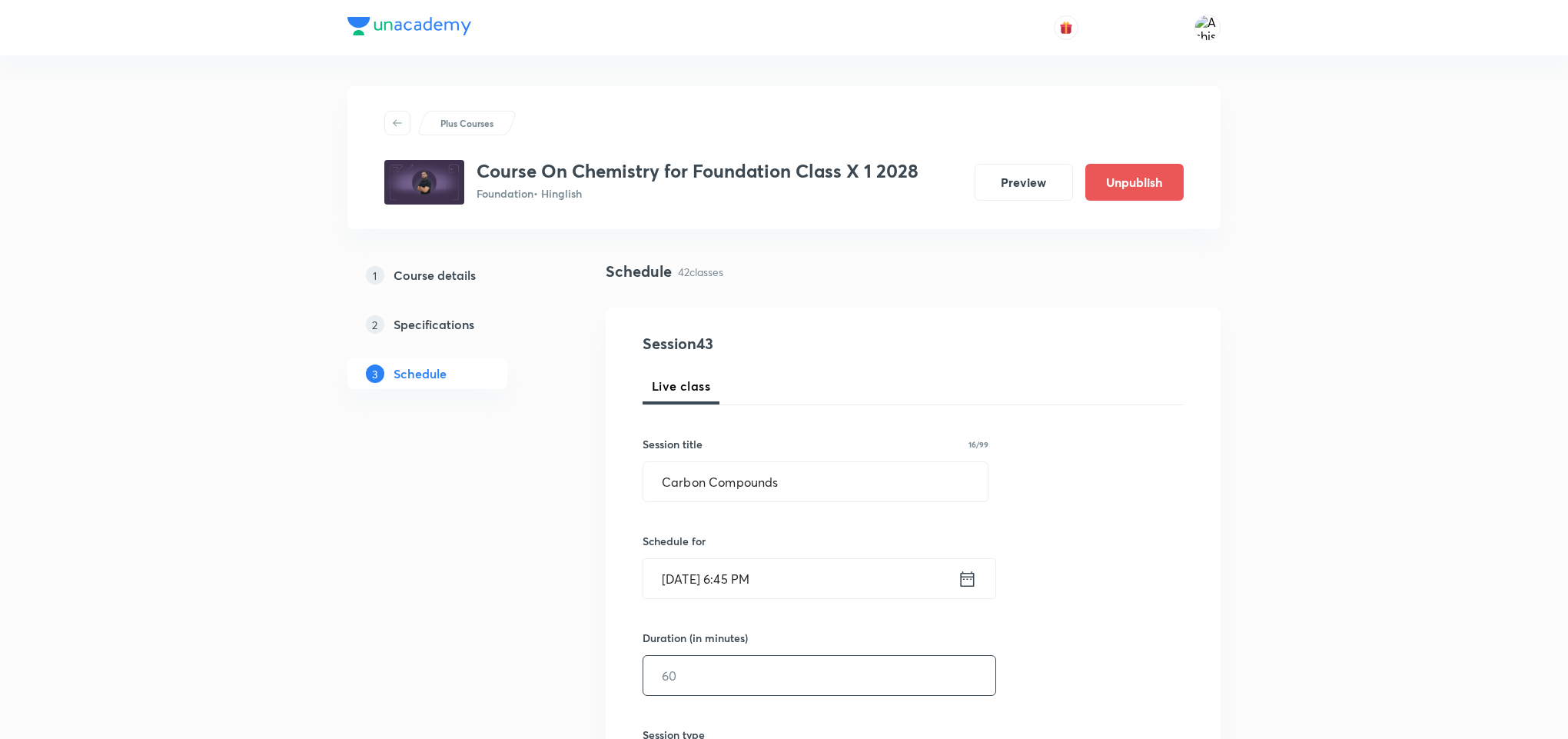
click at [706, 679] on input "text" at bounding box center [820, 675] width 352 height 39
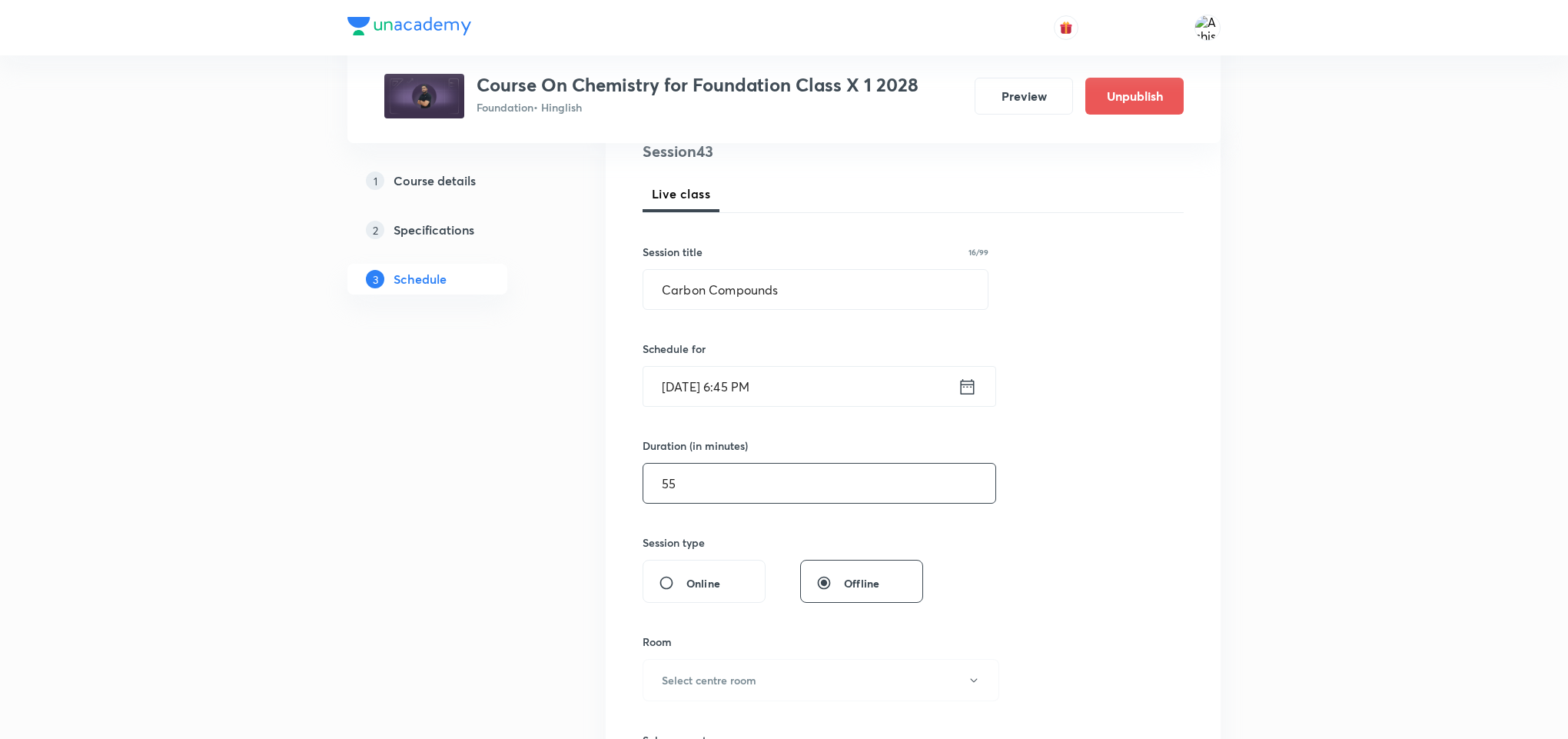
scroll to position [231, 0]
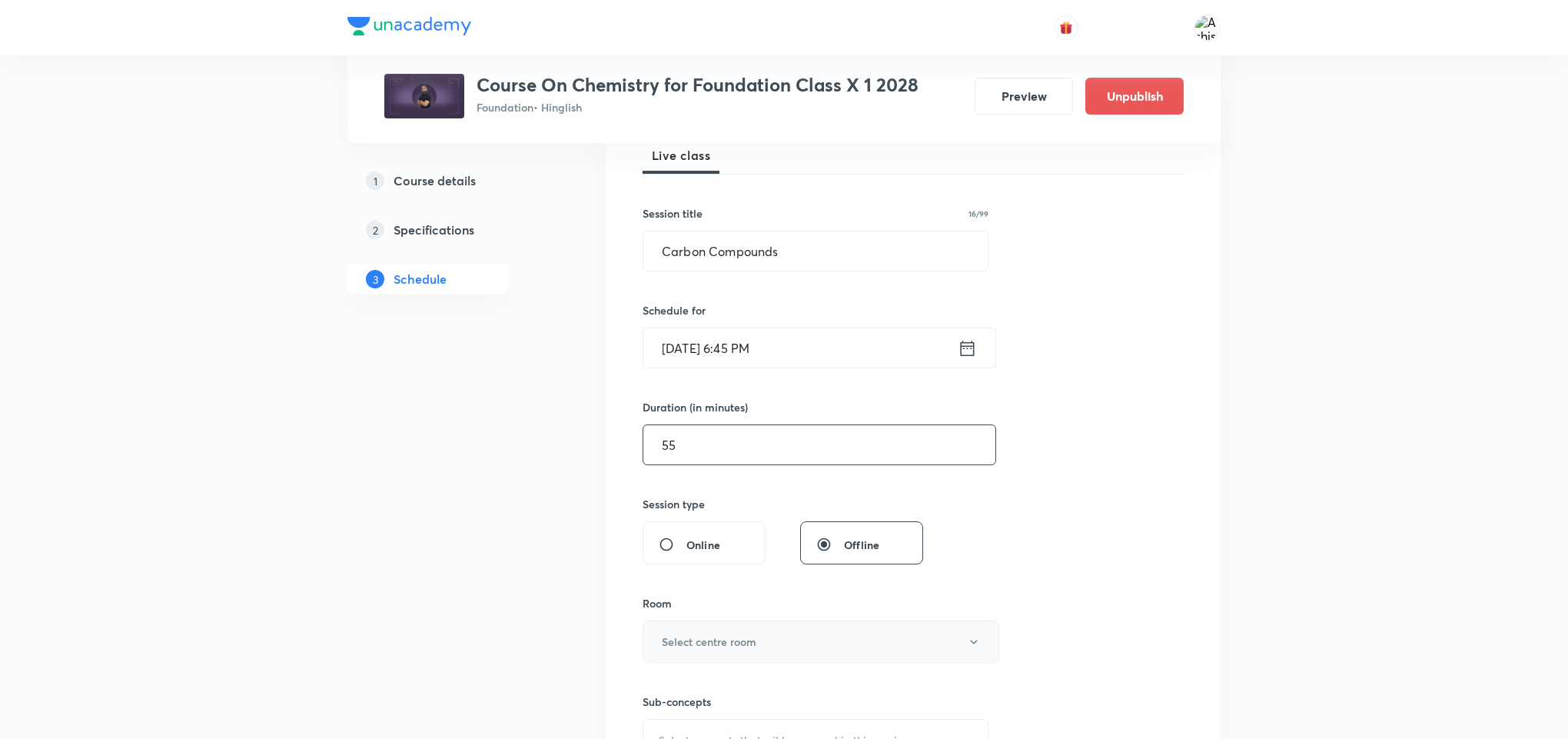
type input "55"
click at [720, 660] on button "Select centre room" at bounding box center [820, 641] width 356 height 43
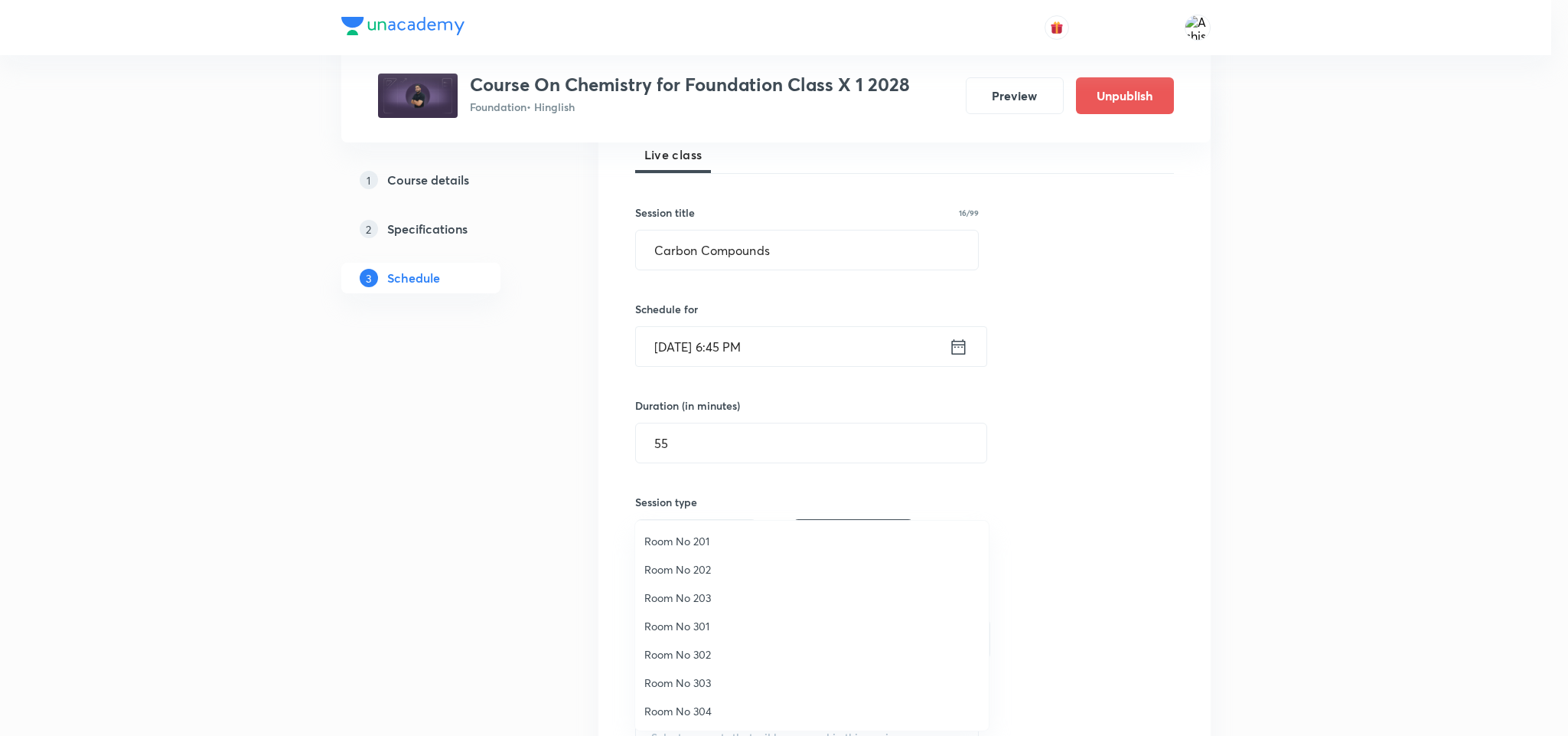
click at [693, 545] on span "Room No 201" at bounding box center [812, 541] width 335 height 16
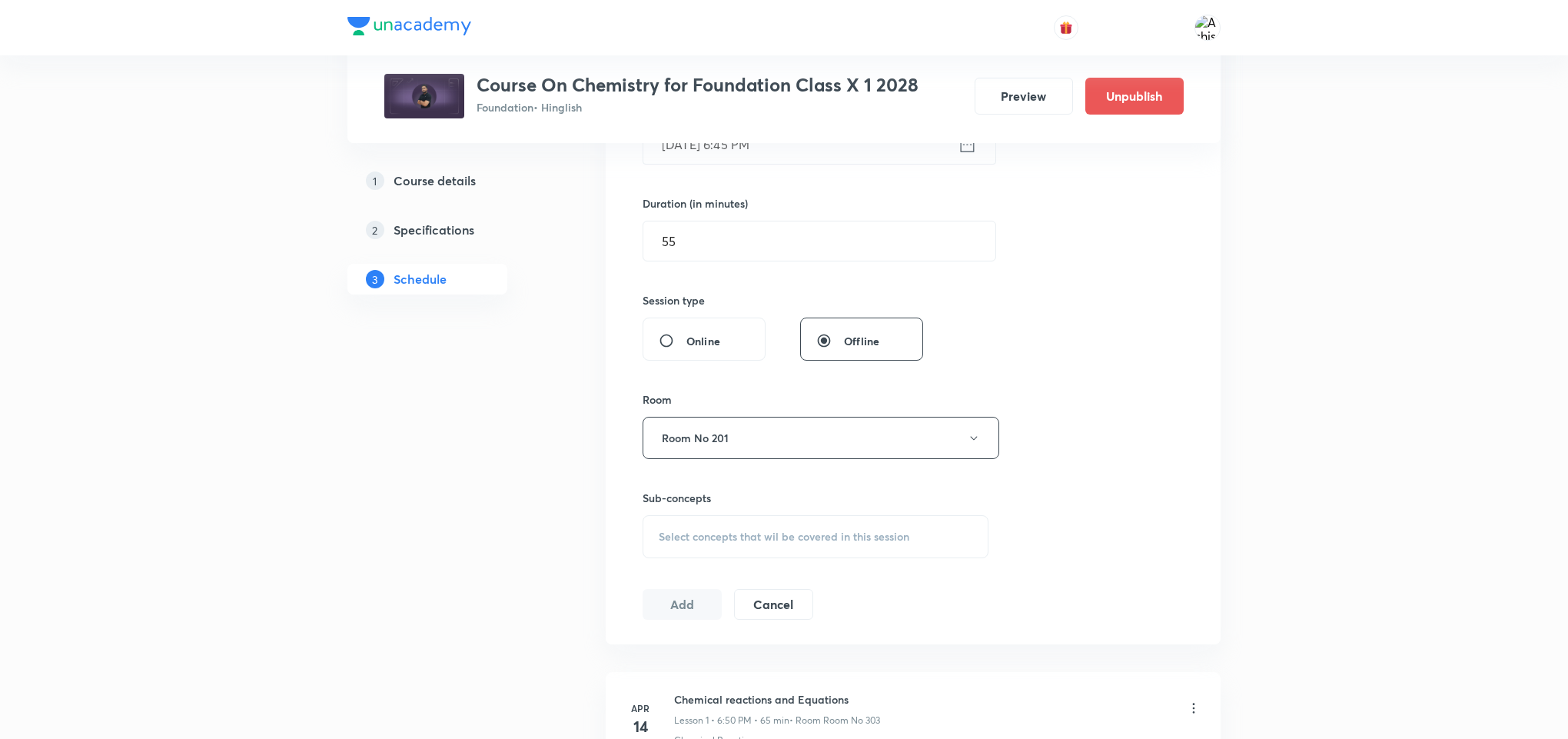
scroll to position [461, 0]
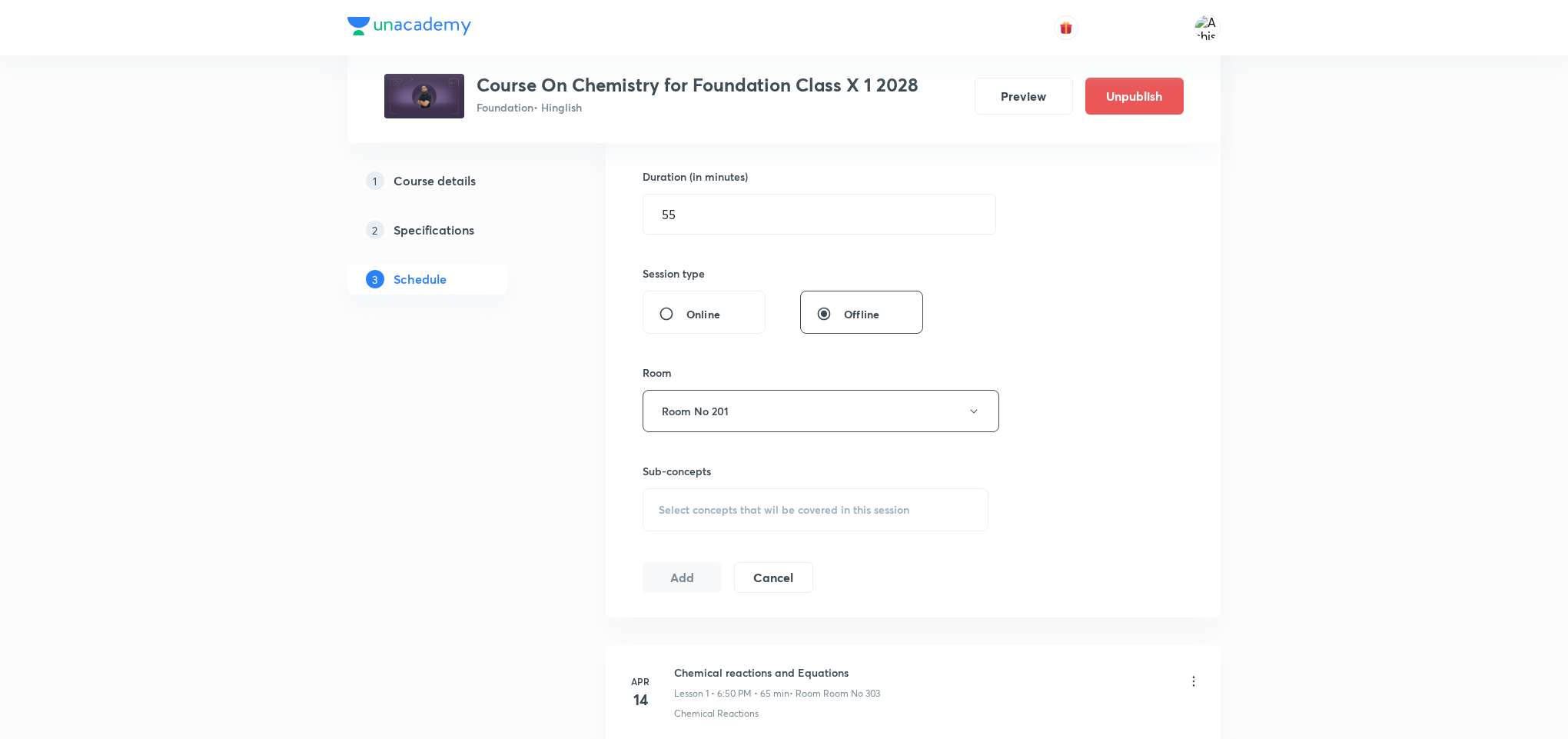
click at [703, 499] on div "Select concepts that wil be covered in this session" at bounding box center [815, 510] width 346 height 43
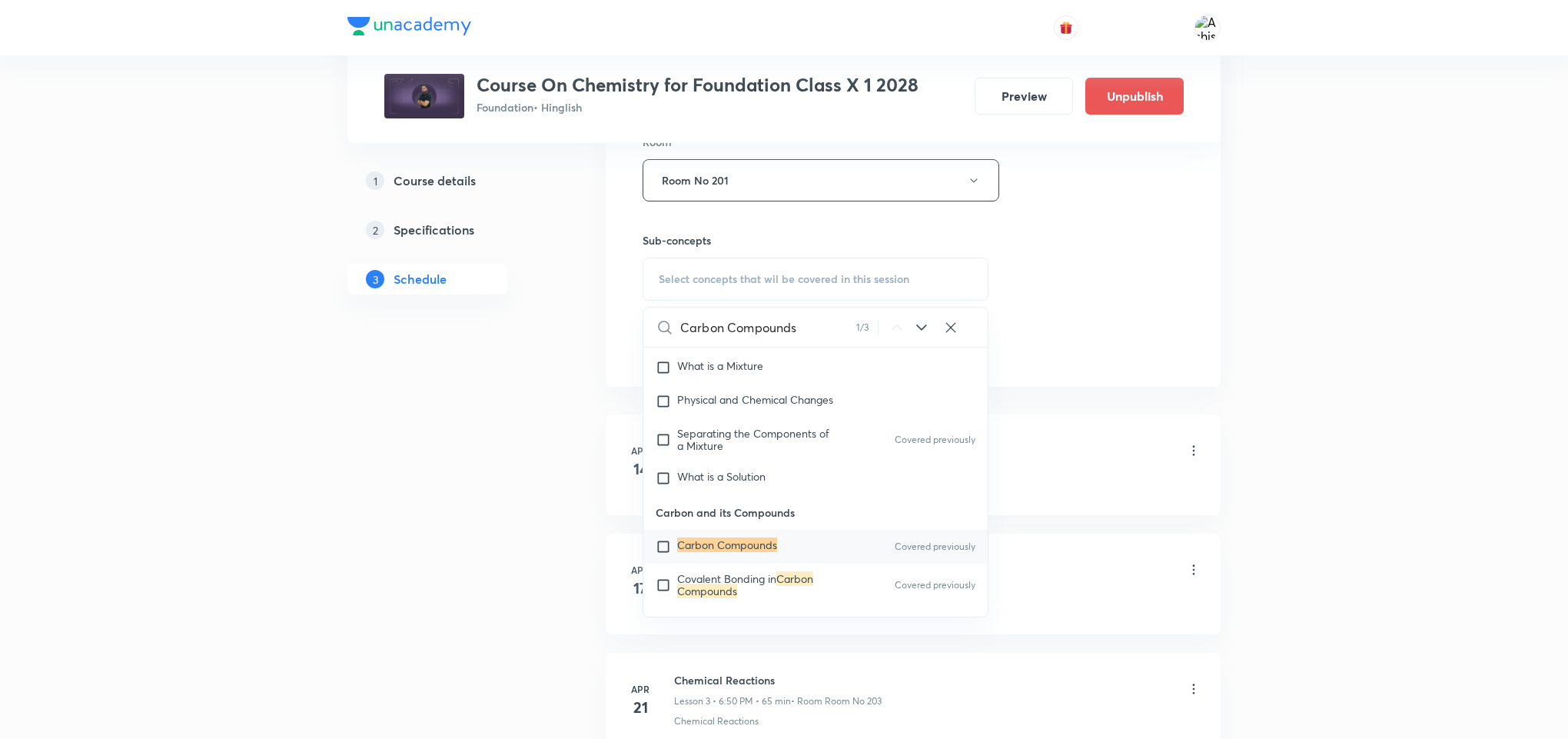
scroll to position [1337, 0]
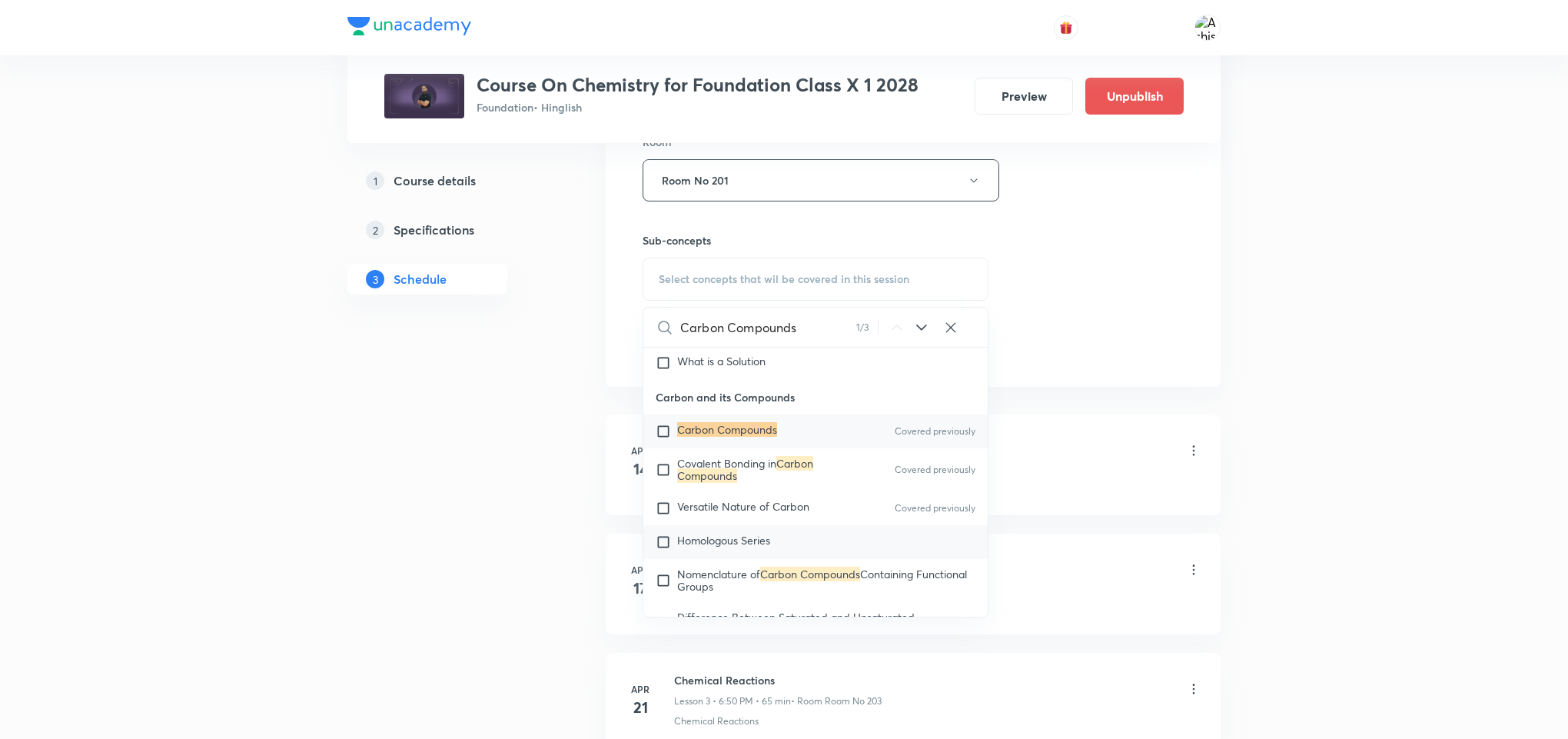
type input "Carbon Compounds"
click at [743, 533] on div "Homologous Series" at bounding box center [815, 541] width 344 height 34
checkbox input "true"
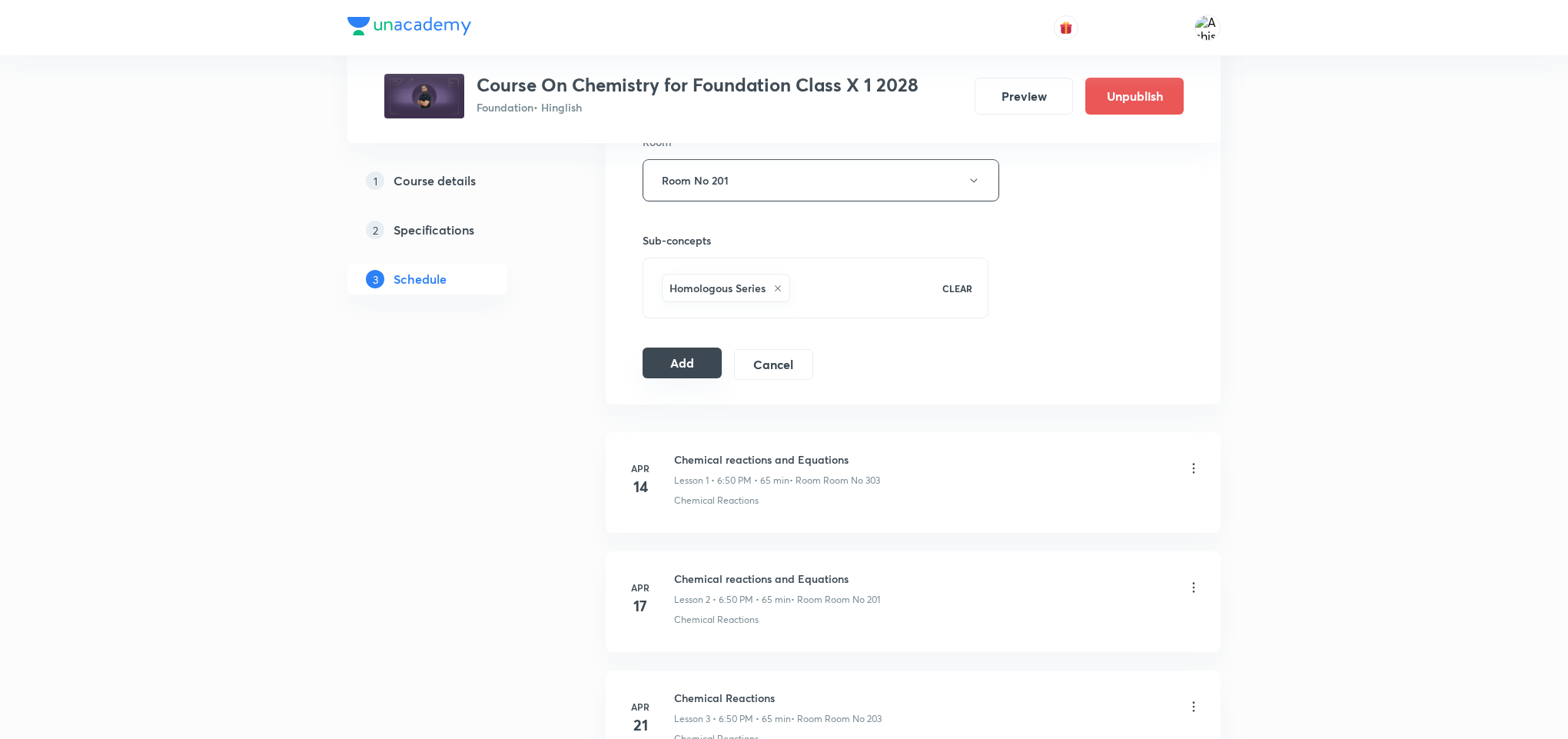
click at [651, 365] on button "Add" at bounding box center [682, 363] width 79 height 30
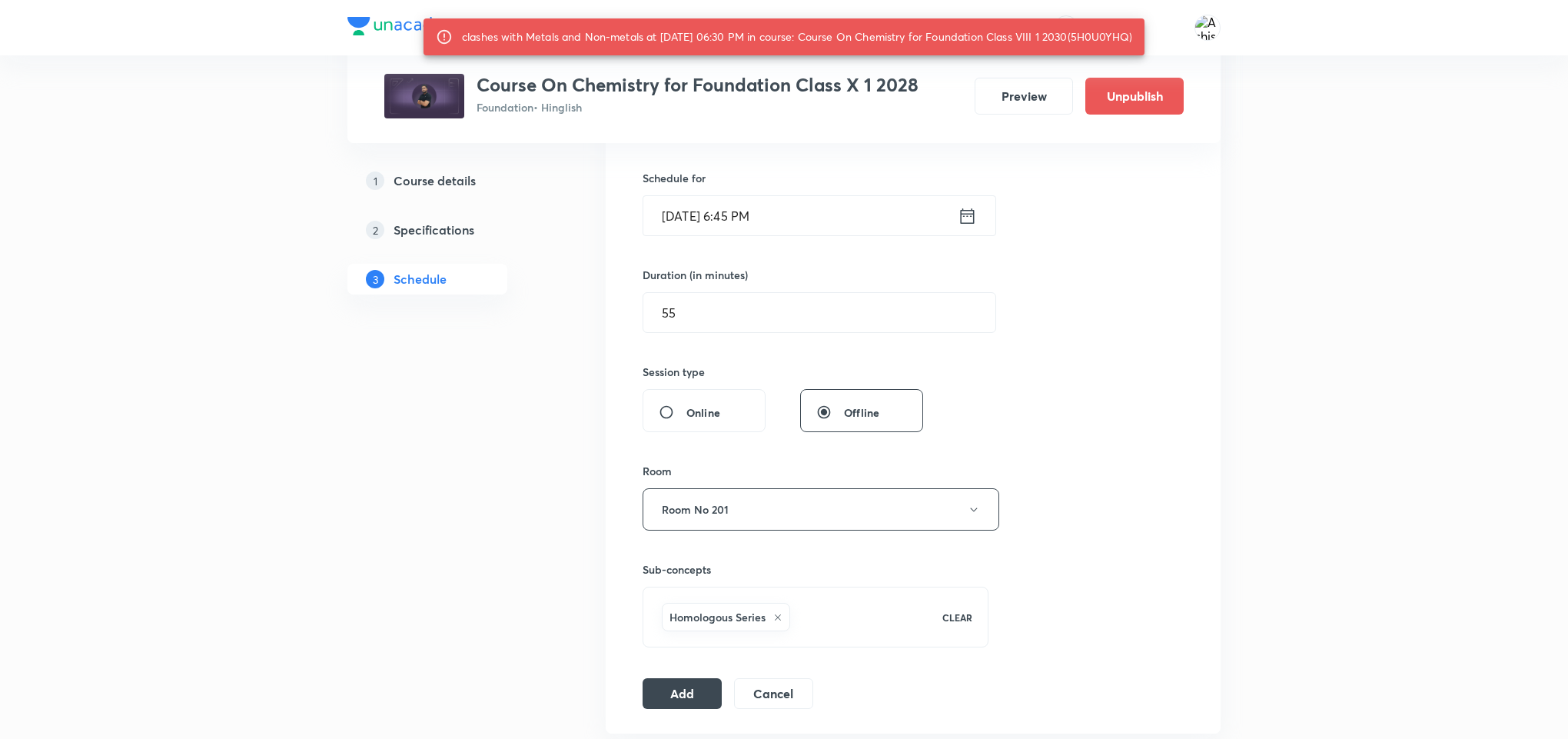
scroll to position [231, 0]
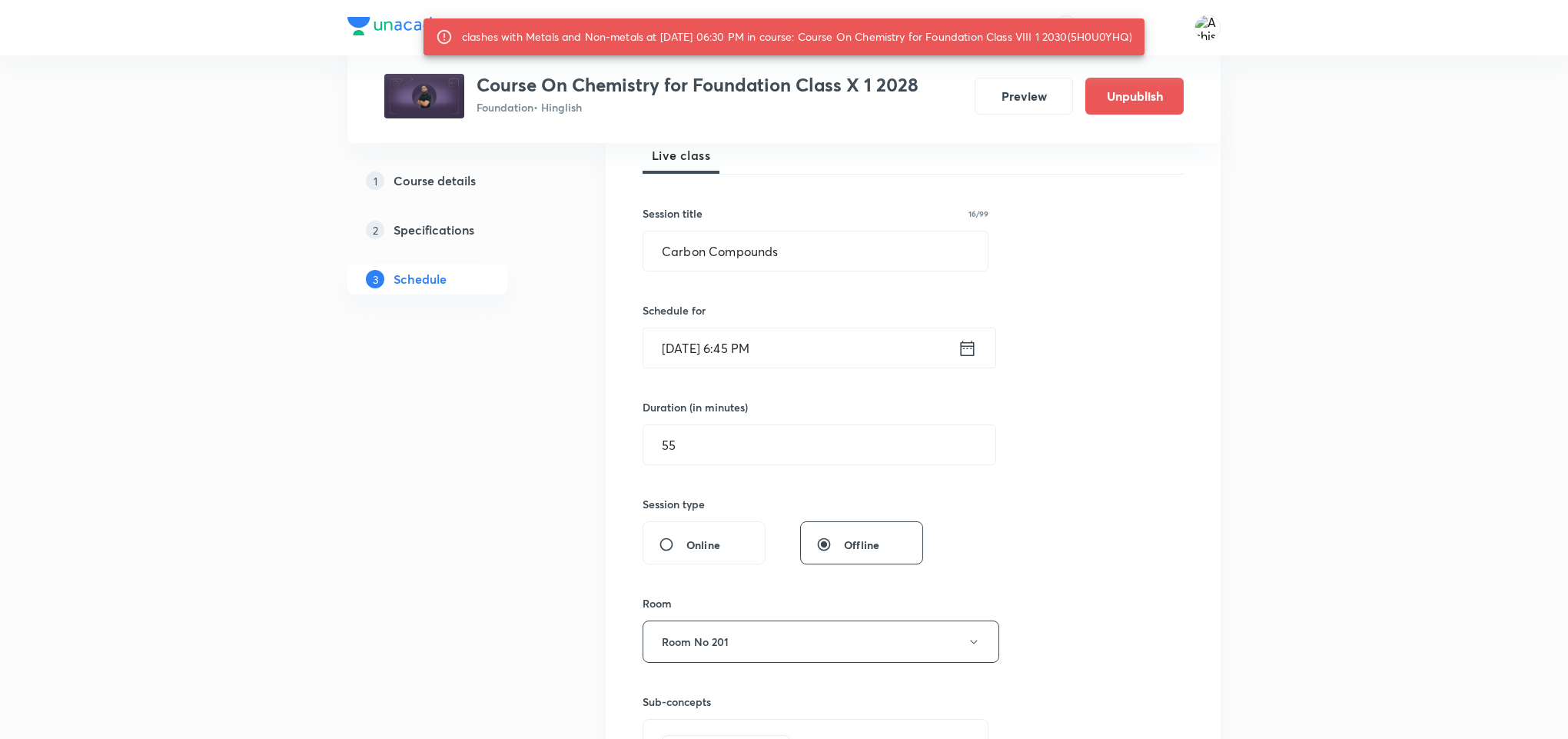
click at [1095, 40] on div "clashes with Metals and Non-metals at 06 Oct 2025 06:30 PM in course: Course On…" at bounding box center [797, 37] width 670 height 28
copy div "5H0U0YHQ"
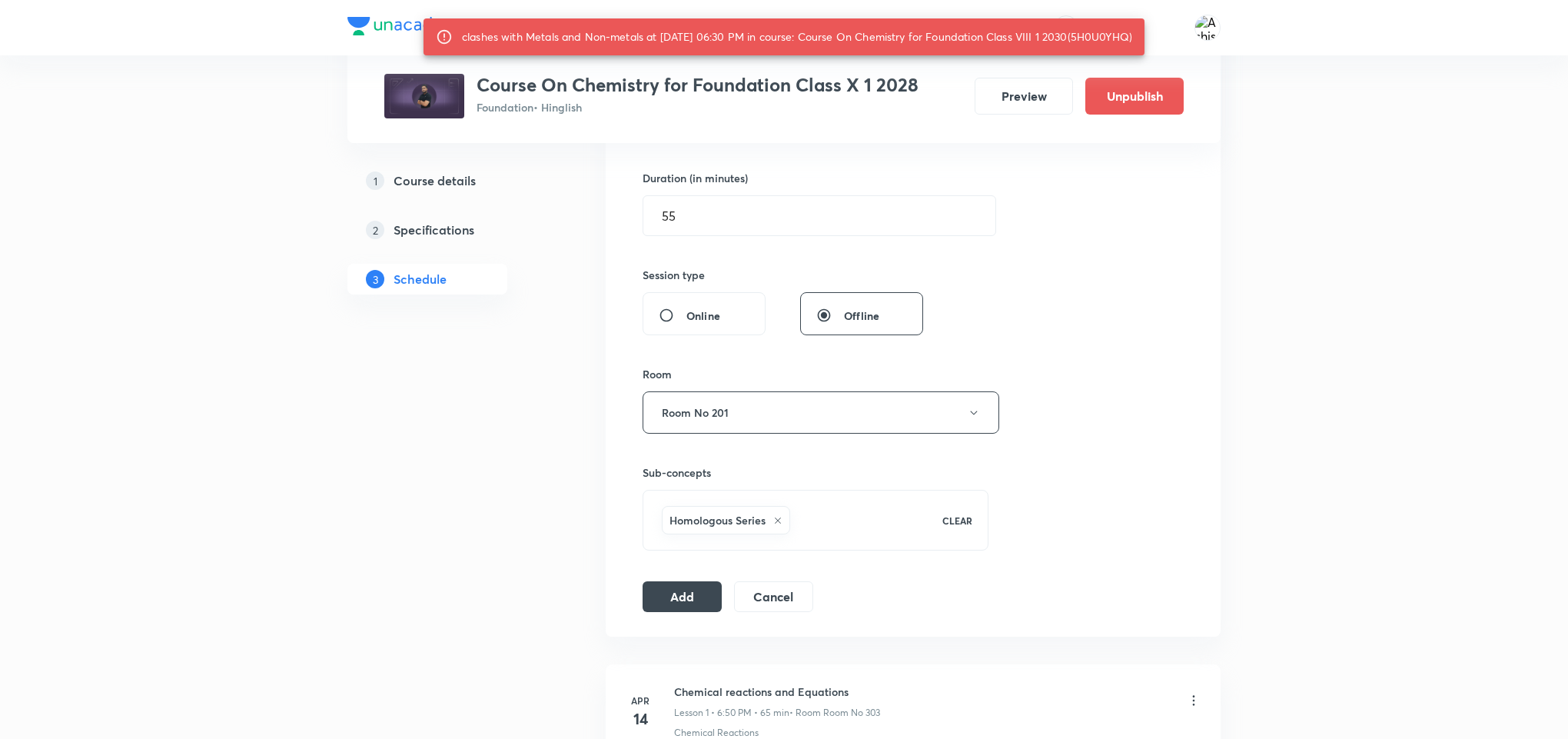
scroll to position [461, 0]
click at [671, 592] on button "Add" at bounding box center [682, 592] width 79 height 30
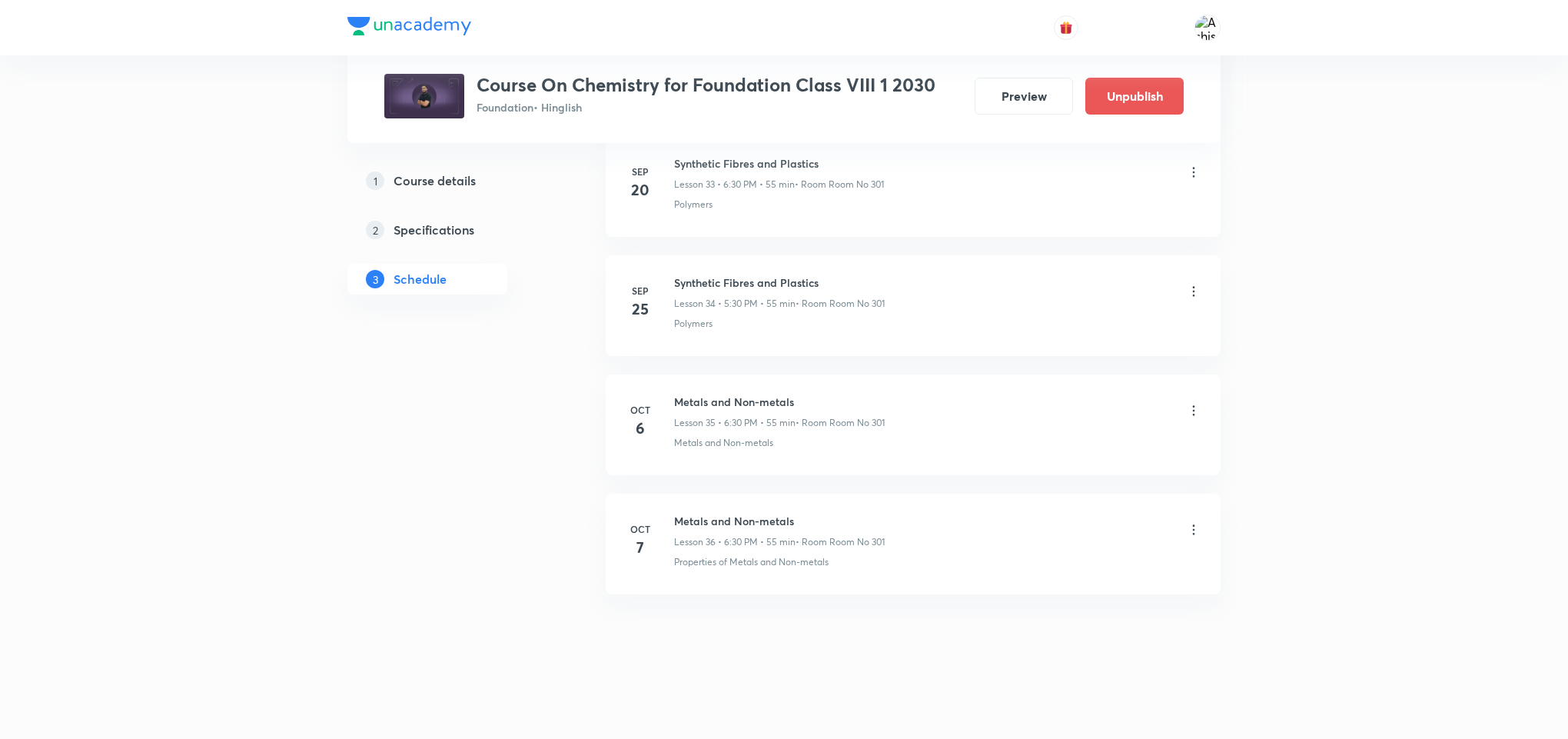
click at [1195, 415] on icon at bounding box center [1194, 410] width 16 height 16
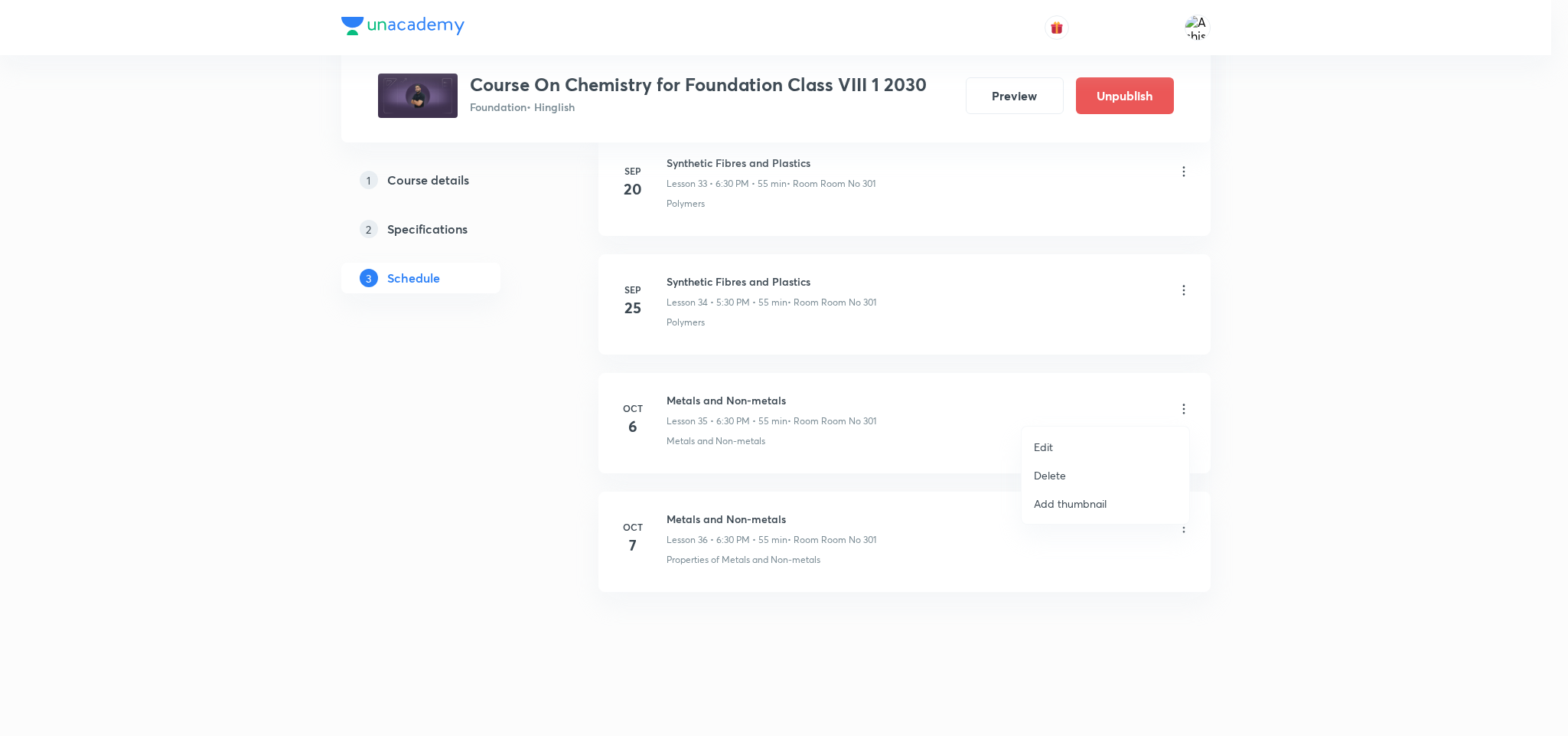
click at [1047, 479] on p "Delete" at bounding box center [1049, 475] width 32 height 16
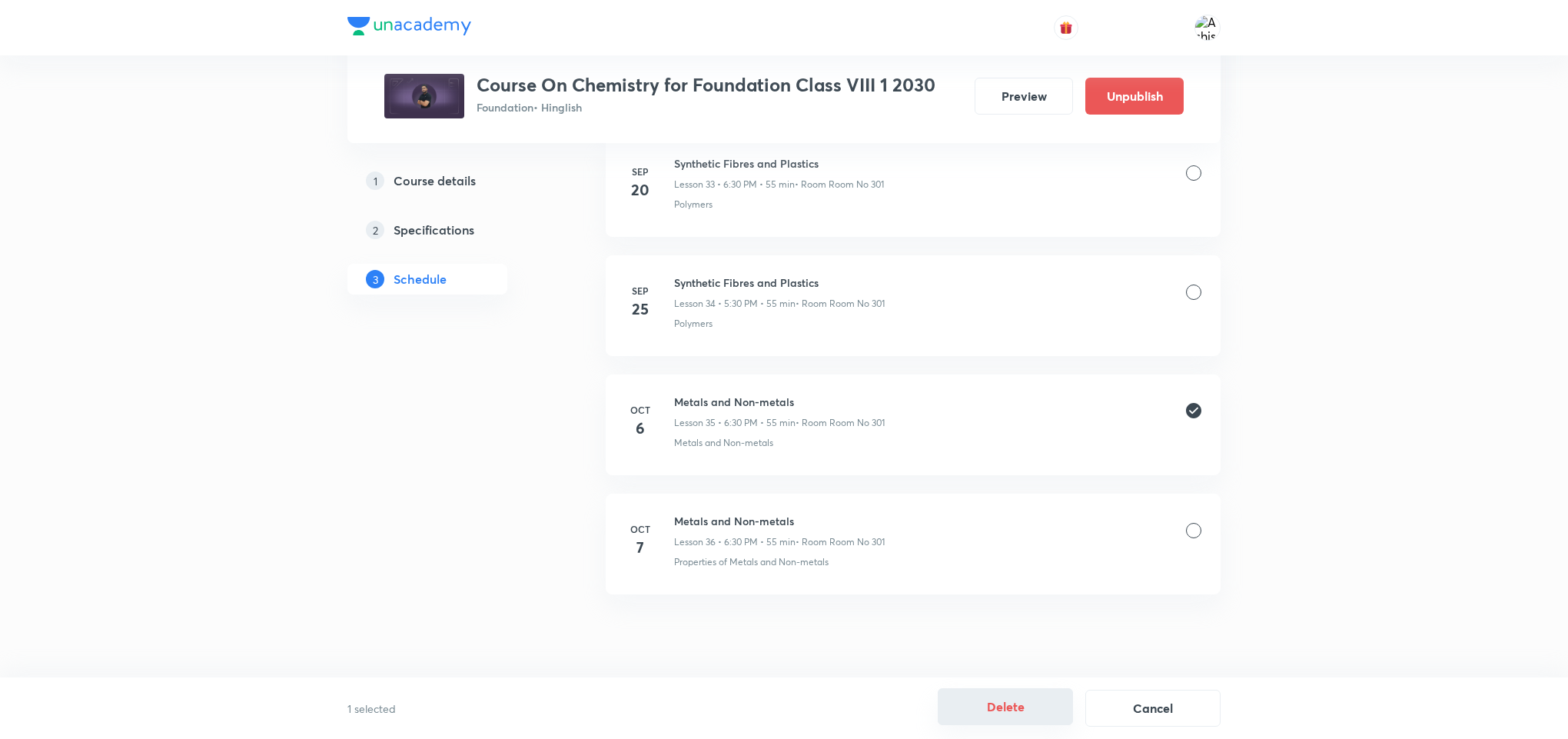
click at [1019, 700] on button "Delete" at bounding box center [1005, 706] width 135 height 37
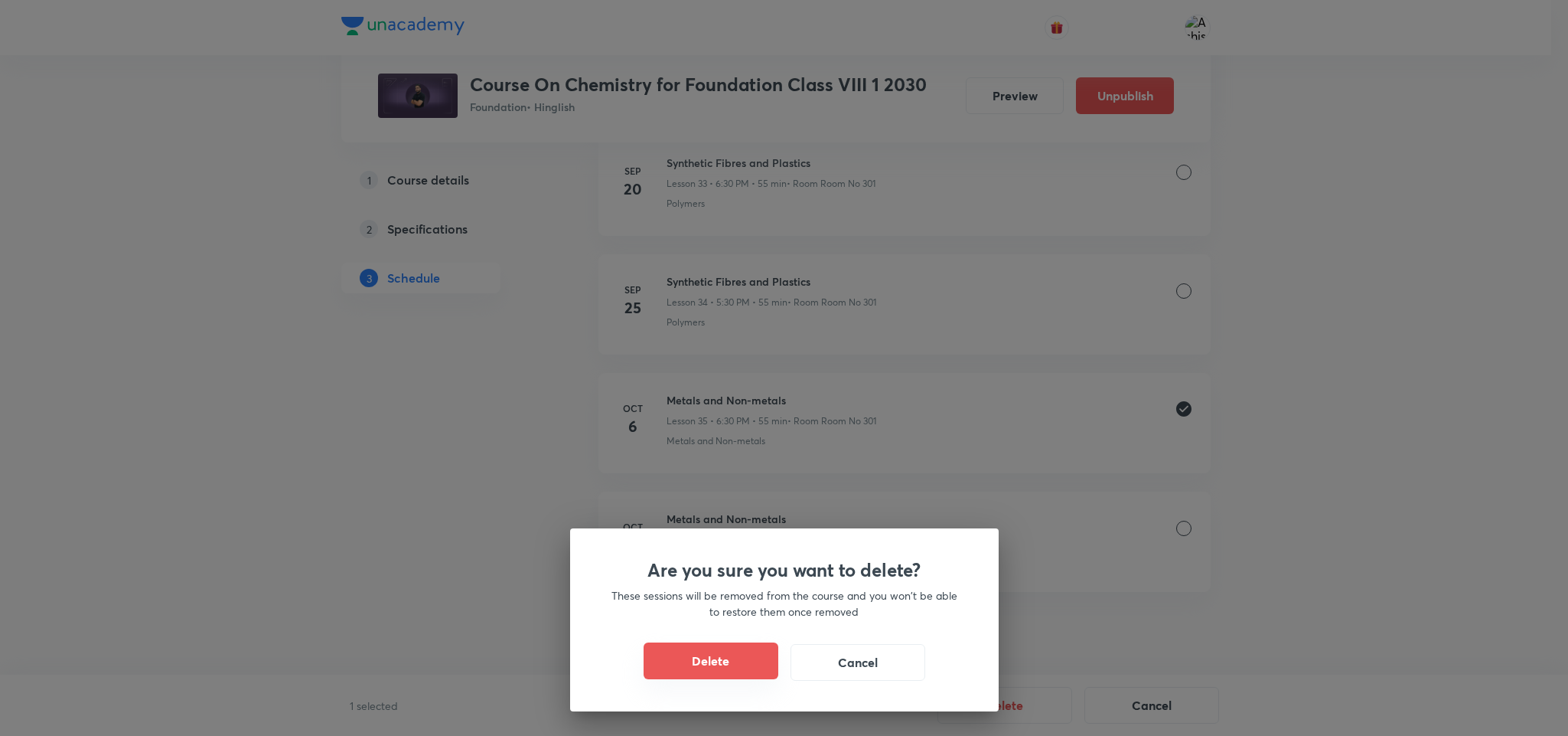
click at [701, 657] on button "Delete" at bounding box center [711, 661] width 135 height 37
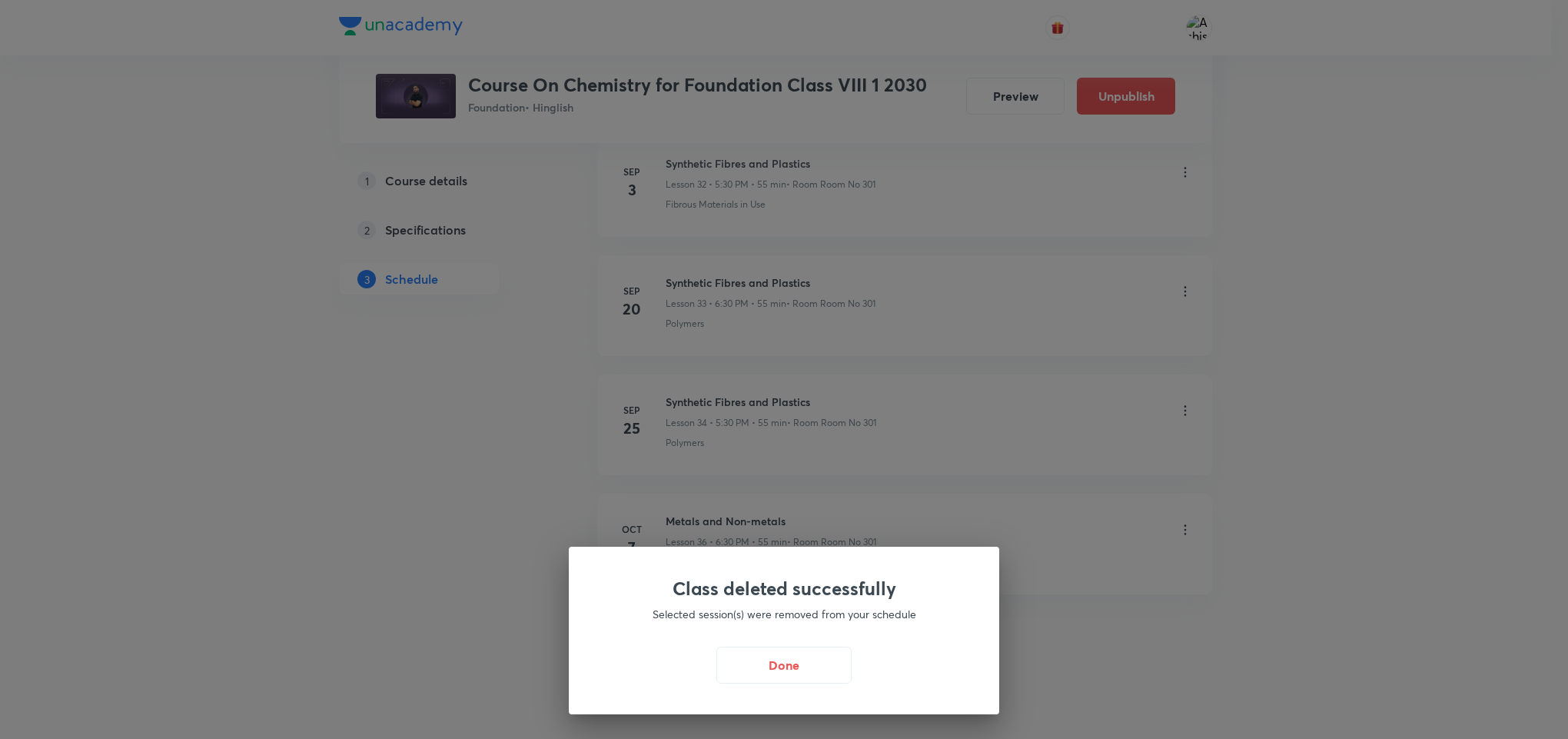
scroll to position [4694, 0]
click at [787, 660] on button "Done" at bounding box center [787, 664] width 135 height 37
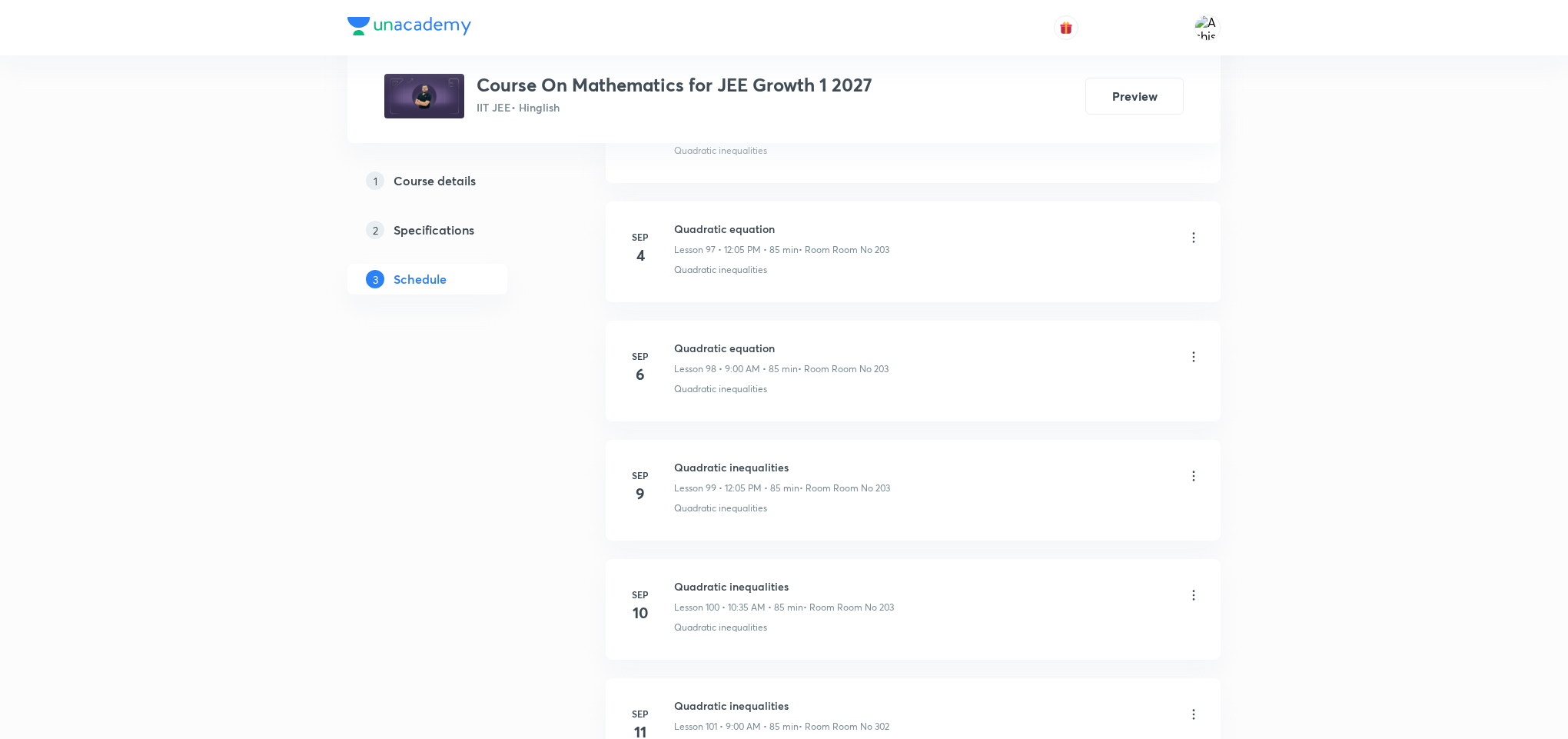
scroll to position [14047, 0]
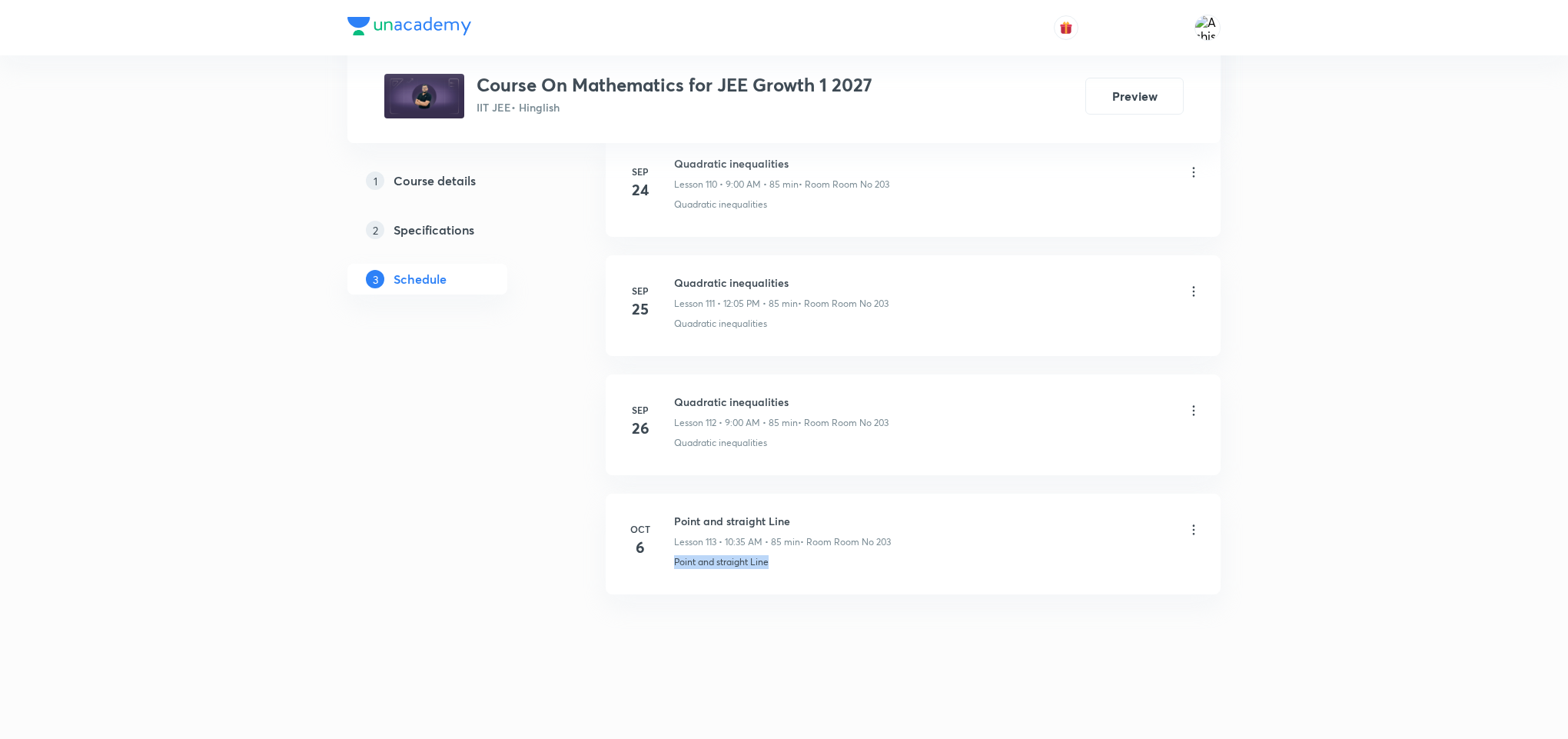
drag, startPoint x: 788, startPoint y: 561, endPoint x: 652, endPoint y: 598, distance: 140.9
copy p "Point and straight Line"
drag, startPoint x: 796, startPoint y: 503, endPoint x: 673, endPoint y: 499, distance: 123.1
click at [673, 499] on li "Oct 6 Point and straight Line Lesson 113 • 10:35 AM • 85 min • Room Room No 203…" at bounding box center [912, 544] width 615 height 101
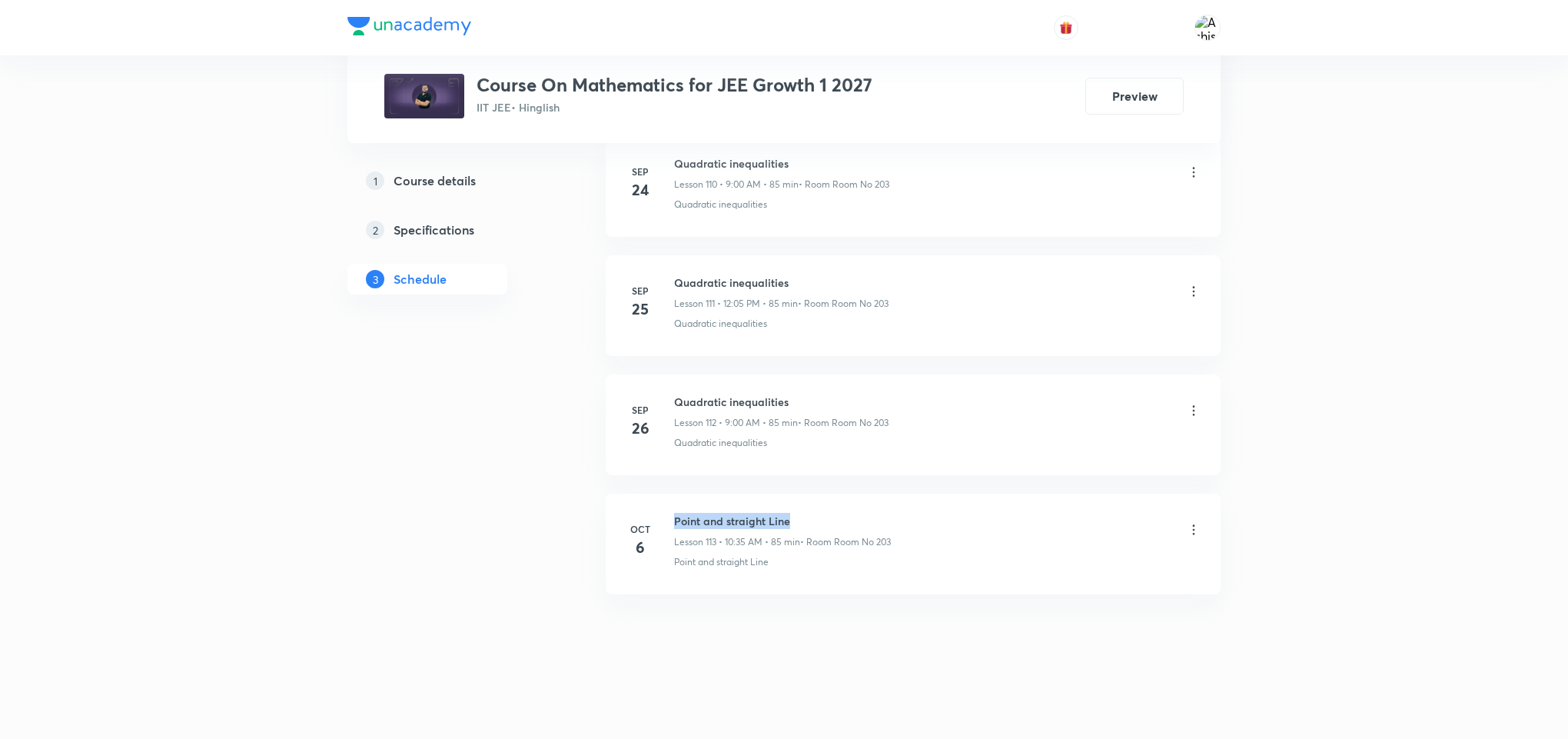
copy h6 "Point and straight Line"
drag, startPoint x: 739, startPoint y: 638, endPoint x: 736, endPoint y: 363, distance: 275.0
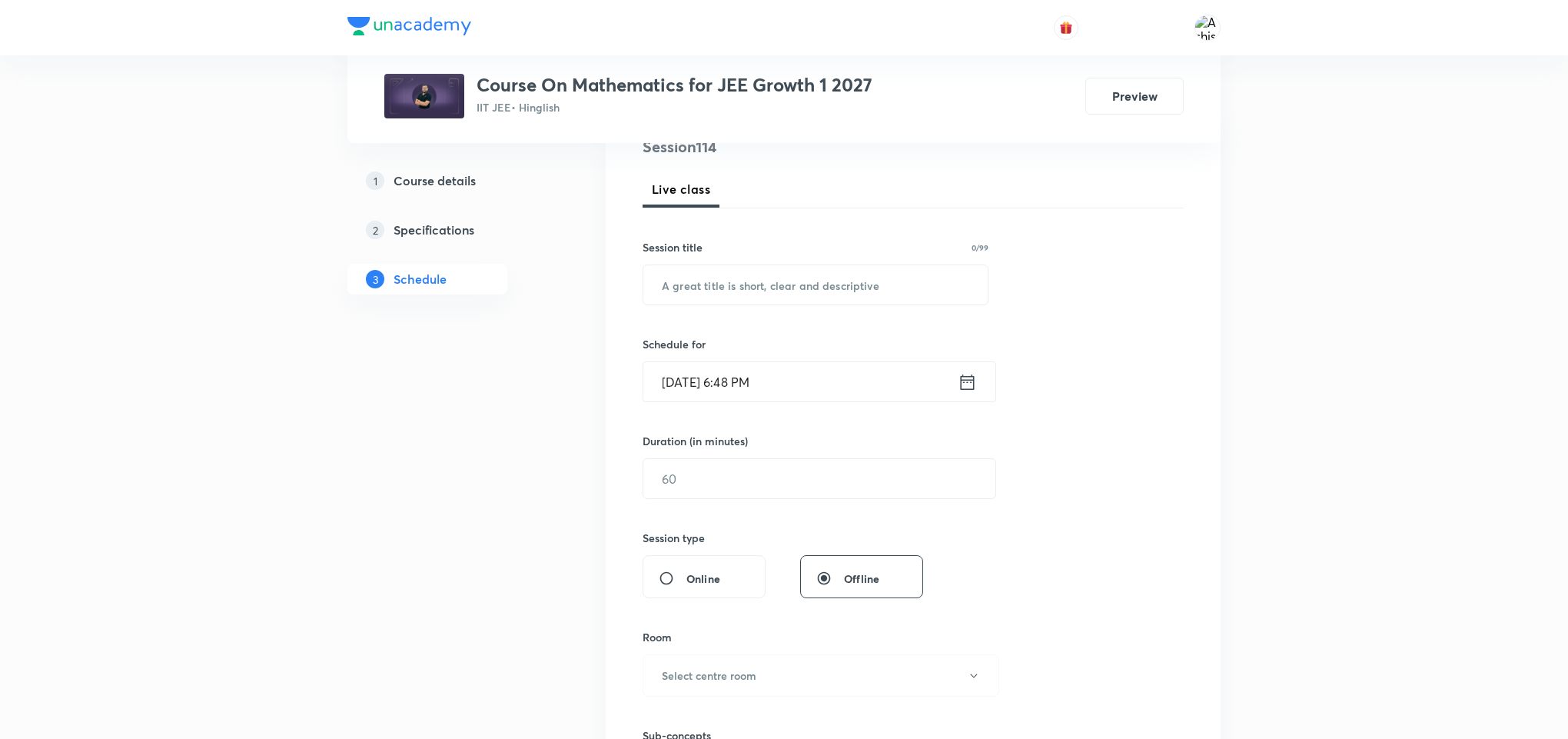
scroll to position [0, 0]
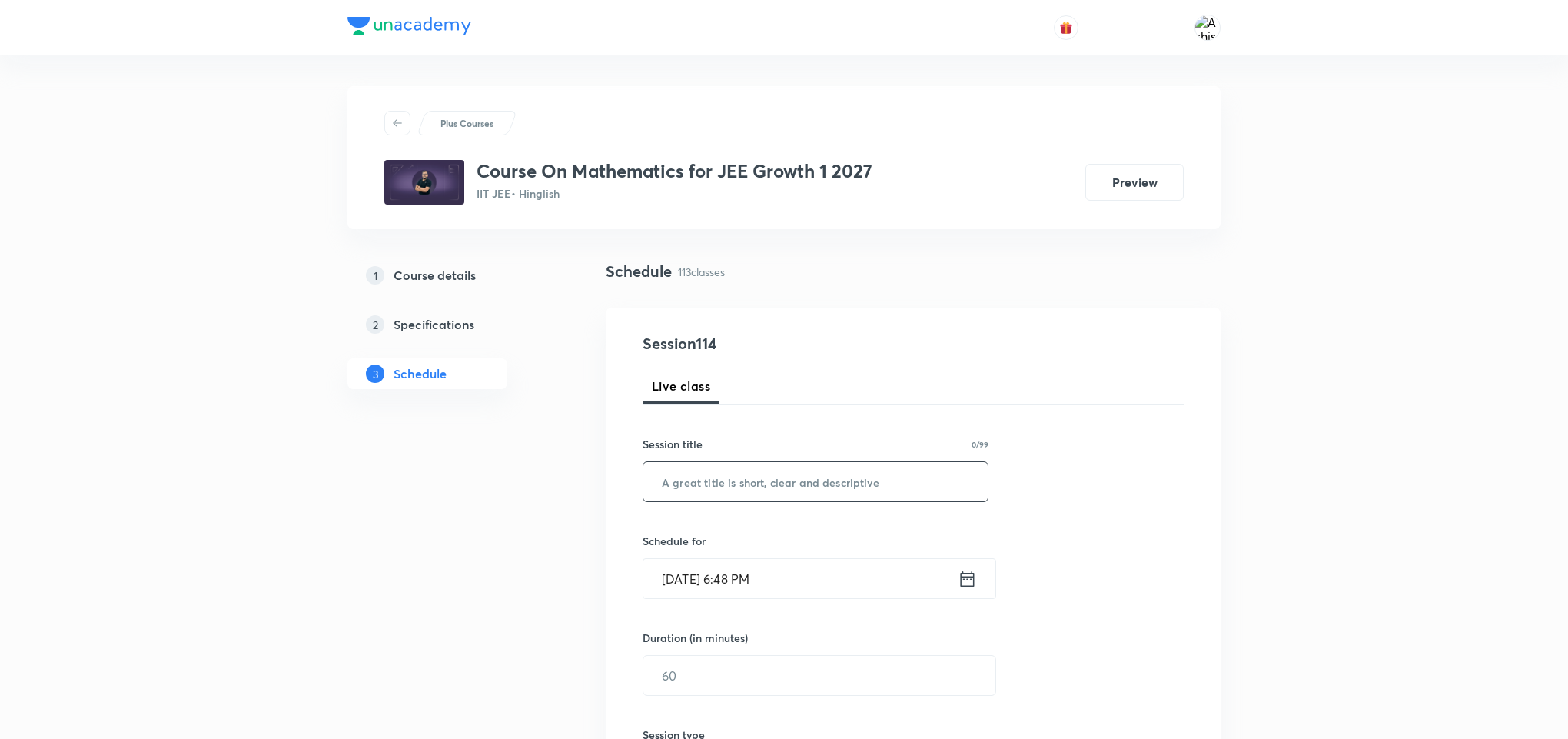
click at [780, 485] on input "text" at bounding box center [815, 481] width 344 height 39
paste input "Point and straight Line"
type input "Point and straight Line"
click at [687, 584] on input "Oct 6, 2025, 6:48 PM" at bounding box center [800, 578] width 314 height 39
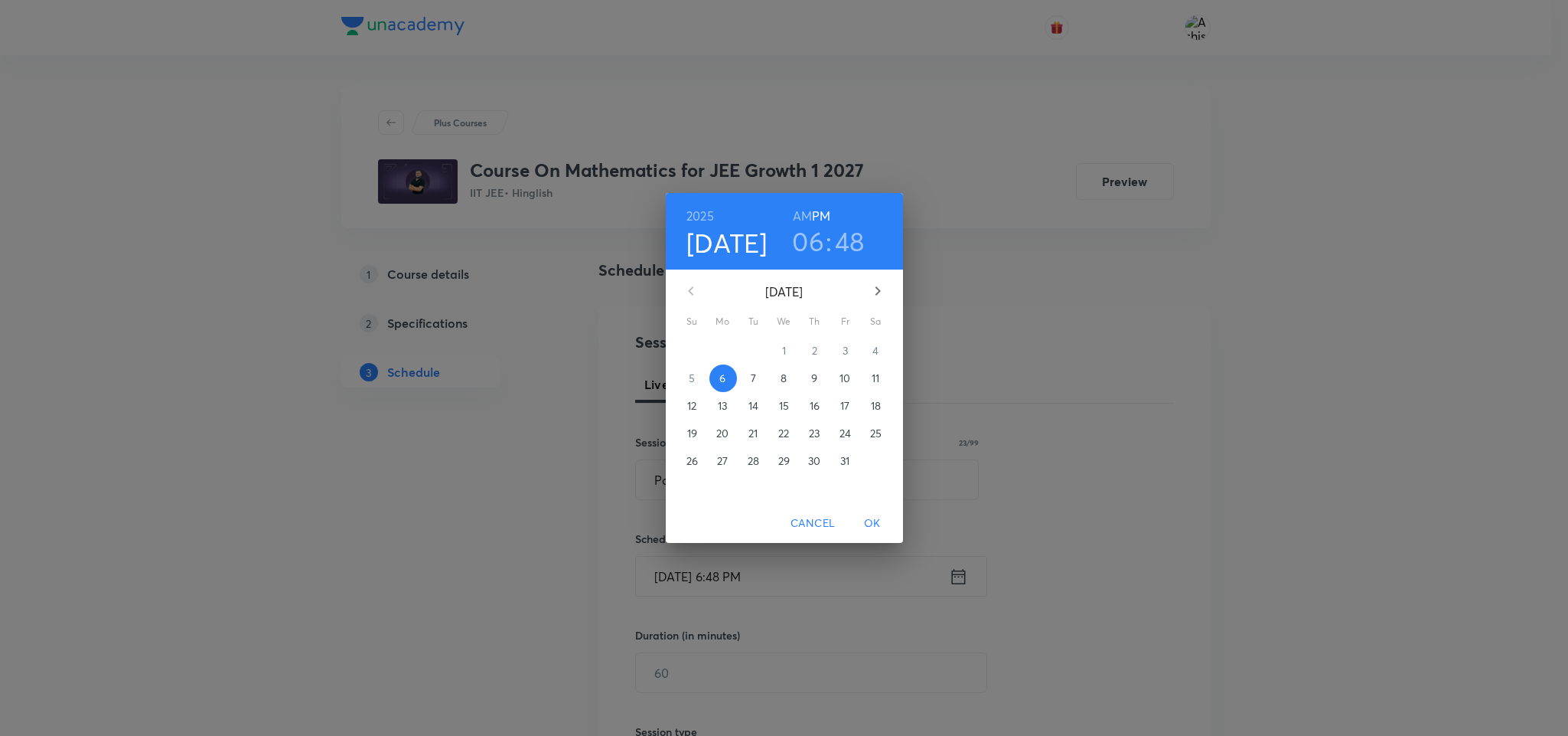
click at [756, 380] on span "7" at bounding box center [754, 378] width 28 height 16
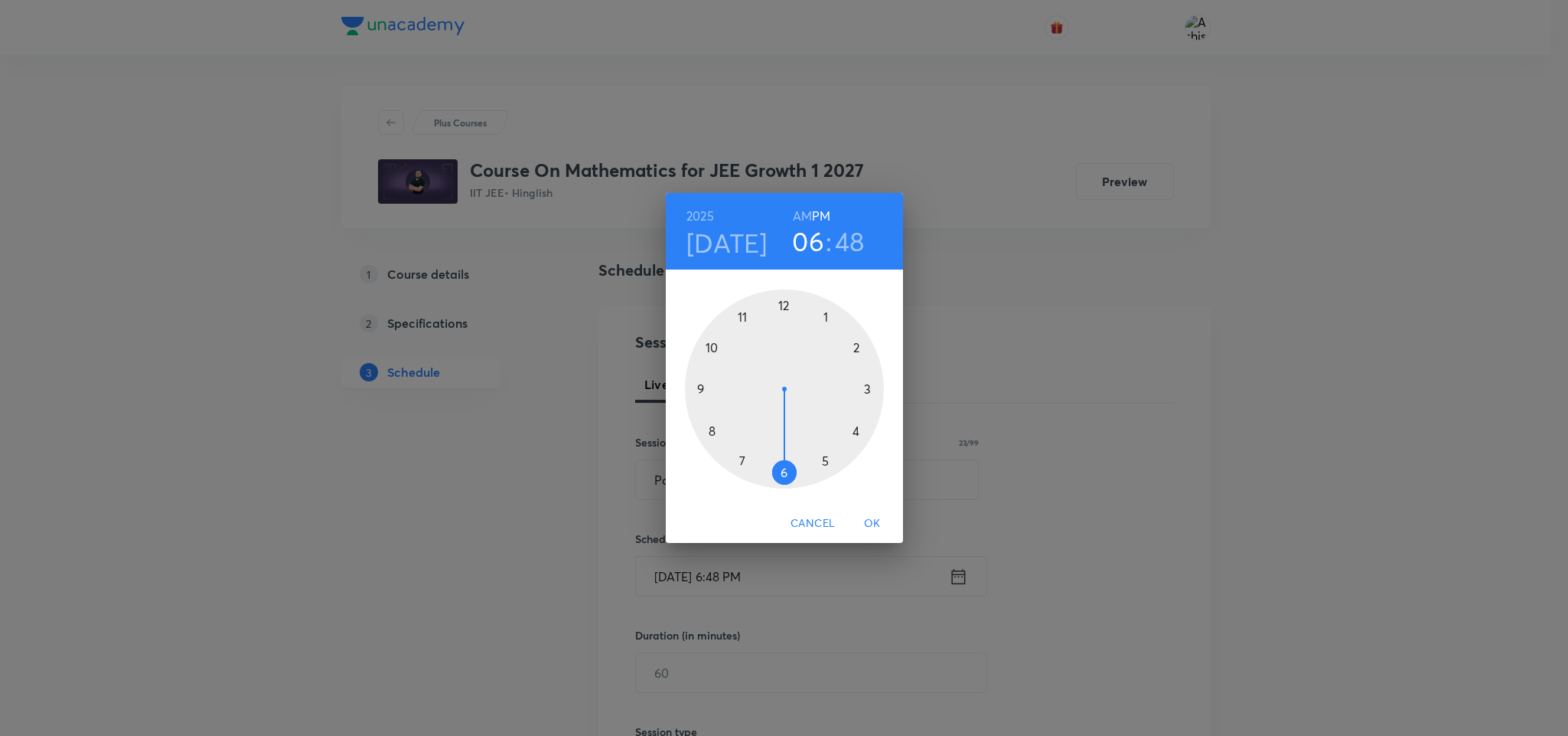
click at [806, 219] on h6 "AM" at bounding box center [802, 216] width 19 height 22
click at [703, 386] on div at bounding box center [784, 389] width 199 height 199
click at [783, 304] on div at bounding box center [784, 389] width 199 height 199
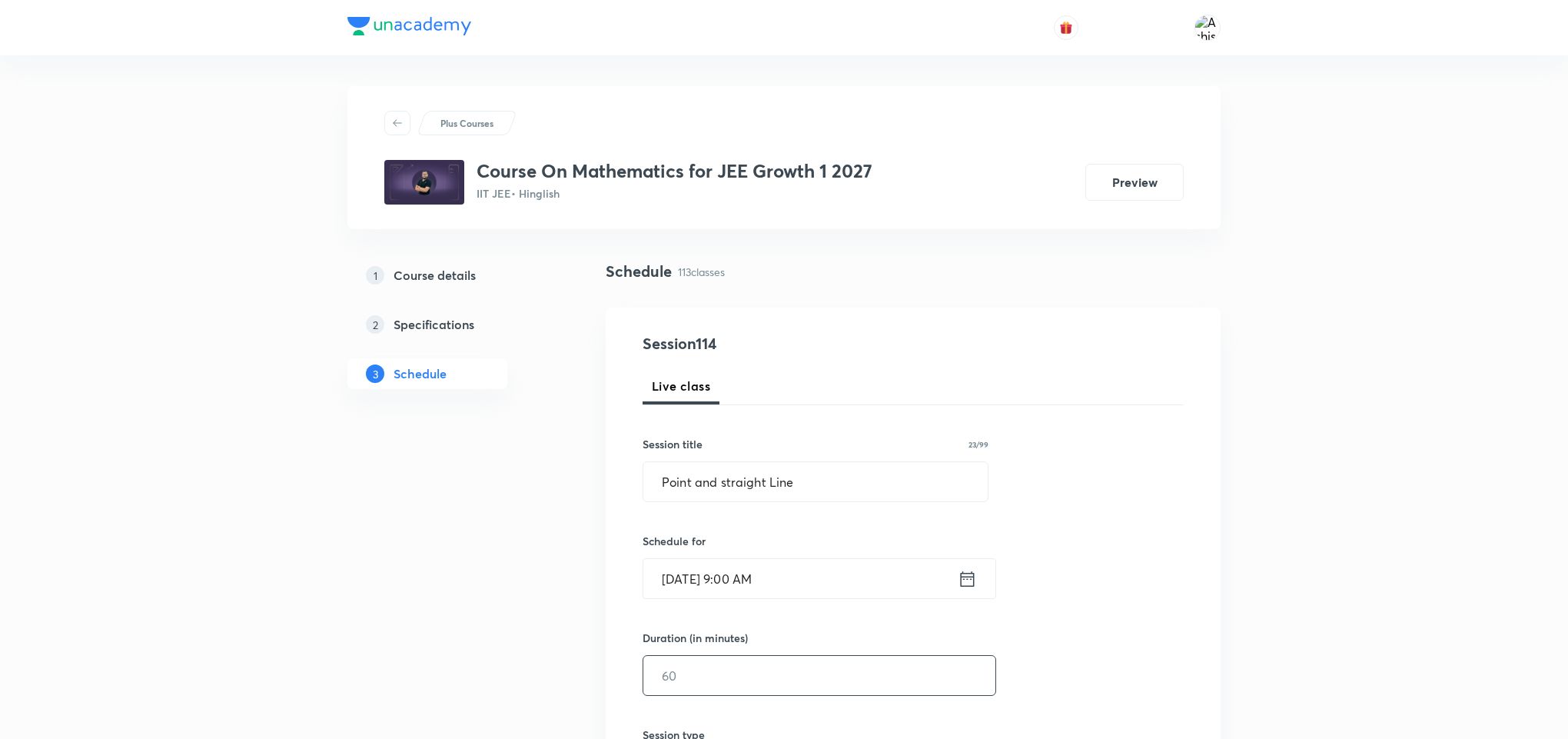
click at [715, 660] on input "text" at bounding box center [820, 675] width 352 height 39
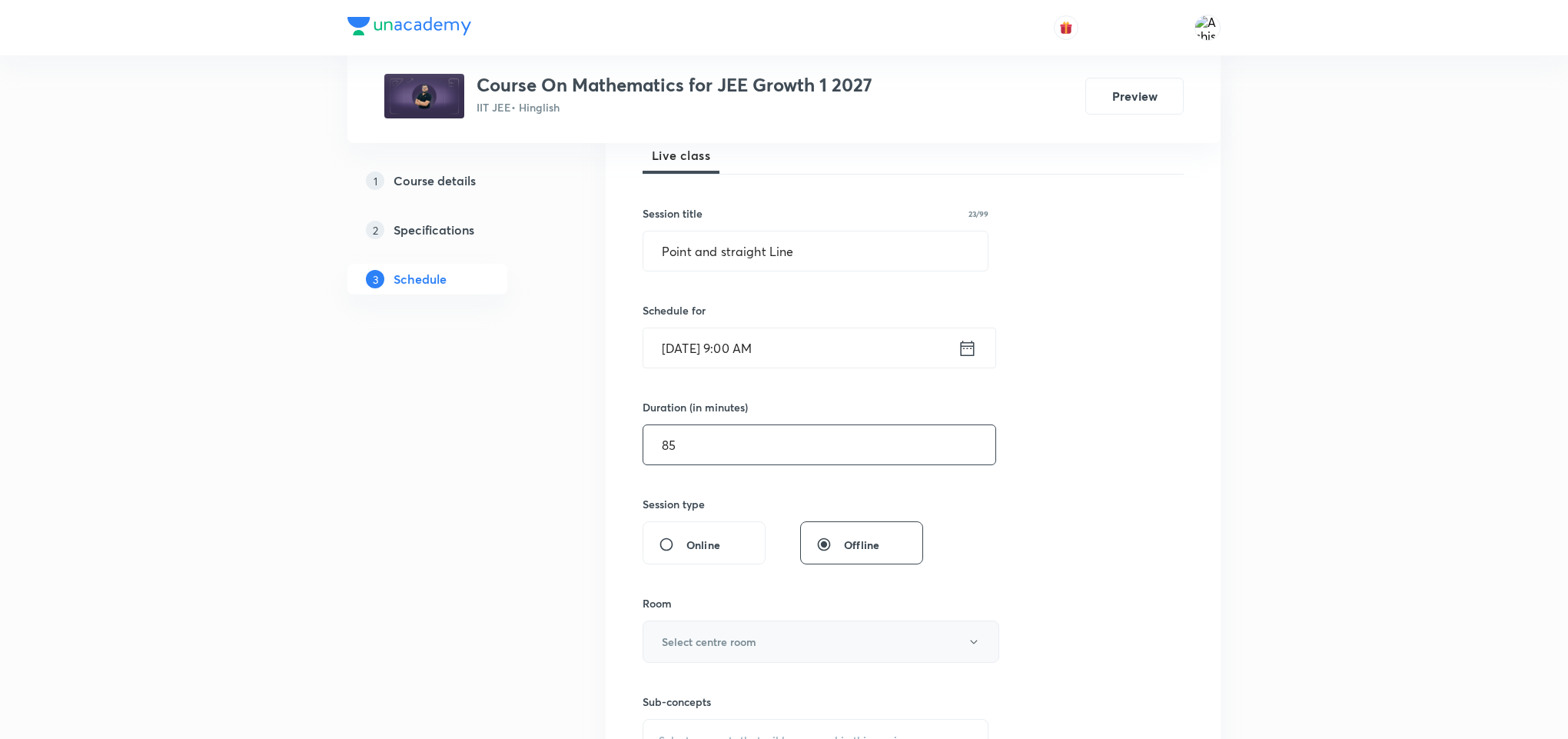
type input "85"
click at [729, 648] on h6 "Select centre room" at bounding box center [709, 641] width 95 height 16
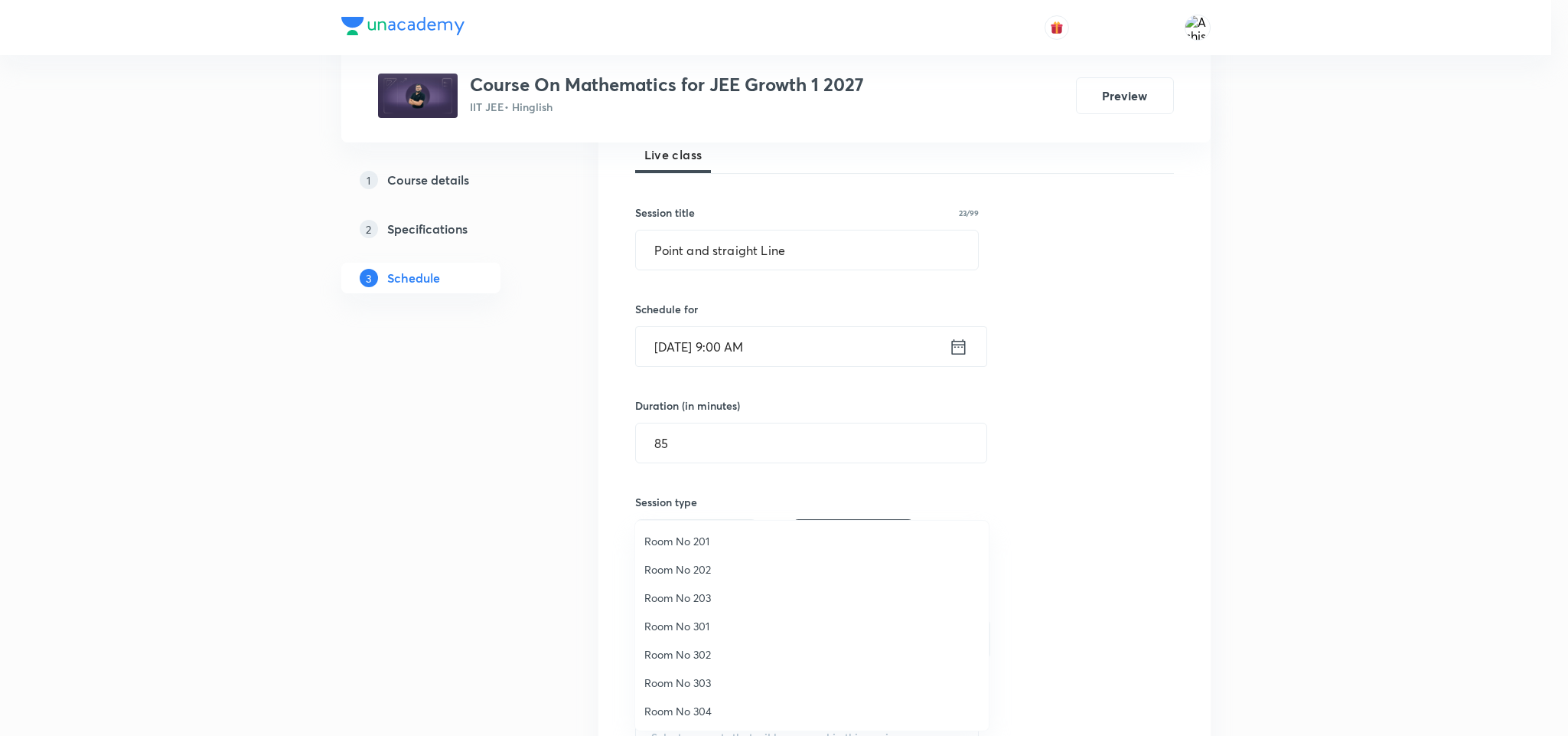
click at [715, 598] on span "Room No 203" at bounding box center [812, 597] width 335 height 16
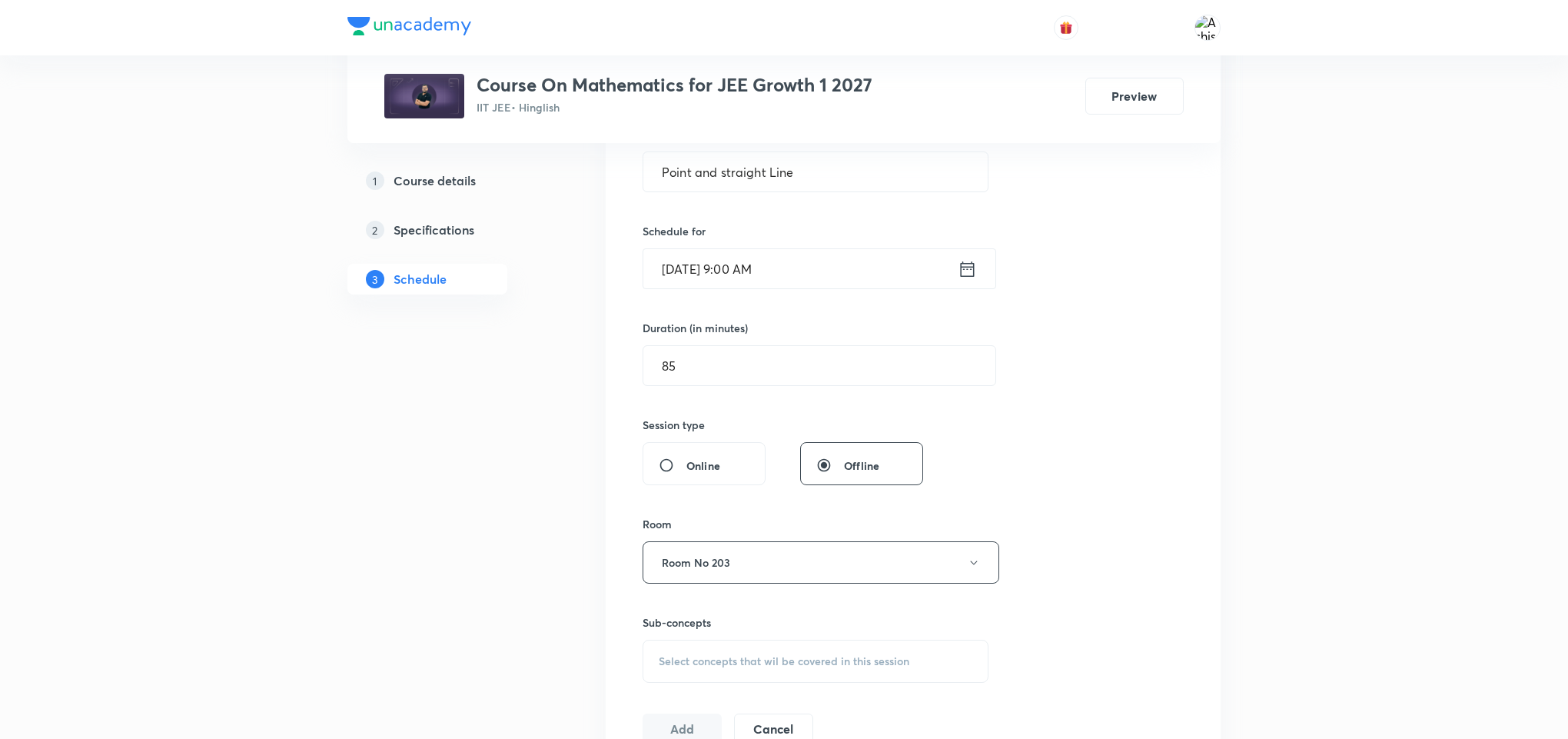
scroll to position [346, 0]
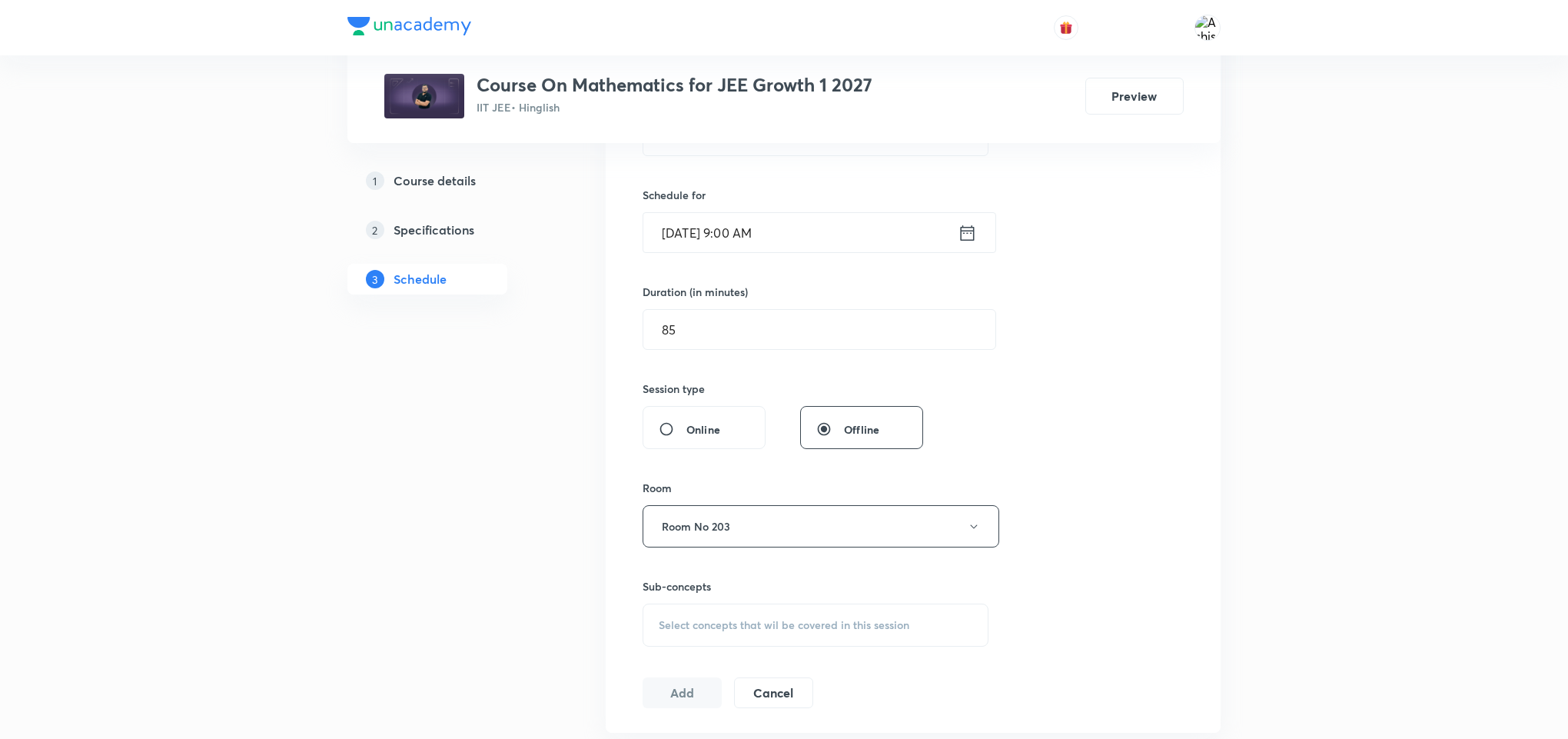
click at [731, 618] on span "Select concepts that wil be covered in this session" at bounding box center [784, 625] width 251 height 12
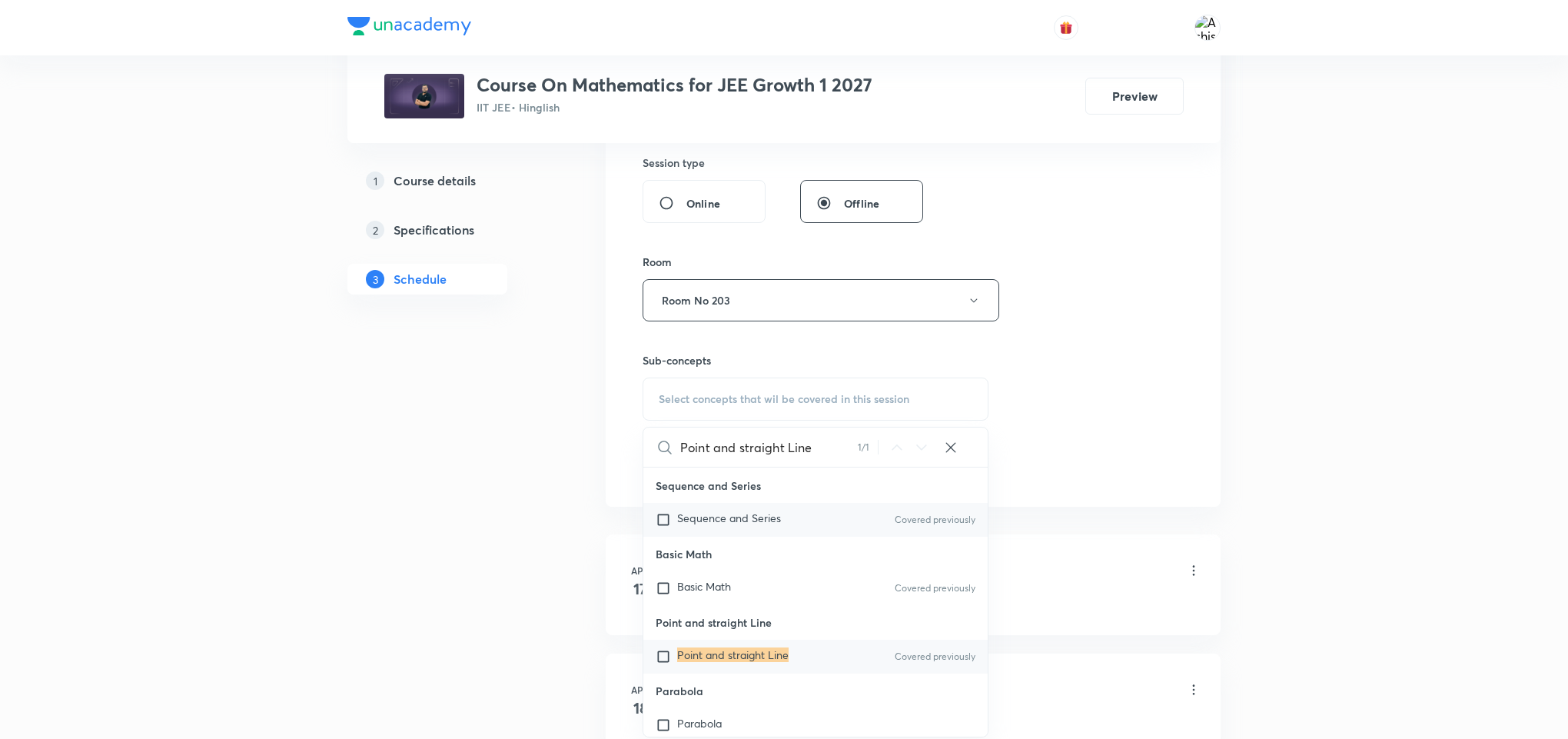
scroll to position [577, 0]
type input "Point and straight Line"
click at [728, 657] on mark "Point and straight Line" at bounding box center [733, 650] width 112 height 15
checkbox input "true"
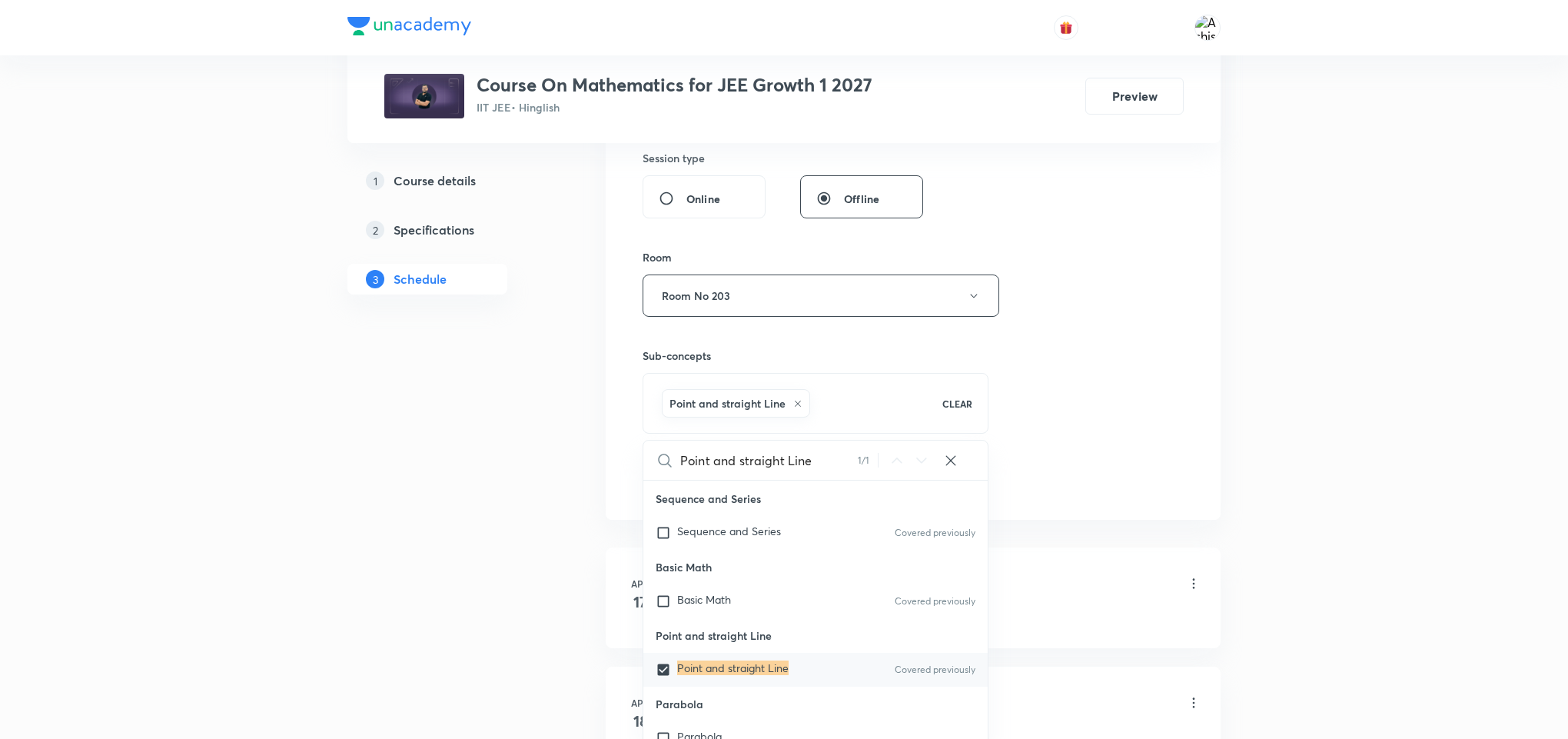
click at [1048, 370] on div "Session 114 Live class Session title 23/99 Point and straight Line ​ Schedule f…" at bounding box center [913, 125] width 541 height 740
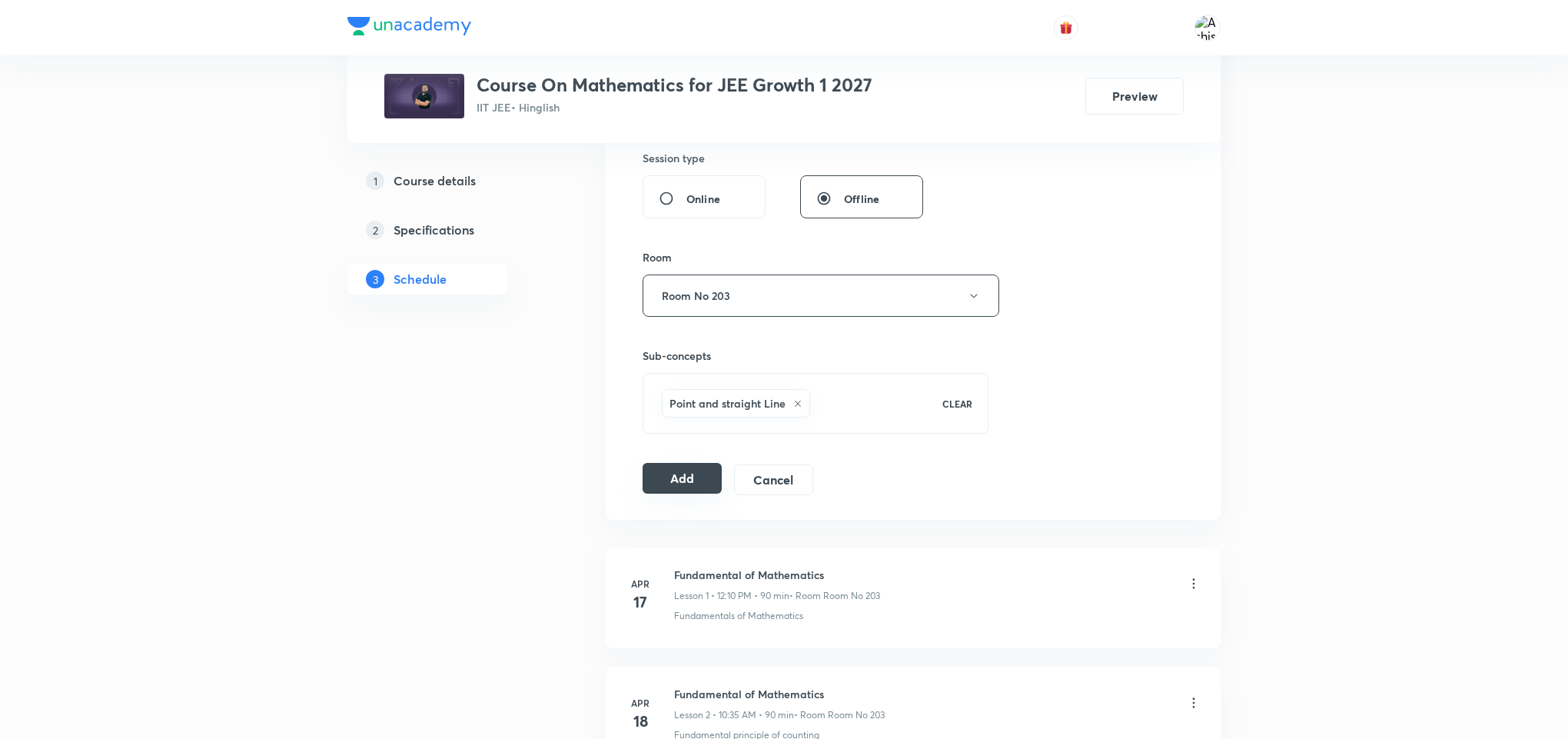
click at [687, 485] on button "Add" at bounding box center [682, 478] width 79 height 30
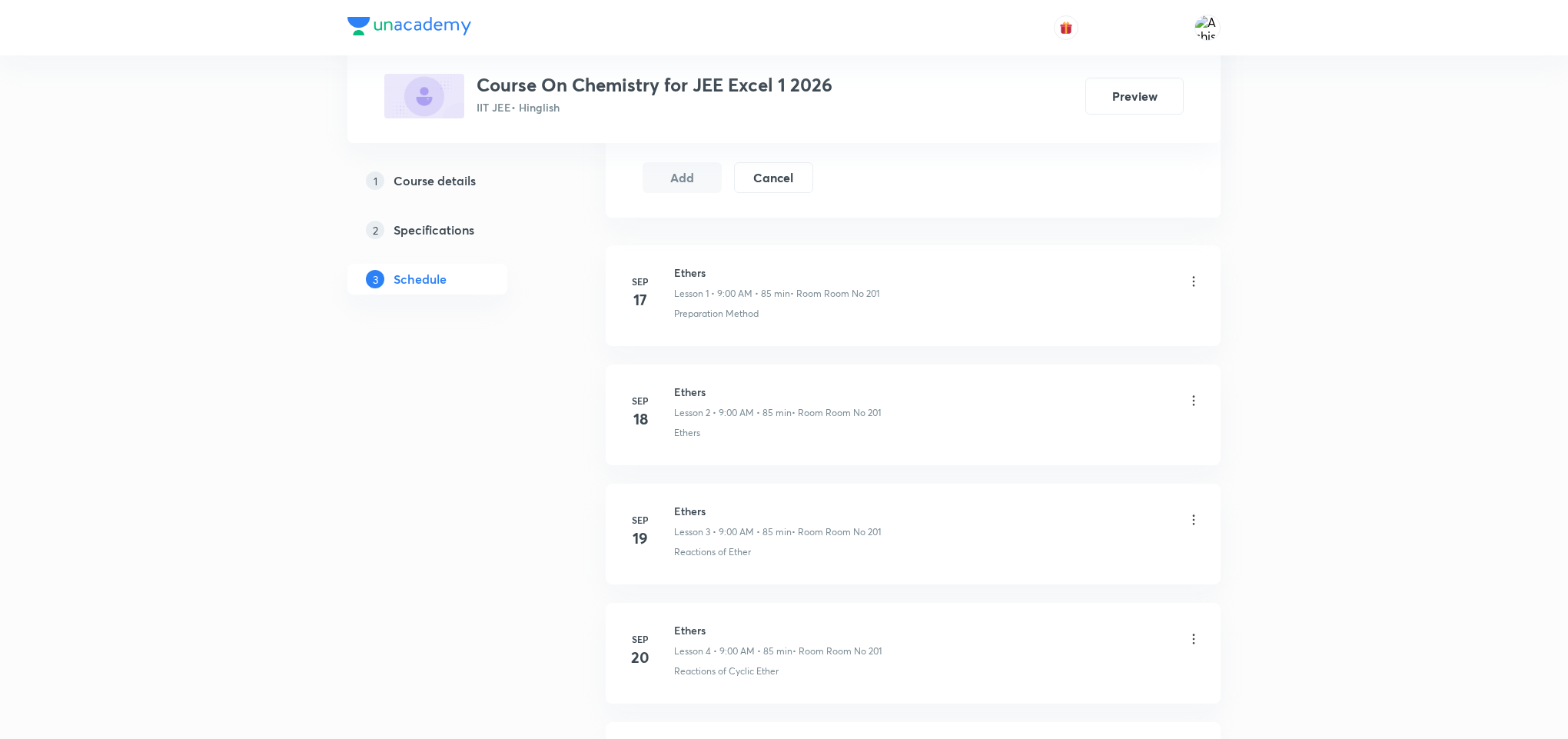
scroll to position [1695, 0]
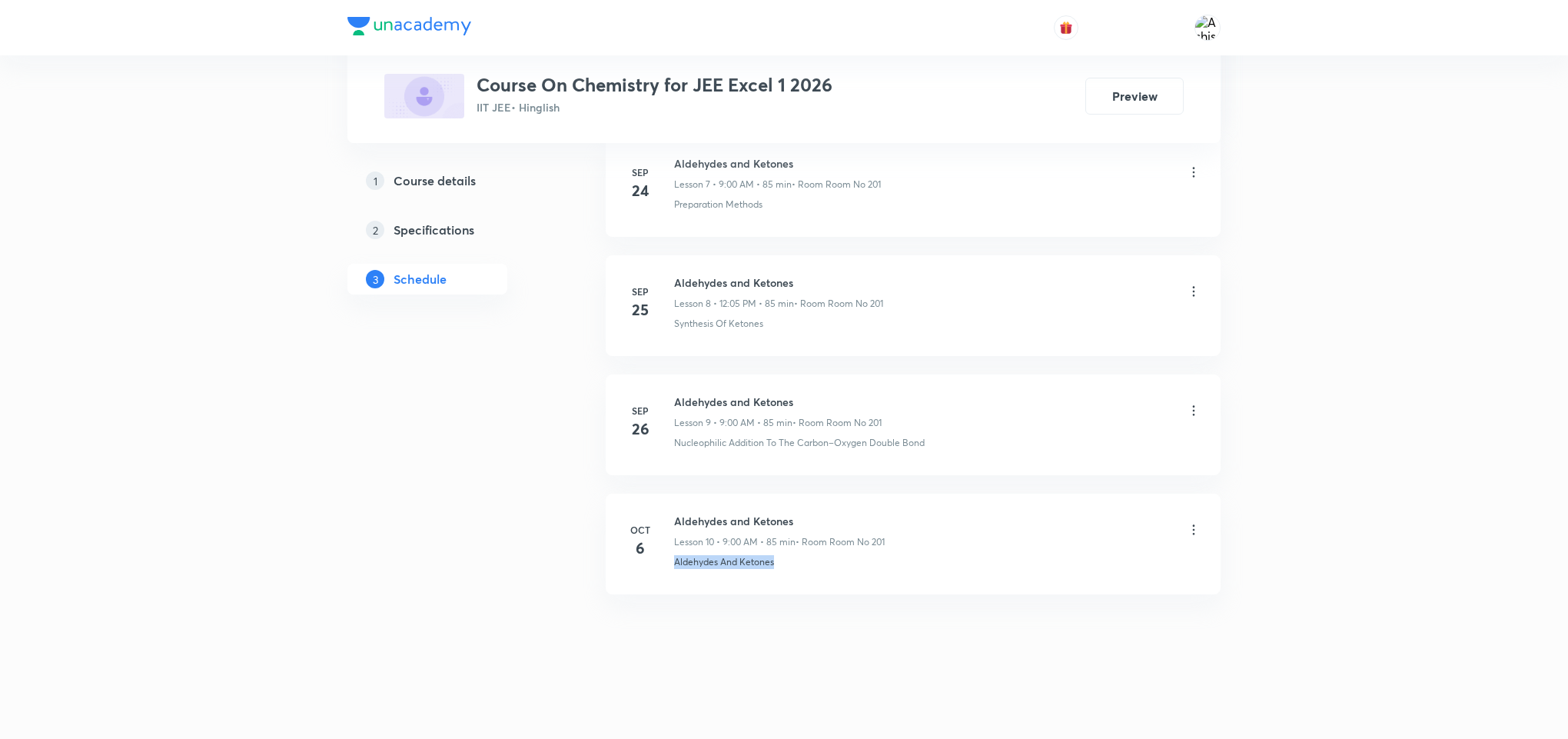
drag, startPoint x: 784, startPoint y: 571, endPoint x: 667, endPoint y: 603, distance: 121.3
click at [667, 603] on div "[DATE] Ethers Lesson 1 • 9:00 AM • 85 min • Room Room No 201 Preparation Method…" at bounding box center [912, 14] width 615 height 1198
copy p "Aldehydes And Ketones"
drag, startPoint x: 748, startPoint y: 652, endPoint x: 764, endPoint y: 288, distance: 364.4
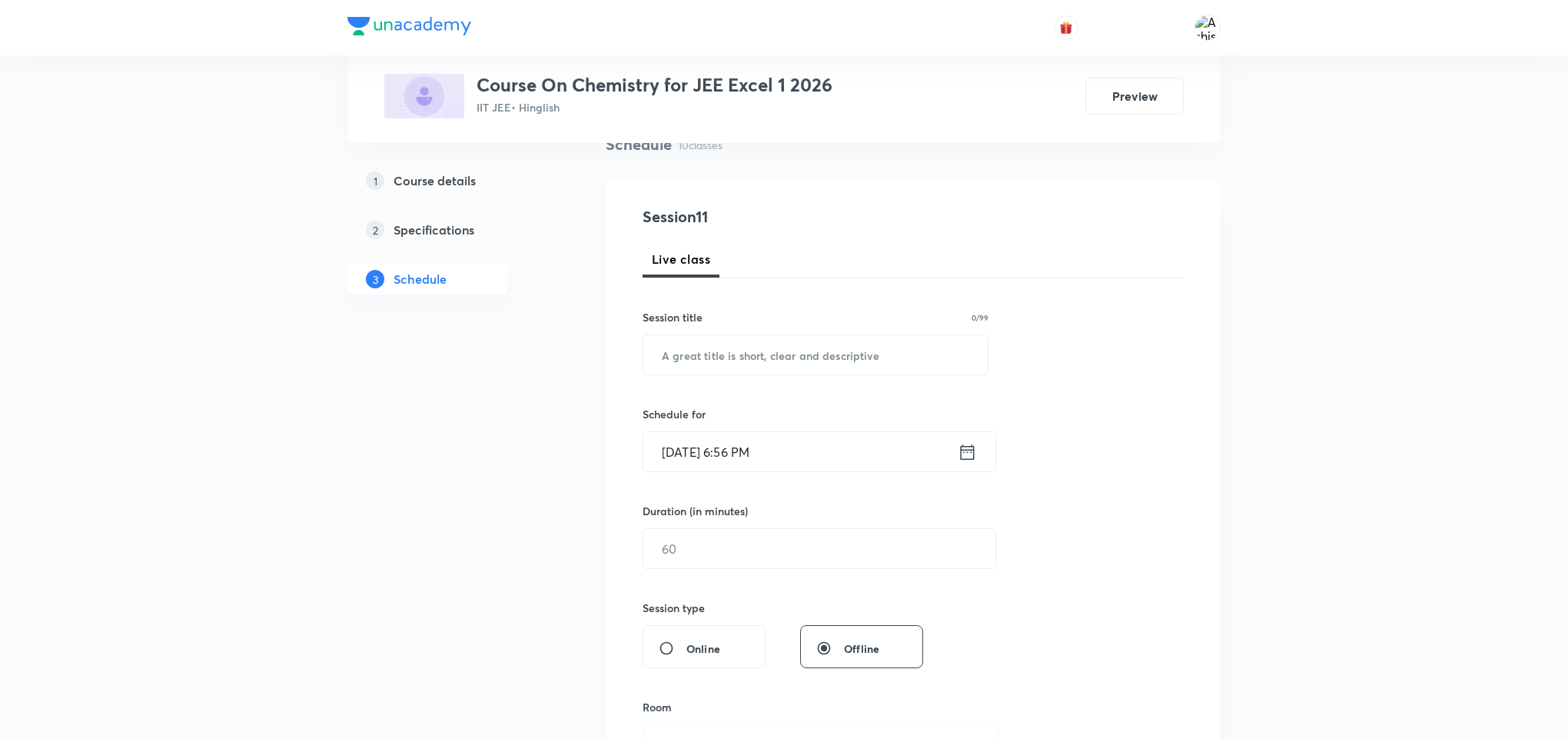
scroll to position [0, 0]
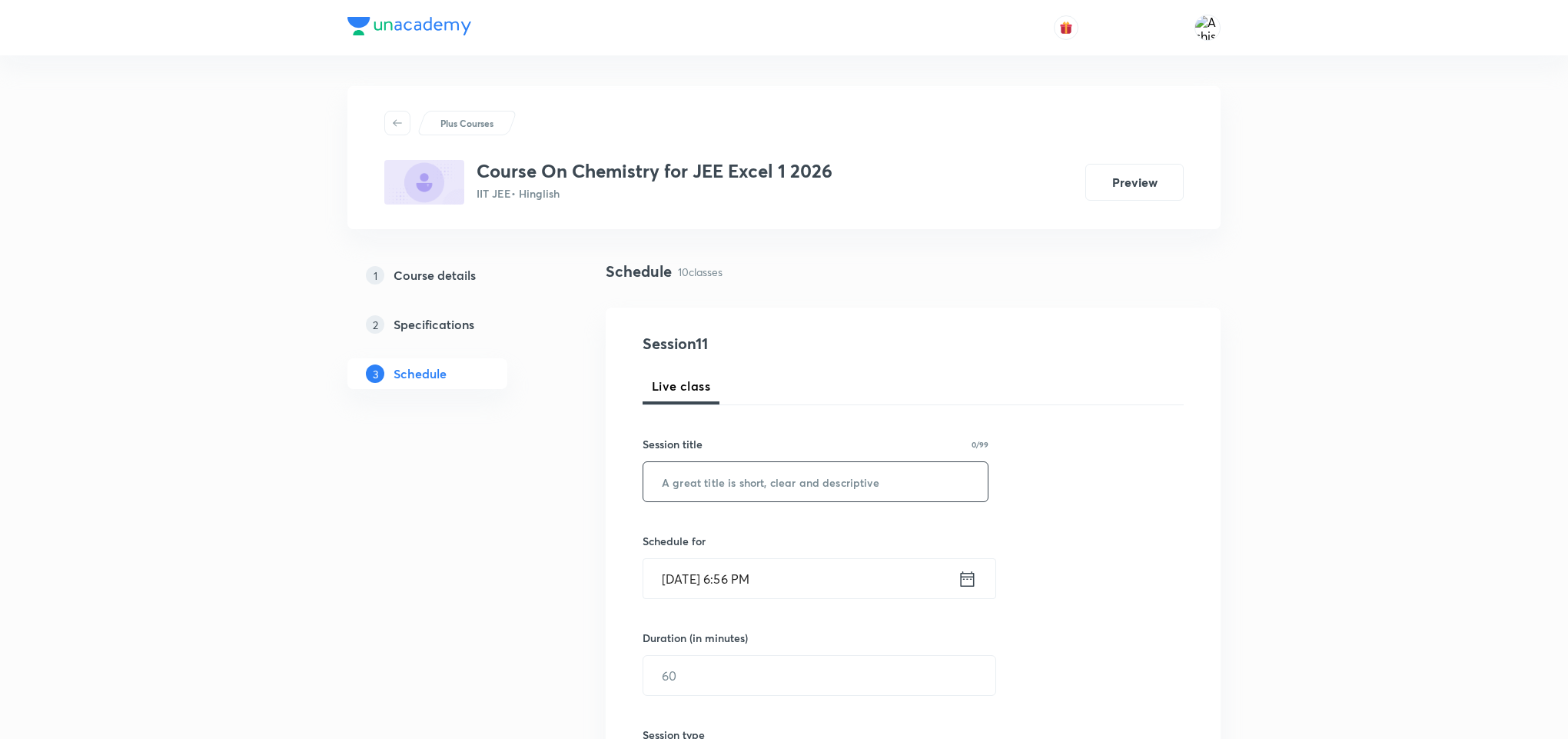
click at [768, 478] on input "text" at bounding box center [815, 481] width 344 height 39
paste input "Aldehydes And Ketones"
type input "Aldehydes And Ketones"
click at [703, 592] on input "[DATE] 6:56 PM" at bounding box center [800, 578] width 314 height 39
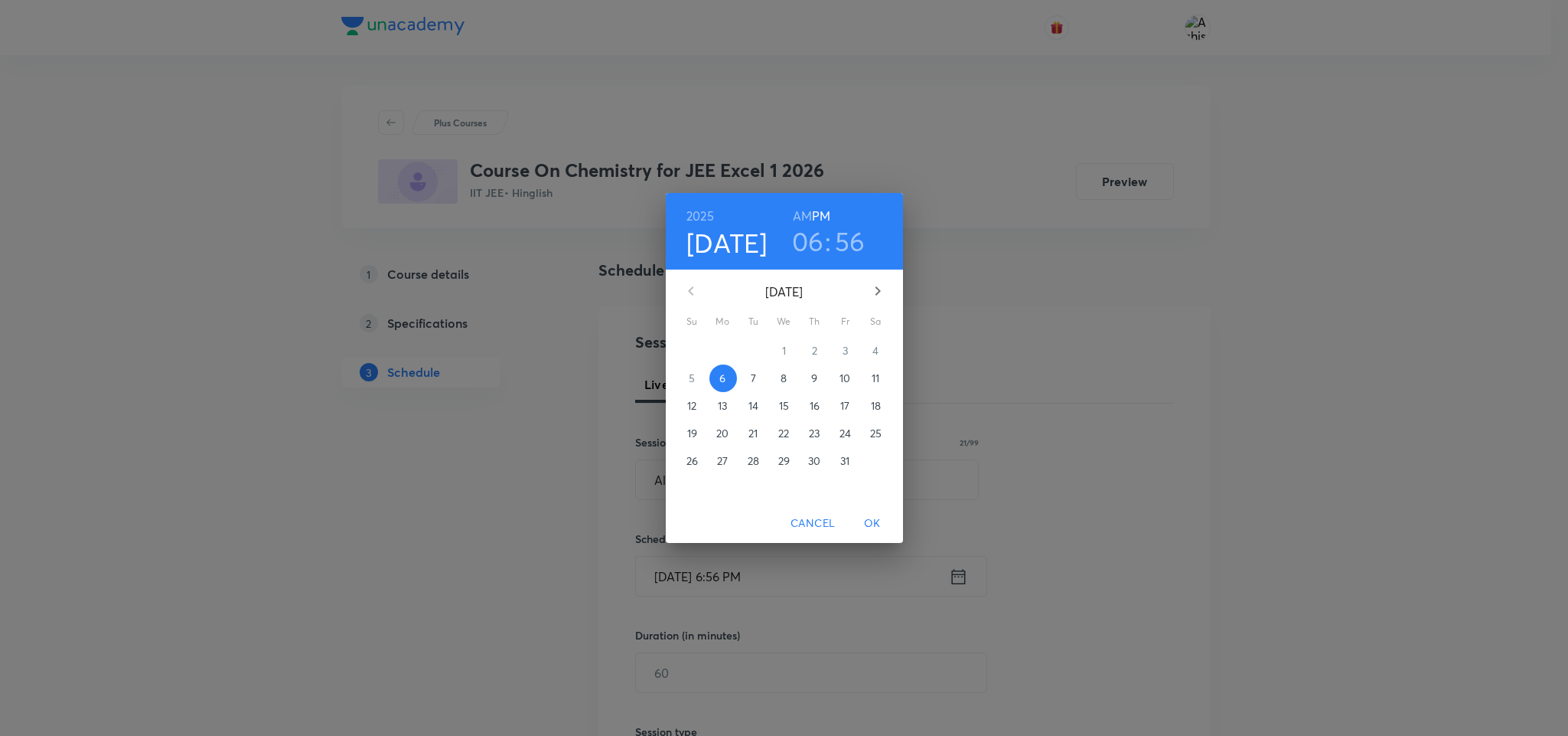
click at [756, 384] on p "7" at bounding box center [753, 378] width 5 height 16
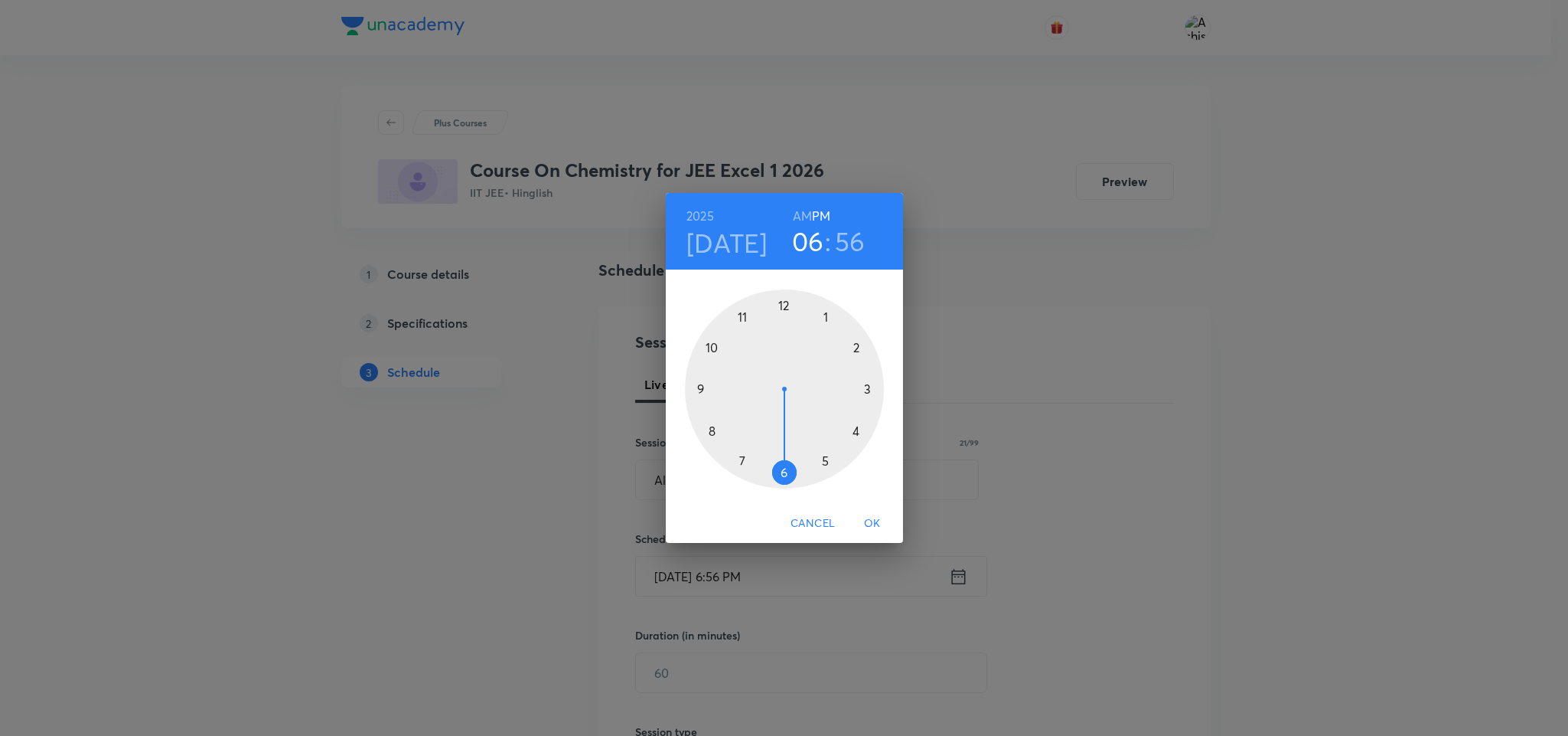
click at [806, 216] on h6 "AM" at bounding box center [802, 216] width 19 height 22
click at [693, 390] on div at bounding box center [784, 389] width 199 height 199
click at [785, 304] on div at bounding box center [784, 389] width 199 height 199
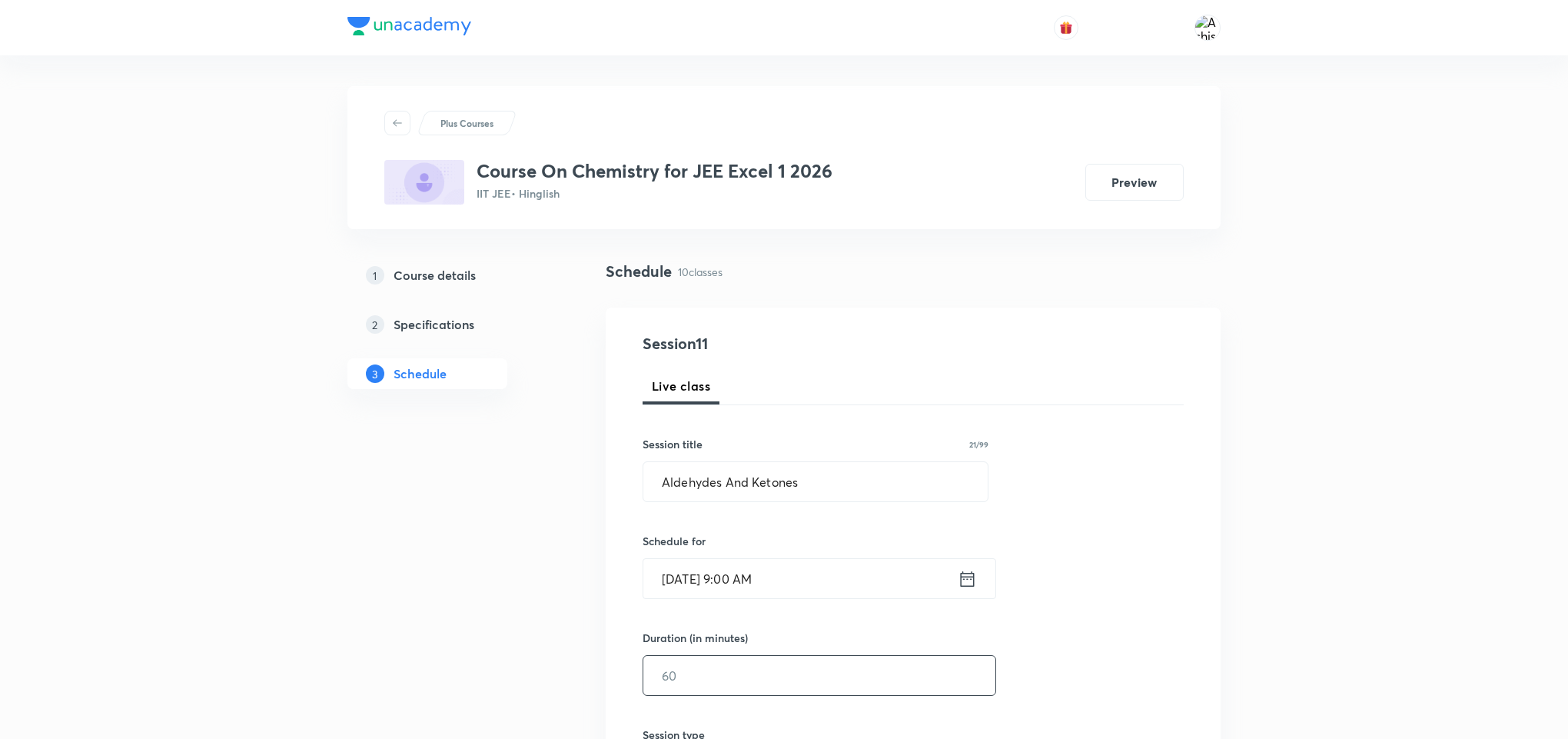
click at [701, 672] on input "text" at bounding box center [820, 675] width 352 height 39
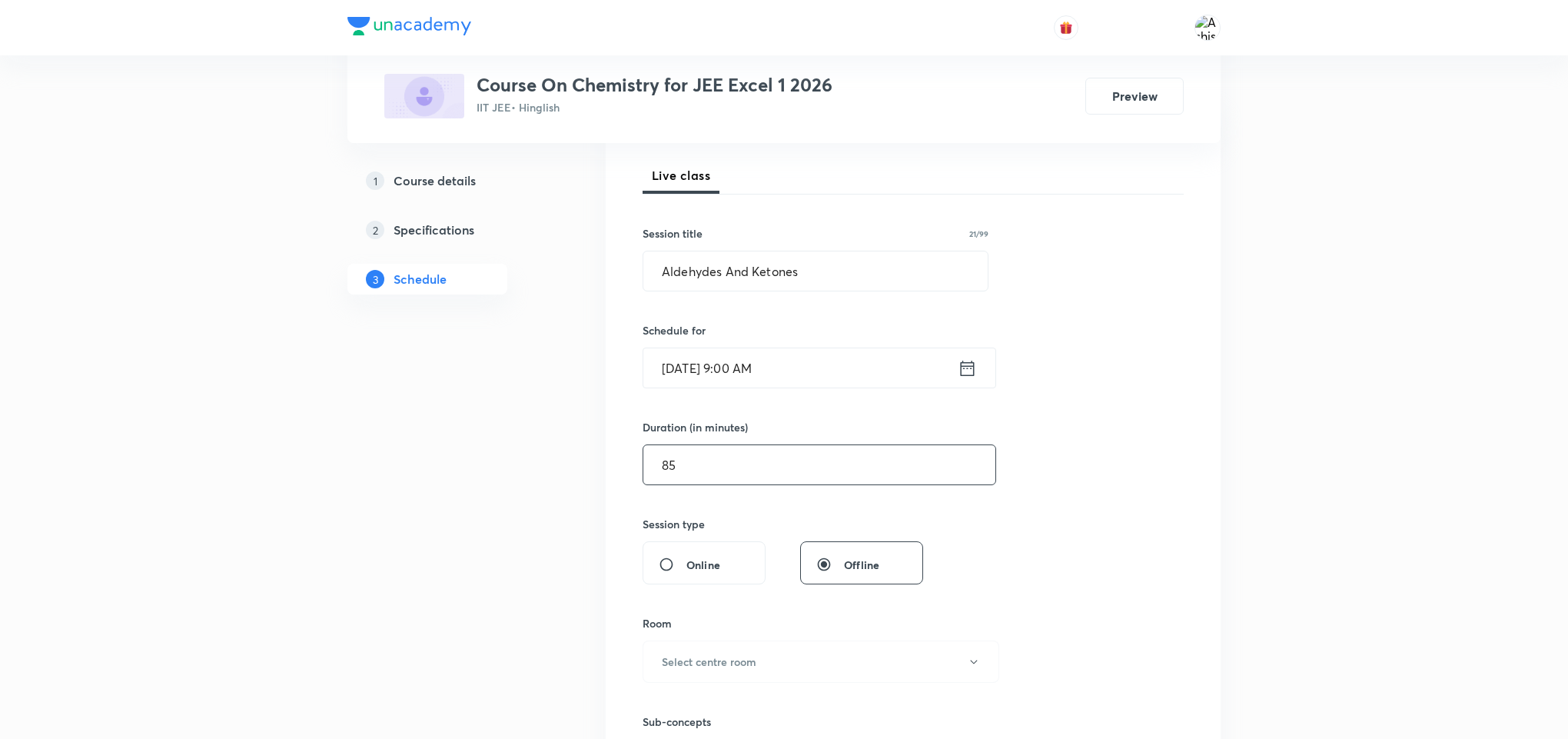
scroll to position [231, 0]
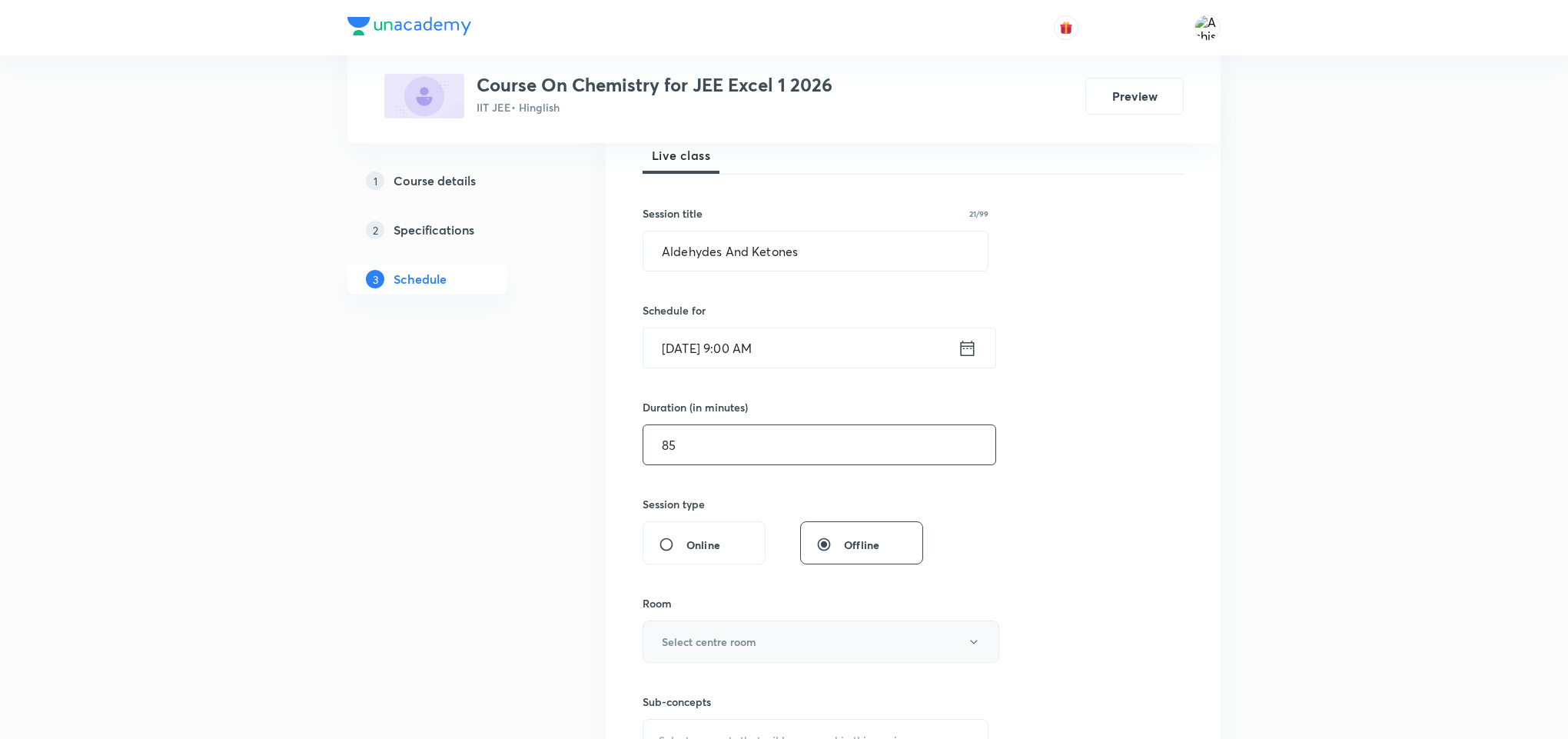
type input "85"
click at [736, 642] on h6 "Select centre room" at bounding box center [709, 641] width 95 height 16
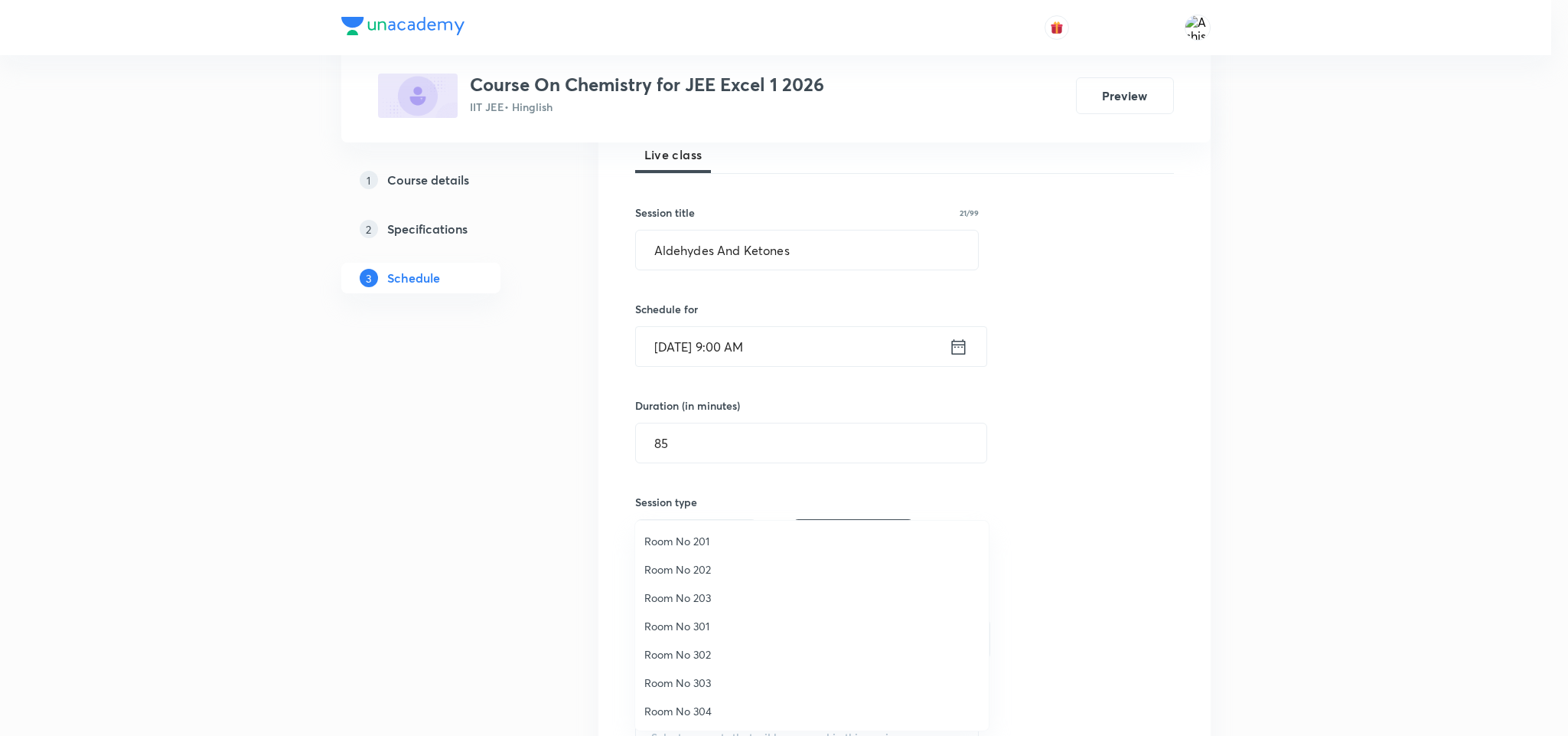
click at [694, 541] on span "Room No 201" at bounding box center [812, 541] width 335 height 16
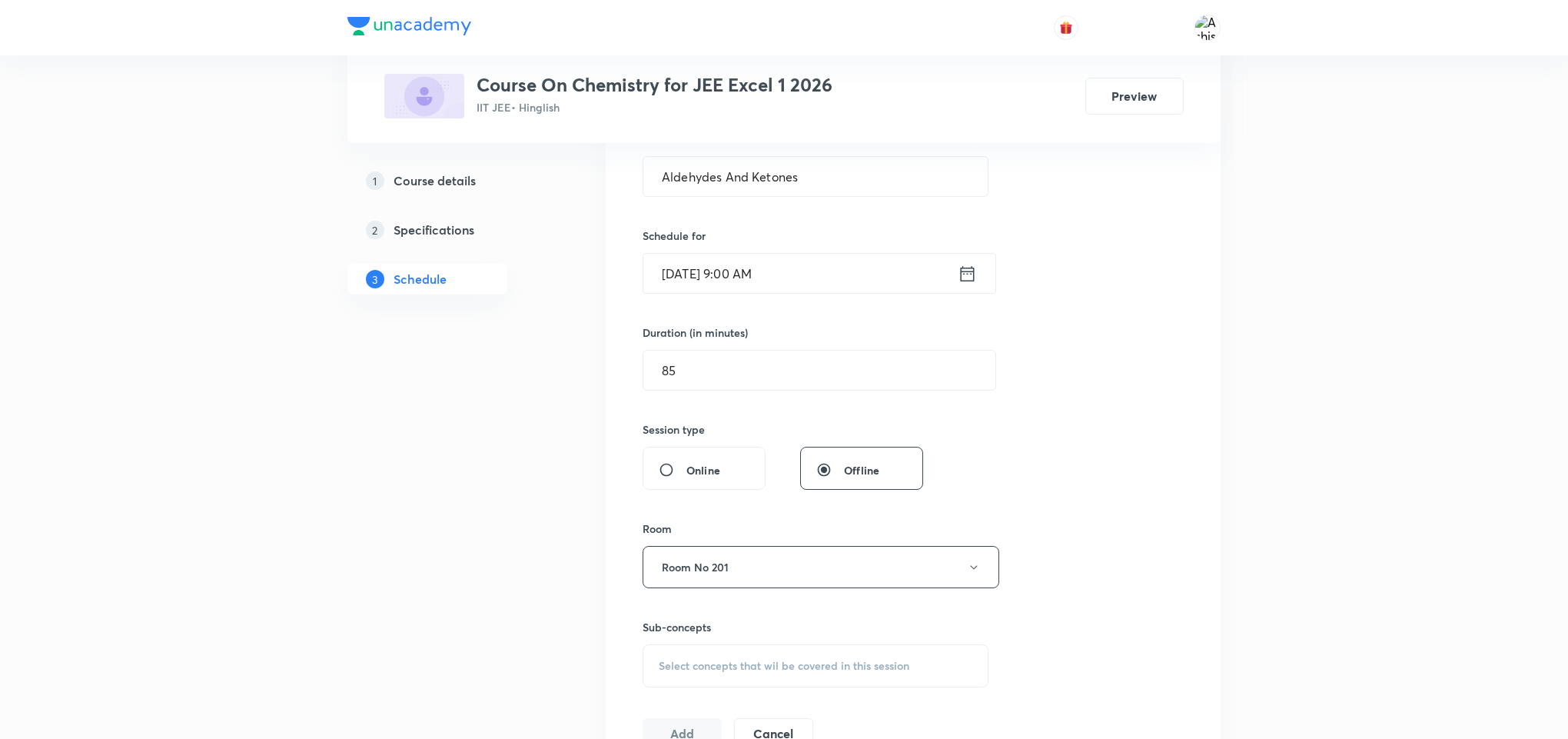
scroll to position [346, 0]
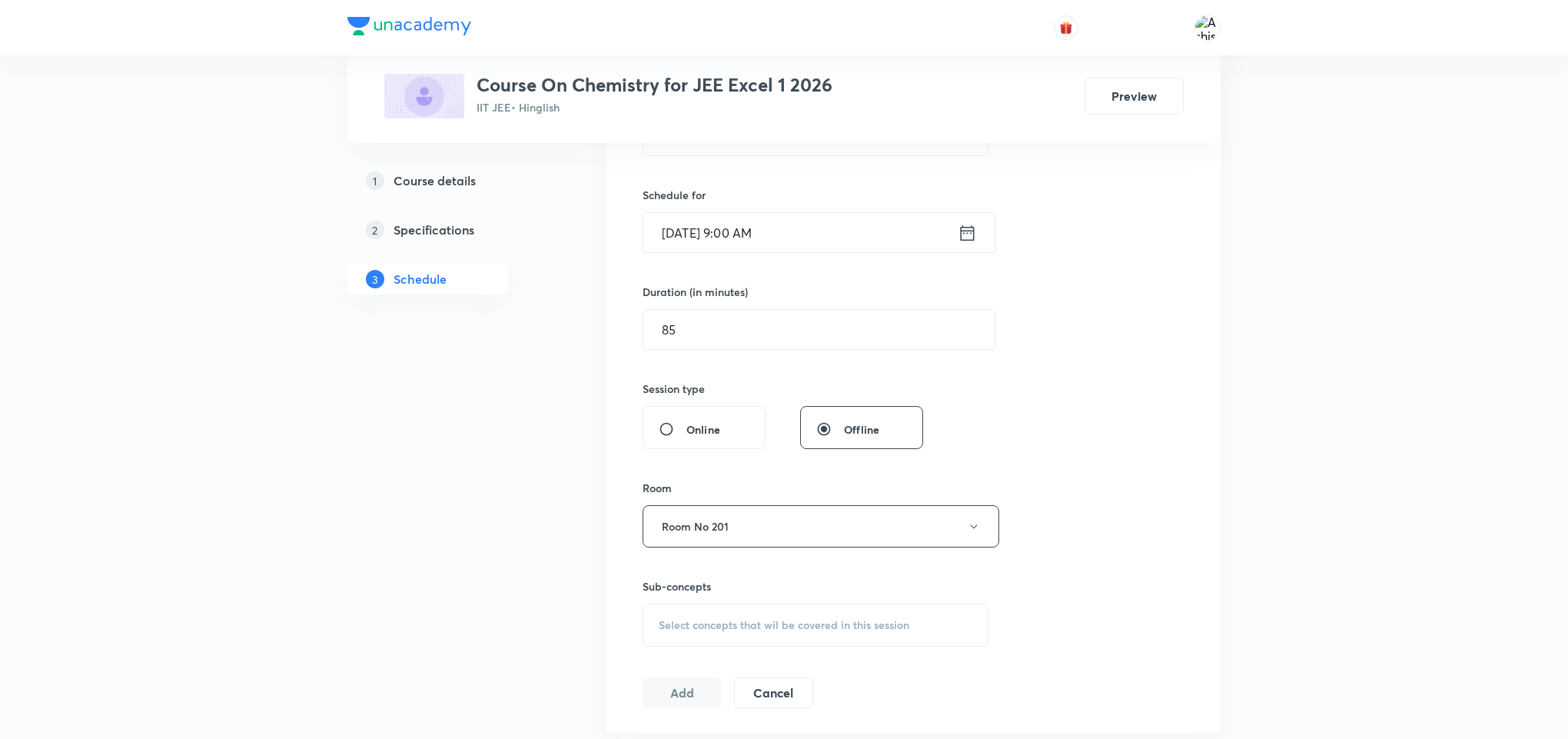
click at [734, 606] on div "Select concepts that wil be covered in this session" at bounding box center [815, 625] width 346 height 43
click at [742, 627] on span "Select concepts that wil be covered in this session" at bounding box center [784, 625] width 251 height 12
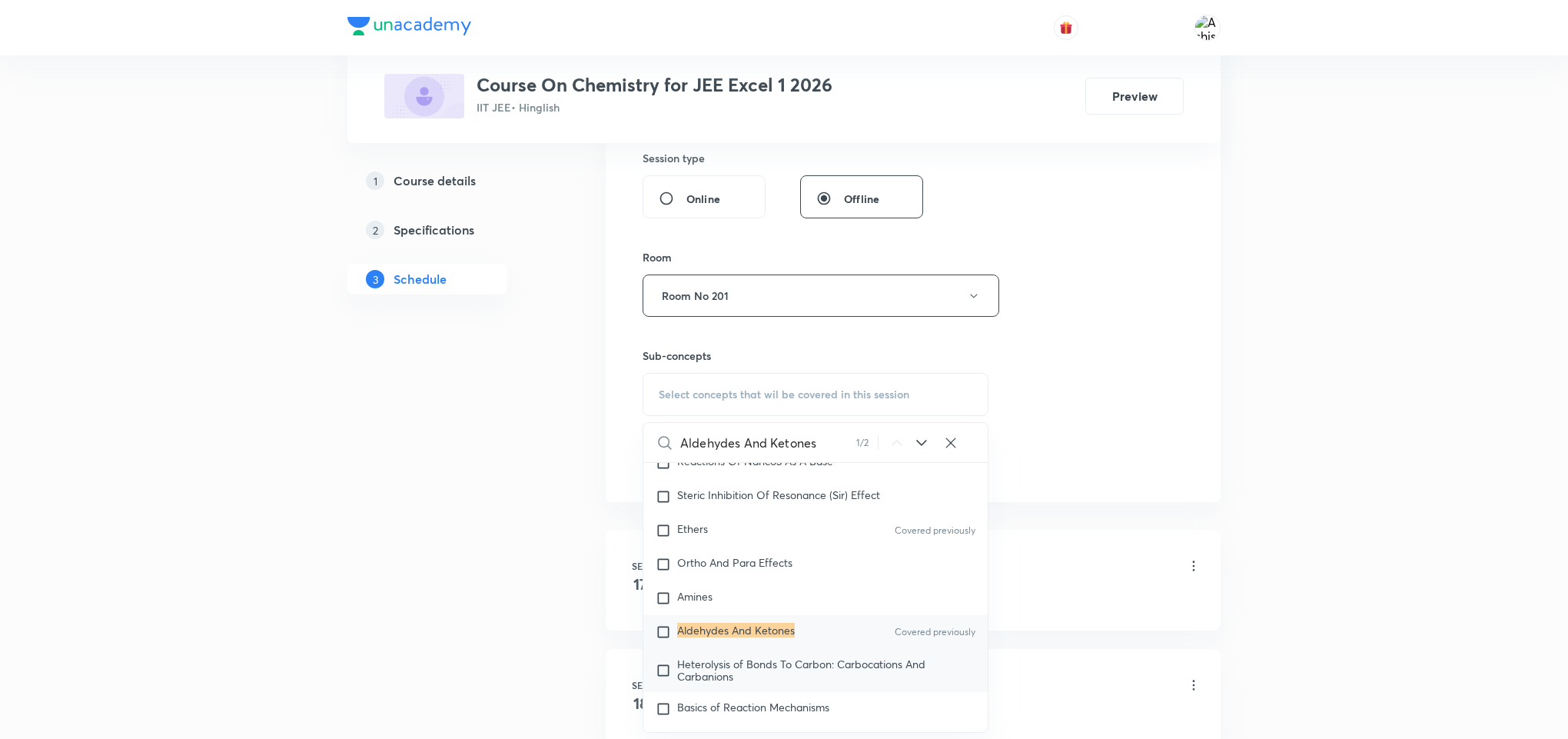
scroll to position [27143, 0]
type input "Aldehydes And Ketones"
click at [742, 634] on mark "Aldehydes And Ketones" at bounding box center [736, 626] width 118 height 15
checkbox input "true"
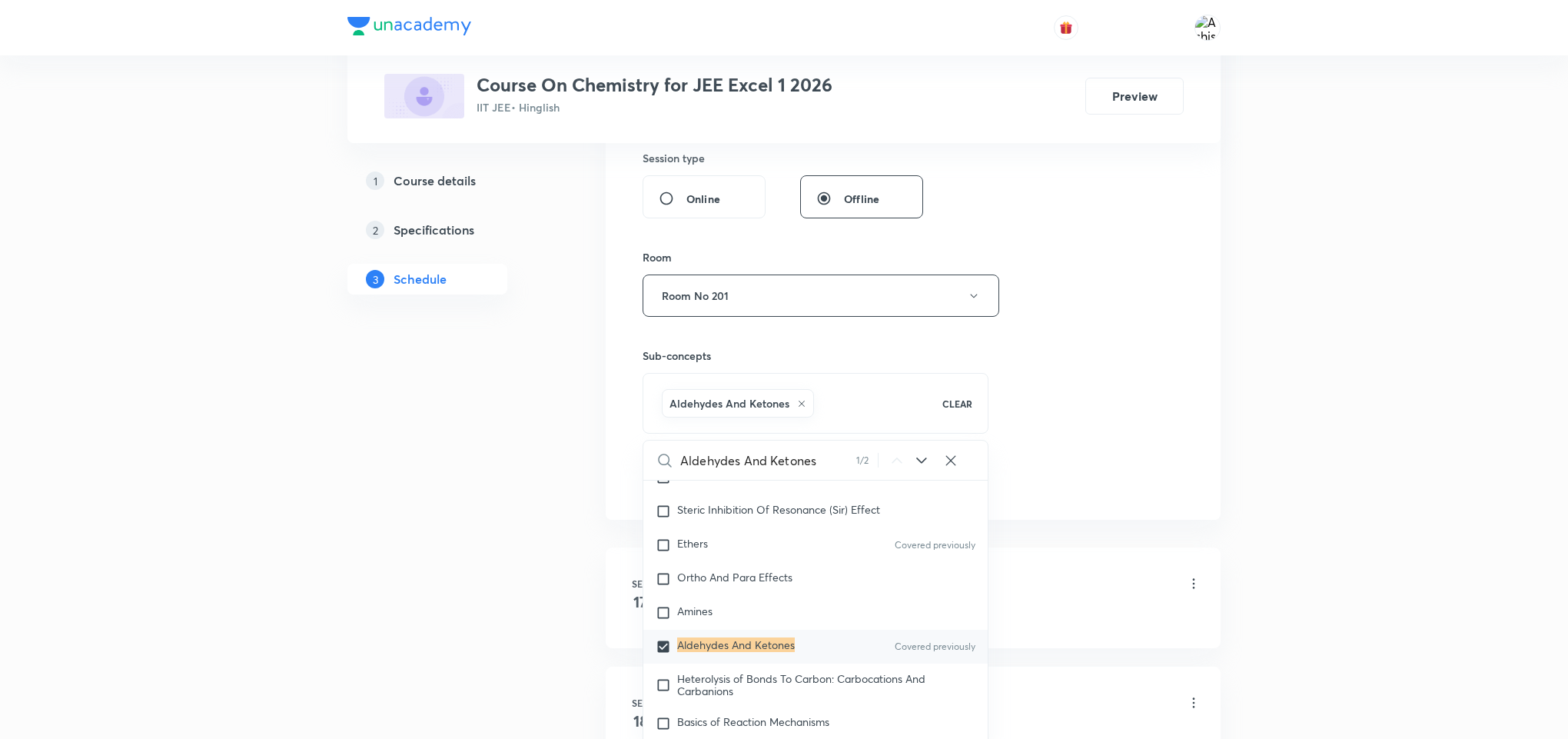
click at [1079, 348] on div "Session 11 Live class Session title 21/99 Aldehydes And Ketones ​ Schedule for …" at bounding box center [913, 125] width 541 height 740
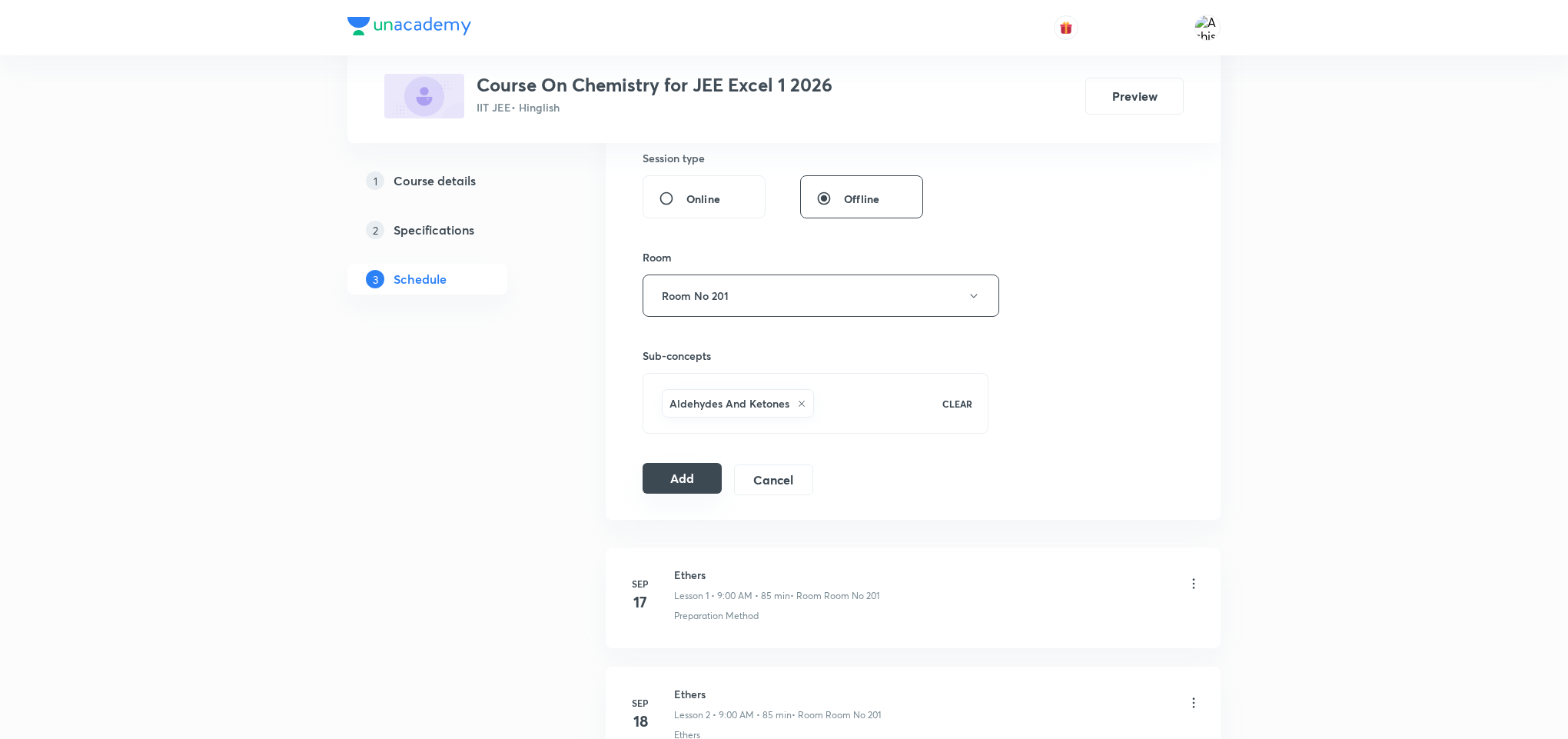
click at [671, 483] on button "Add" at bounding box center [682, 478] width 79 height 30
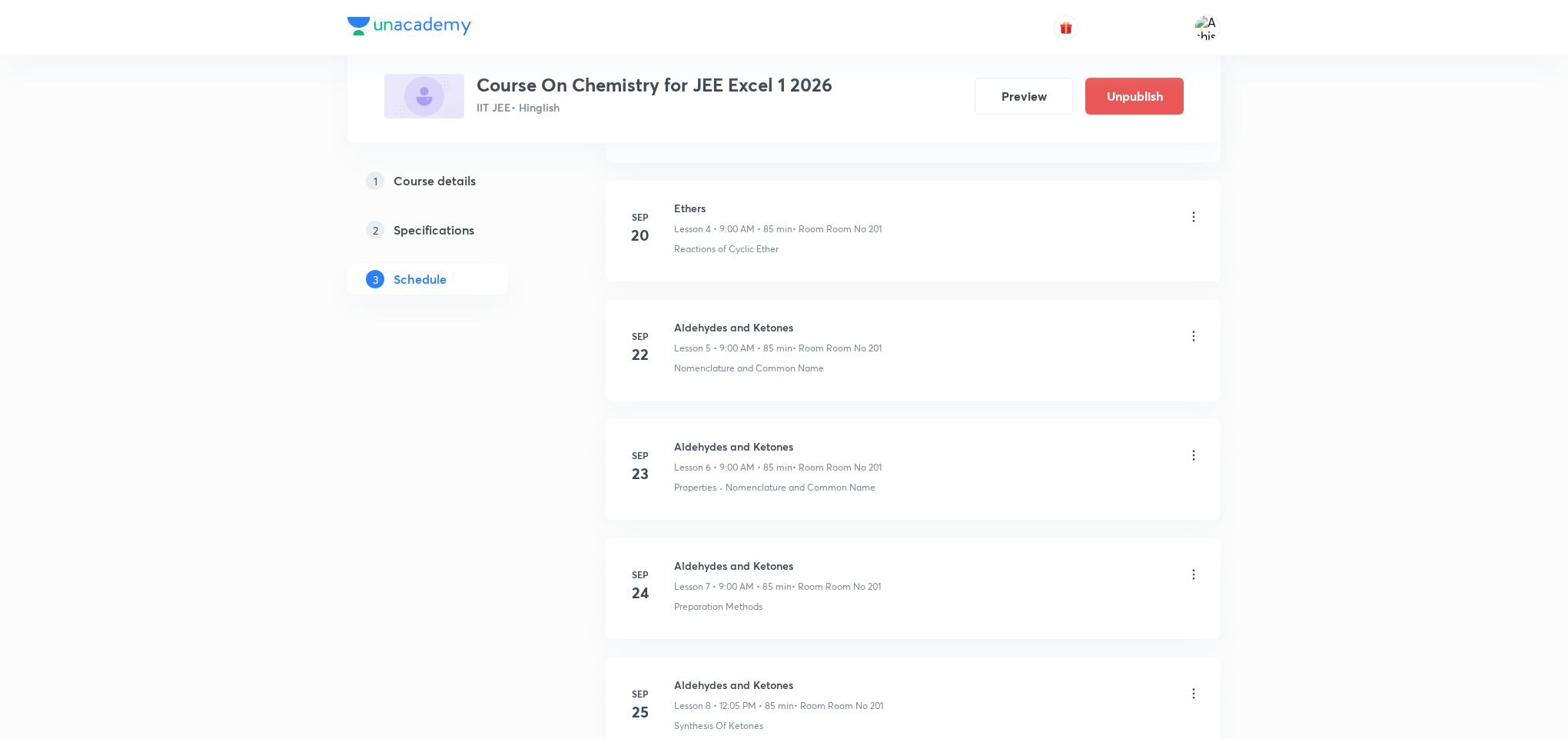
scroll to position [1105, 0]
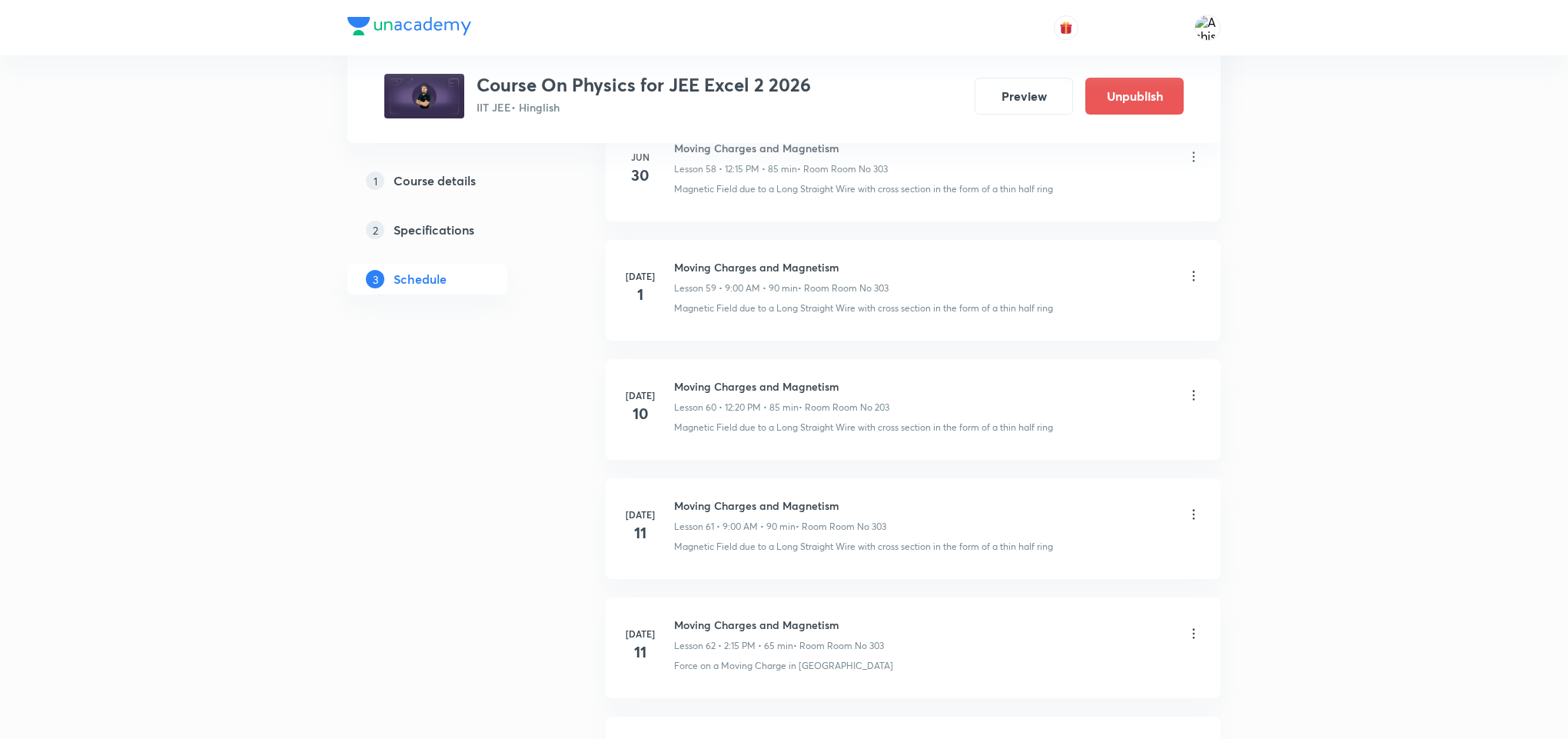
scroll to position [14195, 0]
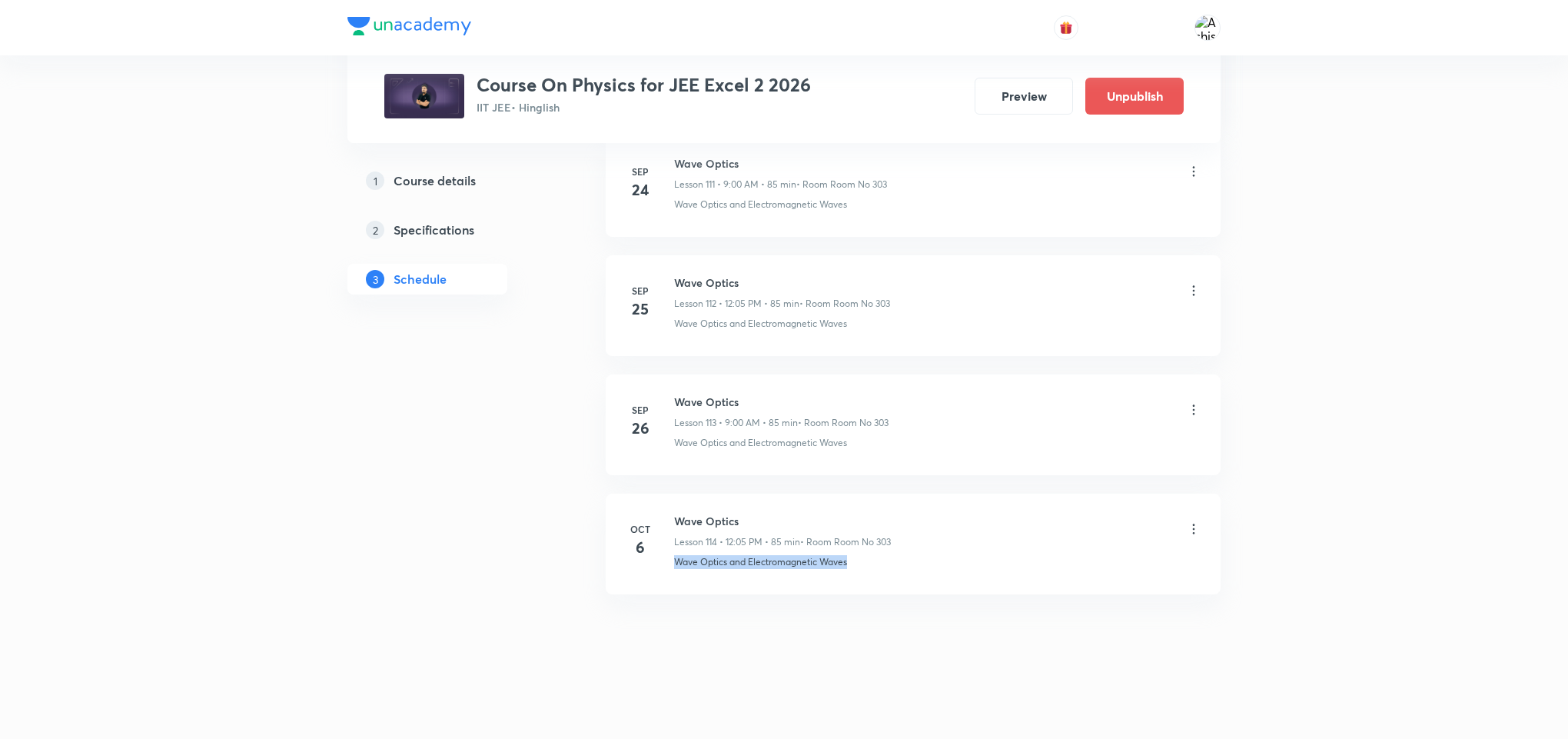
drag, startPoint x: 875, startPoint y: 570, endPoint x: 669, endPoint y: 621, distance: 212.2
drag, startPoint x: 835, startPoint y: 616, endPoint x: 862, endPoint y: 582, distance: 43.4
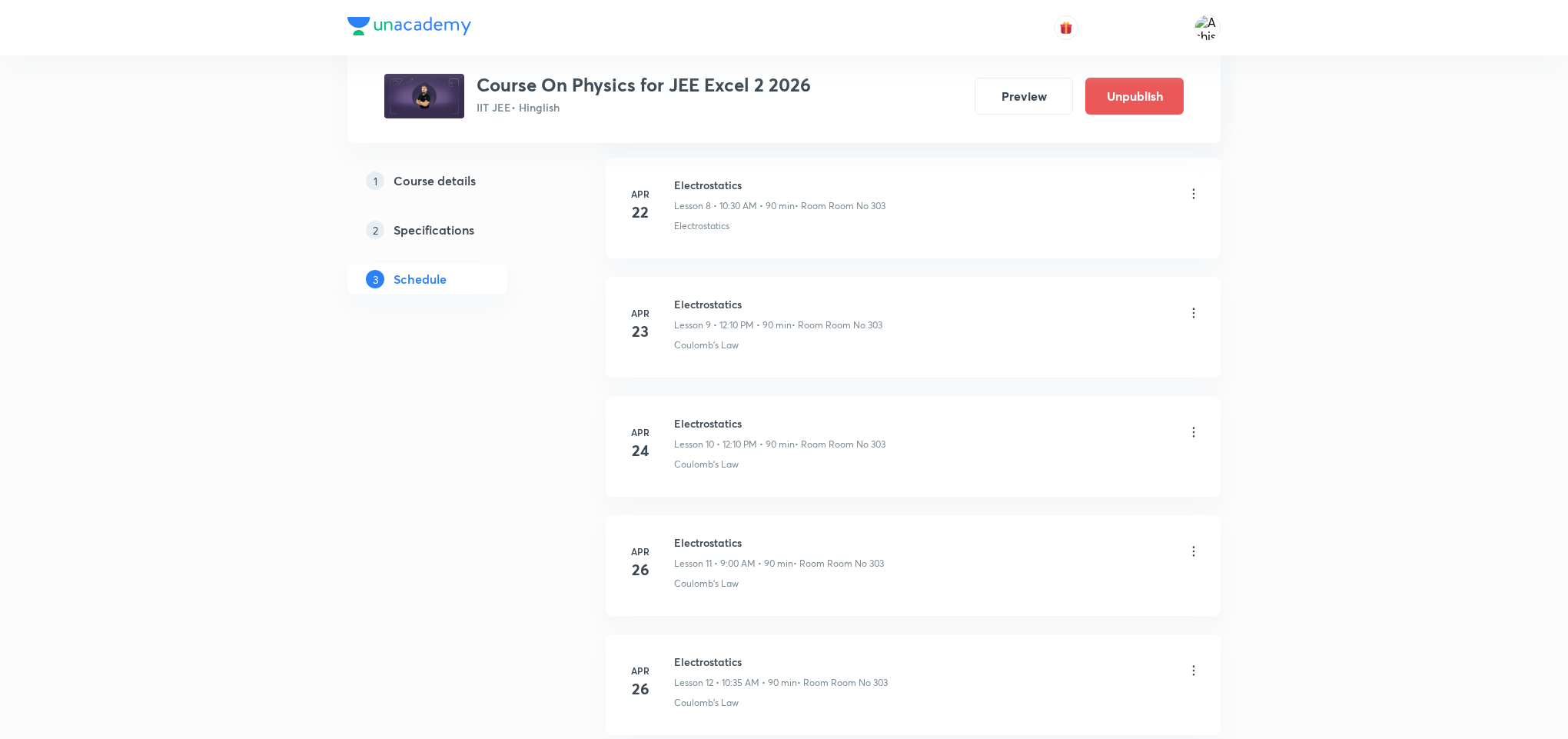
scroll to position [0, 0]
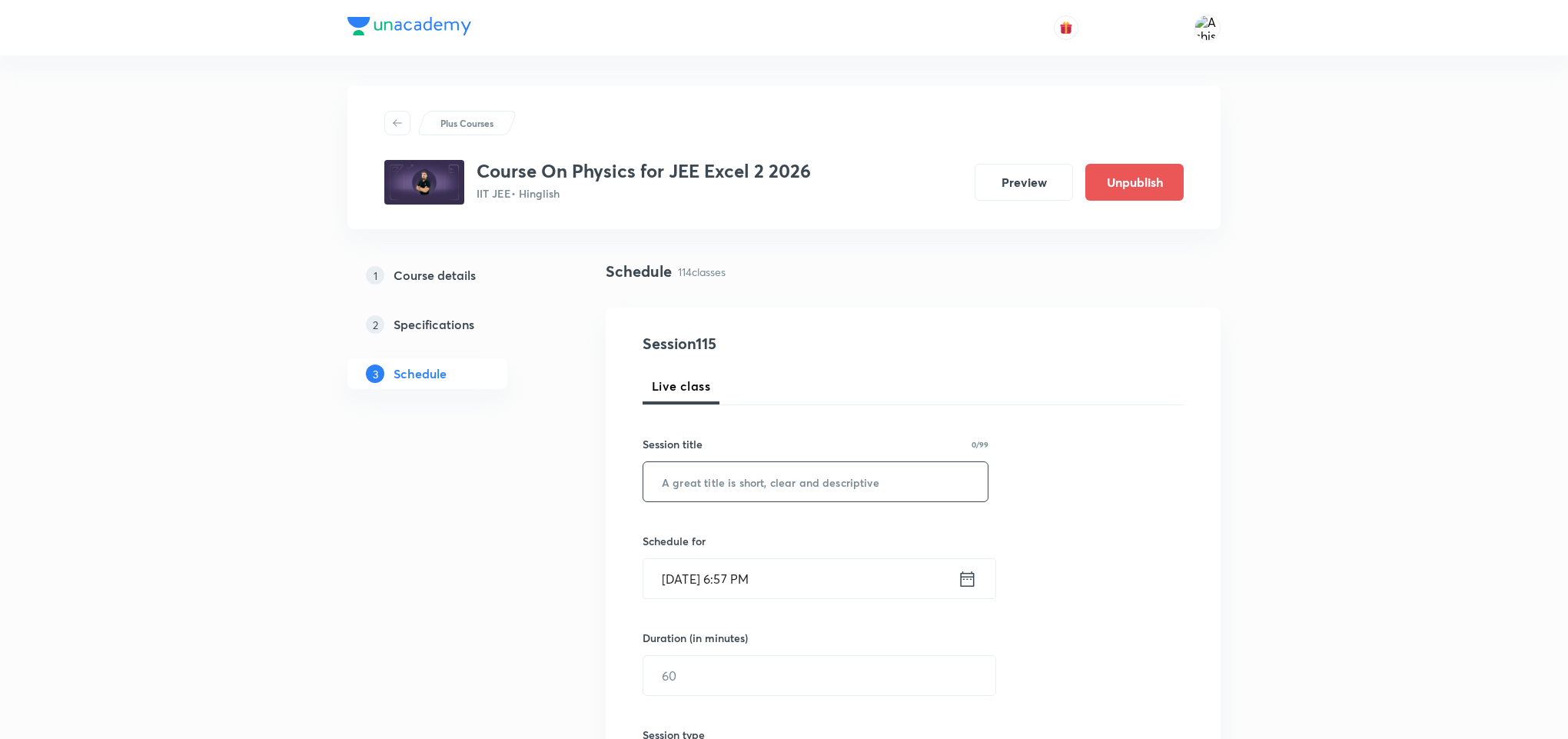
click at [831, 492] on input "text" at bounding box center [815, 481] width 344 height 39
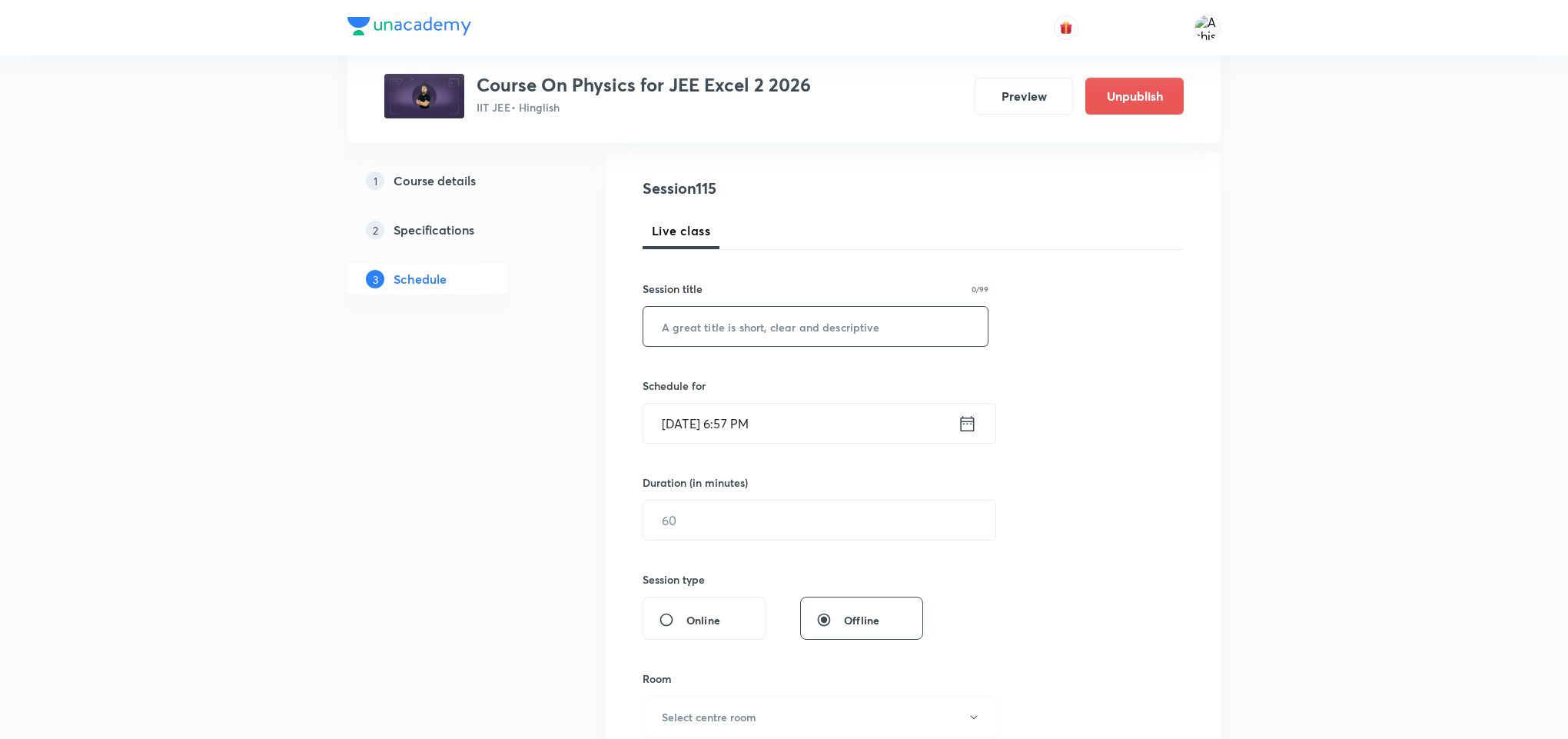
scroll to position [461, 0]
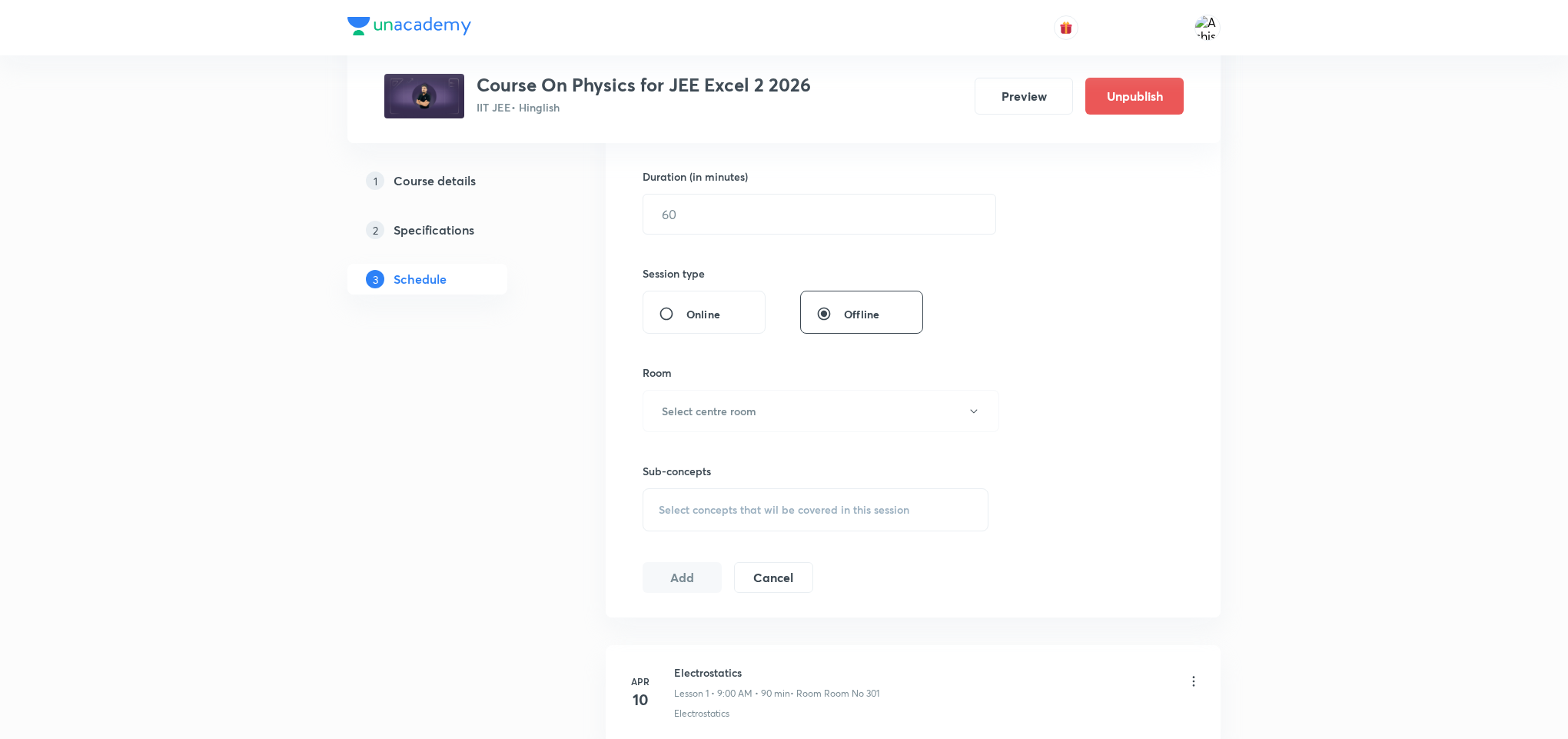
click at [740, 512] on span "Select concepts that wil be covered in this session" at bounding box center [784, 510] width 251 height 12
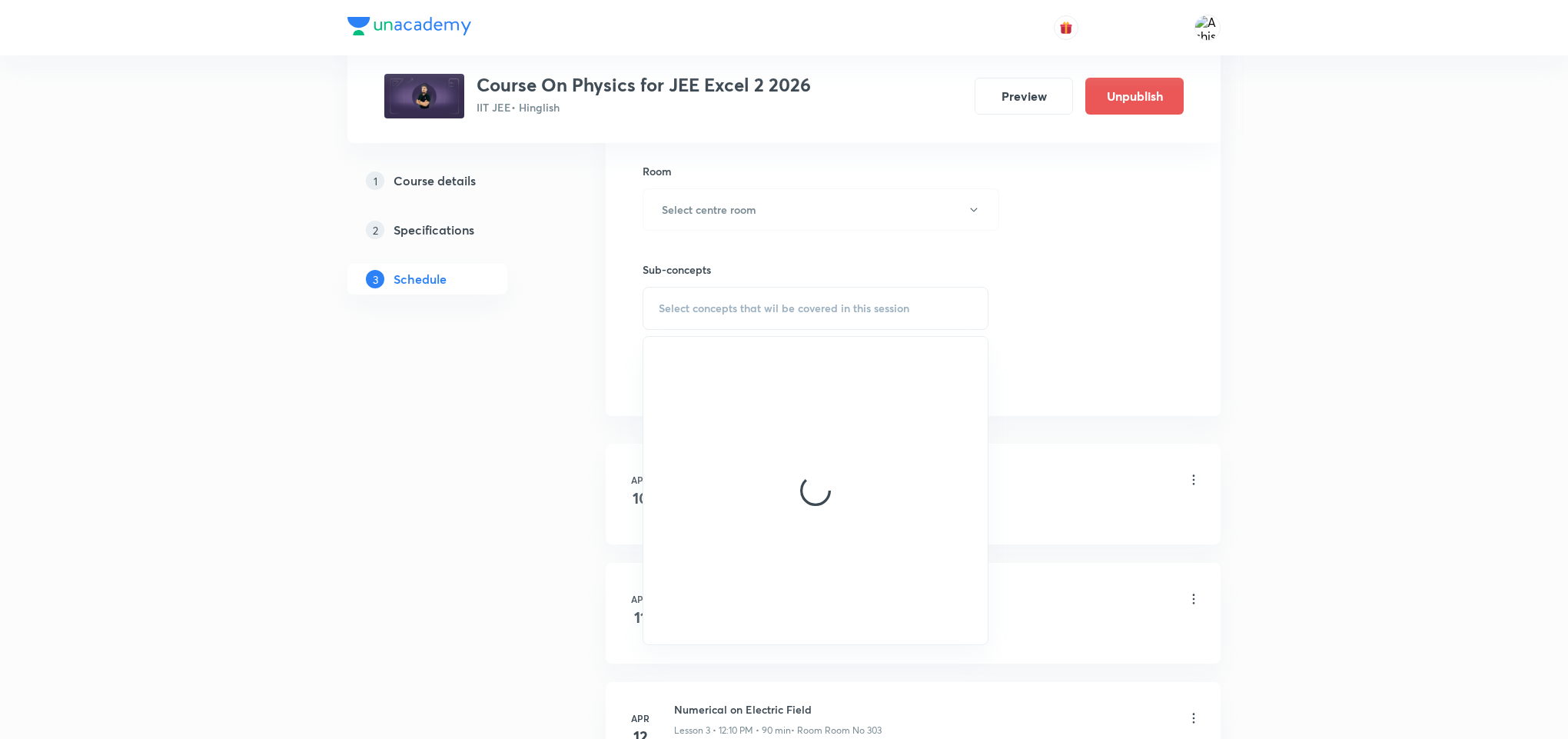
scroll to position [692, 0]
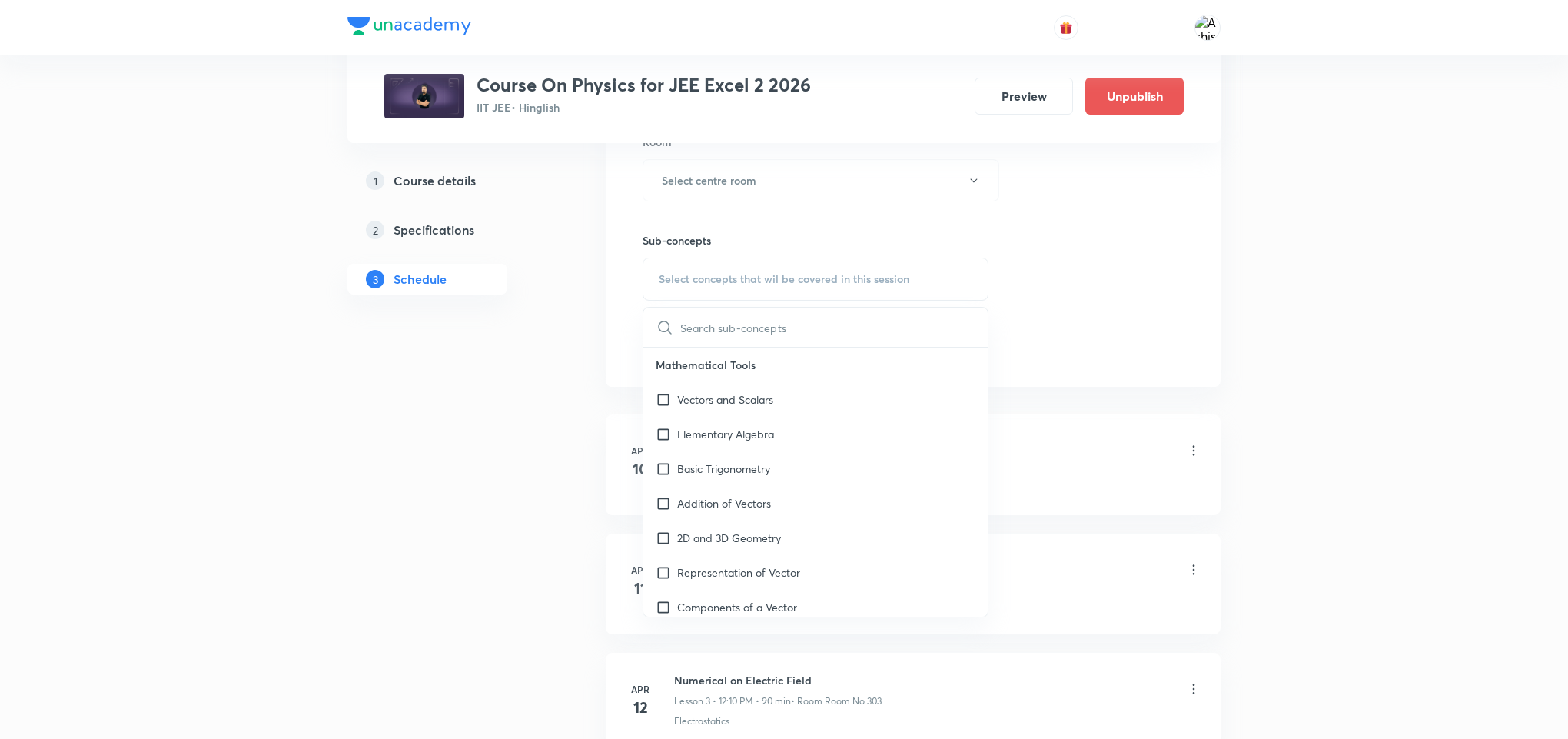
click at [736, 339] on input "text" at bounding box center [833, 327] width 308 height 39
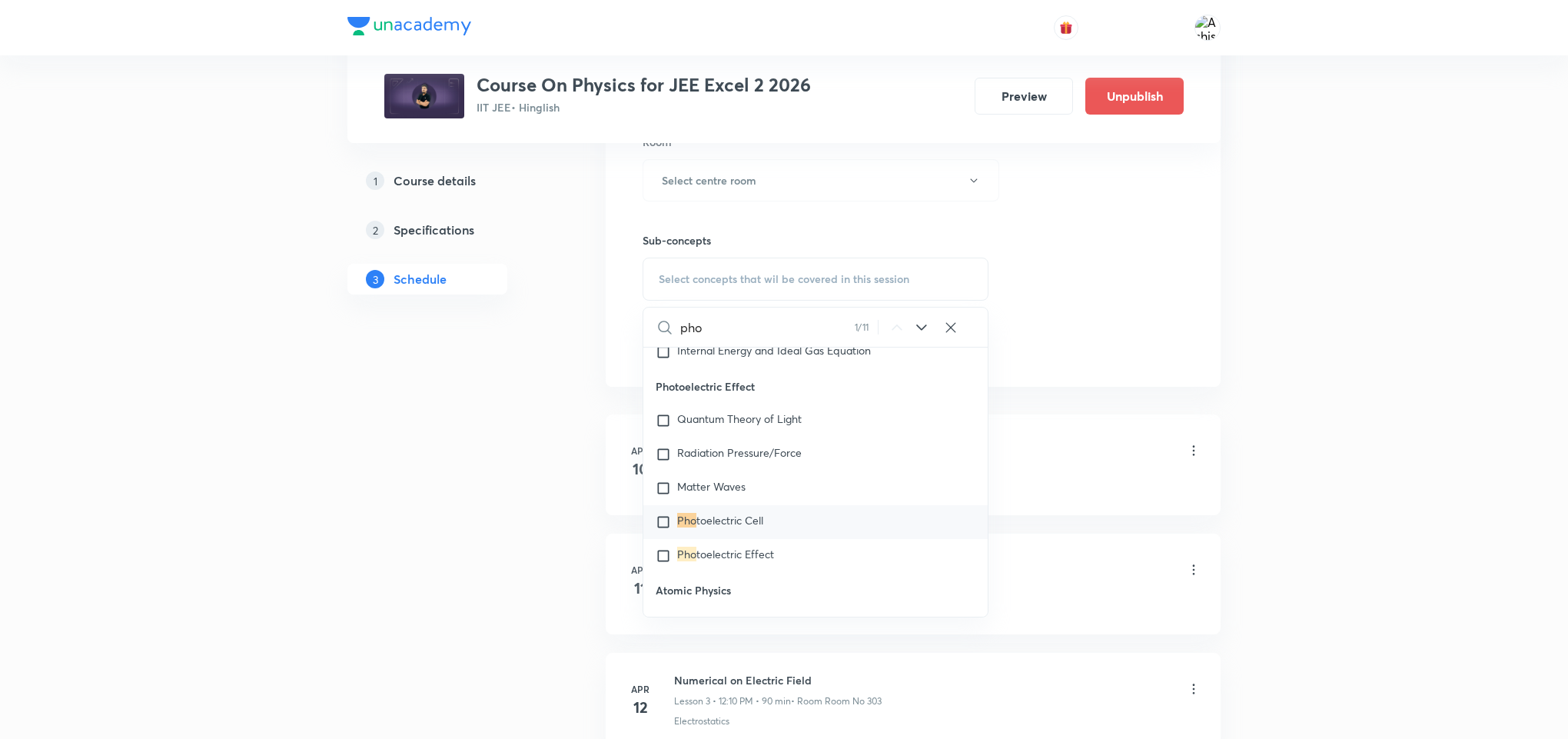
scroll to position [21725, 0]
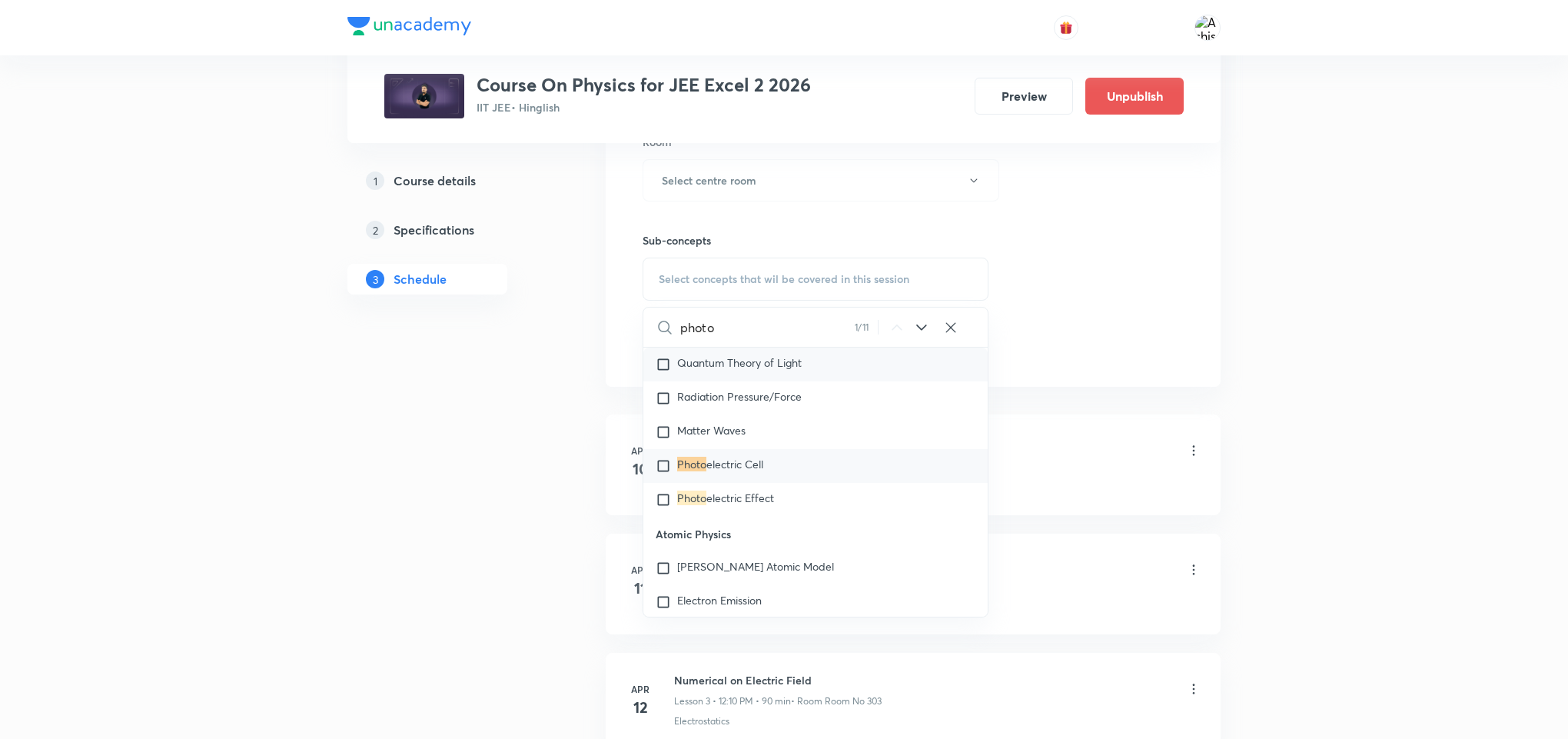
type input "photo"
click at [659, 372] on input "checkbox" at bounding box center [666, 364] width 22 height 16
checkbox input "true"
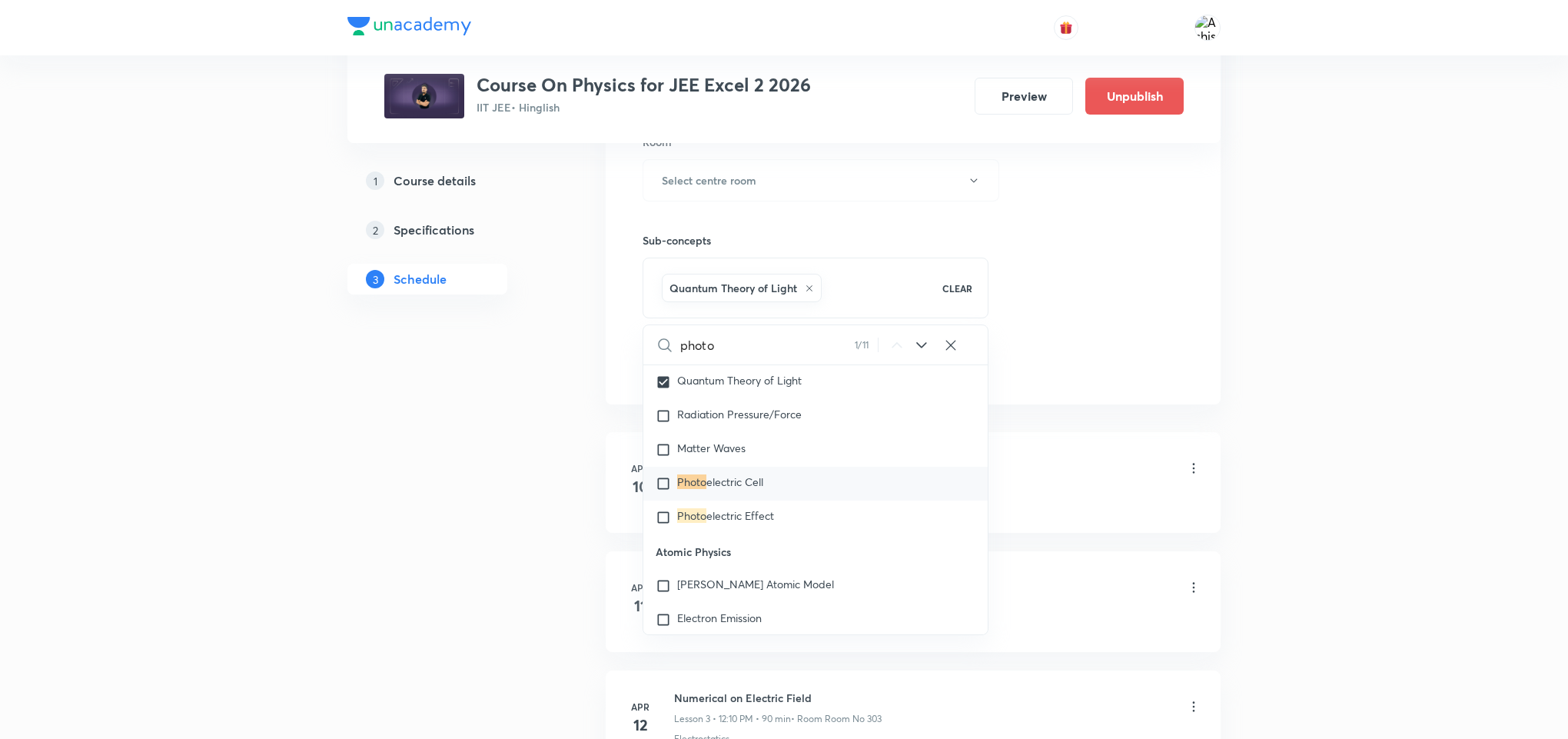
drag, startPoint x: 773, startPoint y: 427, endPoint x: 648, endPoint y: 443, distance: 126.0
click at [648, 365] on p "Photoelectric Effect" at bounding box center [815, 348] width 344 height 35
copy p "Photoelectric Effect"
click at [1048, 312] on div "Session 115 Live class Session title 0/99 ​ Schedule for [DATE] 6:57 PM ​ Durat…" at bounding box center [913, 10] width 541 height 740
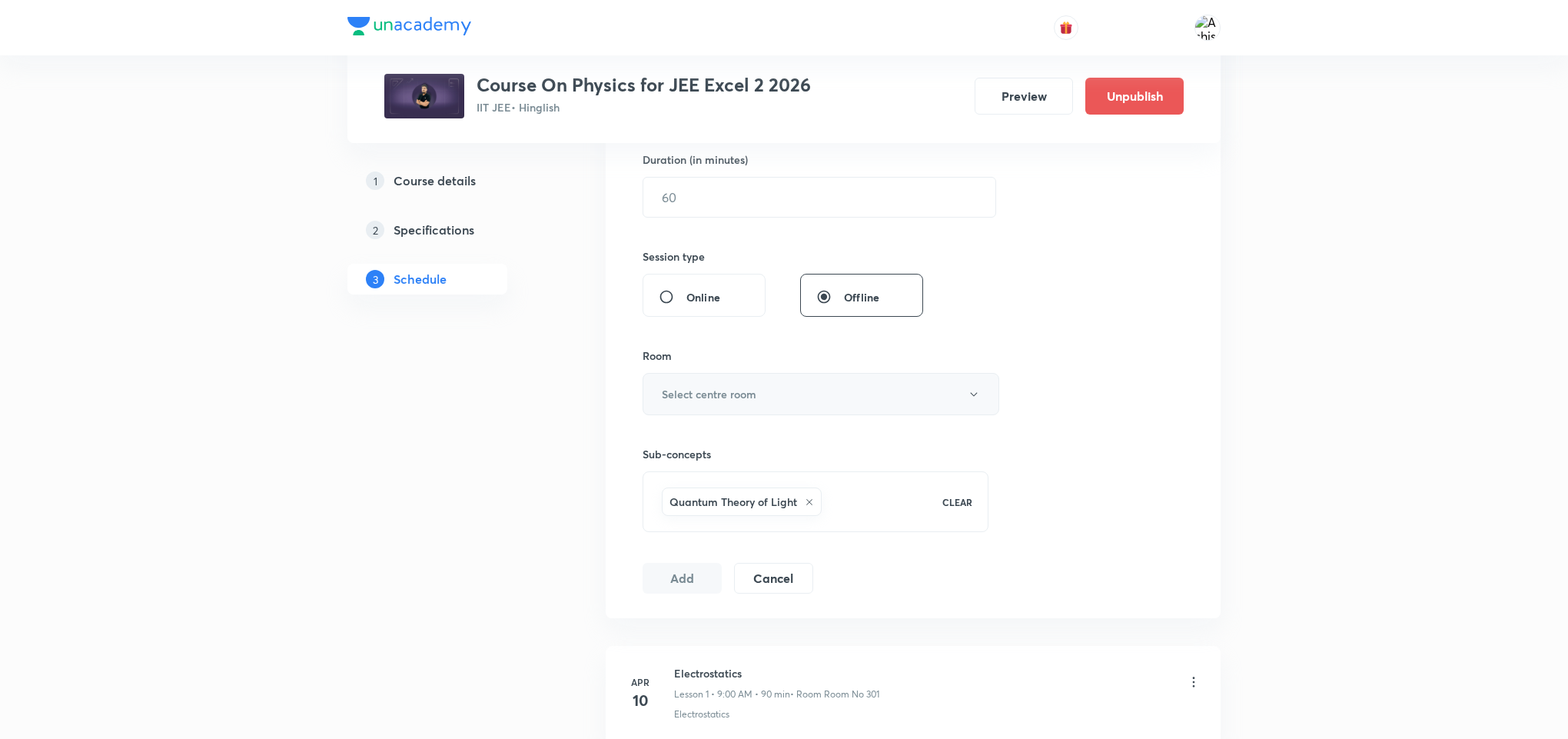
scroll to position [461, 0]
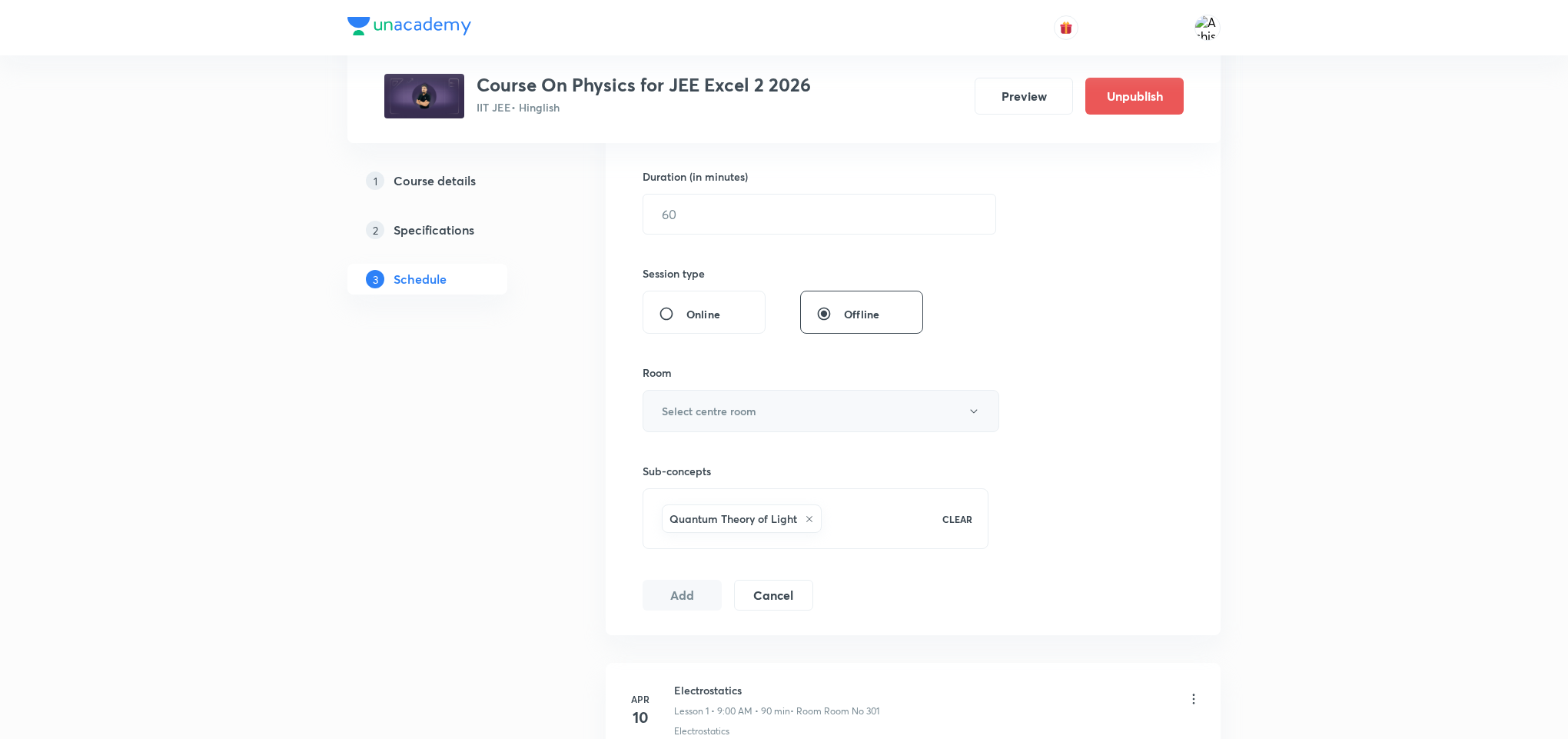
click at [763, 421] on button "Select centre room" at bounding box center [820, 410] width 356 height 43
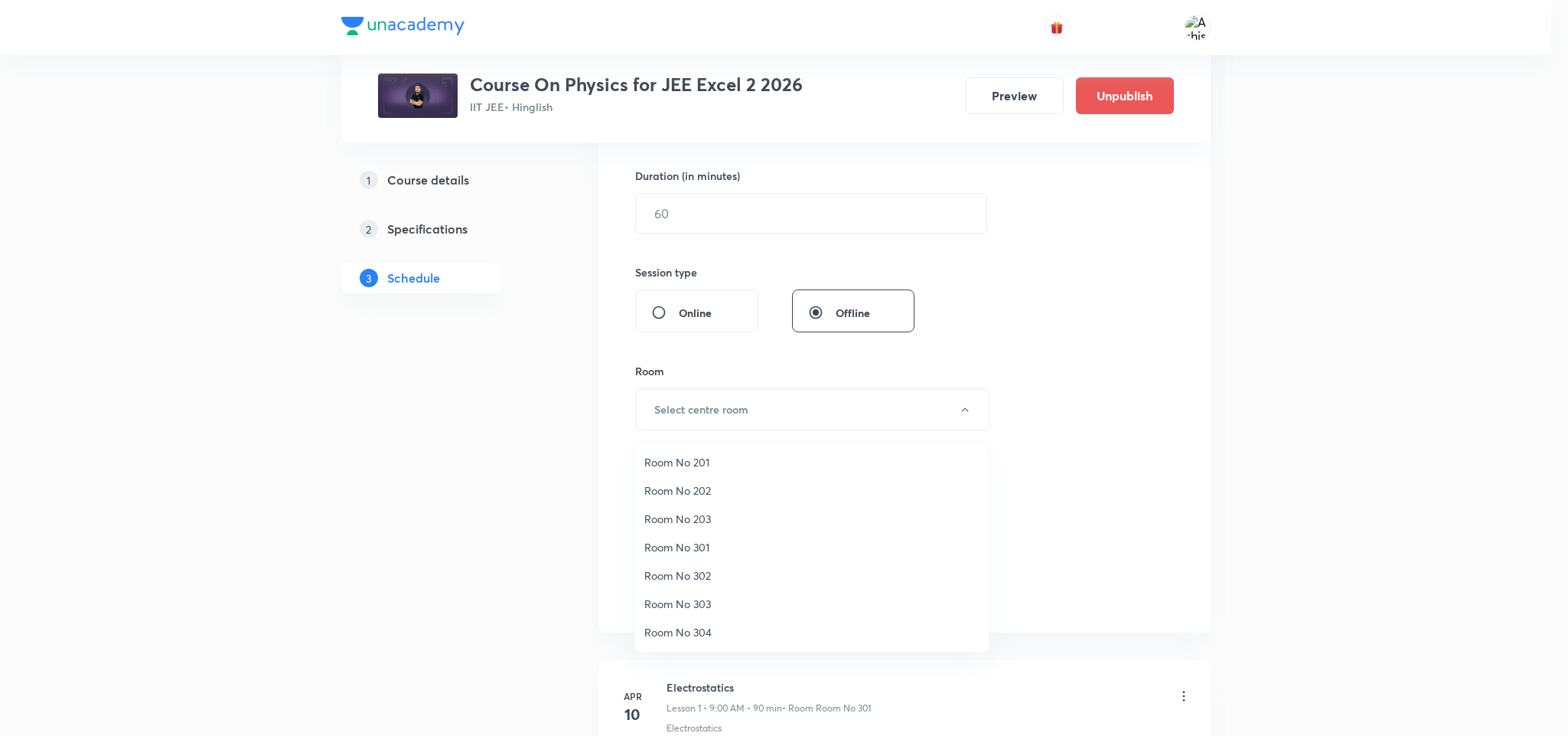
drag, startPoint x: 703, startPoint y: 597, endPoint x: 790, endPoint y: 536, distance: 106.3
click at [703, 596] on span "Room No 303" at bounding box center [812, 604] width 335 height 16
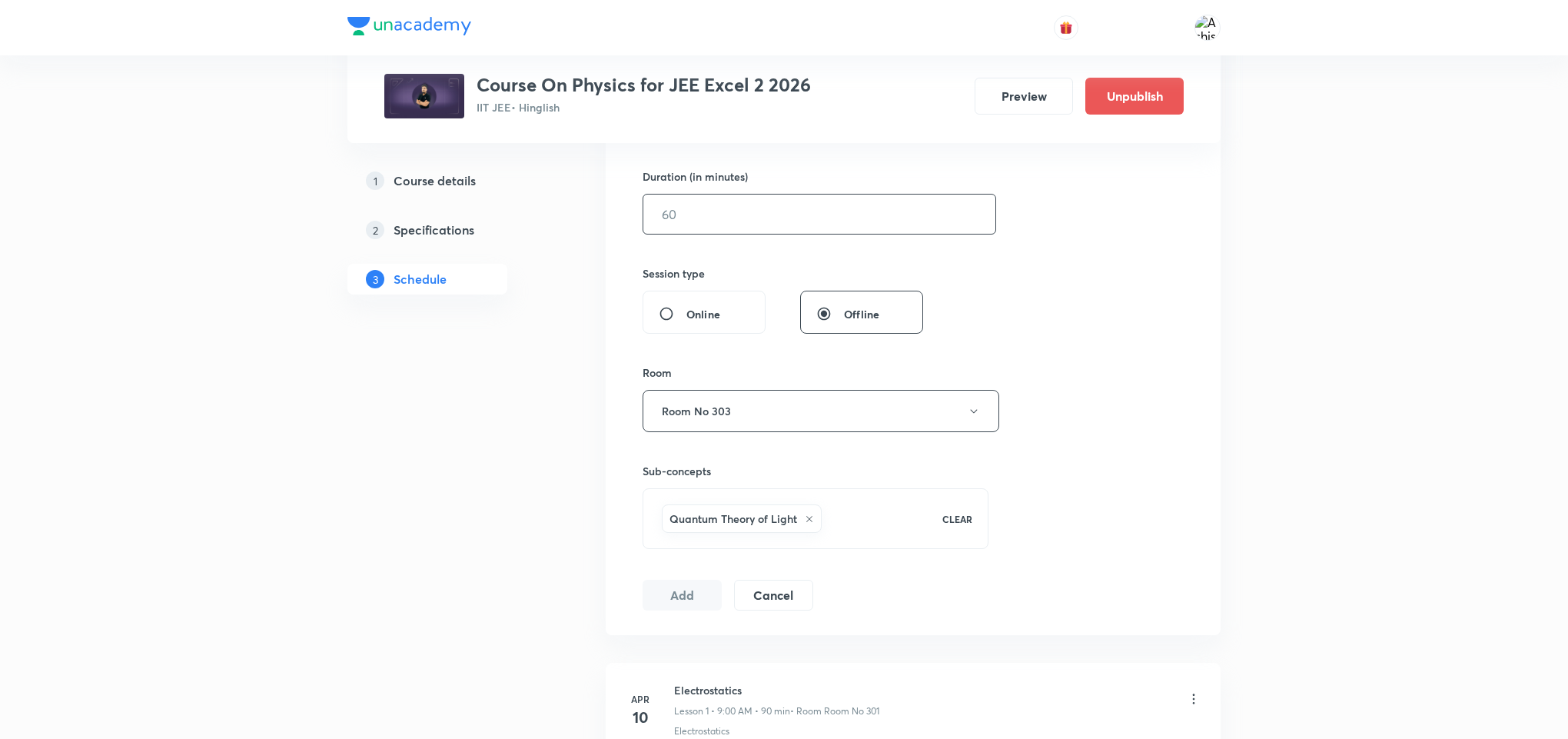
click at [702, 219] on input "text" at bounding box center [820, 213] width 352 height 39
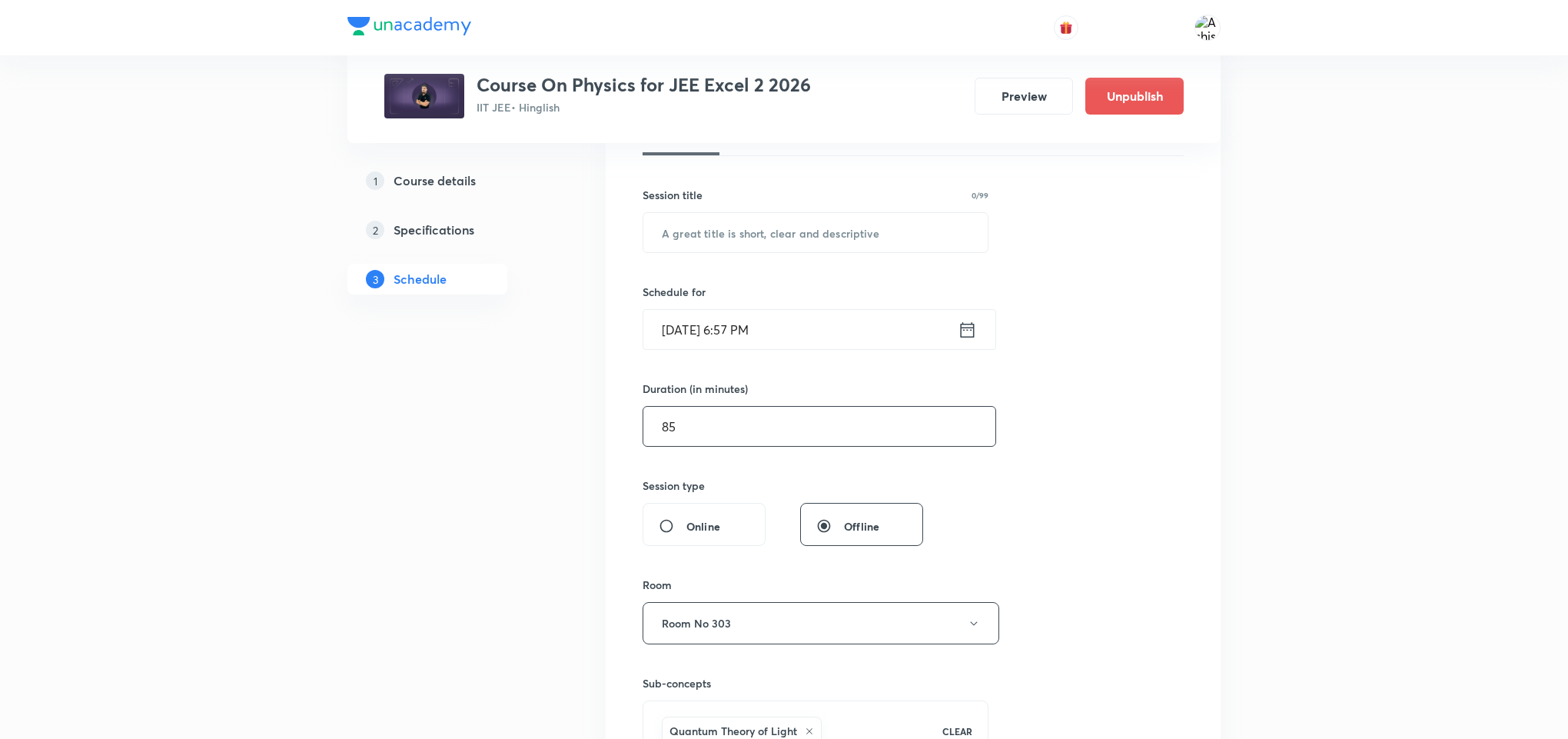
scroll to position [231, 0]
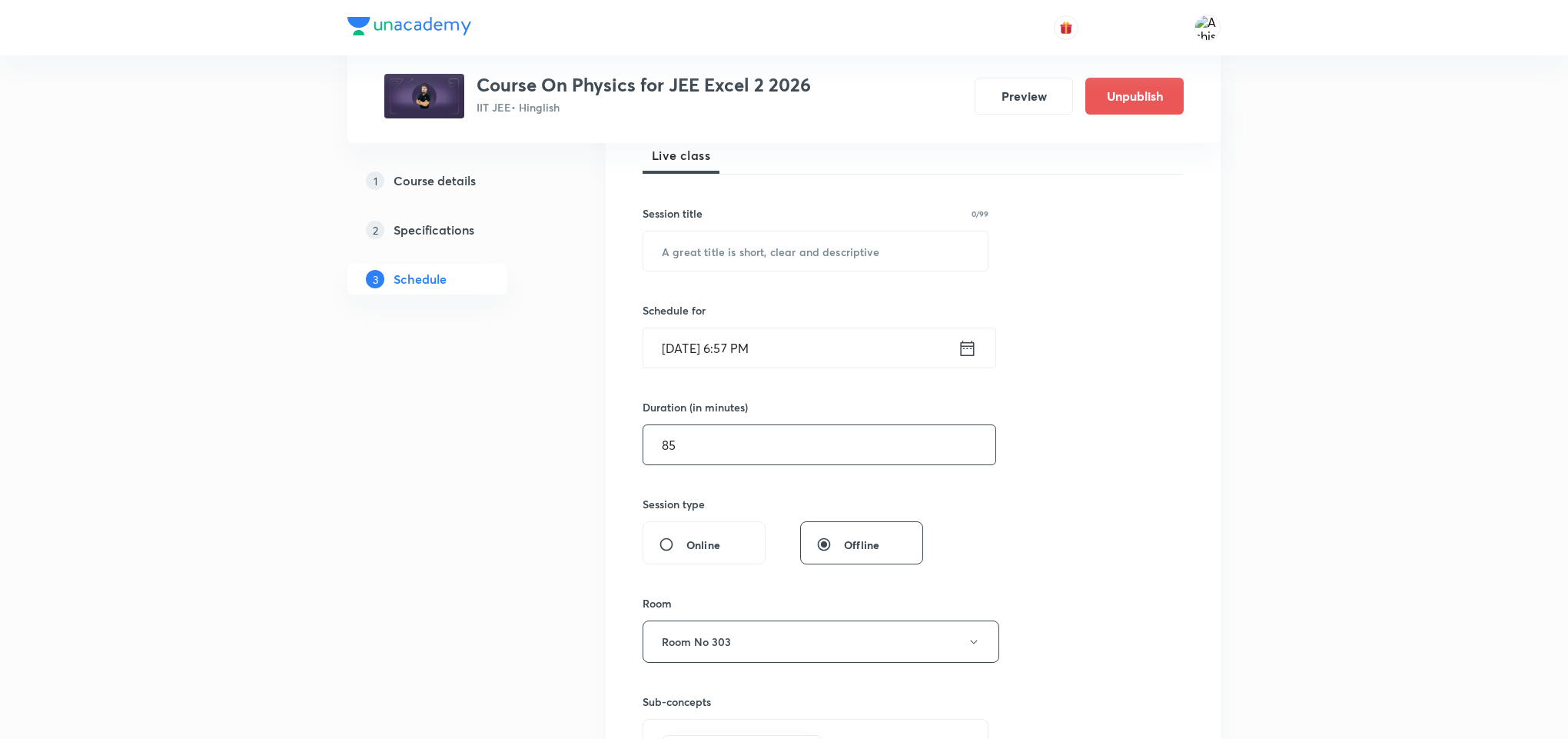
type input "85"
click at [697, 348] on input "[DATE] 6:57 PM" at bounding box center [800, 347] width 314 height 39
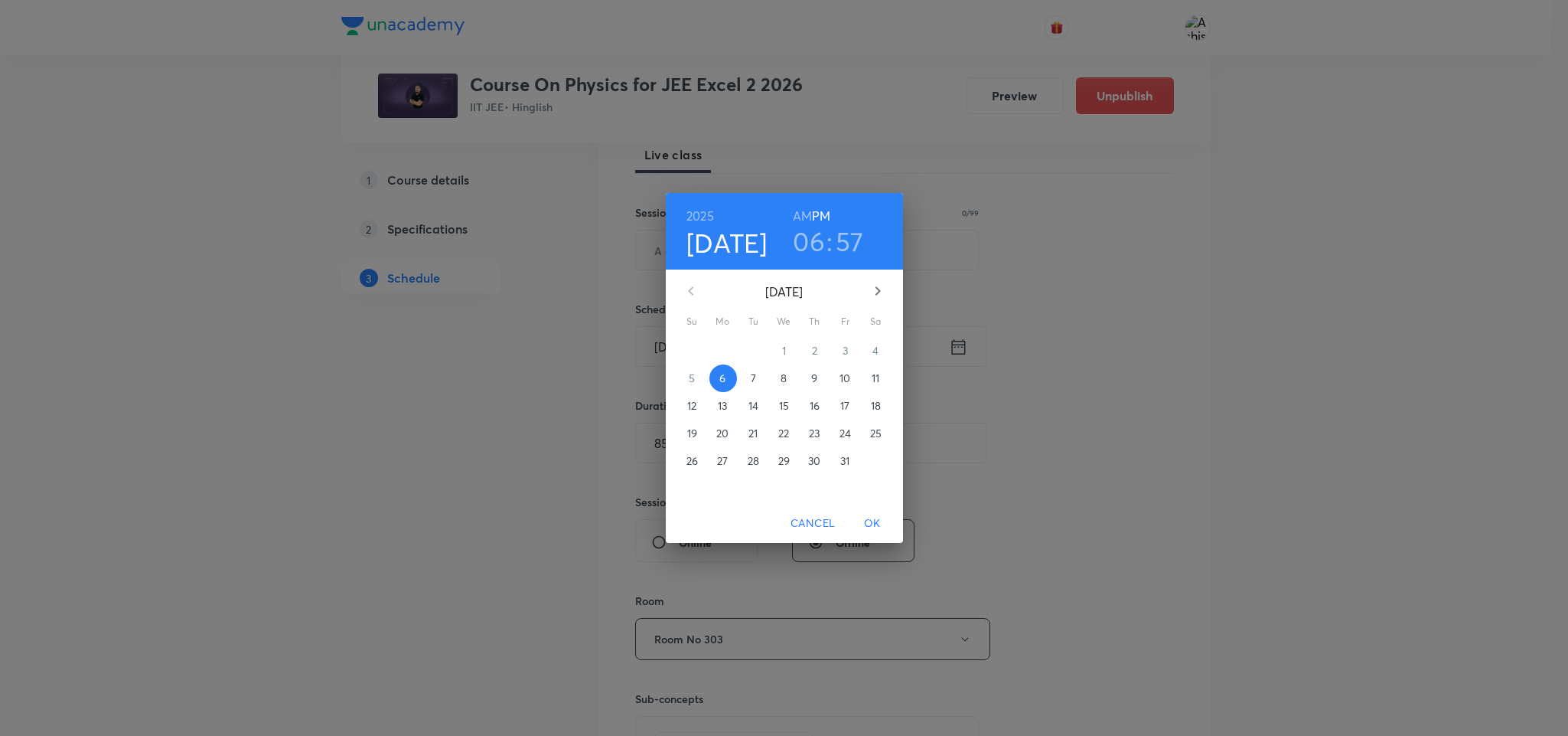
click at [751, 373] on p "7" at bounding box center [753, 378] width 5 height 16
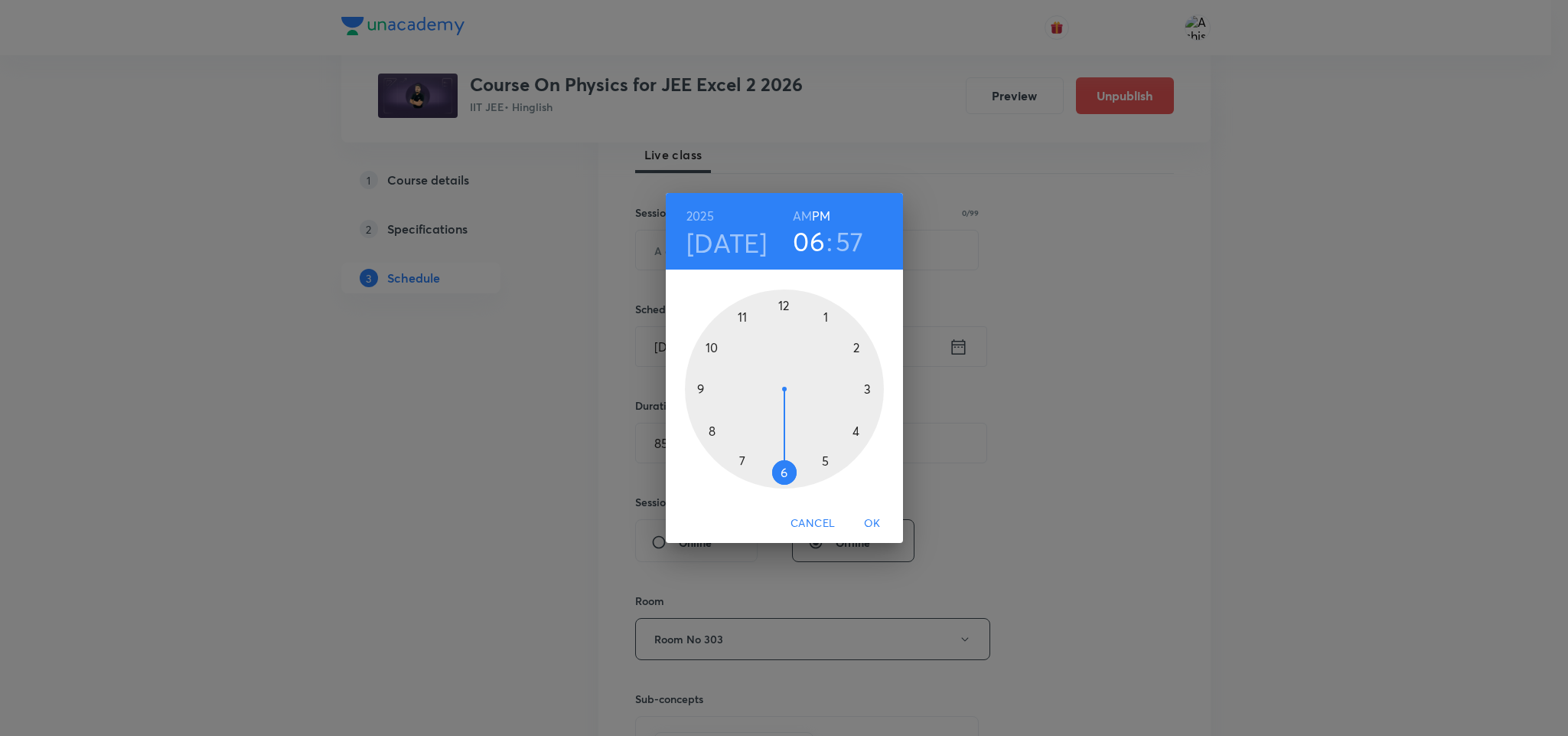
click at [797, 216] on h6 "AM" at bounding box center [802, 216] width 19 height 22
click at [699, 386] on div at bounding box center [784, 389] width 199 height 199
click at [786, 301] on div at bounding box center [784, 389] width 199 height 199
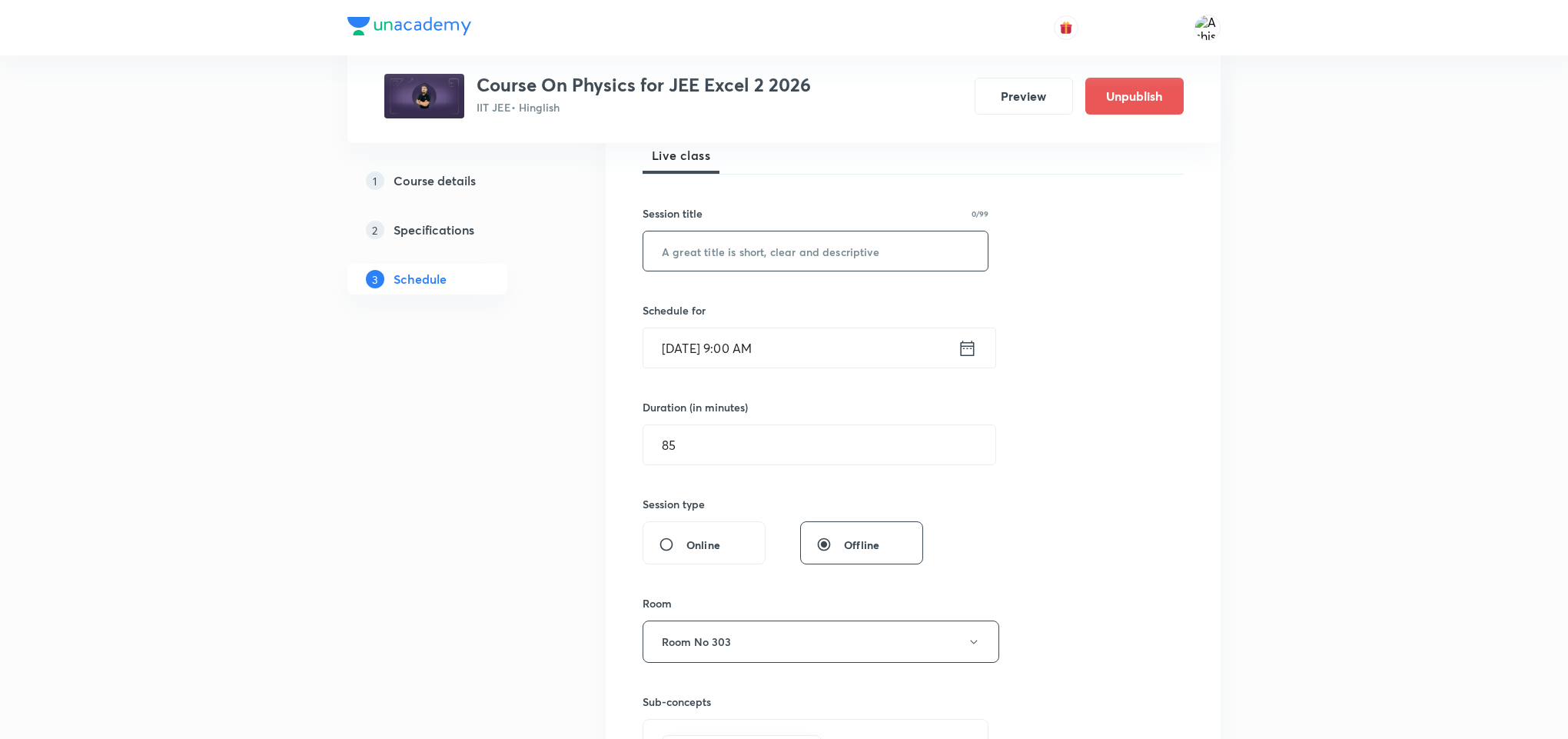
click at [692, 259] on input "text" at bounding box center [815, 251] width 344 height 39
paste input "Photoelectric Effect"
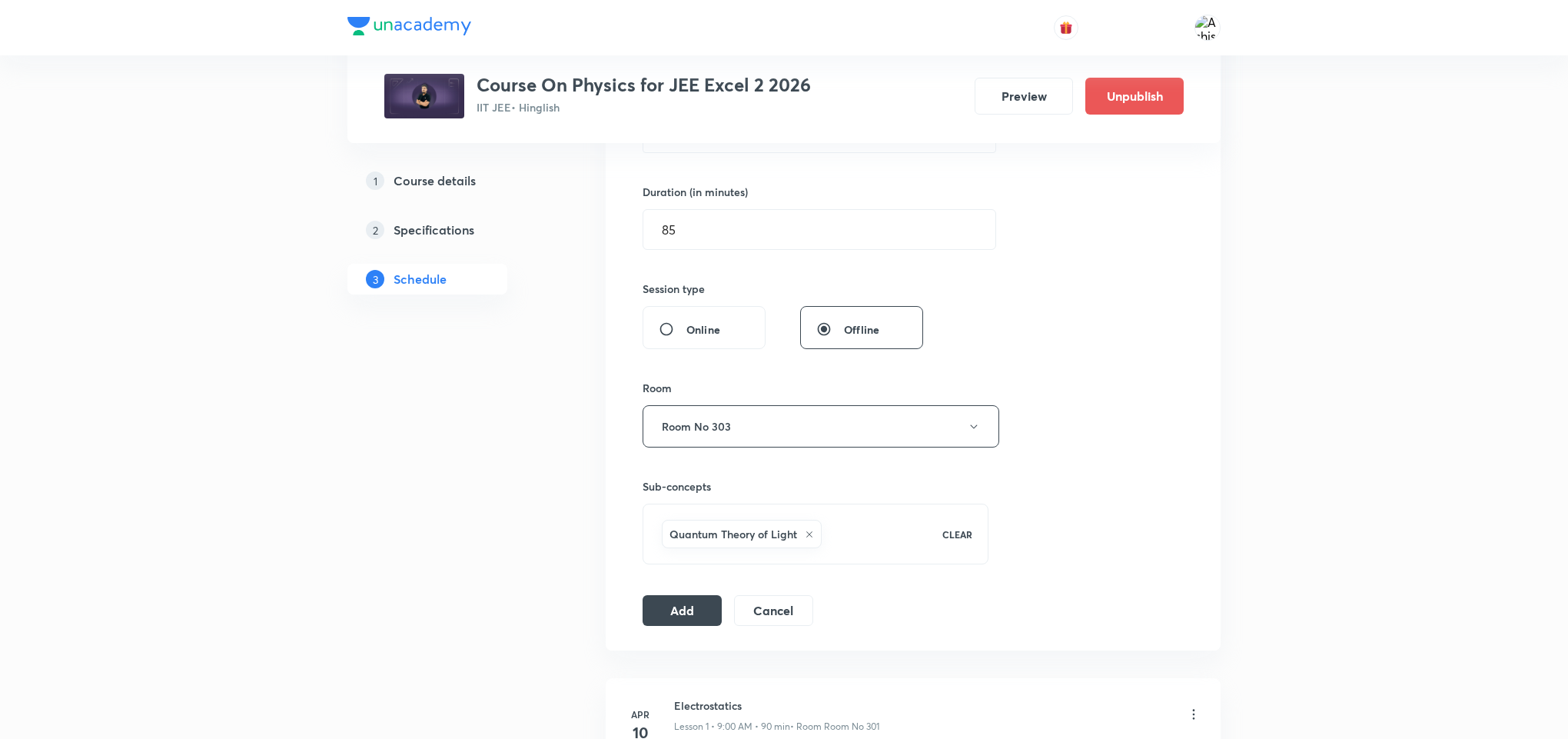
scroll to position [461, 0]
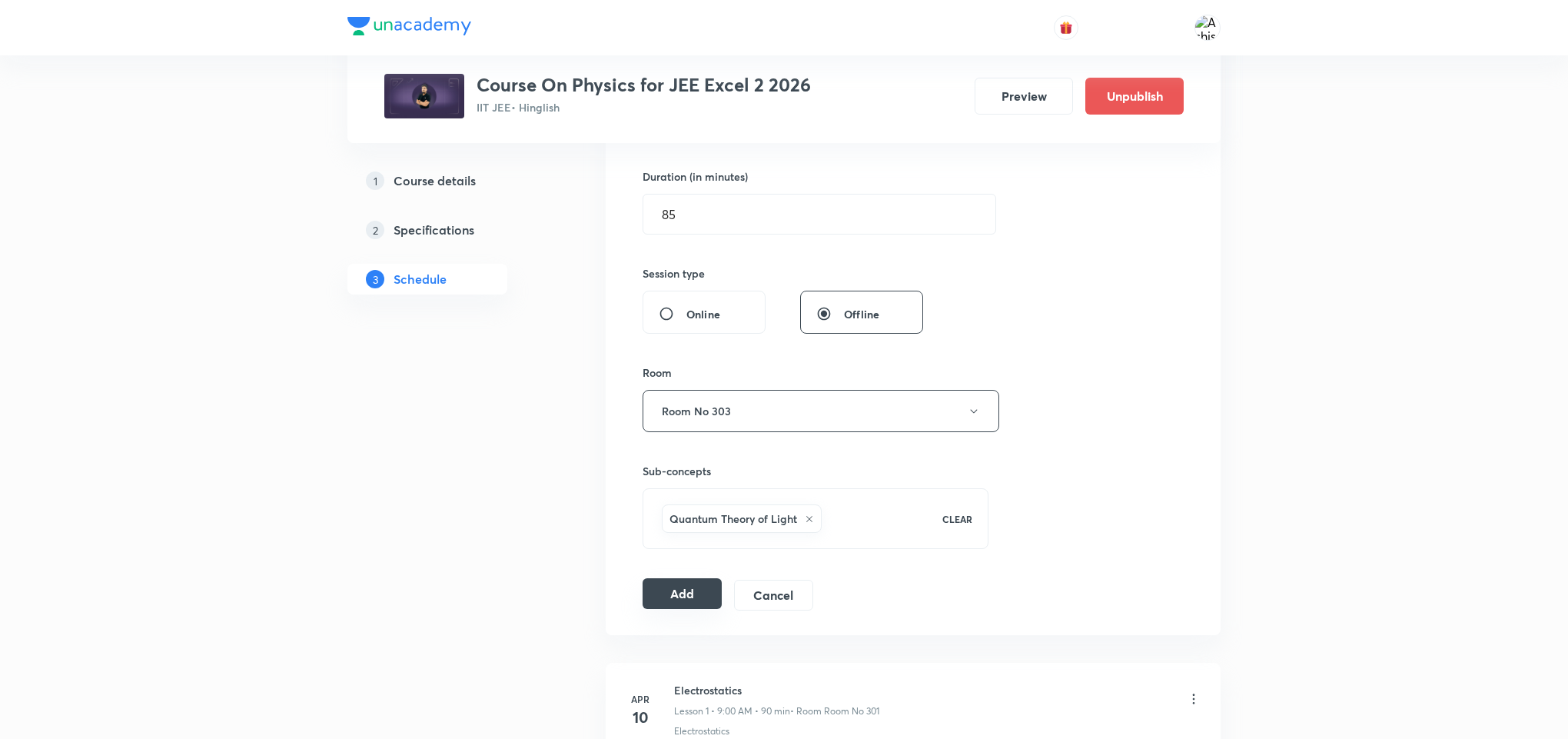
type input "Photoelectric Effect"
click at [706, 595] on button "Add" at bounding box center [682, 592] width 79 height 30
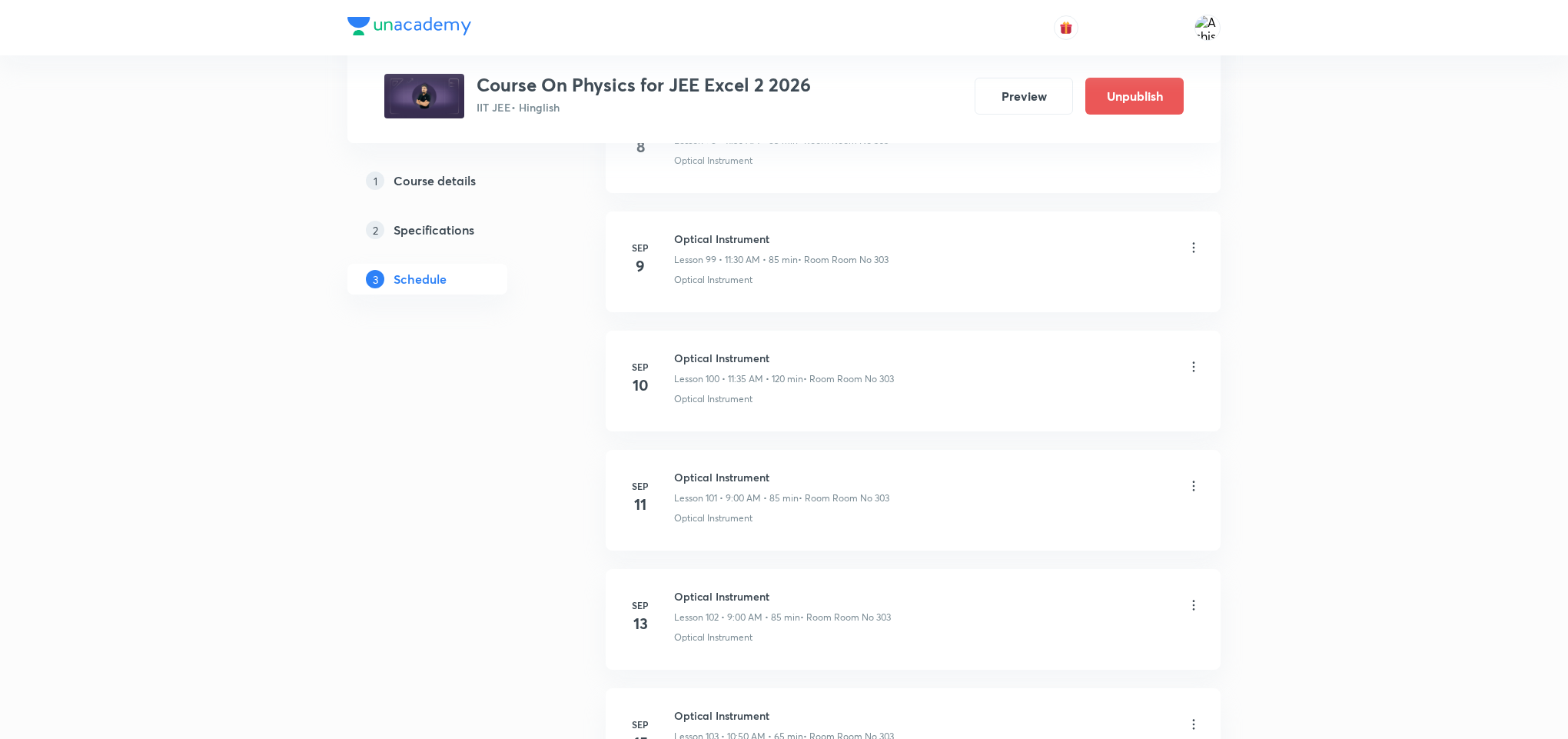
scroll to position [13605, 0]
